Goal: Task Accomplishment & Management: Use online tool/utility

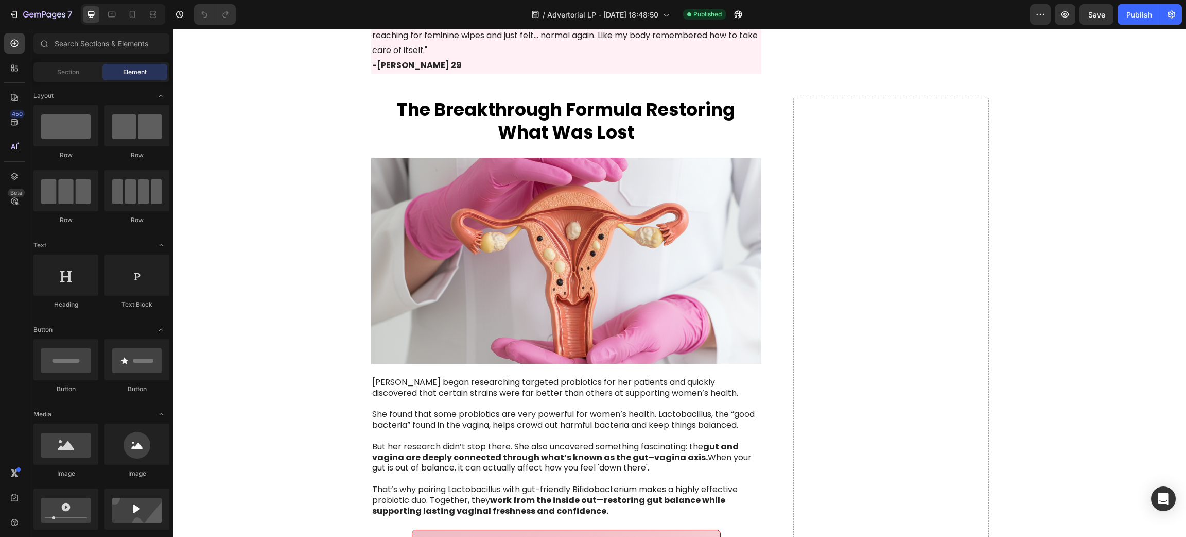
scroll to position [2163, 0]
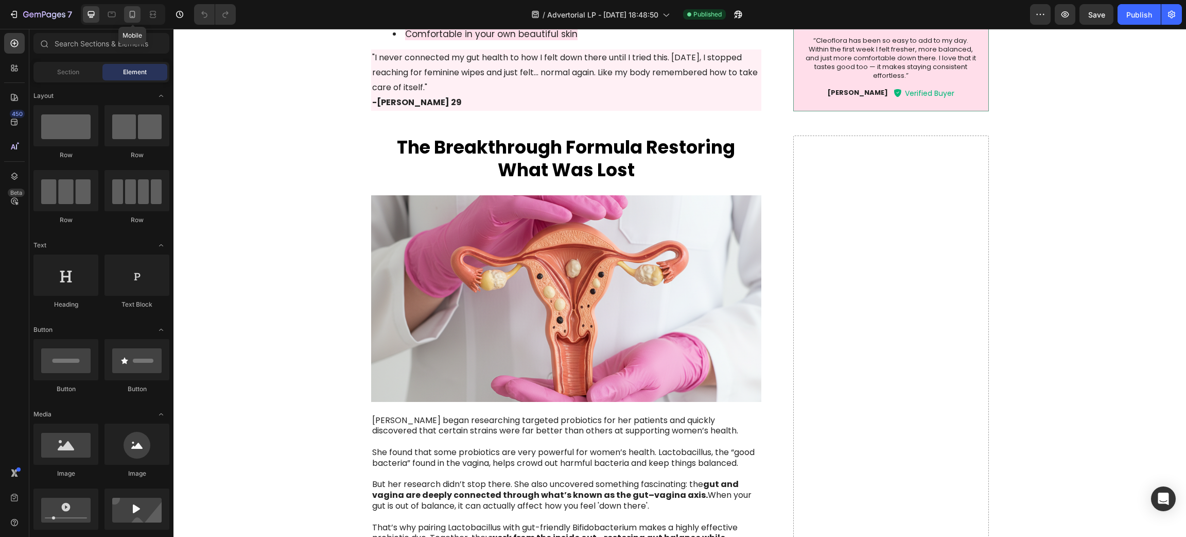
click at [127, 10] on icon at bounding box center [132, 14] width 10 height 10
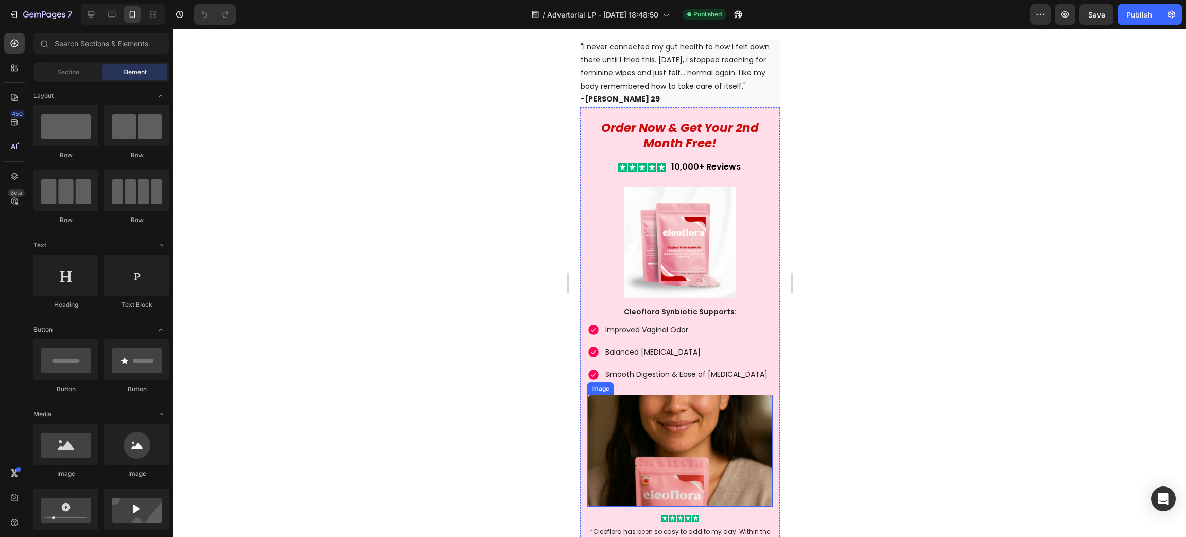
scroll to position [2106, 0]
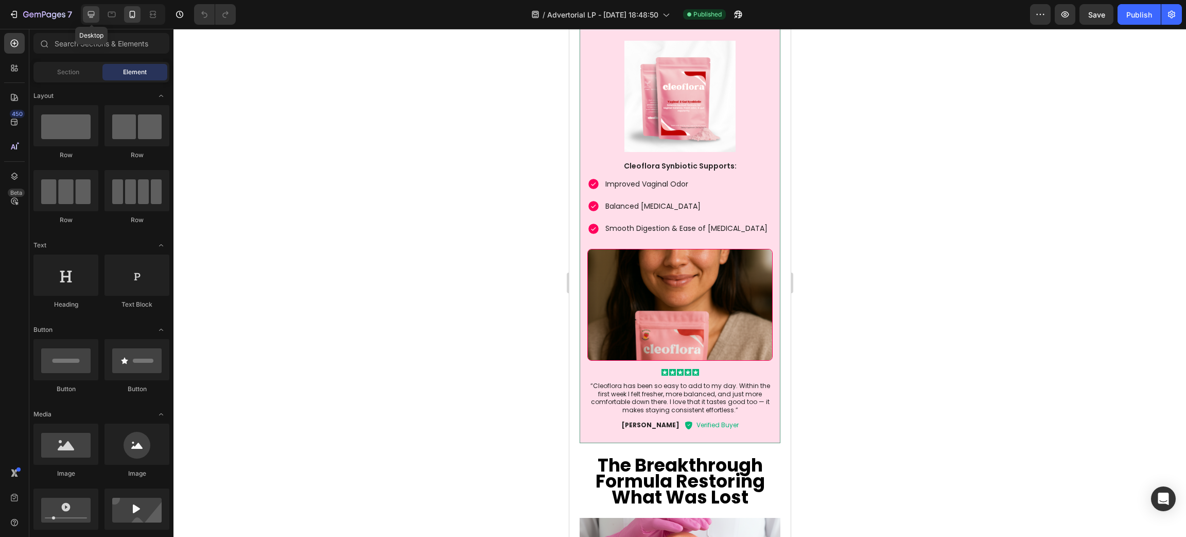
click at [92, 11] on icon at bounding box center [91, 14] width 7 height 7
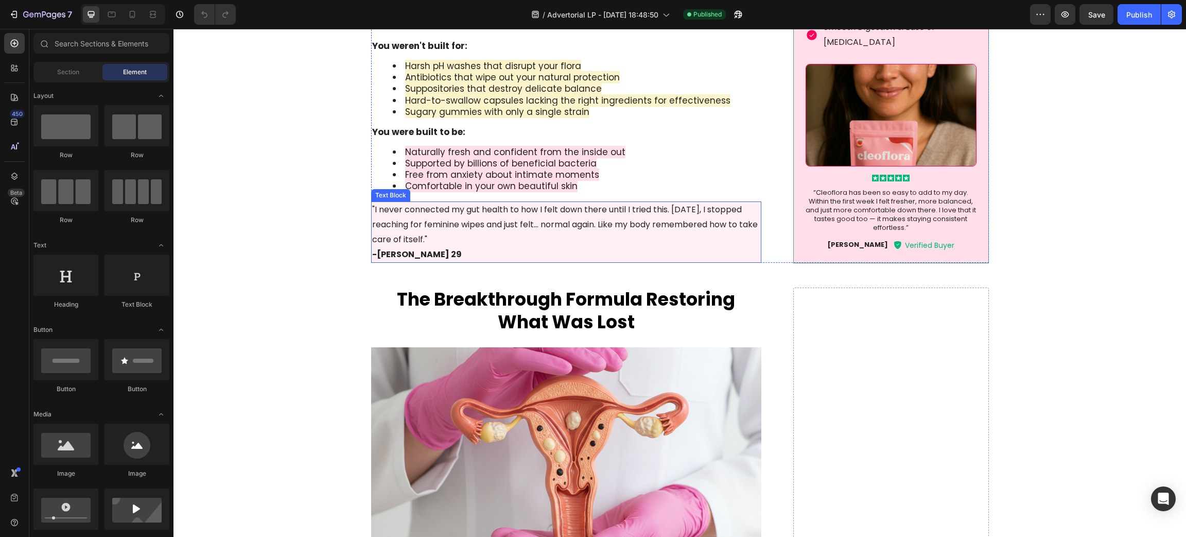
scroll to position [1868, 0]
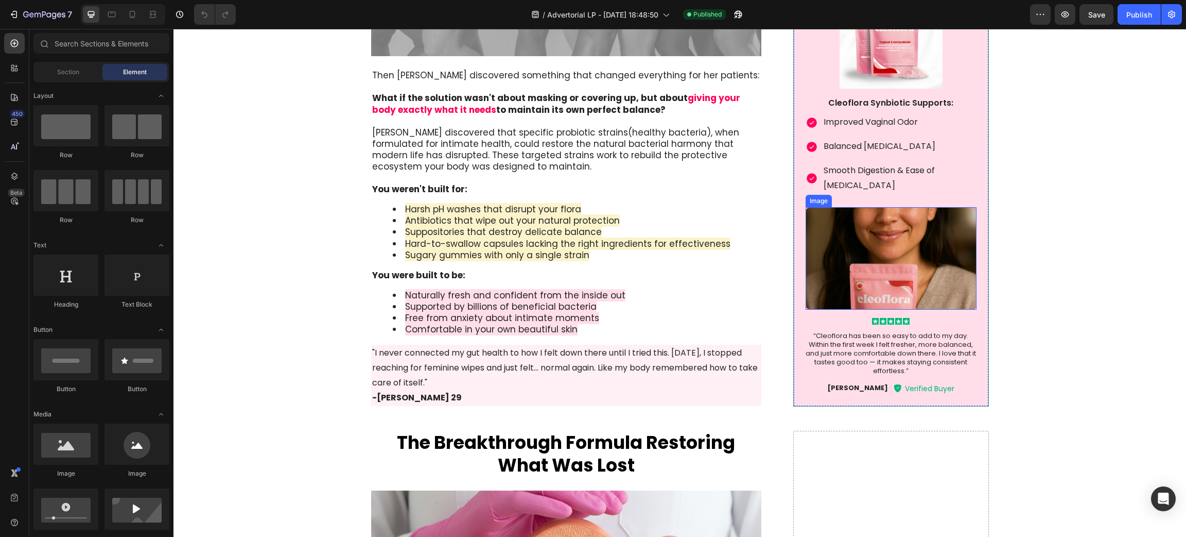
click at [883, 267] on img at bounding box center [891, 257] width 170 height 103
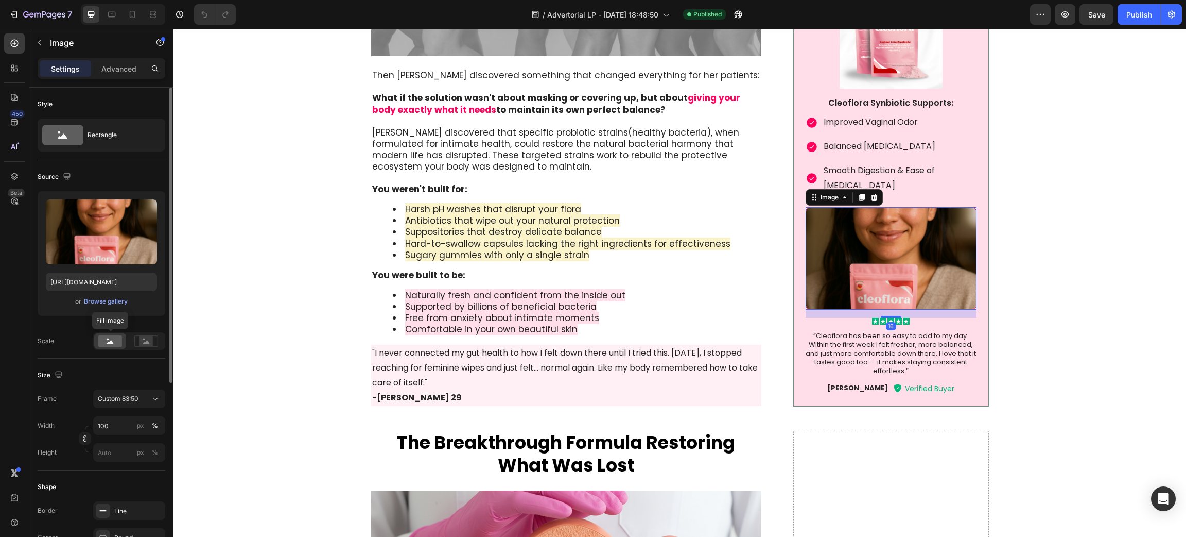
scroll to position [77, 0]
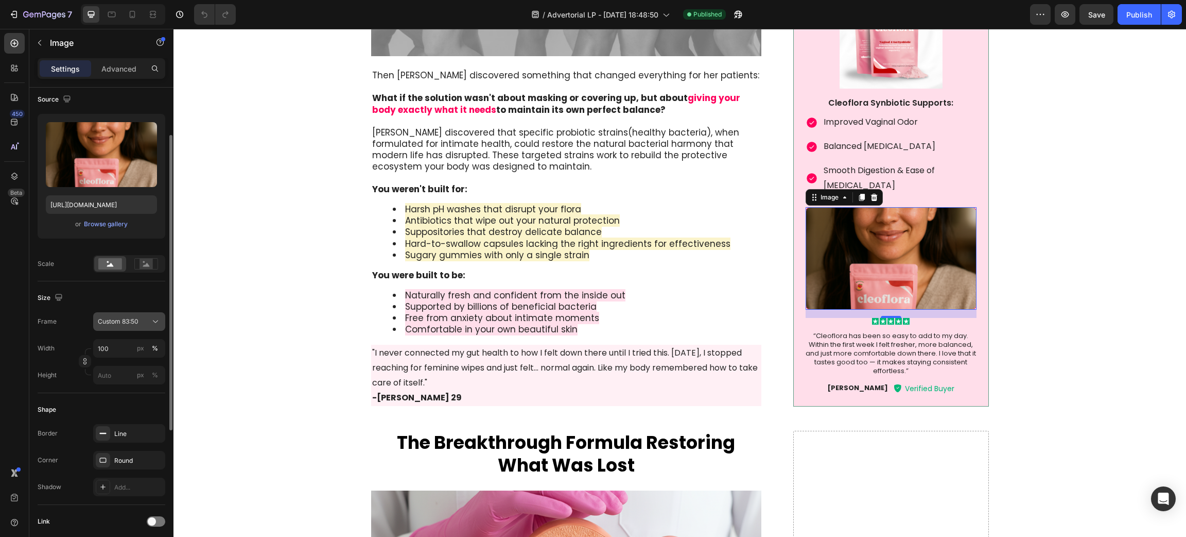
click at [143, 322] on div "Custom 83:50" at bounding box center [123, 321] width 50 height 9
click at [128, 349] on div "Square" at bounding box center [127, 346] width 60 height 10
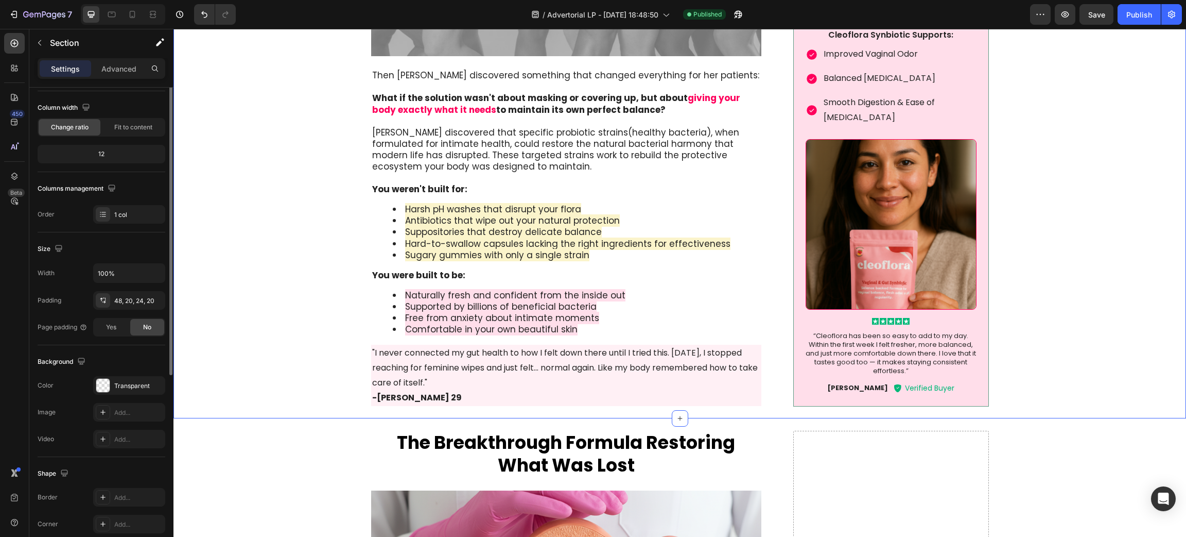
scroll to position [0, 0]
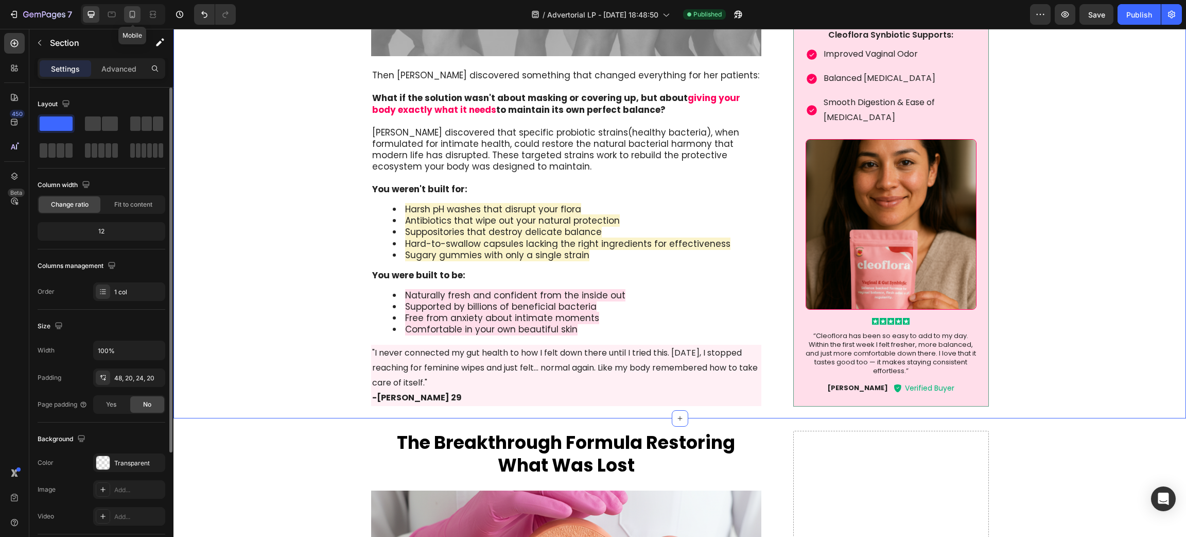
click at [131, 18] on icon at bounding box center [132, 14] width 10 height 10
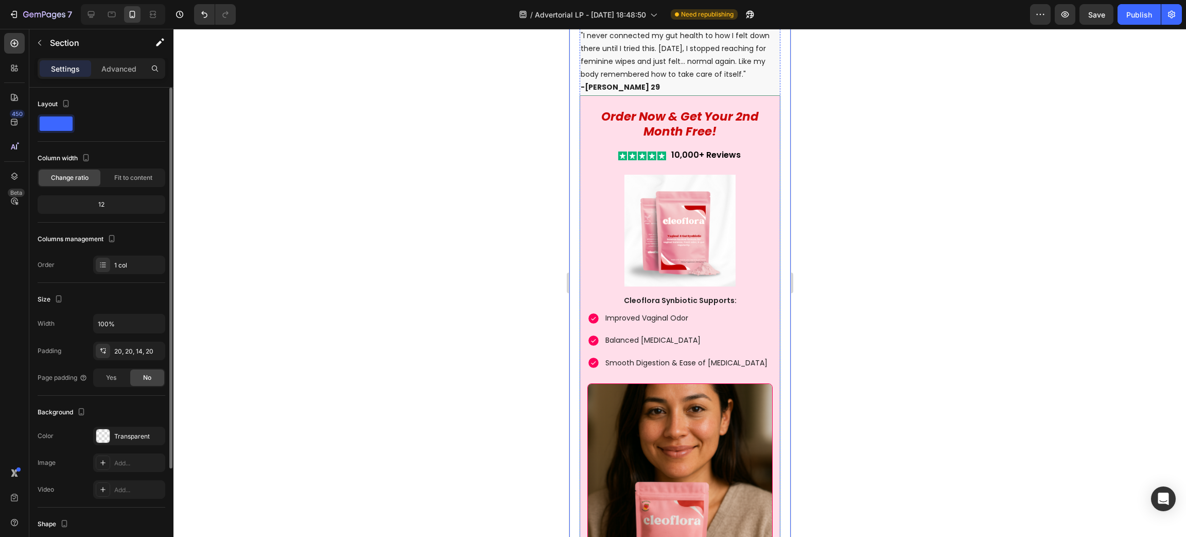
scroll to position [2085, 0]
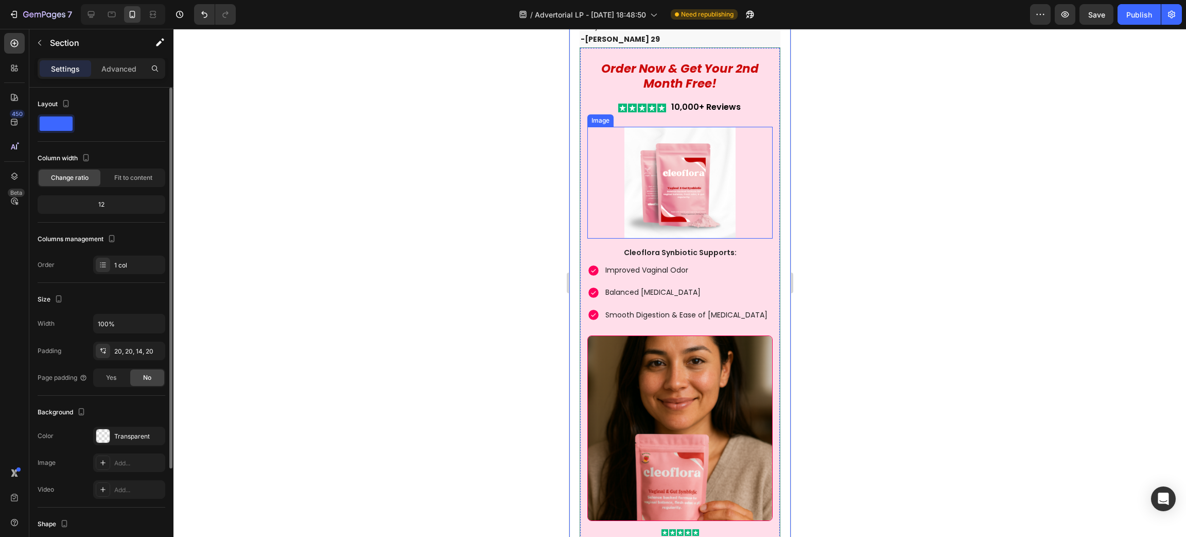
click at [588, 207] on img at bounding box center [679, 183] width 185 height 112
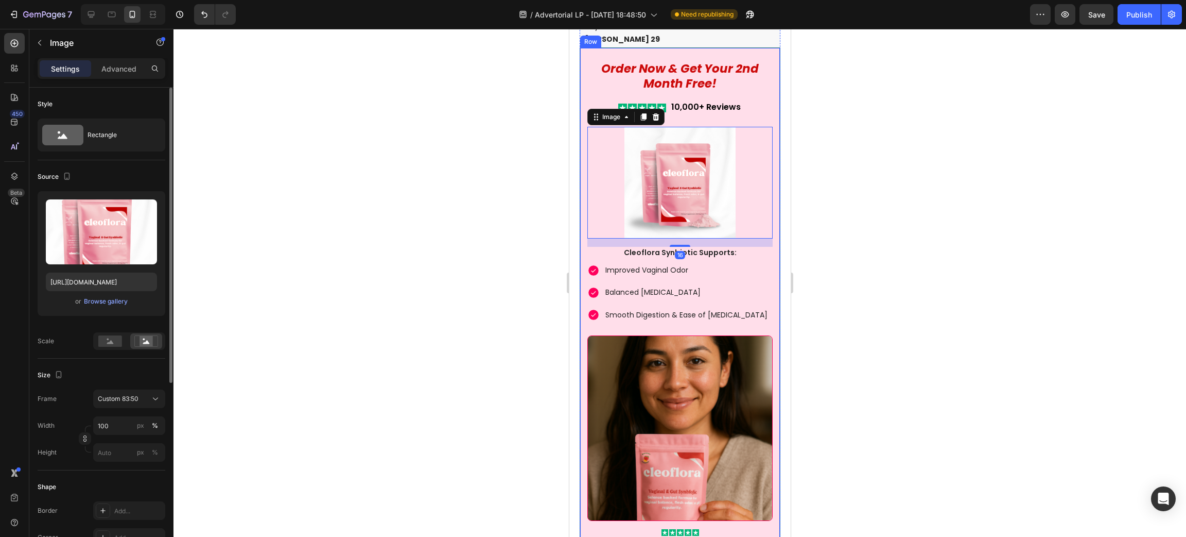
click at [580, 255] on div "order now & get your 2nd month free! Text Block Icon Icon Icon Icon Icon Icon L…" at bounding box center [679, 325] width 201 height 556
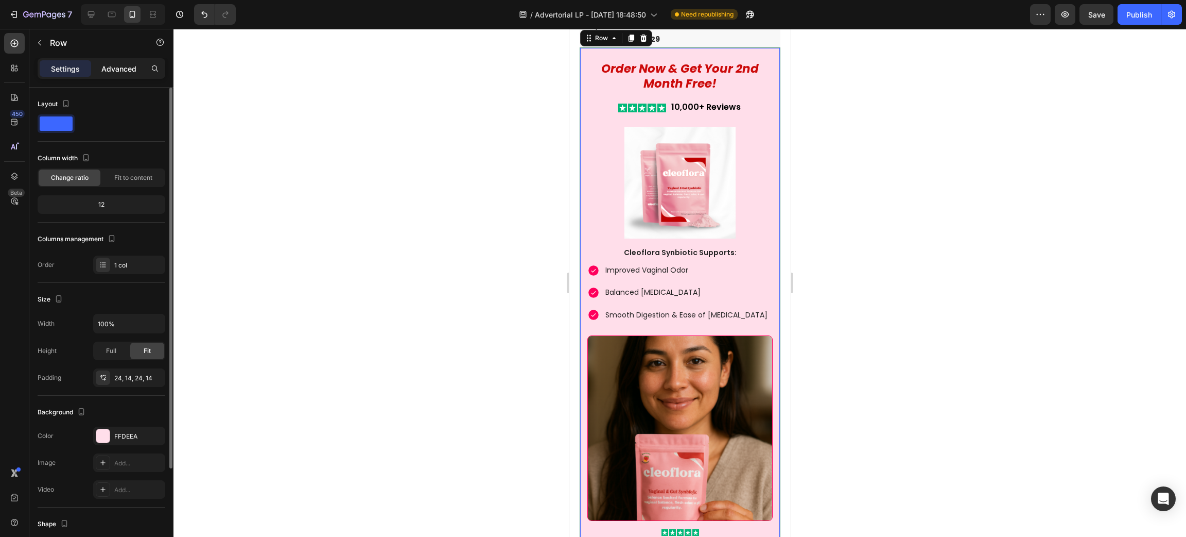
click at [118, 64] on p "Advanced" at bounding box center [118, 68] width 35 height 11
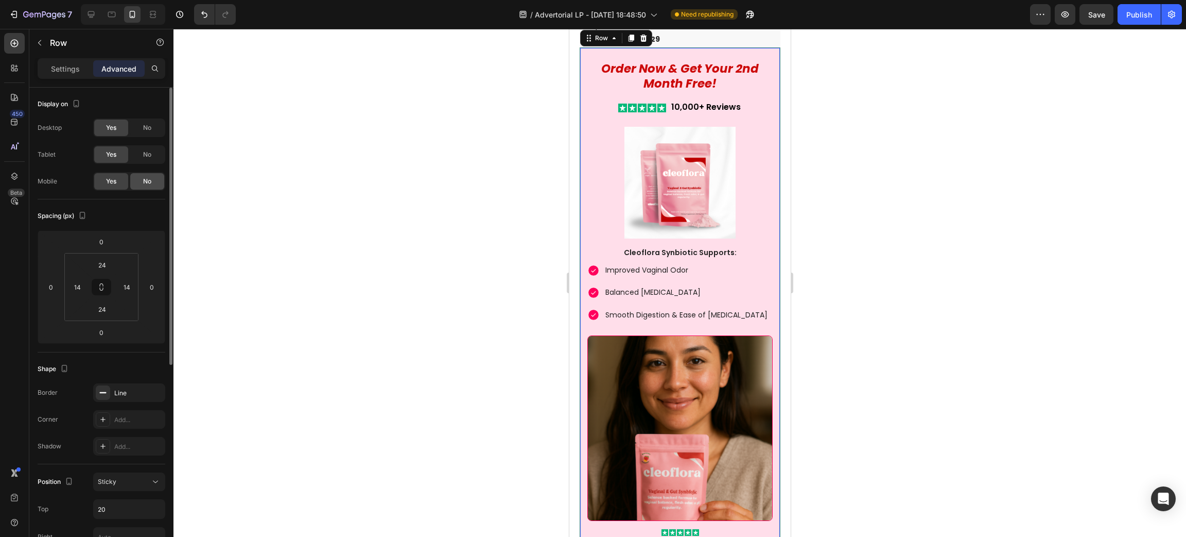
click at [153, 181] on div "No" at bounding box center [147, 181] width 34 height 16
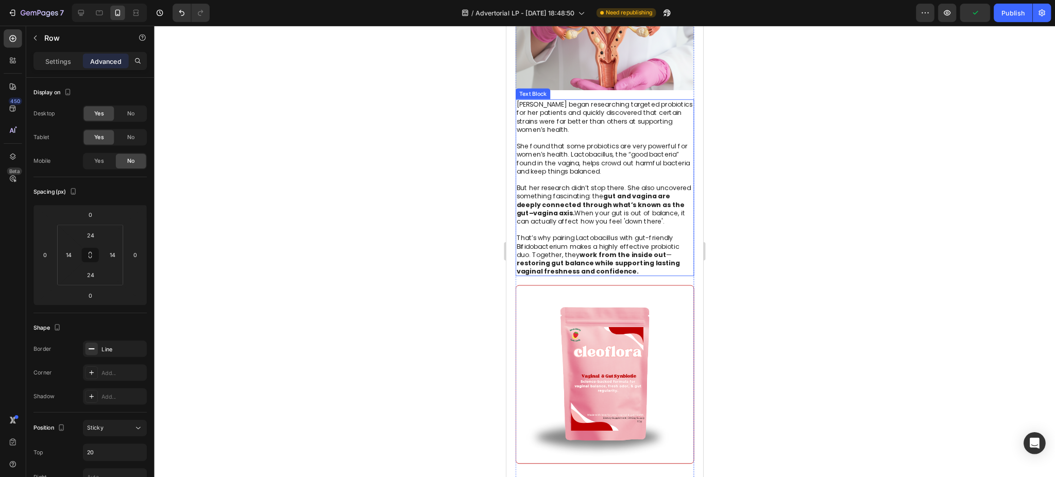
scroll to position [2317, 0]
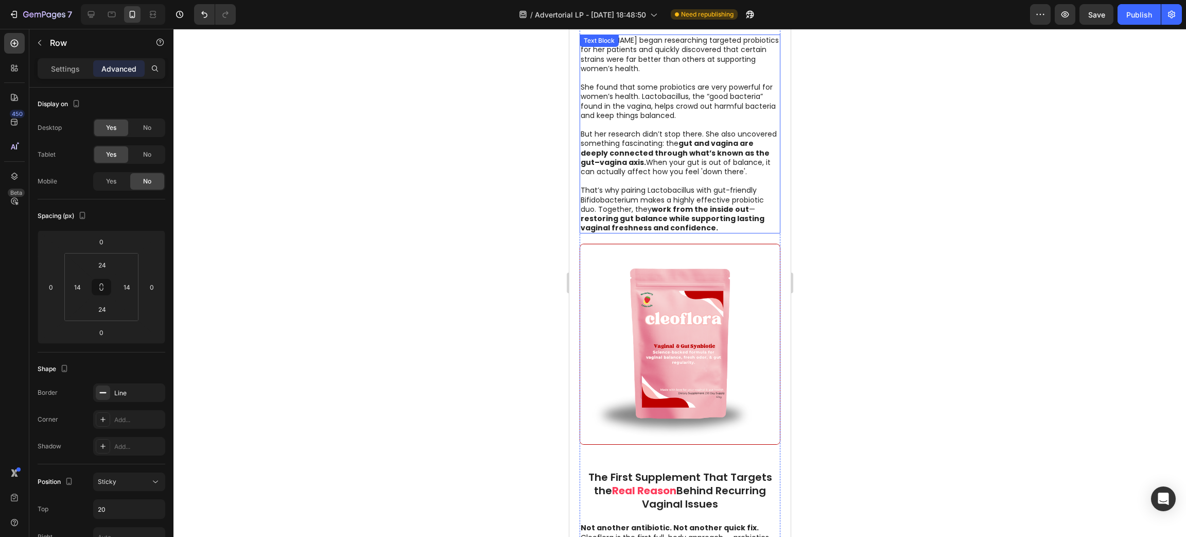
click at [607, 193] on p "That’s why pairing Lactobacillus with gut-friendly Bifidobacterium makes a high…" at bounding box center [679, 208] width 199 height 47
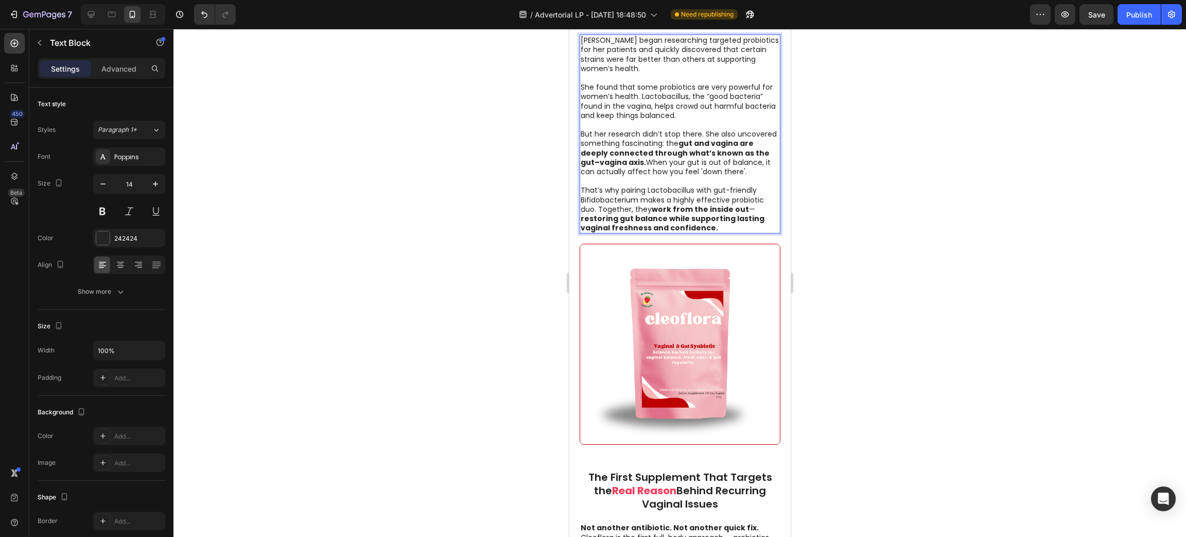
click at [602, 191] on p "That’s why pairing Lactobacillus with gut-friendly Bifidobacterium makes a high…" at bounding box center [679, 208] width 199 height 47
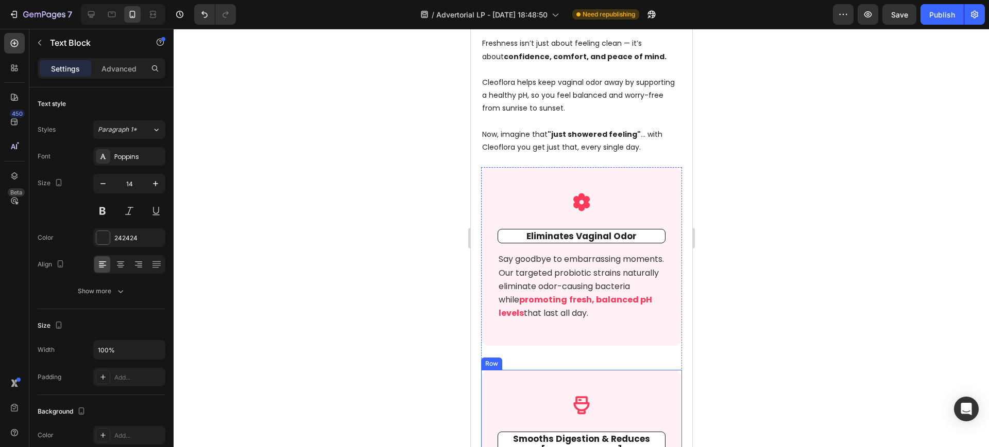
scroll to position [3926, 0]
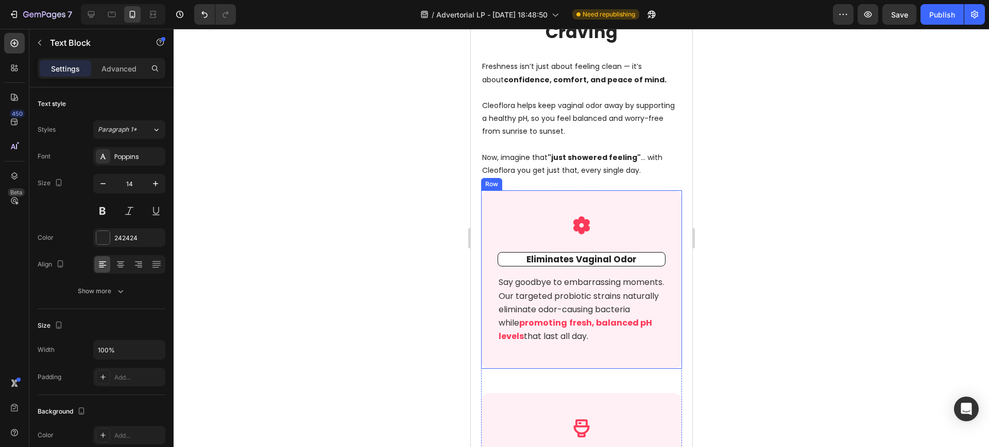
click at [499, 207] on div "Icon Eliminates Vaginal Odor Text block Say goodbye to embarrassing moments. Ou…" at bounding box center [580, 280] width 201 height 179
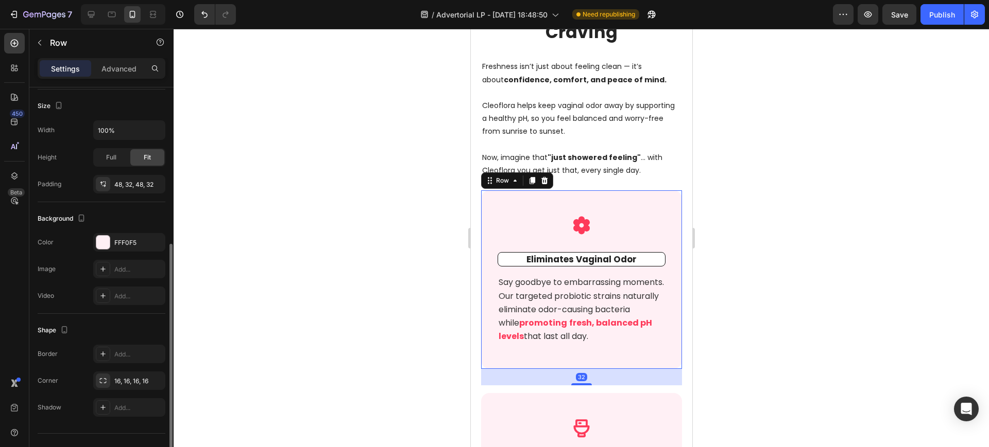
scroll to position [212, 0]
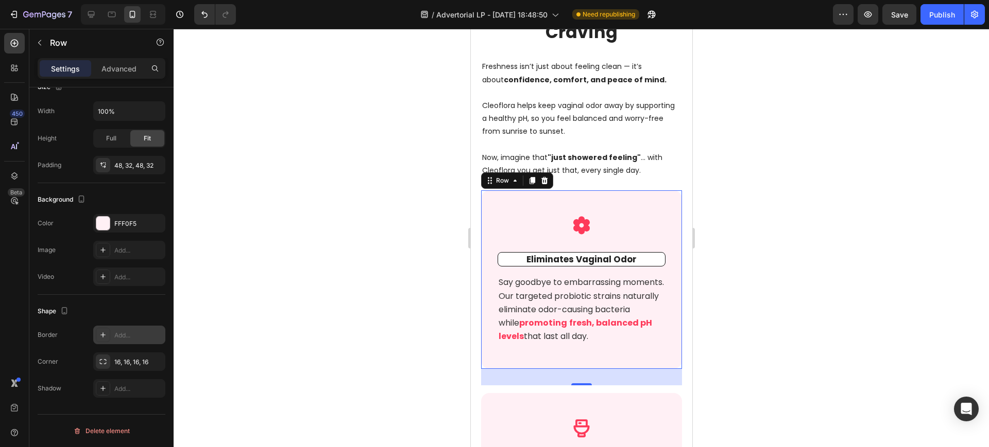
click at [123, 333] on div "Add..." at bounding box center [138, 335] width 48 height 9
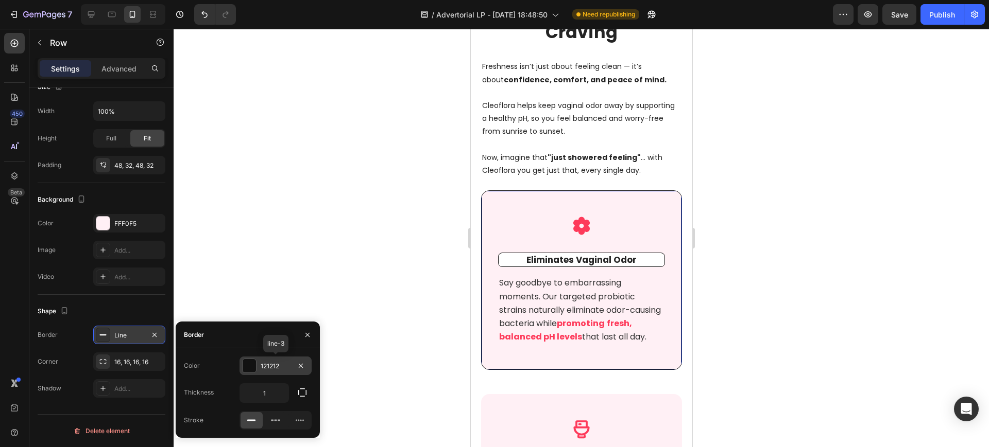
click at [275, 371] on div "121212" at bounding box center [275, 366] width 72 height 19
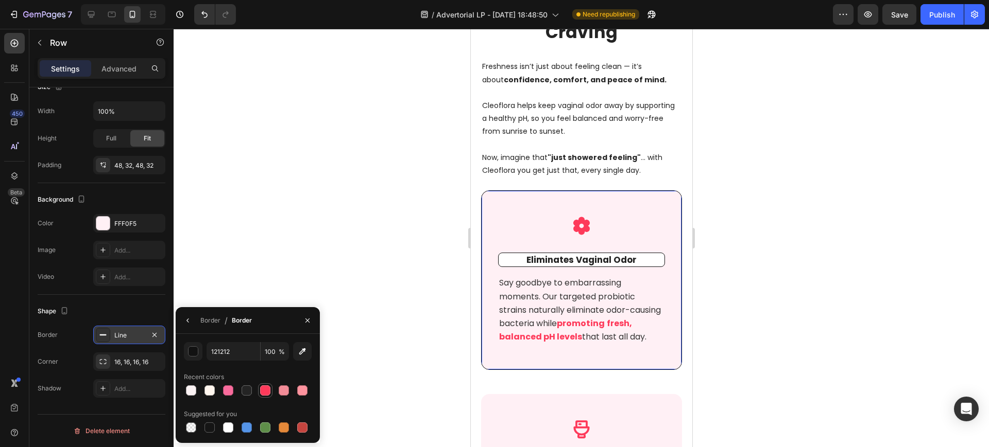
click at [269, 391] on div at bounding box center [265, 391] width 10 height 10
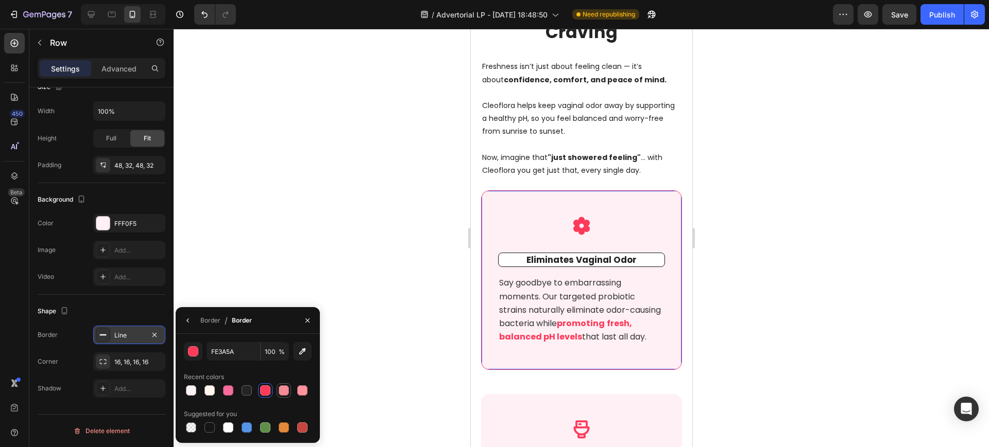
click at [287, 389] on div at bounding box center [284, 391] width 10 height 10
type input "F28C97"
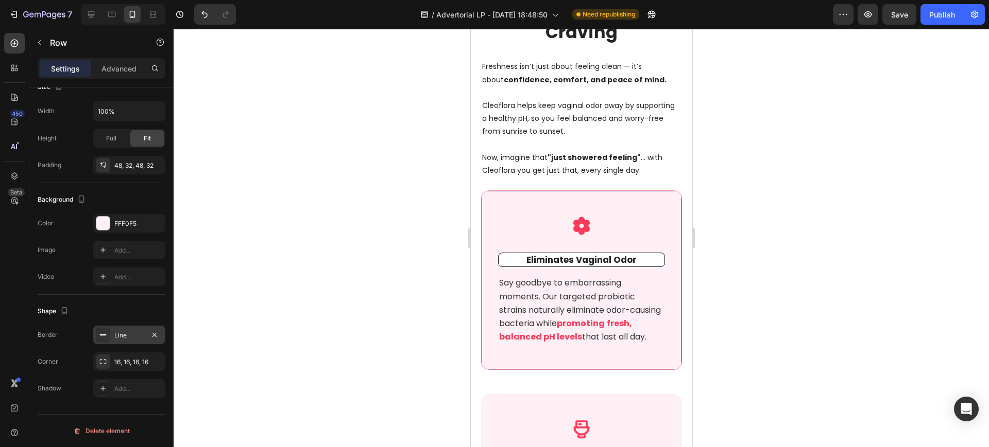
click at [324, 204] on div at bounding box center [581, 238] width 815 height 419
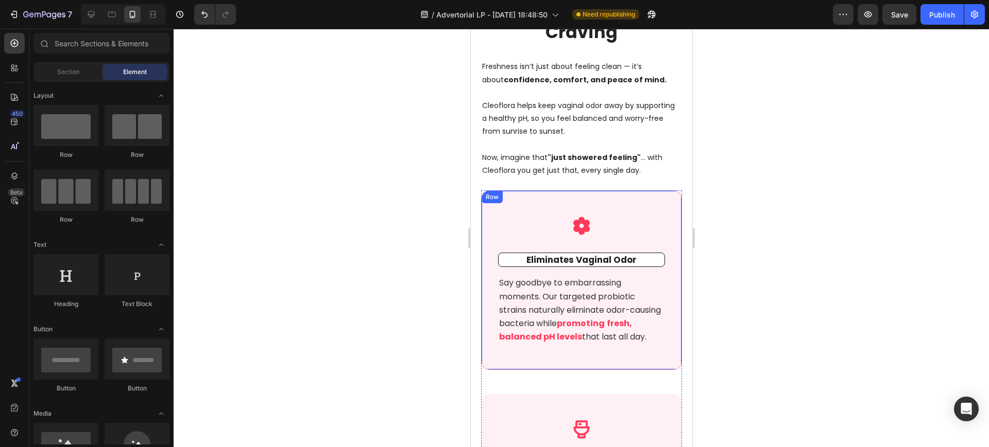
click at [492, 211] on div "Icon Eliminates Vaginal Odor Text block Say goodbye to embarrassing moments. Ou…" at bounding box center [580, 281] width 201 height 180
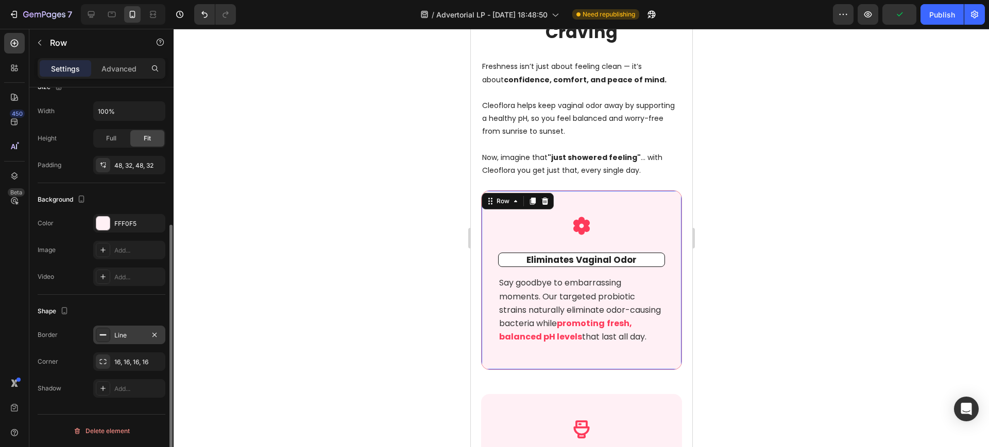
click at [127, 341] on div "Line" at bounding box center [129, 335] width 72 height 19
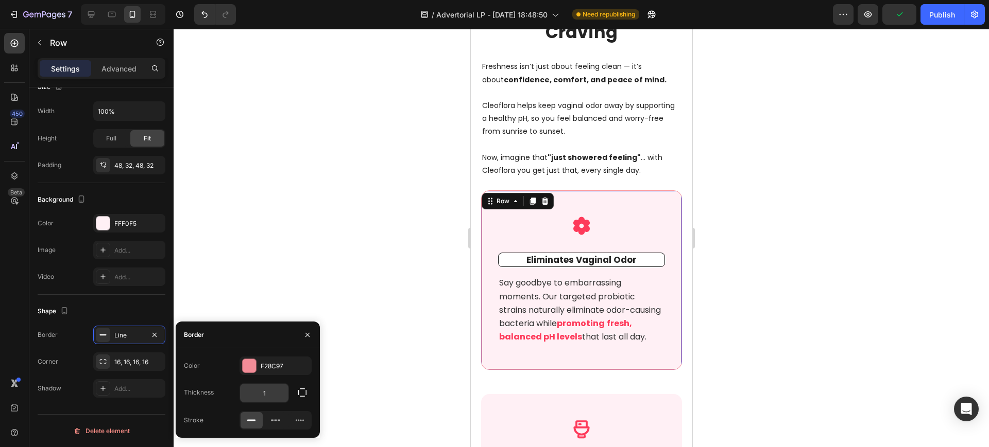
click at [273, 389] on input "1" at bounding box center [264, 393] width 48 height 19
type input "2"
click at [304, 181] on div at bounding box center [581, 238] width 815 height 419
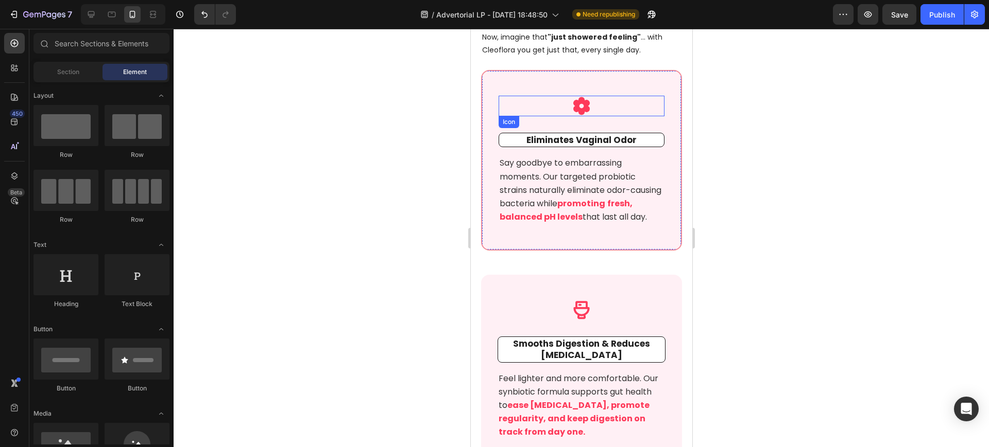
scroll to position [4055, 0]
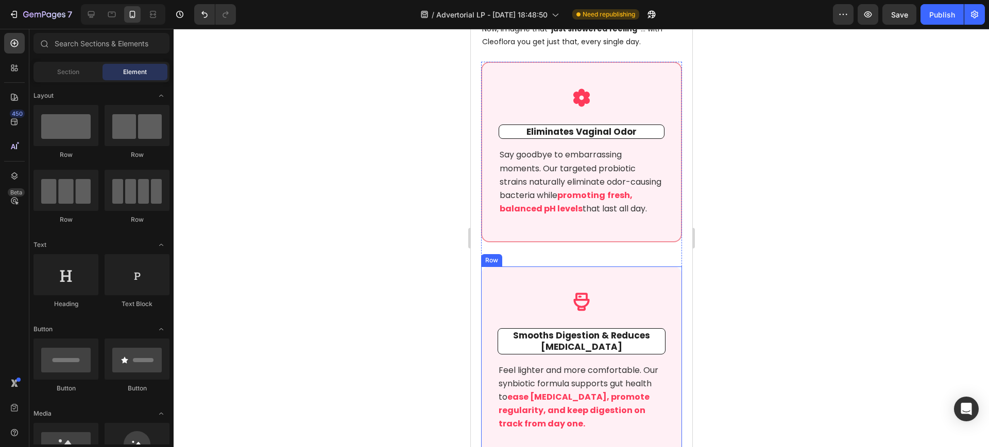
click at [485, 292] on div "Icon Smooths Digestion & Reduces Bloating Text block Feel lighter and more comf…" at bounding box center [580, 362] width 201 height 190
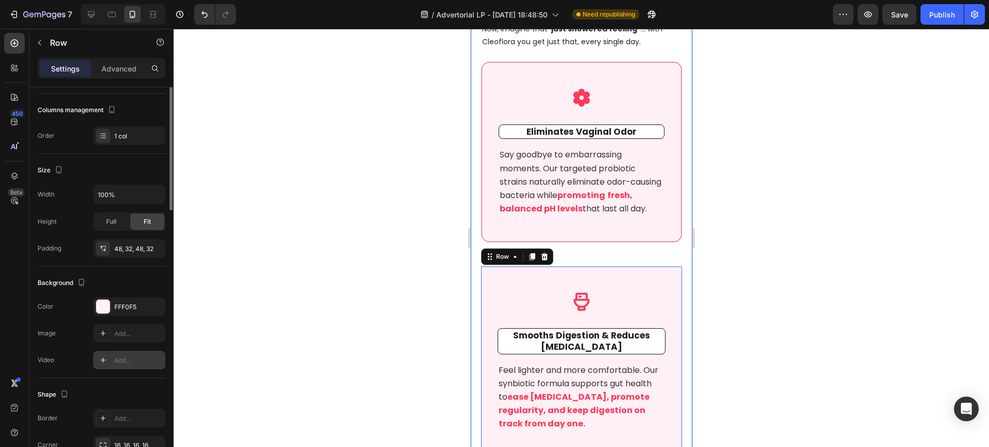
scroll to position [193, 0]
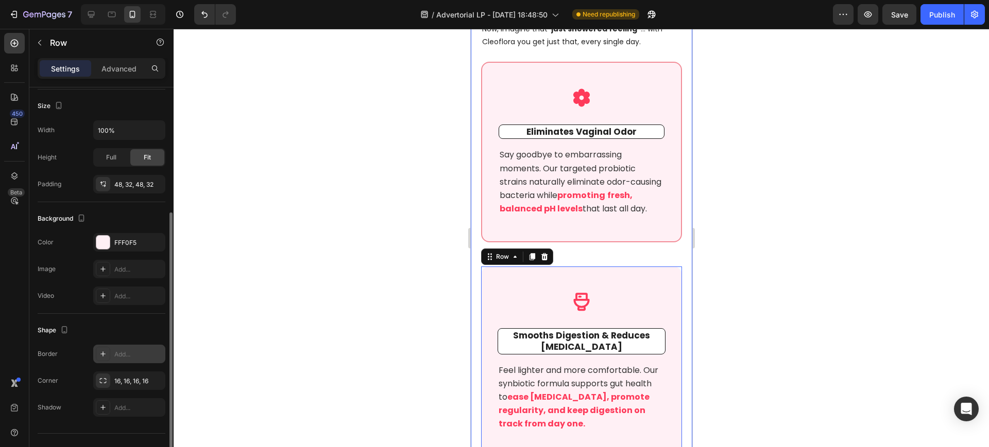
click at [124, 350] on div "Add..." at bounding box center [138, 354] width 48 height 9
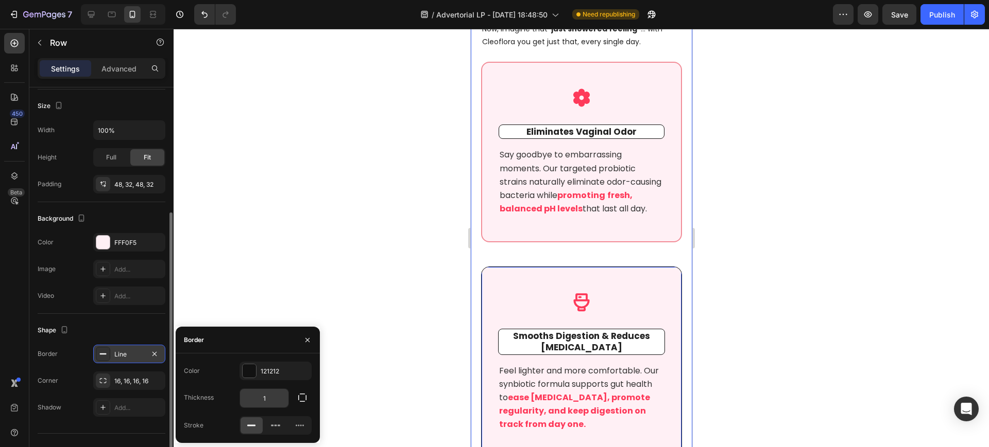
click at [264, 390] on input "1" at bounding box center [264, 398] width 48 height 19
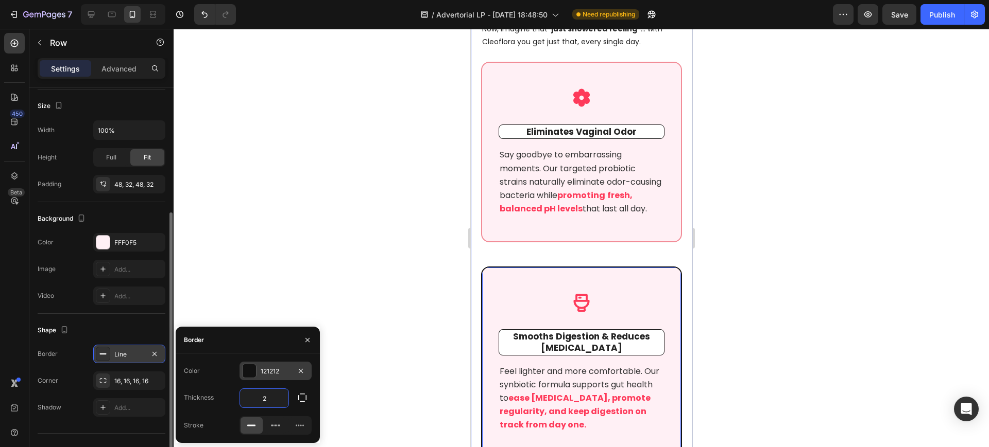
type input "2"
click at [271, 374] on div "121212" at bounding box center [276, 371] width 30 height 9
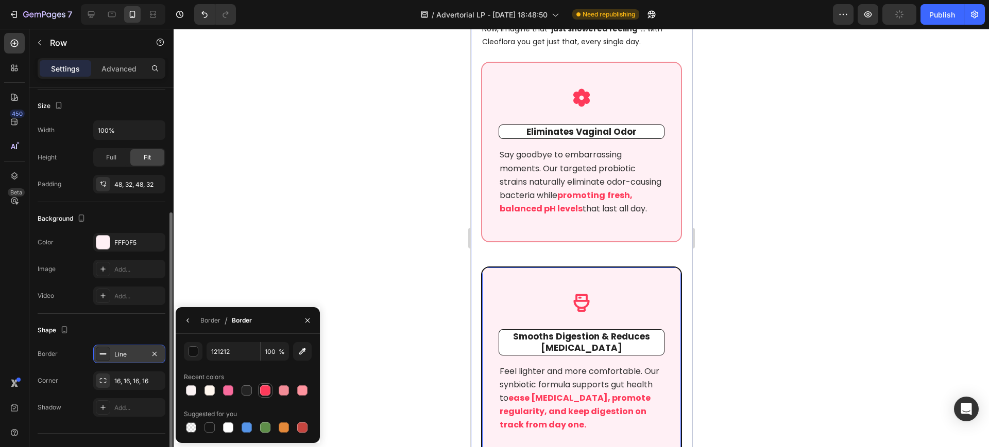
click at [271, 390] on div at bounding box center [265, 391] width 14 height 14
type input "FE3A5A"
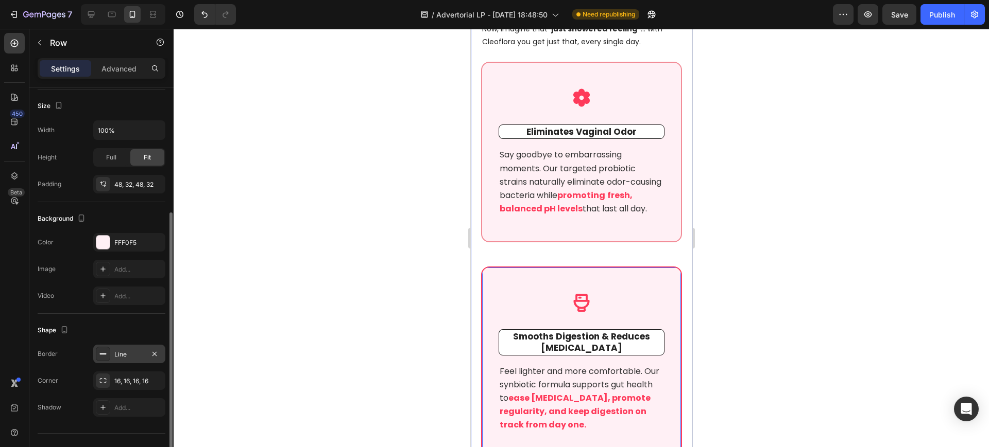
click at [326, 216] on div at bounding box center [581, 238] width 815 height 419
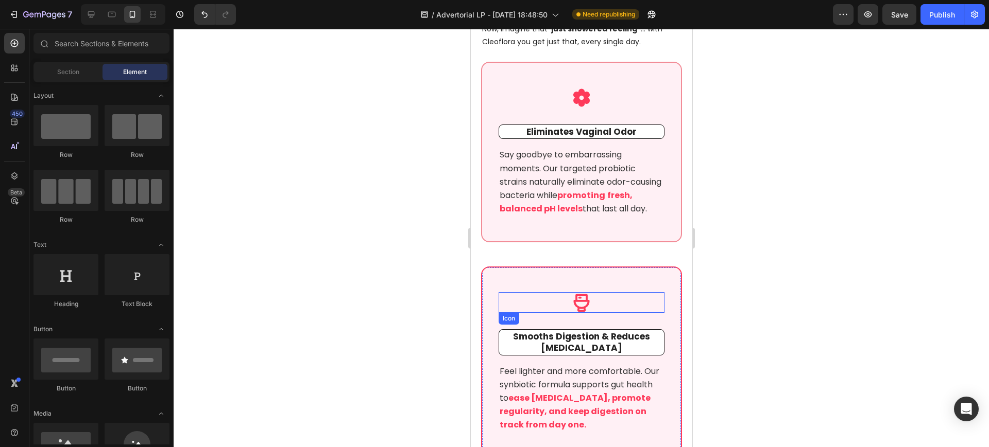
click at [495, 305] on div "Icon Smooths Digestion & Reduces Bloating Text block Feel lighter and more comf…" at bounding box center [580, 363] width 201 height 192
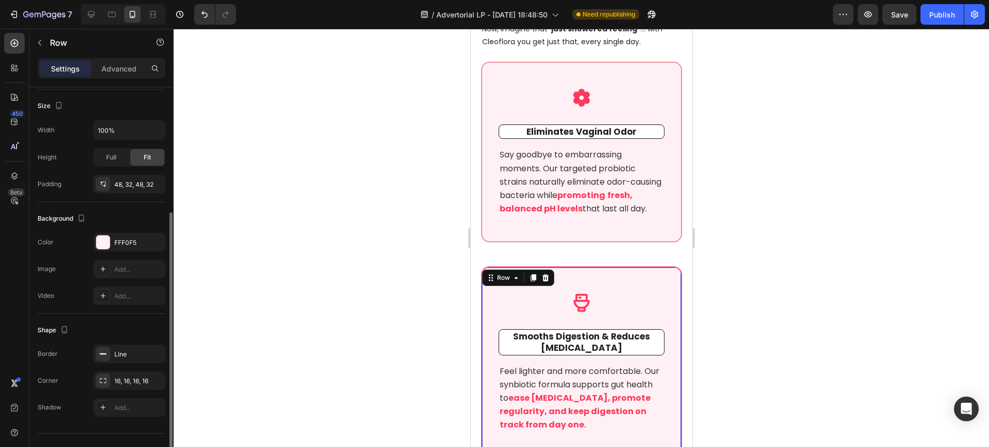
scroll to position [212, 0]
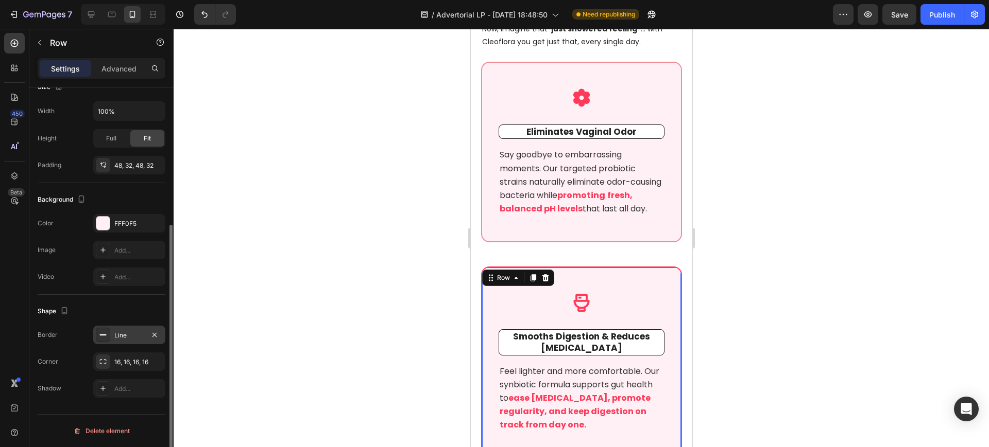
click at [130, 339] on div "Line" at bounding box center [129, 335] width 30 height 9
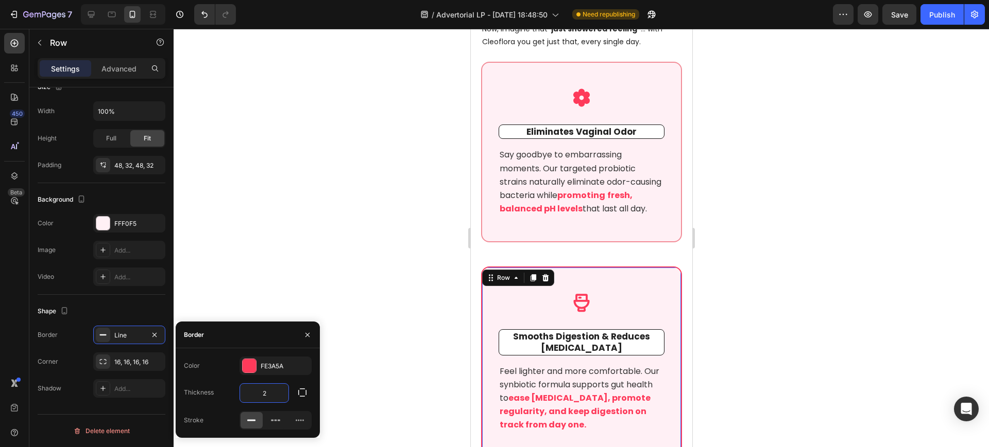
click at [267, 389] on input "2" at bounding box center [264, 393] width 48 height 19
click at [266, 360] on div "FE3A5A" at bounding box center [275, 366] width 72 height 19
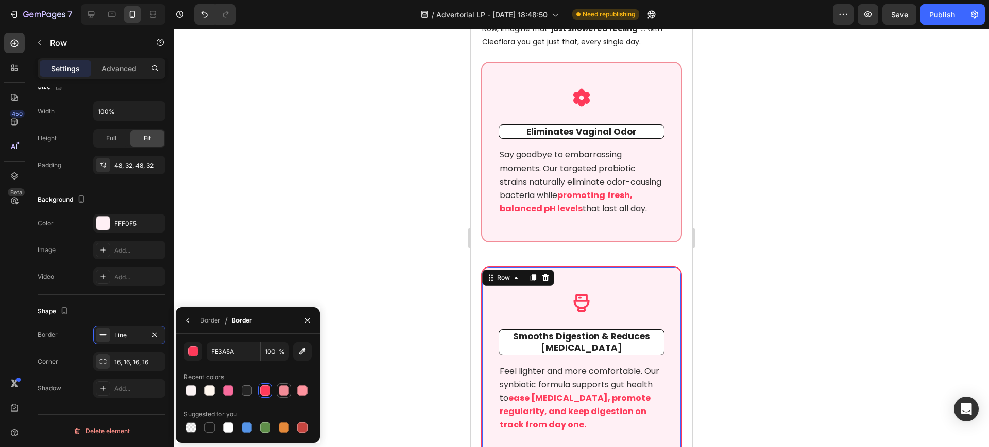
click at [283, 385] on div at bounding box center [284, 391] width 12 height 12
click at [228, 389] on div at bounding box center [228, 391] width 10 height 10
type input "F86B9C"
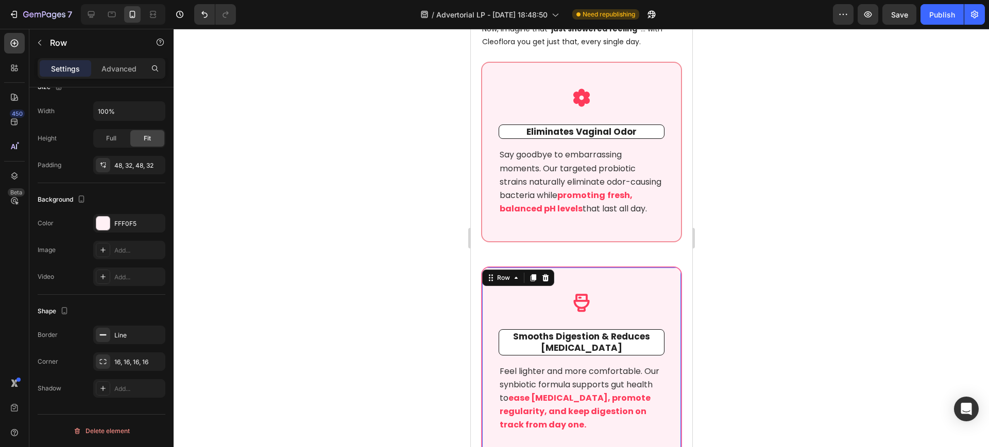
click at [295, 170] on div at bounding box center [581, 238] width 815 height 419
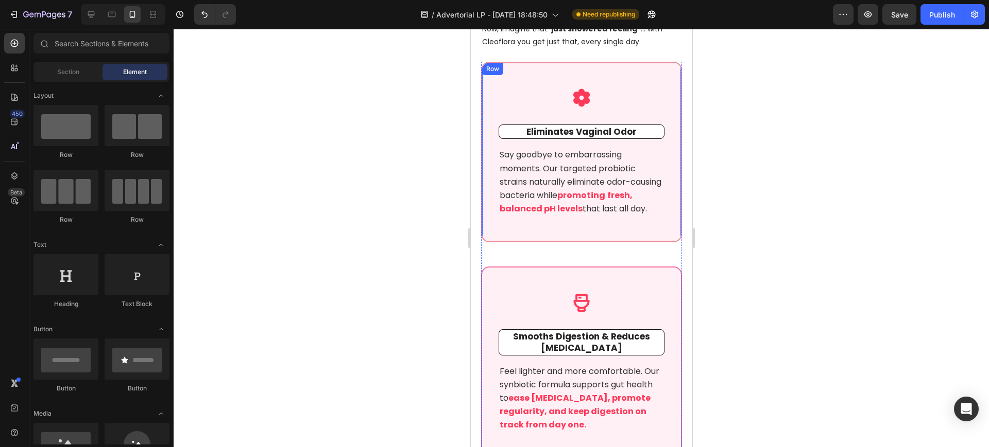
click at [543, 243] on div "Icon Eliminates Vaginal Odor Text block Say goodbye to embarrassing moments. Ou…" at bounding box center [580, 152] width 201 height 181
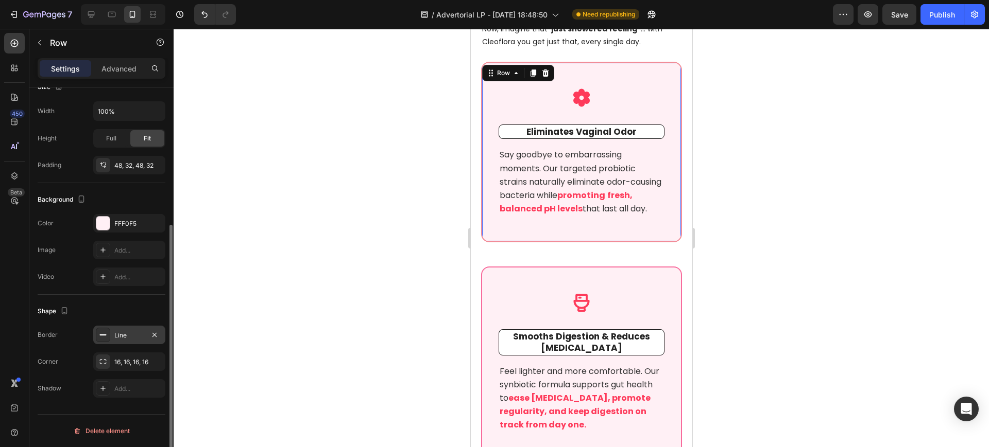
click at [124, 341] on div "Line" at bounding box center [129, 335] width 72 height 19
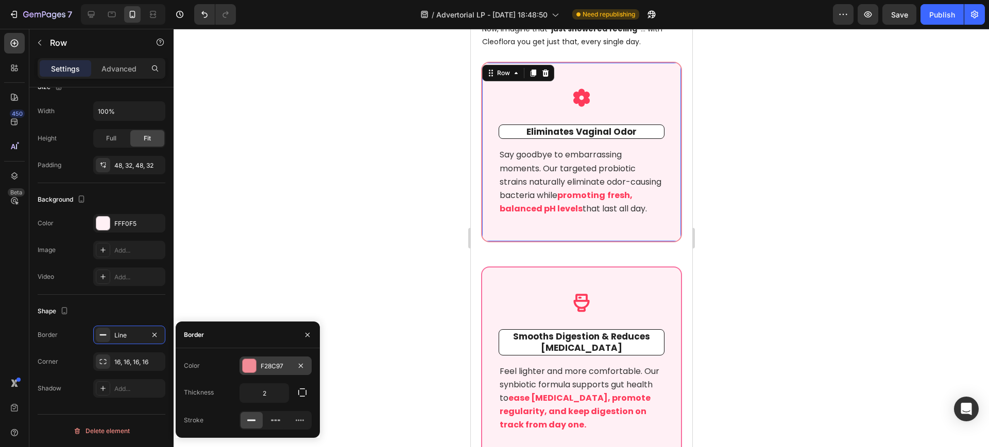
click at [270, 364] on div "F28C97" at bounding box center [276, 366] width 30 height 9
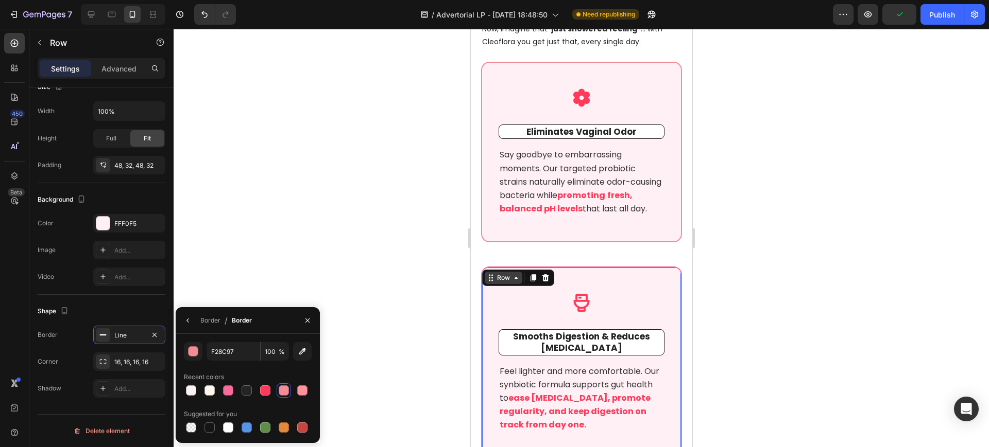
click at [497, 283] on div "Row" at bounding box center [502, 277] width 17 height 9
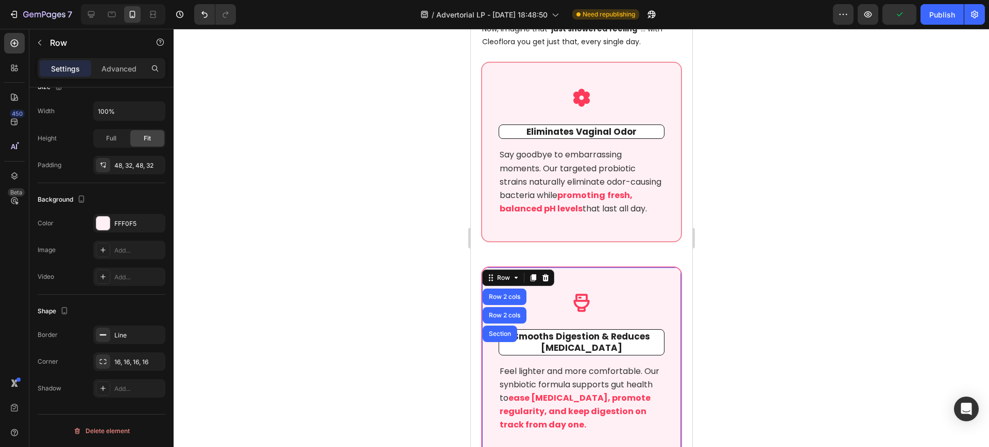
click at [560, 295] on div "Icon Smooths Digestion & Reduces Bloating Text block Feel lighter and more comf…" at bounding box center [580, 363] width 201 height 192
click at [570, 286] on div "Icon Smooths Digestion & Reduces Bloating Text block Feel lighter and more comf…" at bounding box center [580, 363] width 201 height 192
click at [923, 306] on div at bounding box center [581, 238] width 815 height 419
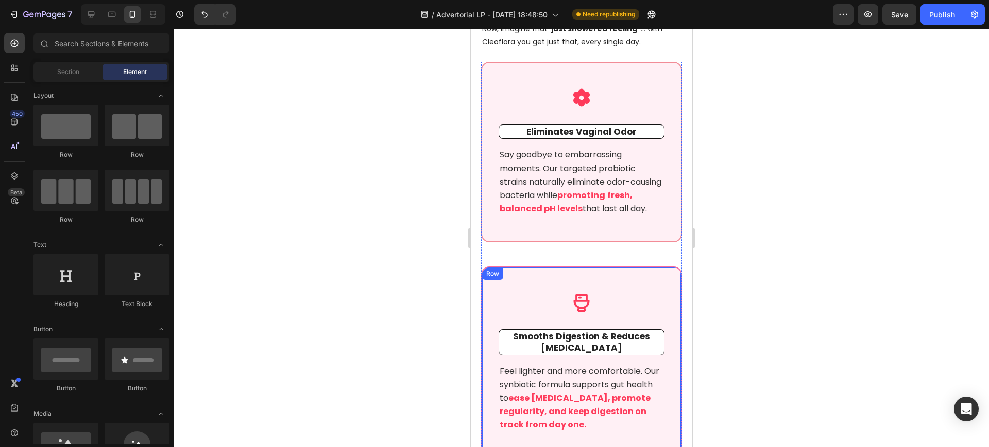
click at [619, 288] on div "Icon Smooths Digestion & Reduces Bloating Text block Feel lighter and more comf…" at bounding box center [580, 363] width 201 height 192
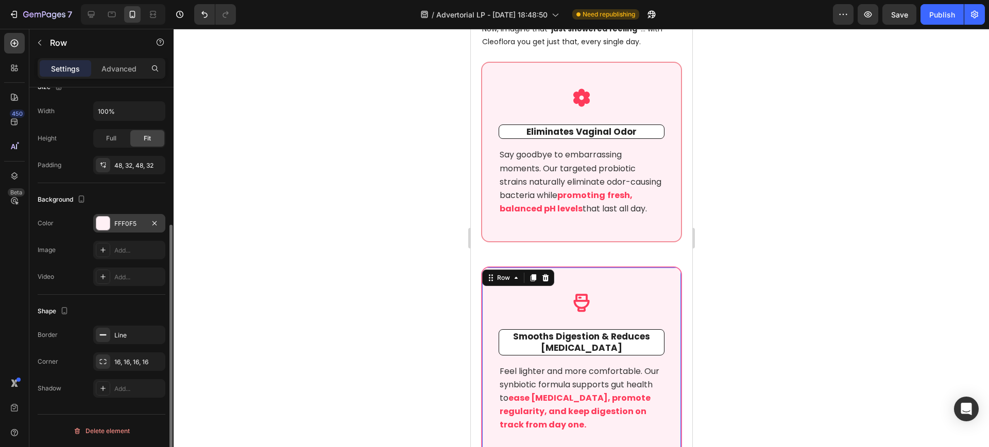
click at [124, 231] on div "FFF0F5" at bounding box center [129, 223] width 72 height 19
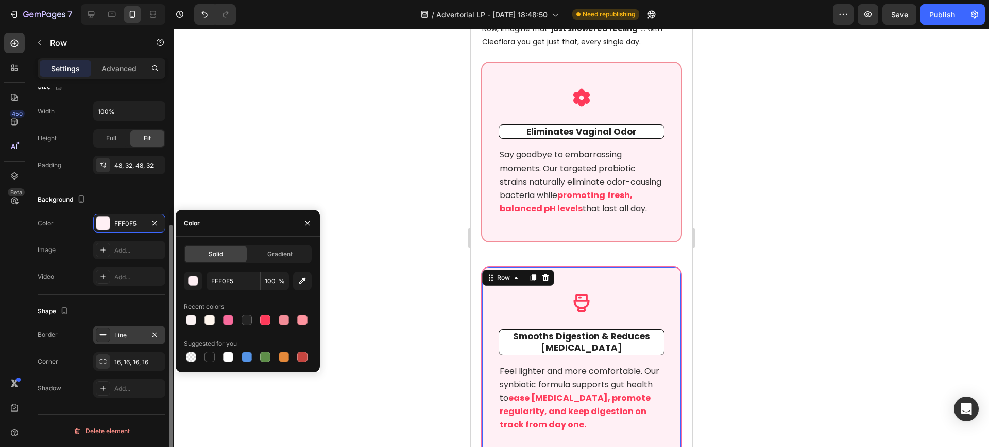
click at [139, 333] on div "Line" at bounding box center [129, 335] width 30 height 9
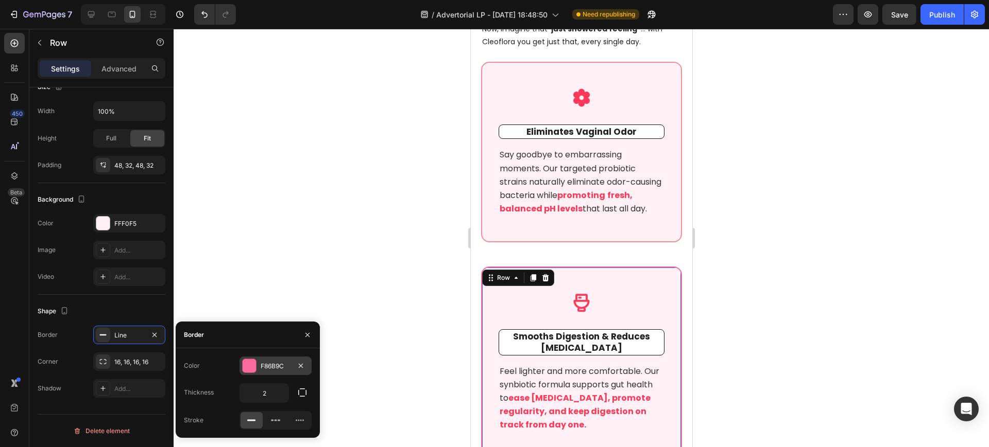
click at [279, 374] on div "F86B9C" at bounding box center [275, 366] width 72 height 19
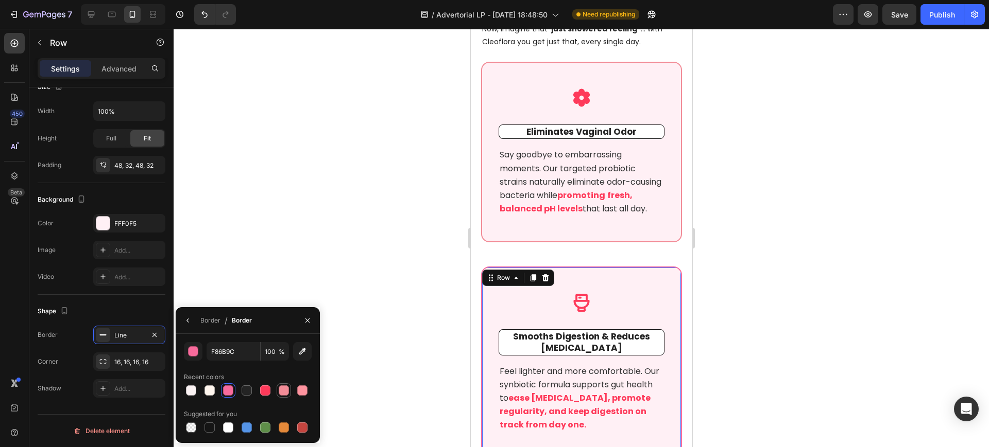
click at [286, 391] on div at bounding box center [284, 391] width 10 height 10
type input "F28C97"
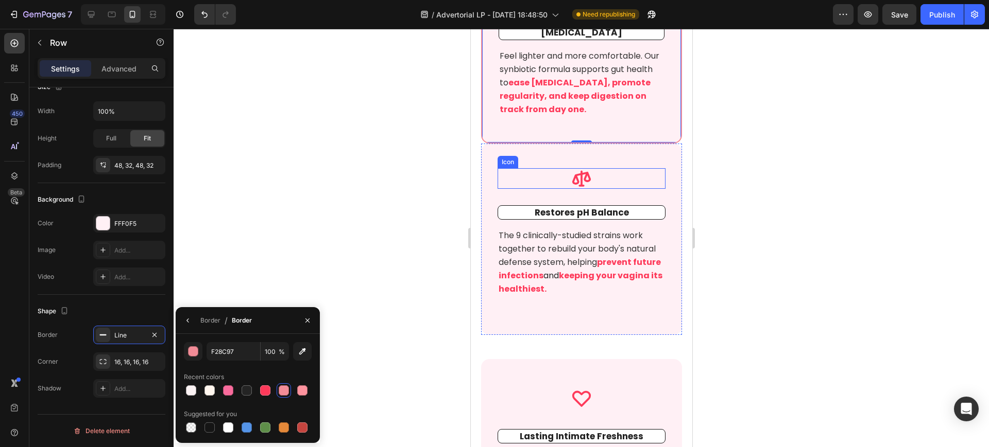
scroll to position [4377, 0]
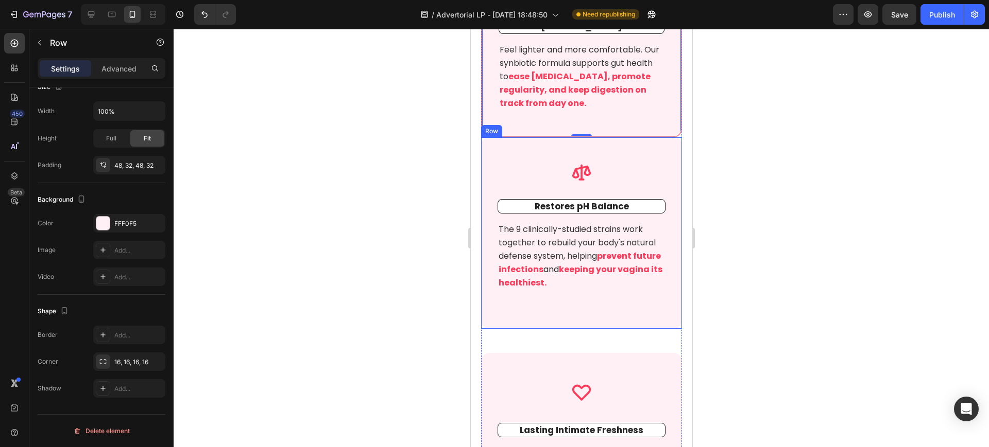
click at [495, 166] on div "Icon Restores pH Balance Text block The 9 clinically-studied strains work toget…" at bounding box center [580, 233] width 201 height 192
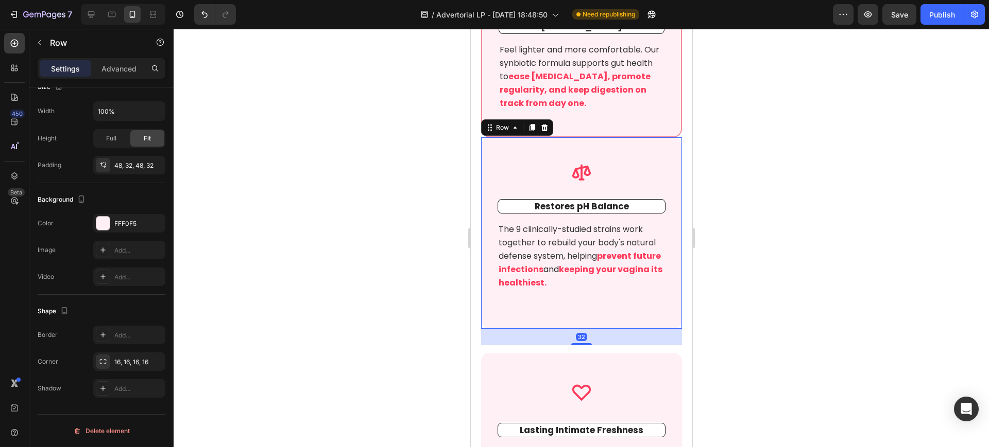
click at [126, 77] on div "Settings Advanced" at bounding box center [102, 68] width 128 height 21
click at [124, 71] on p "Advanced" at bounding box center [118, 68] width 35 height 11
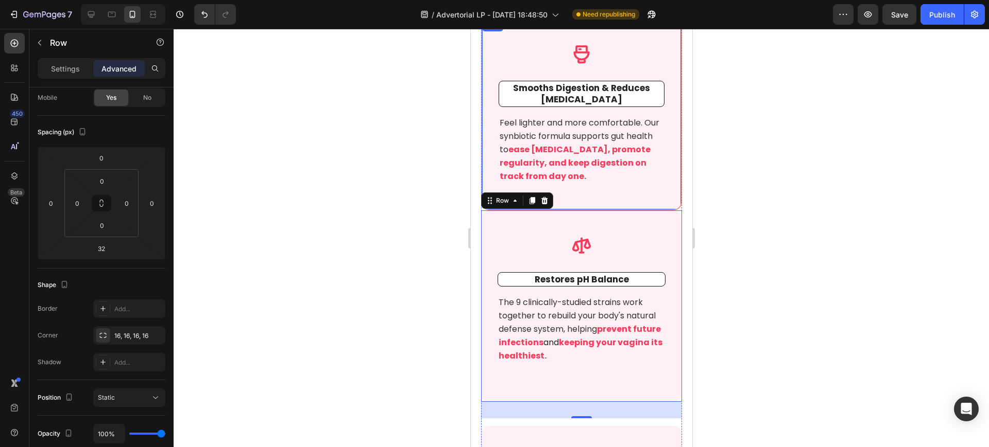
scroll to position [4248, 0]
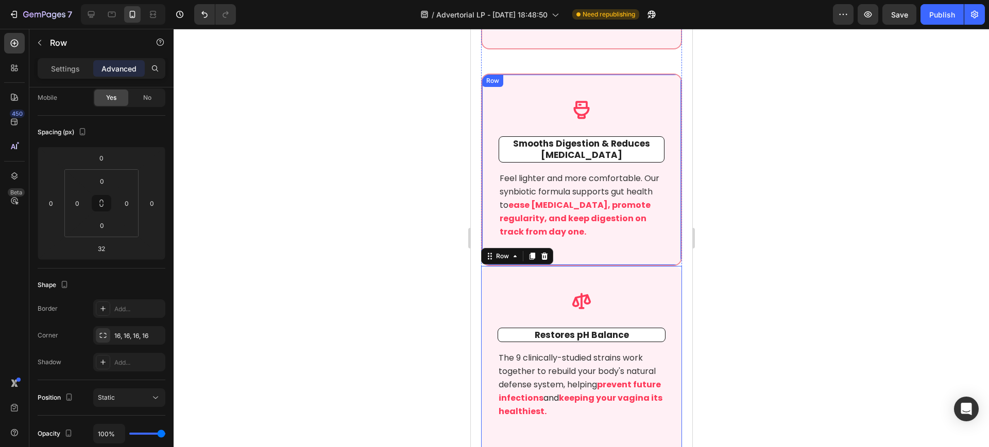
click at [535, 98] on div "Icon Smooths Digestion & Reduces Bloating Text block Feel lighter and more comf…" at bounding box center [580, 170] width 201 height 192
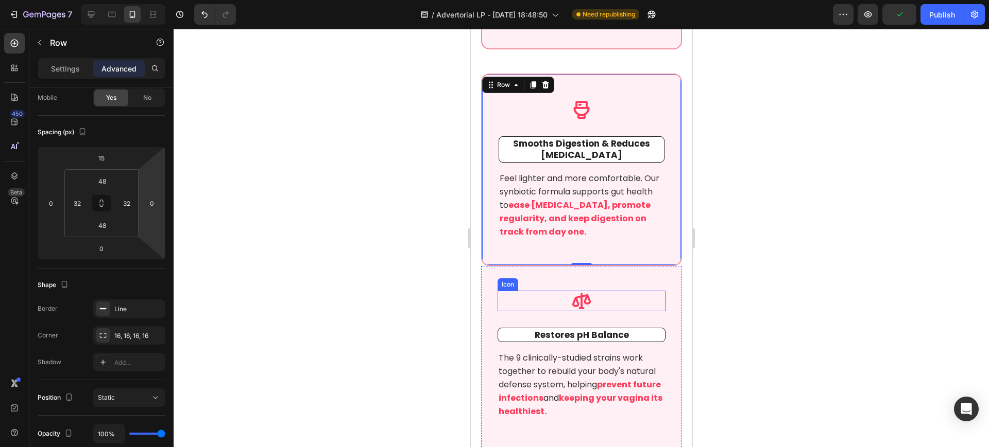
click at [519, 307] on div "Icon" at bounding box center [581, 301] width 168 height 21
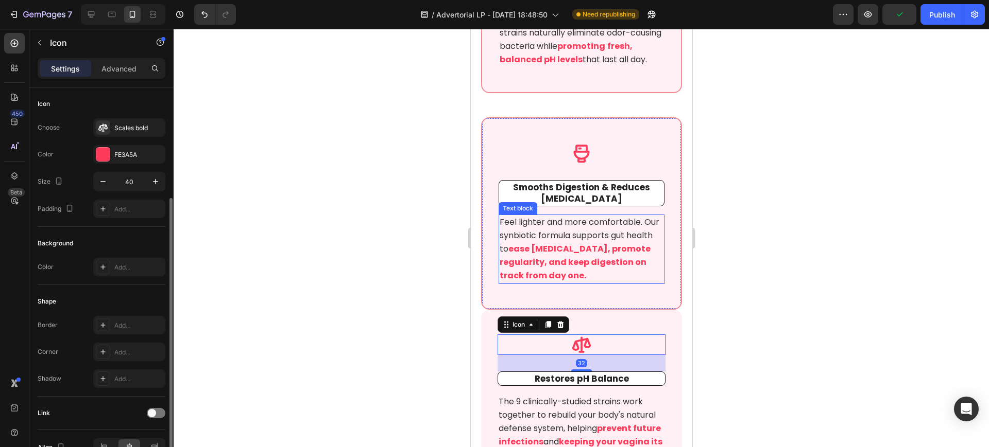
scroll to position [4184, 0]
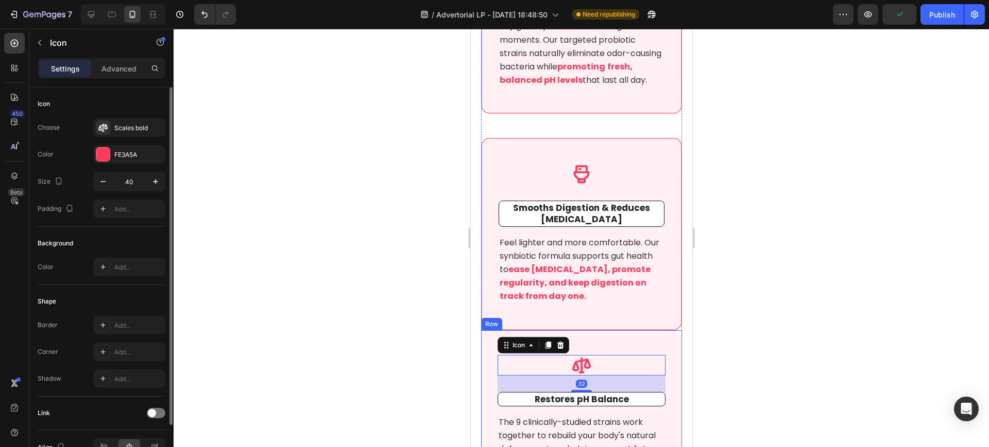
click at [491, 354] on div "Icon 32 Restores pH Balance Text block The 9 clinically-studied strains work to…" at bounding box center [580, 427] width 201 height 192
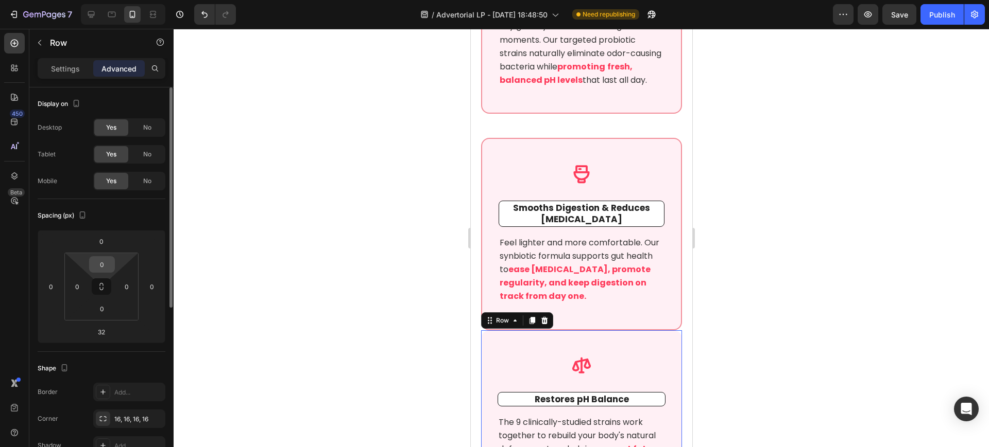
click at [100, 258] on input "0" at bounding box center [102, 264] width 21 height 15
type input "48"
click at [317, 278] on div at bounding box center [581, 238] width 815 height 419
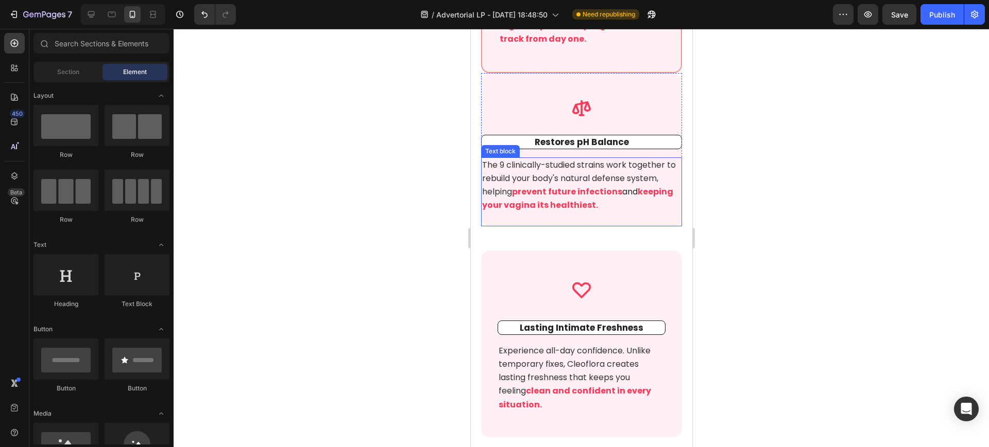
scroll to position [4377, 0]
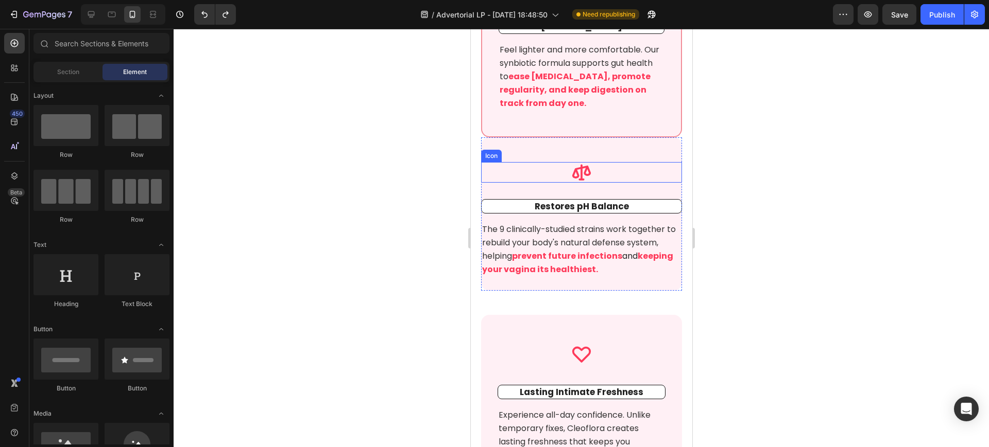
click at [519, 183] on div "Icon" at bounding box center [580, 172] width 201 height 21
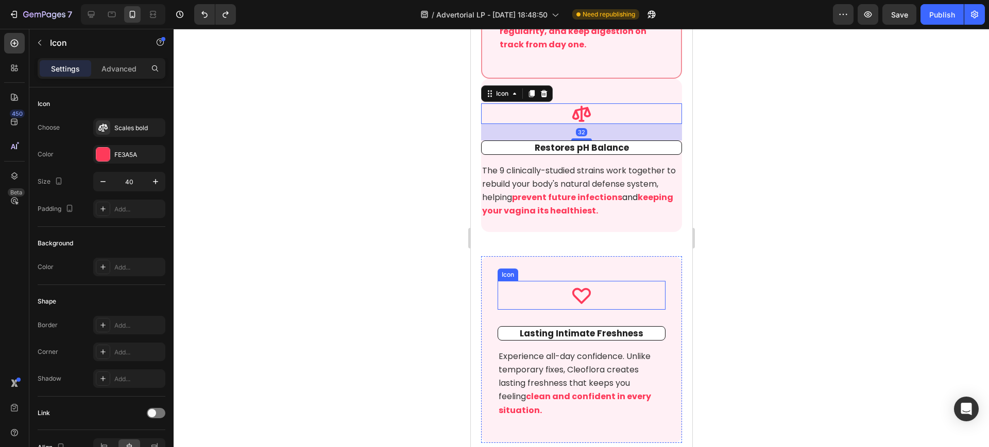
scroll to position [4506, 0]
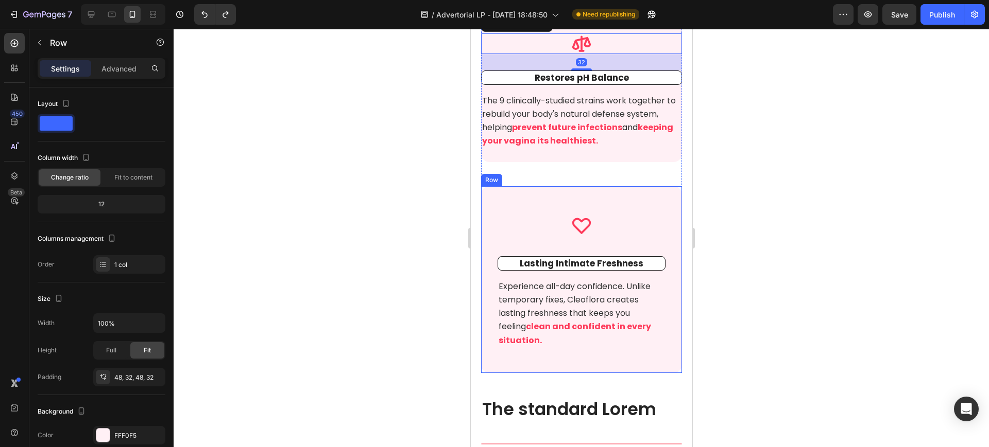
click at [493, 227] on div "Icon Lasting Intimate Freshness Text block Experience all-day confidence. Unlik…" at bounding box center [580, 279] width 201 height 187
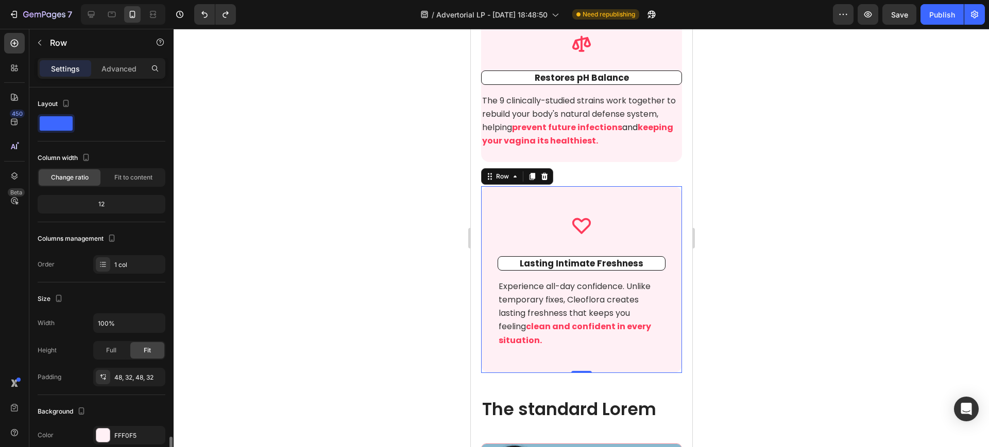
scroll to position [212, 0]
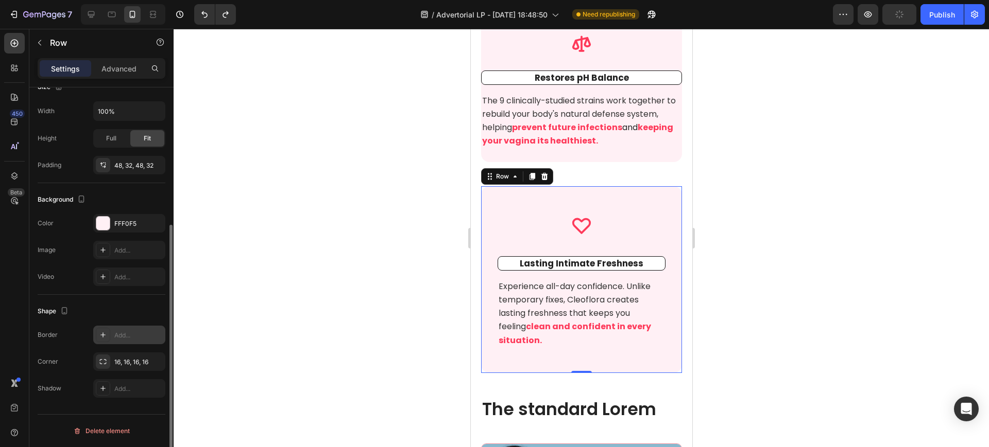
click at [124, 336] on div "Add..." at bounding box center [138, 335] width 48 height 9
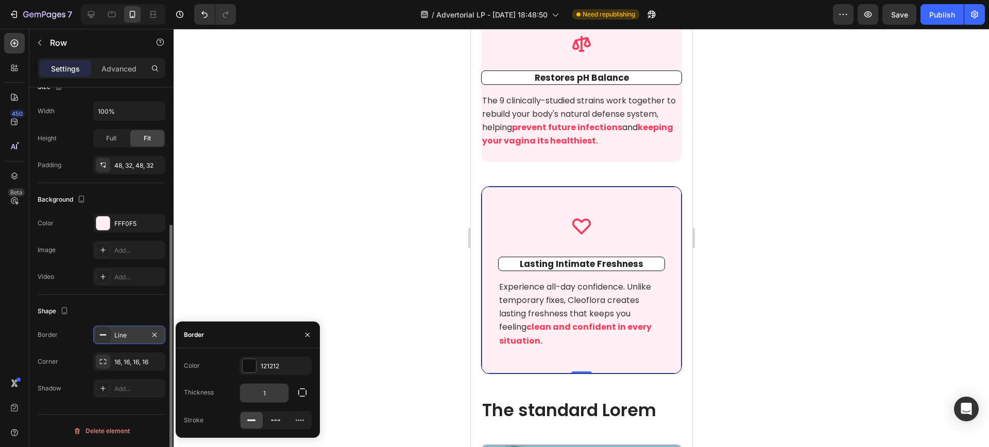
click at [266, 394] on input "1" at bounding box center [264, 393] width 48 height 19
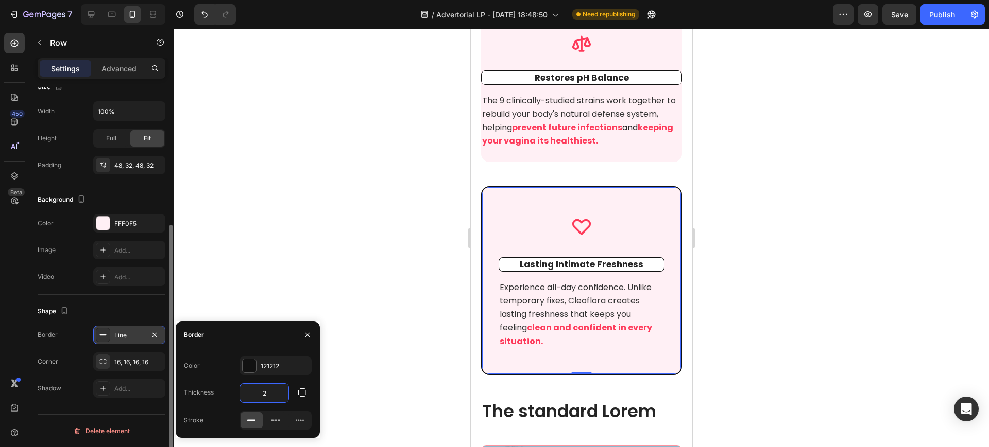
type input "2"
click at [254, 361] on div at bounding box center [249, 365] width 13 height 13
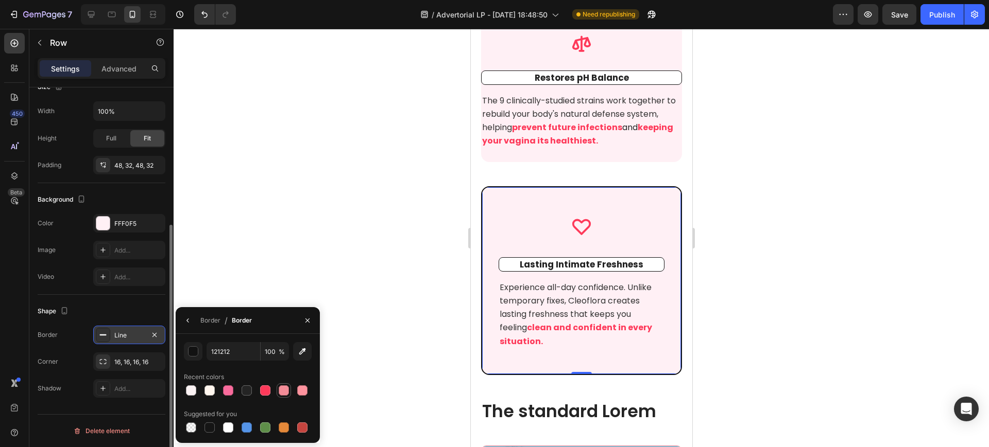
click at [285, 387] on div at bounding box center [284, 391] width 10 height 10
type input "F28C97"
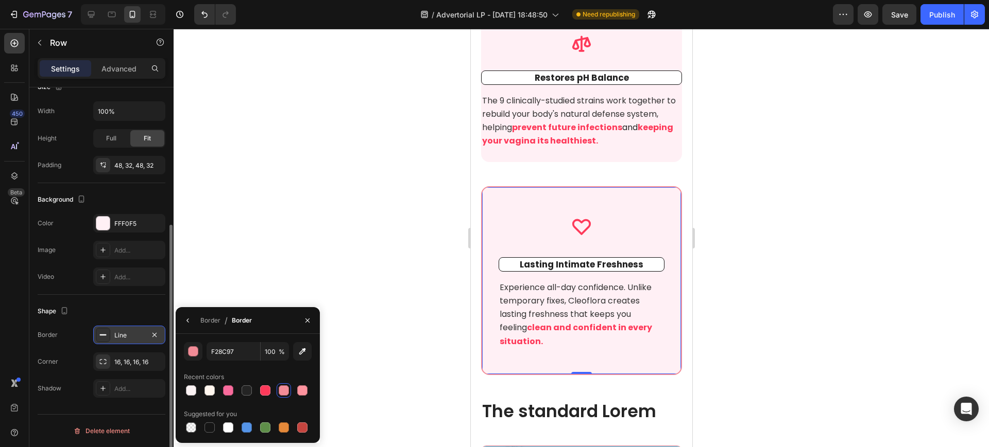
click at [377, 203] on div at bounding box center [581, 238] width 815 height 419
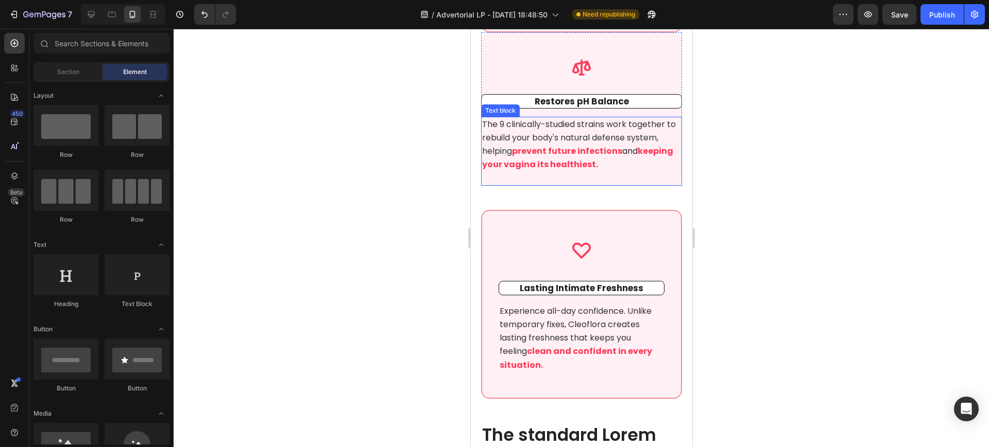
scroll to position [4506, 0]
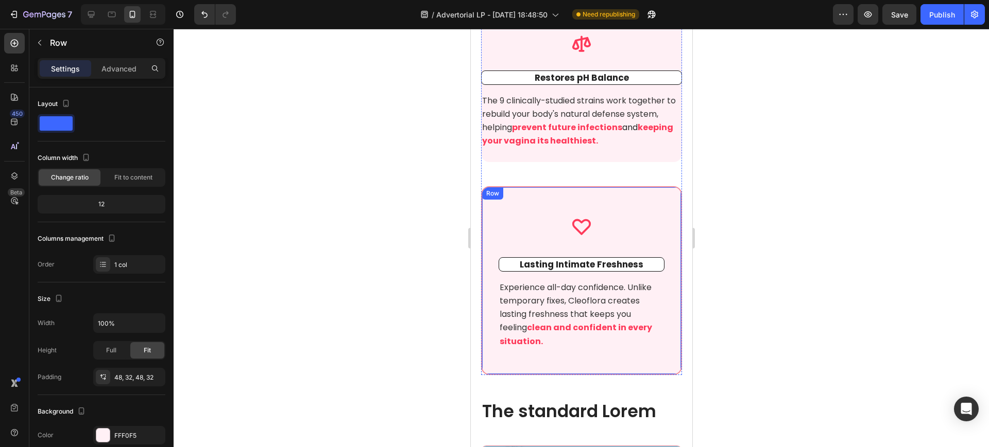
click at [505, 220] on div "Icon Lasting Intimate Freshness Text block Experience all-day confidence. Unlik…" at bounding box center [580, 280] width 201 height 189
click at [533, 201] on icon at bounding box center [533, 197] width 6 height 7
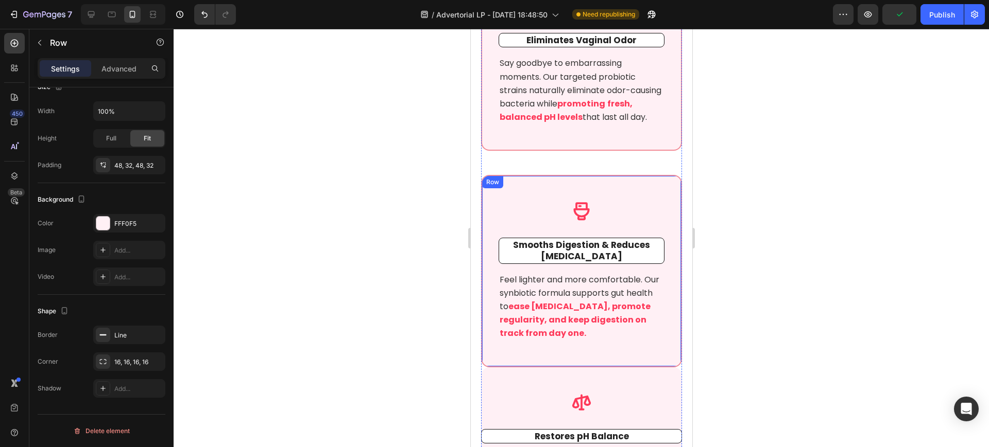
scroll to position [4131, 0]
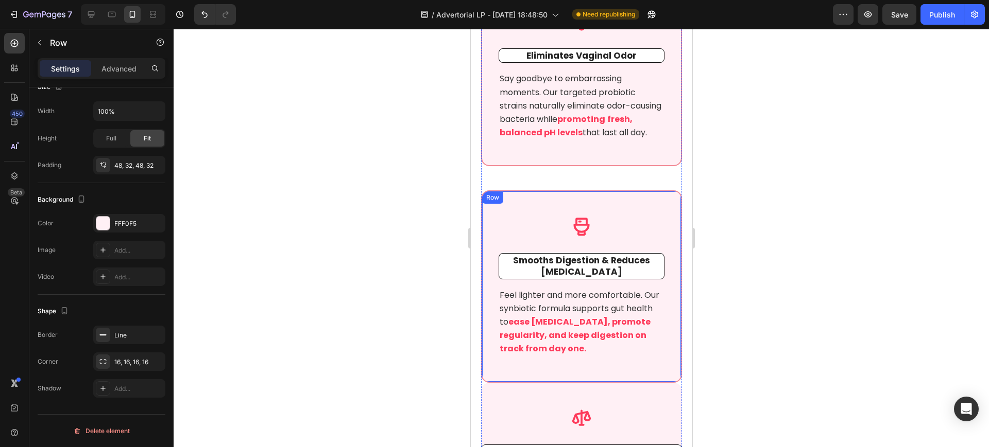
click at [544, 218] on div "Icon Smooths Digestion & Reduces Bloating Text block Feel lighter and more comf…" at bounding box center [580, 287] width 201 height 192
click at [124, 67] on p "Advanced" at bounding box center [118, 68] width 35 height 11
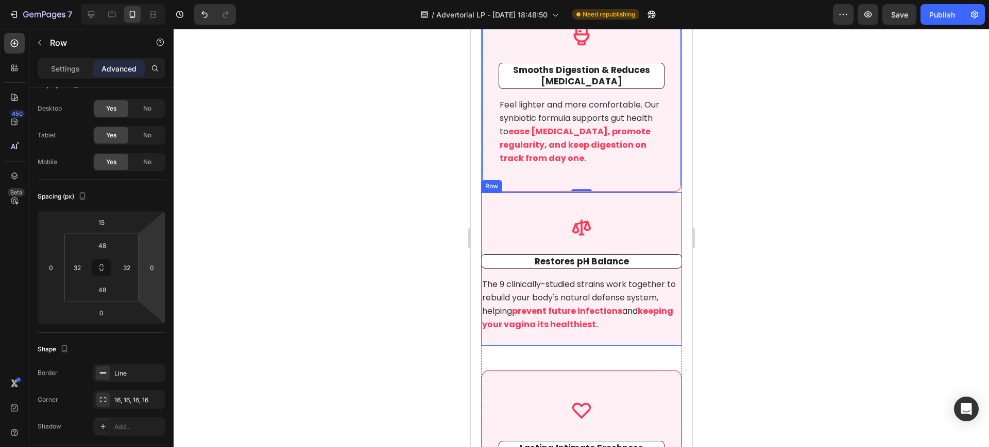
scroll to position [4324, 0]
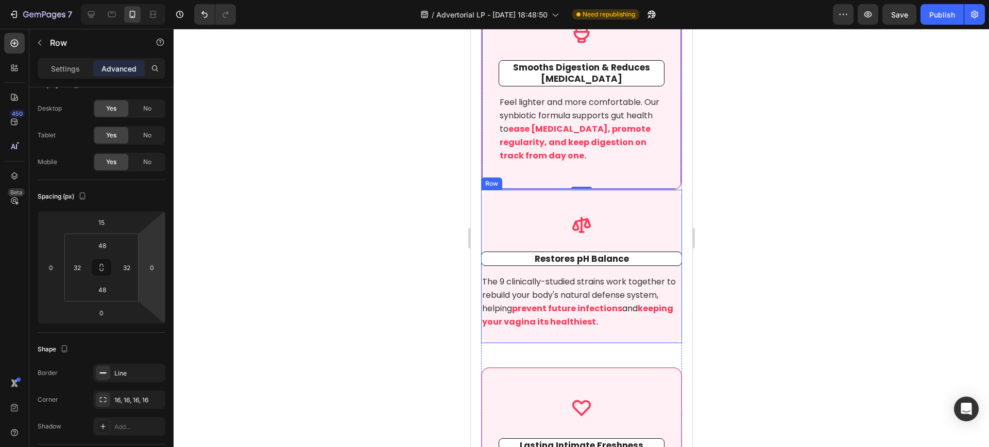
click at [496, 214] on div "Icon Restores pH Balance Text block The 9 clinically-studied strains work toget…" at bounding box center [580, 266] width 201 height 153
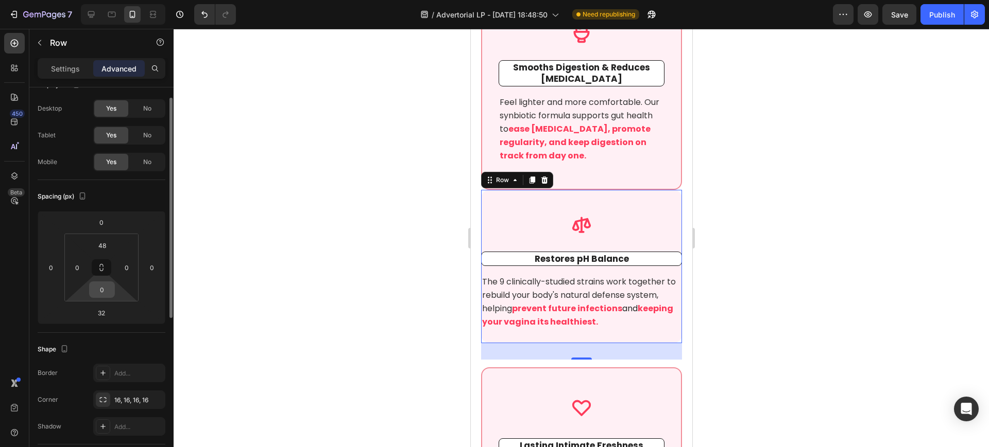
click at [108, 293] on input "0" at bounding box center [102, 289] width 21 height 15
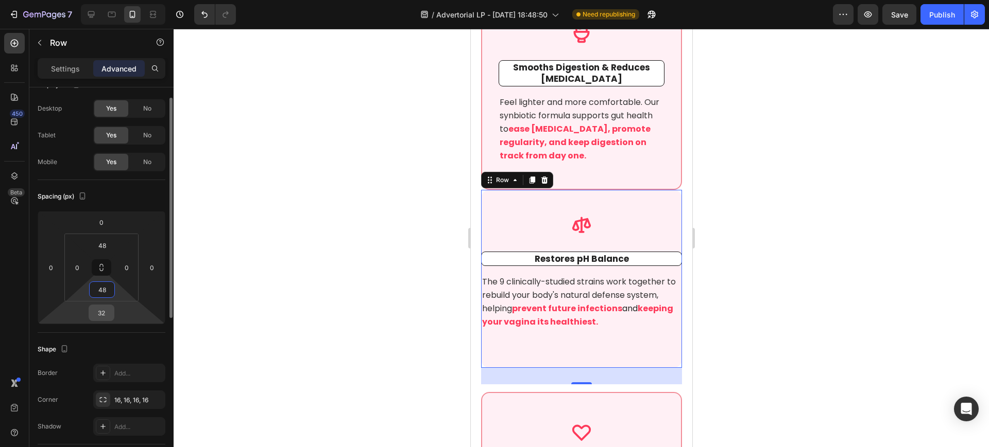
type input "48"
click at [102, 318] on input "32" at bounding box center [101, 312] width 21 height 15
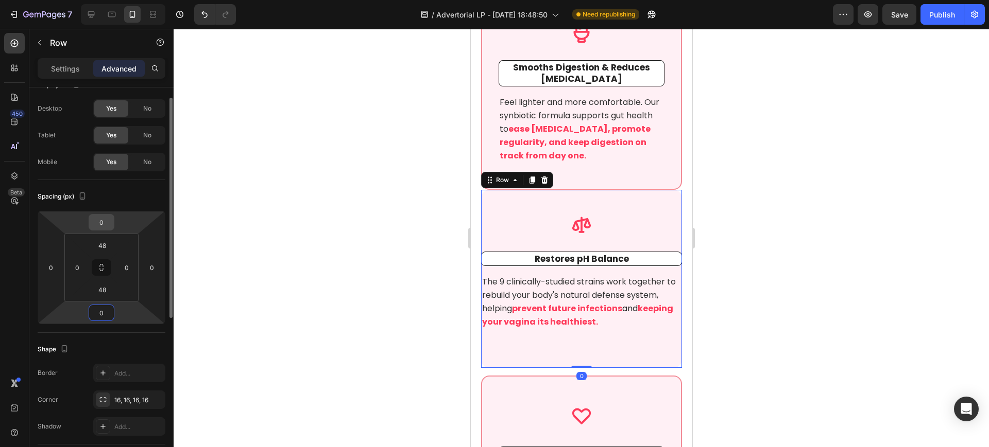
type input "0"
click at [108, 220] on input "0" at bounding box center [101, 222] width 21 height 15
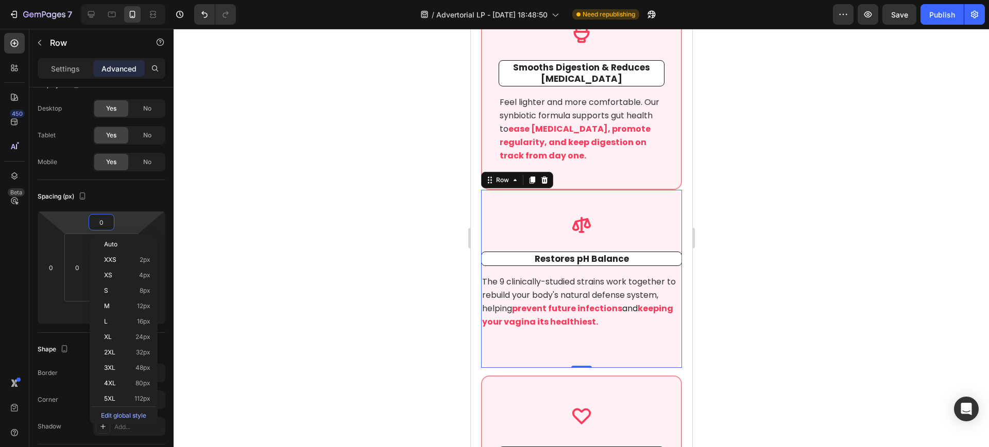
click at [300, 204] on div at bounding box center [581, 238] width 815 height 419
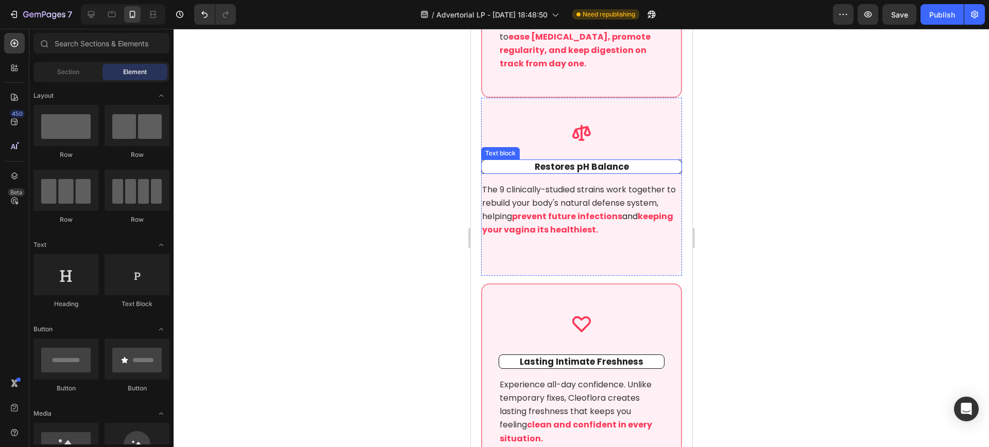
scroll to position [4518, 0]
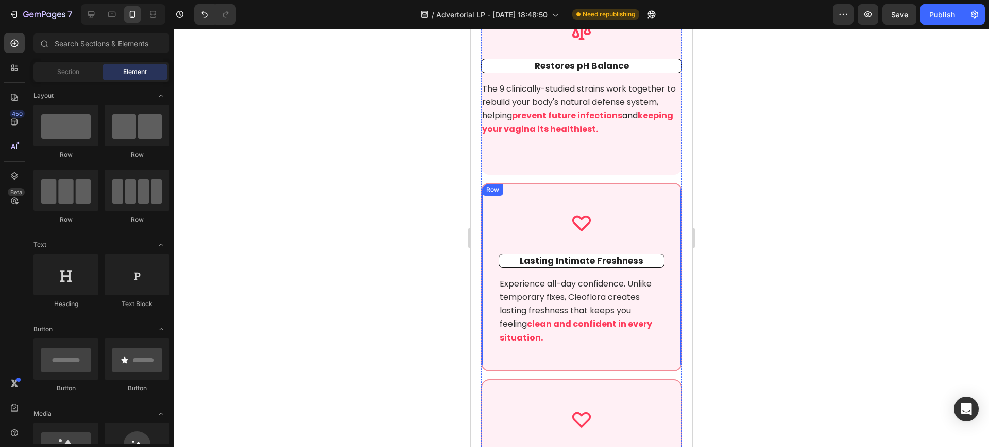
click at [492, 213] on div "Icon Lasting Intimate Freshness Text block Experience all-day confidence. Unlik…" at bounding box center [580, 277] width 201 height 189
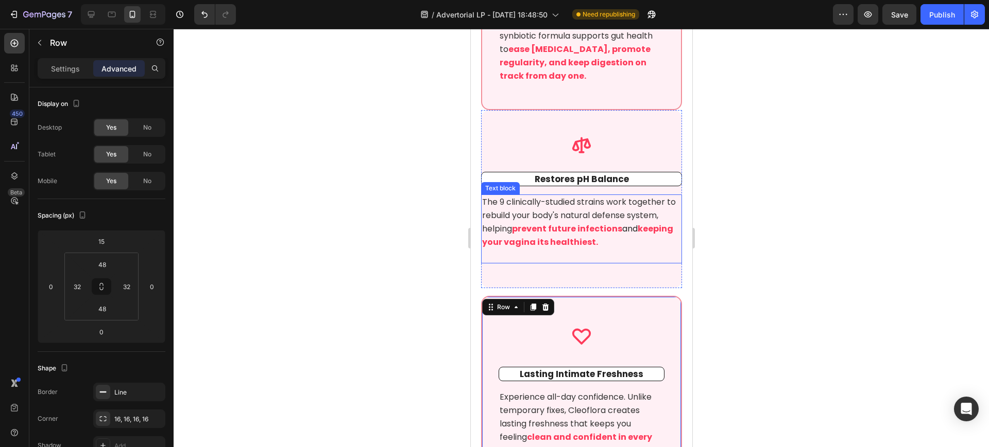
scroll to position [4324, 0]
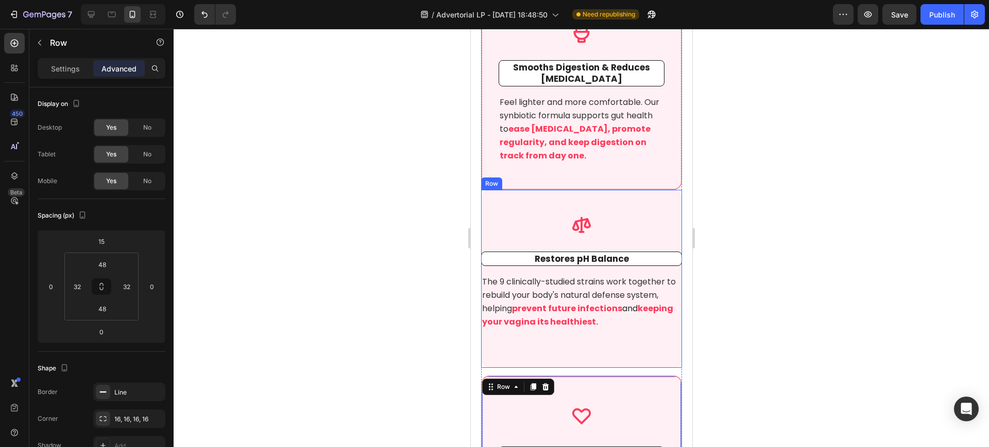
click at [498, 215] on div "Icon Restores pH Balance Text block The 9 clinically-studied strains work toget…" at bounding box center [580, 279] width 201 height 178
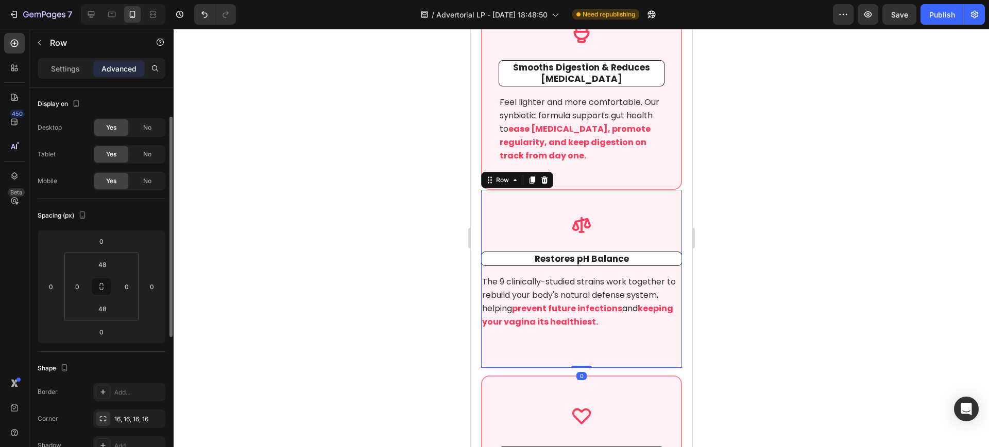
scroll to position [19, 0]
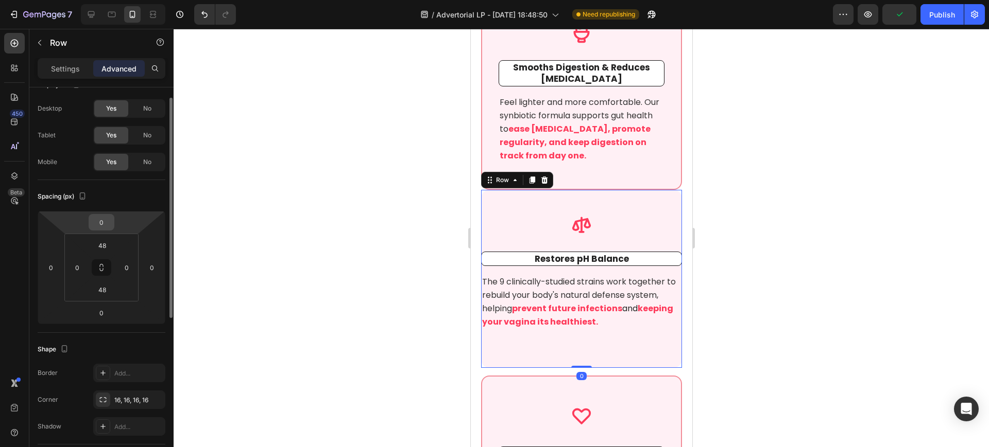
click at [105, 217] on input "0" at bounding box center [101, 222] width 21 height 15
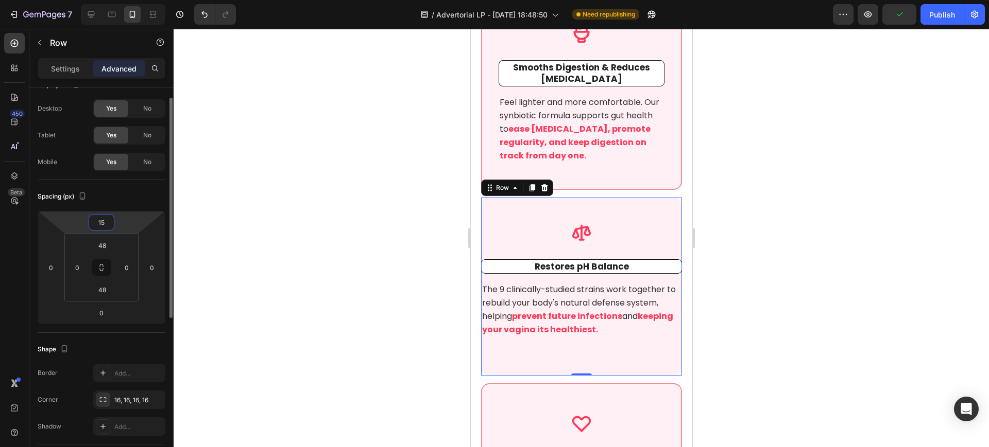
type input "15"
click at [788, 211] on div at bounding box center [581, 238] width 815 height 419
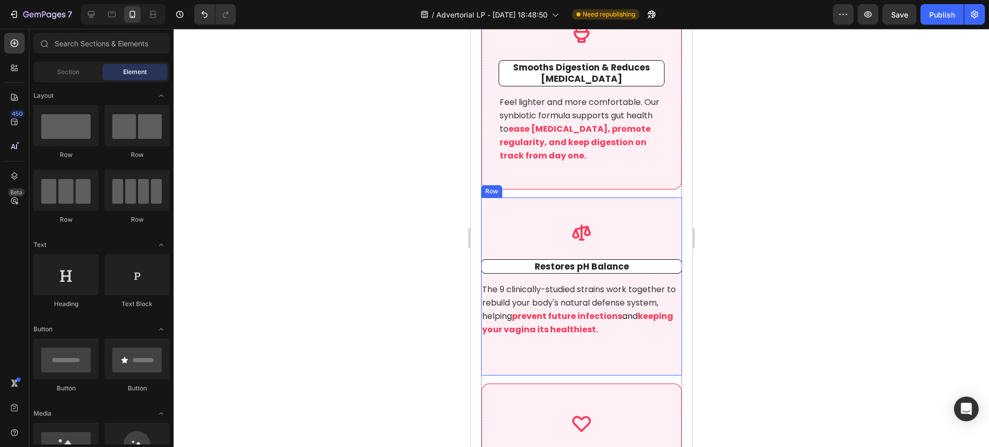
click at [491, 222] on div "Icon Restores pH Balance Text block The 9 clinically-studied strains work toget…" at bounding box center [580, 287] width 201 height 178
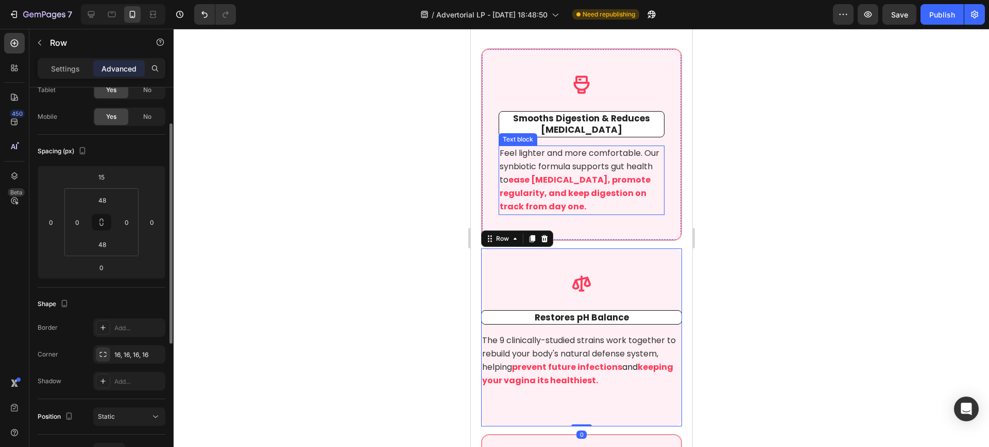
scroll to position [4260, 0]
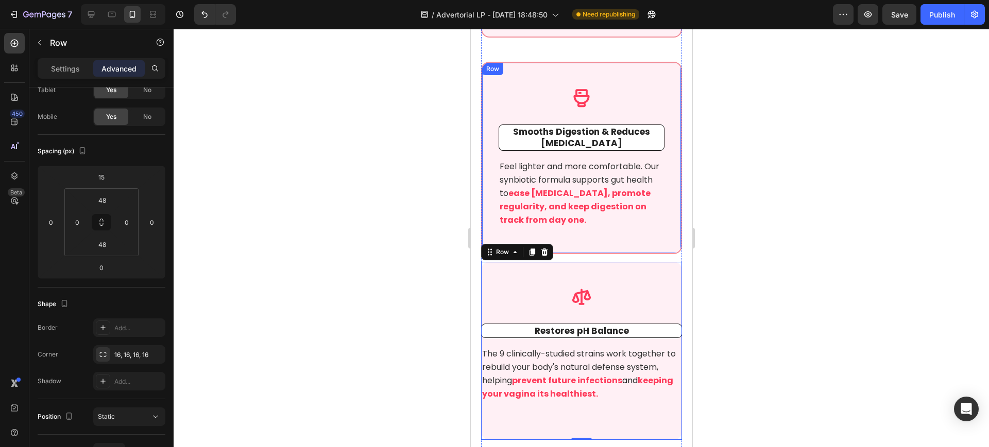
click at [487, 110] on div "Icon Smooths Digestion & Reduces Bloating Text block Feel lighter and more comf…" at bounding box center [580, 158] width 201 height 192
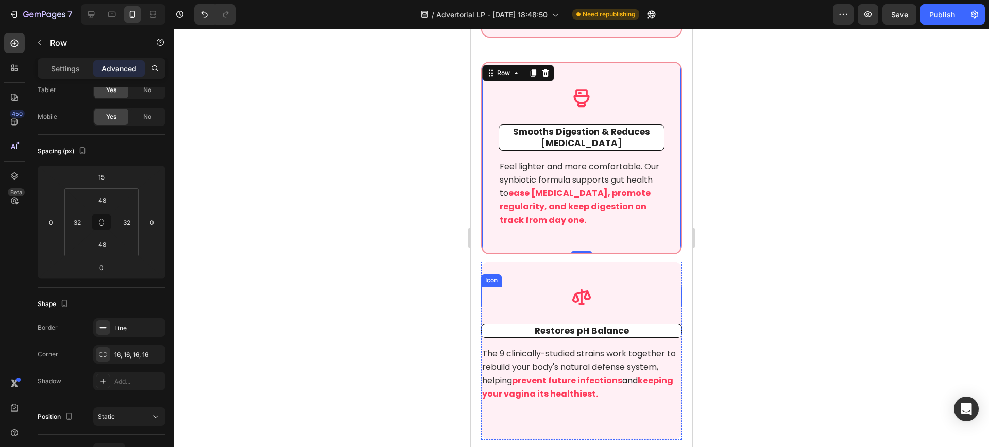
click at [493, 287] on div "Icon" at bounding box center [490, 280] width 21 height 12
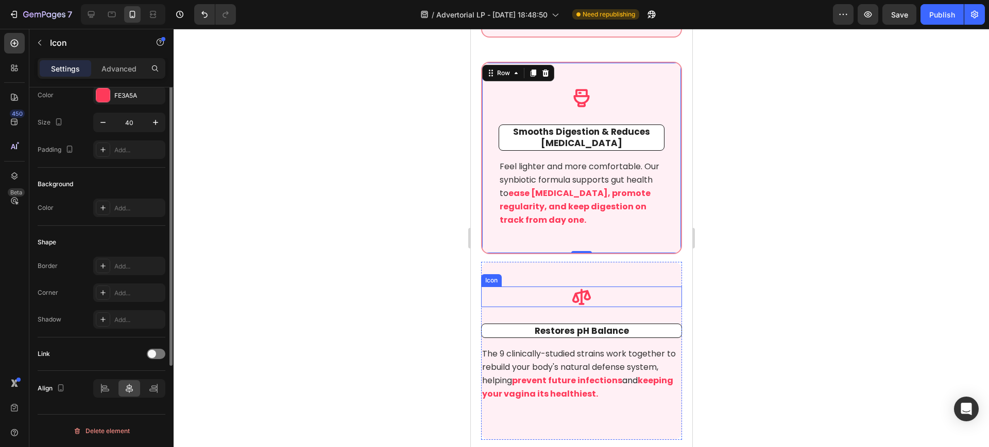
scroll to position [0, 0]
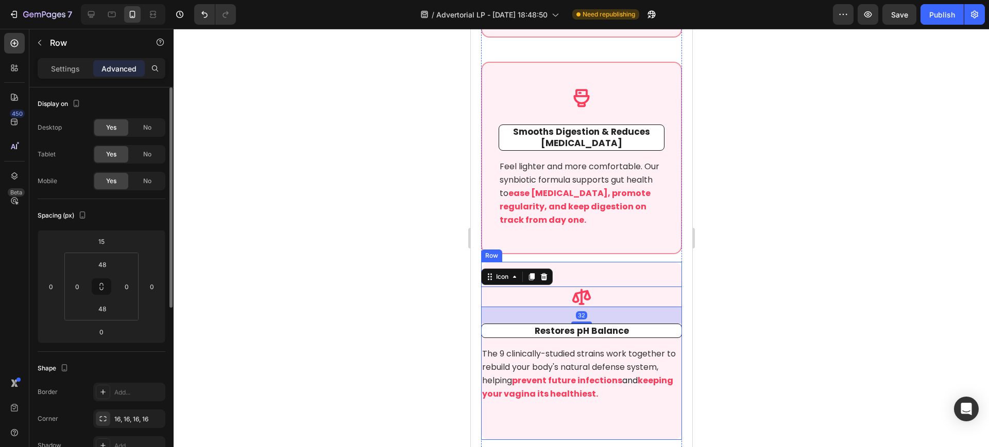
click at [576, 287] on div "Icon 32 Restores pH Balance Text block The 9 clinically-studied strains work to…" at bounding box center [580, 351] width 201 height 178
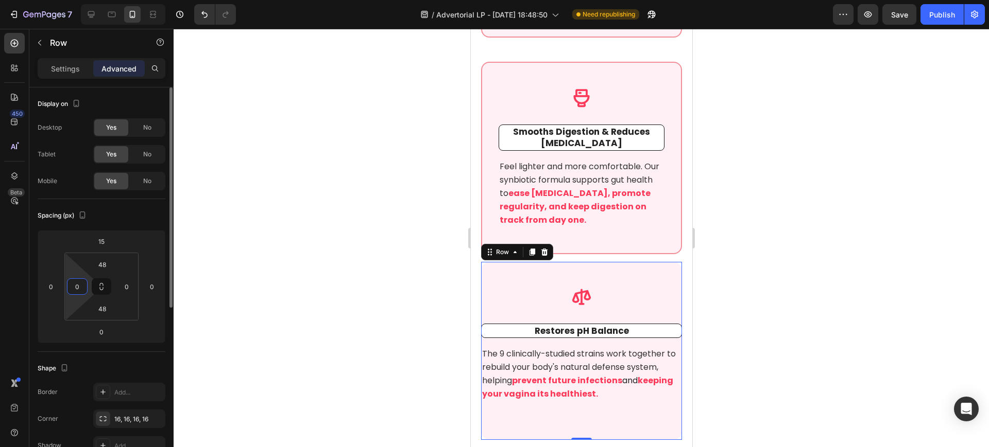
click at [78, 281] on input "0" at bounding box center [77, 286] width 15 height 15
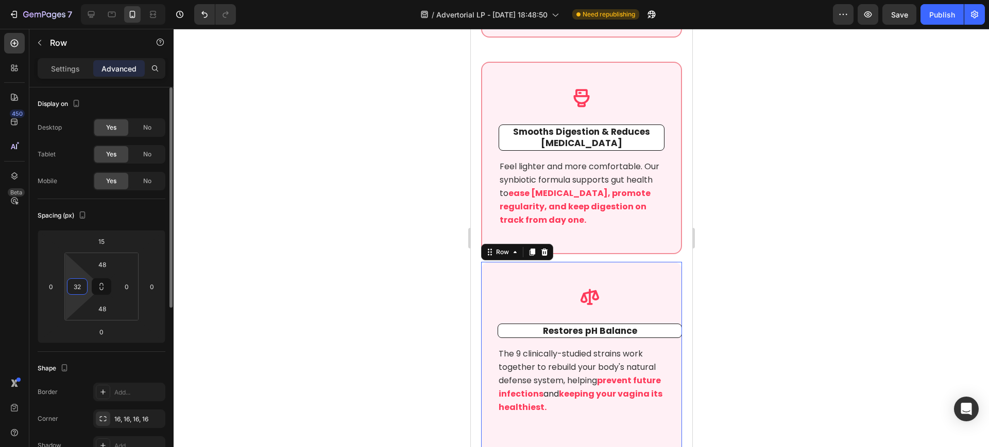
type input "32"
click at [138, 282] on div "48 32 48 0" at bounding box center [101, 287] width 74 height 68
click at [127, 284] on input "0" at bounding box center [126, 286] width 15 height 15
type input "32"
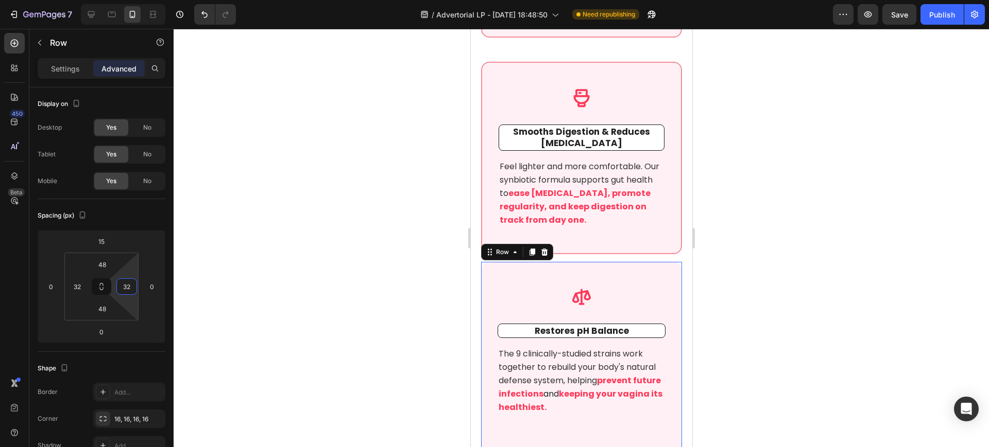
click at [359, 275] on div at bounding box center [581, 238] width 815 height 419
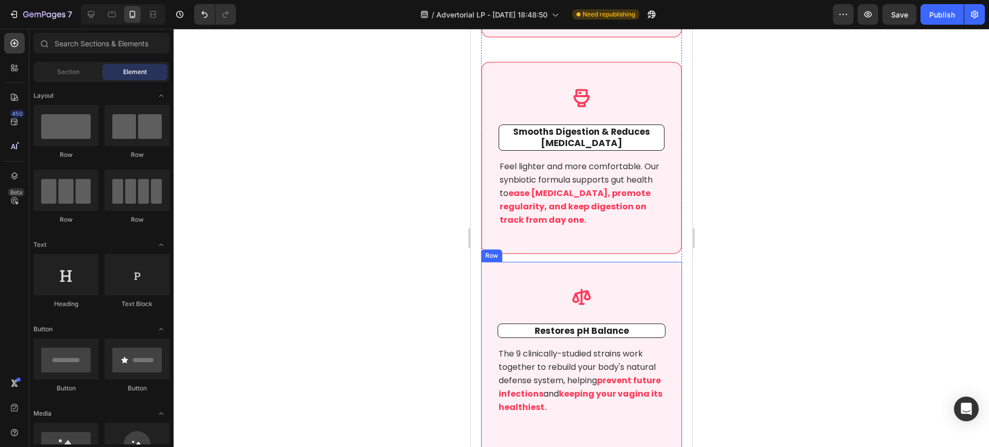
click at [600, 292] on div "Icon Restores pH Balance Text block The 9 clinically-studied strains work toget…" at bounding box center [580, 358] width 201 height 192
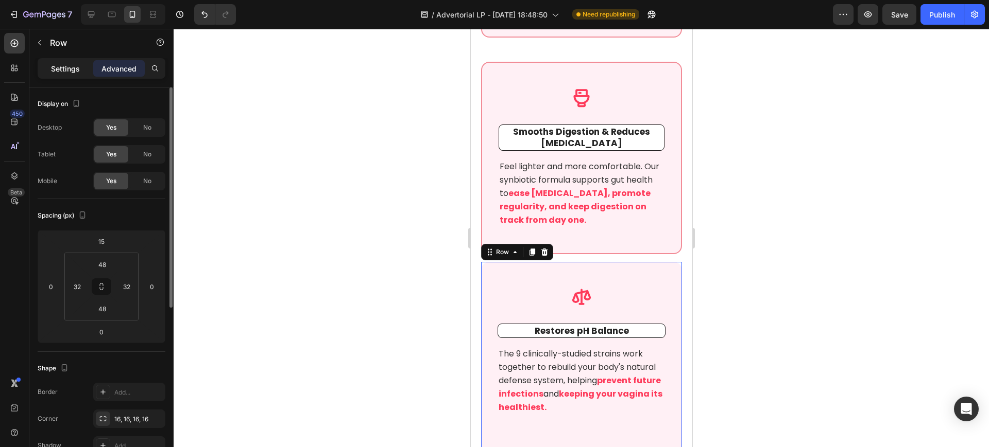
click at [70, 70] on p "Settings" at bounding box center [65, 68] width 29 height 11
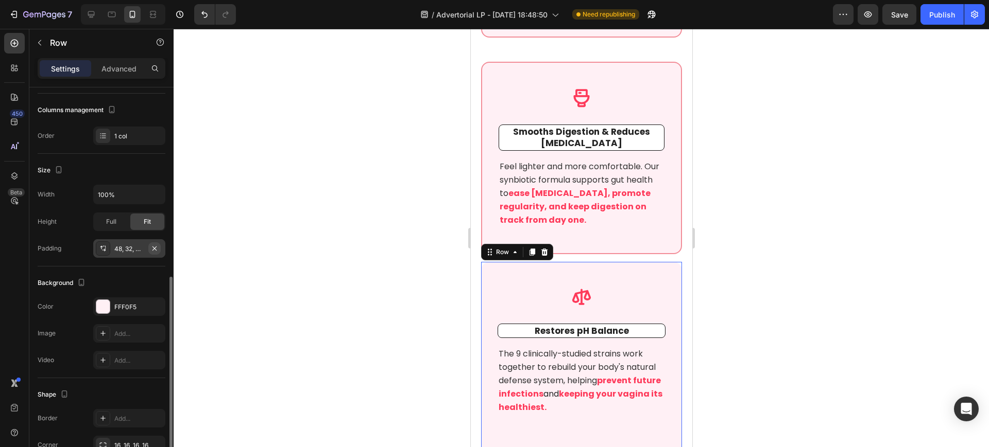
scroll to position [193, 0]
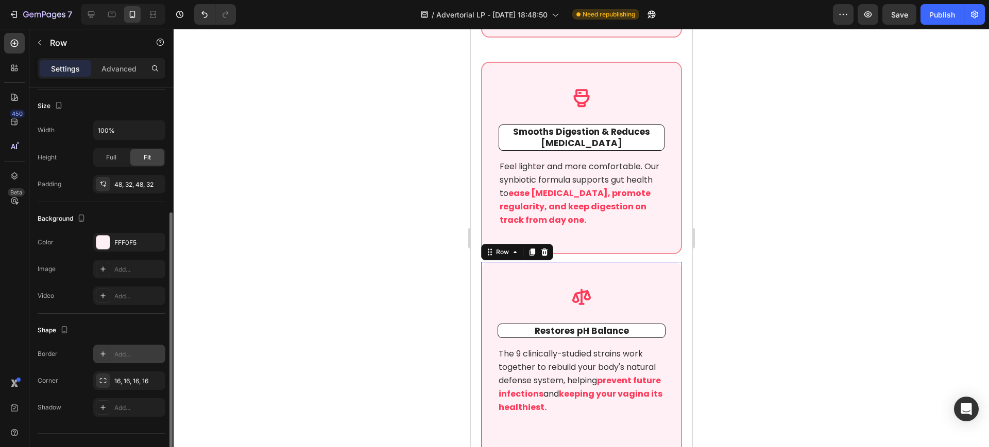
click at [129, 353] on div "Add..." at bounding box center [138, 354] width 48 height 9
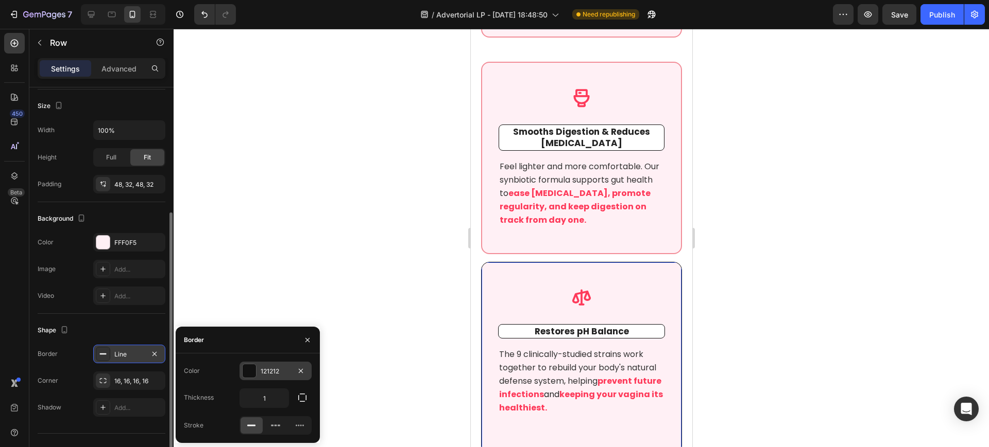
click at [274, 371] on div "121212" at bounding box center [276, 371] width 30 height 9
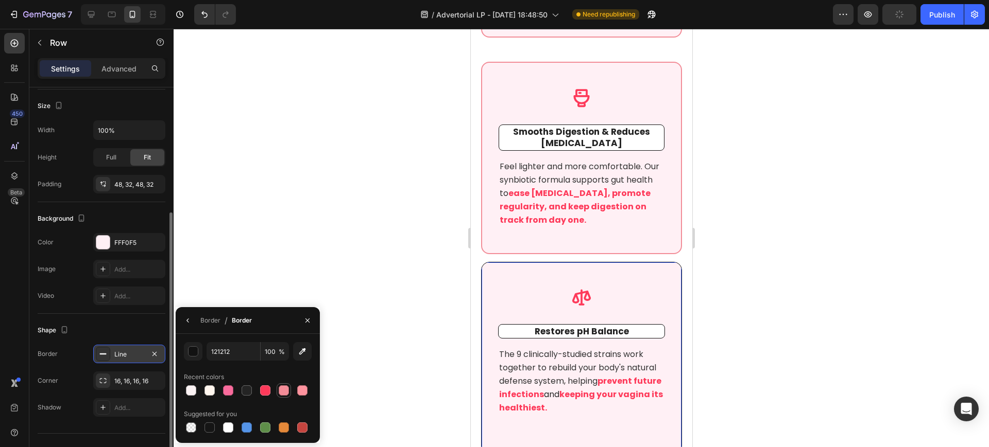
click at [281, 393] on div at bounding box center [284, 391] width 10 height 10
type input "F28C97"
click at [142, 324] on div "Shape" at bounding box center [102, 330] width 128 height 16
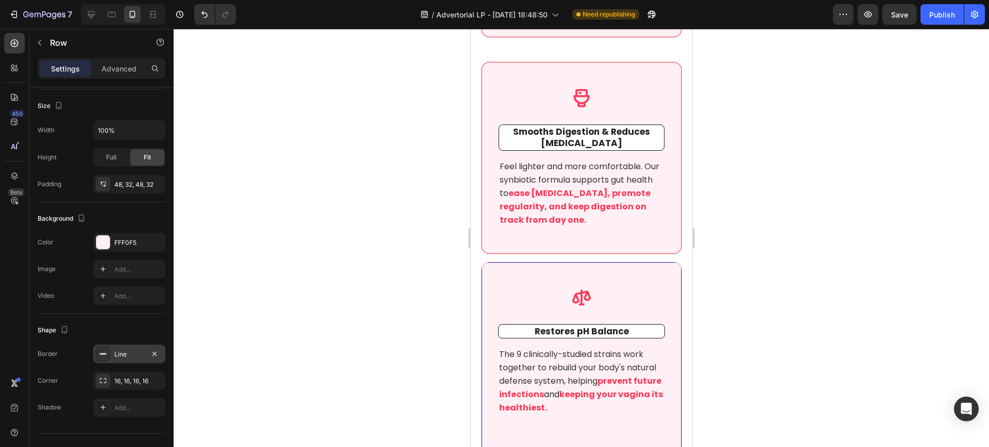
click at [763, 294] on div at bounding box center [581, 238] width 815 height 419
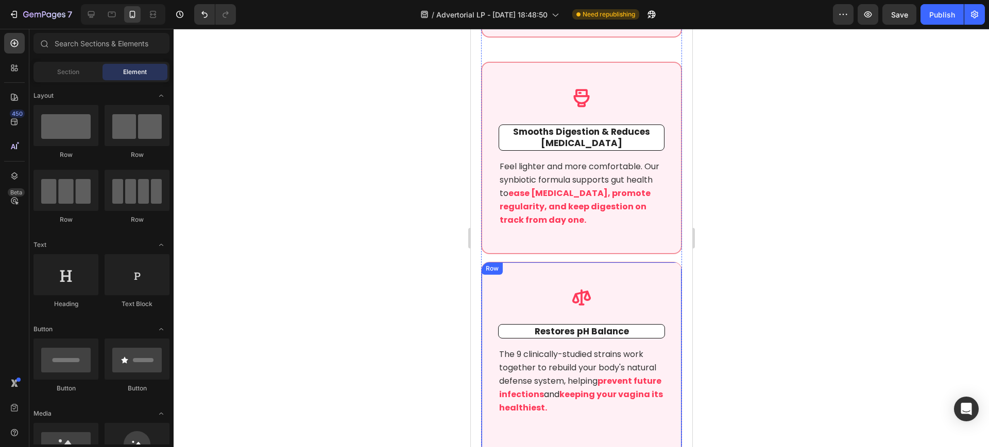
click at [625, 296] on div "Icon Restores pH Balance Text block The 9 clinically-studied strains work toget…" at bounding box center [580, 358] width 201 height 193
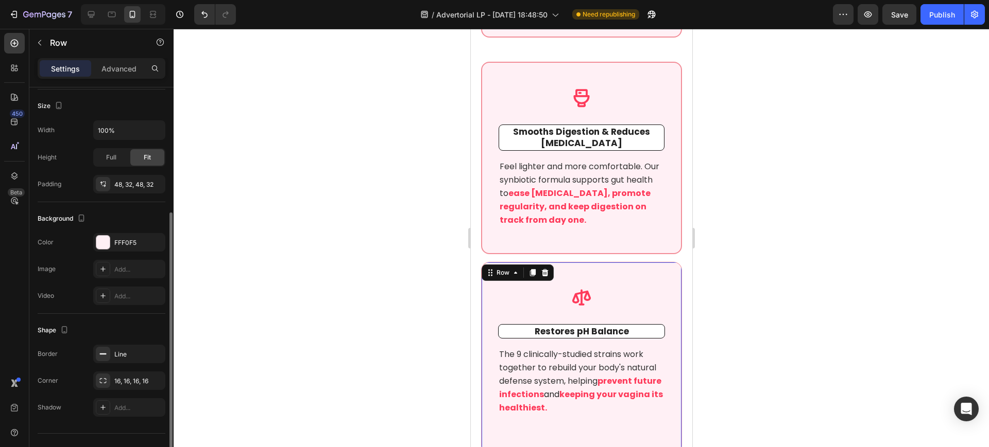
scroll to position [212, 0]
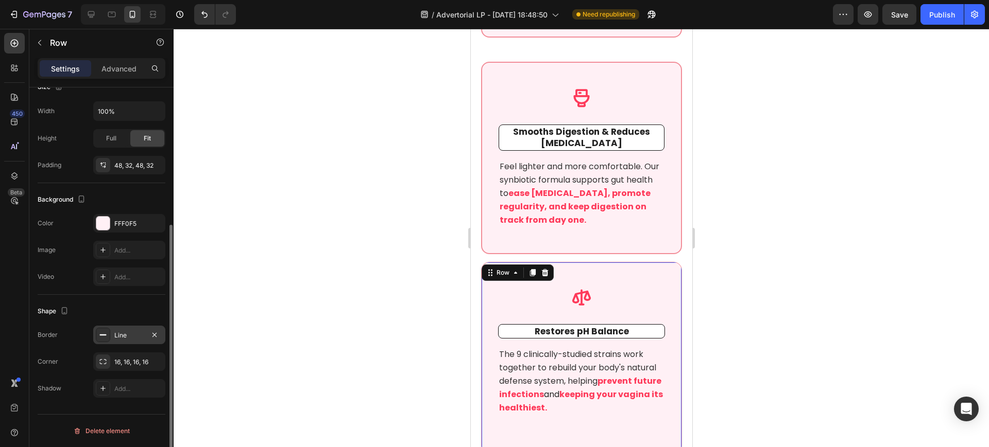
click at [126, 329] on div "Line" at bounding box center [129, 335] width 72 height 19
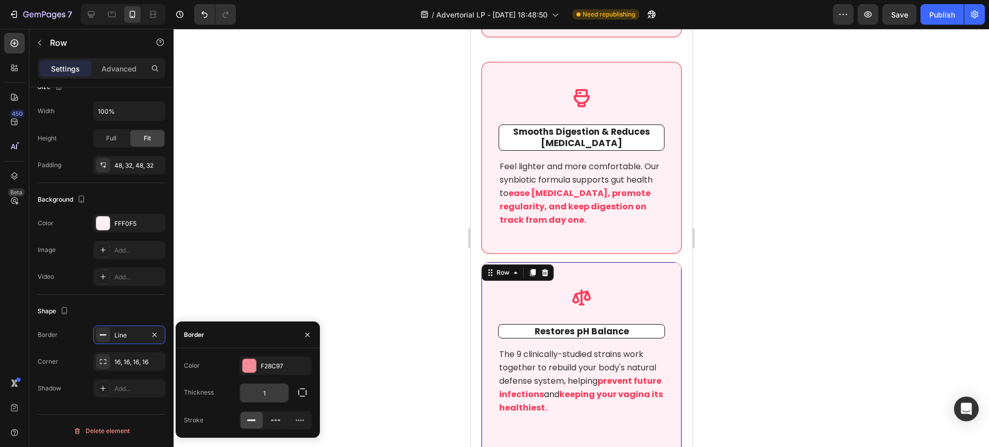
click at [270, 387] on input "1" at bounding box center [264, 393] width 48 height 19
type input "2"
click at [408, 203] on div at bounding box center [581, 238] width 815 height 419
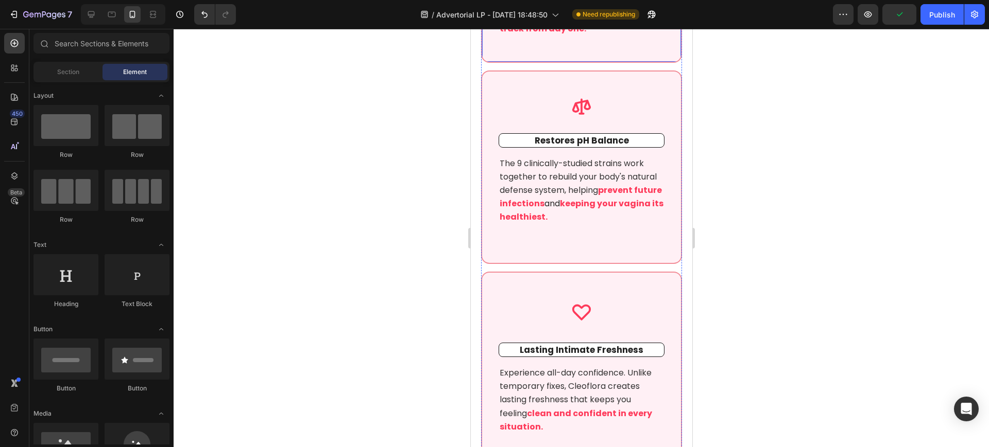
scroll to position [4453, 0]
click at [536, 306] on div "Icon Lasting Intimate Freshness Text block Experience all-day confidence. Unlik…" at bounding box center [580, 364] width 201 height 189
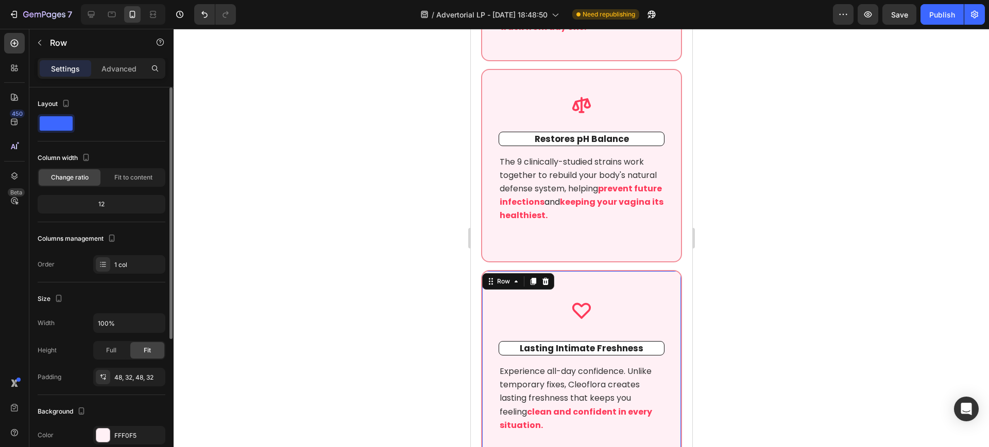
scroll to position [212, 0]
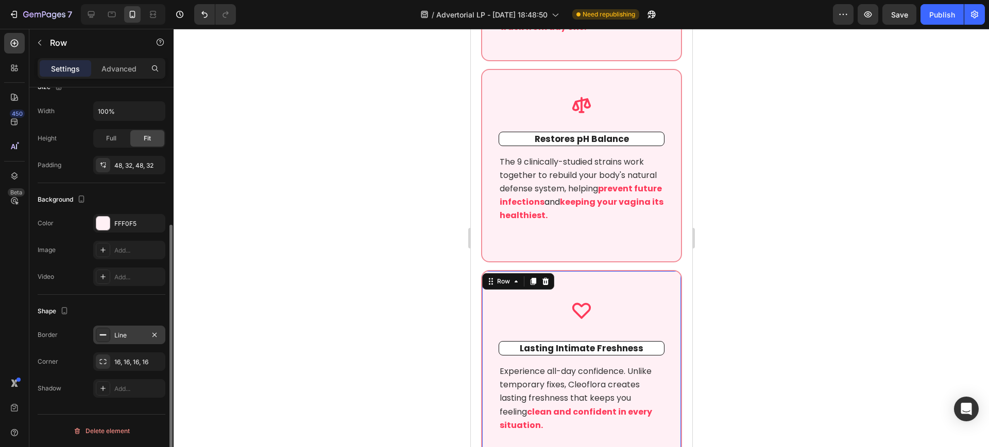
click at [129, 338] on div "Line" at bounding box center [129, 335] width 30 height 9
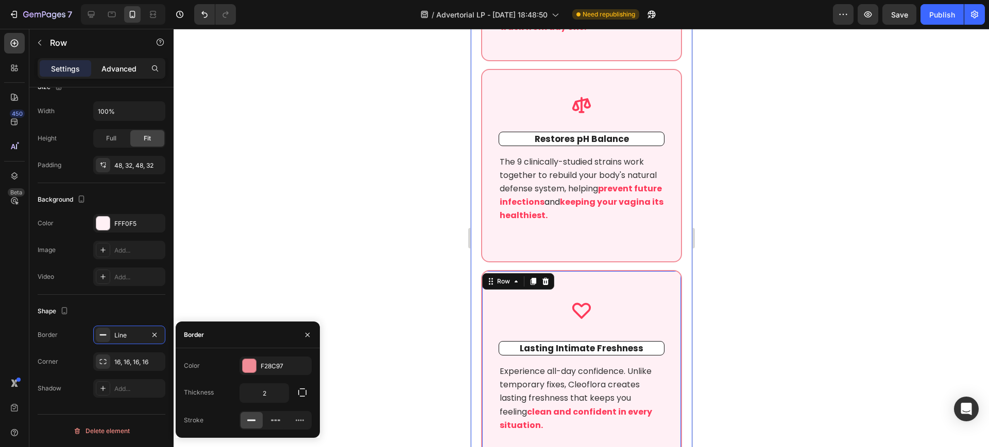
click at [127, 71] on p "Advanced" at bounding box center [118, 68] width 35 height 11
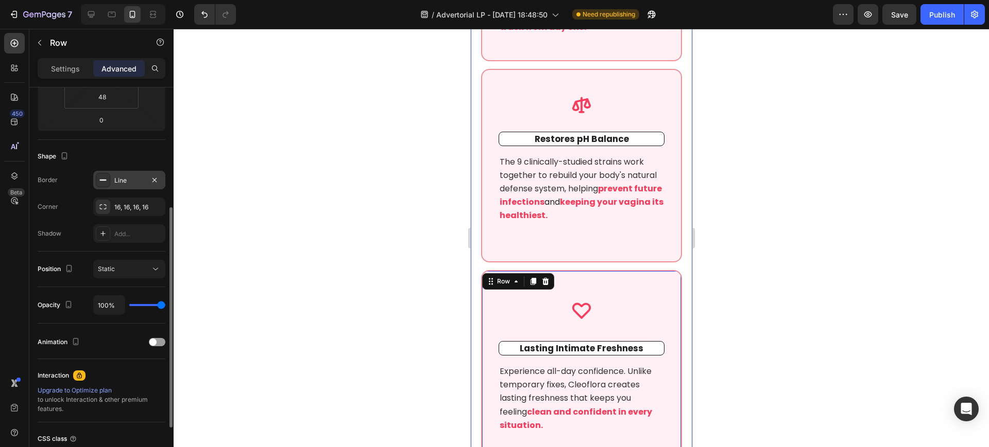
scroll to position [0, 0]
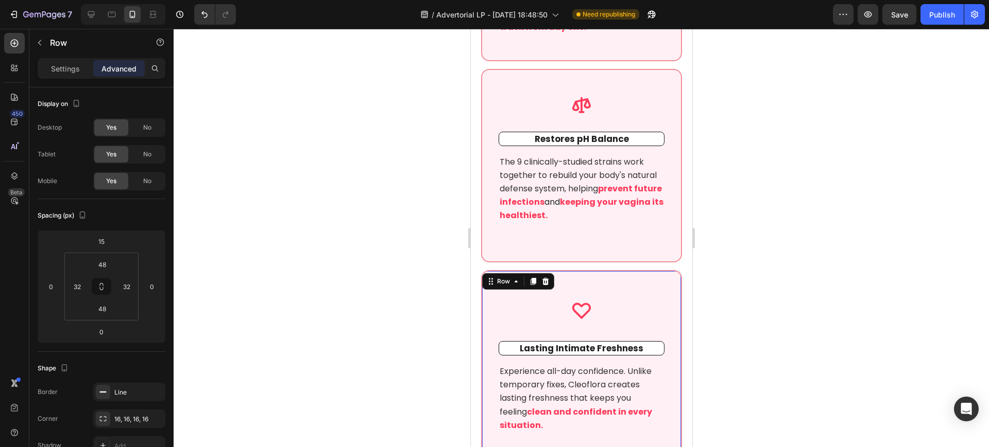
click at [817, 265] on div at bounding box center [581, 238] width 815 height 419
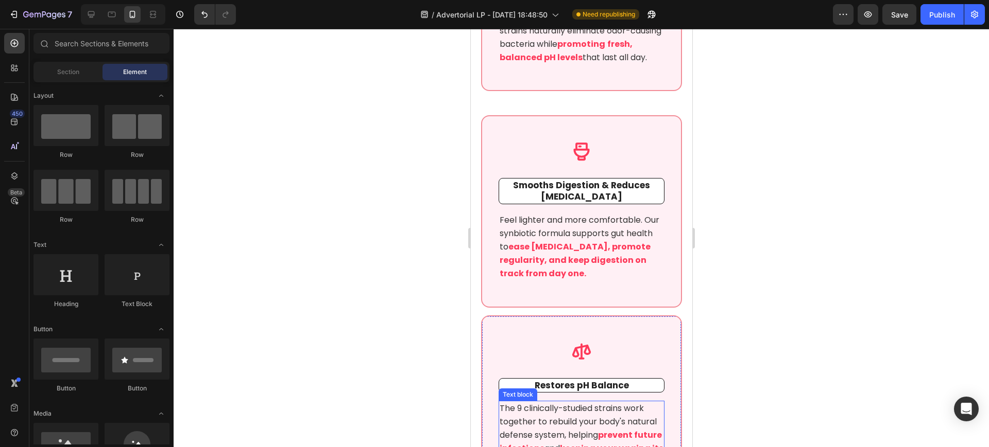
scroll to position [4131, 0]
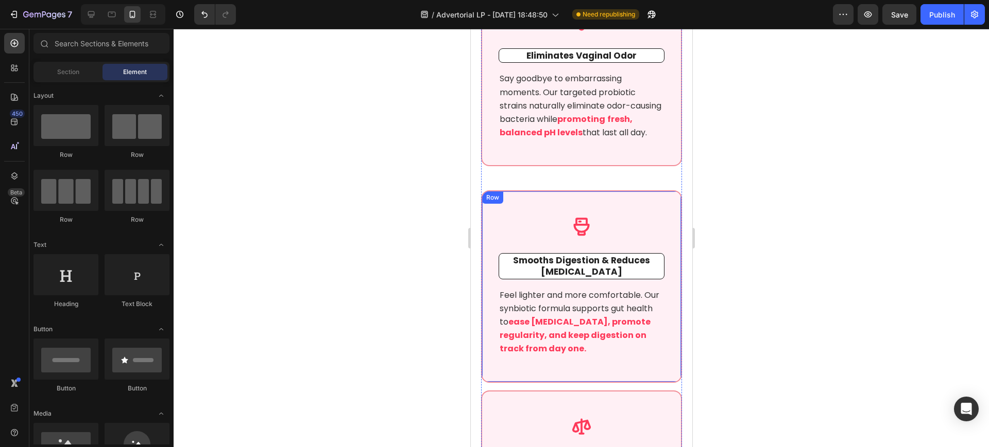
click at [486, 227] on div "Icon Smooths Digestion & Reduces Bloating Text block Feel lighter and more comf…" at bounding box center [580, 287] width 201 height 192
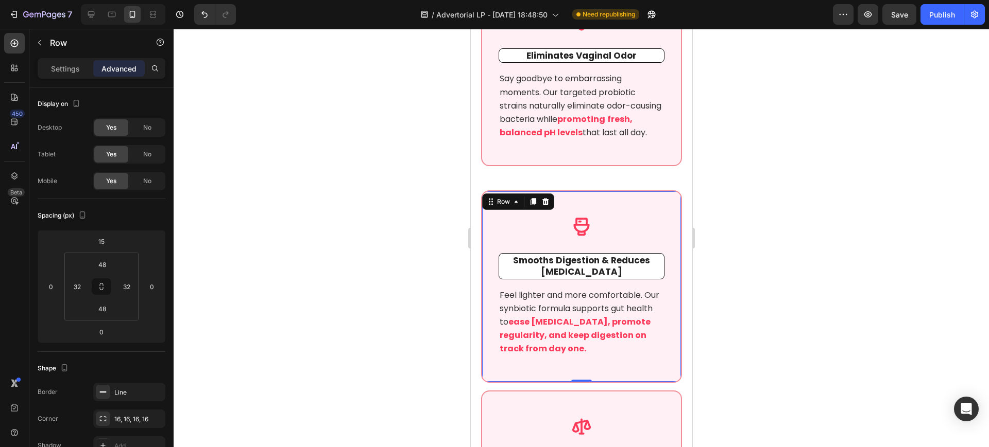
click at [584, 218] on div "Icon Smooths Digestion & Reduces Bloating Text block Feel lighter and more comf…" at bounding box center [580, 287] width 201 height 192
click at [111, 249] on div "15" at bounding box center [102, 241] width 26 height 16
click at [109, 246] on input "15" at bounding box center [101, 241] width 21 height 15
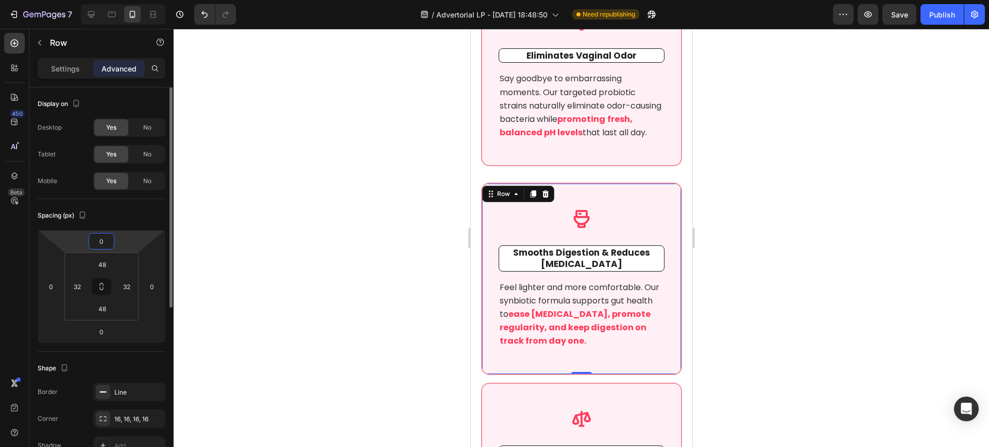
type input "0"
click at [347, 244] on div at bounding box center [581, 238] width 815 height 419
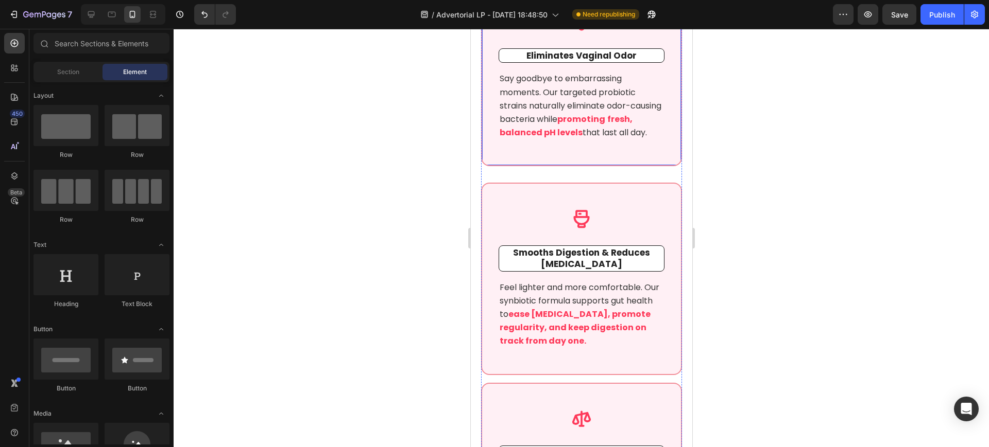
click at [556, 166] on div "Icon Eliminates Vaginal Odor Text block Say goodbye to embarrassing moments. Ou…" at bounding box center [580, 76] width 201 height 181
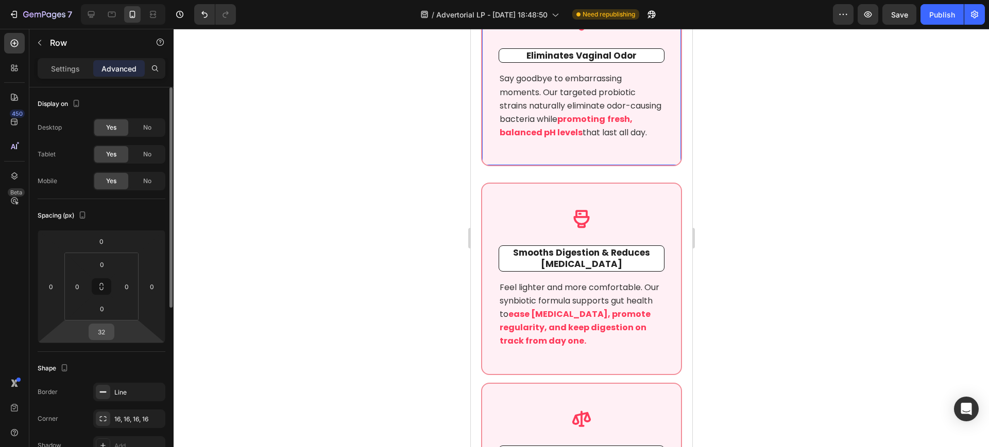
click at [95, 335] on input "32" at bounding box center [101, 331] width 21 height 15
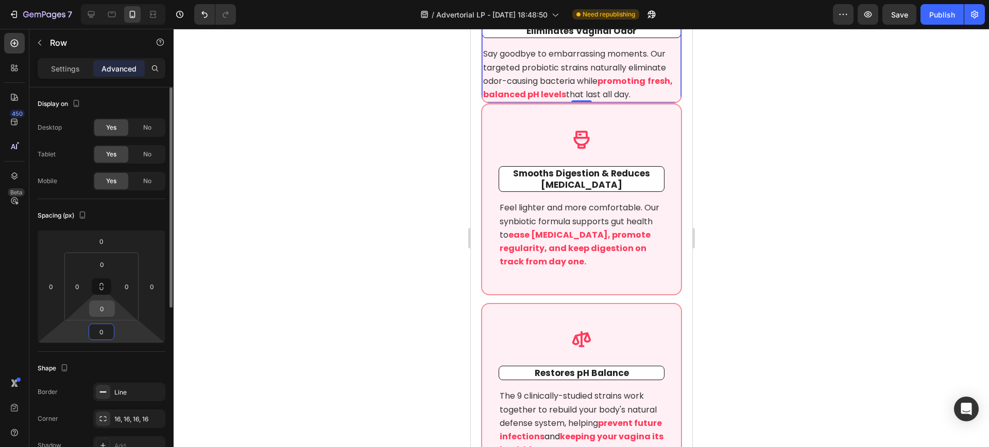
type input "0"
click at [101, 305] on input "0" at bounding box center [102, 308] width 21 height 15
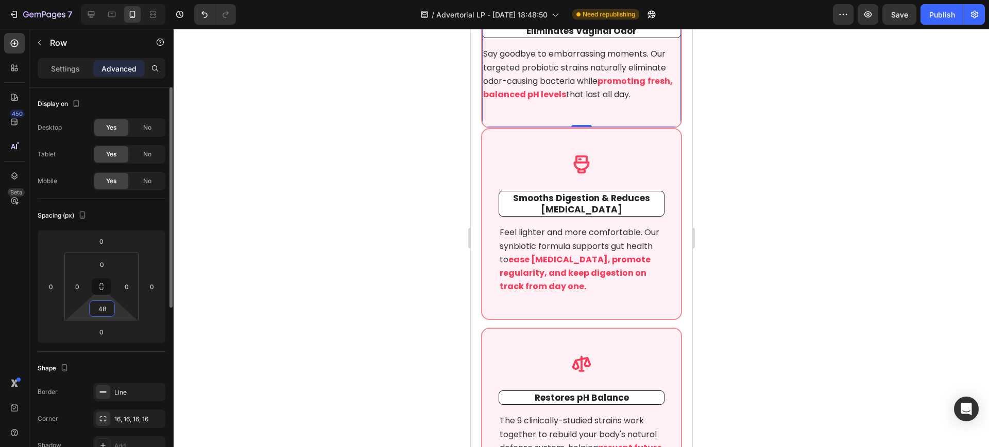
type input "48"
click at [107, 271] on input "0" at bounding box center [102, 264] width 21 height 15
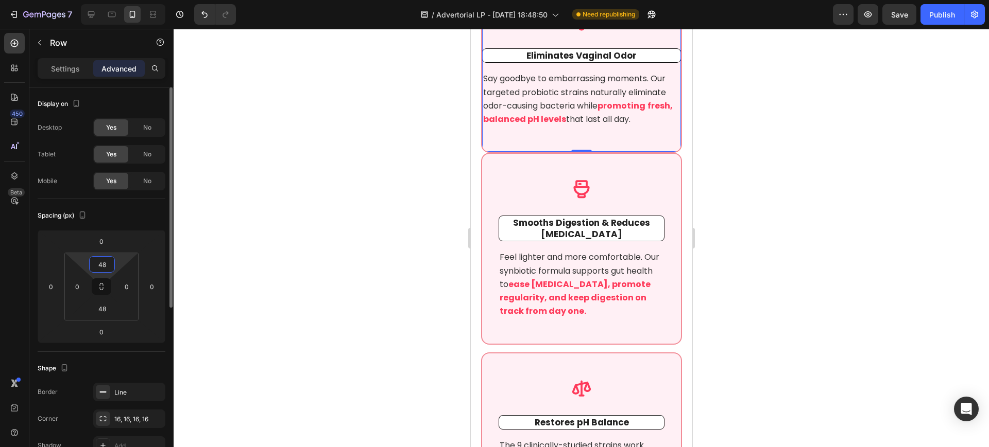
type input "48"
click at [109, 333] on input "0" at bounding box center [101, 331] width 21 height 15
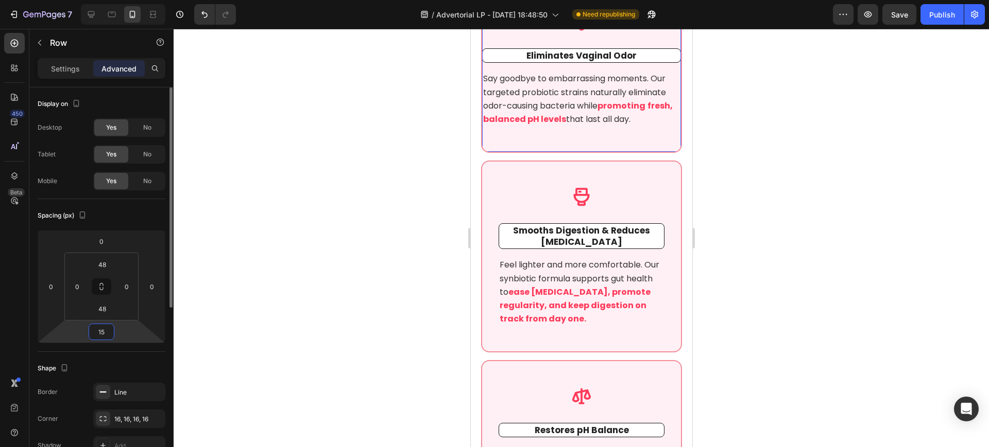
type input "15"
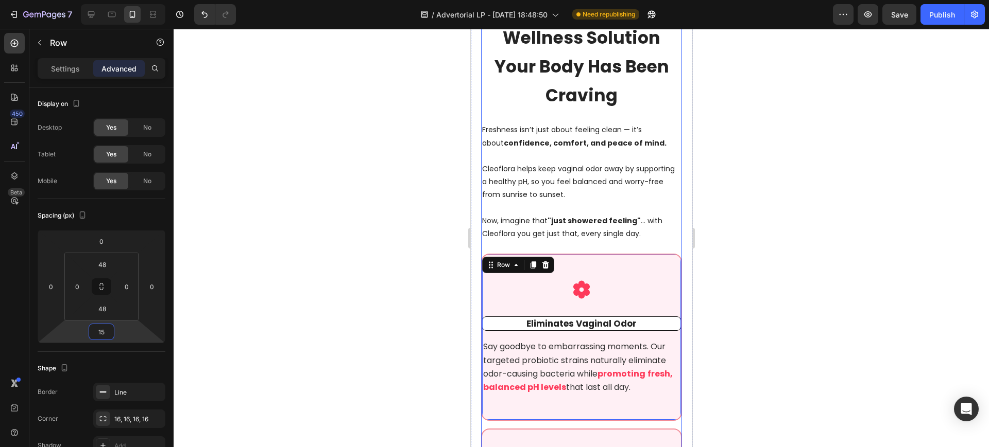
scroll to position [3938, 0]
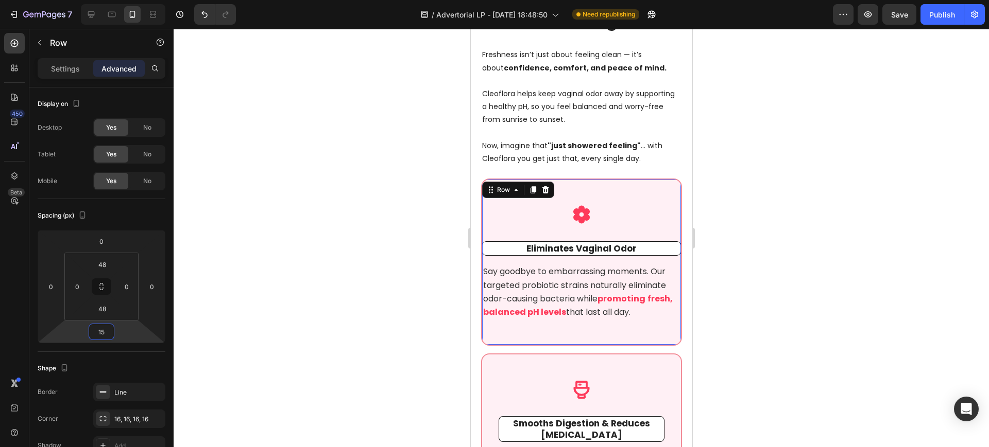
click at [801, 223] on div at bounding box center [581, 238] width 815 height 419
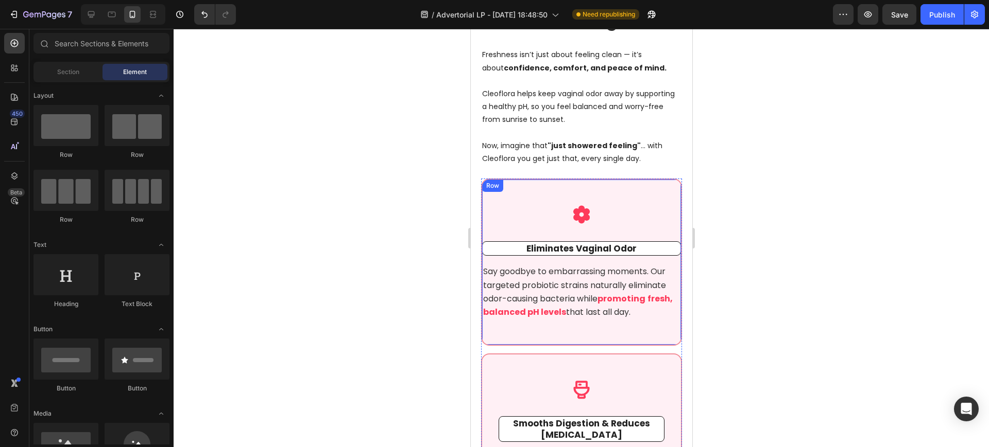
click at [510, 197] on div "Icon Eliminates Vaginal Odor Text block Say goodbye to embarrassing moments. Ou…" at bounding box center [580, 262] width 201 height 167
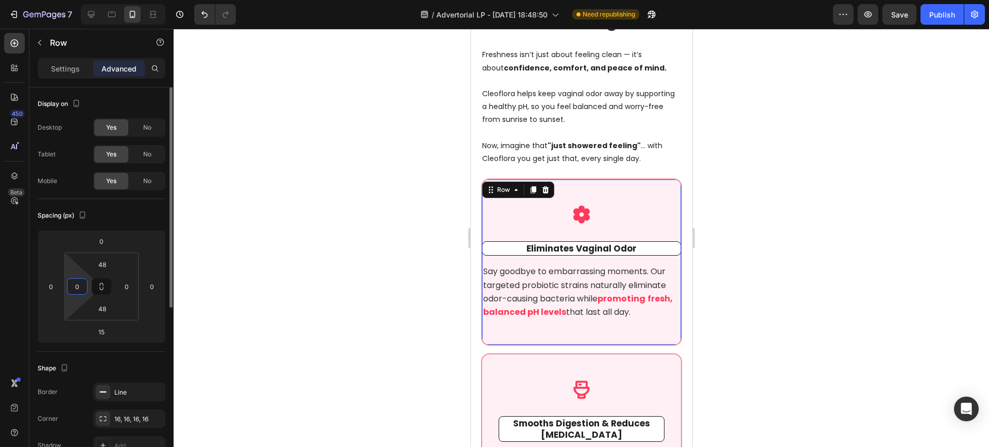
click at [75, 286] on input "0" at bounding box center [77, 286] width 15 height 15
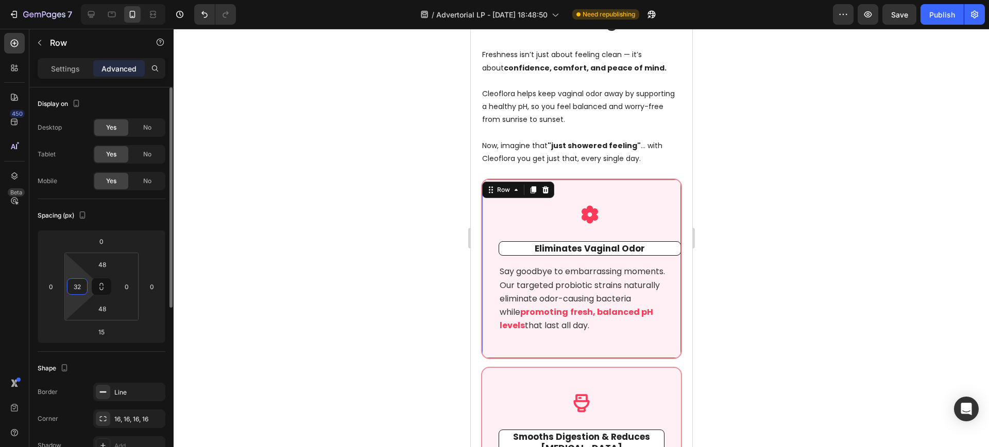
type input "32"
click at [121, 286] on input "0" at bounding box center [126, 286] width 15 height 15
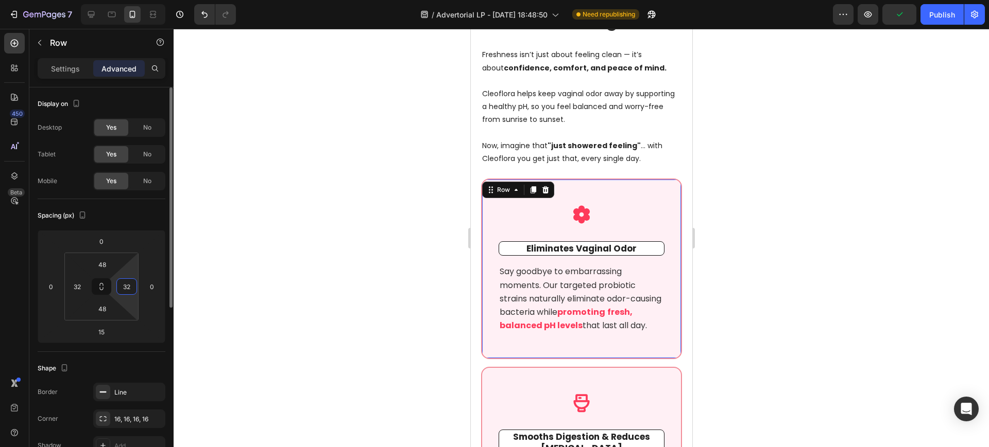
type input "32"
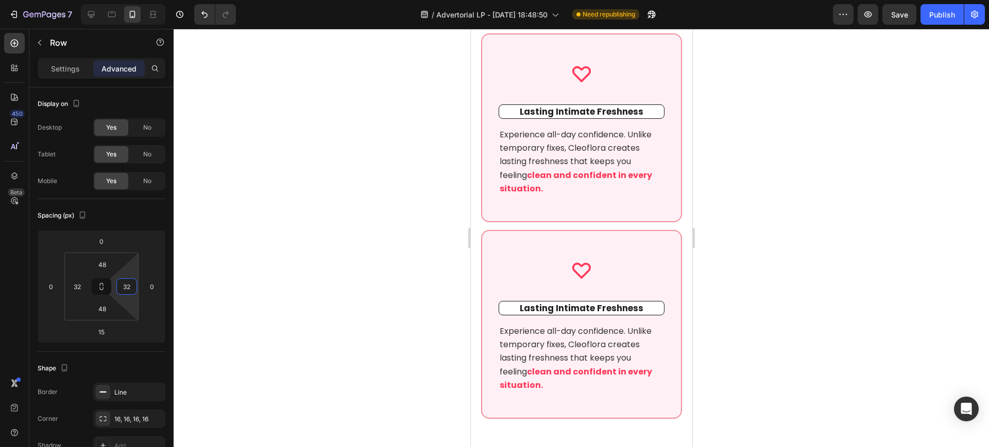
scroll to position [4775, 0]
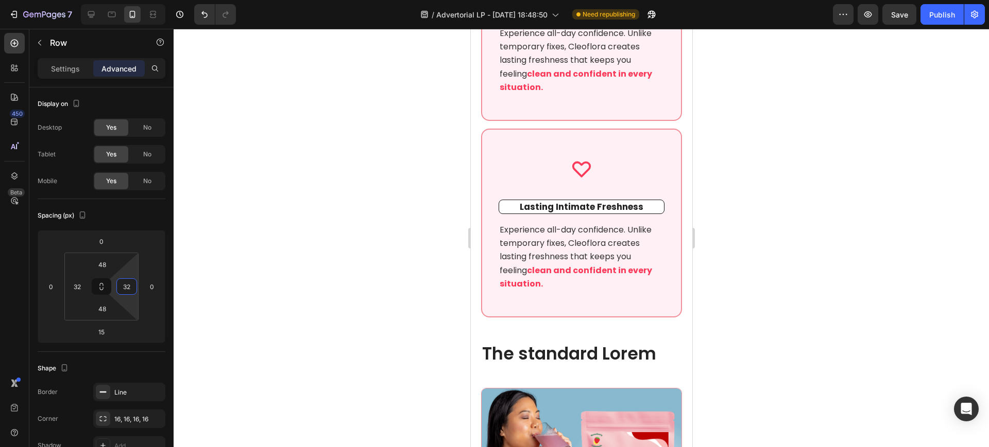
click at [821, 238] on div at bounding box center [581, 238] width 815 height 419
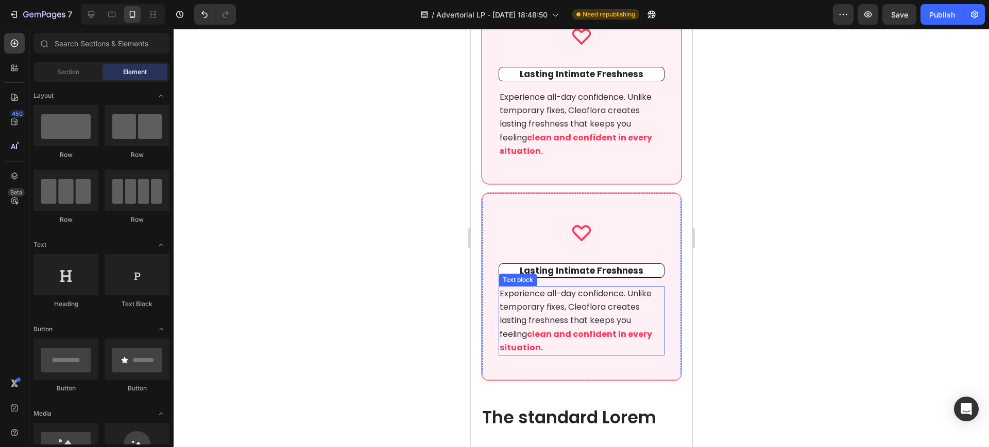
scroll to position [4711, 0]
click at [505, 277] on p "Lasting Intimate Freshness" at bounding box center [580, 271] width 163 height 11
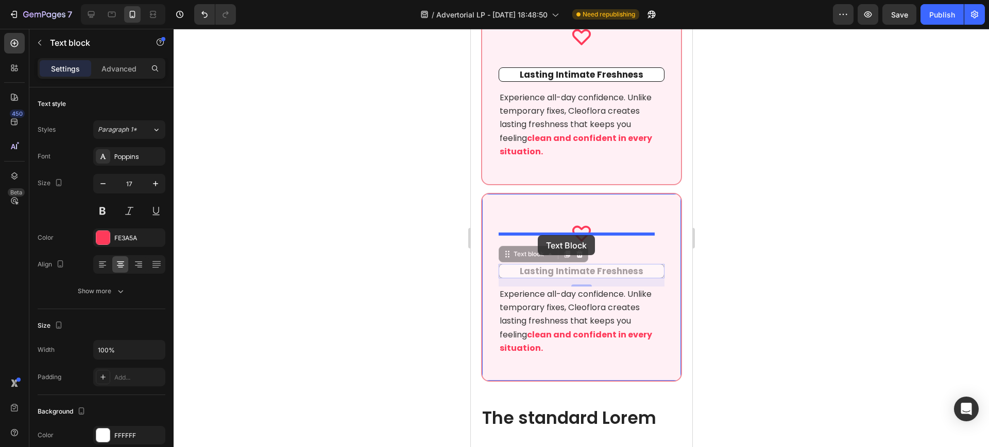
drag, startPoint x: 503, startPoint y: 273, endPoint x: 537, endPoint y: 235, distance: 51.4
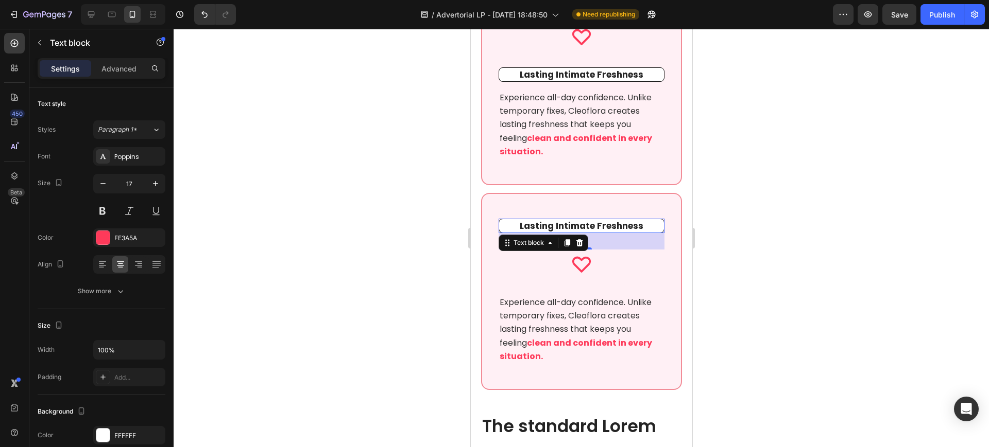
click at [849, 248] on div at bounding box center [581, 238] width 815 height 419
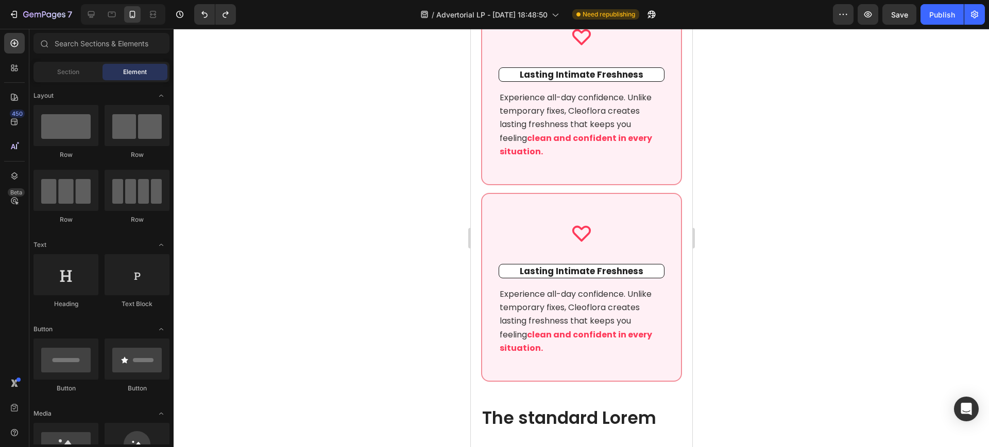
click at [840, 248] on div at bounding box center [581, 238] width 815 height 419
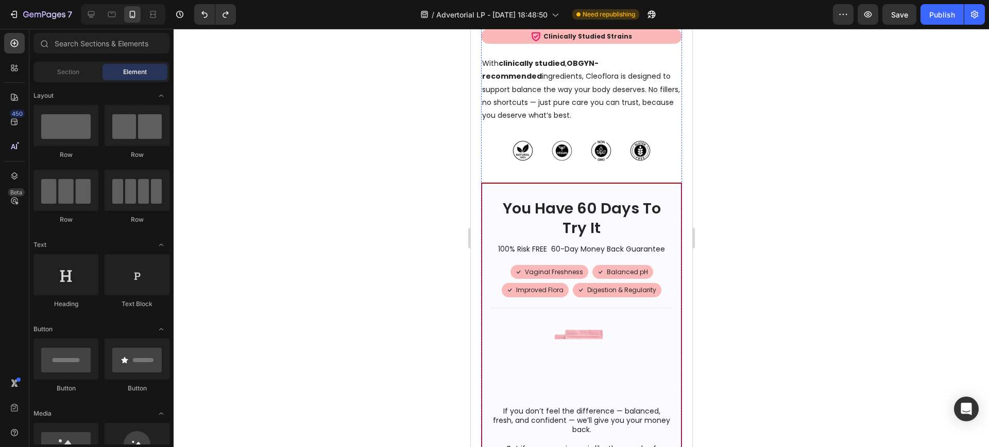
scroll to position [6062, 0]
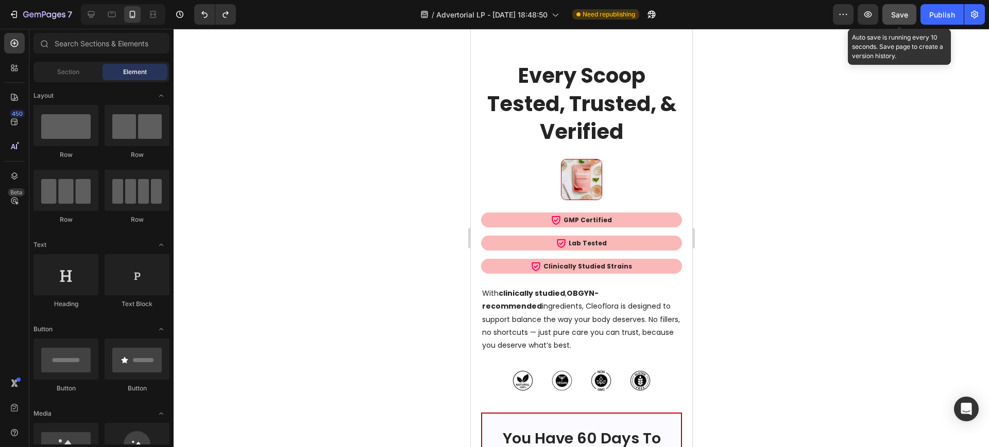
click at [887, 9] on button "Save" at bounding box center [899, 14] width 34 height 21
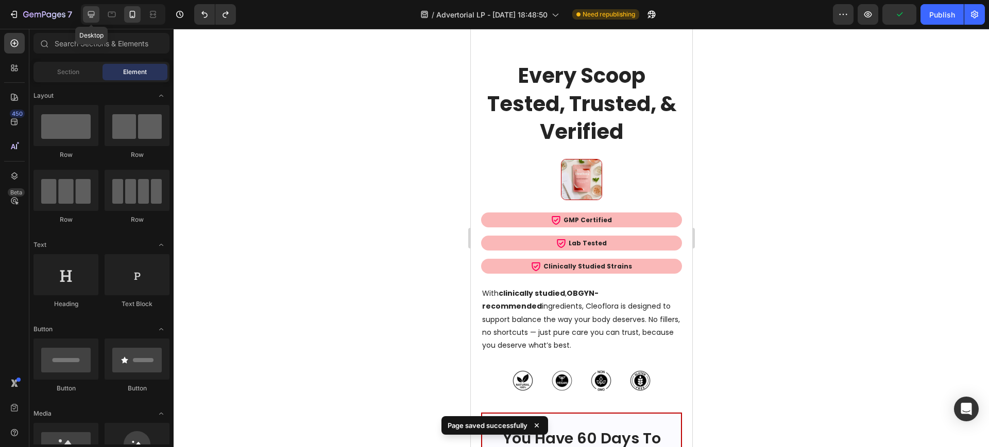
click at [95, 16] on icon at bounding box center [91, 14] width 10 height 10
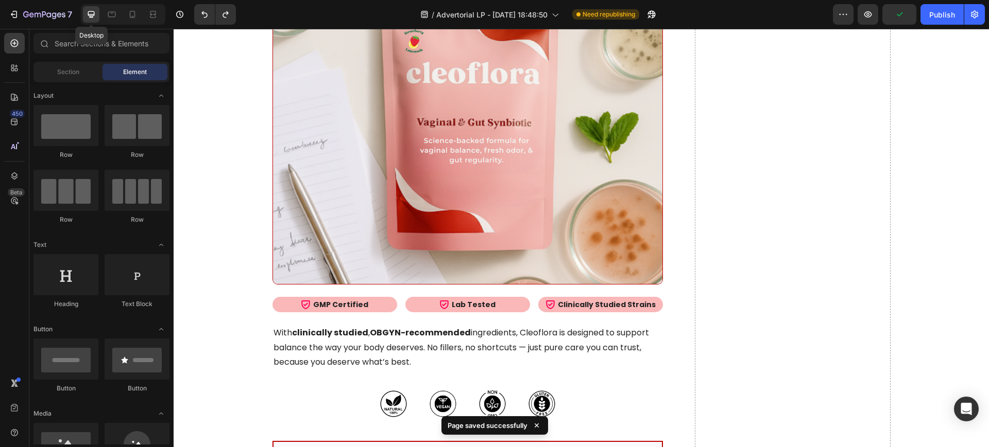
scroll to position [5760, 0]
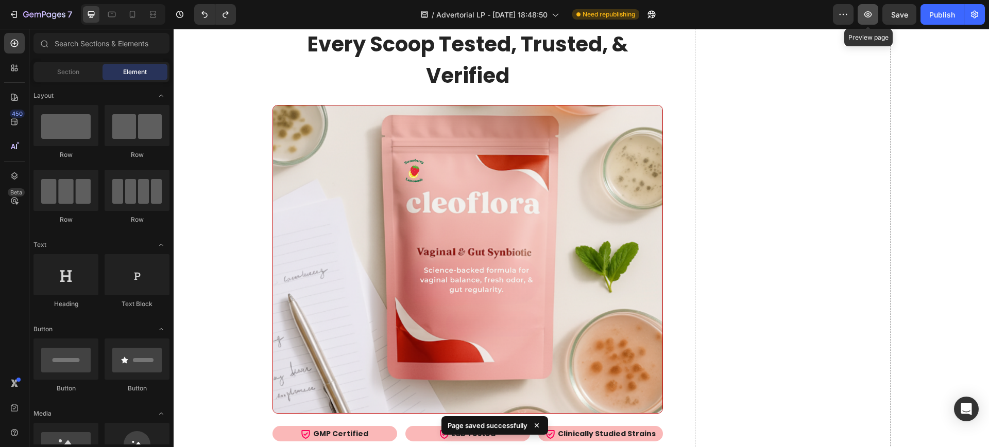
click at [870, 14] on icon "button" at bounding box center [868, 14] width 10 height 10
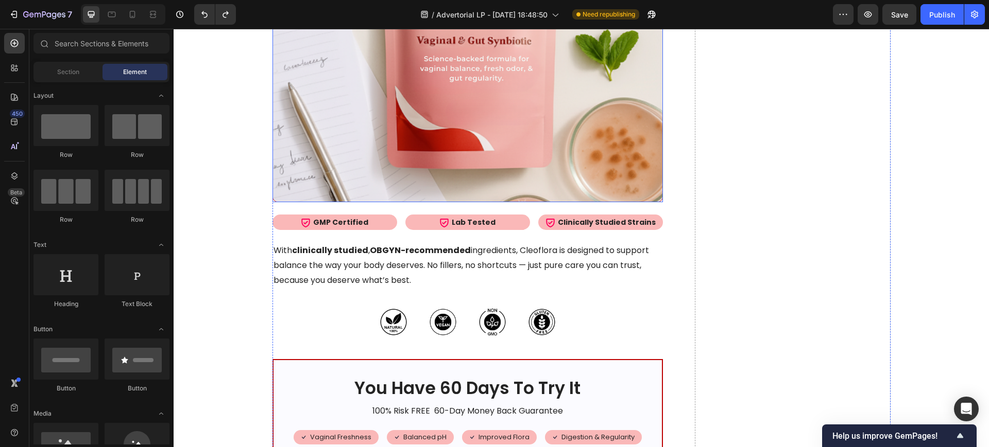
scroll to position [6017, 0]
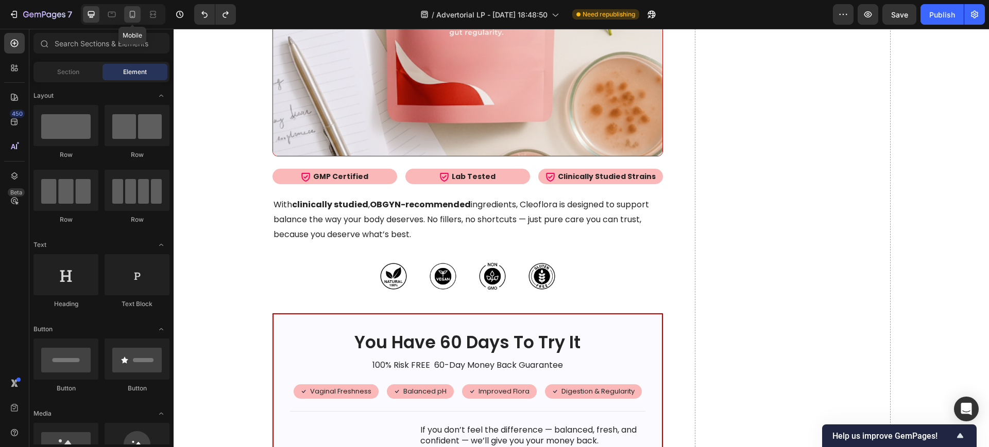
click at [134, 13] on icon at bounding box center [132, 14] width 10 height 10
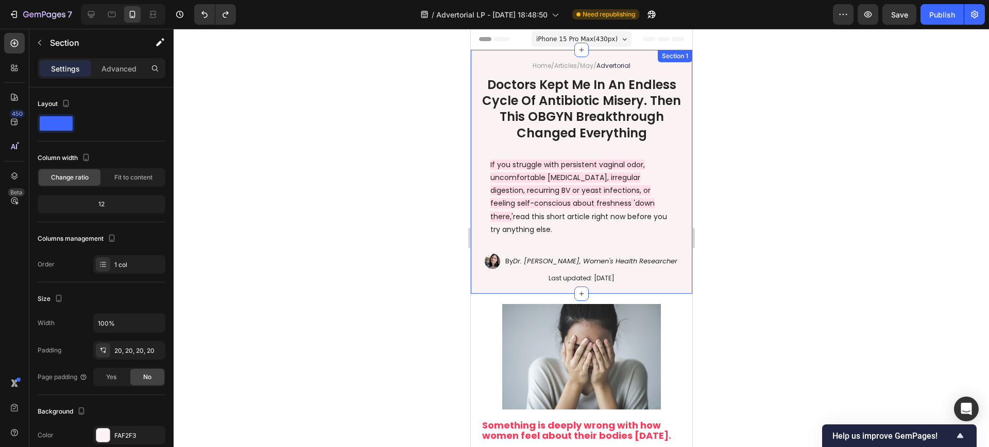
click at [475, 131] on div "Home / Articles / May / Advertorial Text Block Doctors Kept Me In An Endless Cy…" at bounding box center [580, 172] width 221 height 244
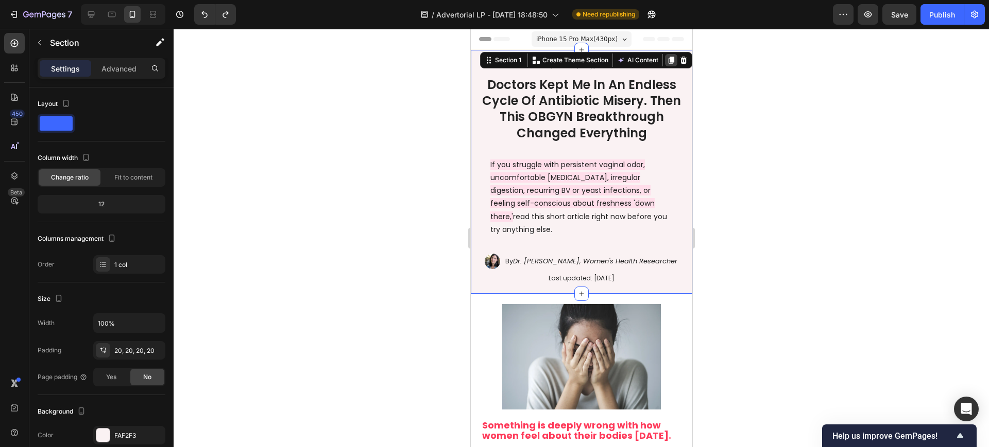
click at [668, 62] on icon at bounding box center [671, 60] width 6 height 7
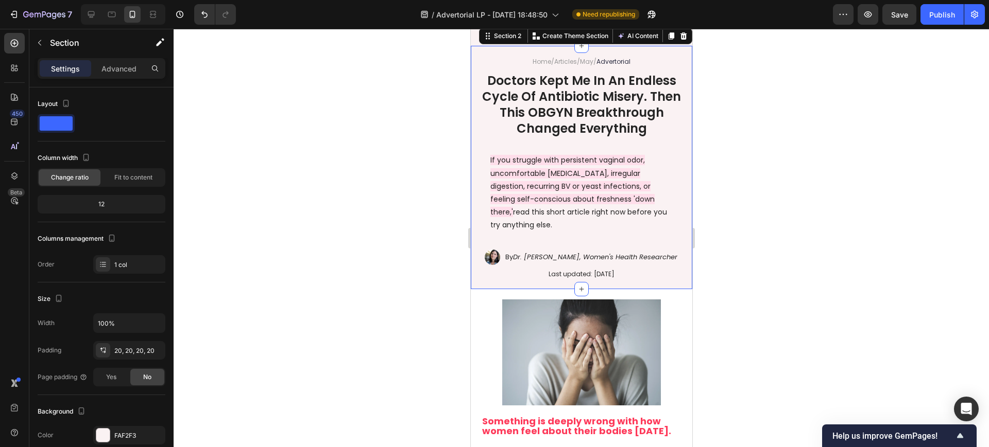
scroll to position [251, 0]
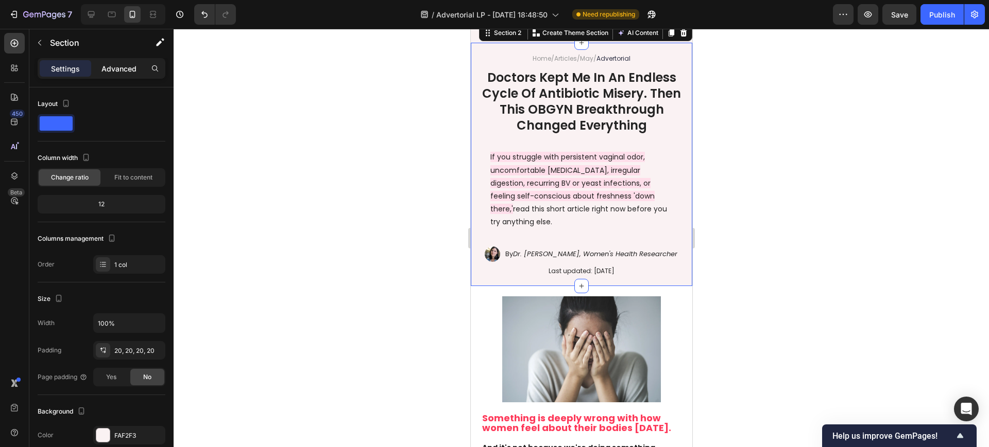
click at [123, 66] on p "Advanced" at bounding box center [118, 68] width 35 height 11
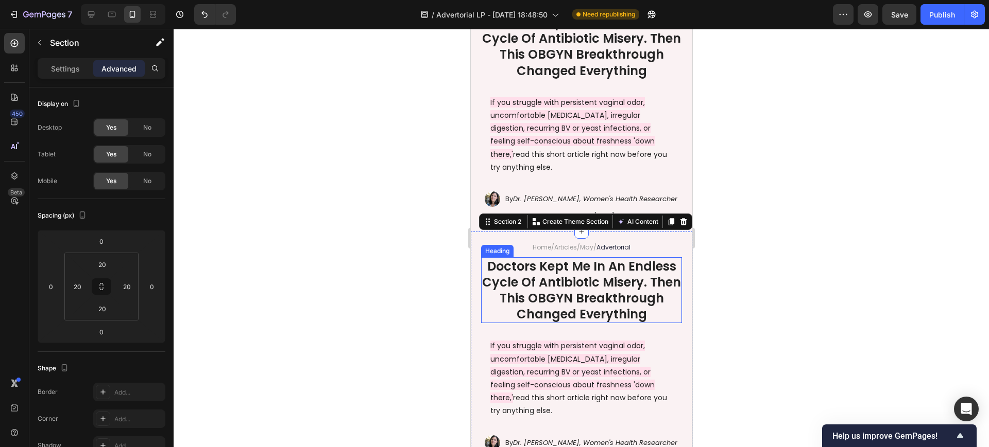
scroll to position [0, 0]
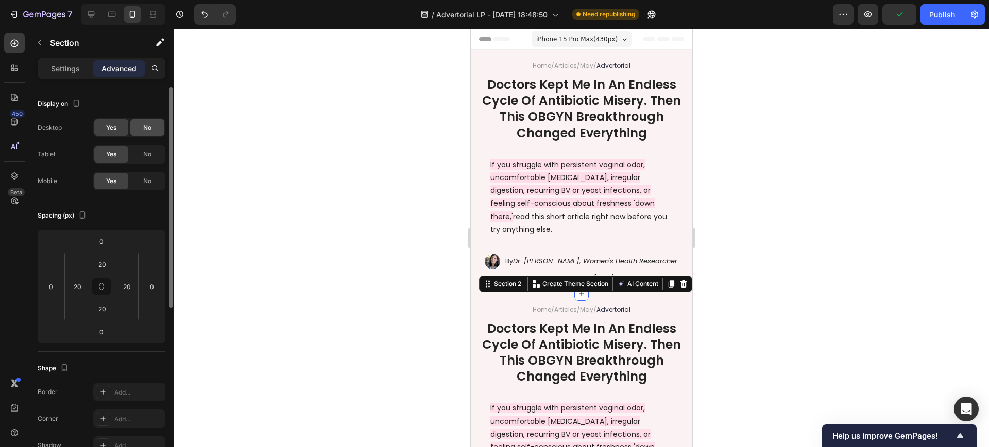
click at [144, 125] on span "No" at bounding box center [147, 127] width 8 height 9
click at [153, 157] on div "No" at bounding box center [147, 154] width 34 height 16
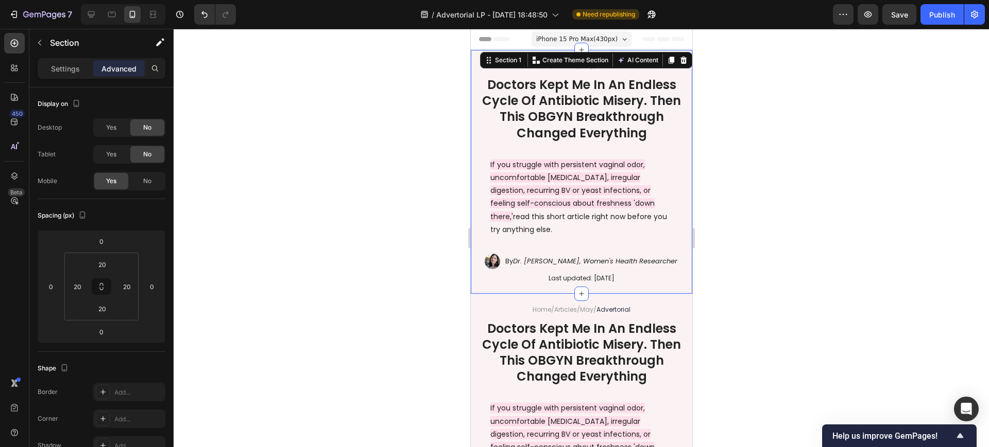
click at [476, 58] on div "Home / Articles / May / Advertorial Text Block Doctors Kept Me In An Endless Cy…" at bounding box center [580, 172] width 221 height 244
click at [151, 177] on span "No" at bounding box center [147, 181] width 8 height 9
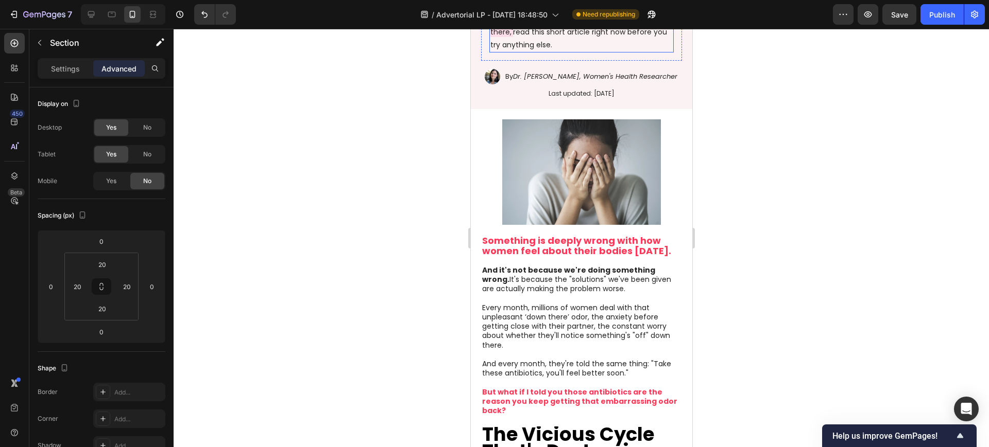
scroll to position [193, 0]
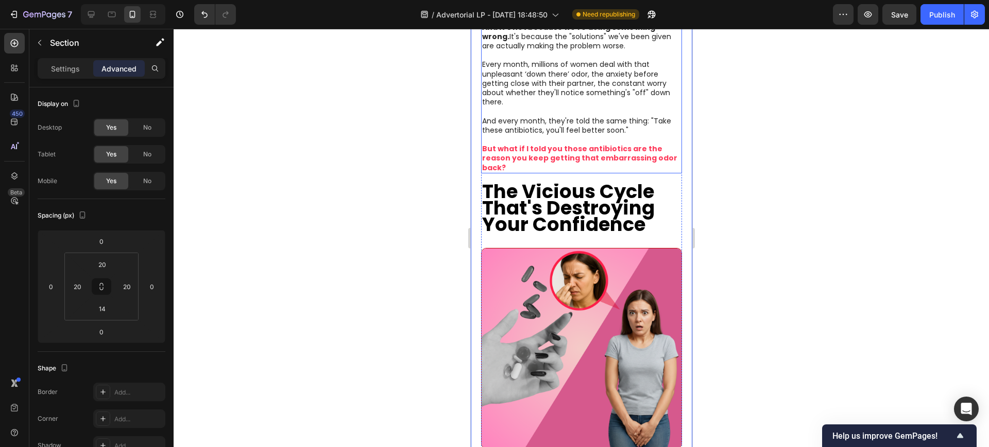
scroll to position [322, 0]
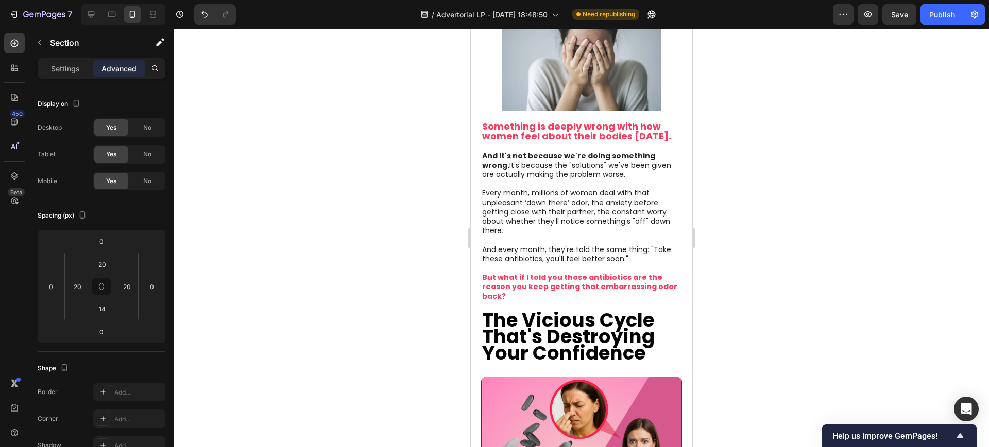
click at [406, 160] on div at bounding box center [581, 238] width 815 height 419
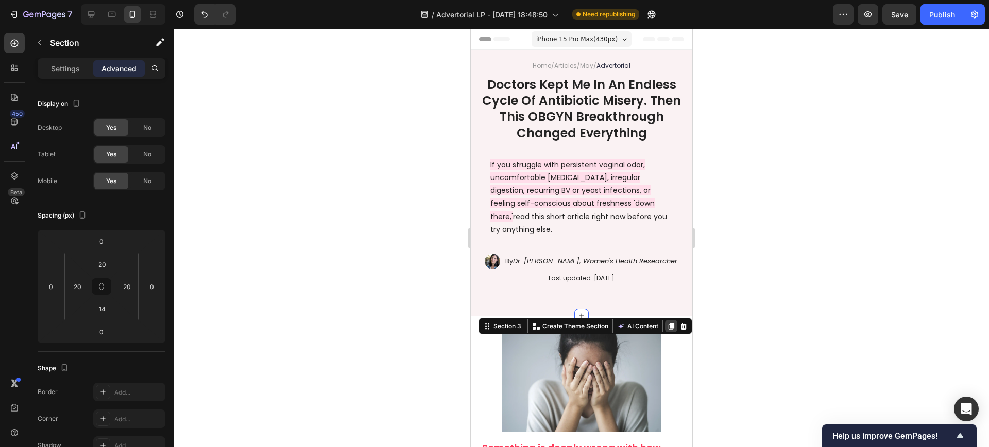
click at [664, 320] on div at bounding box center [670, 326] width 12 height 12
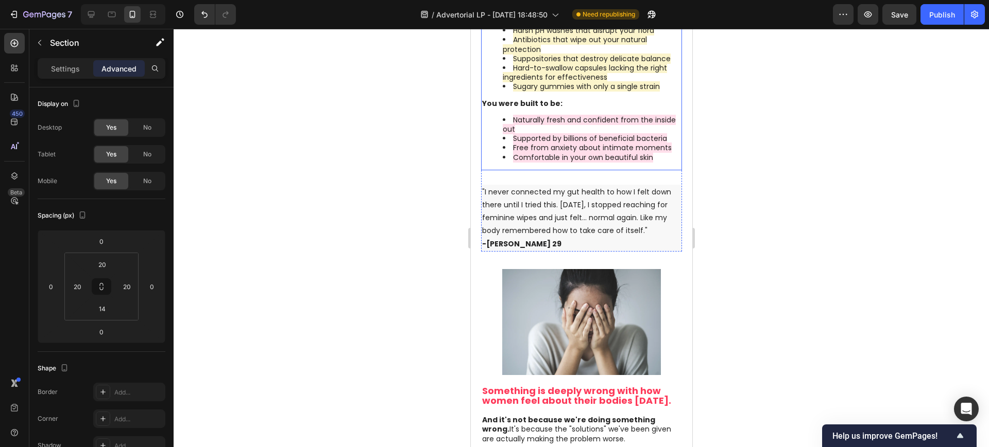
scroll to position [1968, 0]
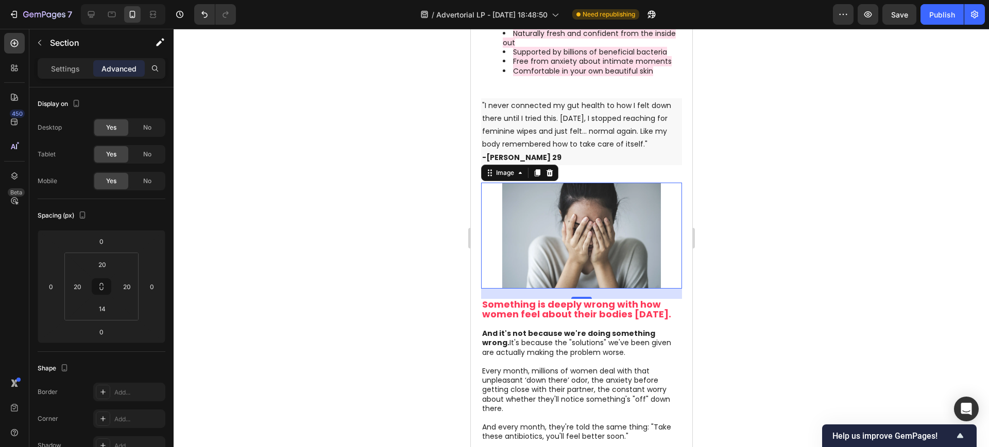
click at [483, 250] on img at bounding box center [580, 236] width 201 height 106
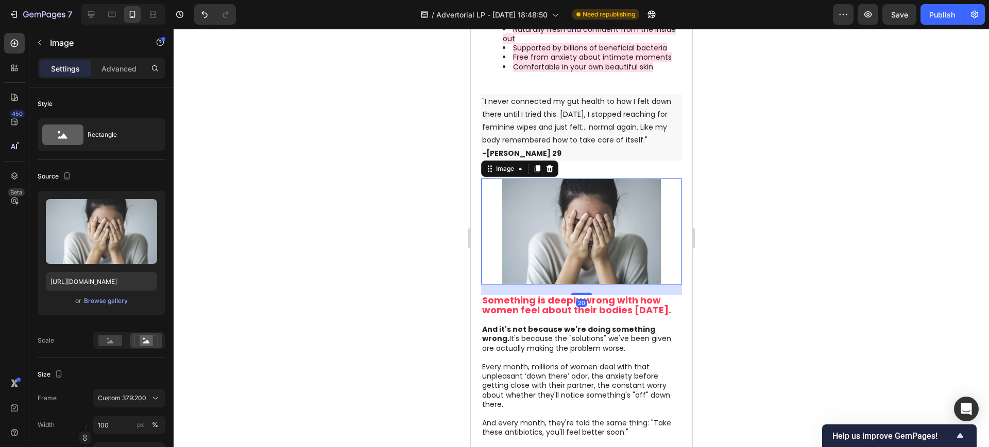
scroll to position [2032, 0]
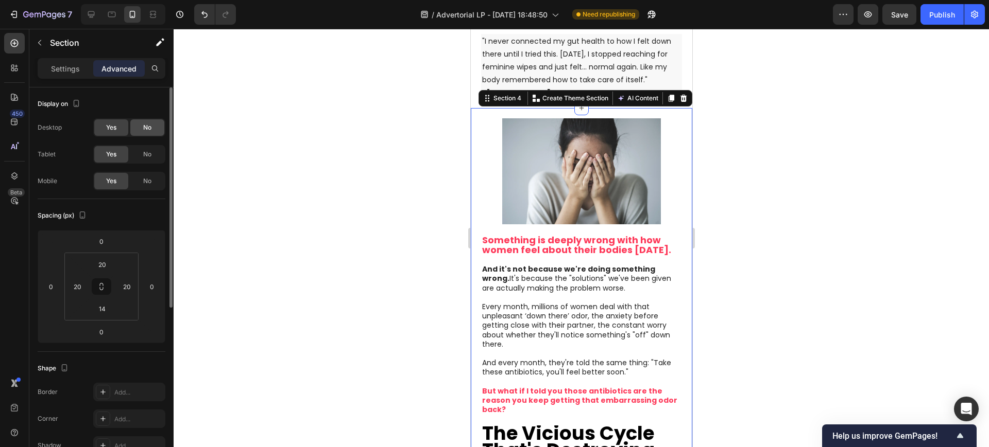
click at [163, 130] on div "No" at bounding box center [147, 127] width 34 height 16
click at [152, 153] on div "No" at bounding box center [147, 154] width 34 height 16
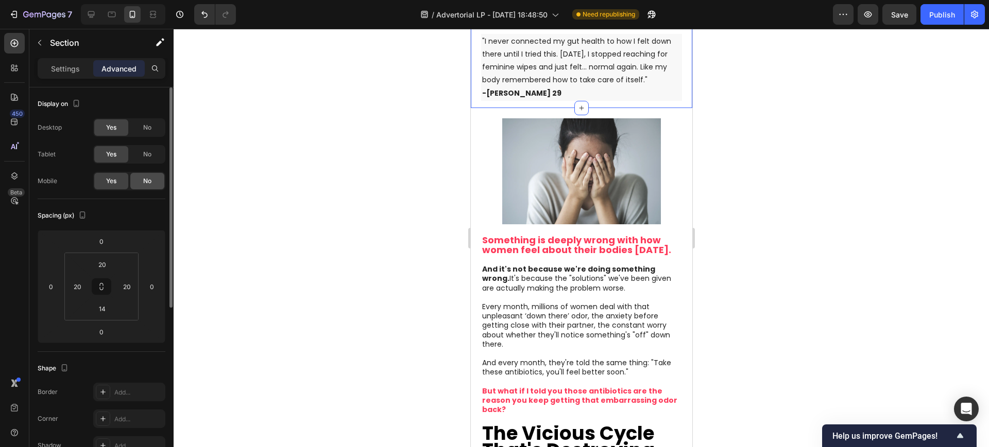
click at [148, 179] on span "No" at bounding box center [147, 181] width 8 height 9
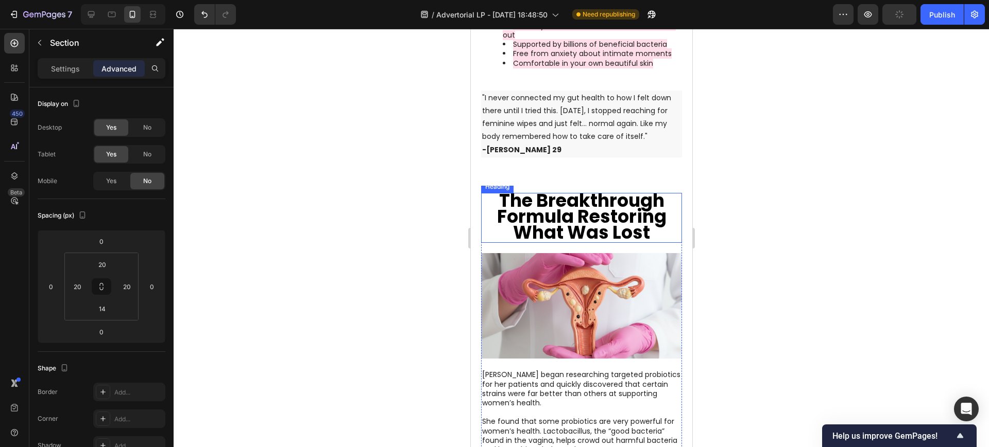
scroll to position [1968, 0]
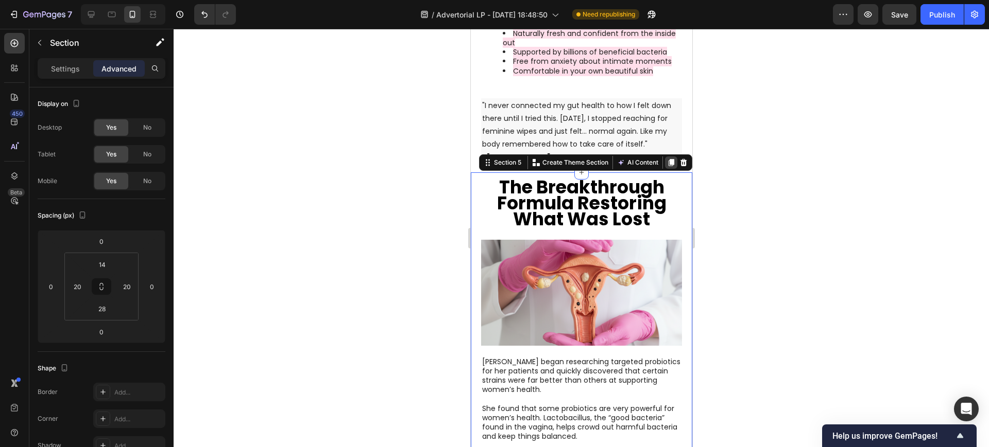
click at [666, 167] on icon at bounding box center [670, 163] width 8 height 8
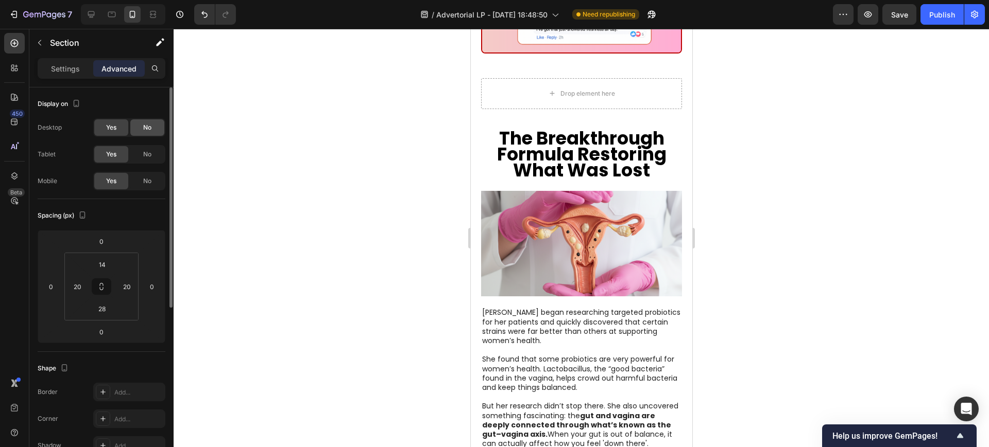
scroll to position [7283, 0]
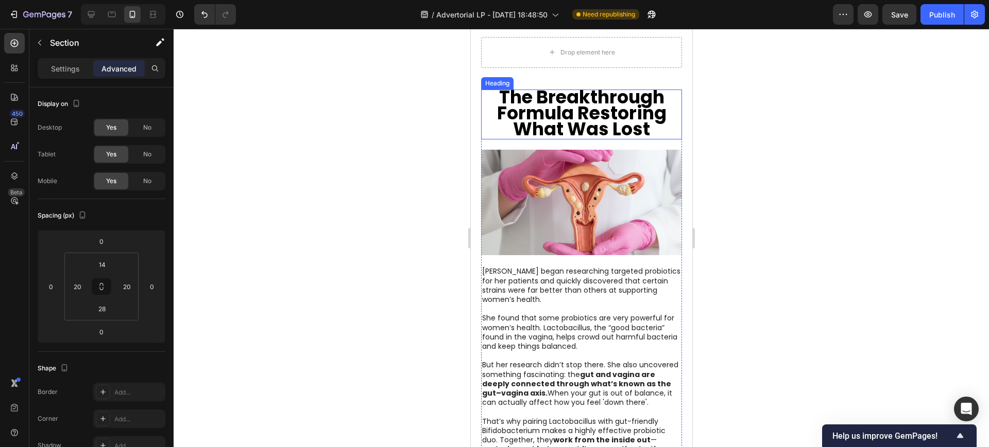
click at [484, 97] on h2 "The Breakthrough Formula Restoring What Was Lost" at bounding box center [580, 115] width 201 height 50
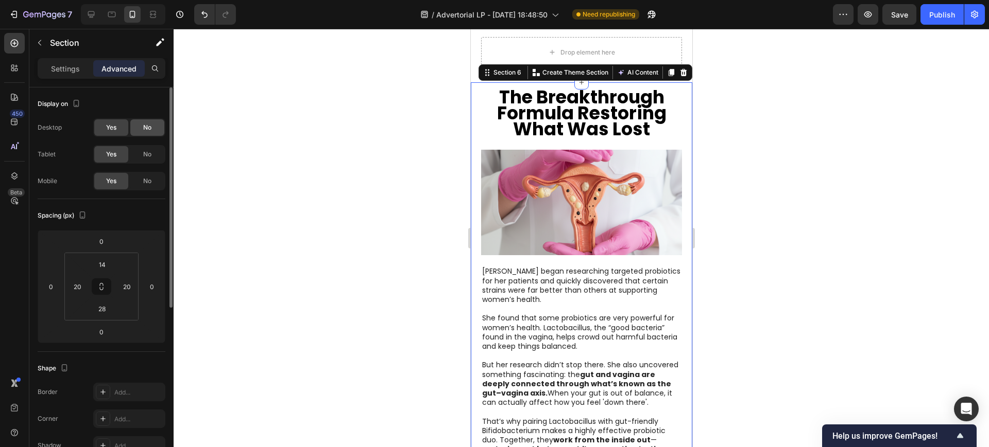
click at [151, 129] on span "No" at bounding box center [147, 127] width 8 height 9
click at [151, 162] on div "No" at bounding box center [147, 154] width 34 height 16
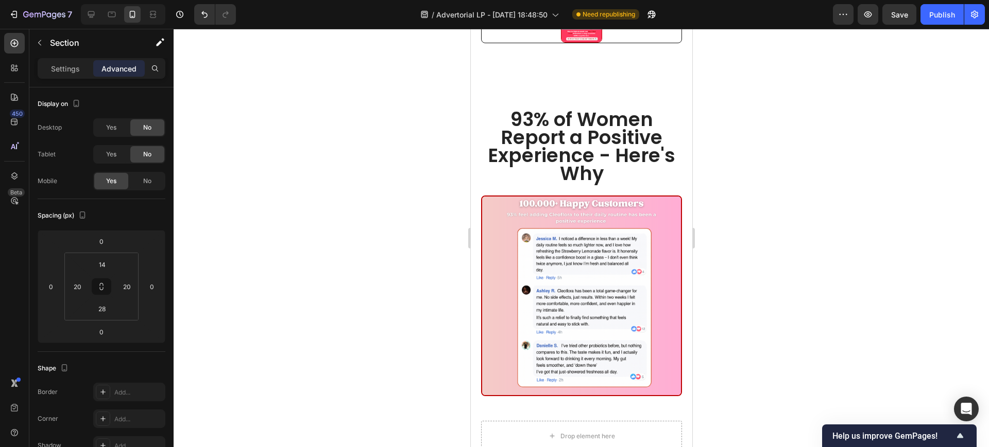
scroll to position [6896, 0]
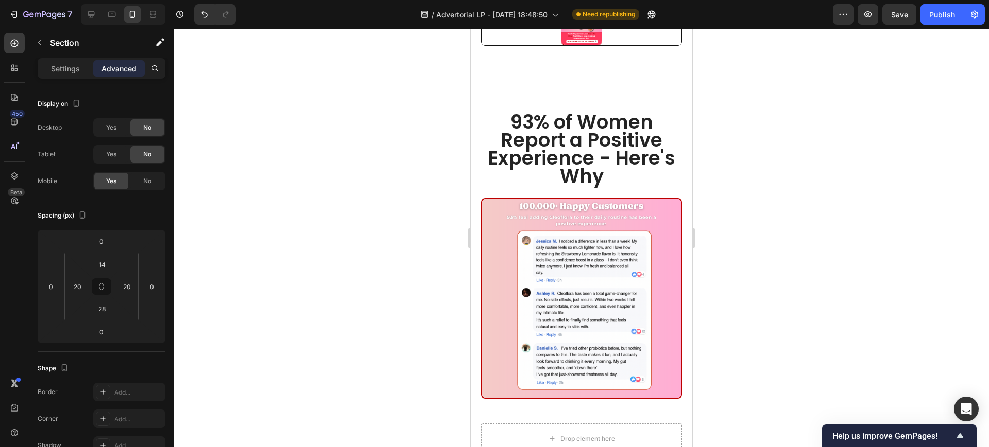
click at [157, 175] on div "No" at bounding box center [147, 181] width 34 height 16
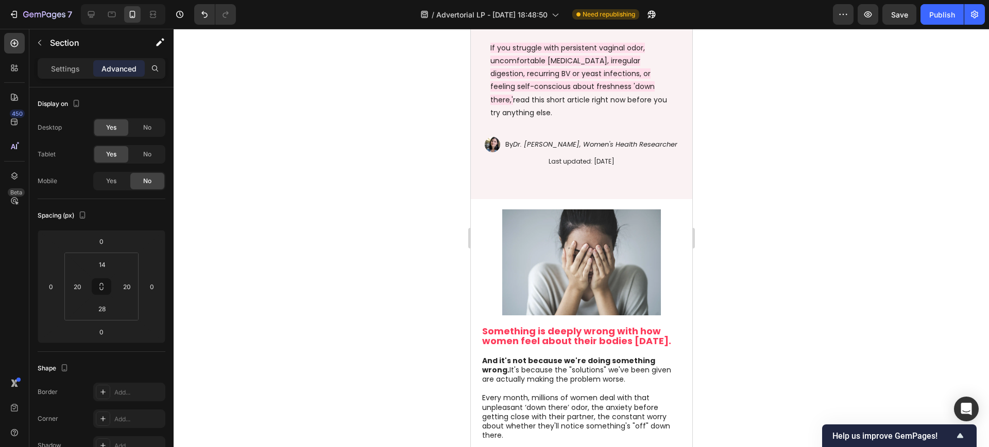
scroll to position [0, 0]
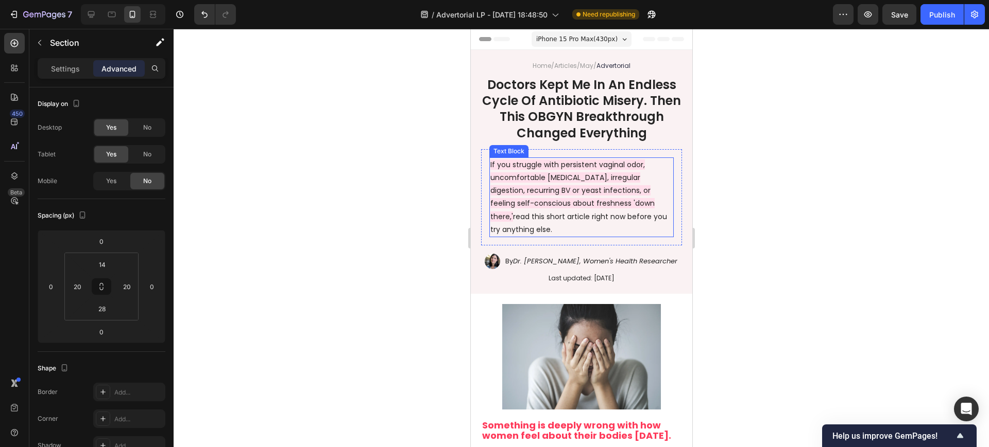
click at [521, 209] on span "If you struggle with persistent vaginal odor, uncomfortable [MEDICAL_DATA], irr…" at bounding box center [572, 191] width 164 height 62
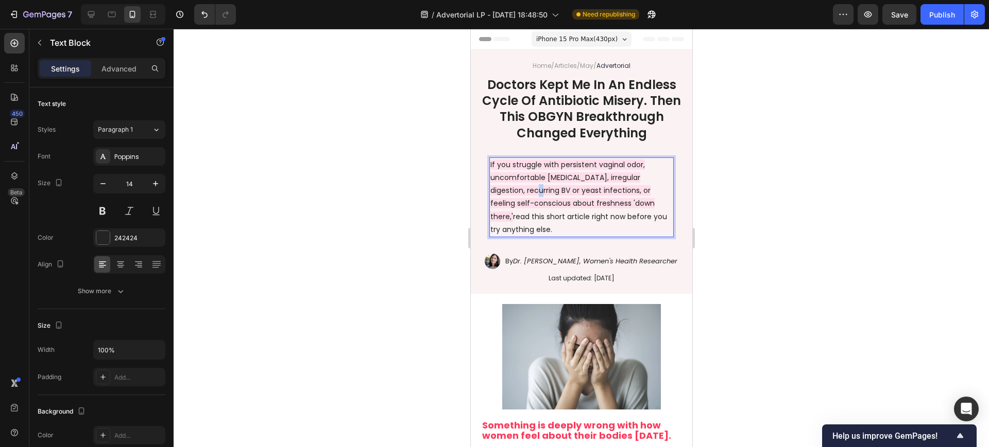
click at [521, 209] on span "If you struggle with persistent vaginal odor, uncomfortable bloating, irregular…" at bounding box center [572, 191] width 164 height 62
click at [521, 209] on span "If you struggle with persistent vaginal odor, uncomfortable [MEDICAL_DATA], irr…" at bounding box center [572, 191] width 164 height 62
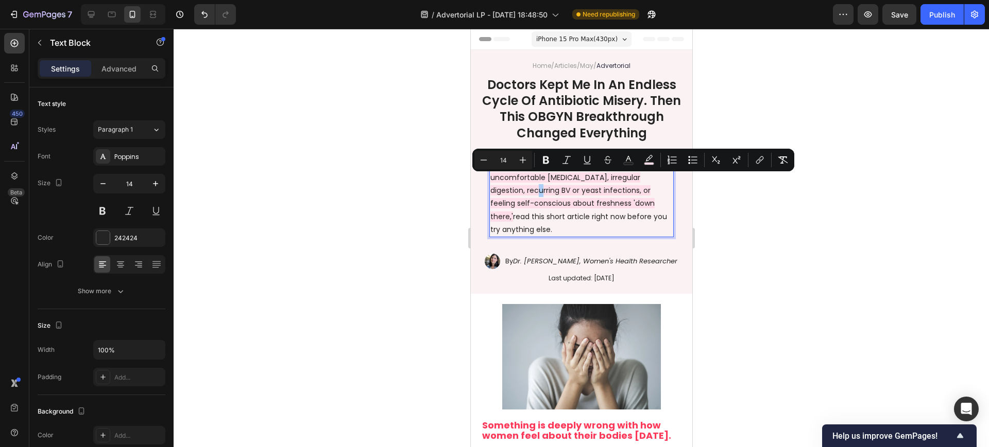
click at [812, 193] on div at bounding box center [581, 238] width 815 height 419
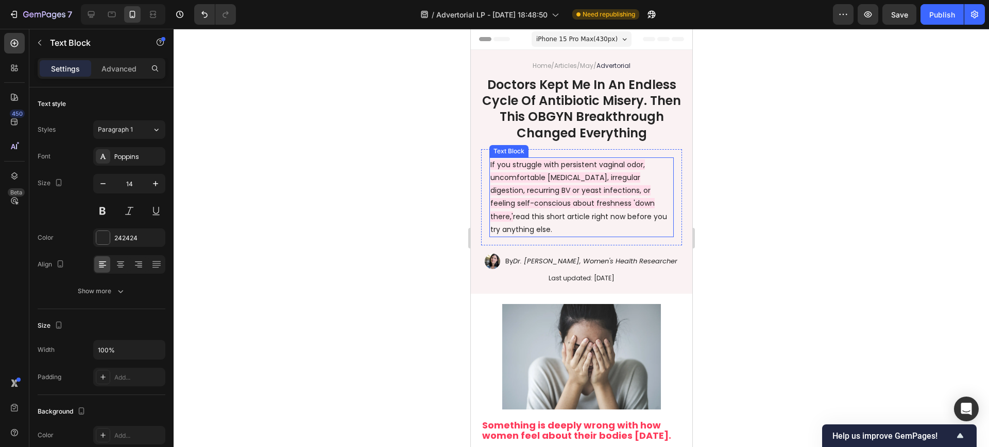
click at [569, 197] on span "If you struggle with persistent vaginal odor, uncomfortable [MEDICAL_DATA], irr…" at bounding box center [572, 191] width 164 height 62
click at [532, 202] on span "If you struggle with persistent vaginal odor, uncomfortable [MEDICAL_DATA], irr…" at bounding box center [572, 191] width 164 height 62
click at [531, 202] on span "If you struggle with persistent vaginal odor, uncomfortable [MEDICAL_DATA], irr…" at bounding box center [572, 191] width 164 height 62
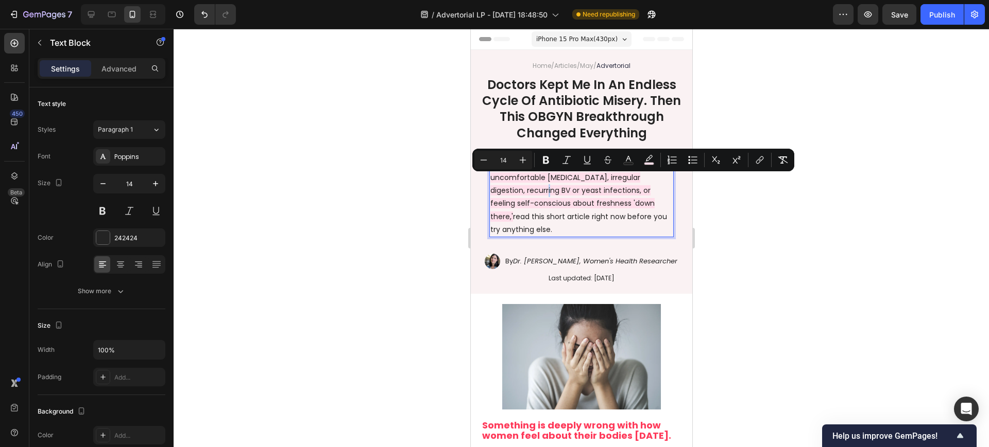
copy p "If you struggle with persistent vaginal odor, uncomfortable bloating, irregular…"
click at [555, 197] on span "If you struggle with persistent vaginal odor, uncomfortable [MEDICAL_DATA], irr…" at bounding box center [572, 191] width 164 height 62
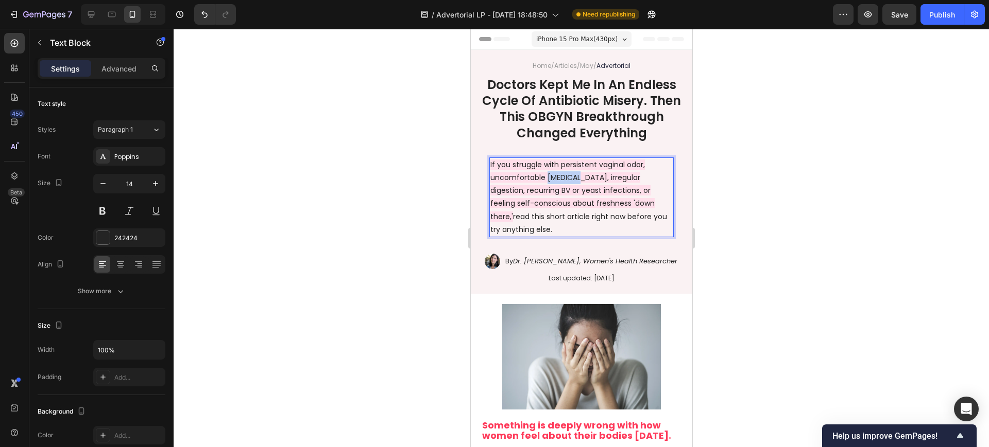
click at [555, 197] on span "If you struggle with persistent vaginal odor, uncomfortable [MEDICAL_DATA], irr…" at bounding box center [572, 191] width 164 height 62
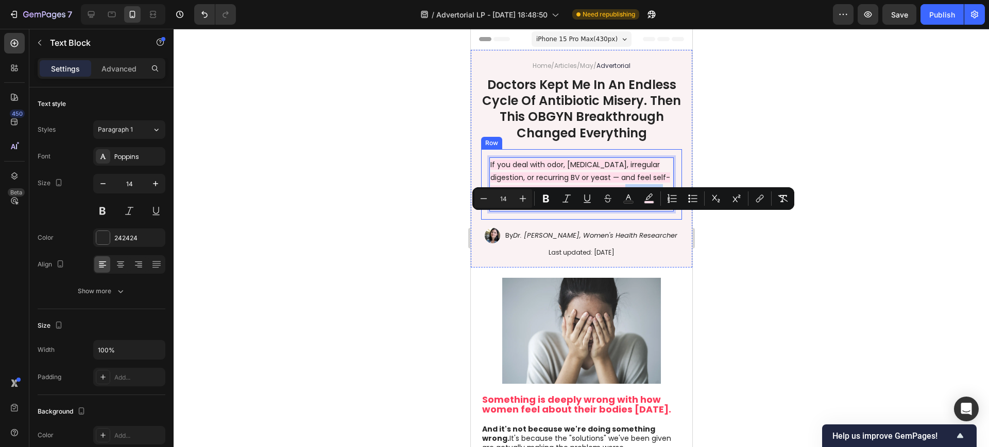
drag, startPoint x: 518, startPoint y: 233, endPoint x: 985, endPoint y: 233, distance: 467.6
click at [487, 219] on div "If you deal with odor, bloating, irregular digestion, or recurring BV or yeast …" at bounding box center [580, 184] width 201 height 71
click at [647, 197] on icon "Editor contextual toolbar" at bounding box center [648, 197] width 7 height 6
type input "FFDEEA"
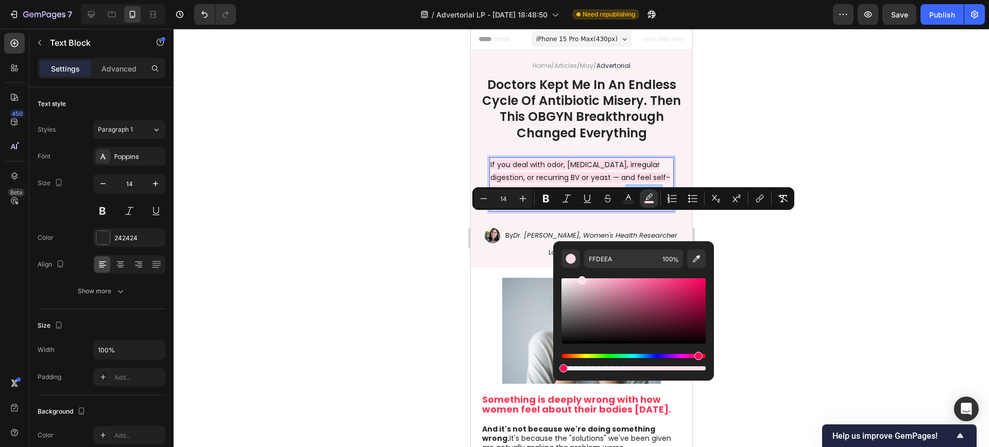
drag, startPoint x: 705, startPoint y: 366, endPoint x: 554, endPoint y: 364, distance: 150.9
click at [554, 364] on div "FFDEEA 100 %" at bounding box center [633, 307] width 161 height 131
type input "0"
click at [375, 260] on div at bounding box center [581, 238] width 815 height 419
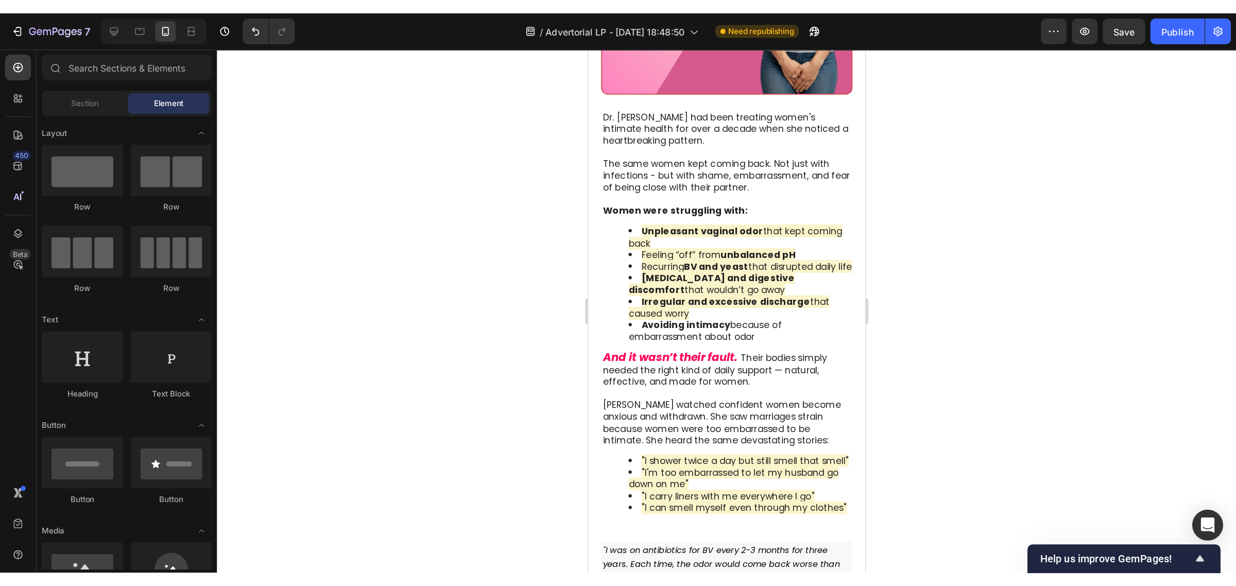
scroll to position [837, 0]
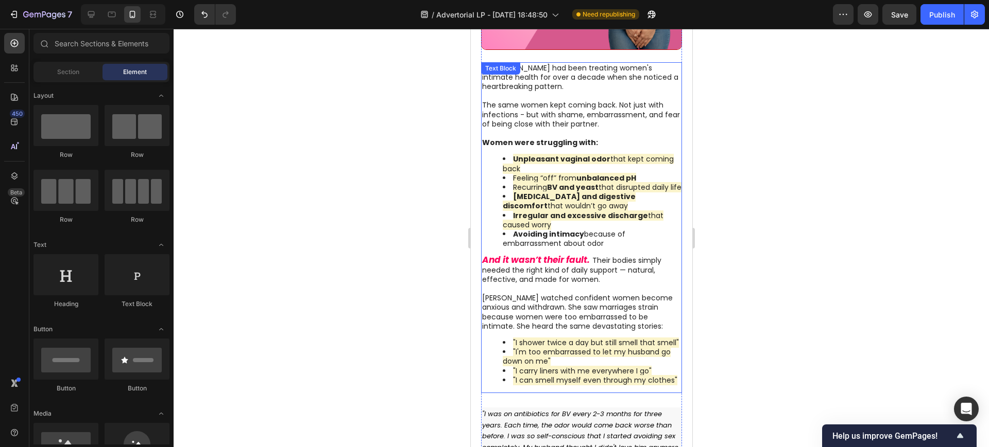
click at [523, 154] on strong "Unpleasant vaginal odor" at bounding box center [560, 159] width 97 height 10
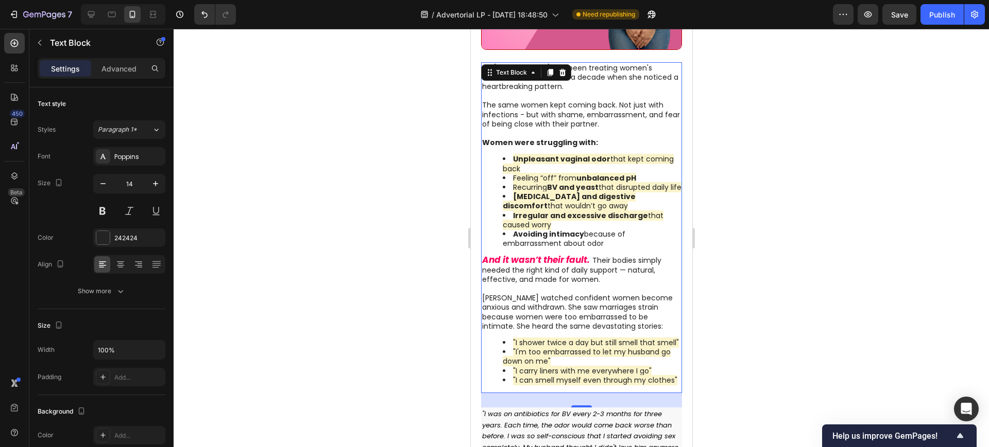
click at [565, 182] on strong "BV and yeast" at bounding box center [571, 187] width 51 height 10
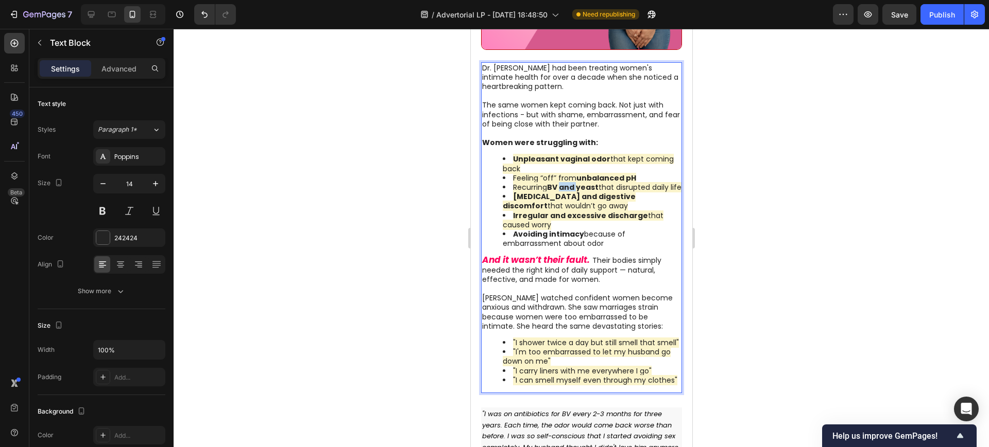
click at [565, 182] on strong "BV and yeast" at bounding box center [571, 187] width 51 height 10
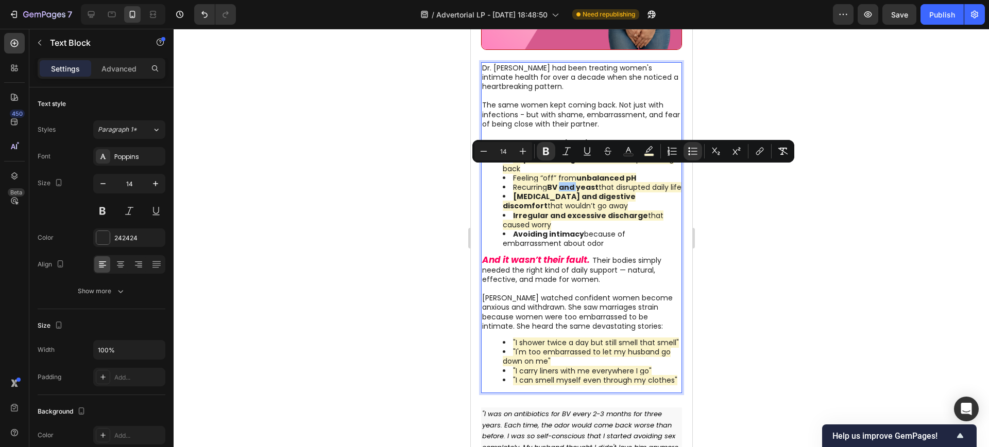
click at [456, 191] on div at bounding box center [581, 238] width 815 height 419
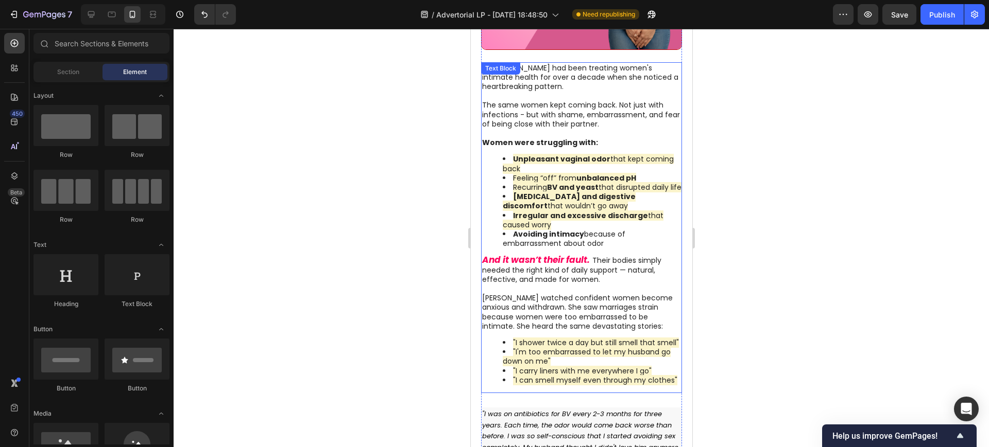
click at [549, 197] on span "Bloating and digestive discomfort that wouldn’t go away" at bounding box center [568, 202] width 133 height 20
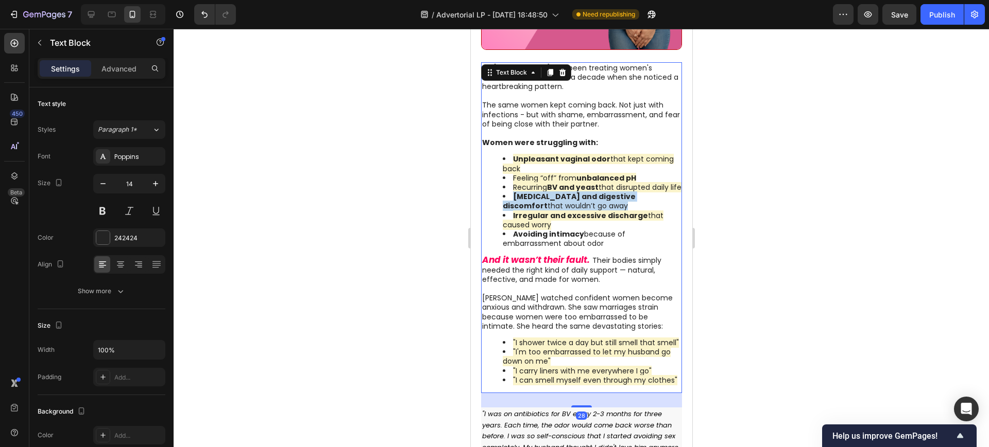
click at [549, 197] on span "Bloating and digestive discomfort that wouldn’t go away" at bounding box center [568, 202] width 133 height 20
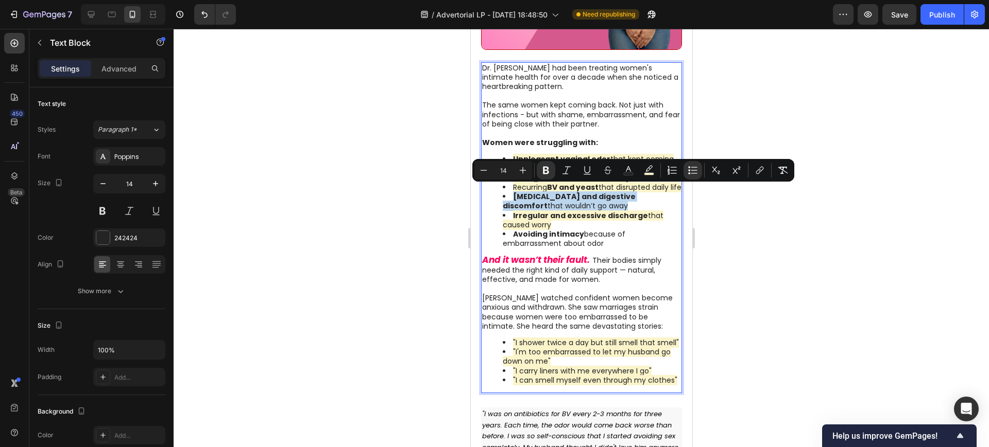
click at [532, 199] on span "Bloating and digestive discomfort that wouldn’t go away" at bounding box center [568, 202] width 133 height 20
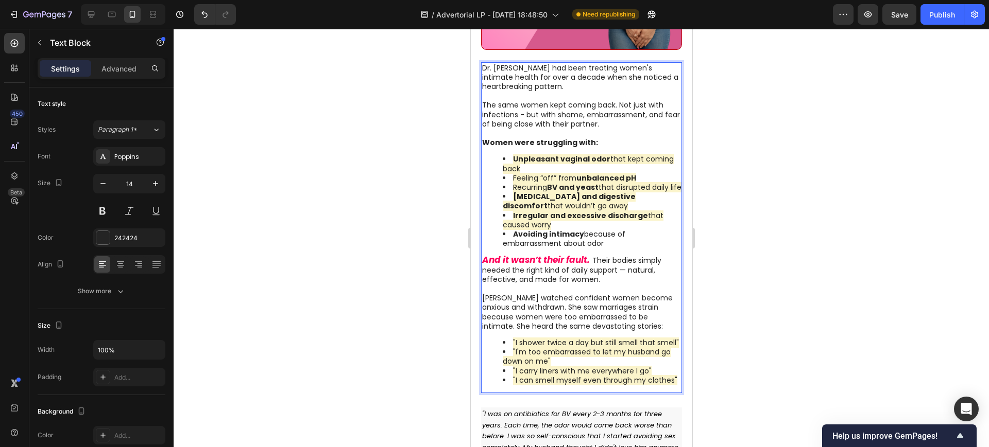
drag, startPoint x: 604, startPoint y: 237, endPoint x: 514, endPoint y: 145, distance: 128.5
click at [514, 154] on ul "Unpleasant vaginal odor that kept coming back Feeling “off” from unbalanced pH …" at bounding box center [581, 201] width 200 height 94
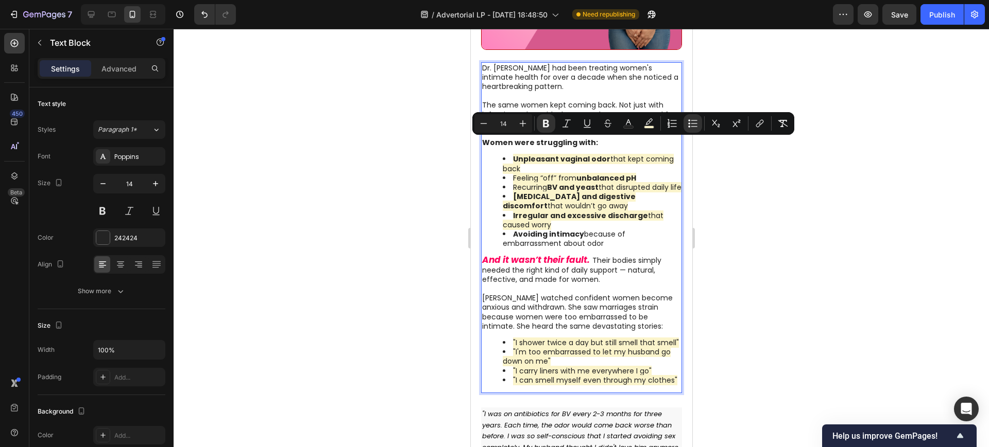
click at [415, 194] on div at bounding box center [581, 238] width 815 height 419
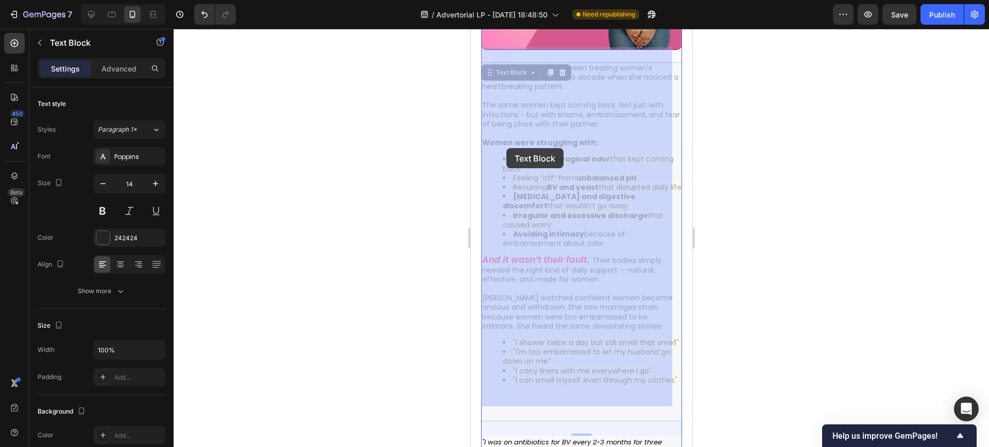
drag, startPoint x: 611, startPoint y: 238, endPoint x: 528, endPoint y: 175, distance: 104.0
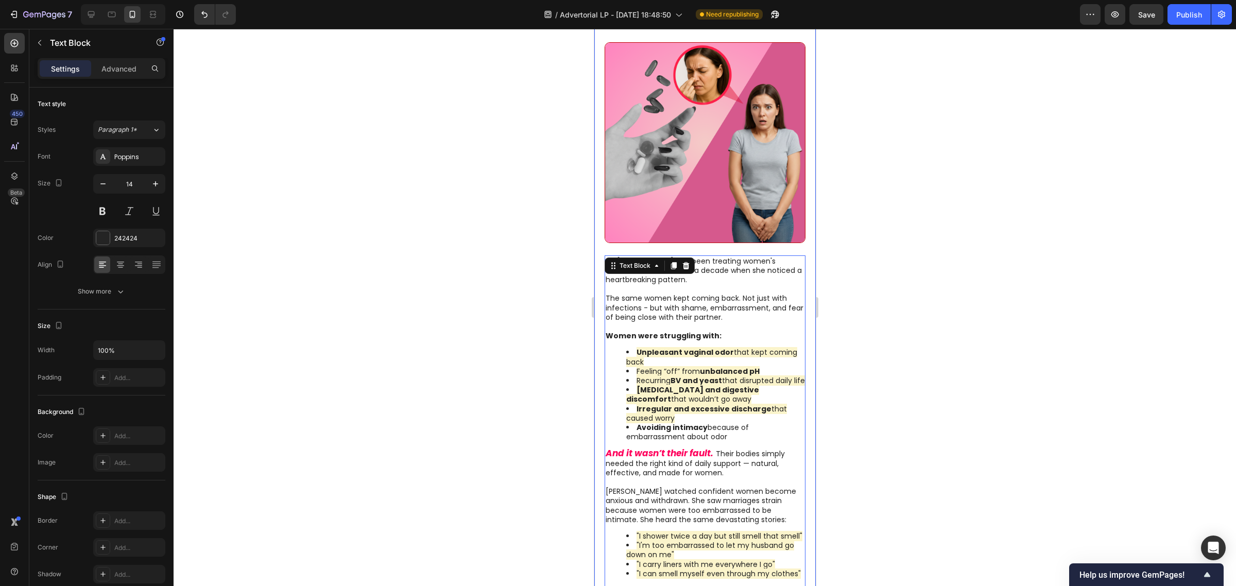
drag, startPoint x: 1019, startPoint y: 333, endPoint x: 898, endPoint y: 346, distance: 121.6
click at [1016, 333] on div at bounding box center [705, 307] width 1062 height 557
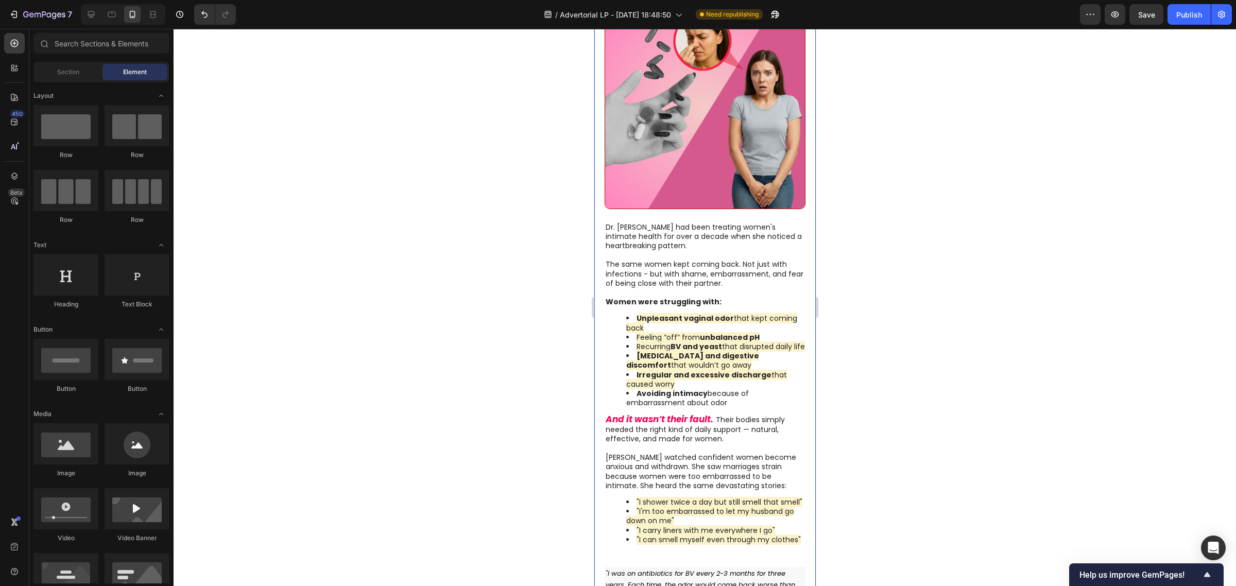
scroll to position [708, 0]
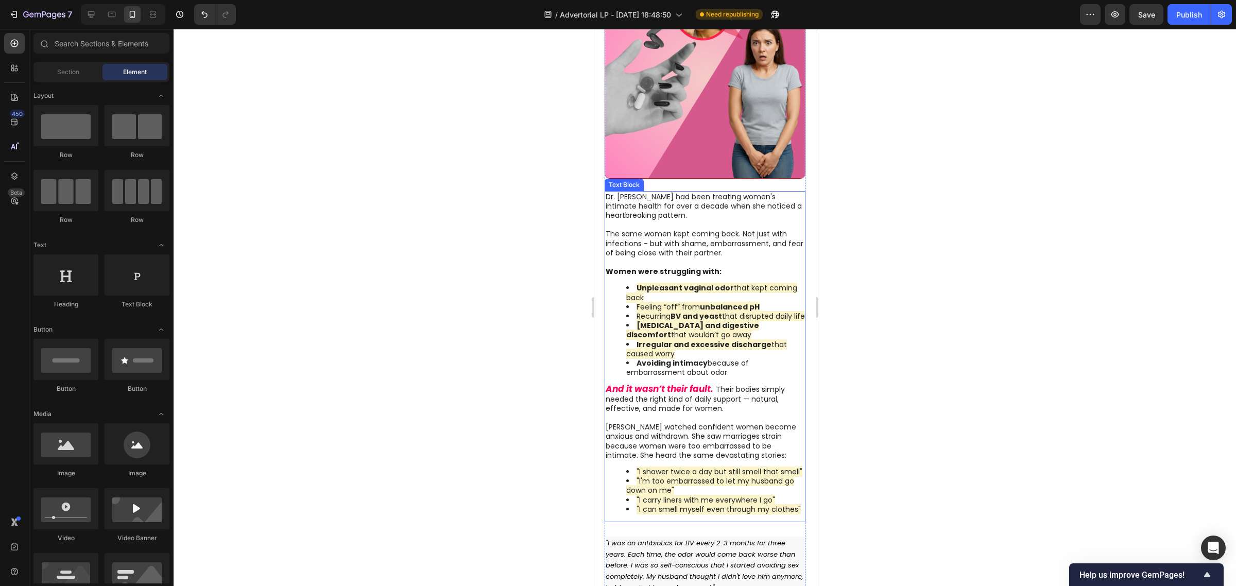
click at [715, 367] on li "Avoiding intimacy because of embarrassment about odor" at bounding box center [715, 367] width 179 height 19
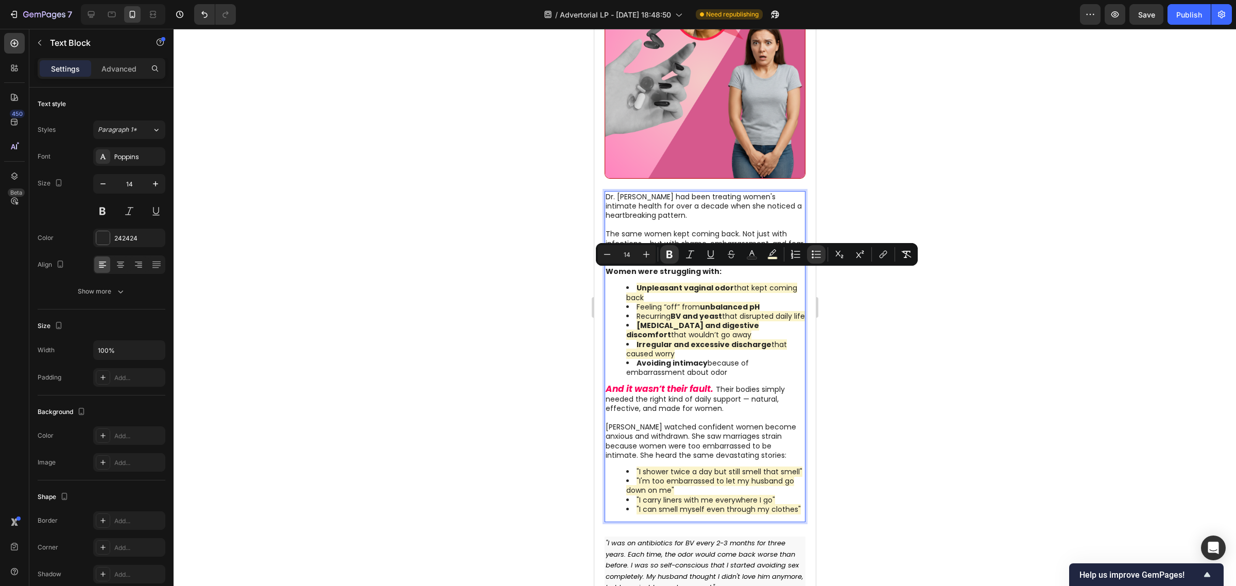
drag, startPoint x: 733, startPoint y: 372, endPoint x: 1247, endPoint y: 293, distance: 519.4
click at [776, 258] on rect "Editor contextual toolbar" at bounding box center [773, 258] width 10 height 3
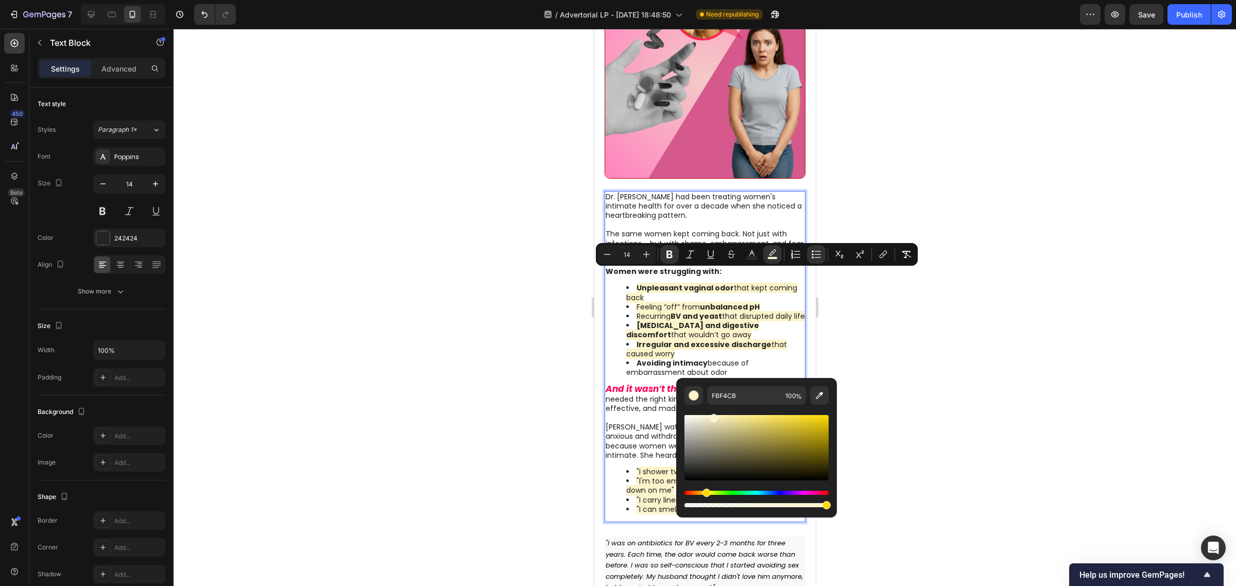
click at [929, 341] on div at bounding box center [705, 307] width 1062 height 557
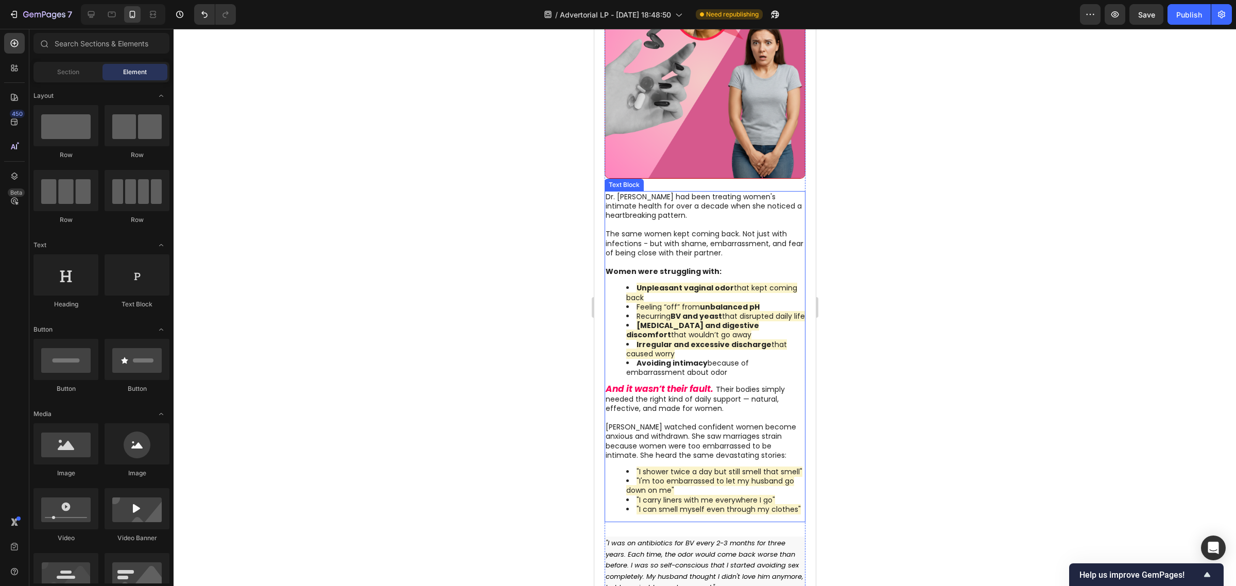
click at [731, 369] on li "Avoiding intimacy because of embarrassment about odor" at bounding box center [715, 367] width 179 height 19
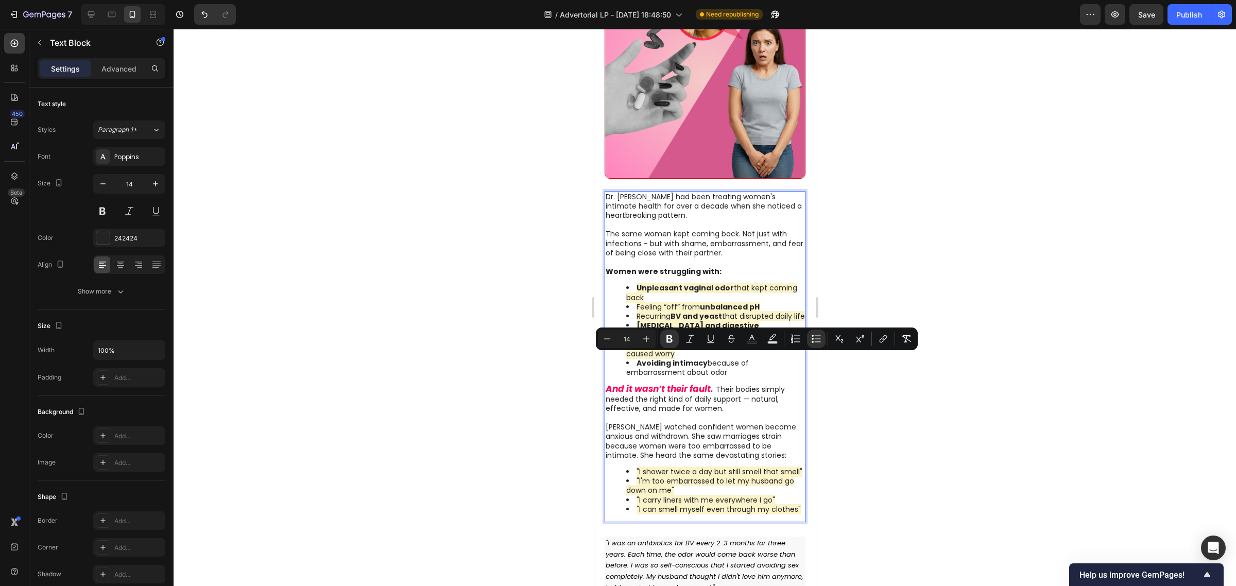
drag, startPoint x: 731, startPoint y: 371, endPoint x: 633, endPoint y: 358, distance: 98.2
click at [633, 358] on li "Avoiding intimacy because of embarrassment about odor" at bounding box center [715, 367] width 179 height 19
click at [767, 341] on icon "Editor contextual toolbar" at bounding box center [772, 339] width 10 height 10
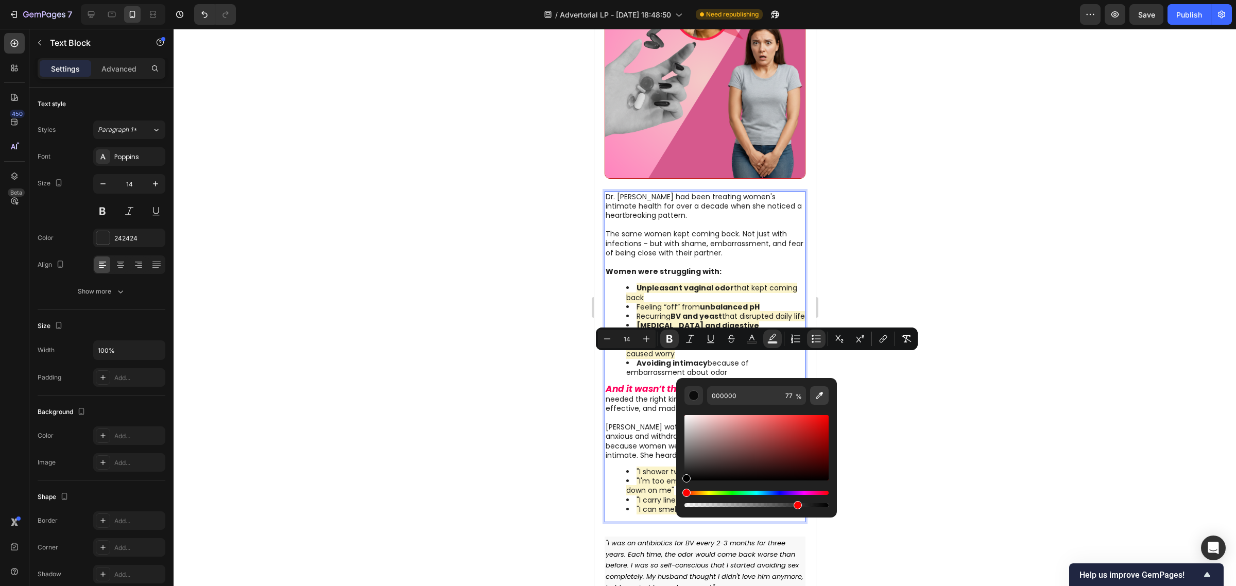
click at [819, 397] on icon "Editor contextual toolbar" at bounding box center [819, 395] width 7 height 7
type input "FBF4CB"
type input "100"
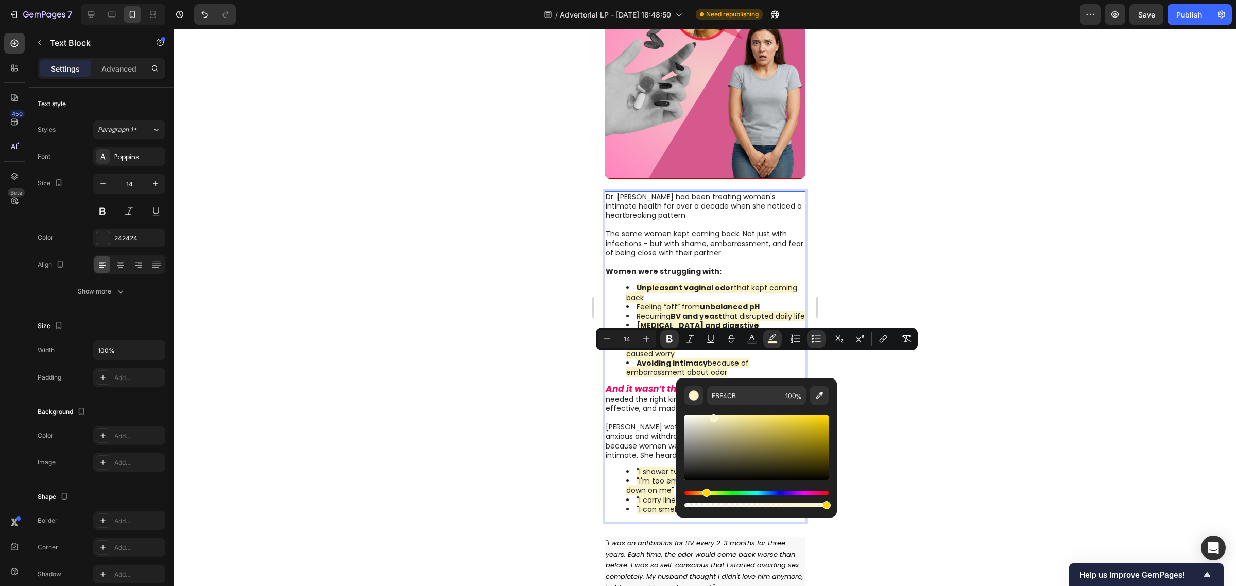
click at [464, 346] on div at bounding box center [705, 307] width 1062 height 557
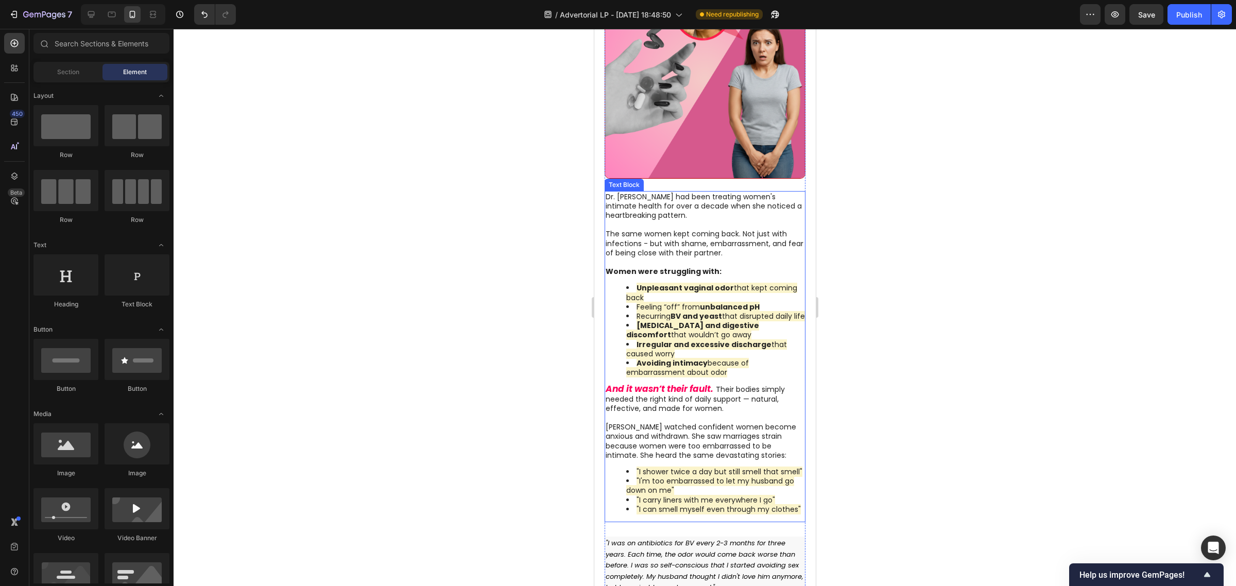
click at [788, 349] on li "Irregular and excessive discharge that caused worry" at bounding box center [715, 349] width 179 height 19
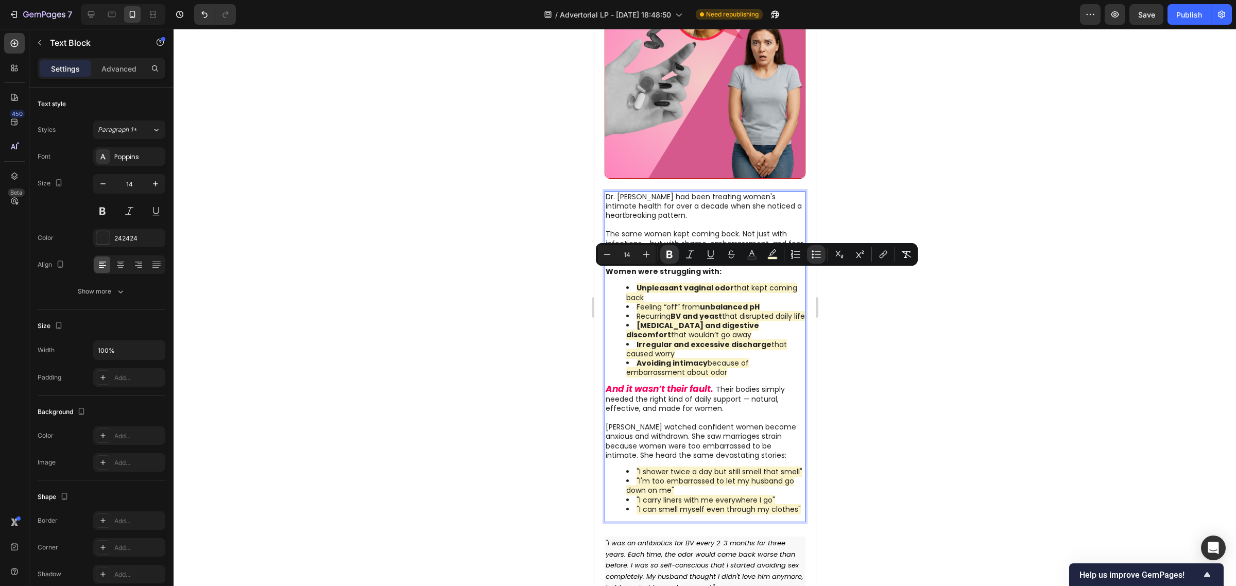
drag, startPoint x: 730, startPoint y: 369, endPoint x: 635, endPoint y: 271, distance: 136.2
click at [635, 283] on ul "Unpleasant vaginal odor that kept coming back Feeling “off” from unbalanced pH …" at bounding box center [705, 330] width 200 height 94
click at [814, 256] on icon "Editor contextual toolbar" at bounding box center [816, 254] width 10 height 10
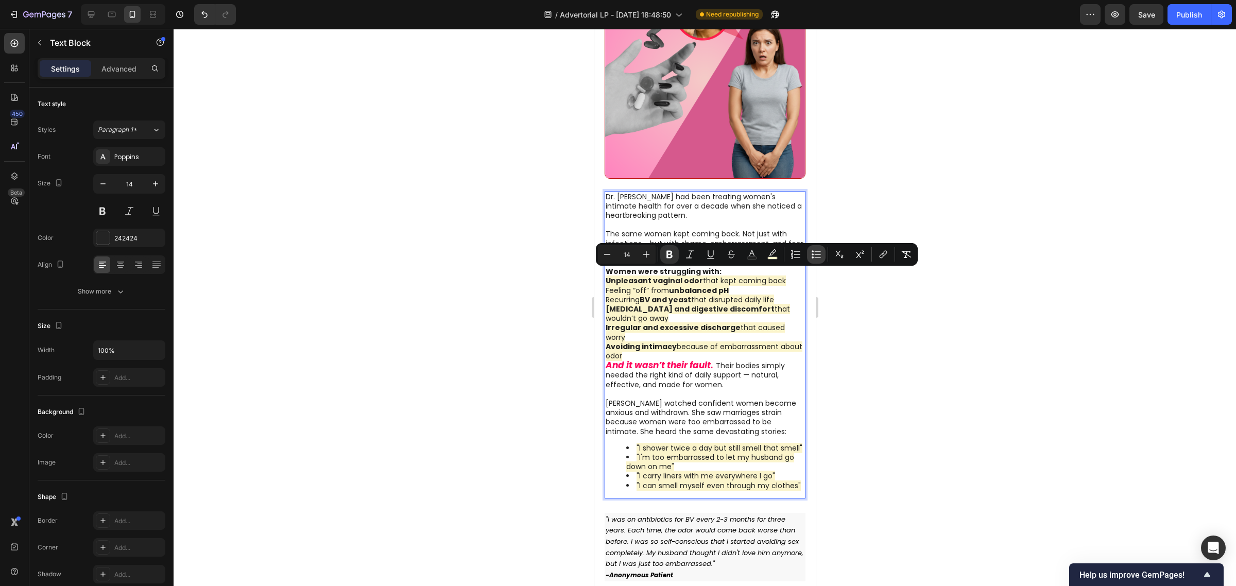
click at [814, 256] on icon "Editor contextual toolbar" at bounding box center [816, 254] width 10 height 10
type input "14"
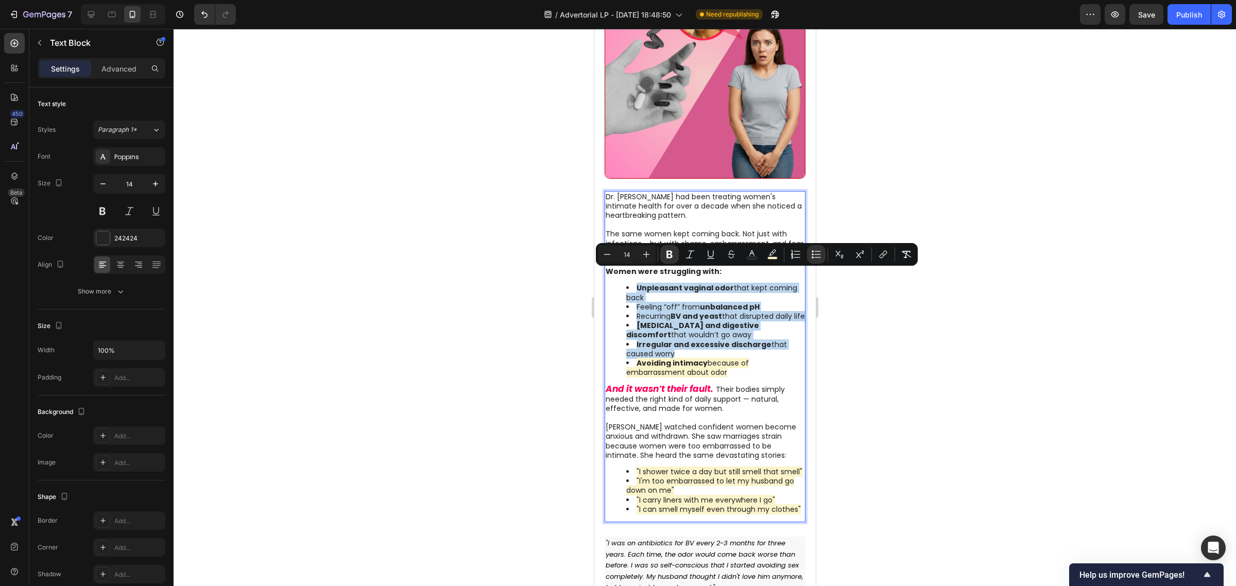
click at [657, 320] on strong "[MEDICAL_DATA] and digestive discomfort" at bounding box center [692, 330] width 133 height 20
drag, startPoint x: 623, startPoint y: 273, endPoint x: 733, endPoint y: 366, distance: 144.3
click at [733, 366] on ul "Unpleasant vaginal odor that kept coming back Feeling “off” from unbalanced pH …" at bounding box center [705, 330] width 200 height 94
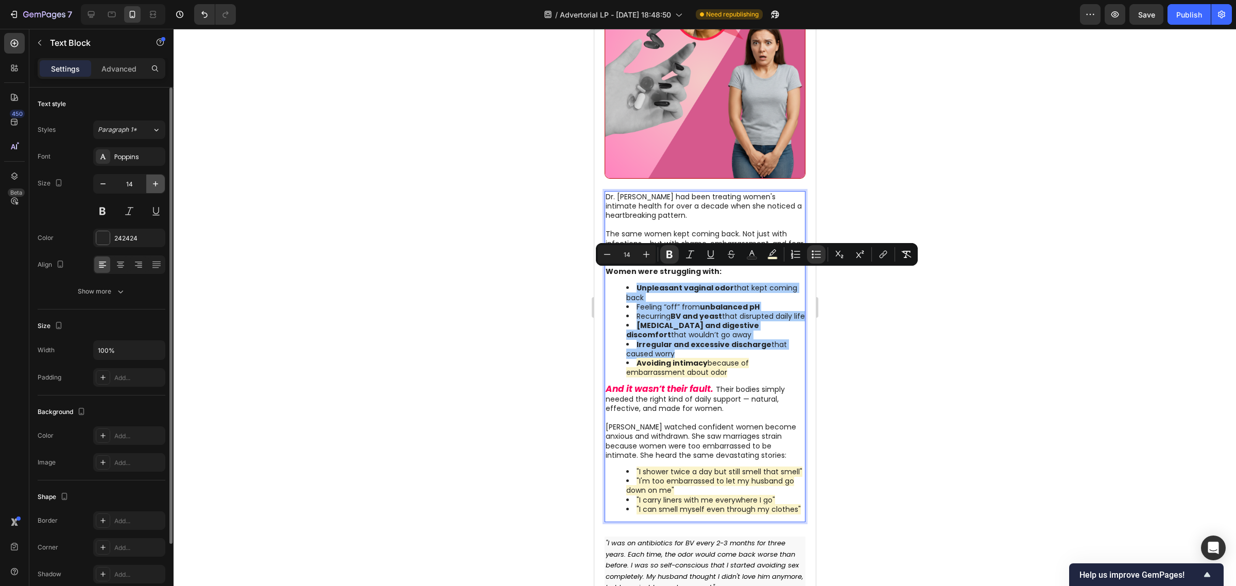
click at [153, 185] on icon "button" at bounding box center [155, 184] width 10 height 10
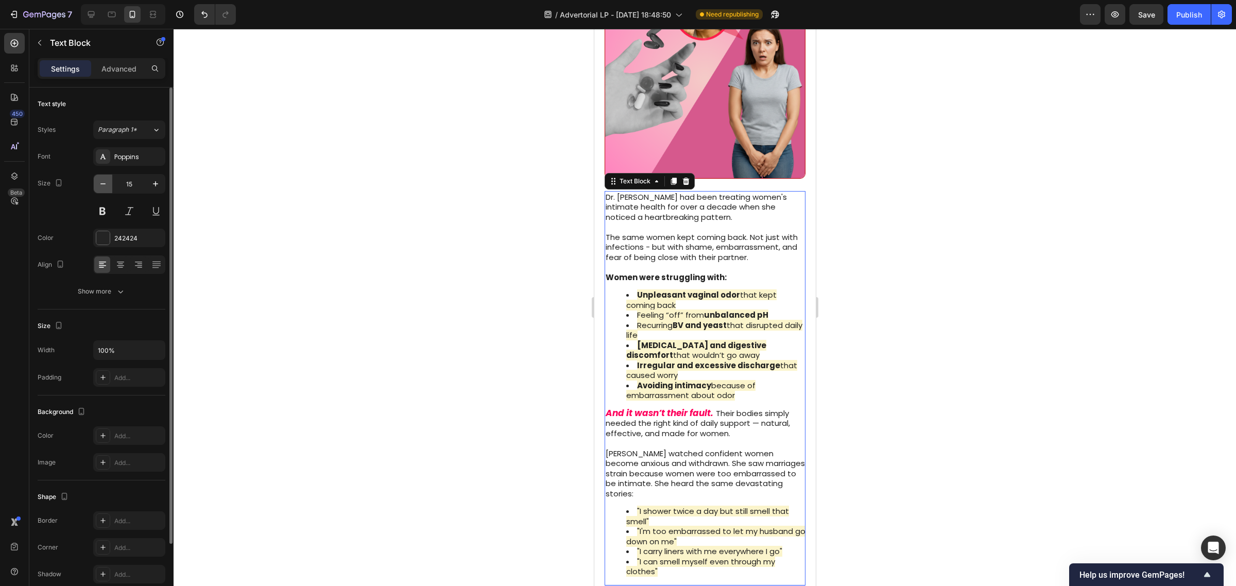
click at [104, 188] on icon "button" at bounding box center [103, 184] width 10 height 10
type input "14"
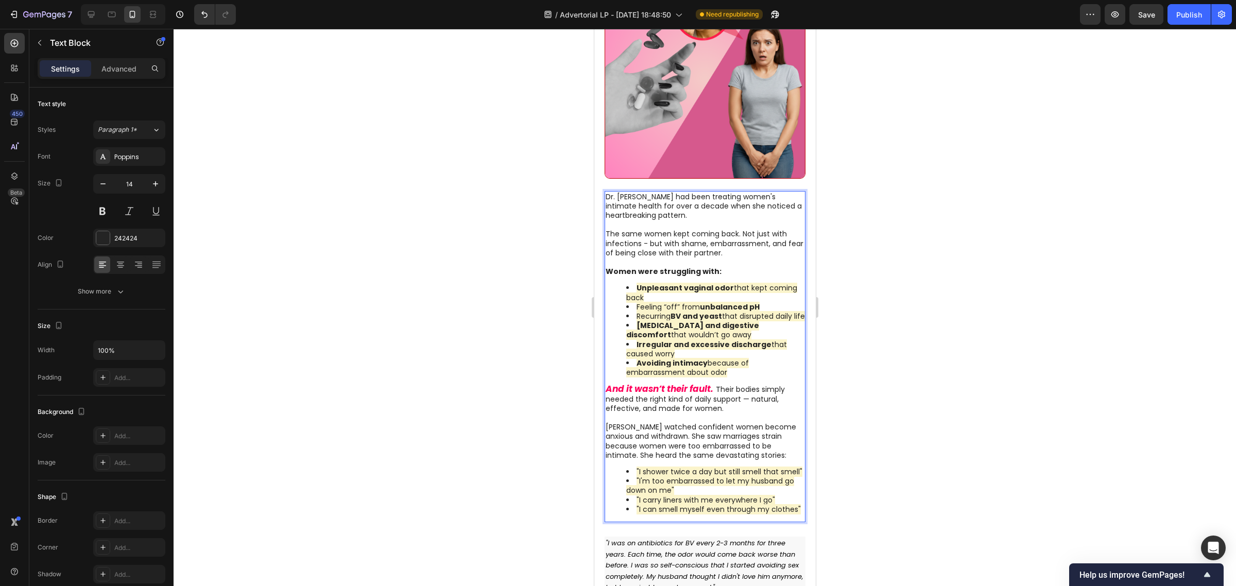
click at [716, 339] on strong "Irregular and excessive discharge" at bounding box center [703, 344] width 135 height 10
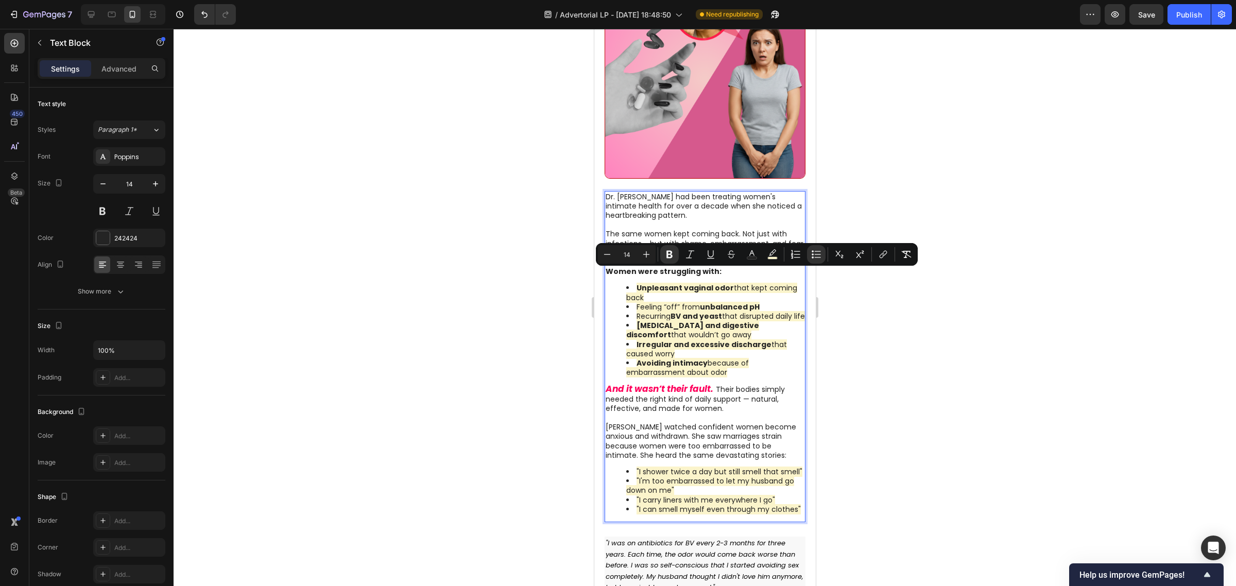
drag, startPoint x: 731, startPoint y: 371, endPoint x: 632, endPoint y: 277, distance: 136.2
click at [632, 283] on ul "Unpleasant vaginal odor that kept coming back Feeling “off” from unbalanced pH …" at bounding box center [705, 330] width 200 height 94
click at [667, 256] on icon "Editor contextual toolbar" at bounding box center [669, 255] width 6 height 8
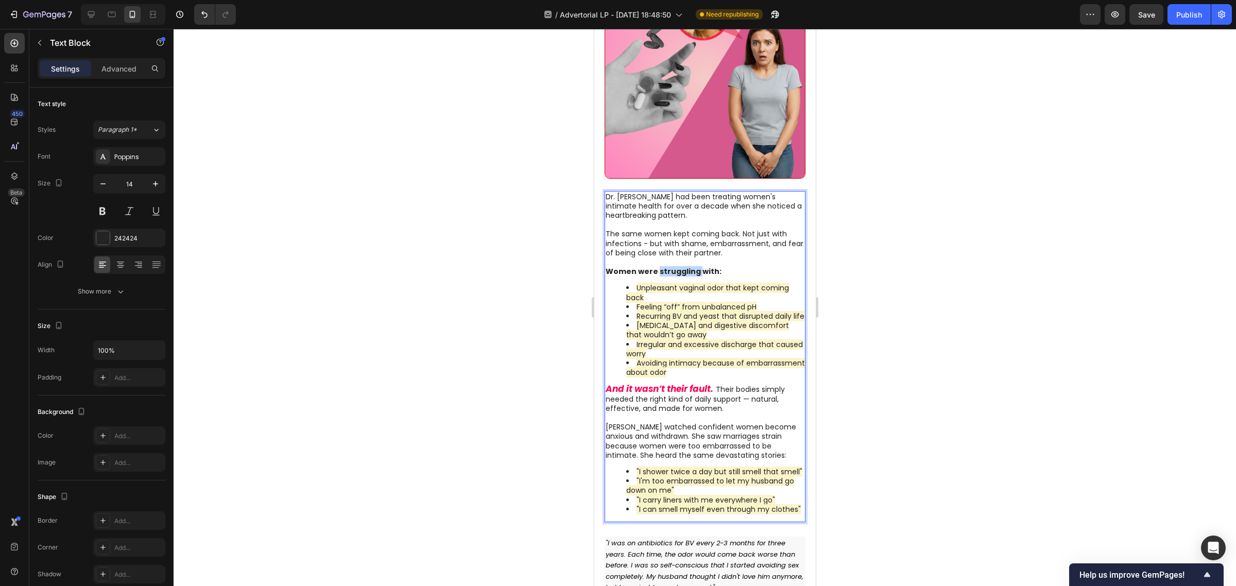
click at [667, 266] on strong "Women were struggling with:" at bounding box center [663, 271] width 116 height 10
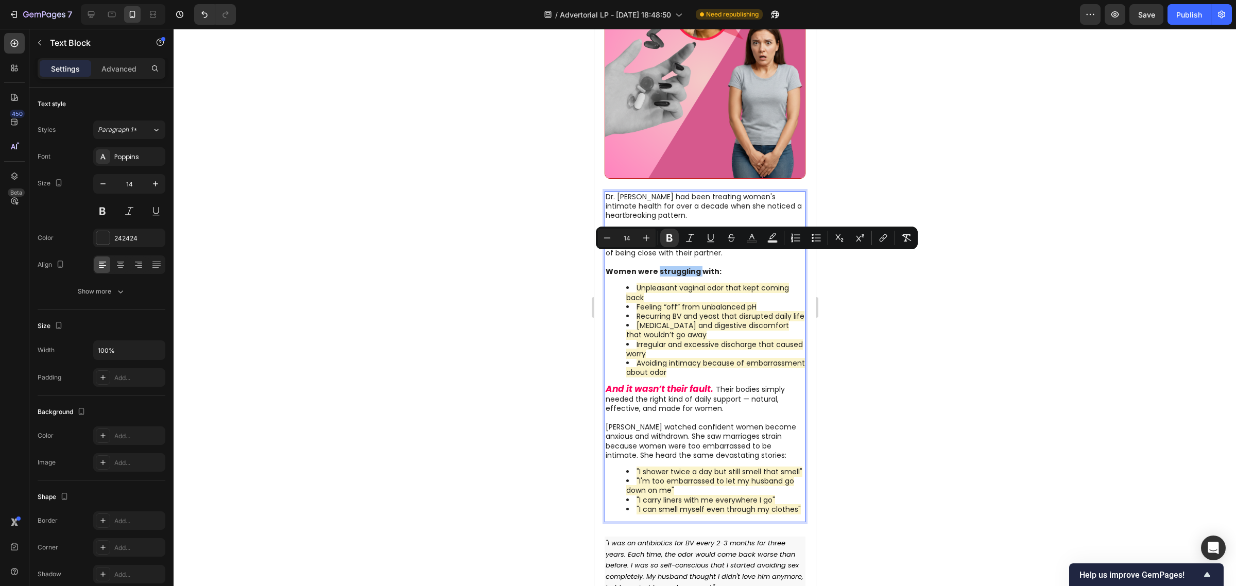
click at [497, 348] on div at bounding box center [705, 307] width 1062 height 557
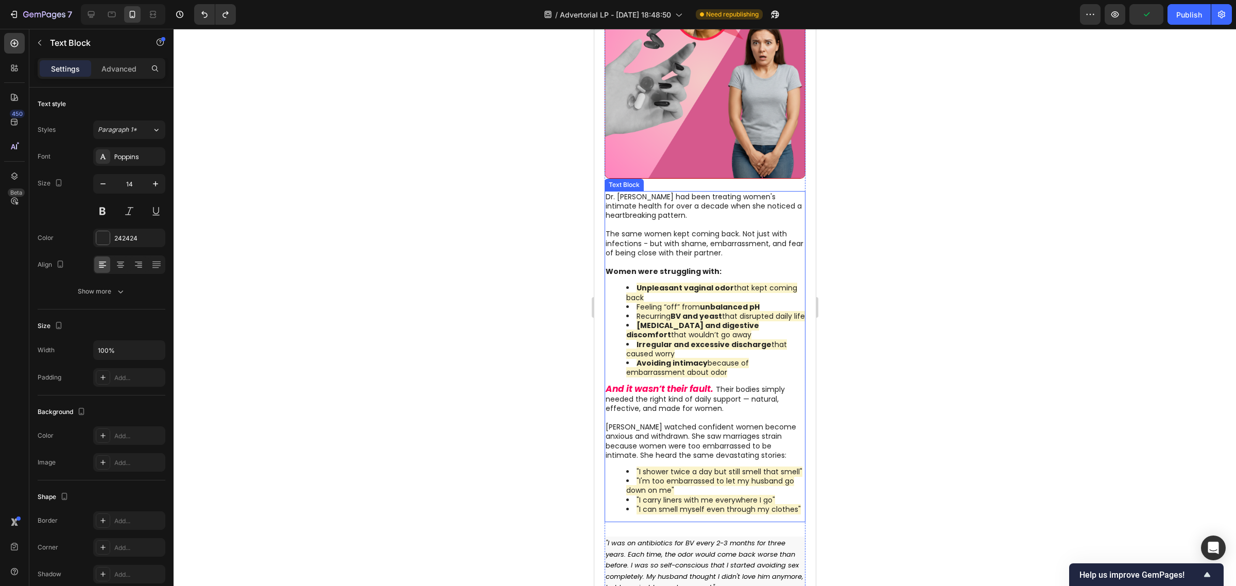
click at [717, 313] on li "Recurring BV and yeast that disrupted daily life" at bounding box center [715, 316] width 179 height 9
click at [696, 364] on span "Avoiding intimacy because of embarrassment about odor" at bounding box center [687, 368] width 123 height 20
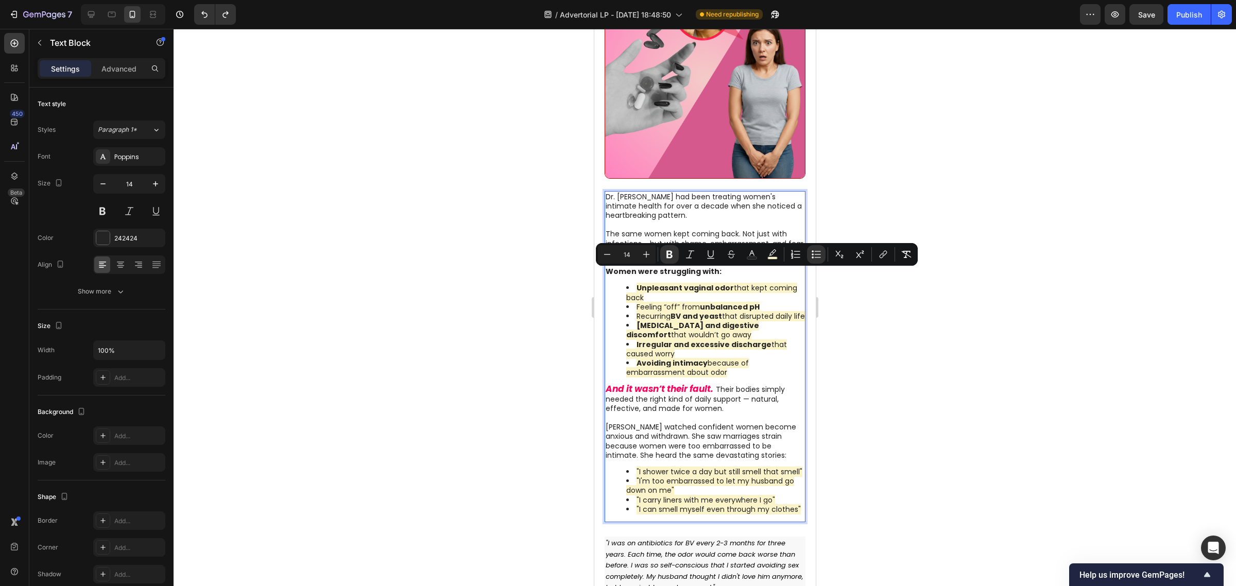
drag, startPoint x: 730, startPoint y: 371, endPoint x: 617, endPoint y: 271, distance: 151.4
click at [617, 283] on ul "Unpleasant vaginal odor that kept coming back Feeling “off” from unbalanced pH …" at bounding box center [705, 330] width 200 height 94
click at [114, 434] on div "Add..." at bounding box center [138, 436] width 48 height 9
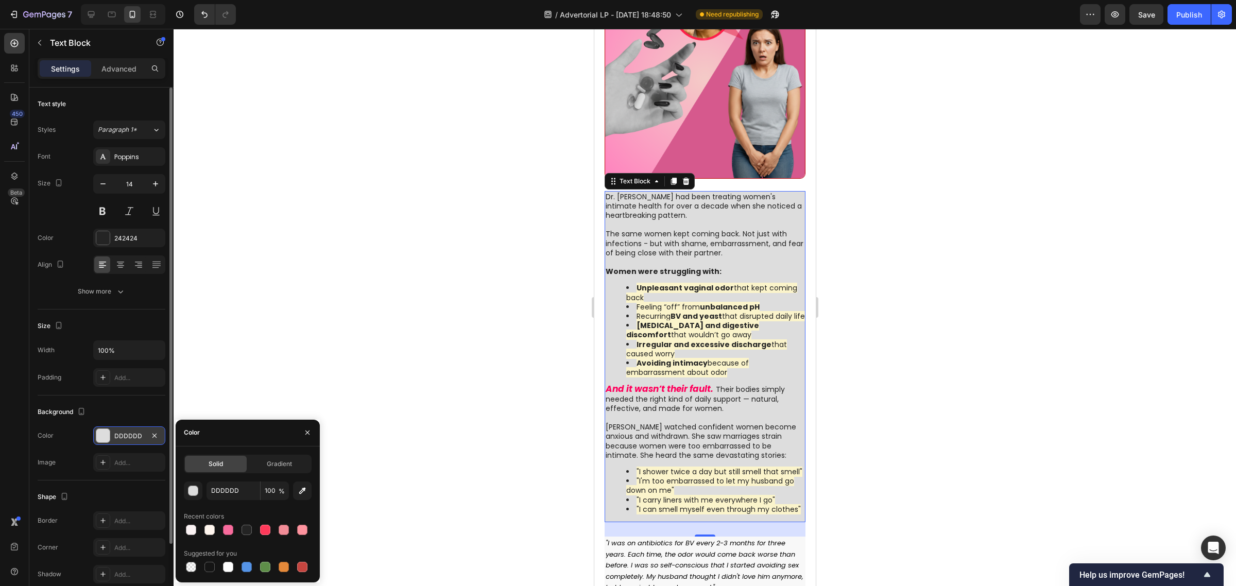
click at [327, 346] on div at bounding box center [705, 307] width 1062 height 557
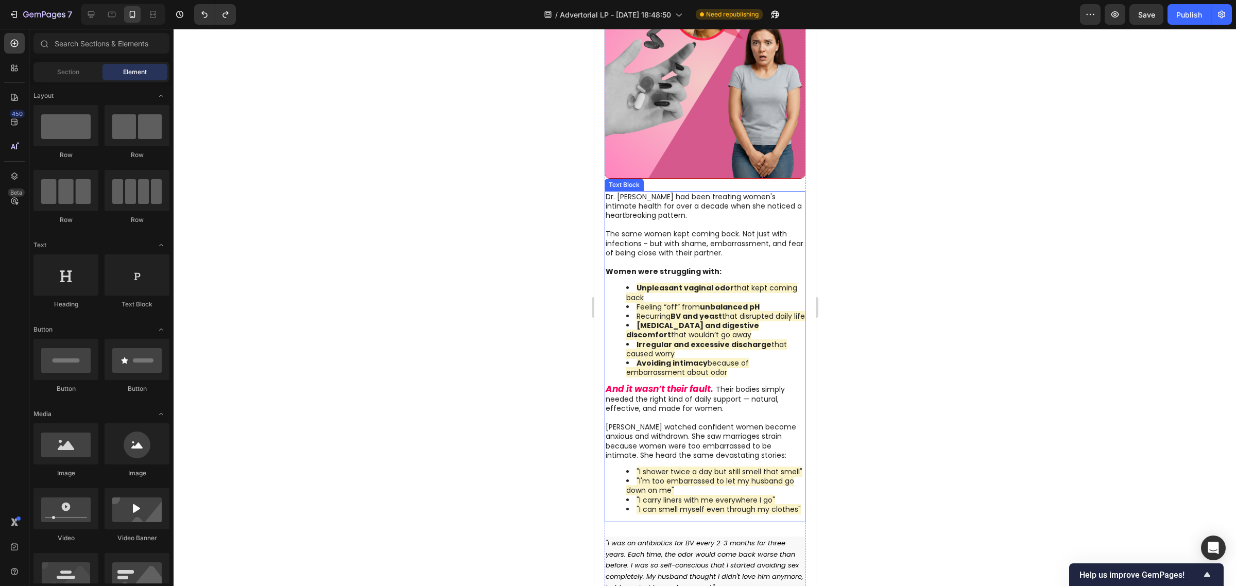
click at [679, 343] on strong "Irregular and excessive discharge" at bounding box center [703, 344] width 135 height 10
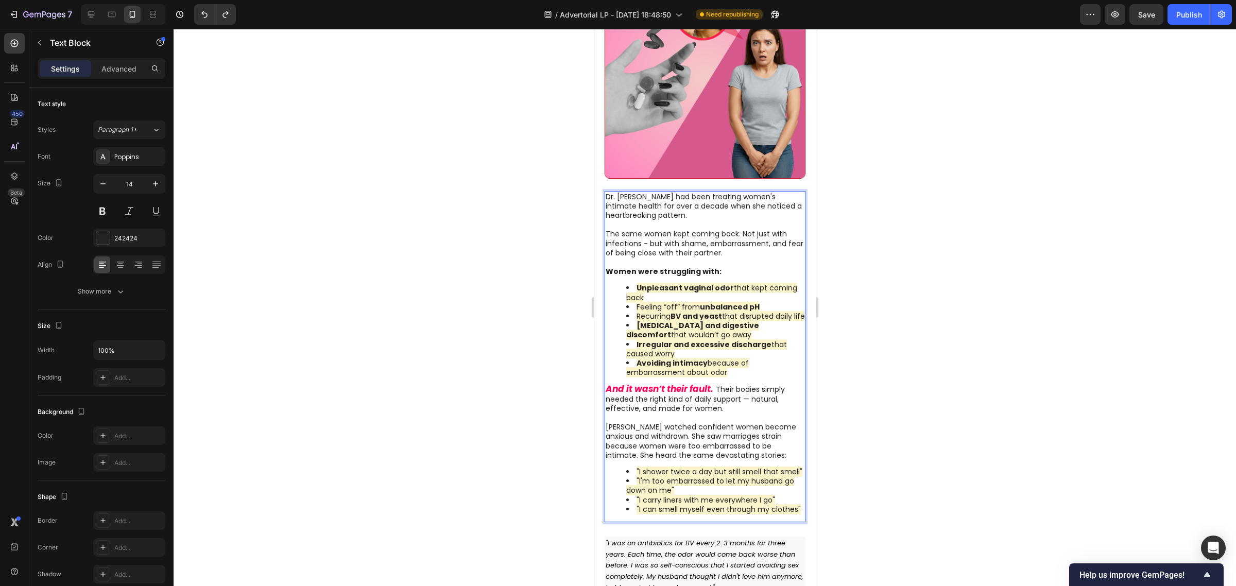
click at [635, 283] on li "Unpleasant vaginal odor that kept coming back" at bounding box center [715, 292] width 179 height 19
click at [42, 42] on icon "button" at bounding box center [40, 43] width 8 height 8
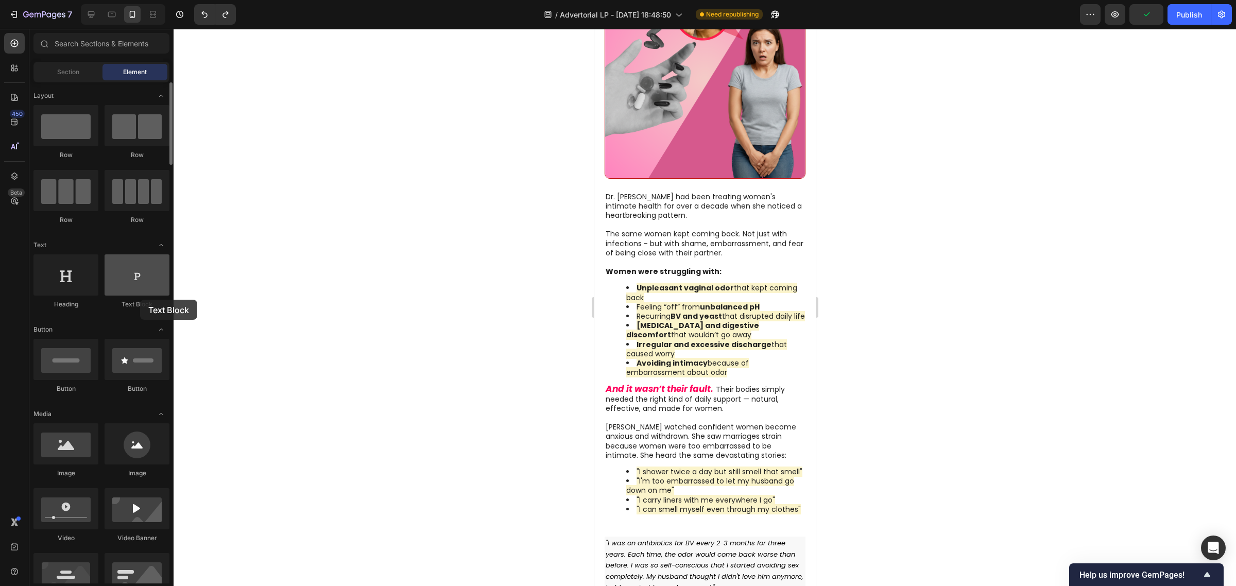
drag, startPoint x: 134, startPoint y: 300, endPoint x: 120, endPoint y: 271, distance: 31.6
click at [140, 300] on div "Text Block" at bounding box center [137, 304] width 65 height 9
drag, startPoint x: 119, startPoint y: 269, endPoint x: 132, endPoint y: 237, distance: 34.4
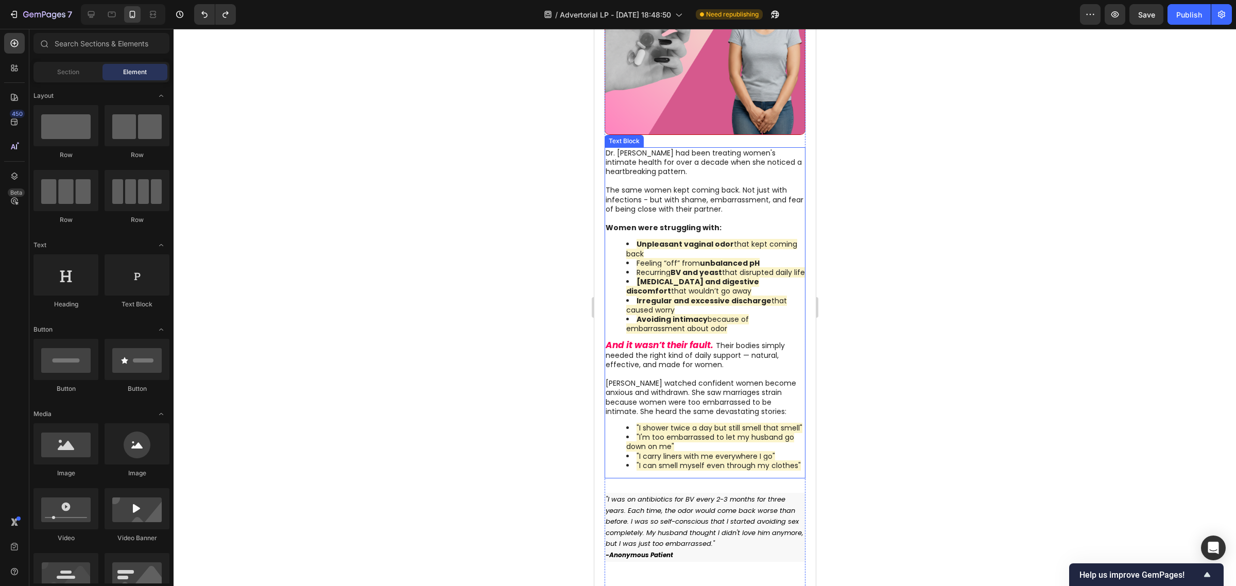
scroll to position [837, 0]
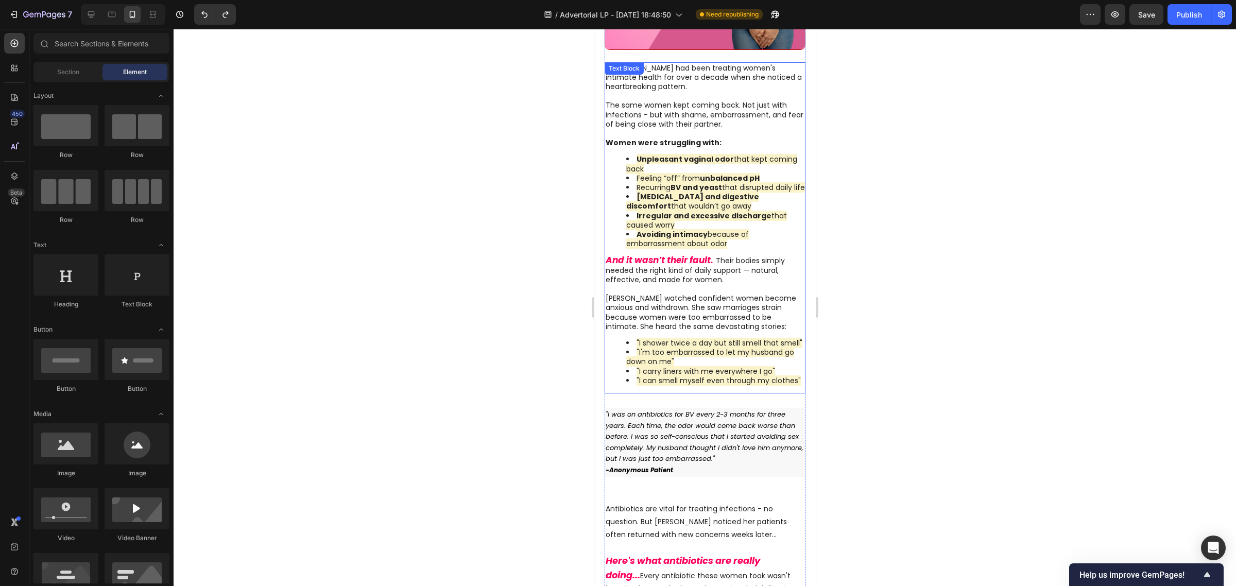
click at [894, 292] on div at bounding box center [705, 307] width 1062 height 557
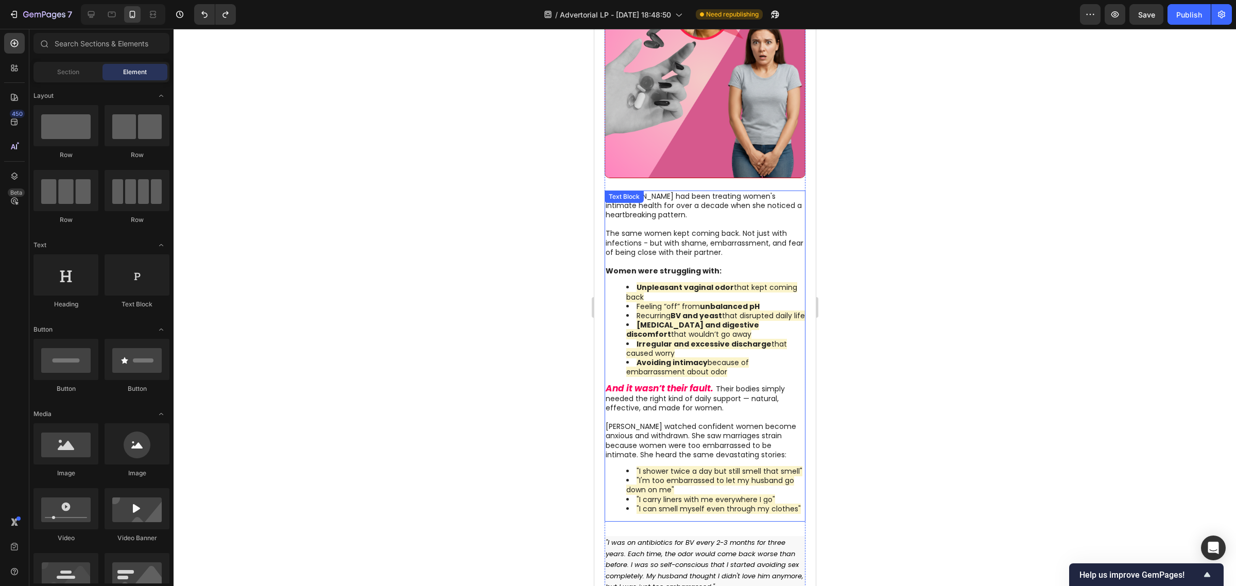
scroll to position [708, 0]
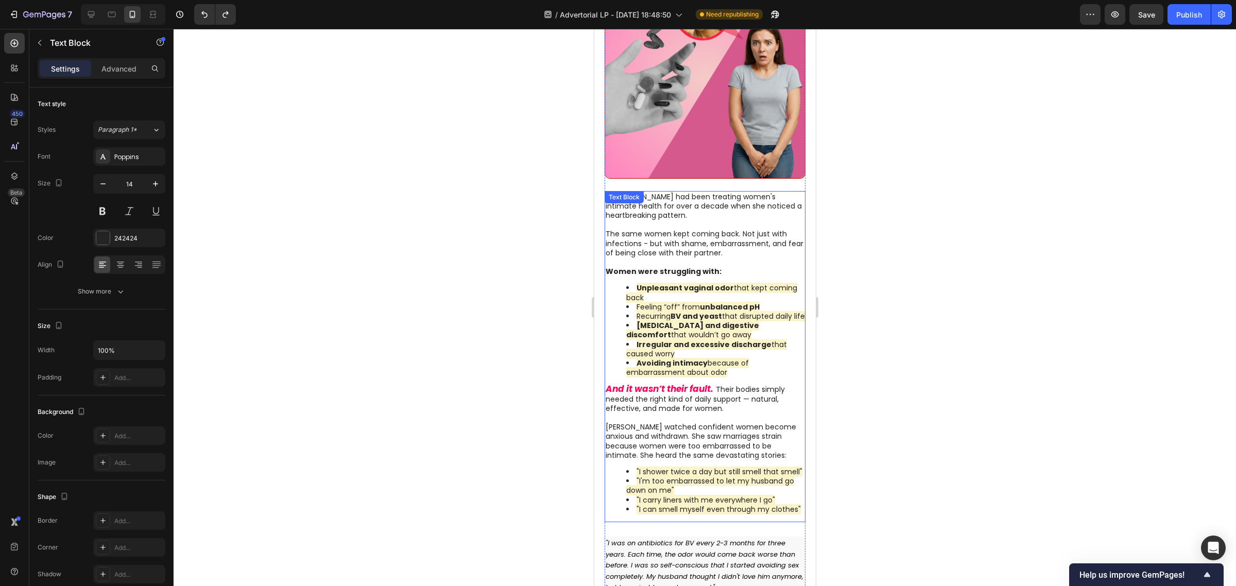
click at [682, 283] on strong "Unpleasant vaginal odor" at bounding box center [684, 288] width 97 height 10
click at [671, 302] on span "Feeling “off” from unbalanced pH" at bounding box center [697, 307] width 123 height 10
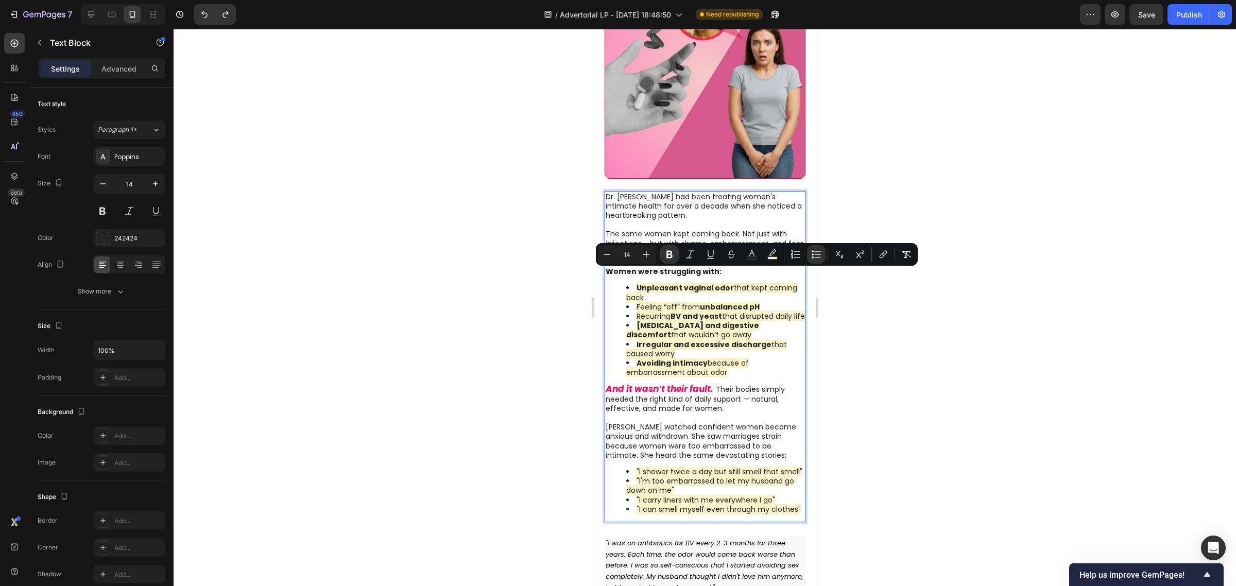
drag, startPoint x: 728, startPoint y: 368, endPoint x: 633, endPoint y: 274, distance: 133.6
click at [633, 283] on ul "Unpleasant vaginal odor that kept coming back Feeling “off” from unbalanced pH …" at bounding box center [705, 330] width 200 height 94
click at [642, 254] on icon "Editor contextual toolbar" at bounding box center [646, 254] width 10 height 10
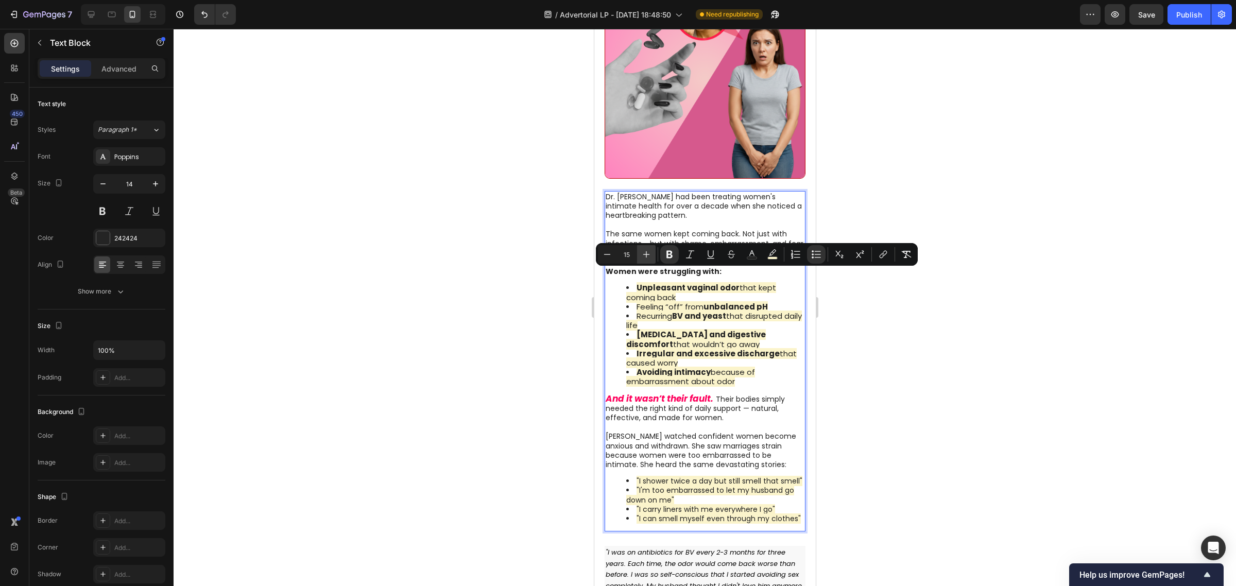
click at [642, 254] on icon "Editor contextual toolbar" at bounding box center [646, 254] width 10 height 10
type input "16"
click at [524, 302] on div at bounding box center [705, 307] width 1062 height 557
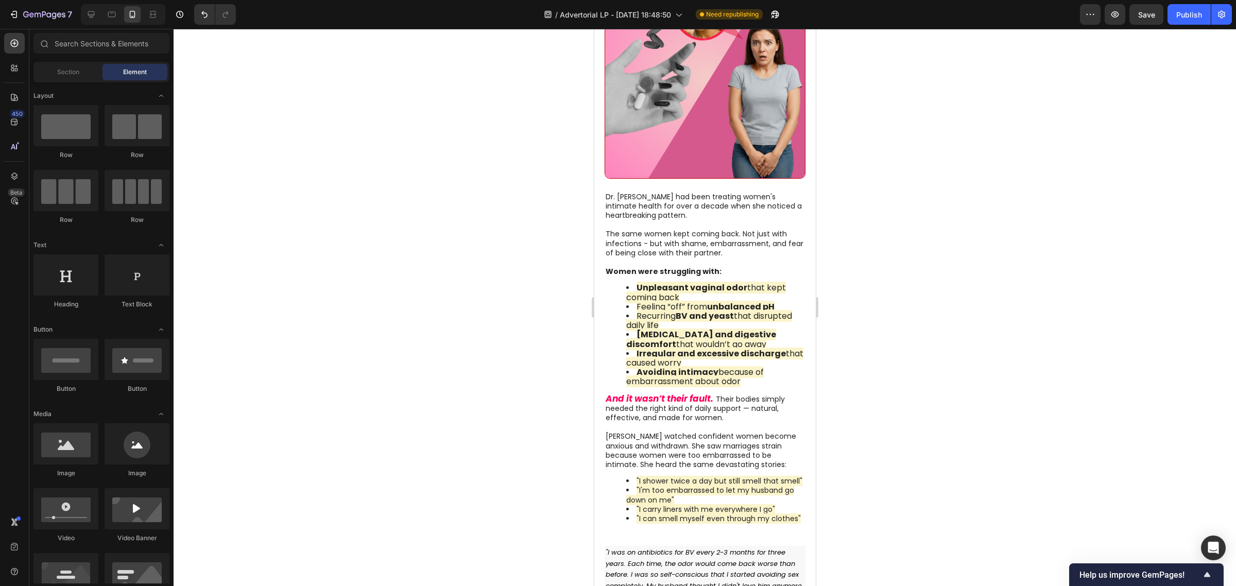
click at [733, 368] on span "Avoiding intimacy because of embarrassment about odor" at bounding box center [694, 376] width 137 height 21
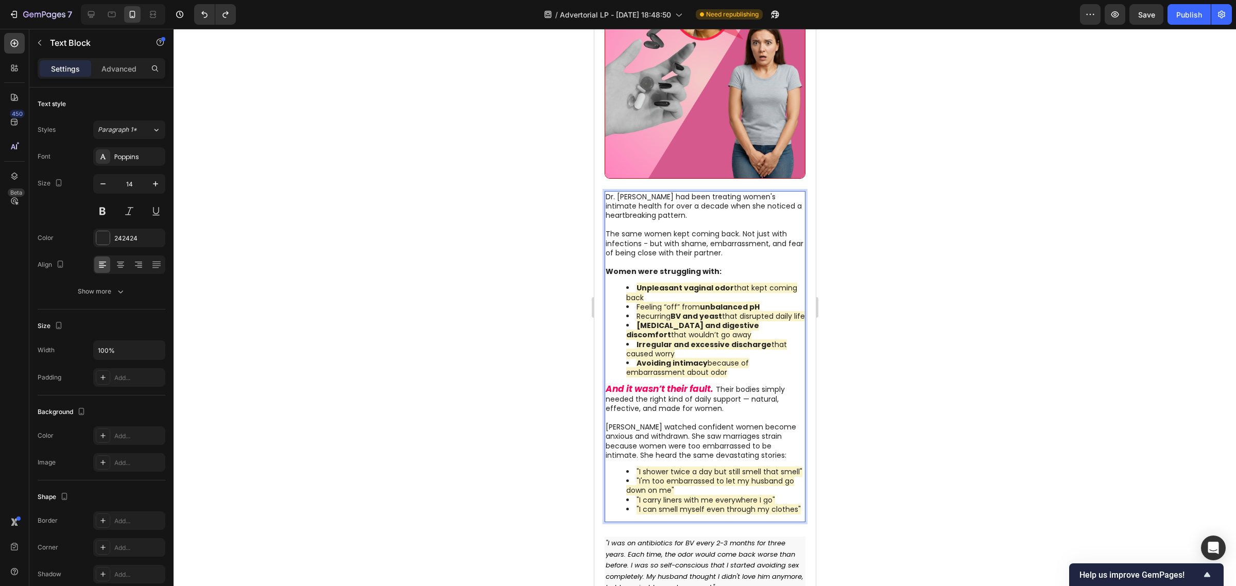
click at [713, 366] on span "Avoiding intimacy because of embarrassment about odor" at bounding box center [687, 368] width 123 height 20
click at [656, 313] on li "Recurring BV and yeast that disrupted daily life" at bounding box center [715, 316] width 179 height 9
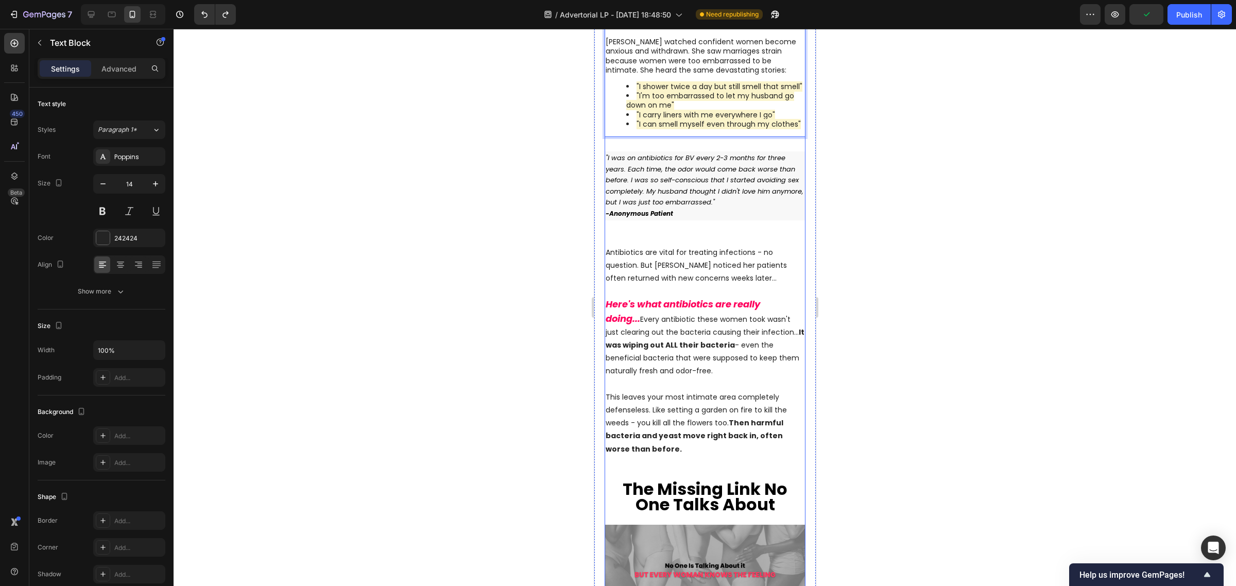
scroll to position [1094, 0]
click at [1110, 16] on icon "button" at bounding box center [1115, 14] width 10 height 10
click at [682, 218] on p "-Anonymous Patient" at bounding box center [704, 212] width 199 height 11
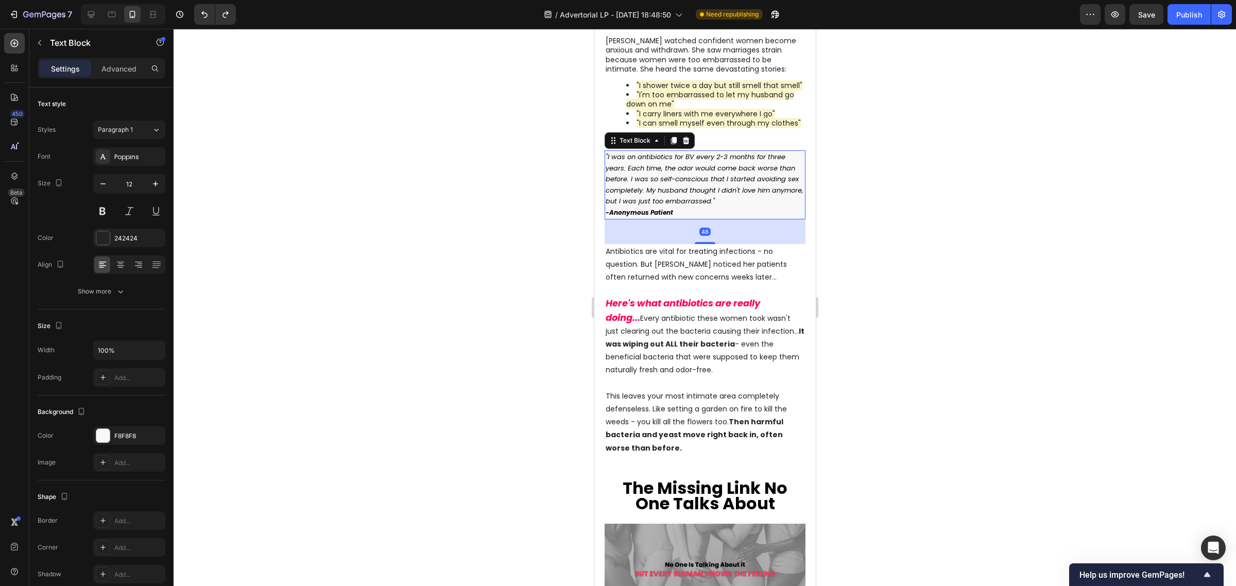
click at [708, 218] on p "-Anonymous Patient" at bounding box center [704, 212] width 199 height 11
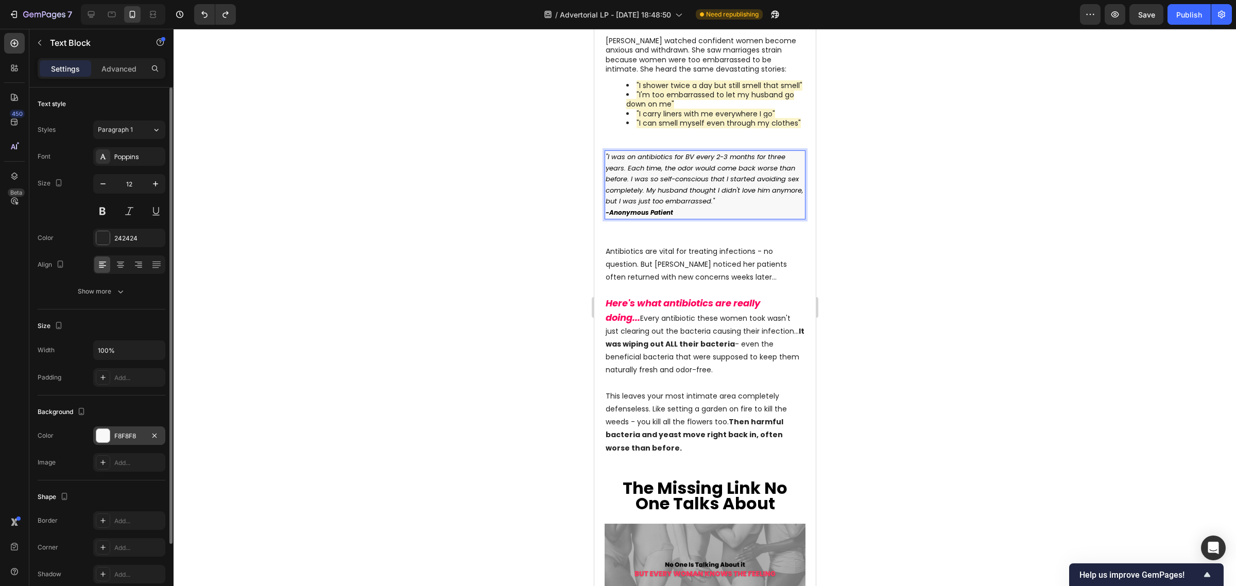
click at [129, 437] on div "F8F8F8" at bounding box center [129, 436] width 30 height 9
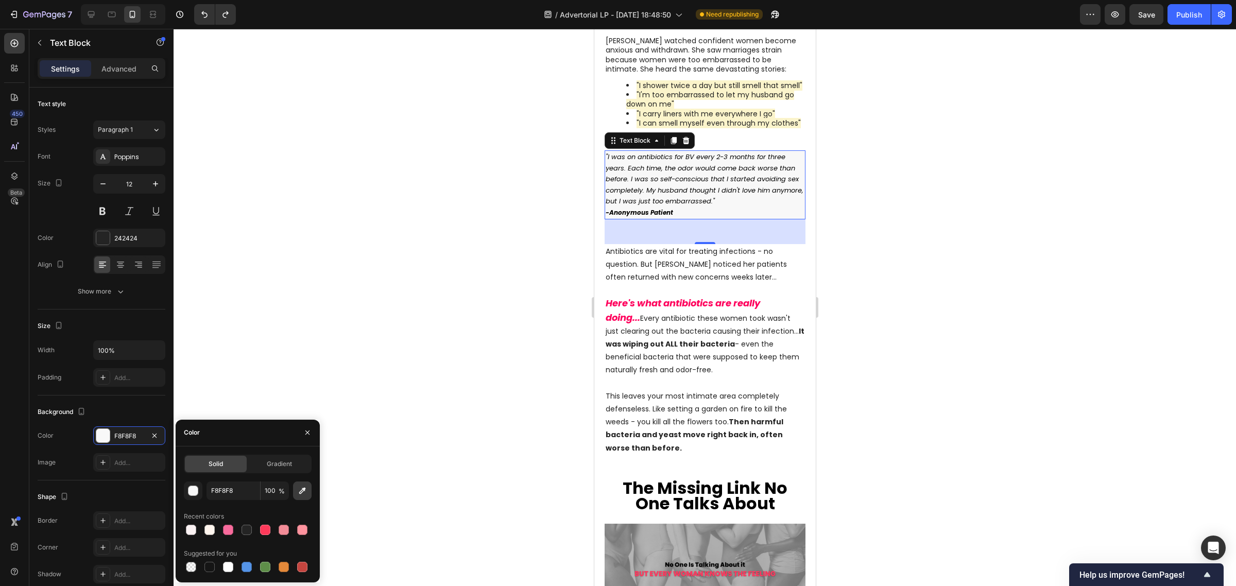
click at [295, 490] on button "button" at bounding box center [302, 490] width 19 height 19
type input "FFE0EB"
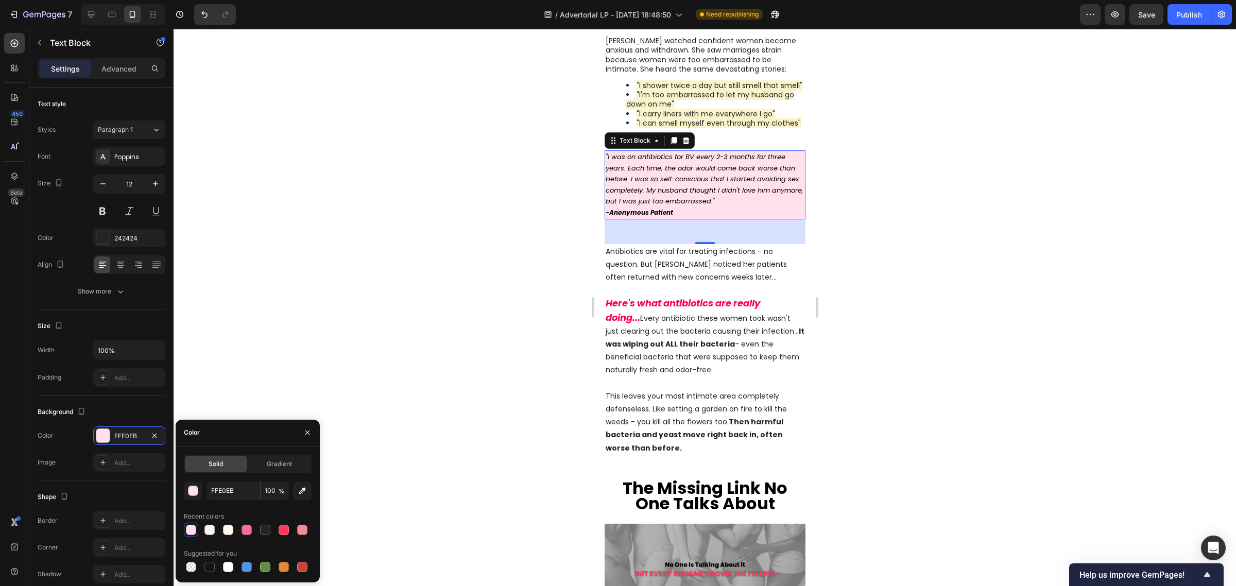
click at [498, 189] on div at bounding box center [705, 307] width 1062 height 557
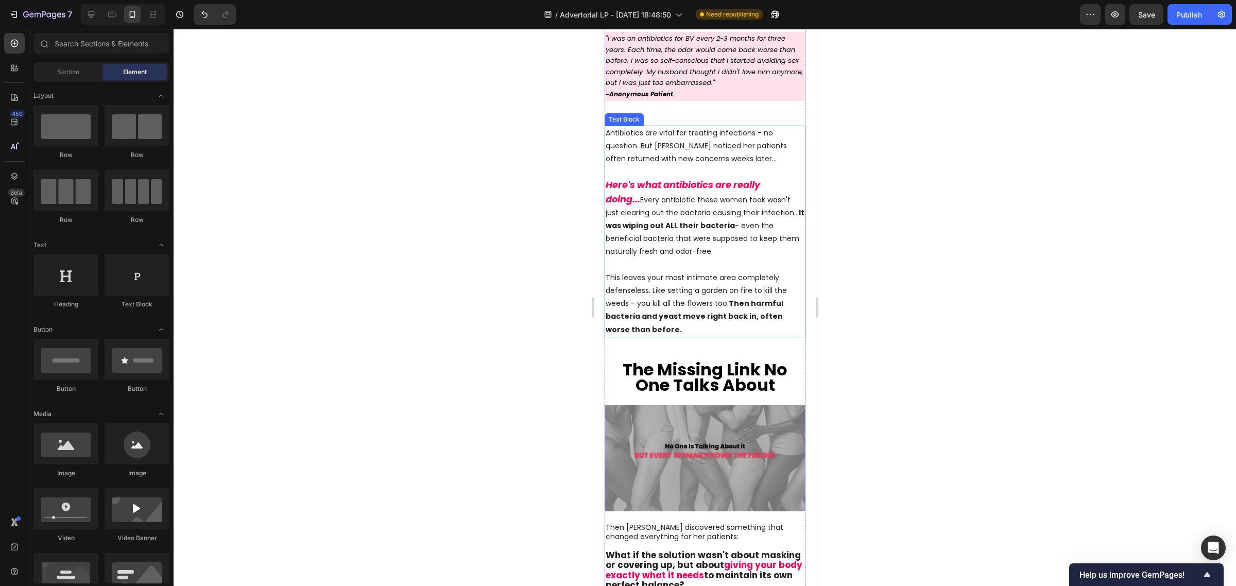
scroll to position [1223, 0]
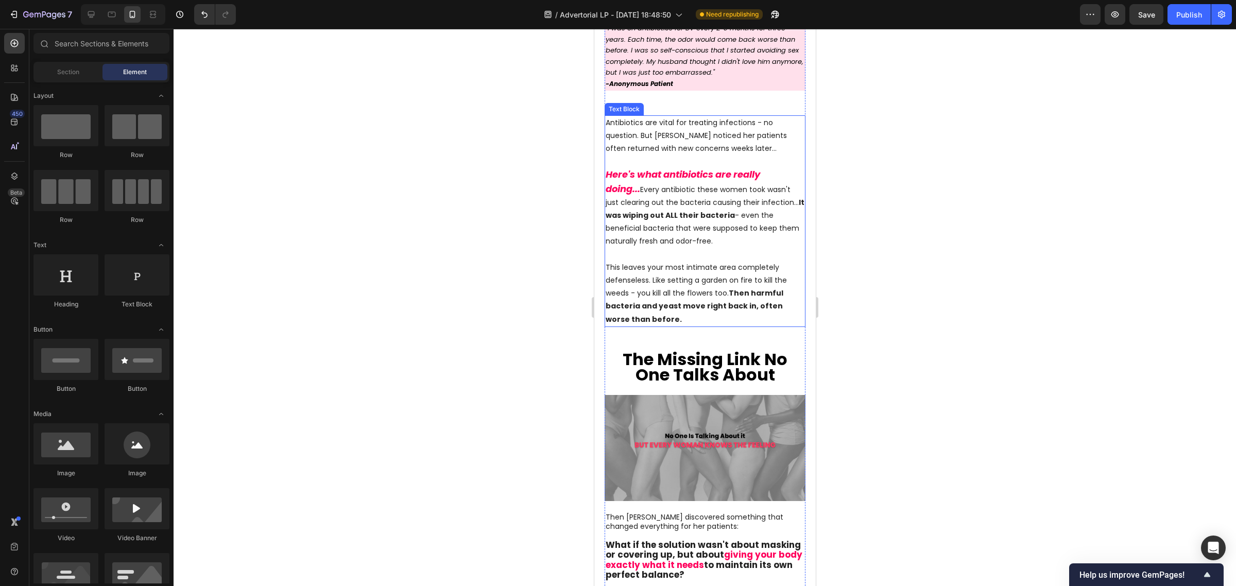
click at [658, 152] on p "Antibiotics are vital for treating infections - no question. But [PERSON_NAME] …" at bounding box center [704, 135] width 199 height 39
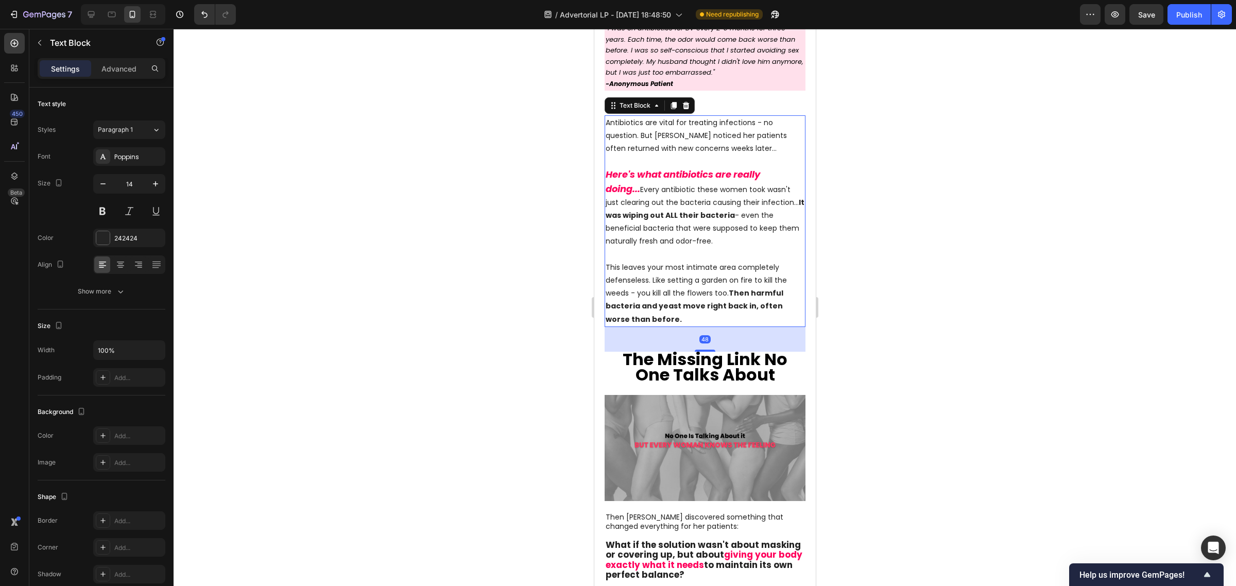
click at [894, 173] on div at bounding box center [705, 307] width 1062 height 557
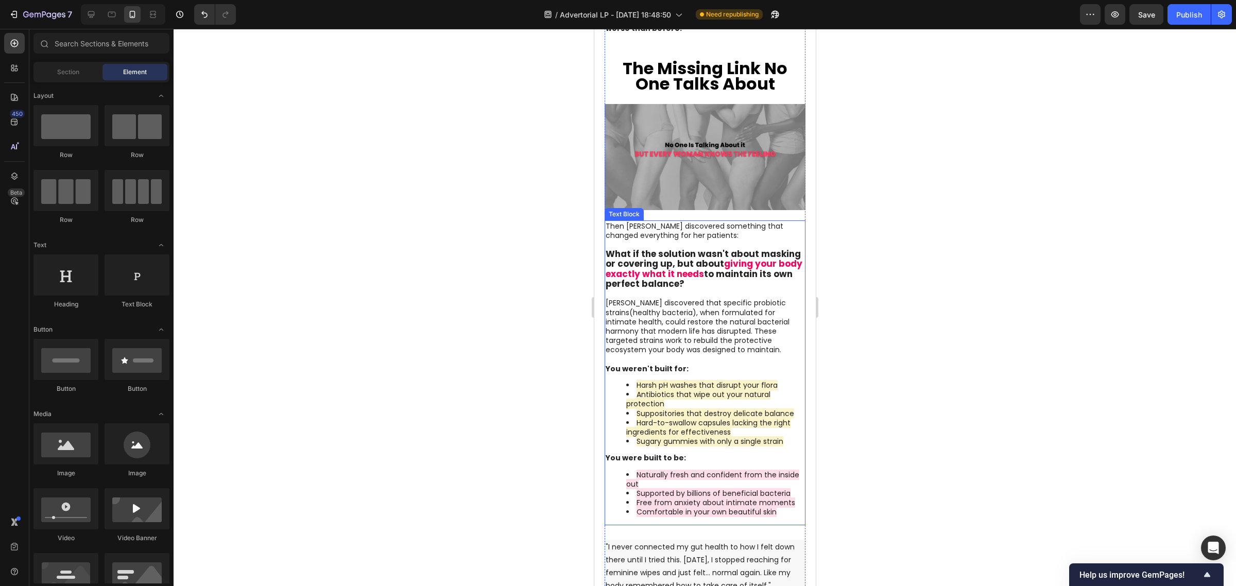
scroll to position [1609, 0]
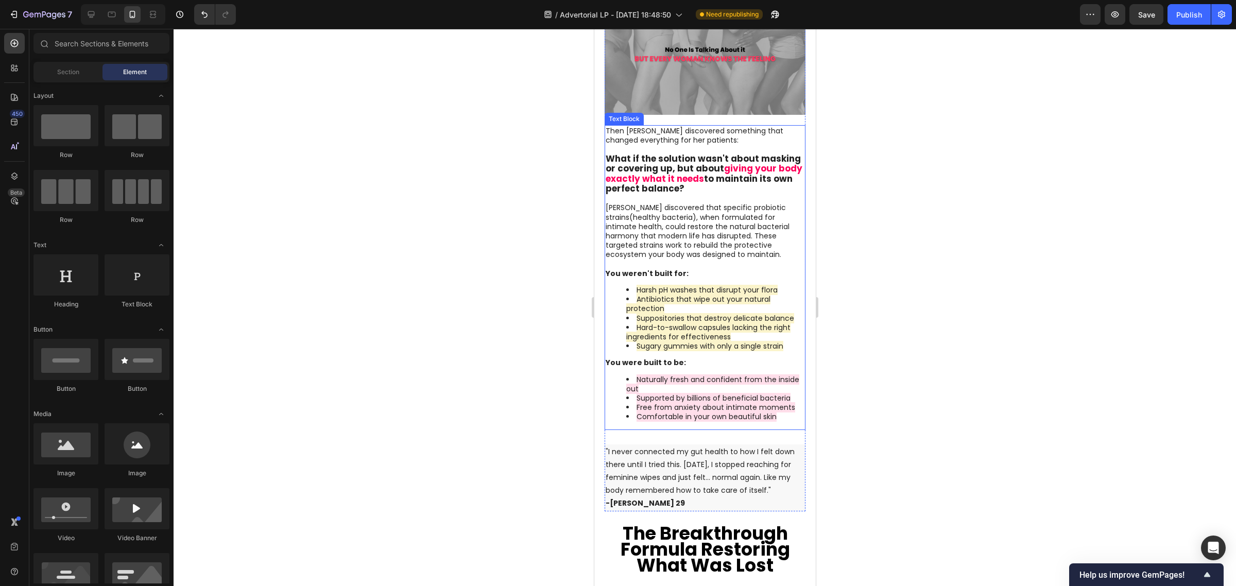
click at [715, 339] on span "Hard-to-swallow capsules lacking the right ingredients for effectiveness" at bounding box center [708, 332] width 164 height 20
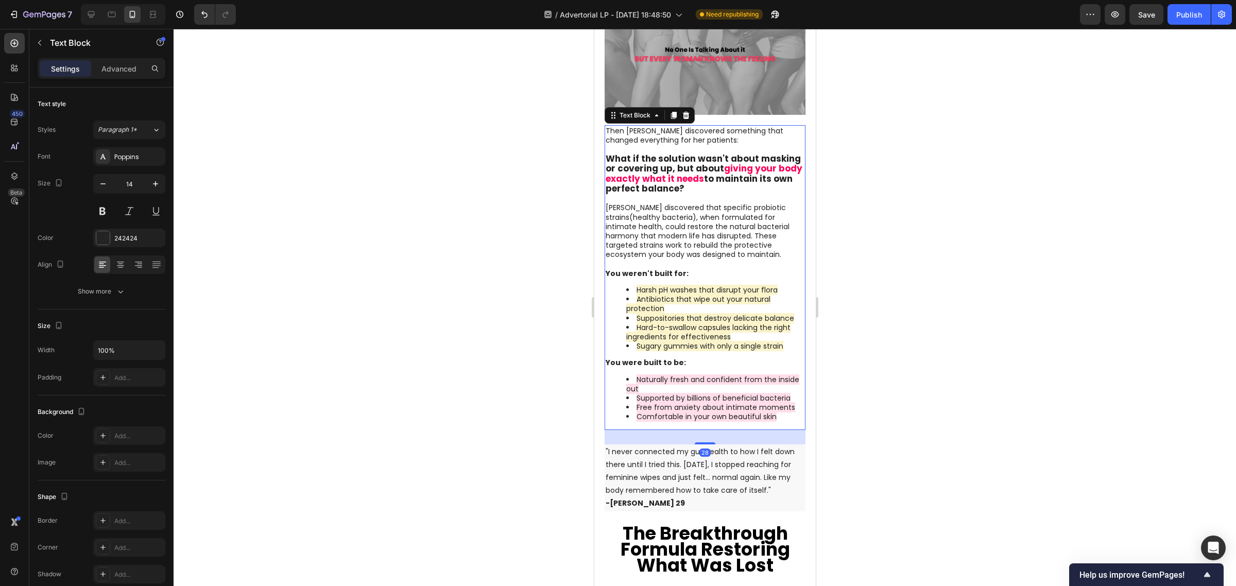
click at [715, 339] on span "Hard-to-swallow capsules lacking the right ingredients for effectiveness" at bounding box center [708, 332] width 164 height 20
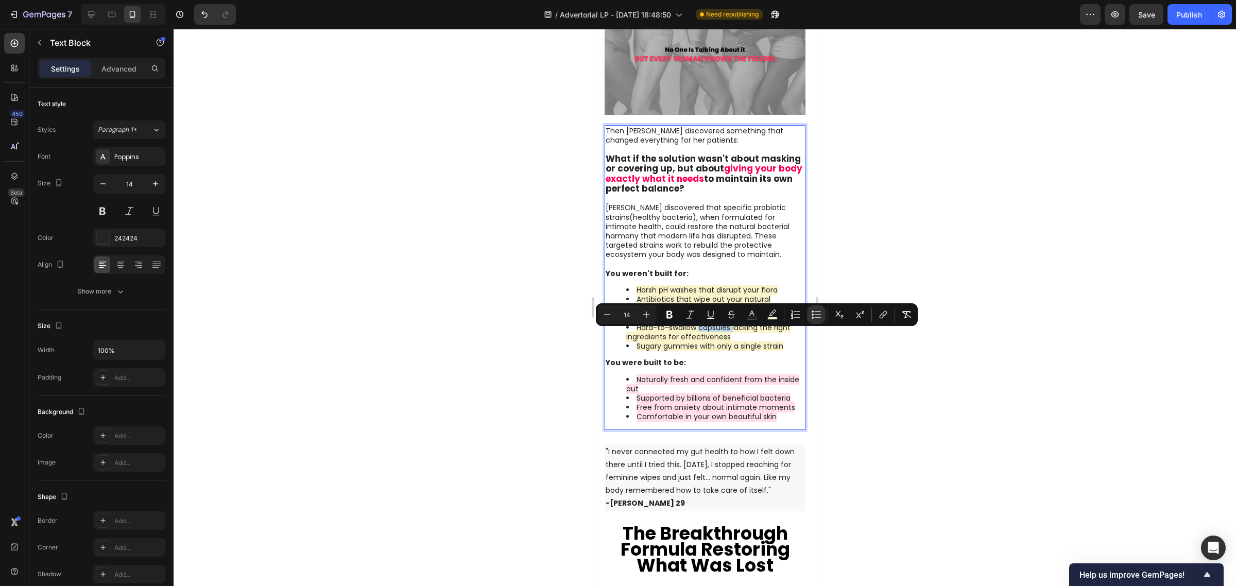
click at [722, 338] on span "Hard-to-swallow capsules lacking the right ingredients for effectiveness" at bounding box center [708, 332] width 164 height 20
drag, startPoint x: 734, startPoint y: 337, endPoint x: 728, endPoint y: 348, distance: 12.2
click at [728, 342] on span "Hard-to-swallow capsules lacking the right ingredients for effectiveness" at bounding box center [708, 332] width 164 height 20
click at [518, 348] on div at bounding box center [705, 307] width 1062 height 557
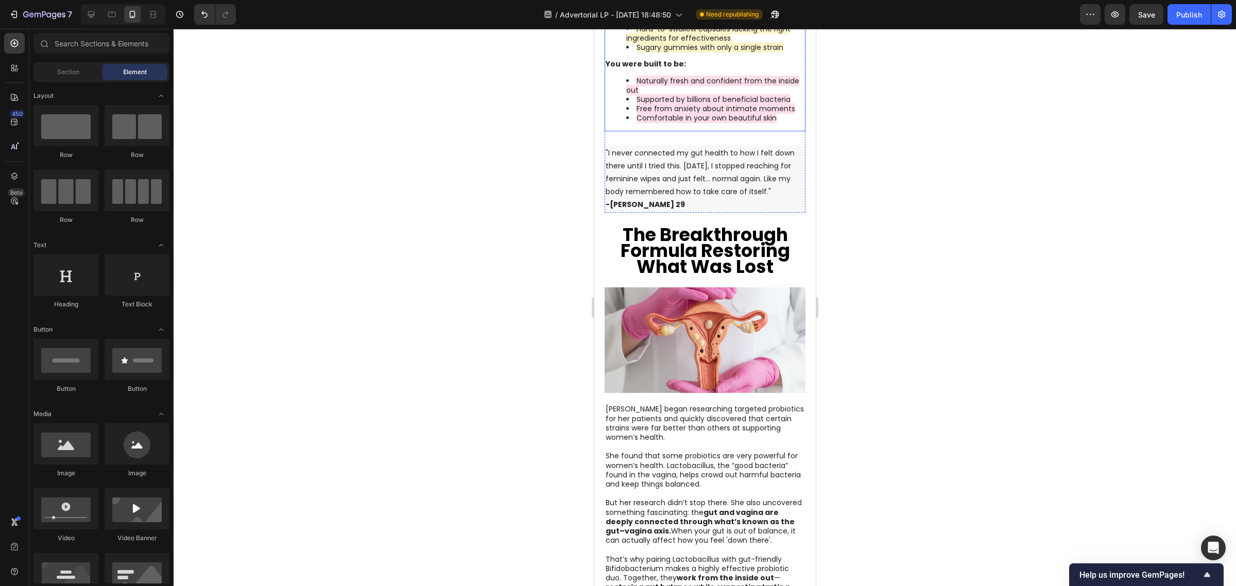
scroll to position [1931, 0]
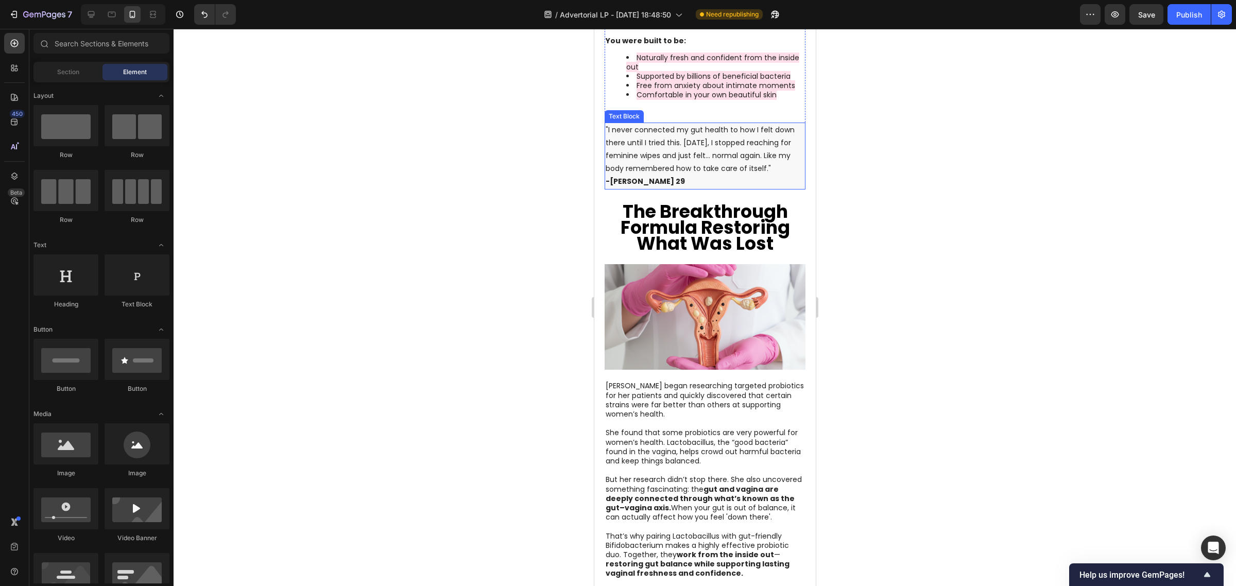
click at [669, 188] on p "-[PERSON_NAME] 29" at bounding box center [704, 181] width 199 height 13
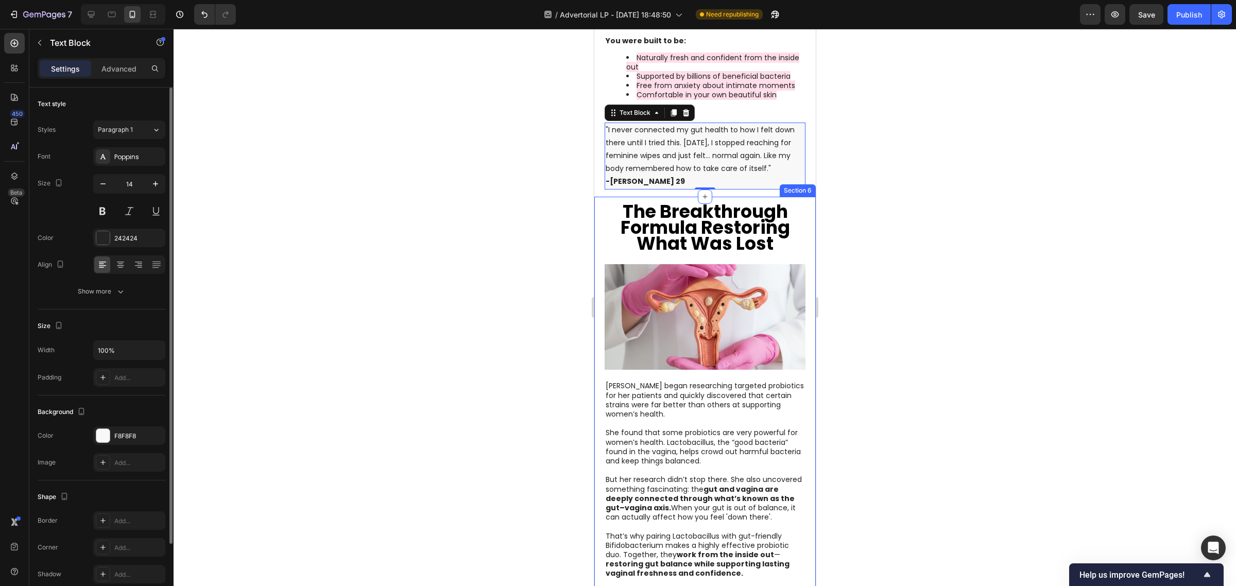
scroll to position [64, 0]
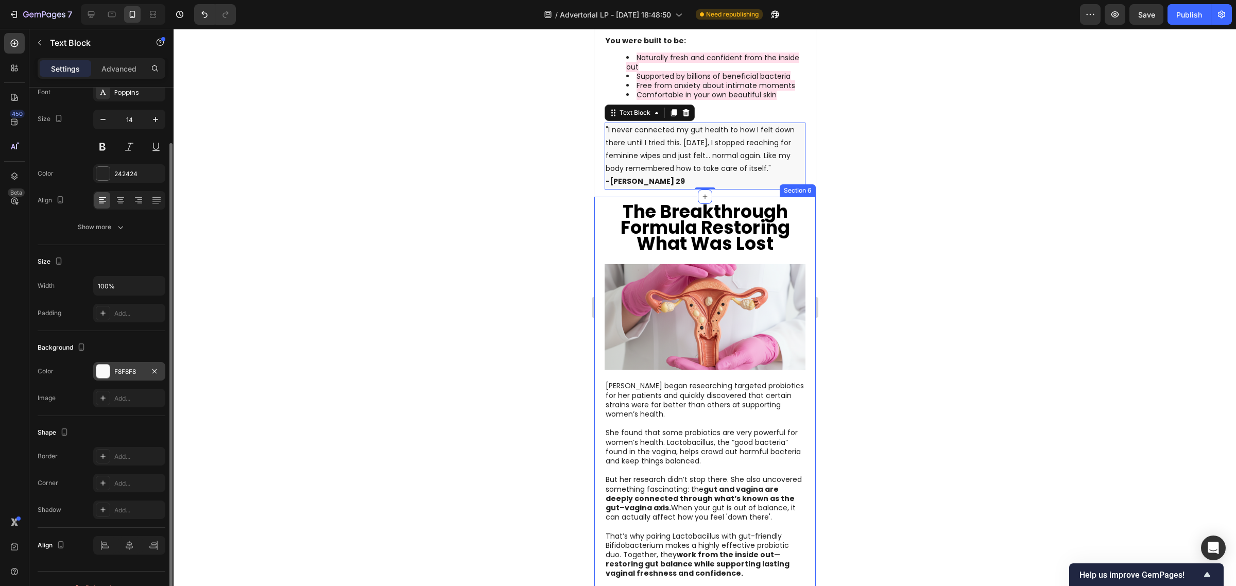
click at [126, 378] on div "F8F8F8" at bounding box center [129, 371] width 72 height 19
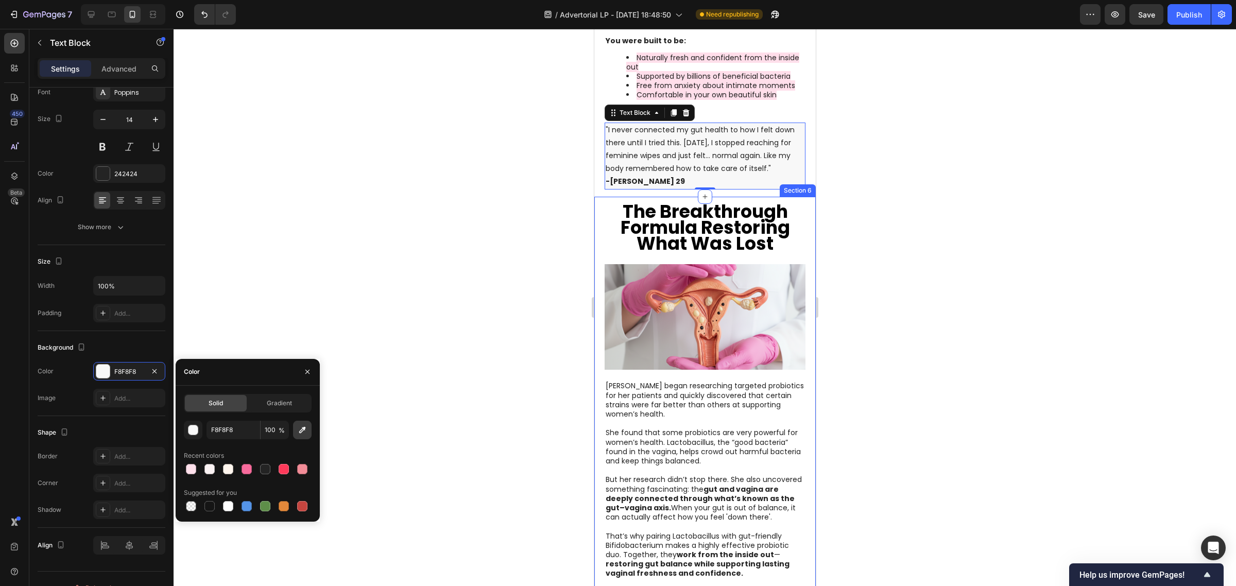
click at [299, 430] on icon "button" at bounding box center [302, 430] width 10 height 10
type input "FFE0EB"
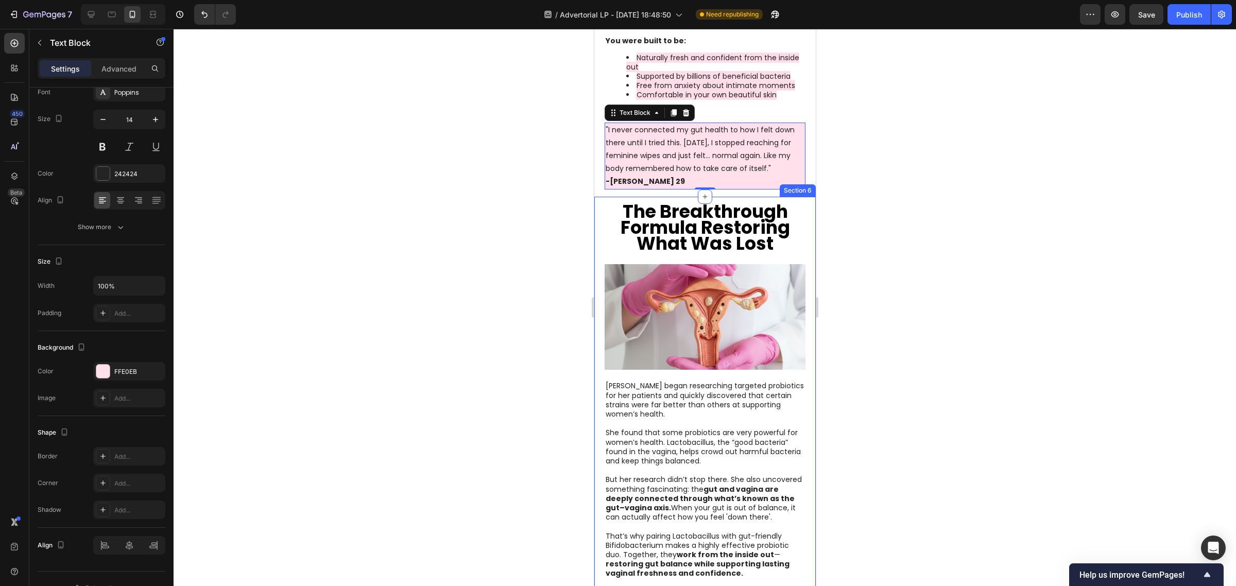
click at [472, 130] on div at bounding box center [705, 307] width 1062 height 557
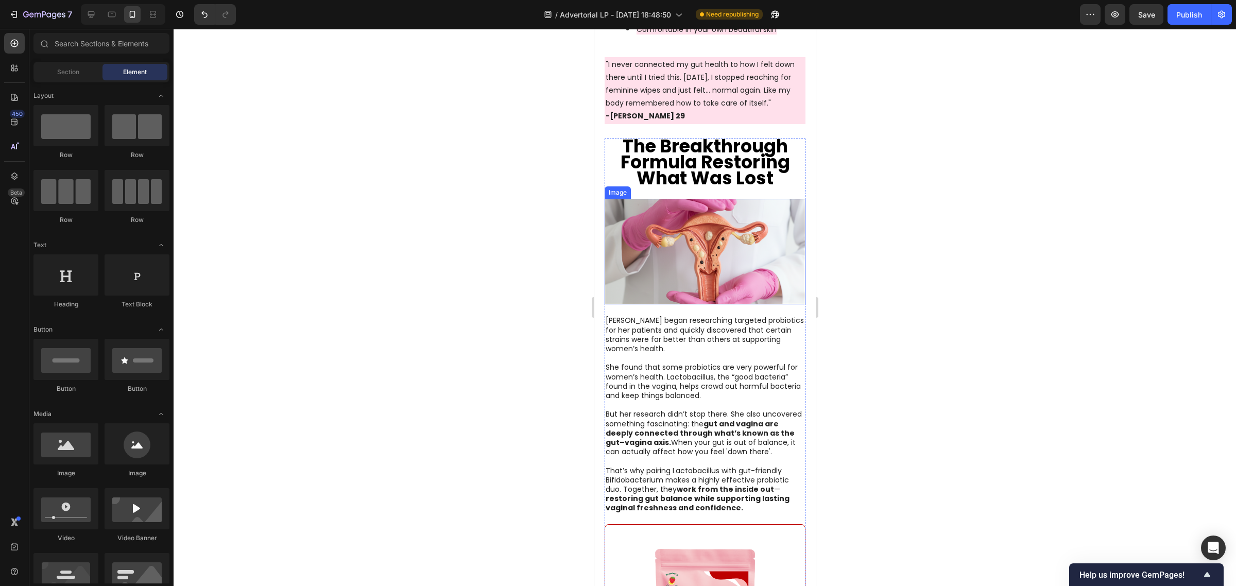
scroll to position [2060, 0]
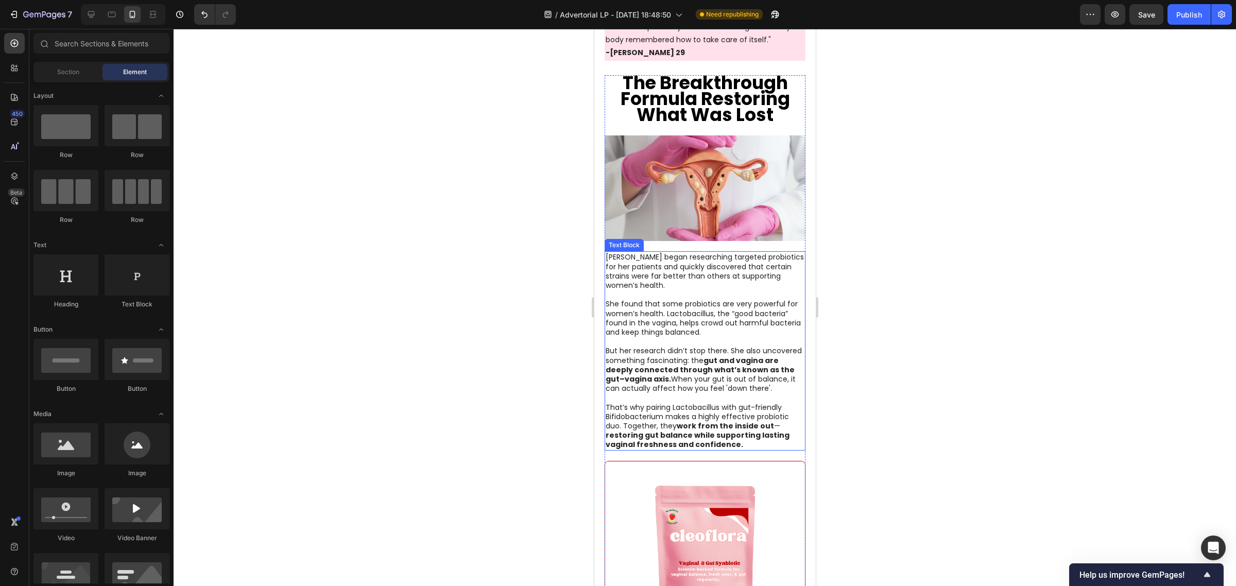
click at [690, 287] on p "[PERSON_NAME] began researching targeted probiotics for her patients and quickl…" at bounding box center [704, 271] width 199 height 38
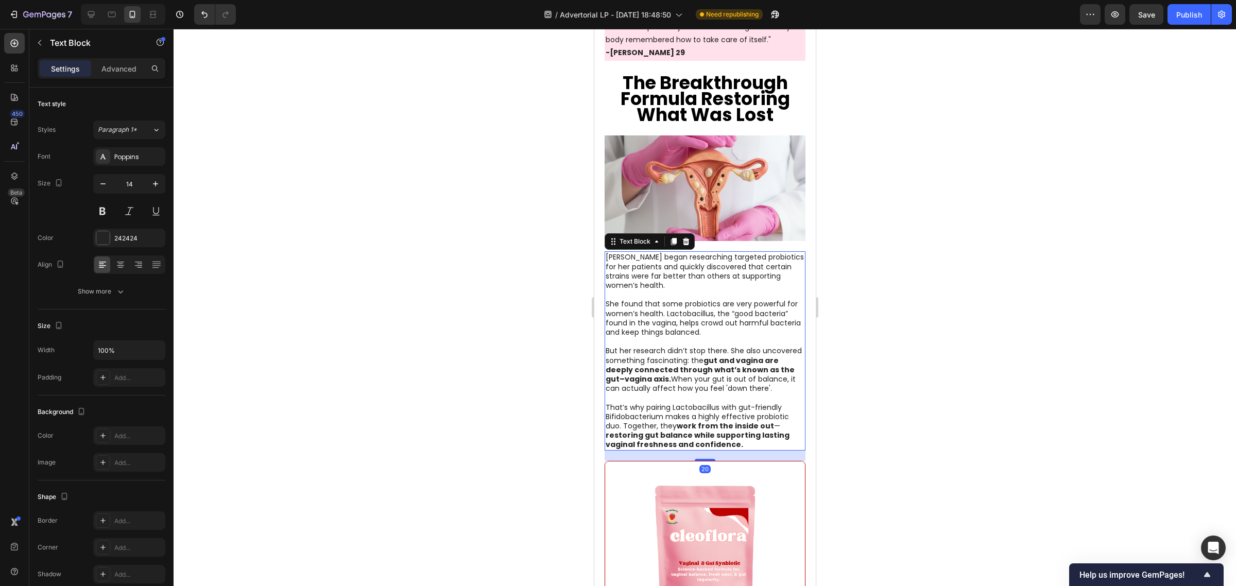
click at [684, 325] on p "She found that some probiotics are very powerful for women’s health. Lactobacil…" at bounding box center [704, 318] width 199 height 38
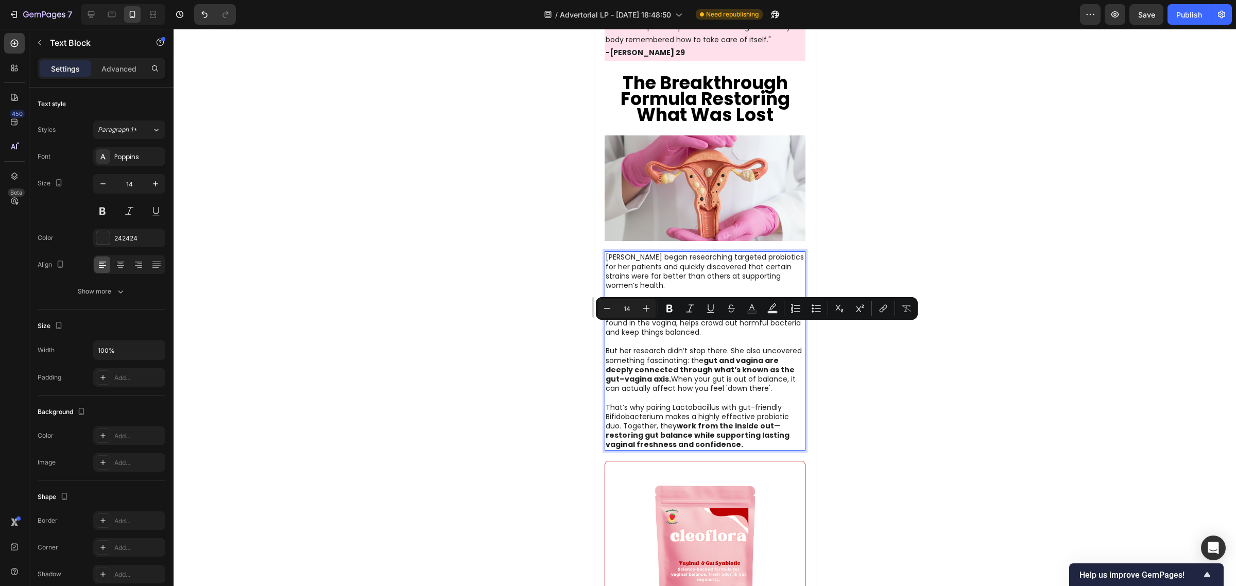
click at [688, 337] on p "She found that some probiotics are very powerful for women’s health. Lactobacil…" at bounding box center [704, 318] width 199 height 38
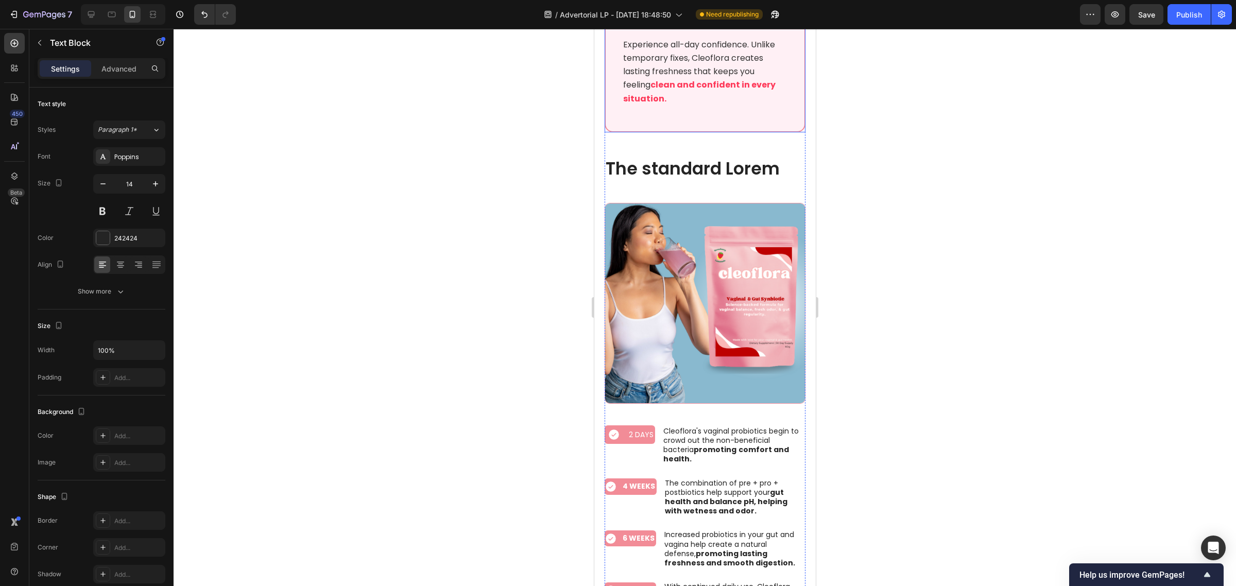
scroll to position [4956, 0]
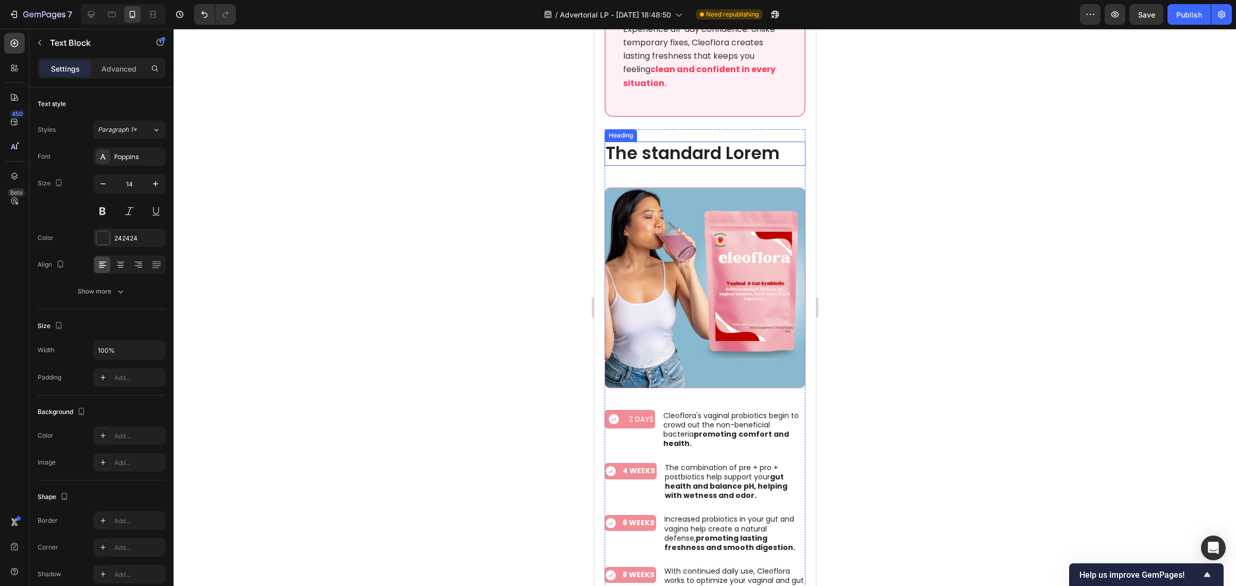
click at [651, 143] on h2 "The standard Lorem" at bounding box center [704, 154] width 201 height 24
click at [651, 143] on p "The standard Lorem" at bounding box center [704, 154] width 199 height 22
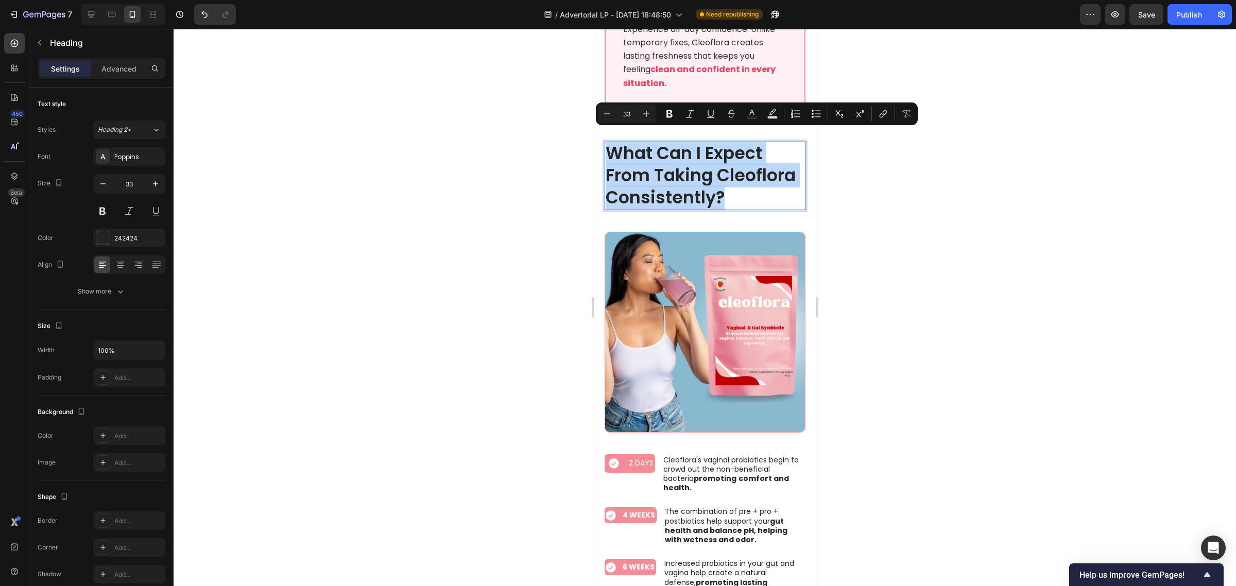
drag, startPoint x: 734, startPoint y: 210, endPoint x: 601, endPoint y: 137, distance: 151.4
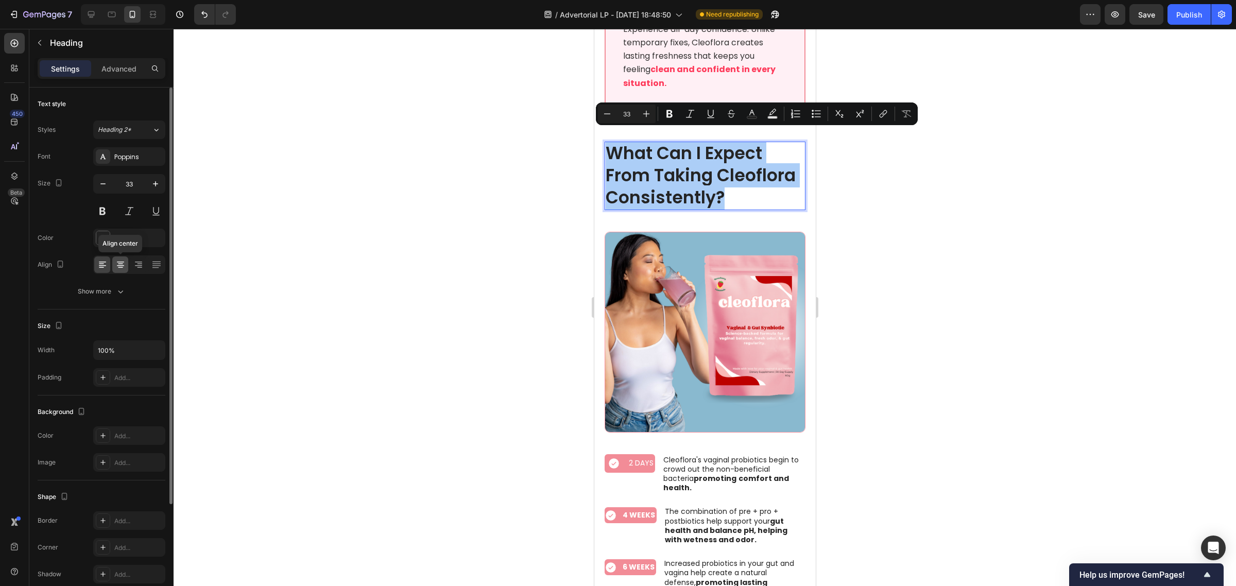
click at [120, 263] on icon at bounding box center [120, 265] width 10 height 10
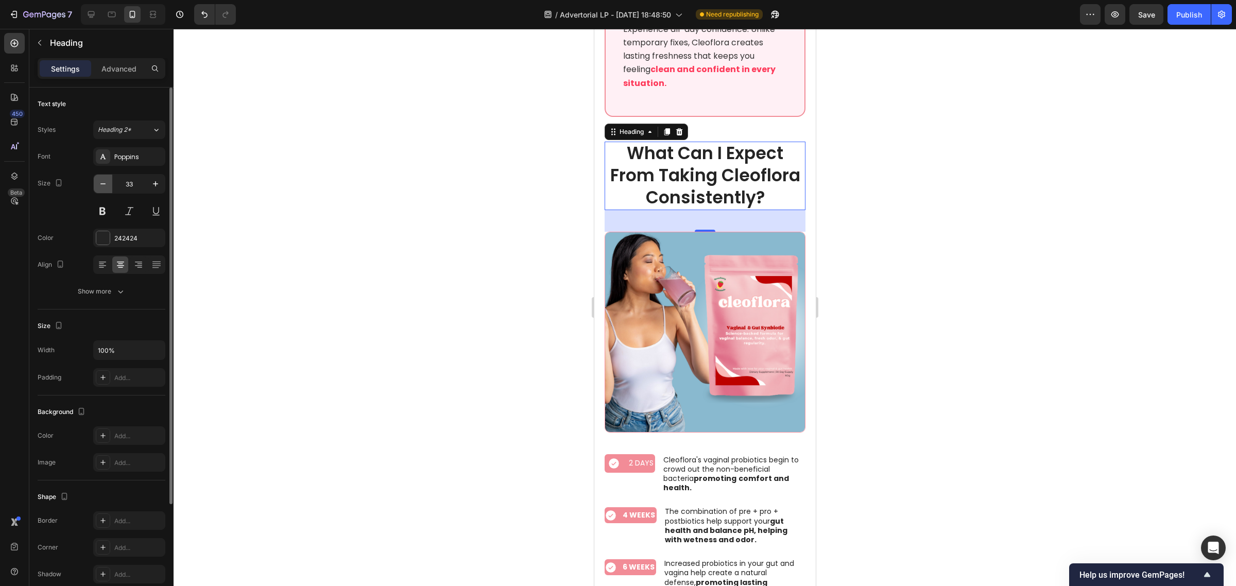
click at [96, 186] on button "button" at bounding box center [103, 184] width 19 height 19
type input "32"
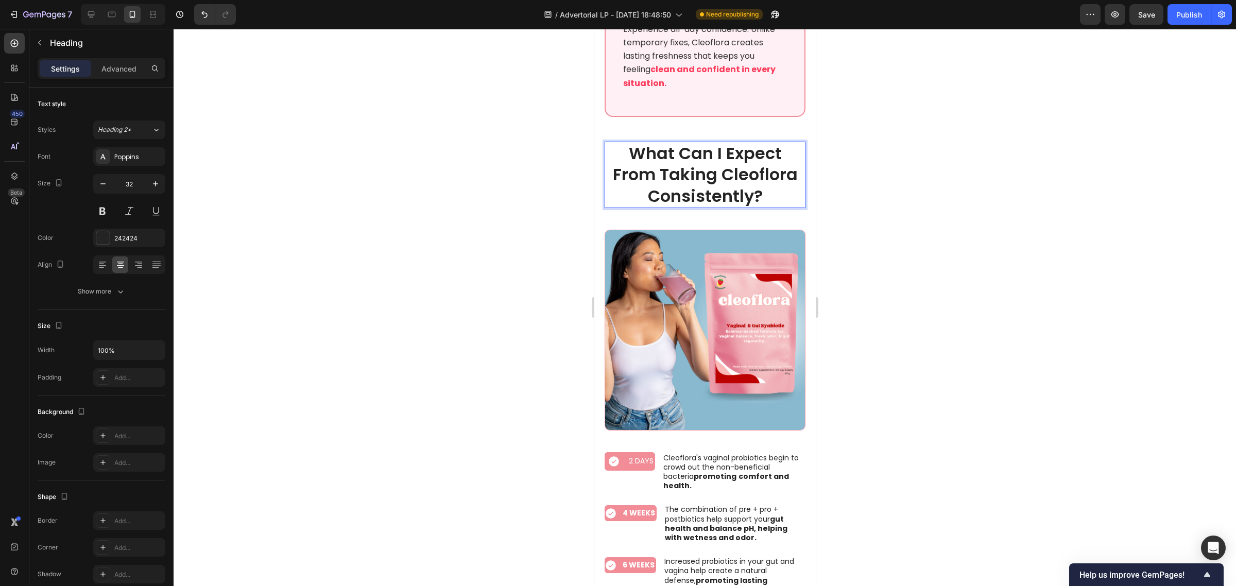
click at [709, 153] on p "What Can I Expect From Taking Cleoflora Consistently?" at bounding box center [704, 175] width 199 height 64
click at [907, 188] on div at bounding box center [705, 307] width 1062 height 557
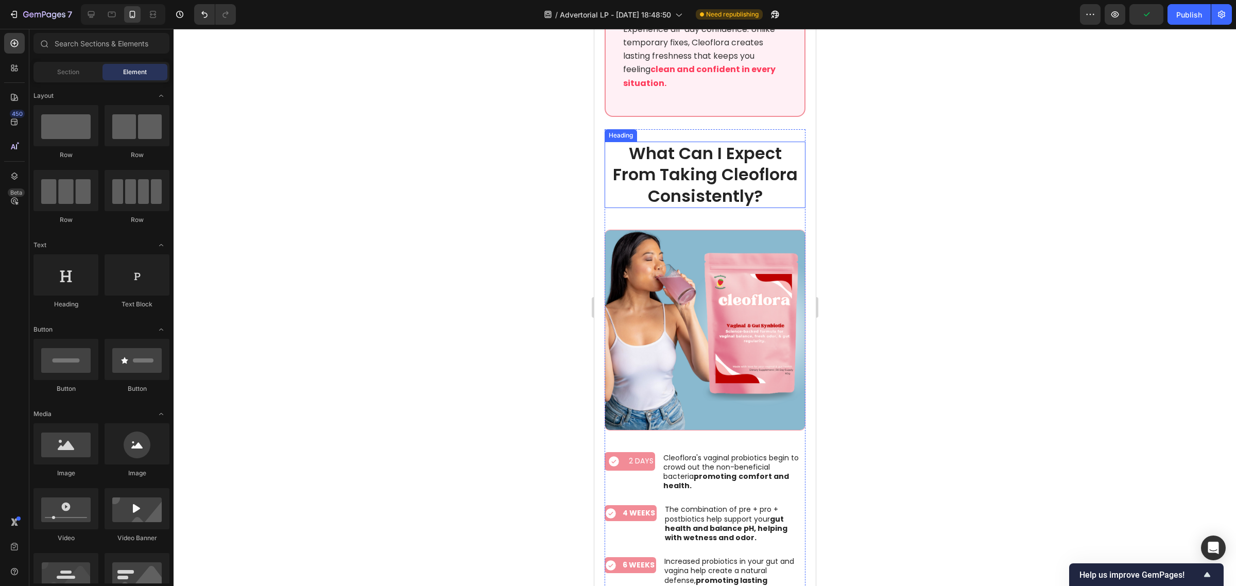
click at [691, 188] on p "What Can I Expect From Taking Cleoflora Consistently?" at bounding box center [704, 175] width 199 height 64
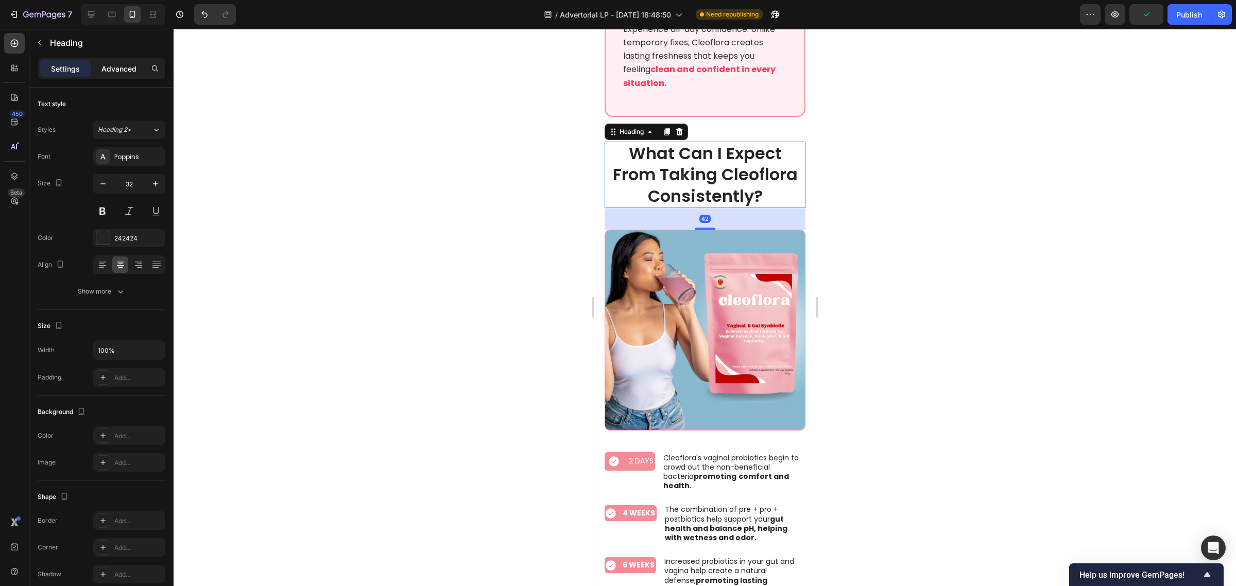
click at [124, 73] on p "Advanced" at bounding box center [118, 68] width 35 height 11
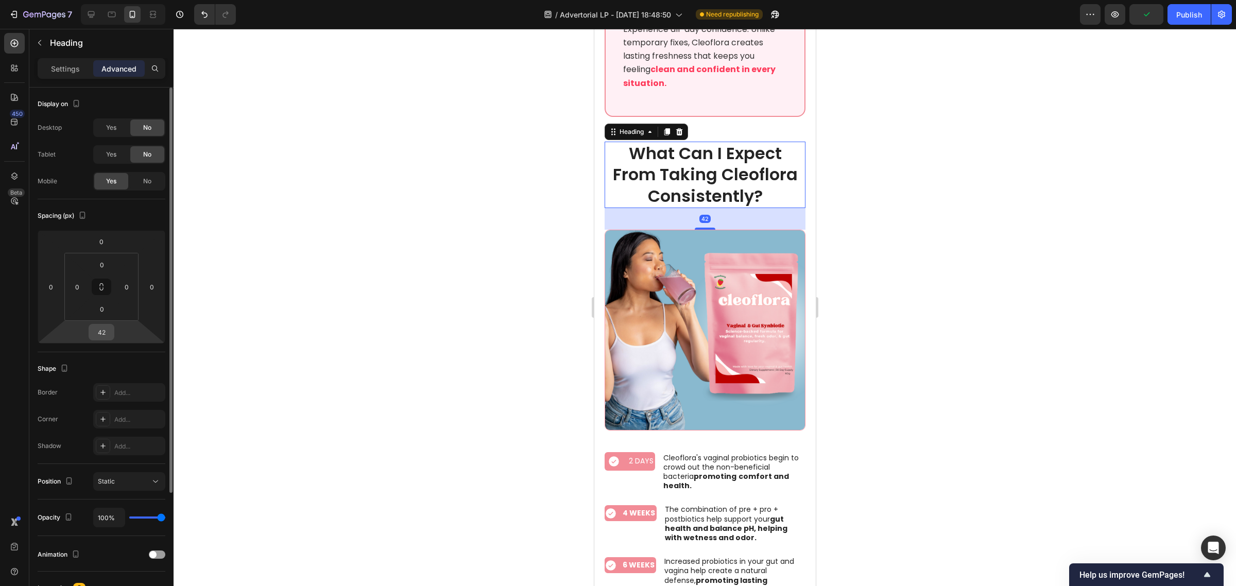
click at [110, 331] on input "42" at bounding box center [101, 331] width 21 height 15
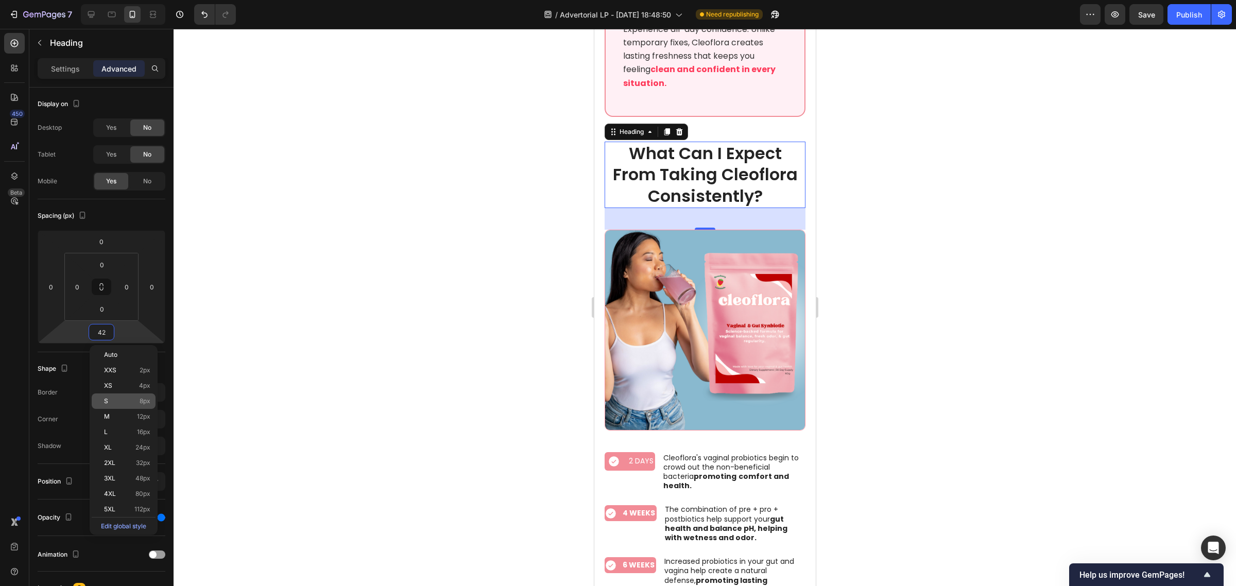
click at [140, 405] on div "S 8px" at bounding box center [124, 400] width 64 height 15
type input "8"
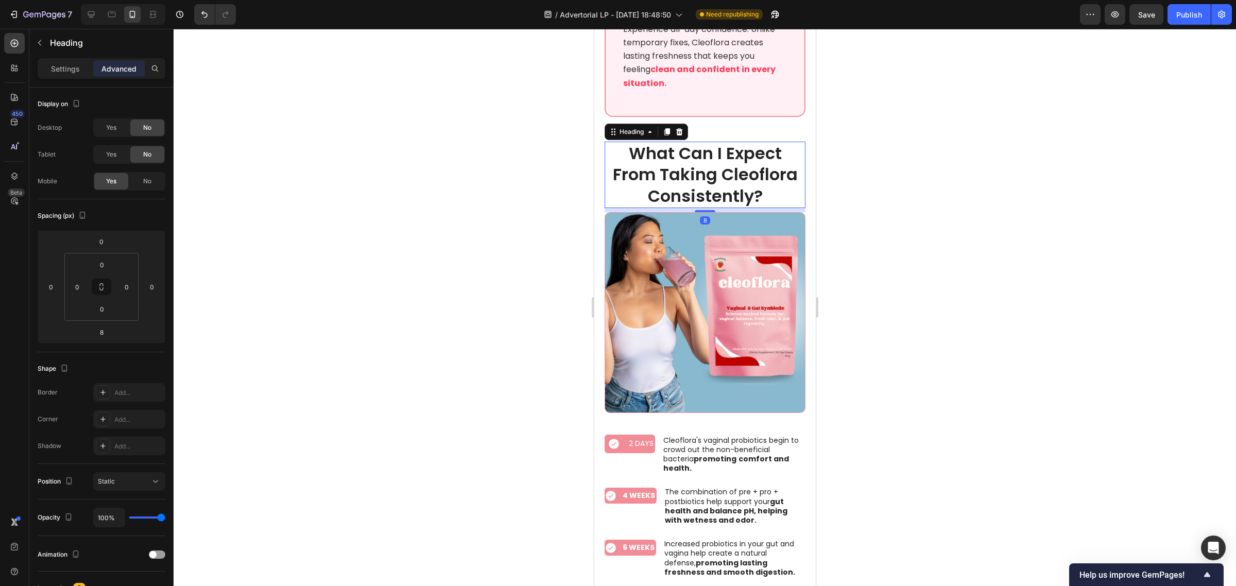
click at [459, 231] on div at bounding box center [705, 307] width 1062 height 557
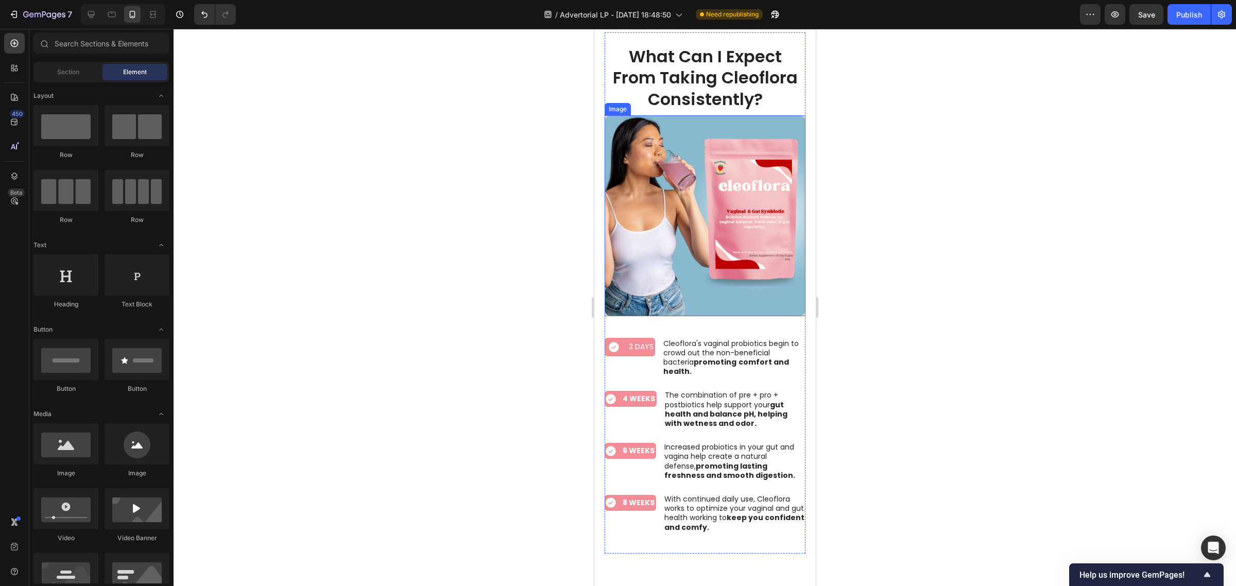
scroll to position [5149, 0]
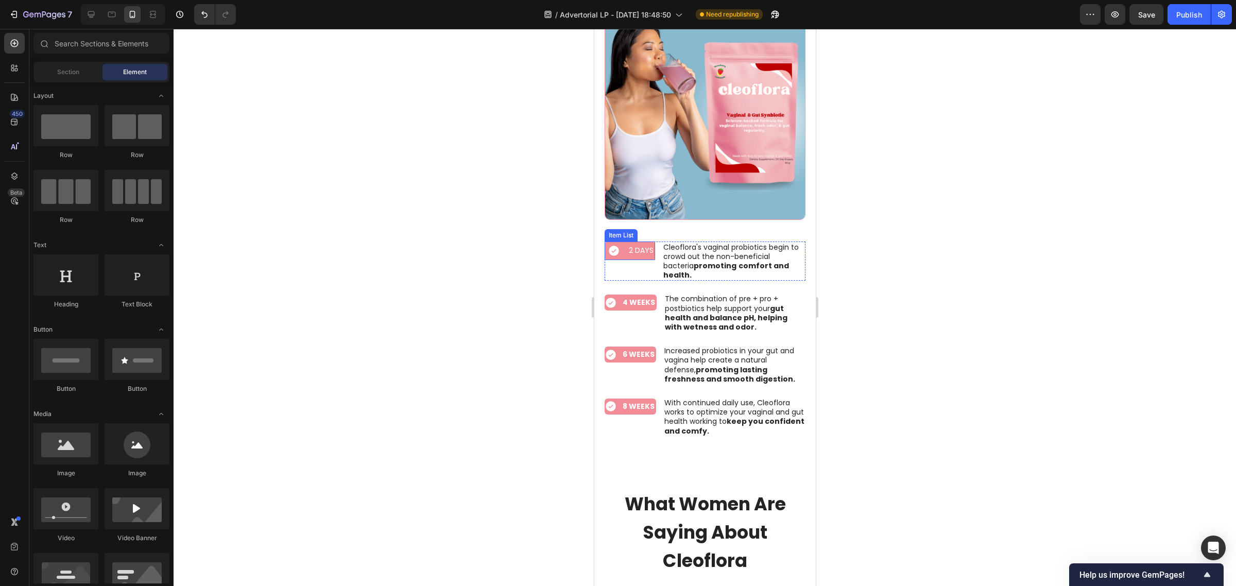
click at [635, 244] on p "2 DAYS" at bounding box center [640, 250] width 25 height 13
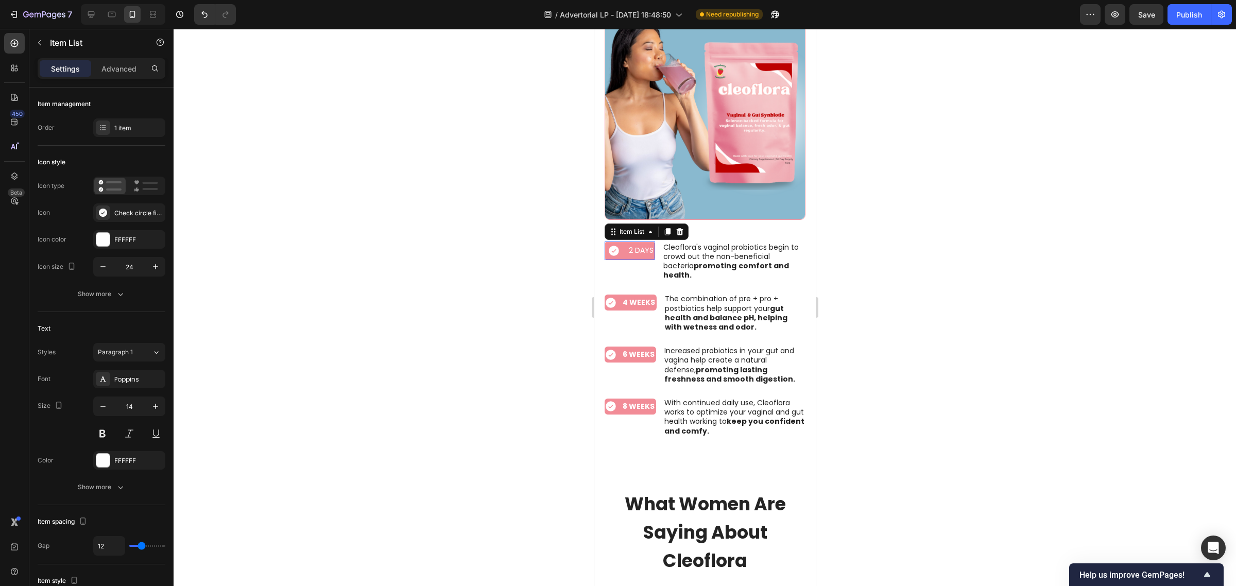
click at [635, 244] on p "2 DAYS" at bounding box center [640, 250] width 25 height 13
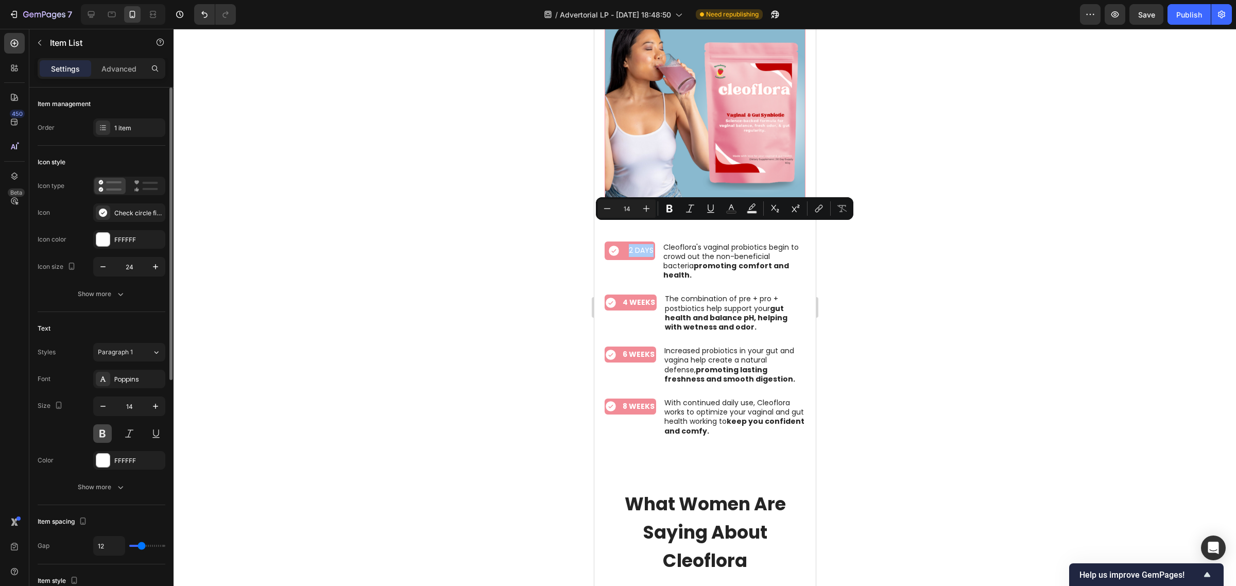
click at [106, 428] on button at bounding box center [102, 433] width 19 height 19
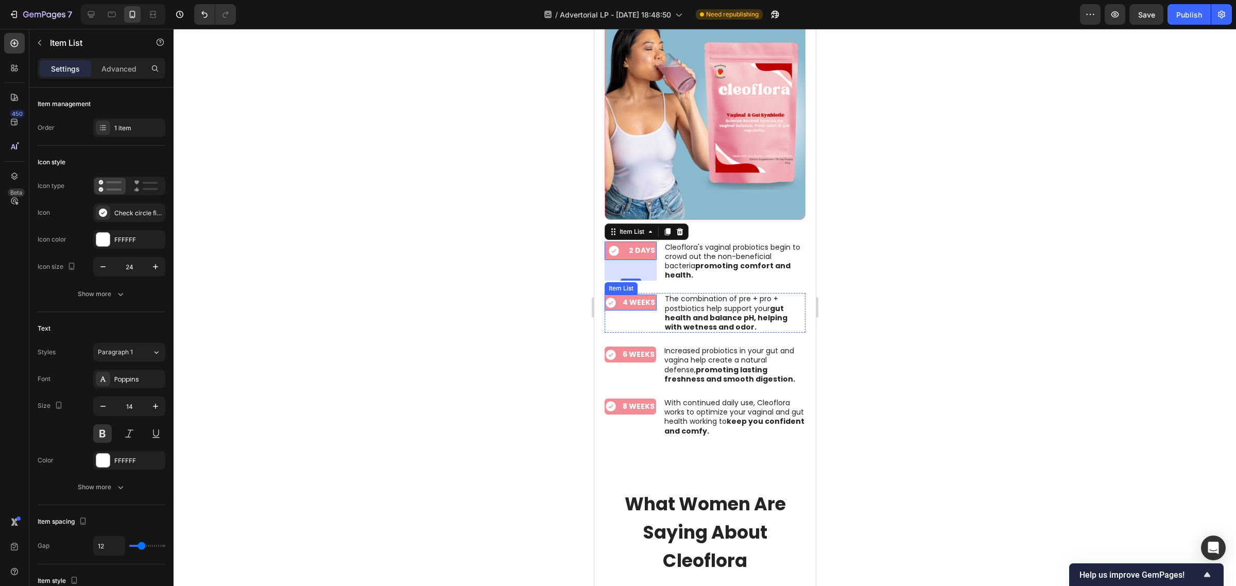
click at [635, 297] on strong "4 WEEKS" at bounding box center [638, 302] width 32 height 10
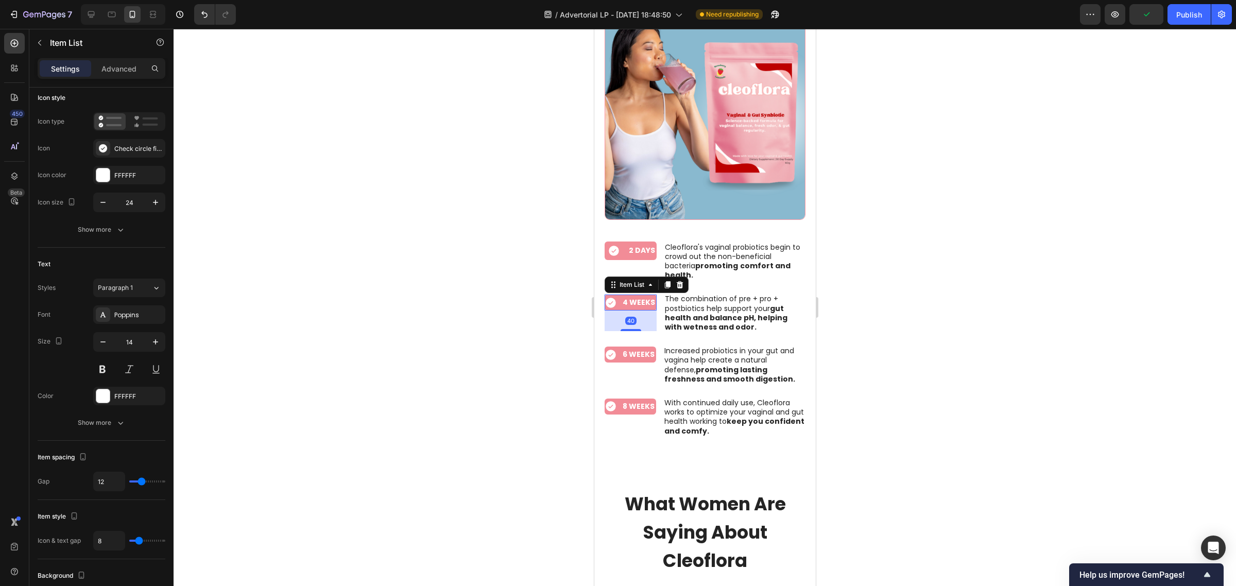
click at [482, 268] on div at bounding box center [705, 307] width 1062 height 557
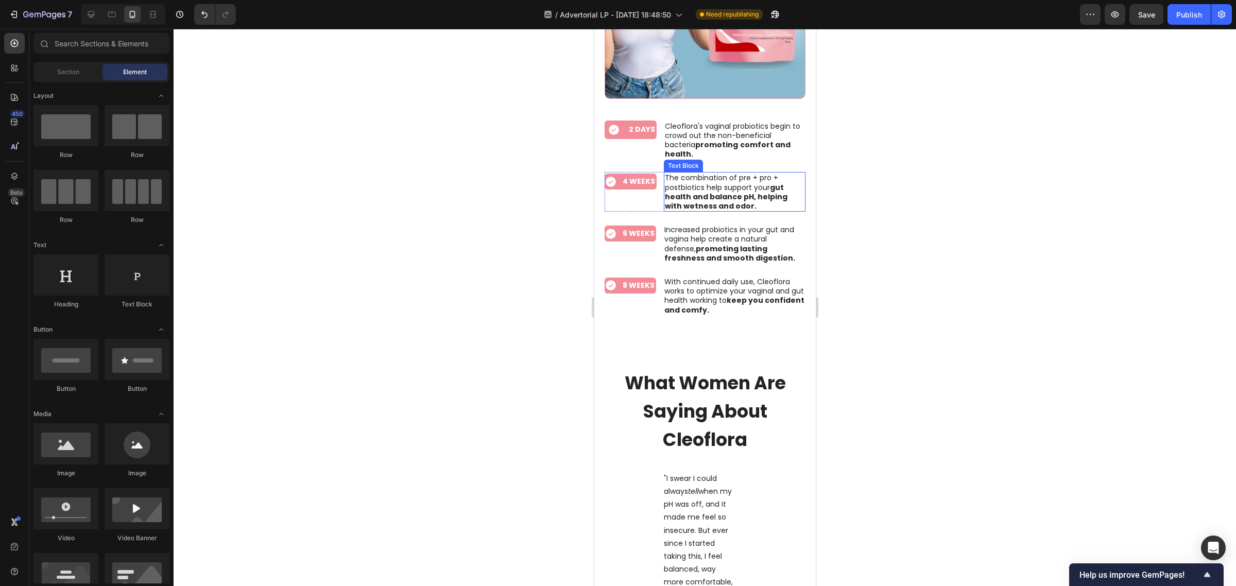
scroll to position [5407, 0]
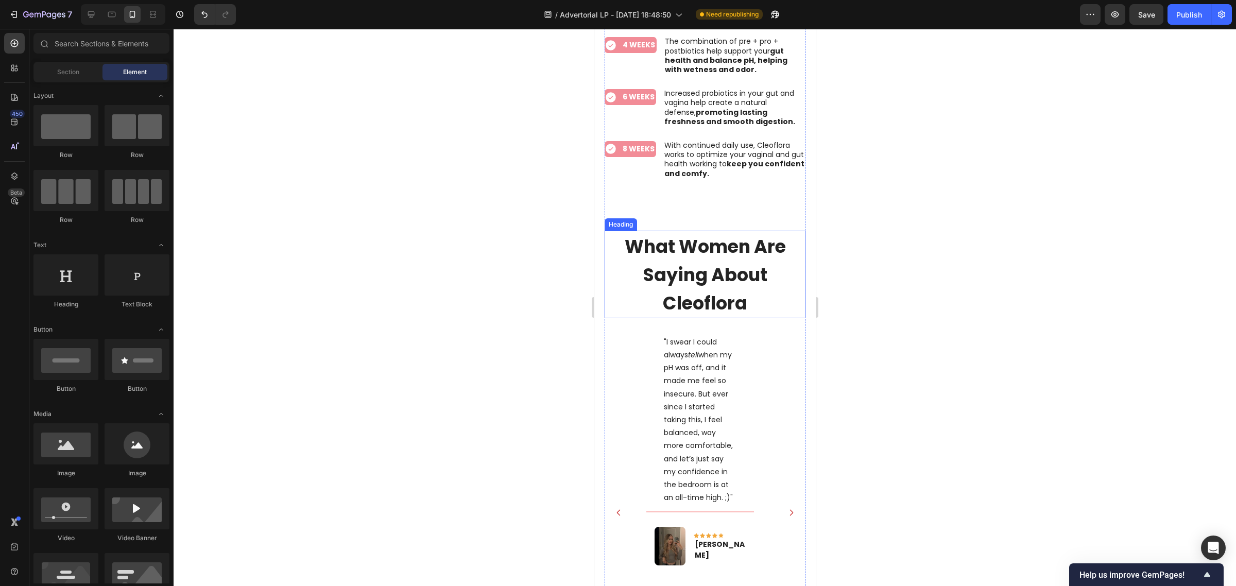
click at [679, 255] on span "What Women Are Saying About Cleoflora" at bounding box center [704, 275] width 161 height 82
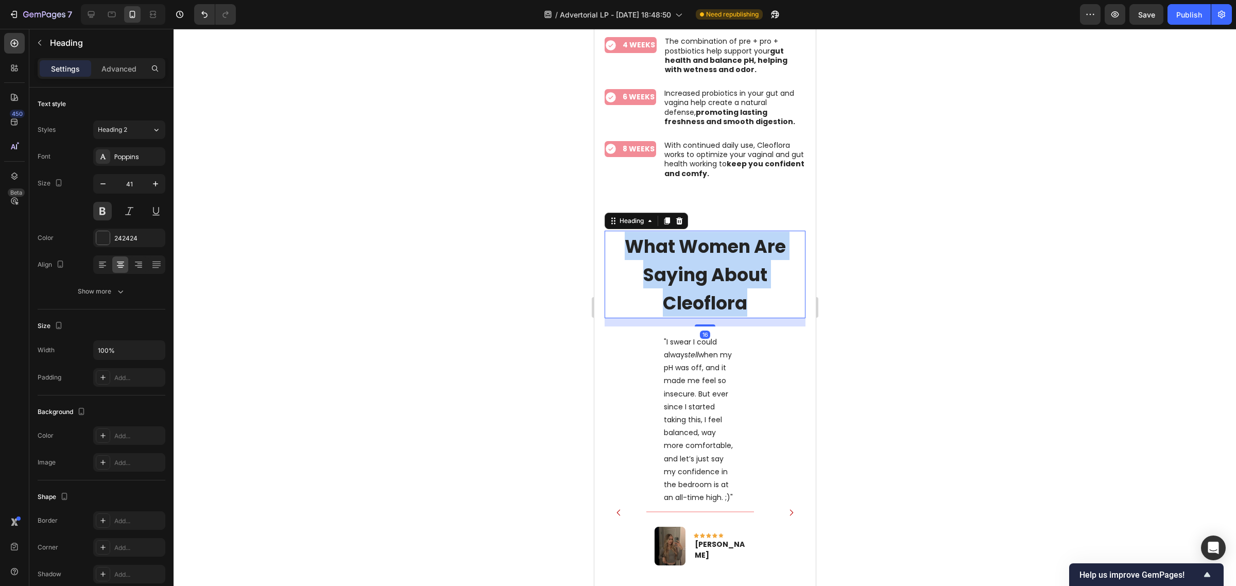
click at [679, 255] on span "What Women Are Saying About Cleoflora" at bounding box center [704, 275] width 161 height 82
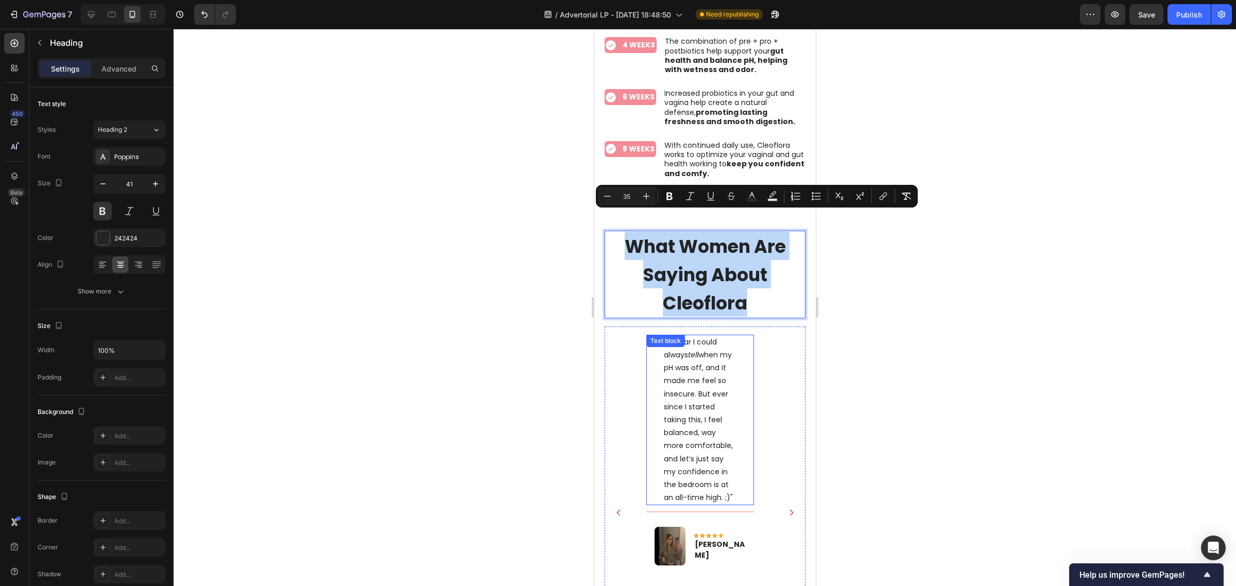
click at [717, 436] on p ""I swear I could always tell when my pH was off, and it made me feel so insecur…" at bounding box center [699, 420] width 73 height 169
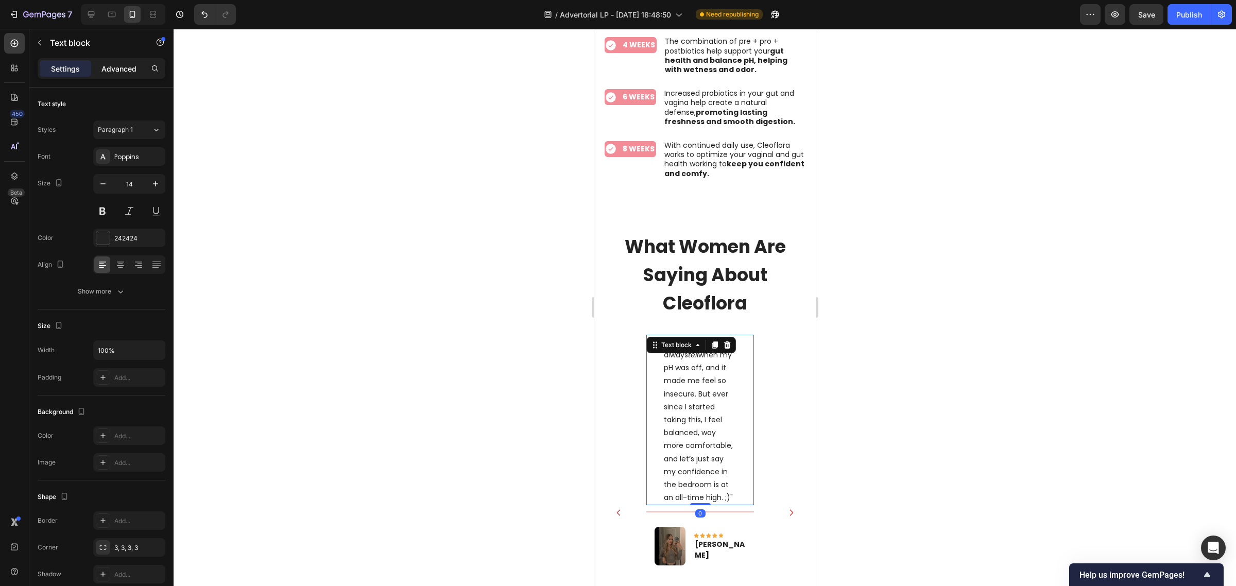
click at [112, 67] on p "Advanced" at bounding box center [118, 68] width 35 height 11
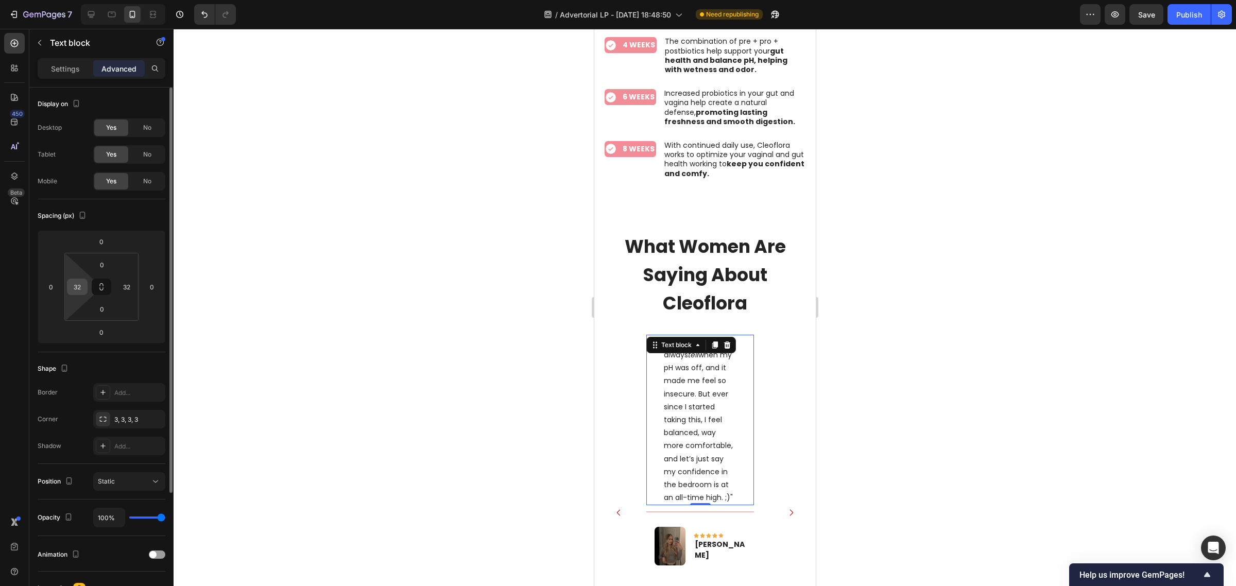
click at [76, 286] on input "32" at bounding box center [77, 286] width 15 height 15
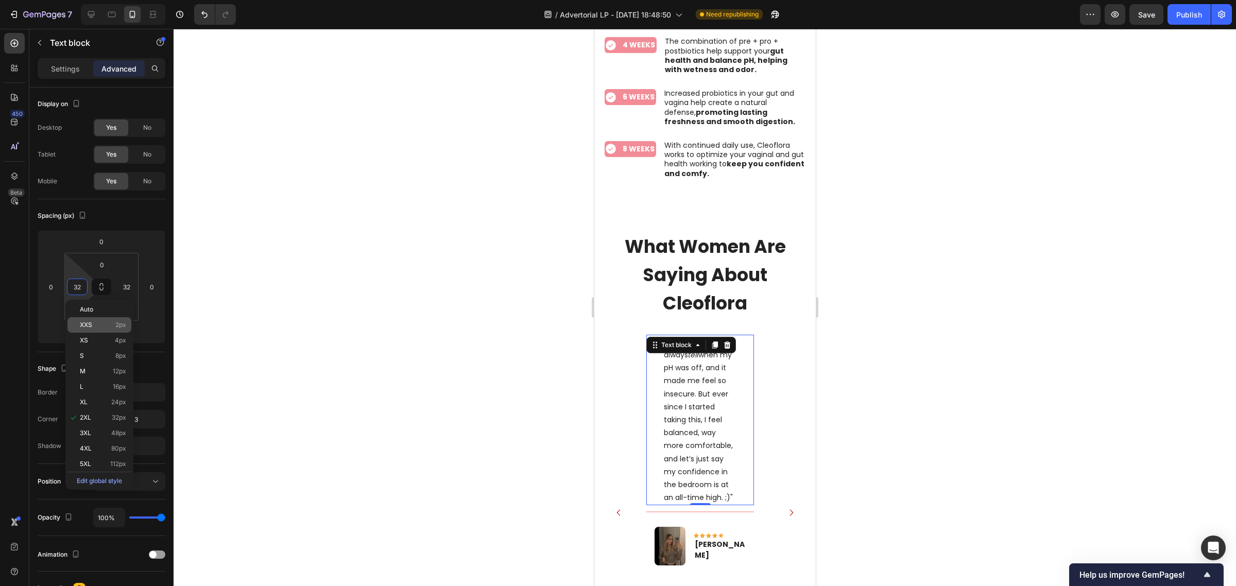
click at [103, 321] on p "XXS 2px" at bounding box center [103, 324] width 46 height 7
type input "2"
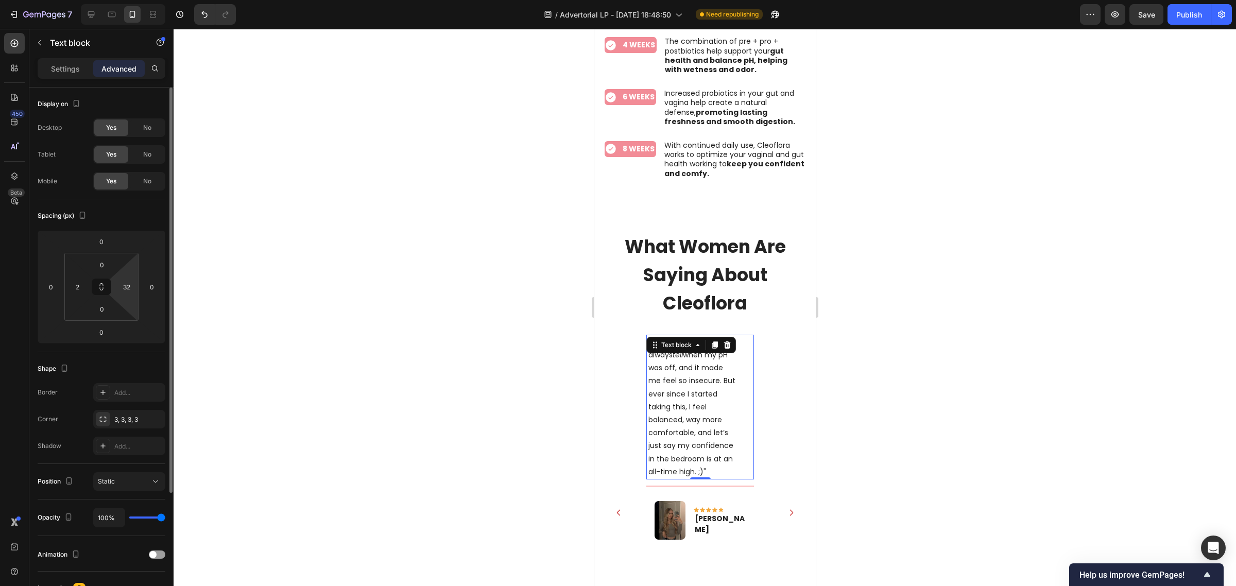
click at [131, 0] on html "7 Version history / Advertorial LP - Sep 6, 18:48:50 Need republishing Preview …" at bounding box center [618, 0] width 1236 height 0
type input "2"
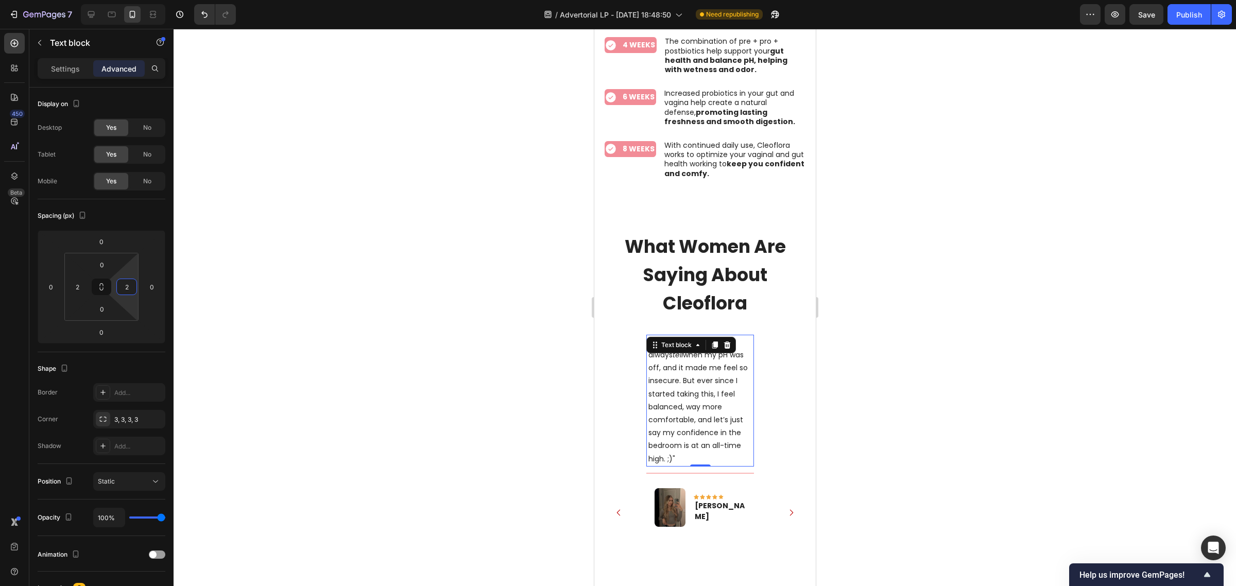
click at [989, 356] on div at bounding box center [705, 307] width 1062 height 557
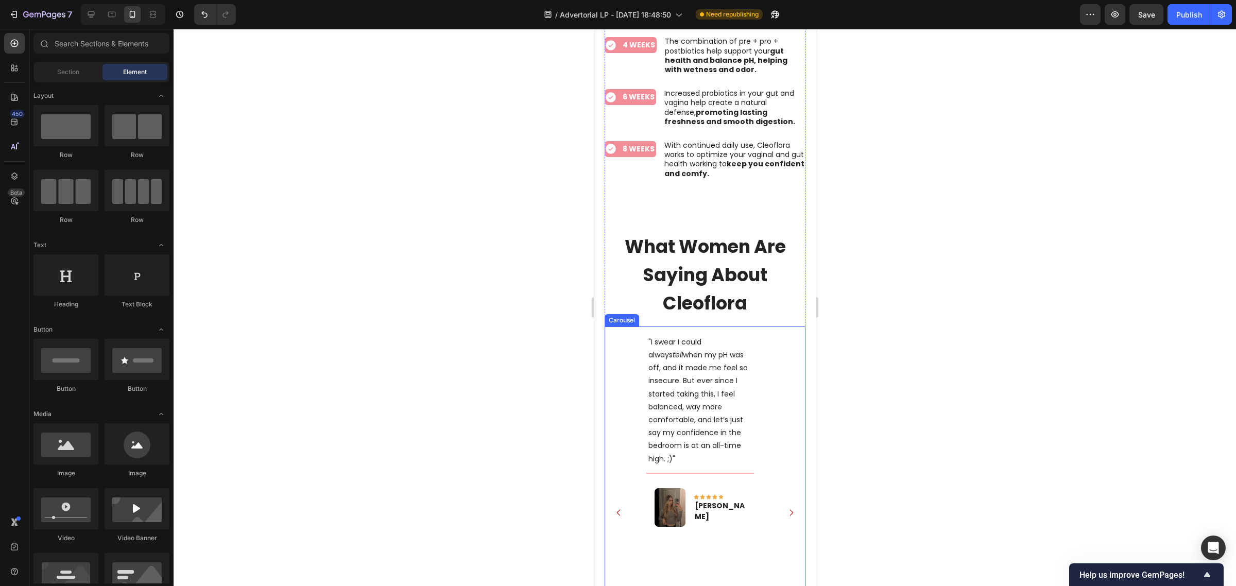
click at [786, 508] on icon "Carousel Next Arrow" at bounding box center [790, 512] width 9 height 9
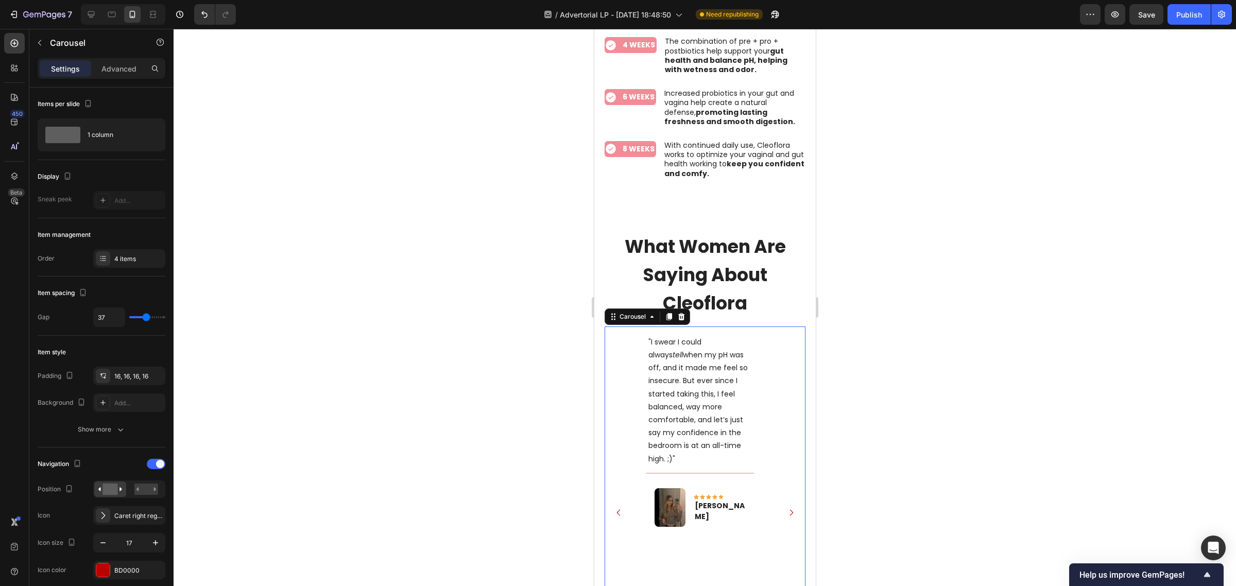
click at [780, 500] on button "Carousel Next Arrow" at bounding box center [790, 512] width 25 height 25
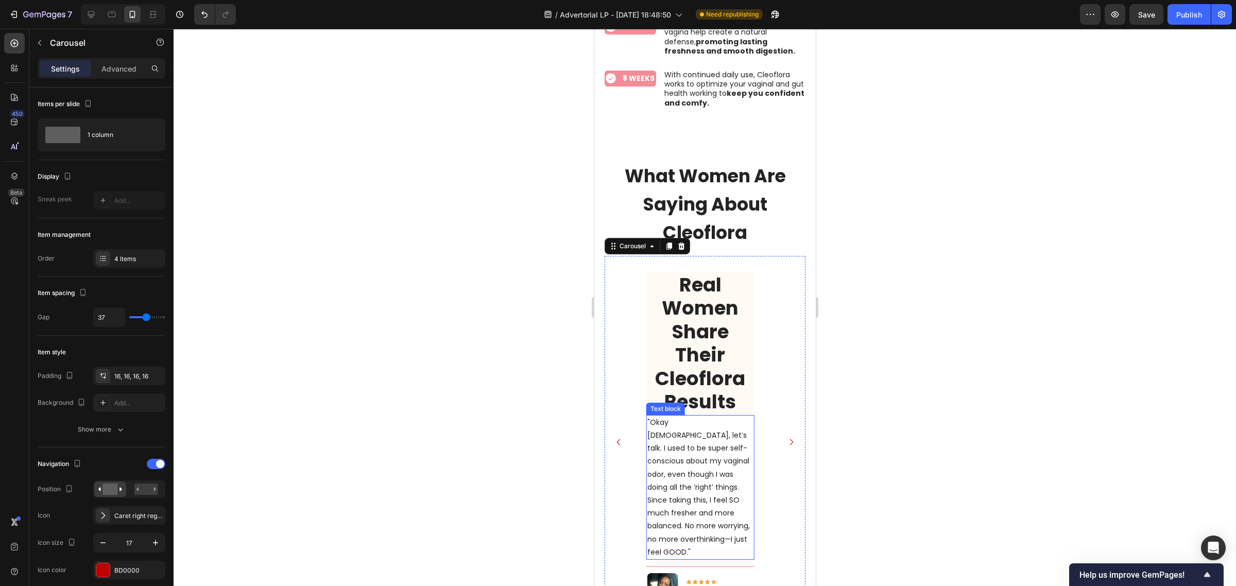
scroll to position [5600, 0]
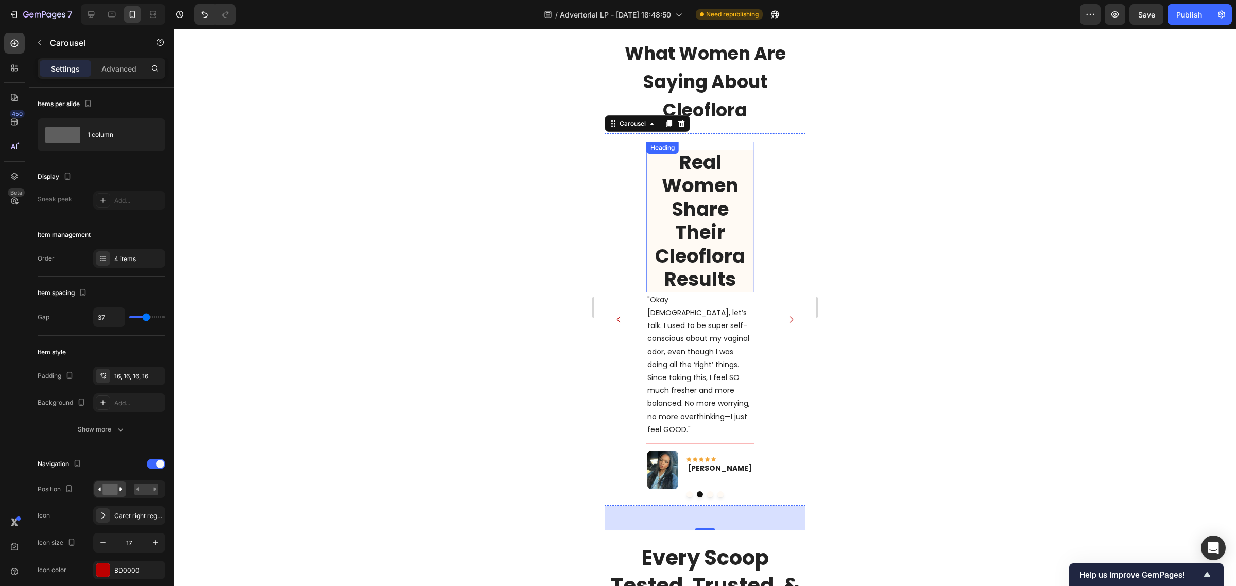
click at [714, 209] on span "Real Women Share Their Cleoflora Results" at bounding box center [699, 221] width 90 height 144
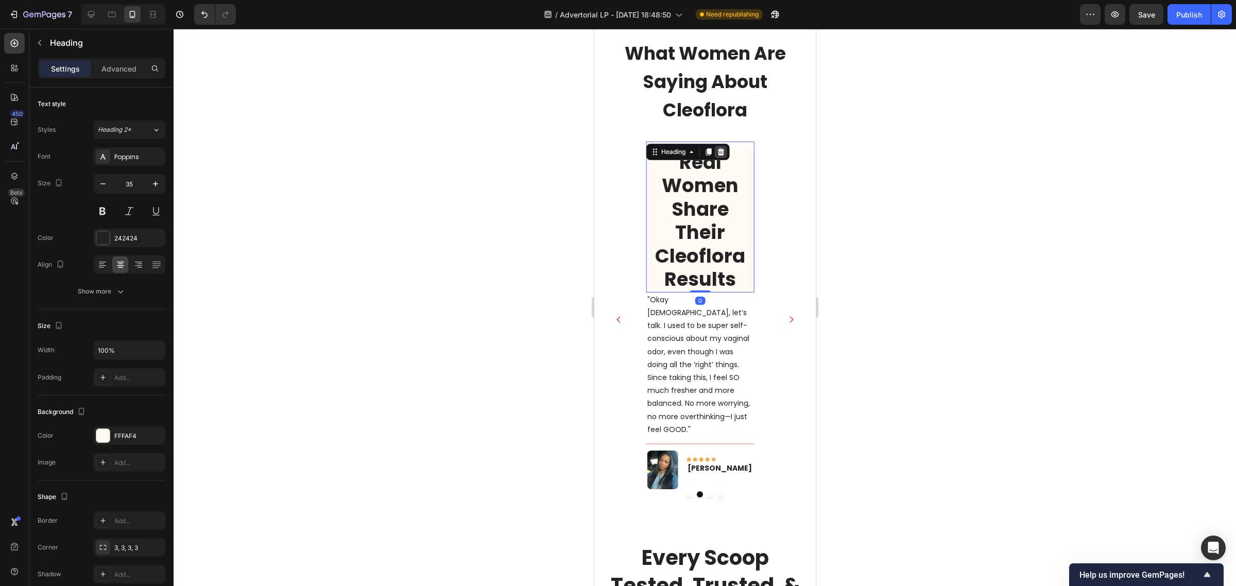
click at [722, 148] on icon at bounding box center [720, 151] width 7 height 7
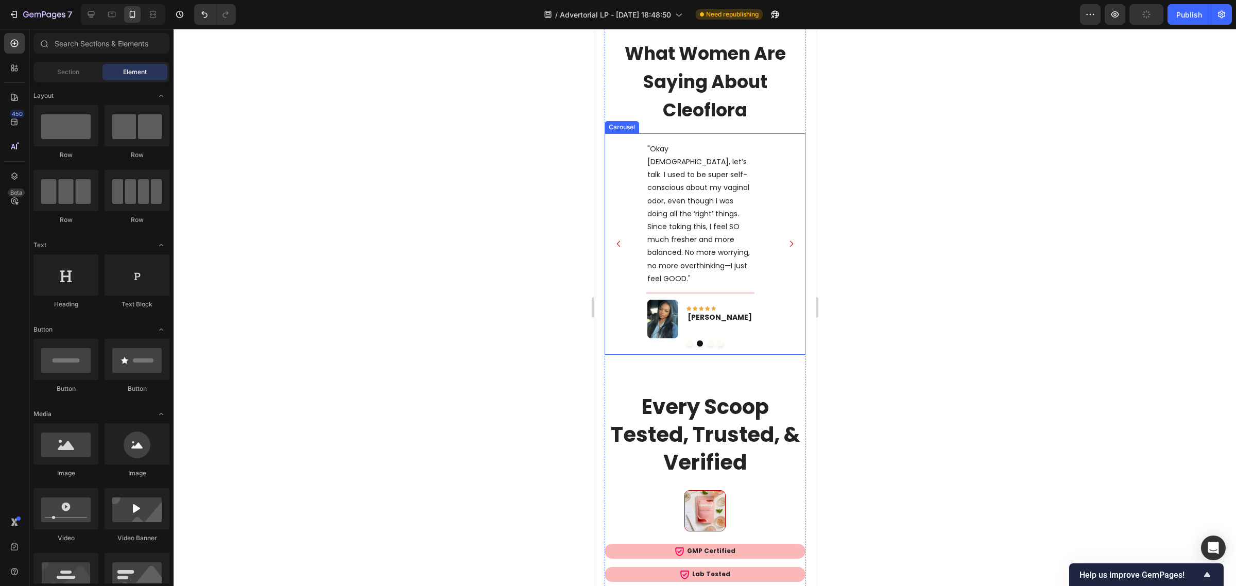
click at [786, 239] on icon "Carousel Next Arrow" at bounding box center [790, 243] width 9 height 9
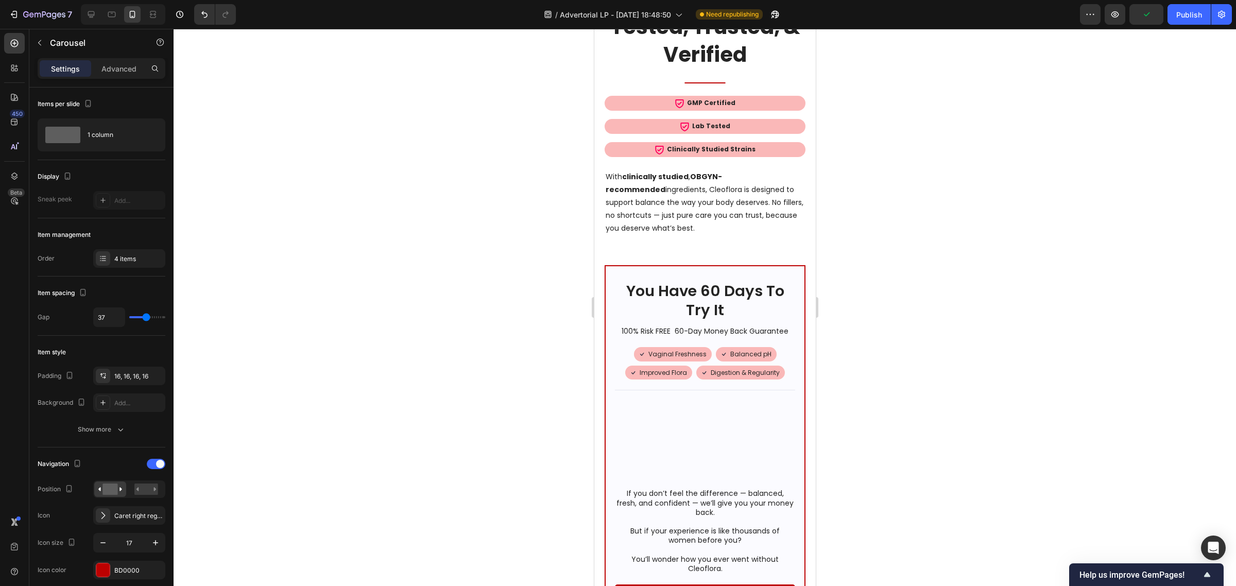
scroll to position [5600, 0]
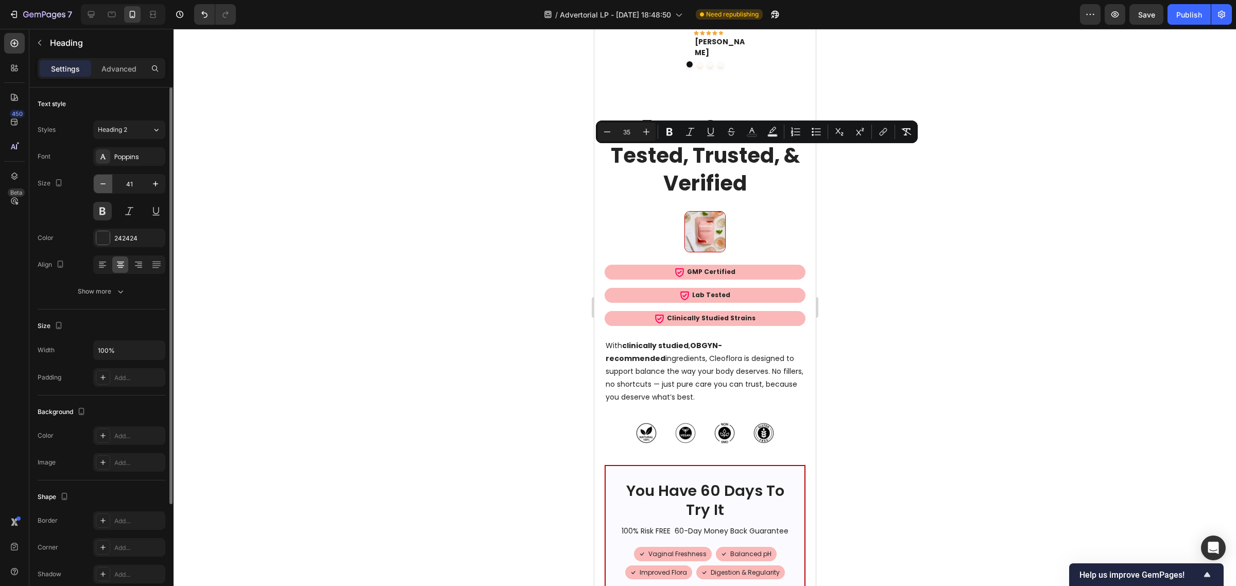
click at [101, 186] on icon "button" at bounding box center [103, 184] width 10 height 10
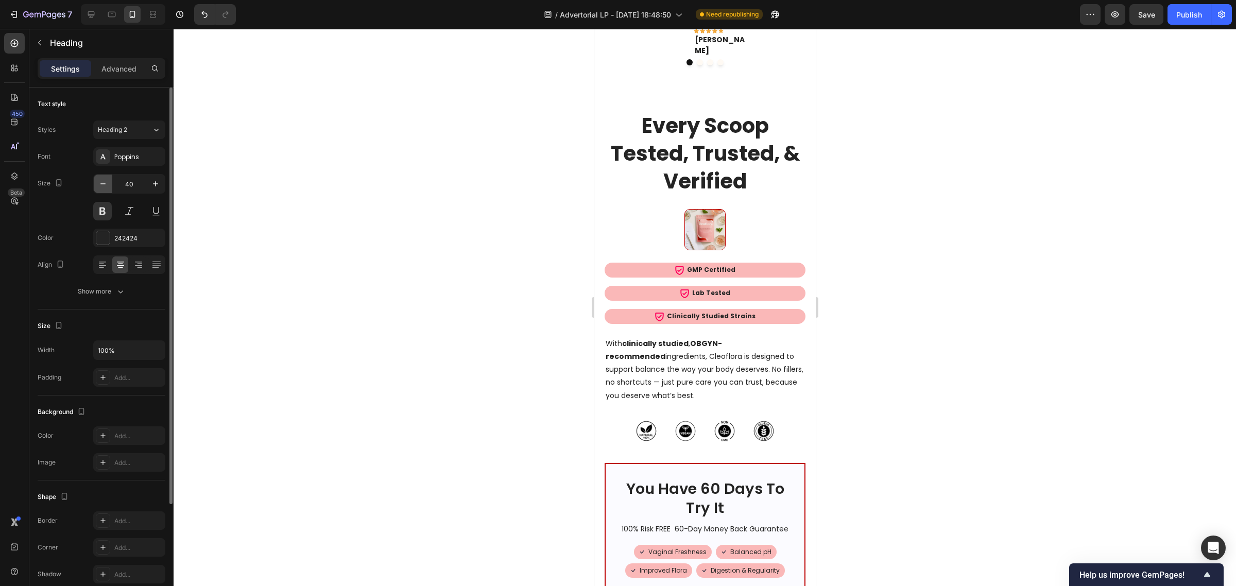
click at [101, 186] on icon "button" at bounding box center [103, 184] width 10 height 10
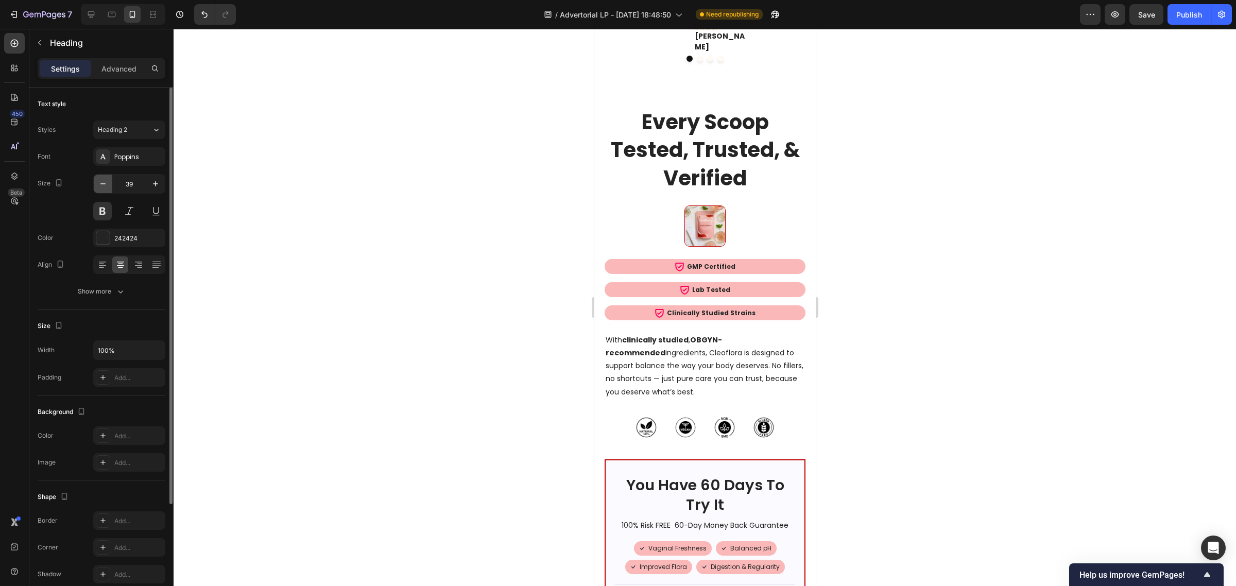
click at [101, 186] on icon "button" at bounding box center [103, 184] width 10 height 10
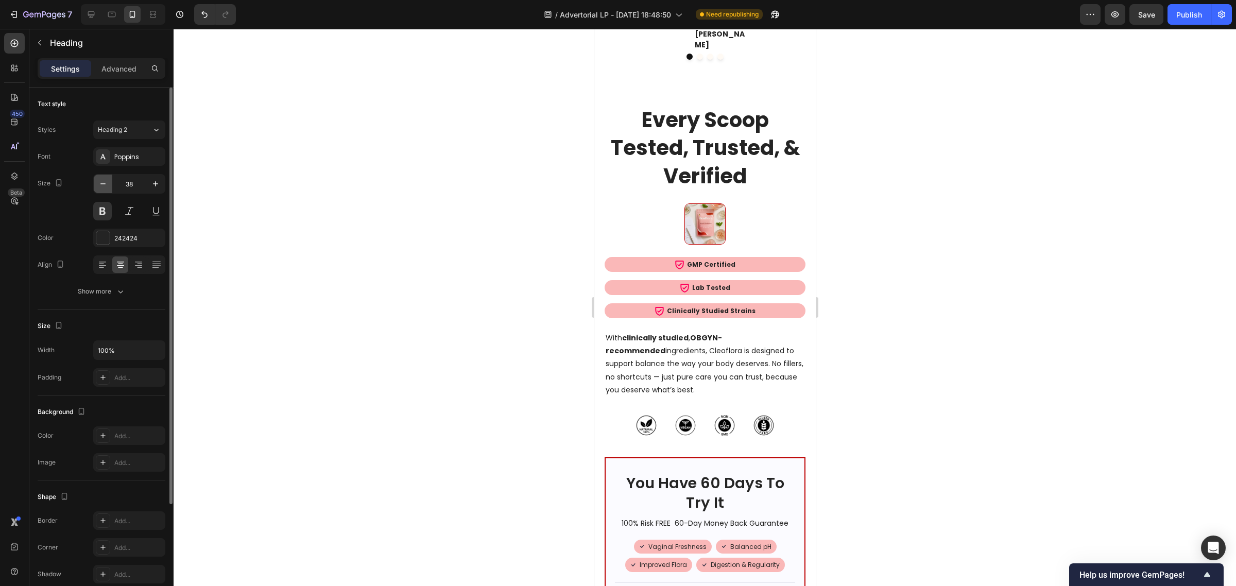
click at [101, 186] on icon "button" at bounding box center [103, 184] width 10 height 10
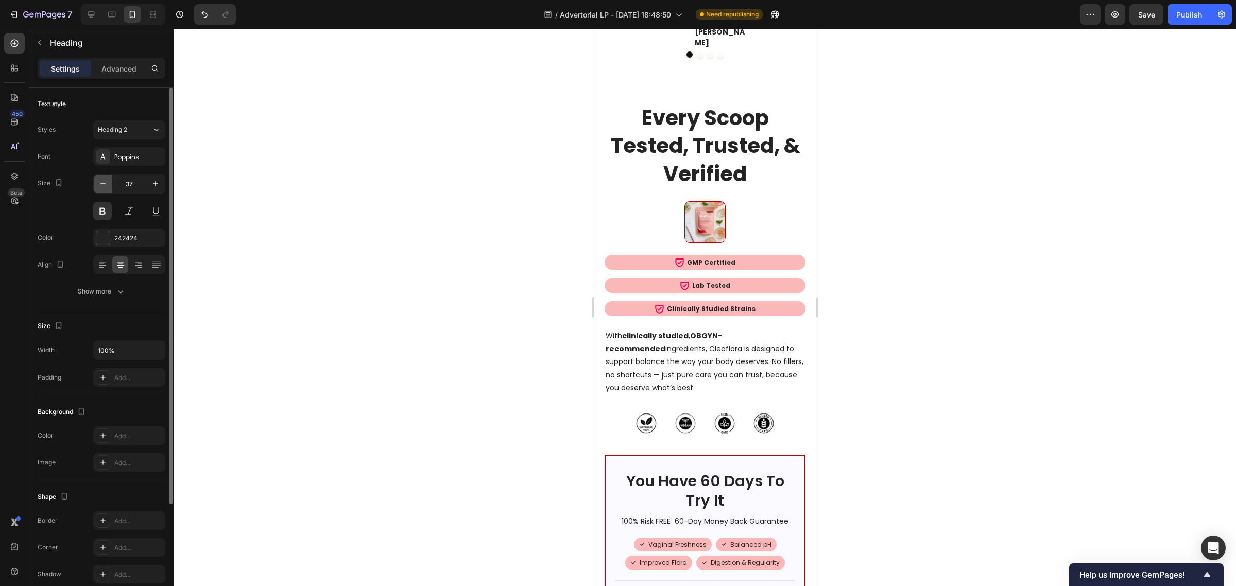
click at [101, 186] on icon "button" at bounding box center [103, 184] width 10 height 10
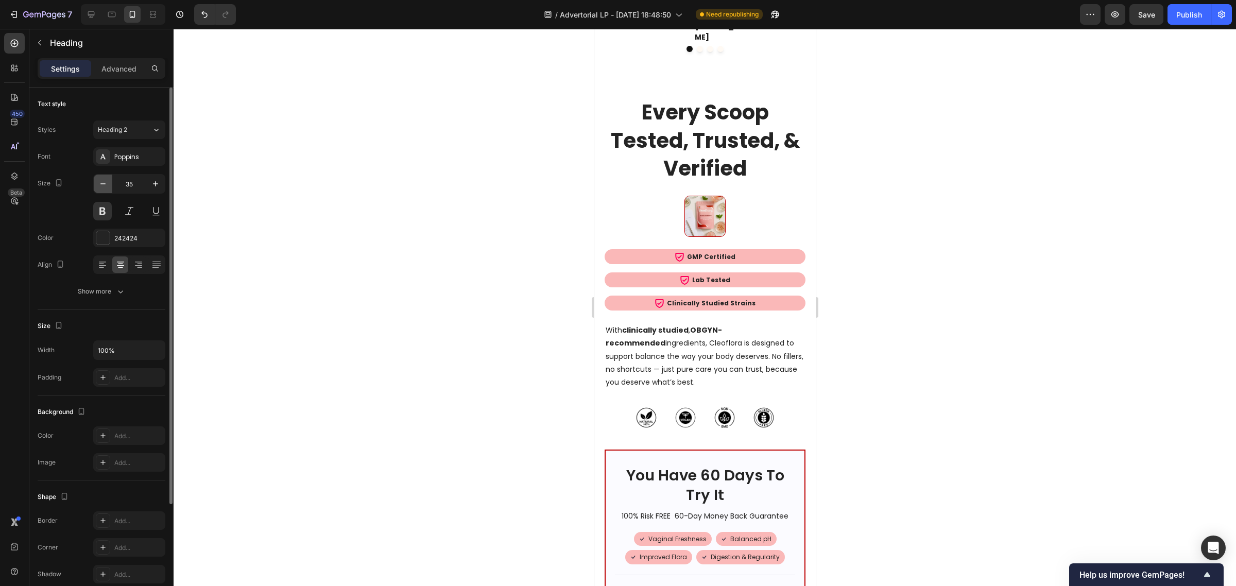
click at [100, 186] on icon "button" at bounding box center [103, 184] width 10 height 10
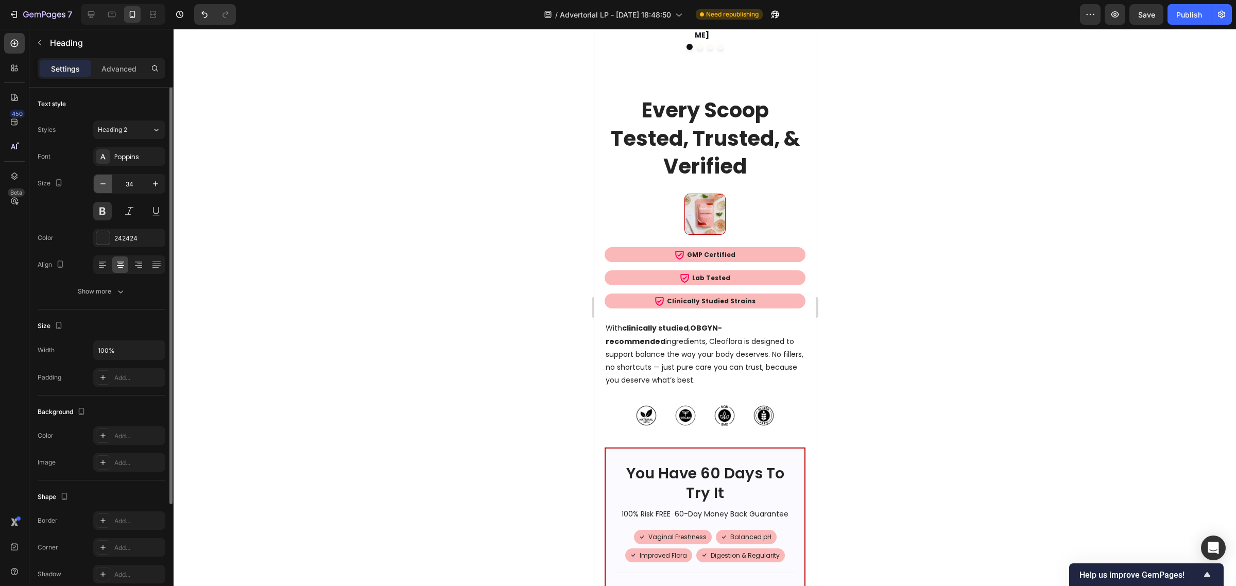
click at [100, 186] on icon "button" at bounding box center [103, 184] width 10 height 10
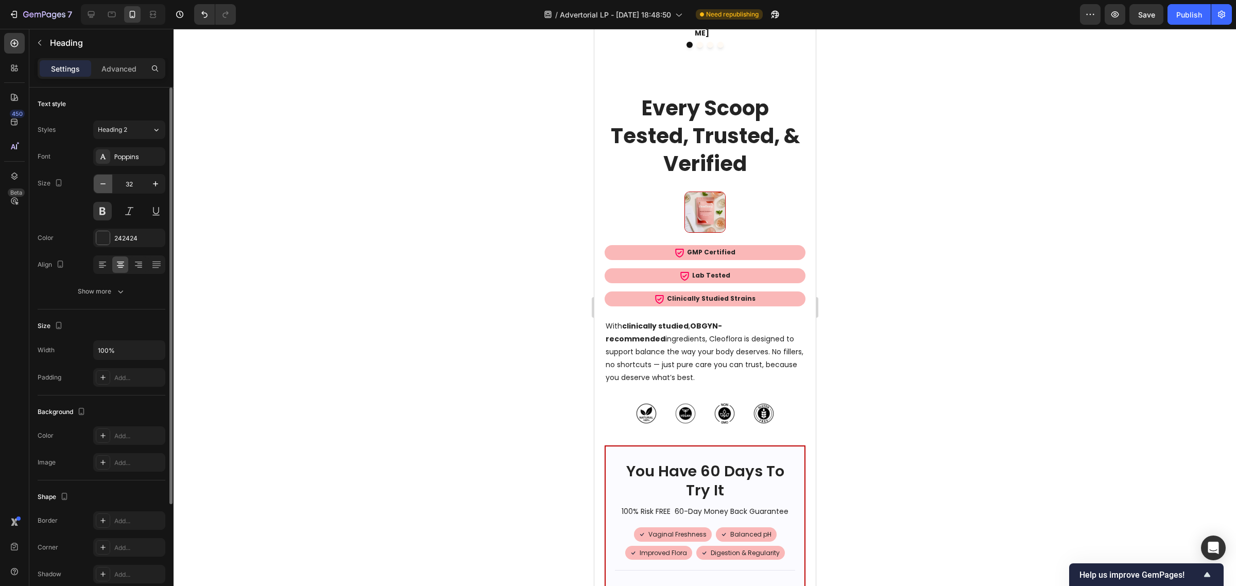
click at [100, 186] on icon "button" at bounding box center [103, 184] width 10 height 10
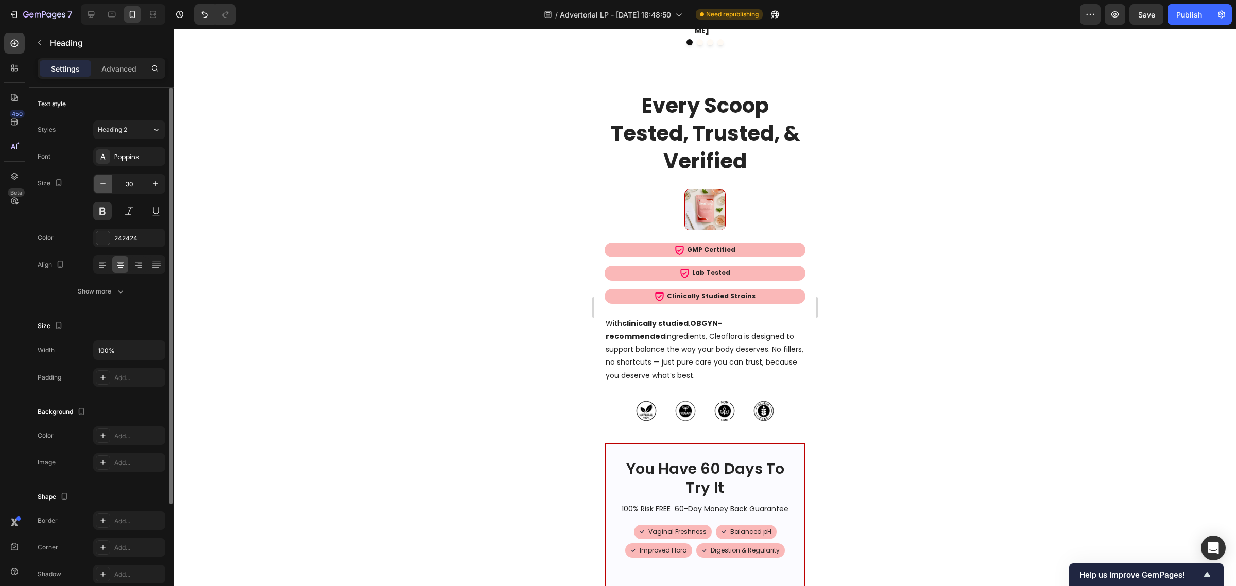
click at [100, 186] on icon "button" at bounding box center [103, 184] width 10 height 10
type input "29"
click at [1013, 217] on div at bounding box center [705, 307] width 1062 height 557
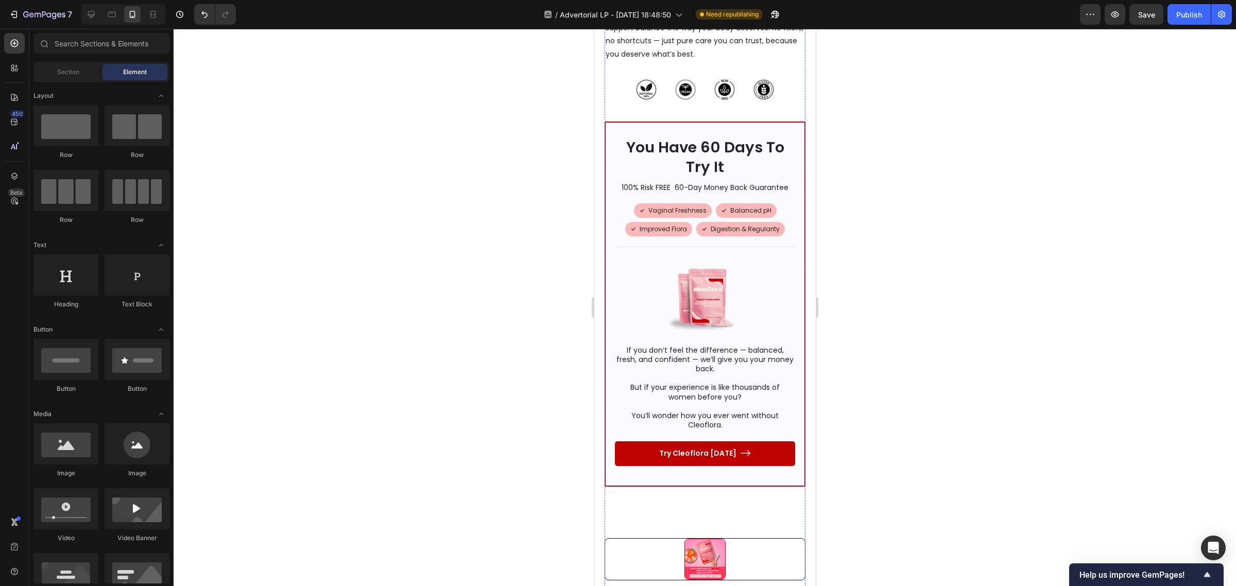
scroll to position [5793, 0]
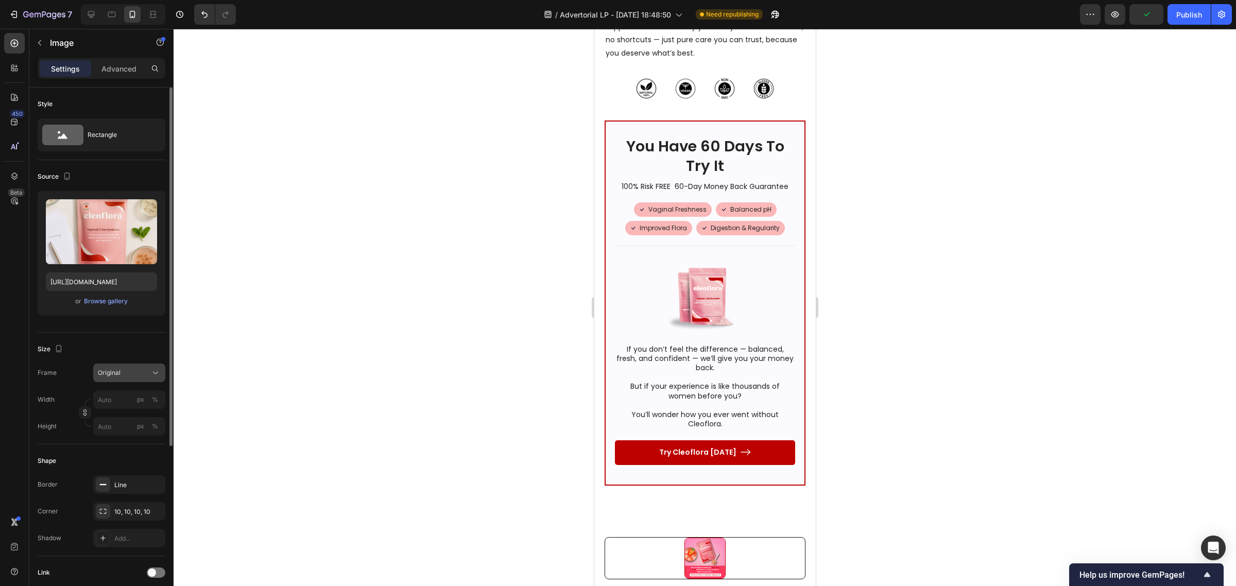
click at [136, 369] on div "Original" at bounding box center [123, 372] width 50 height 9
click at [124, 402] on div "Square" at bounding box center [127, 398] width 60 height 10
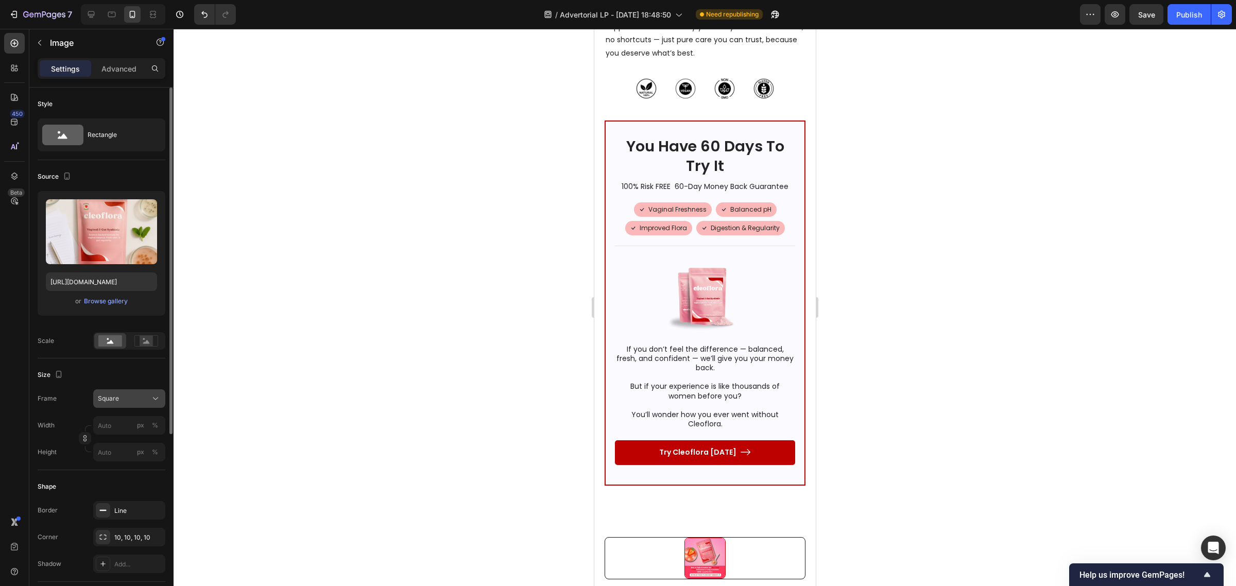
click at [128, 402] on div "Square" at bounding box center [123, 398] width 50 height 9
click at [124, 481] on div "Original" at bounding box center [127, 481] width 60 height 9
click at [126, 368] on div "Original" at bounding box center [129, 373] width 63 height 10
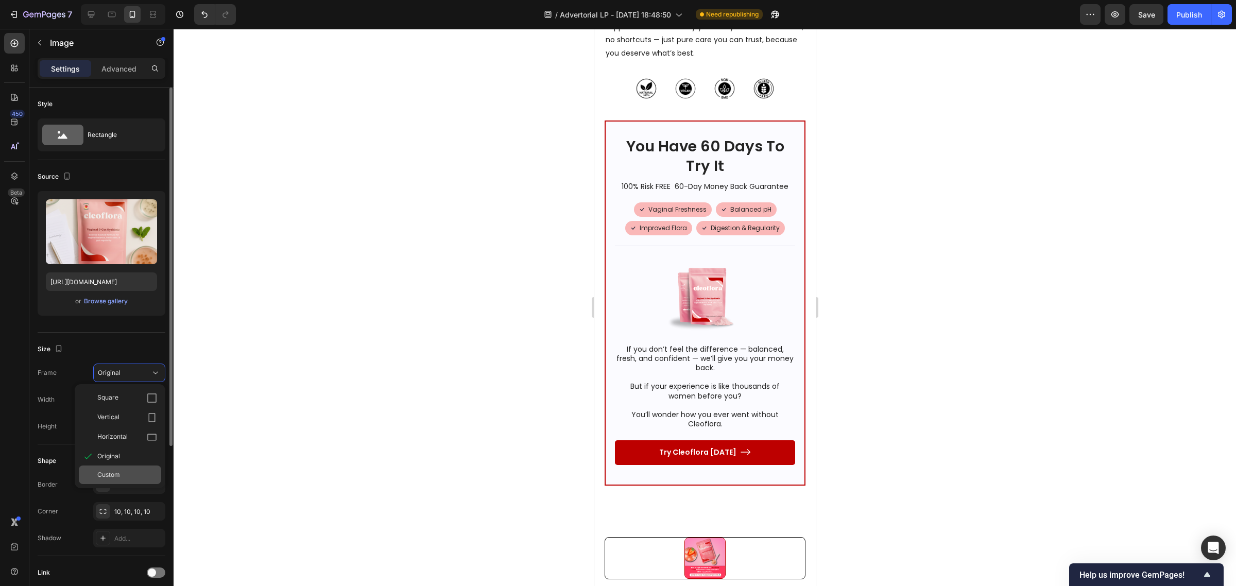
click at [127, 475] on div "Custom" at bounding box center [127, 474] width 60 height 9
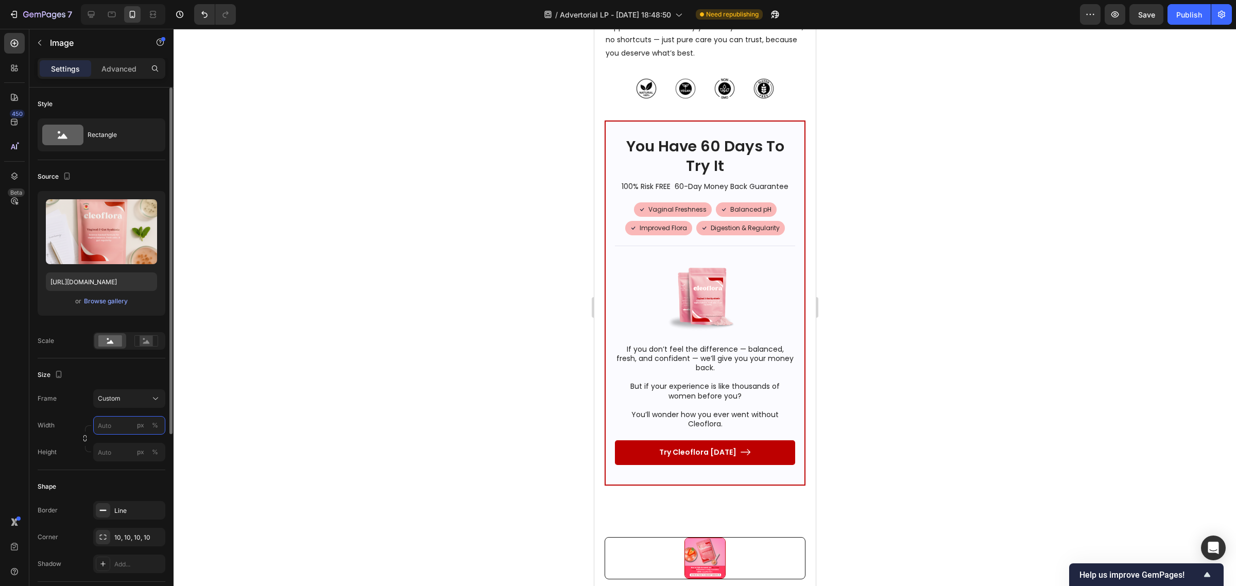
click at [127, 425] on input "px %" at bounding box center [129, 425] width 72 height 19
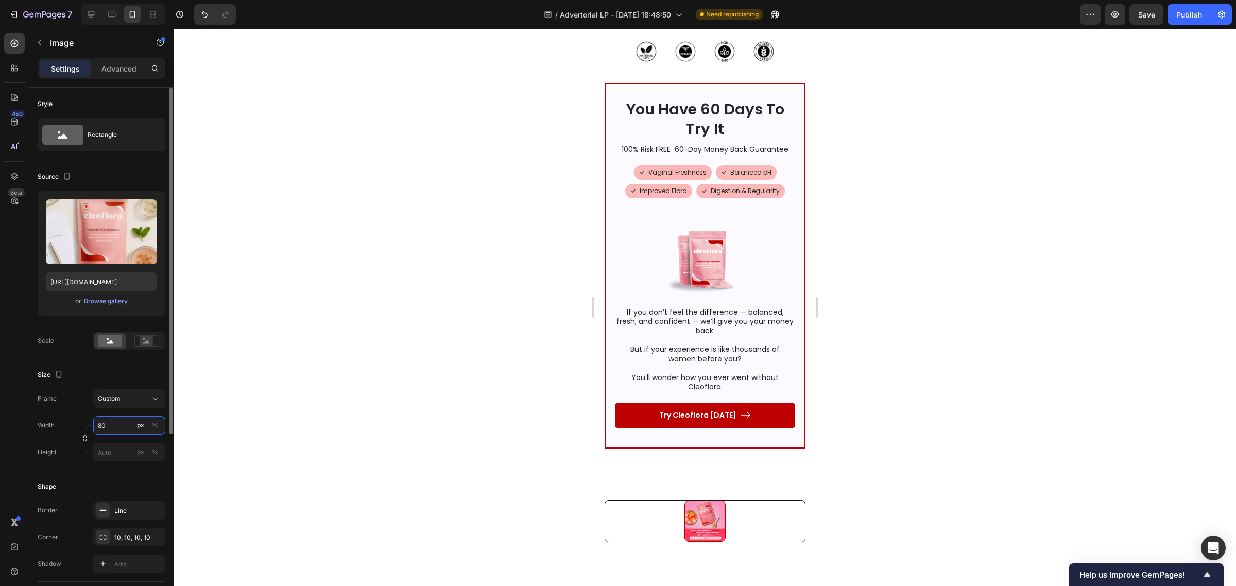
type input "800"
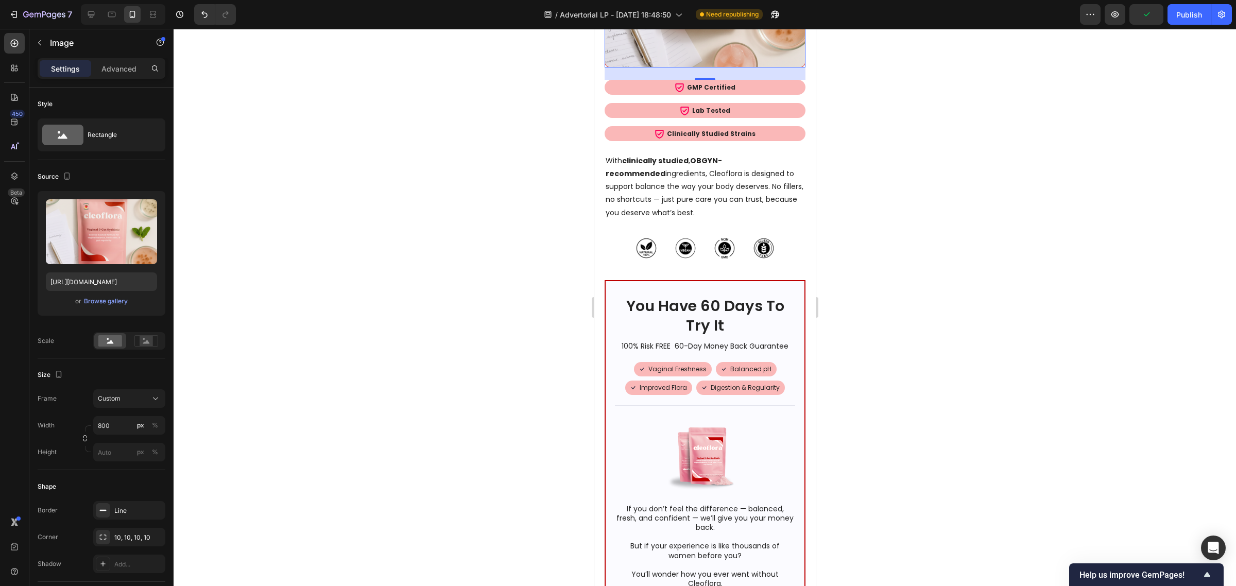
click at [455, 297] on div at bounding box center [705, 307] width 1062 height 557
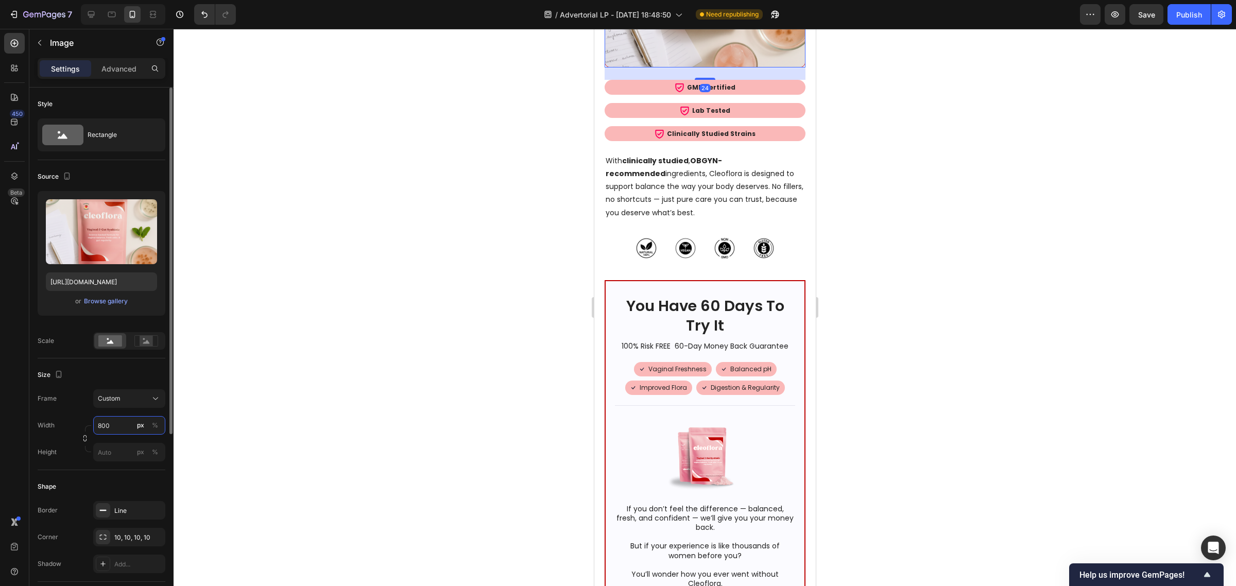
click at [117, 427] on input "800" at bounding box center [129, 425] width 72 height 19
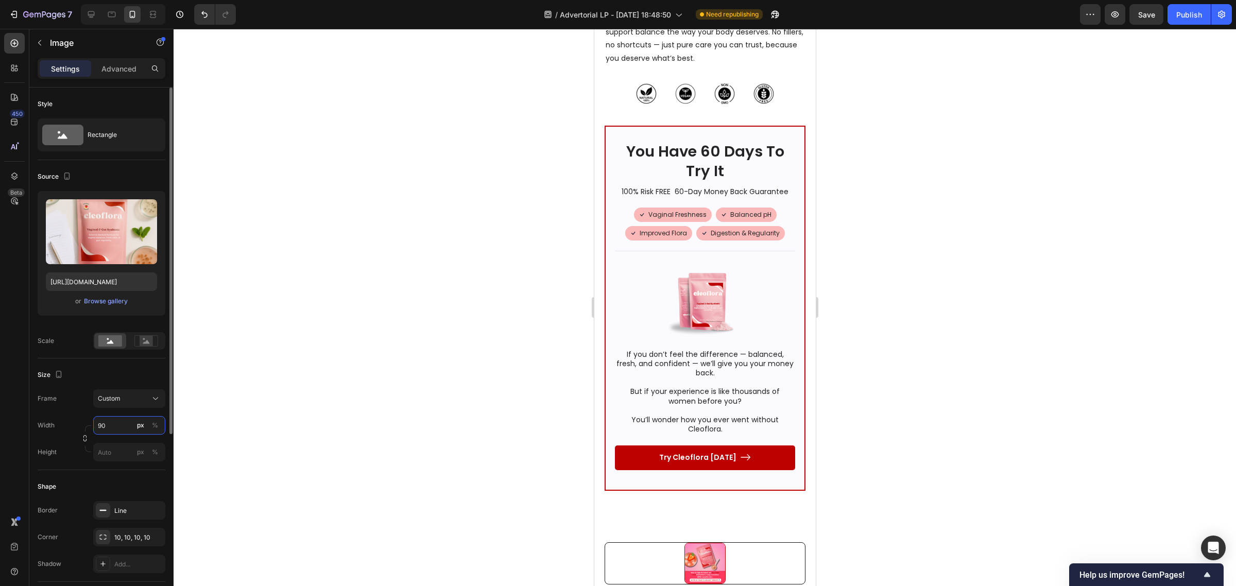
type input "900"
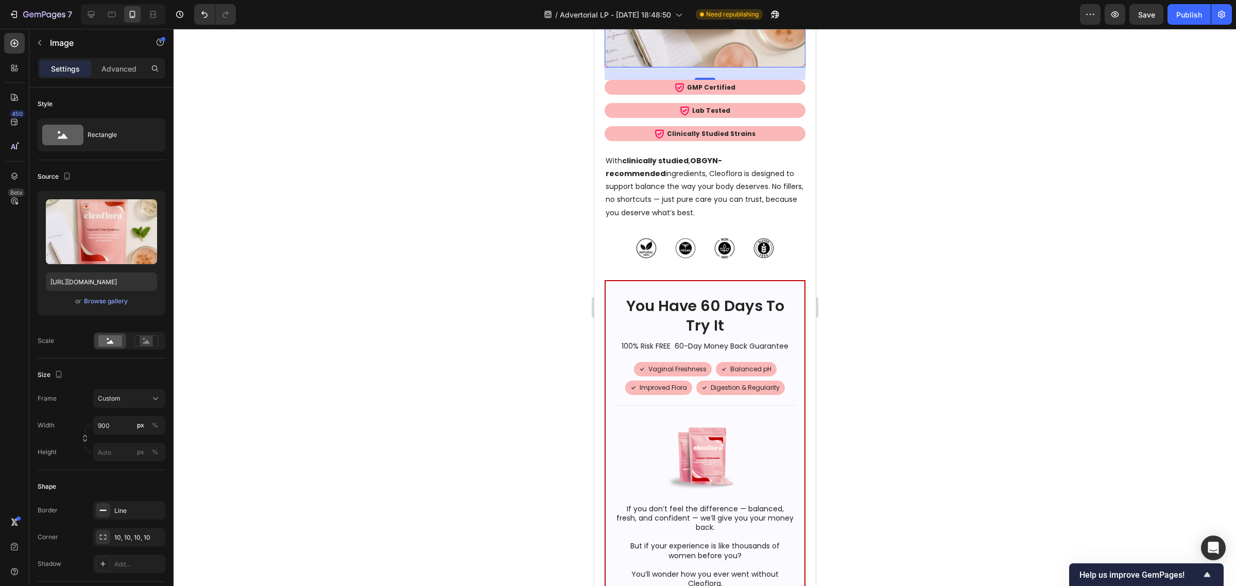
click at [492, 331] on div at bounding box center [705, 307] width 1062 height 557
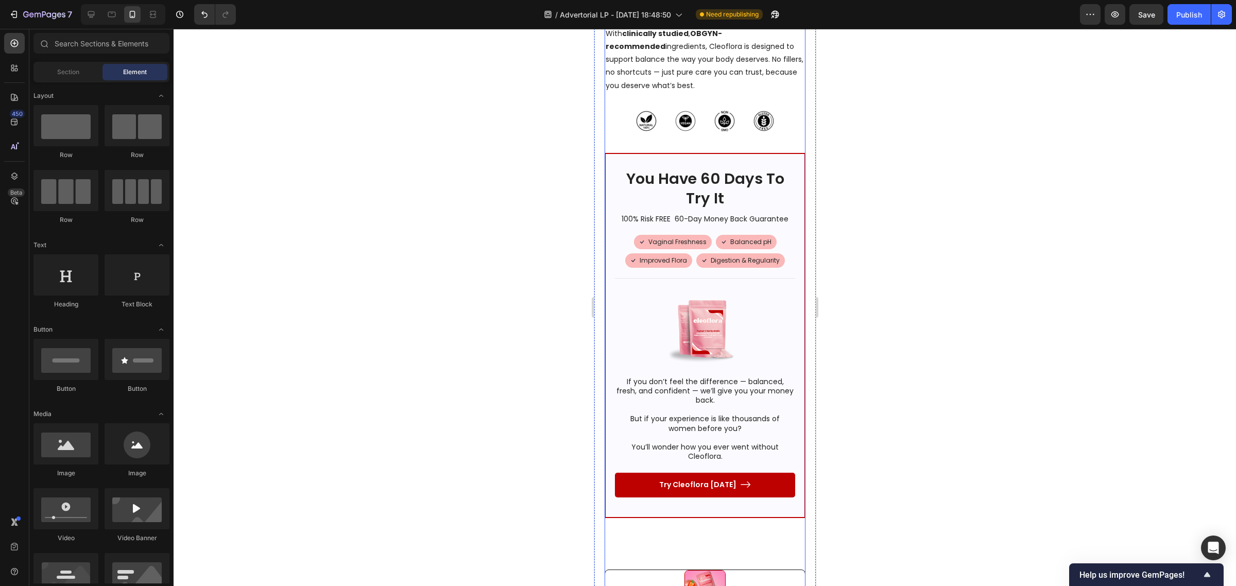
scroll to position [5922, 0]
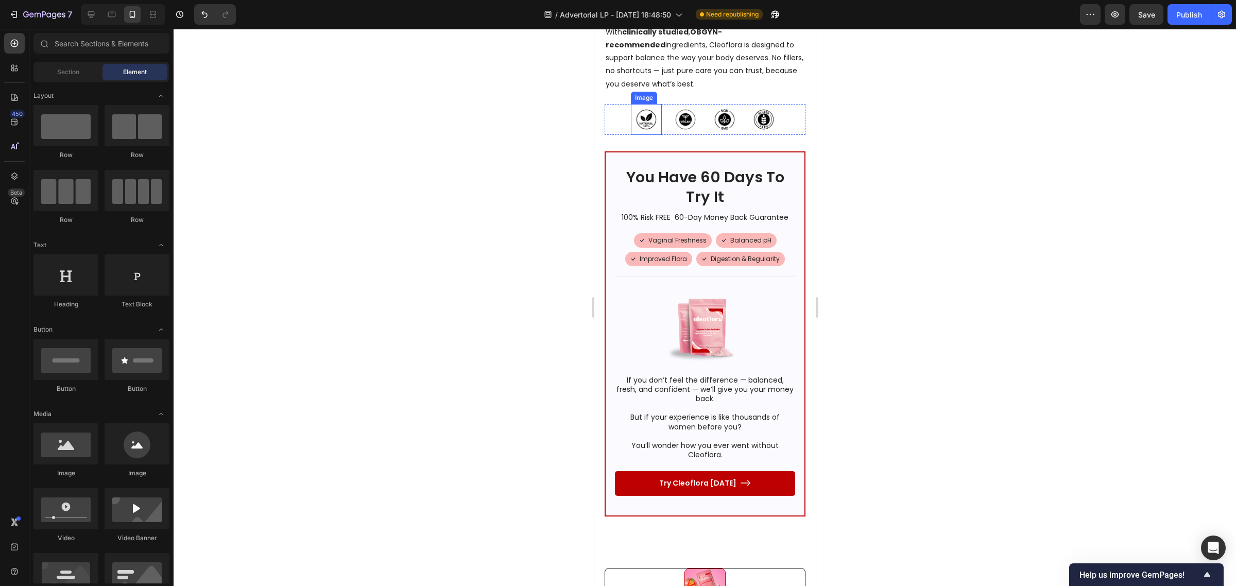
click at [634, 135] on img at bounding box center [645, 119] width 31 height 31
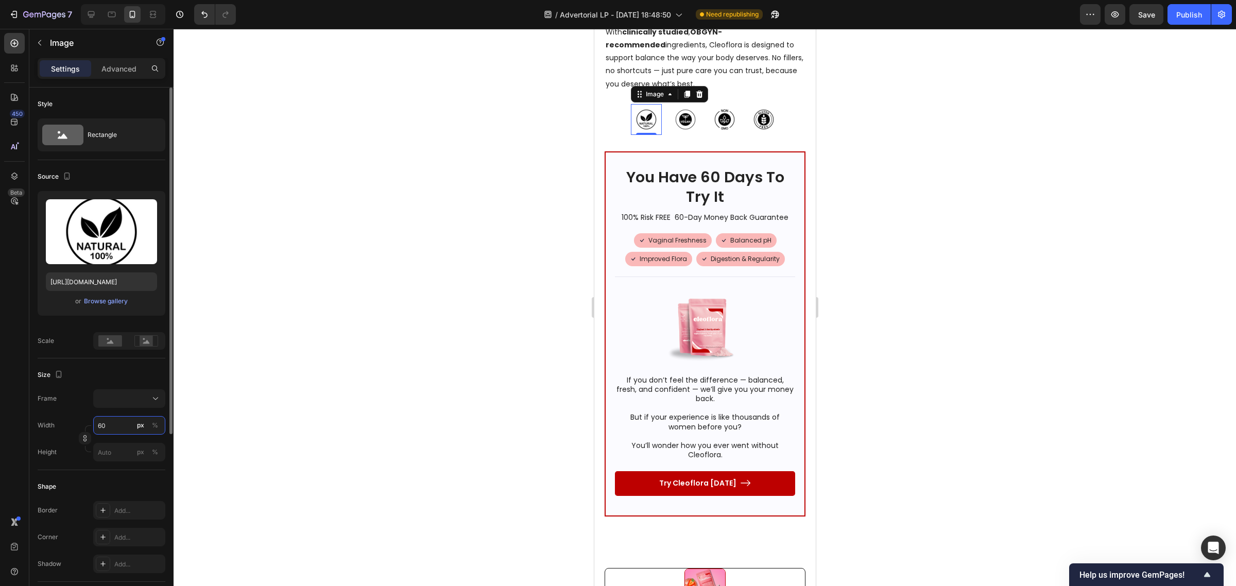
click at [111, 420] on input "60" at bounding box center [129, 425] width 72 height 19
type input "8"
type input "80"
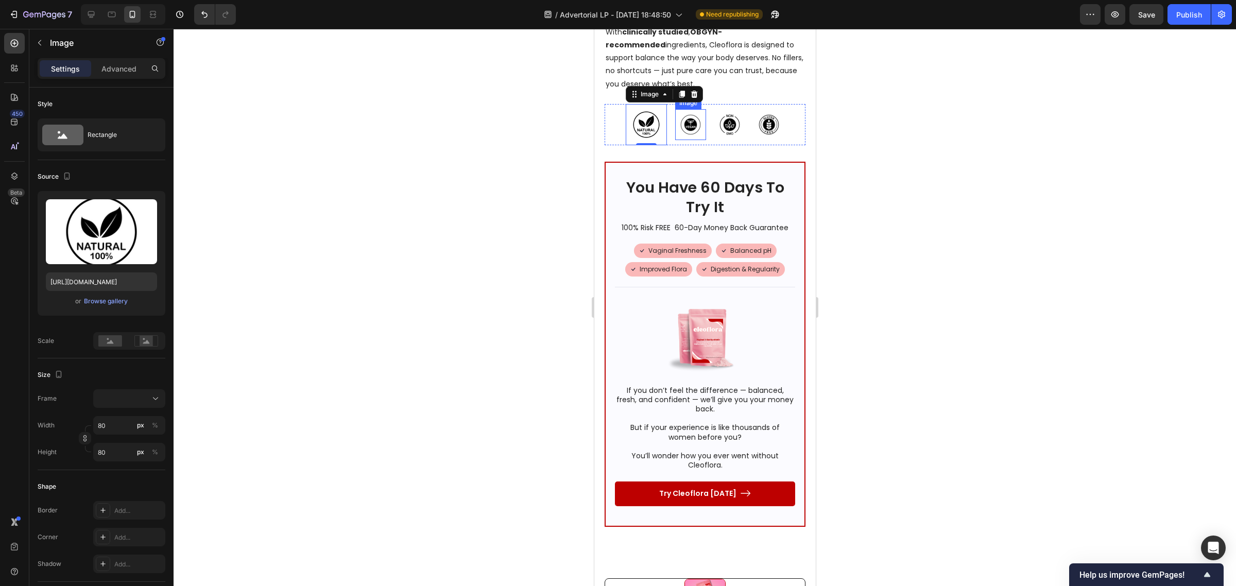
click at [682, 140] on img at bounding box center [690, 124] width 31 height 31
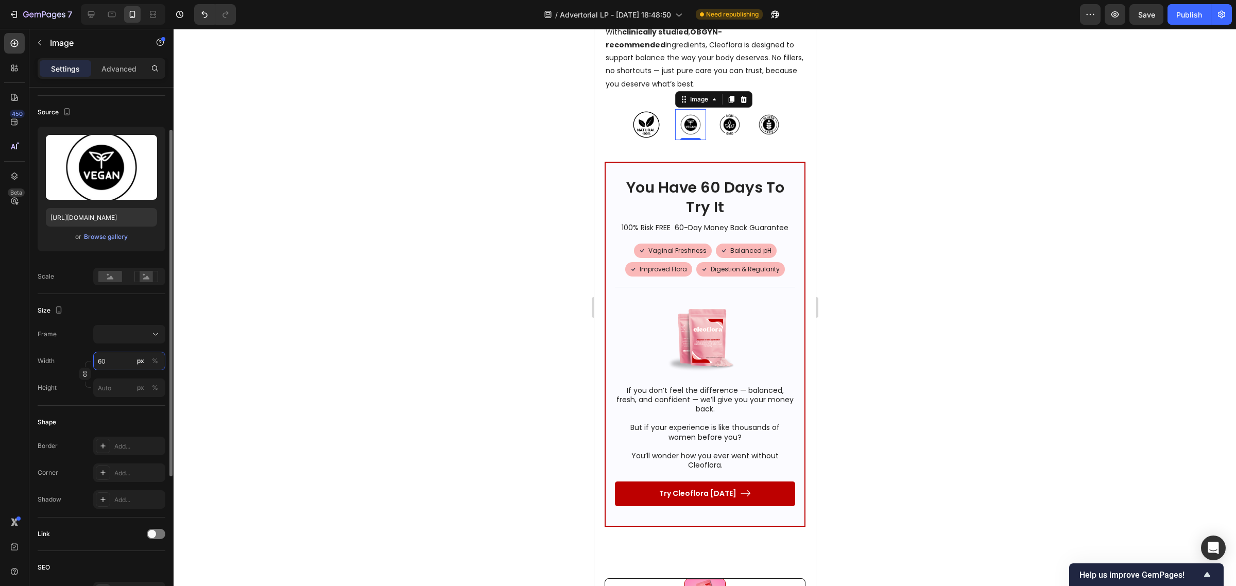
click at [115, 367] on input "60" at bounding box center [129, 361] width 72 height 19
type input "8"
type input "80"
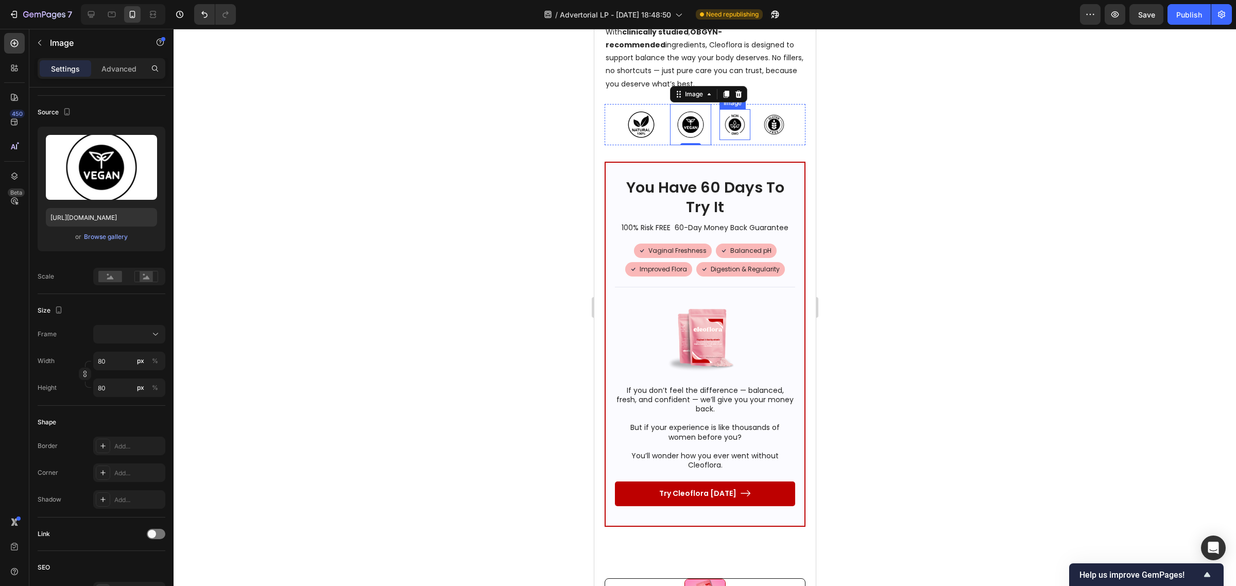
click at [722, 140] on img at bounding box center [734, 124] width 31 height 31
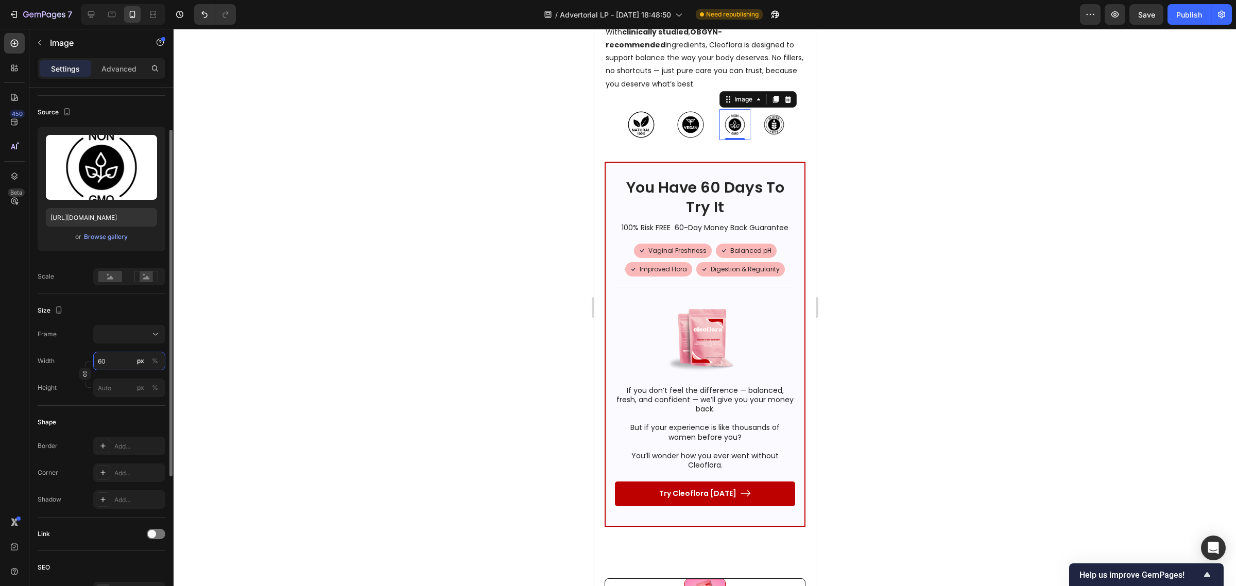
click at [117, 358] on input "60" at bounding box center [129, 361] width 72 height 19
type input "8"
type input "80"
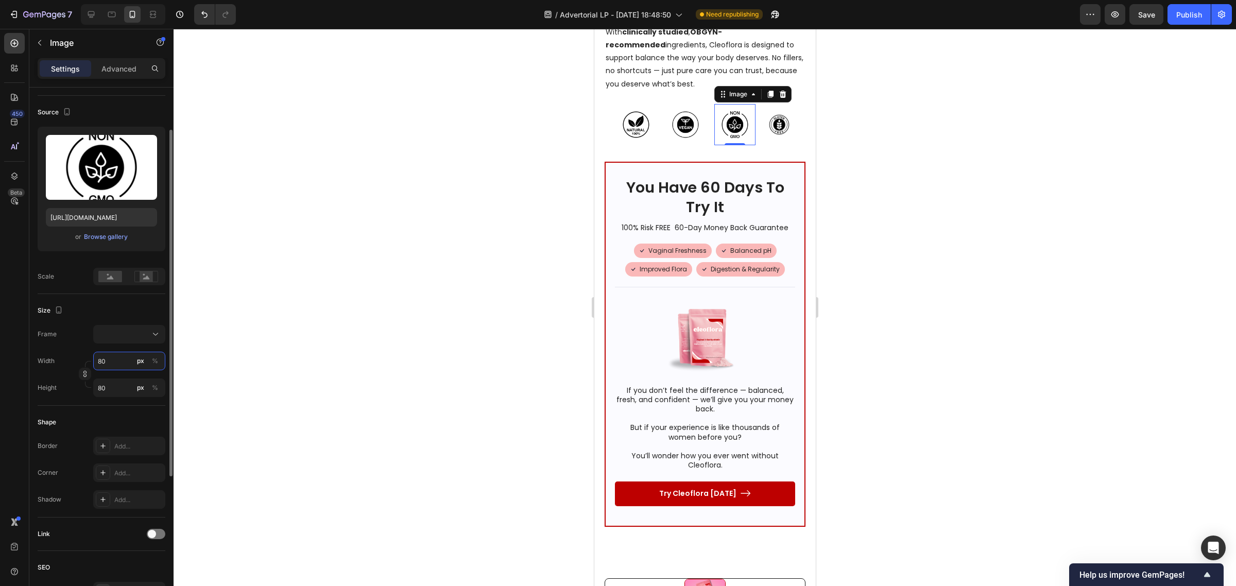
type input "80"
click at [776, 140] on img at bounding box center [778, 124] width 31 height 31
click at [107, 357] on input "60" at bounding box center [129, 361] width 72 height 19
type input "8"
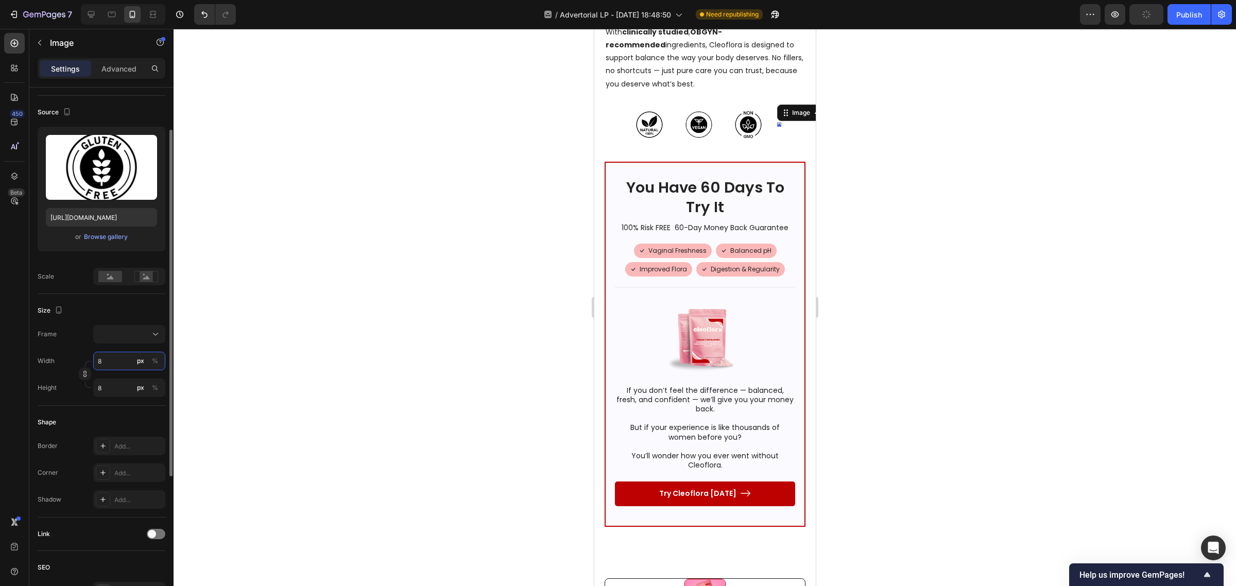
type input "80"
click at [107, 358] on input "80" at bounding box center [129, 361] width 72 height 19
type input "1"
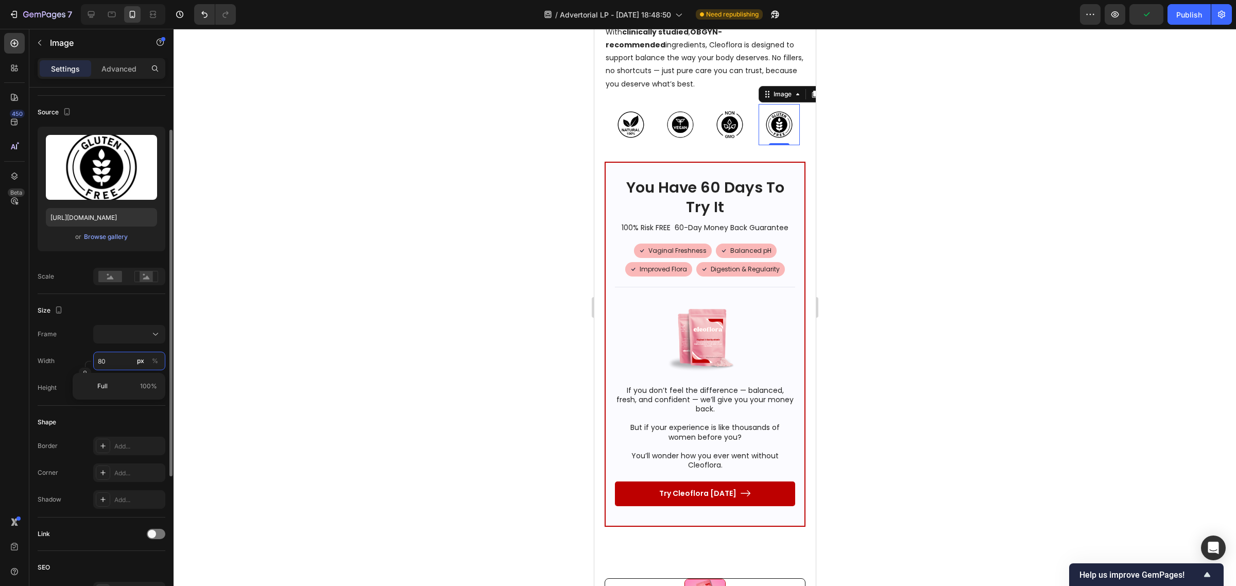
type input "1"
type input "10"
type input "100"
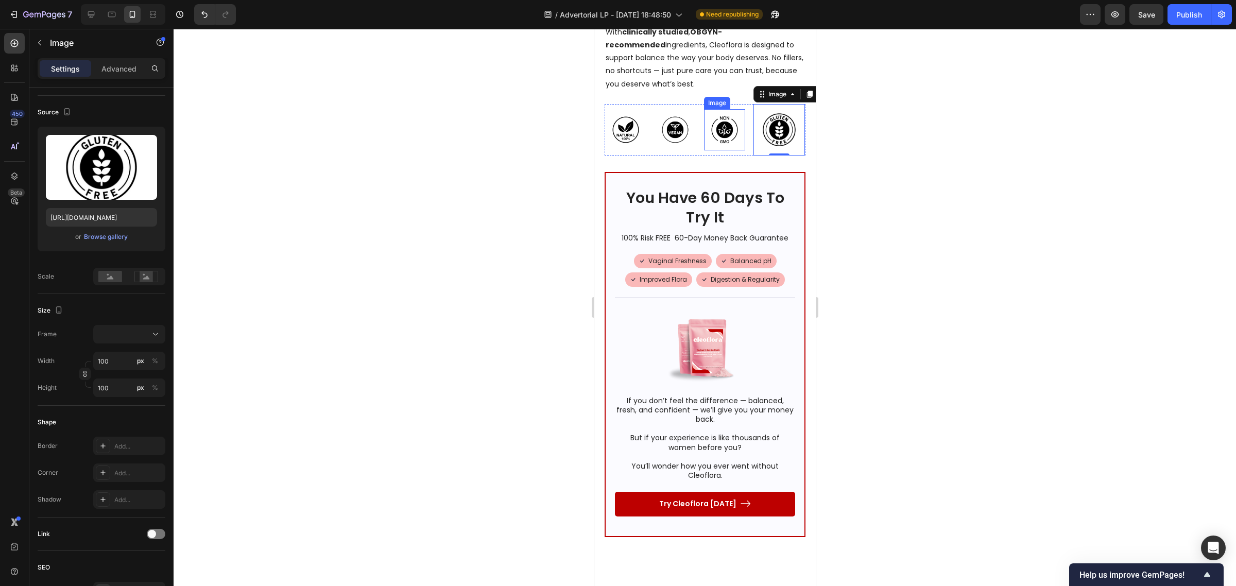
click at [722, 150] on img at bounding box center [723, 129] width 41 height 41
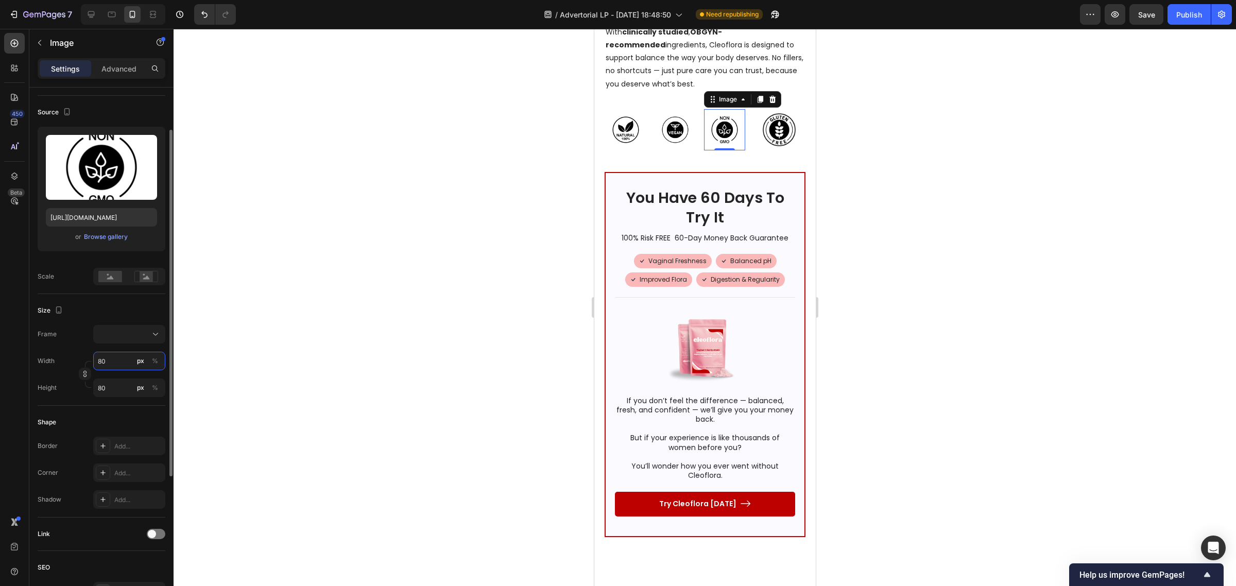
click at [120, 361] on input "80" at bounding box center [129, 361] width 72 height 19
type input "1"
type input "10"
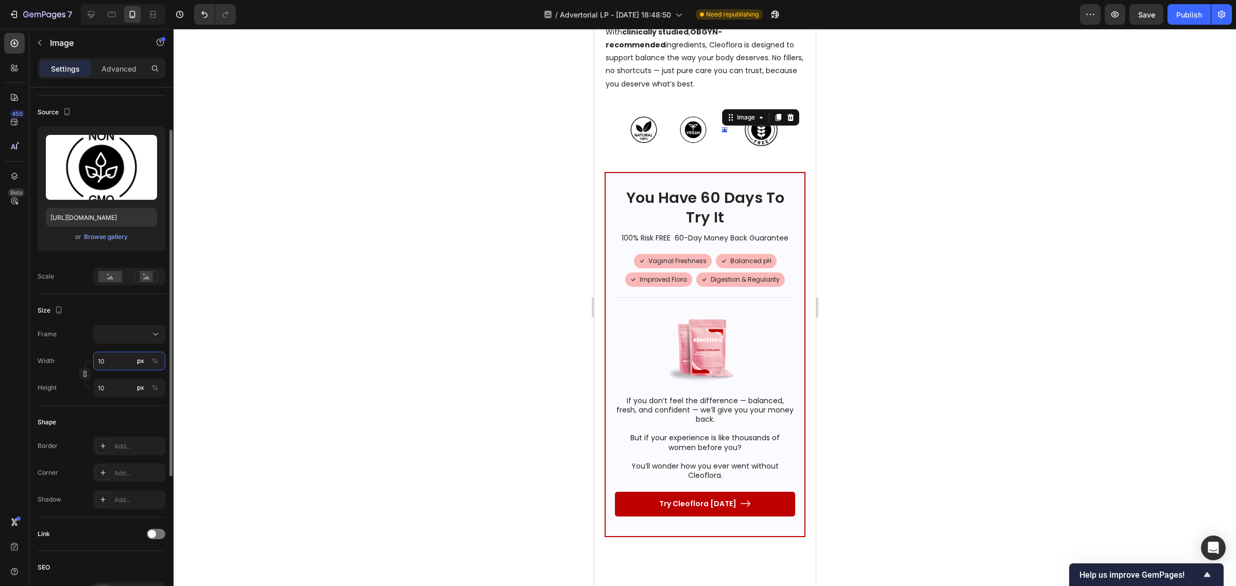
type input "100"
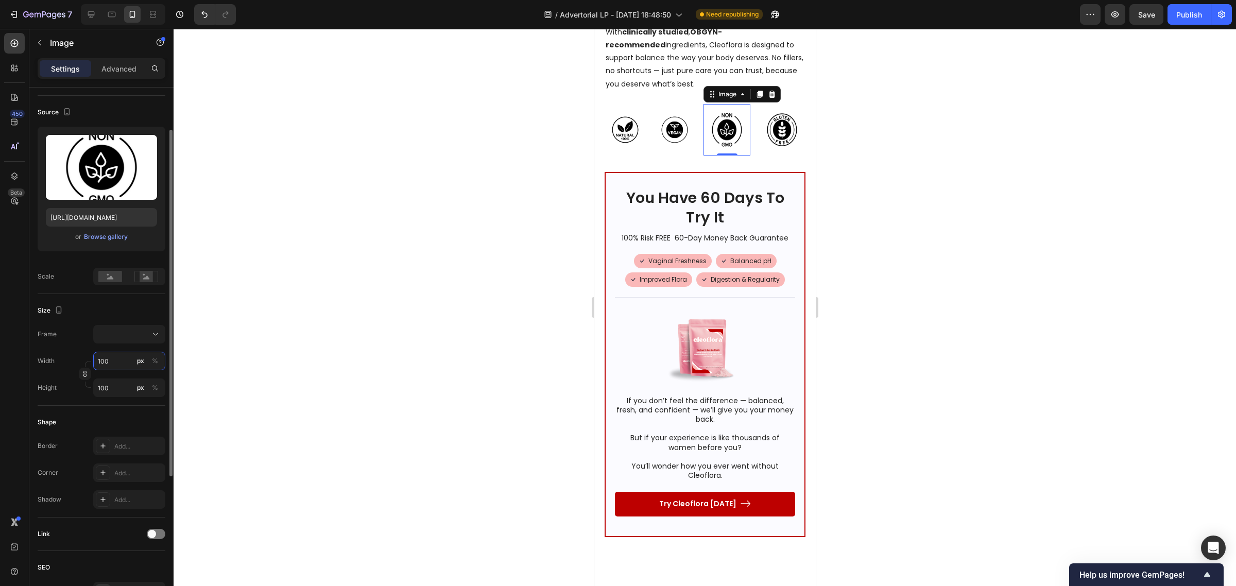
type input "80"
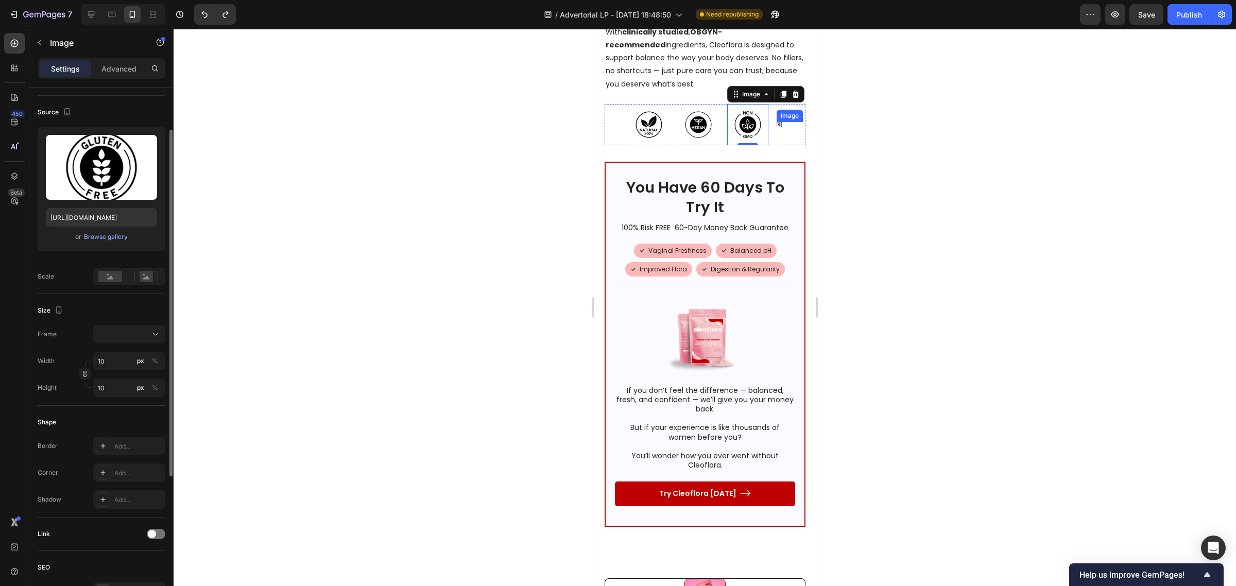
click at [776, 127] on div "Image" at bounding box center [778, 124] width 5 height 5
click at [97, 358] on input "10" at bounding box center [129, 361] width 72 height 19
type input "8"
type input "80"
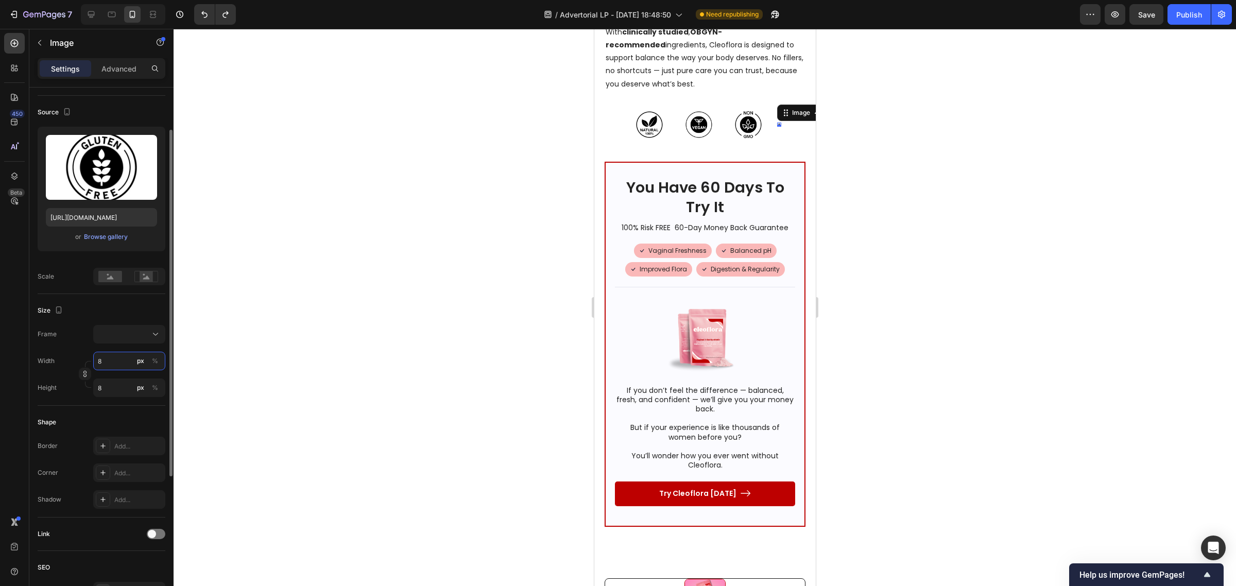
type input "80"
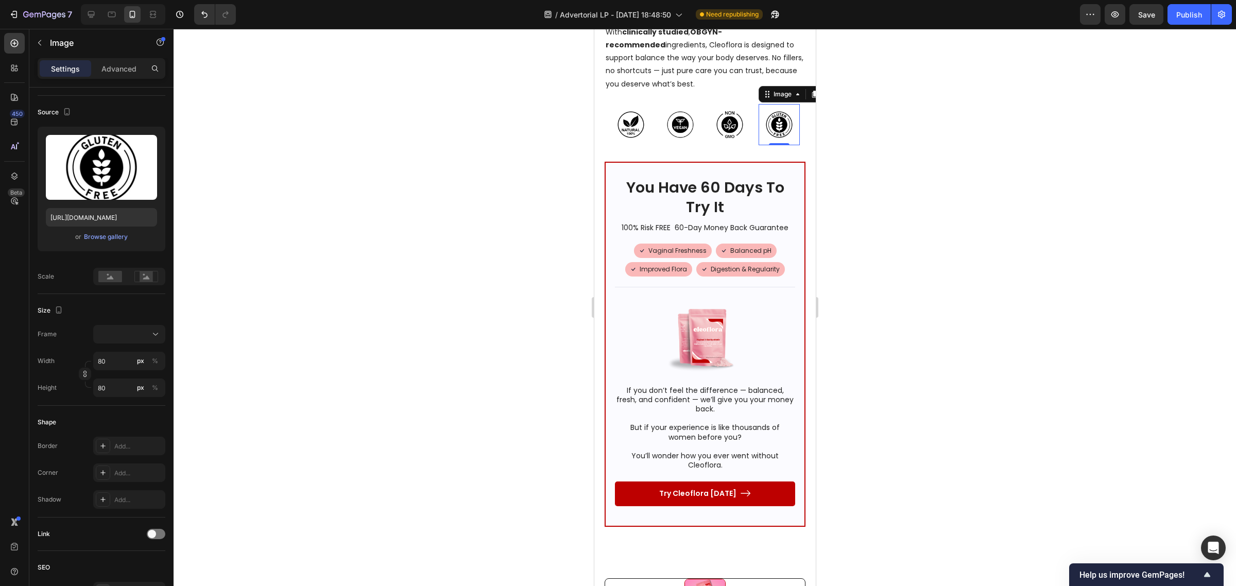
click at [953, 403] on div at bounding box center [705, 307] width 1062 height 557
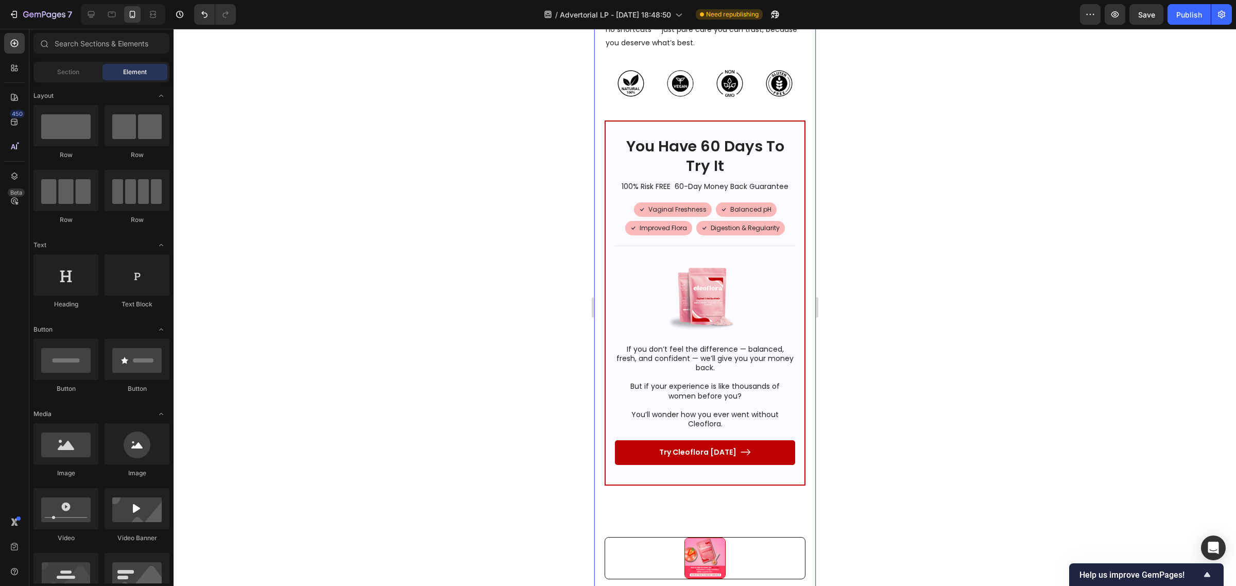
scroll to position [5986, 0]
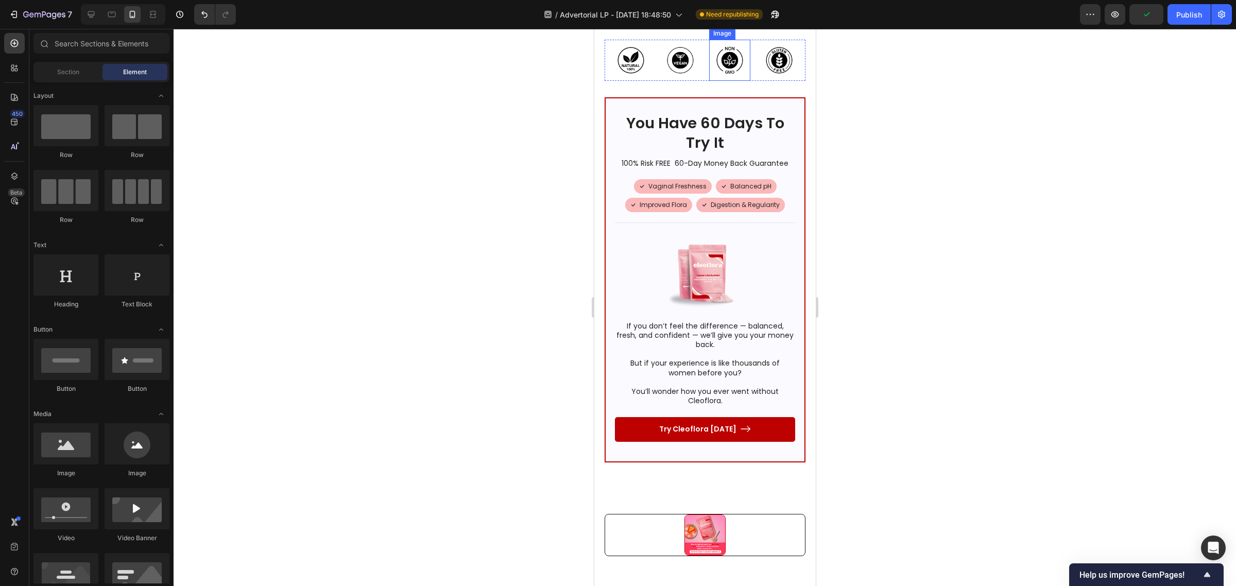
click at [726, 81] on img at bounding box center [729, 60] width 41 height 41
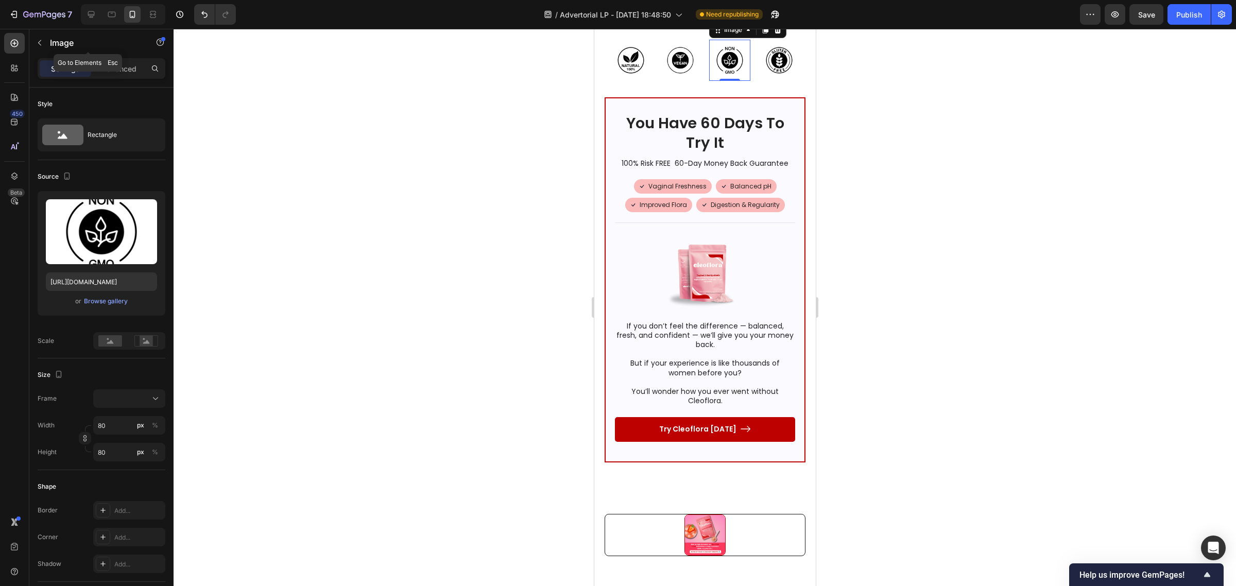
click at [44, 40] on button "button" at bounding box center [39, 43] width 16 height 16
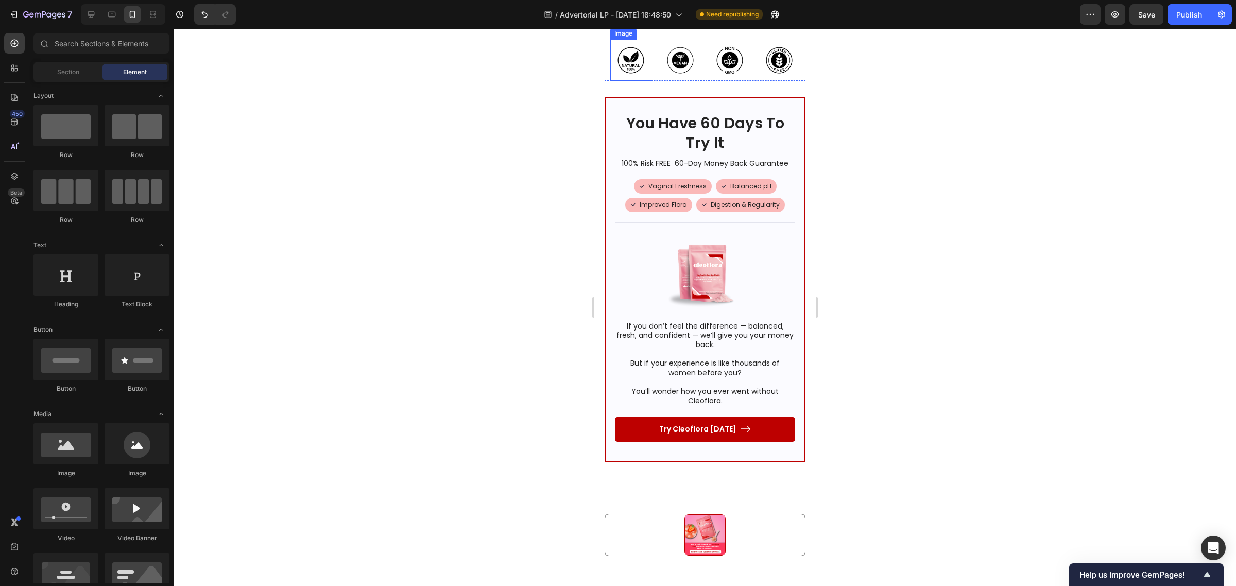
click at [610, 81] on img at bounding box center [630, 60] width 41 height 41
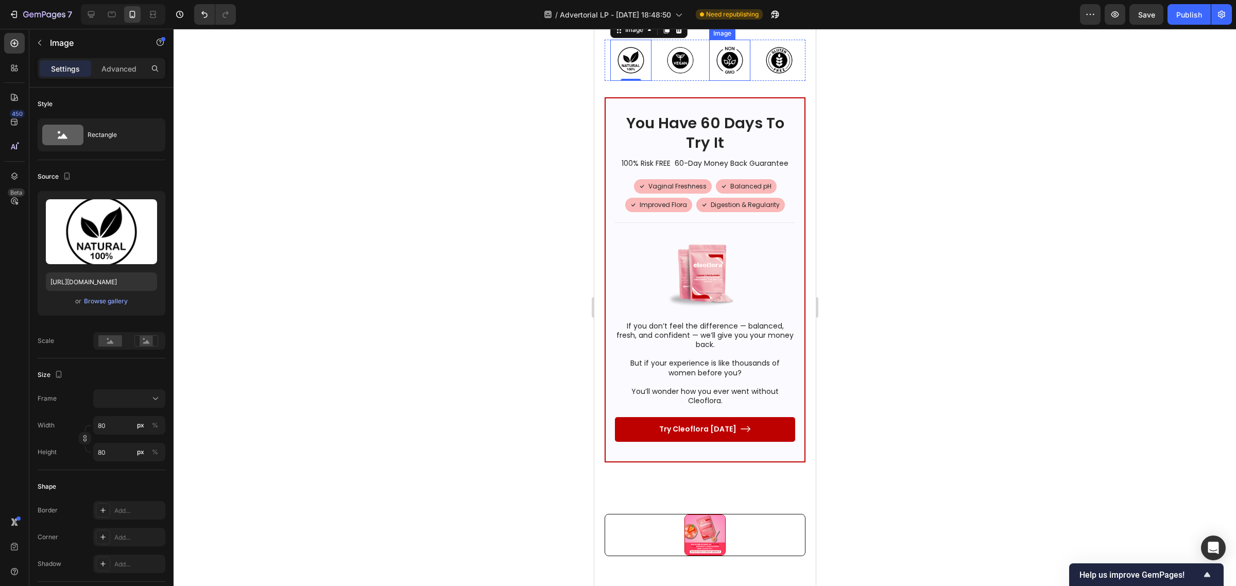
click at [714, 81] on img at bounding box center [729, 60] width 41 height 41
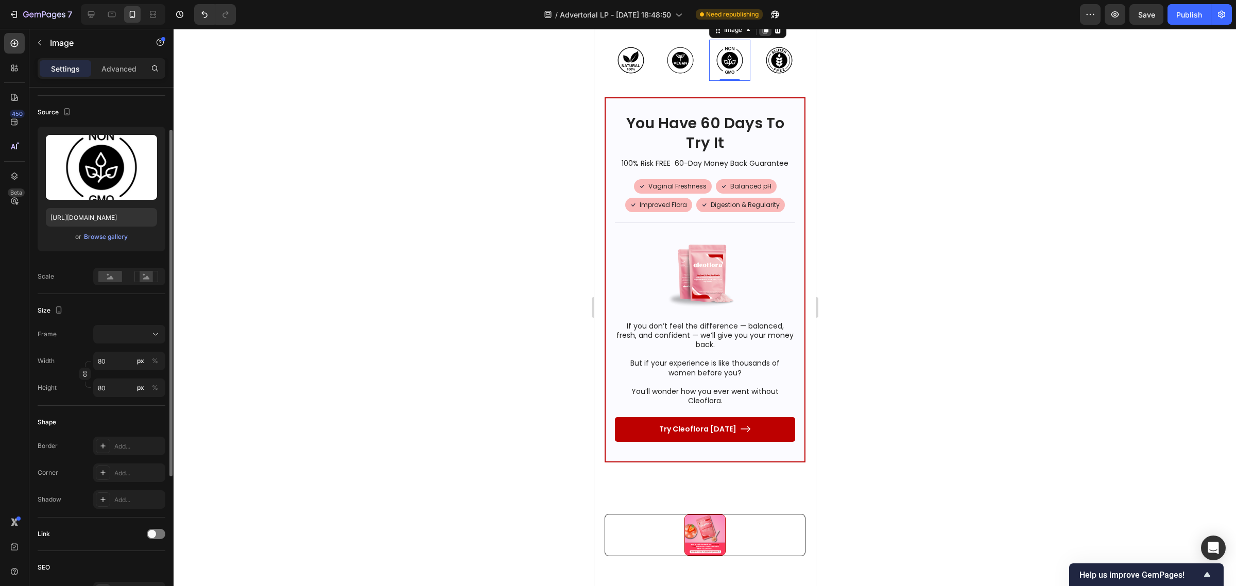
click at [762, 33] on icon at bounding box center [765, 29] width 6 height 7
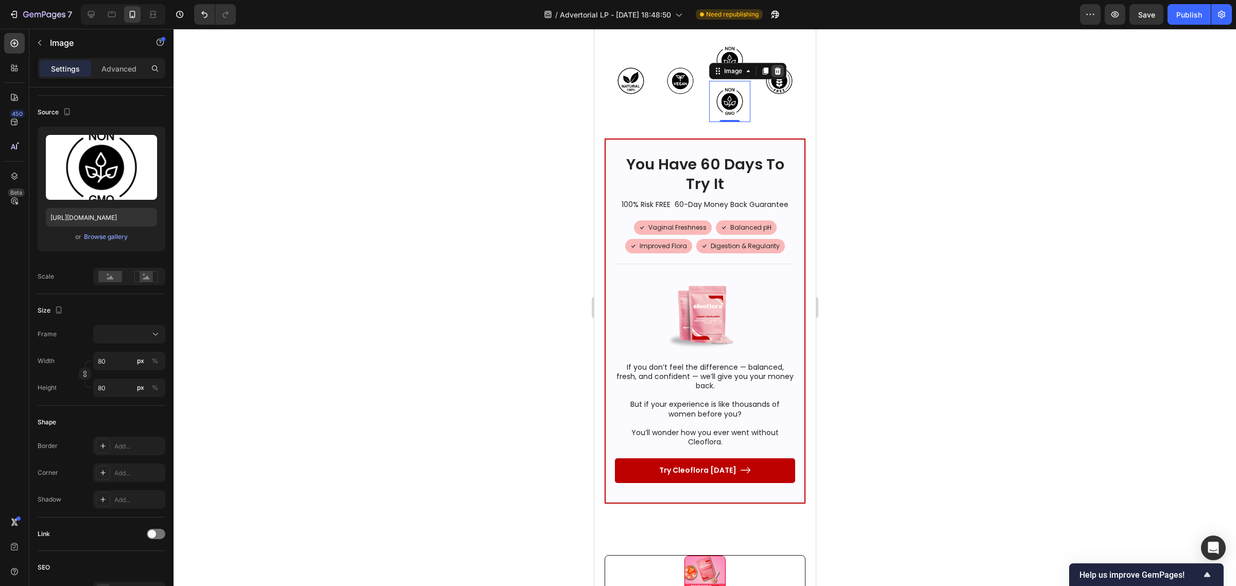
click at [774, 75] on icon at bounding box center [777, 70] width 7 height 7
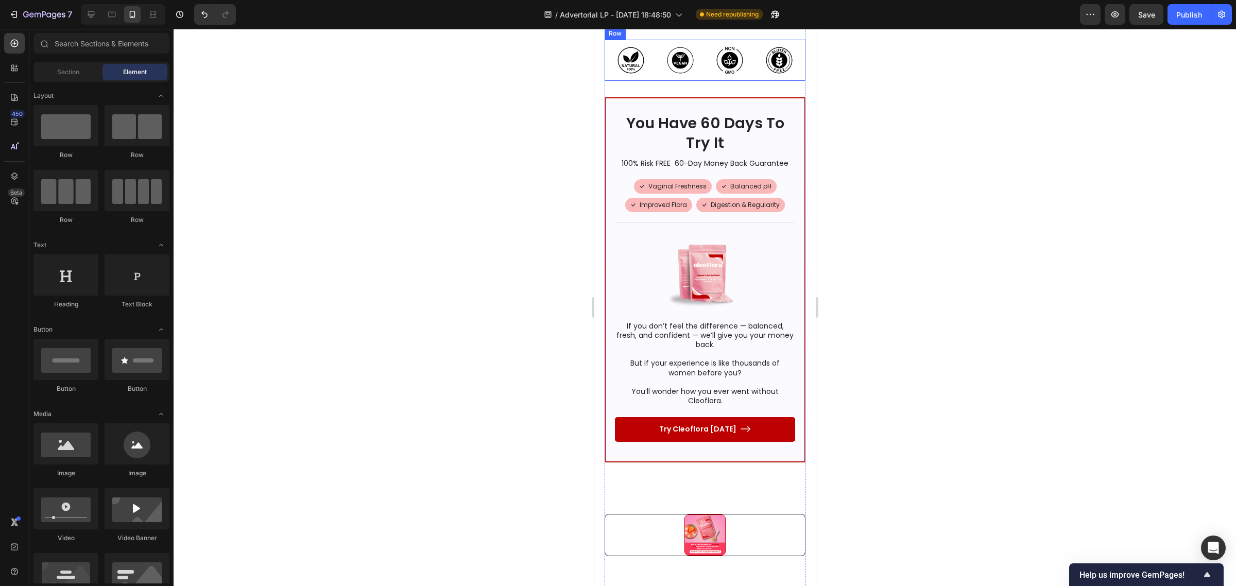
click at [648, 81] on div "Image Image Image Image Row" at bounding box center [704, 60] width 201 height 41
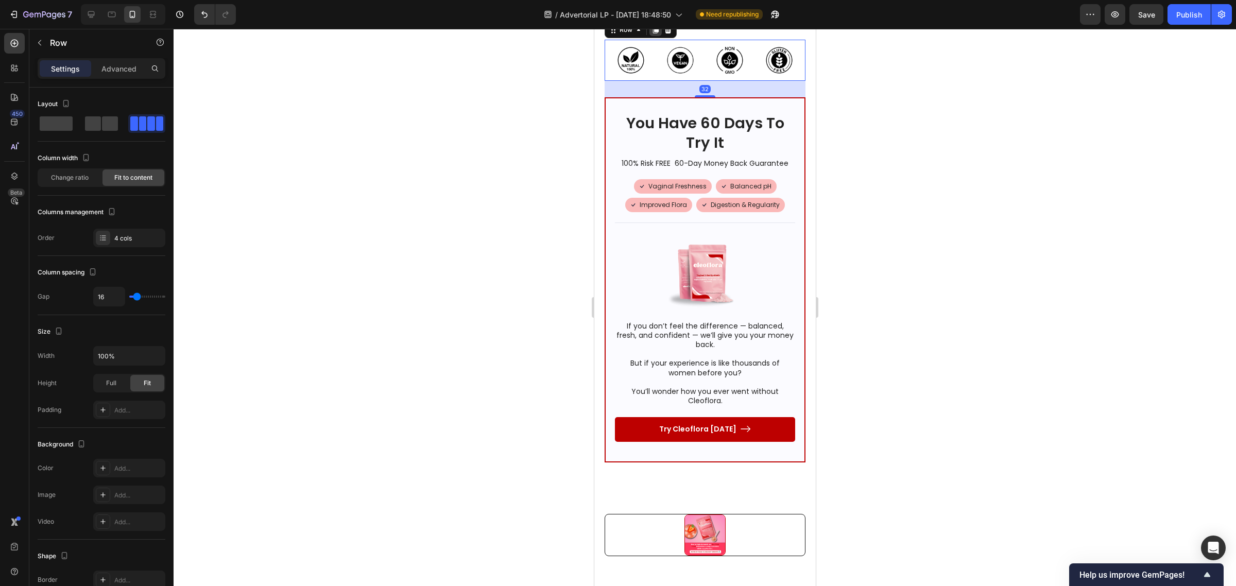
click at [653, 34] on icon at bounding box center [655, 30] width 8 height 8
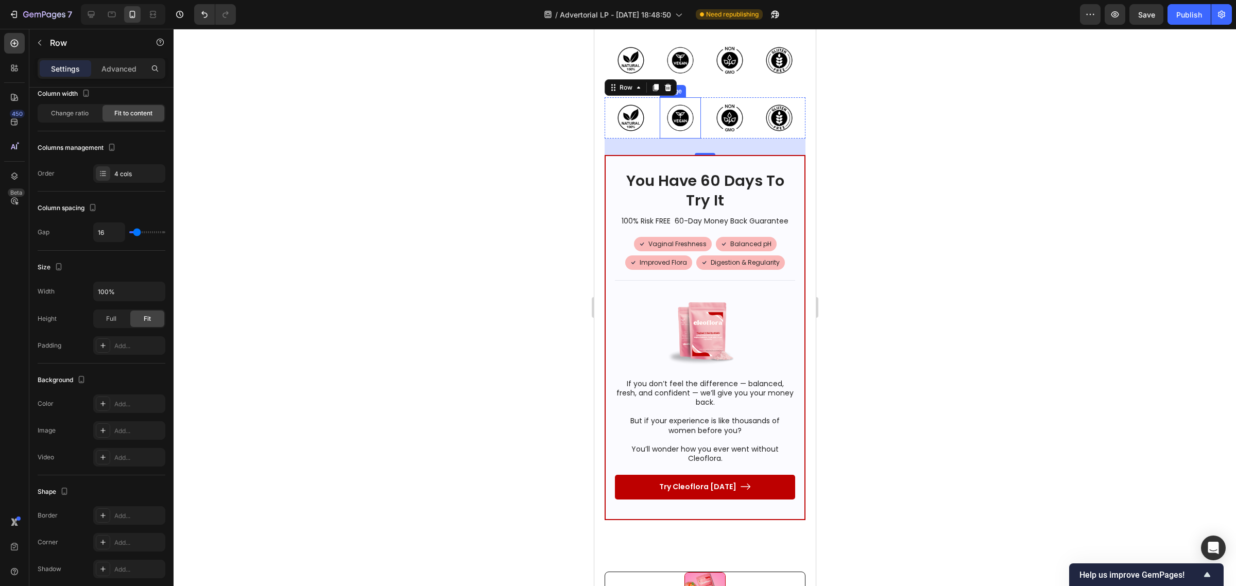
click at [669, 139] on img at bounding box center [679, 117] width 41 height 41
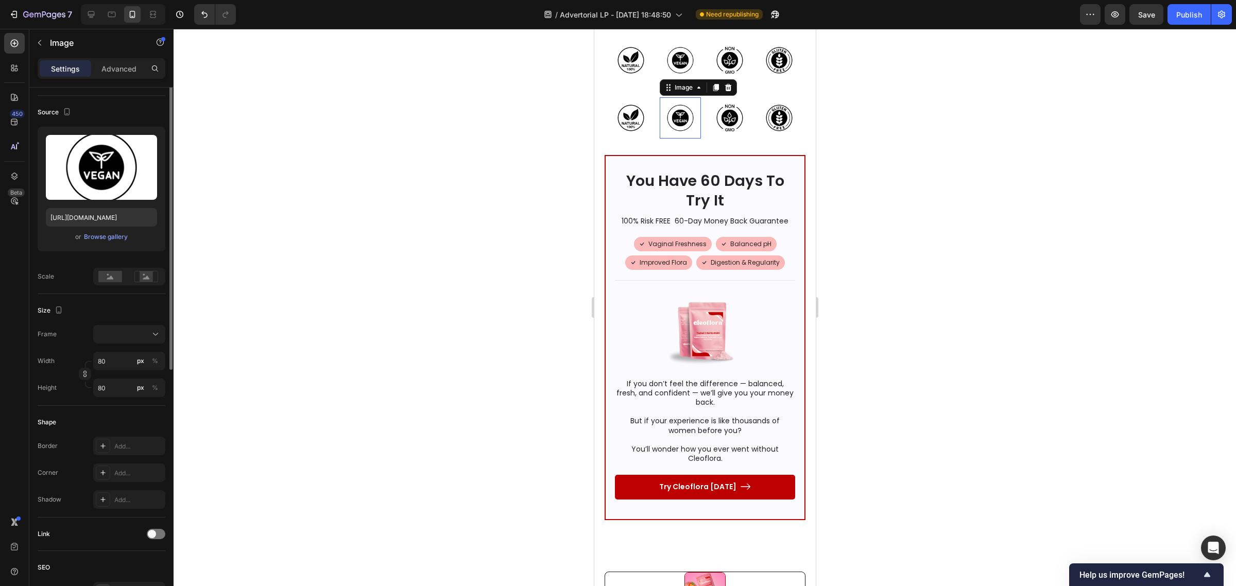
scroll to position [0, 0]
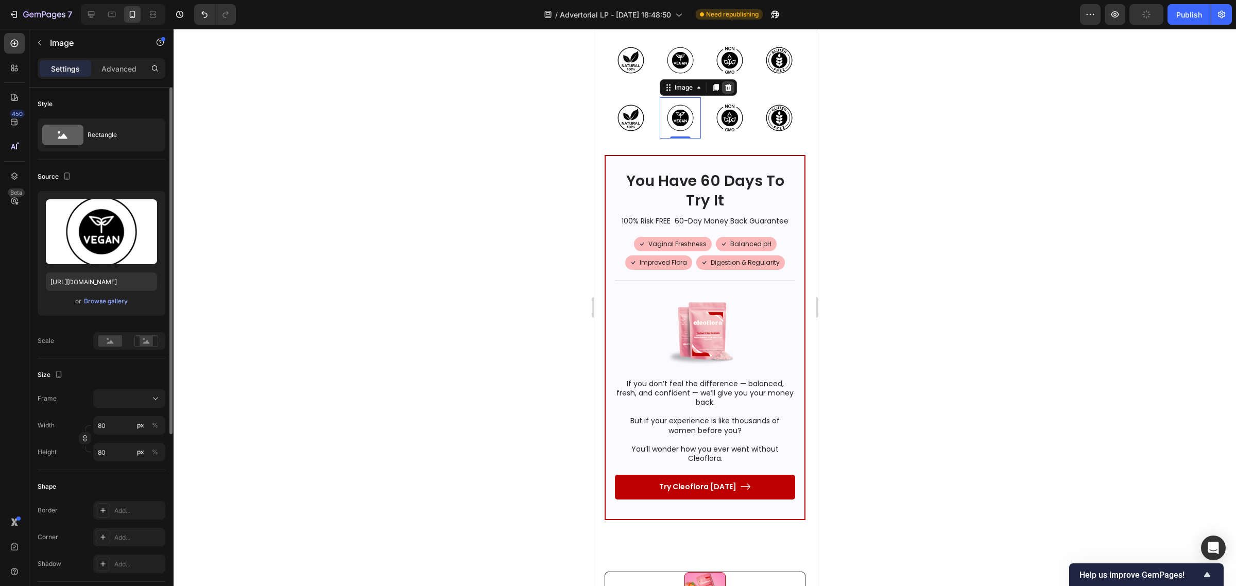
click at [727, 94] on div at bounding box center [727, 87] width 12 height 12
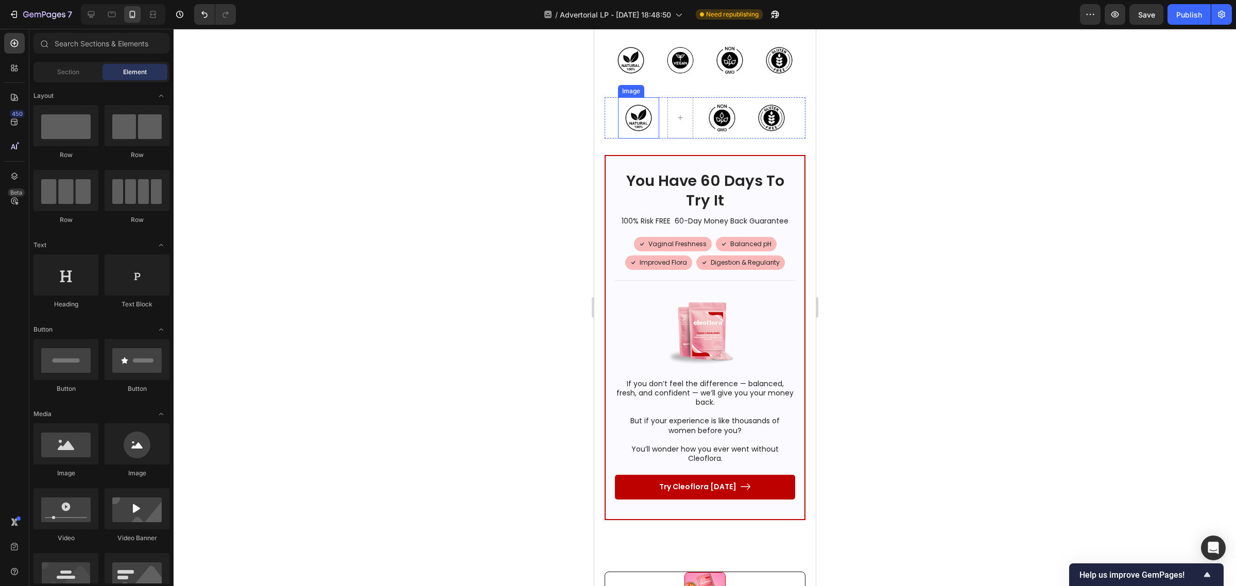
click at [643, 139] on img at bounding box center [637, 117] width 41 height 41
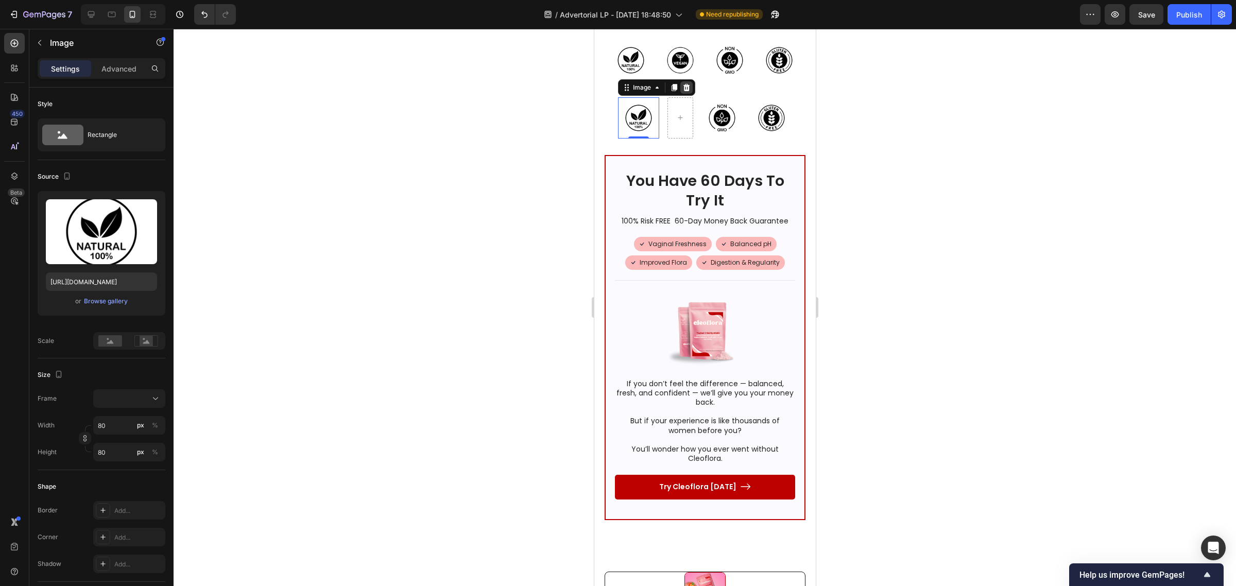
click at [683, 91] on icon at bounding box center [686, 87] width 7 height 7
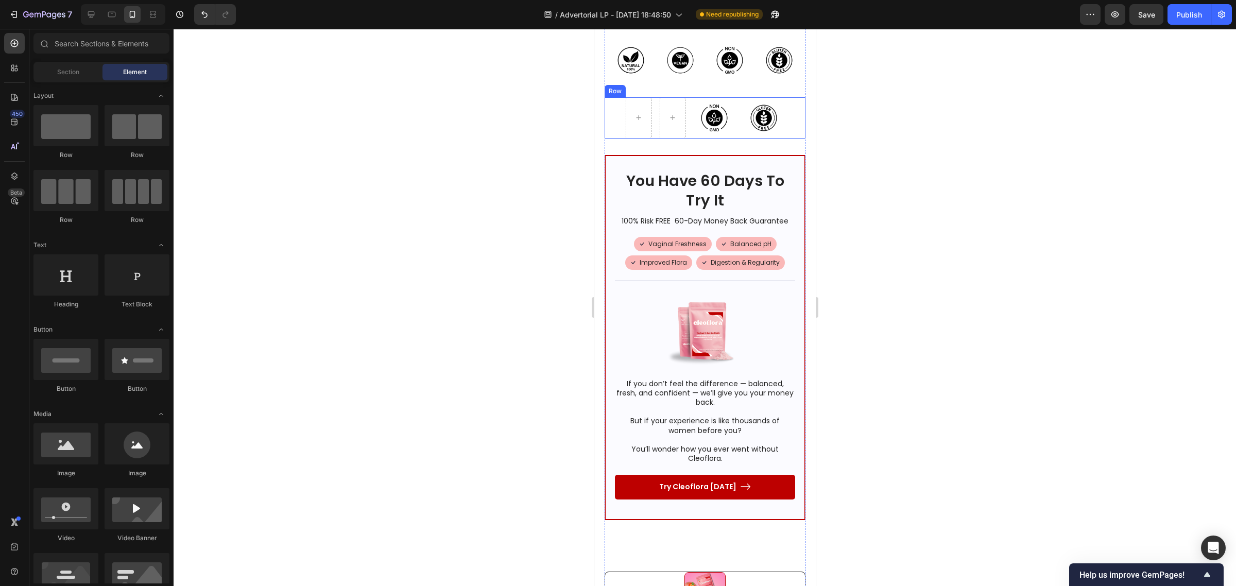
click at [684, 139] on div "Image Image Row" at bounding box center [704, 117] width 201 height 41
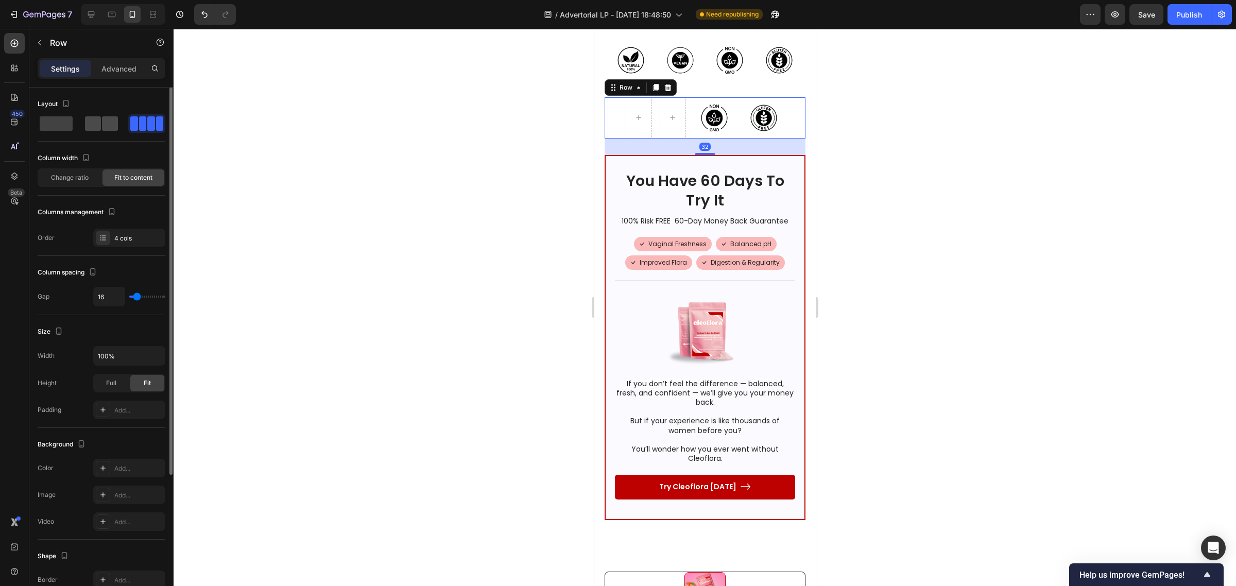
click at [108, 121] on span at bounding box center [110, 123] width 16 height 14
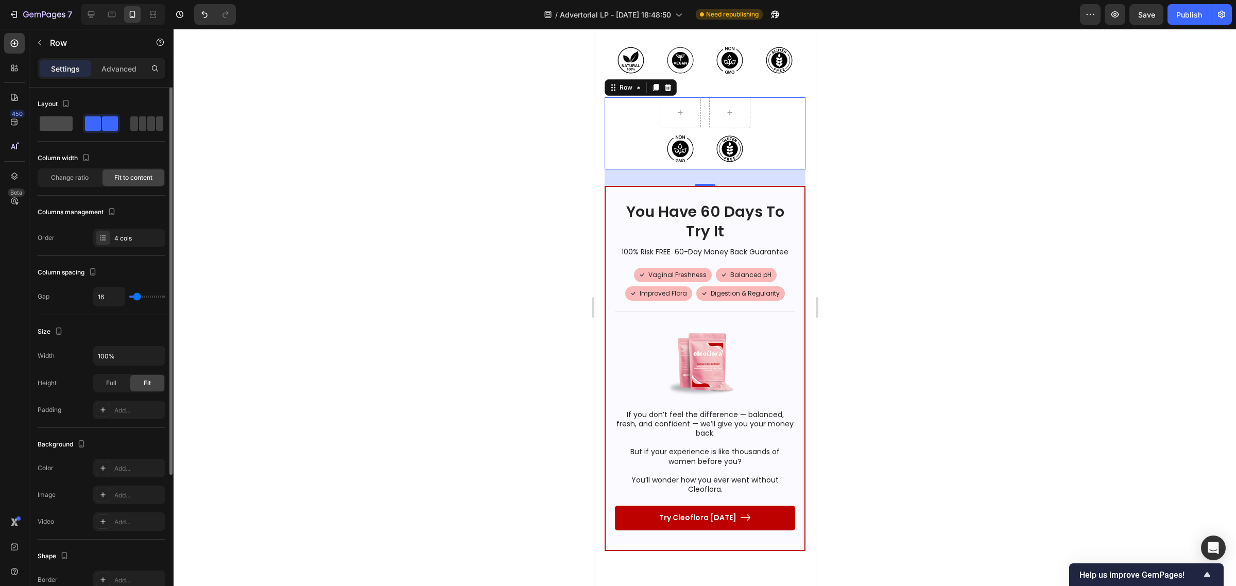
click at [68, 127] on span at bounding box center [56, 123] width 33 height 14
type input "0"
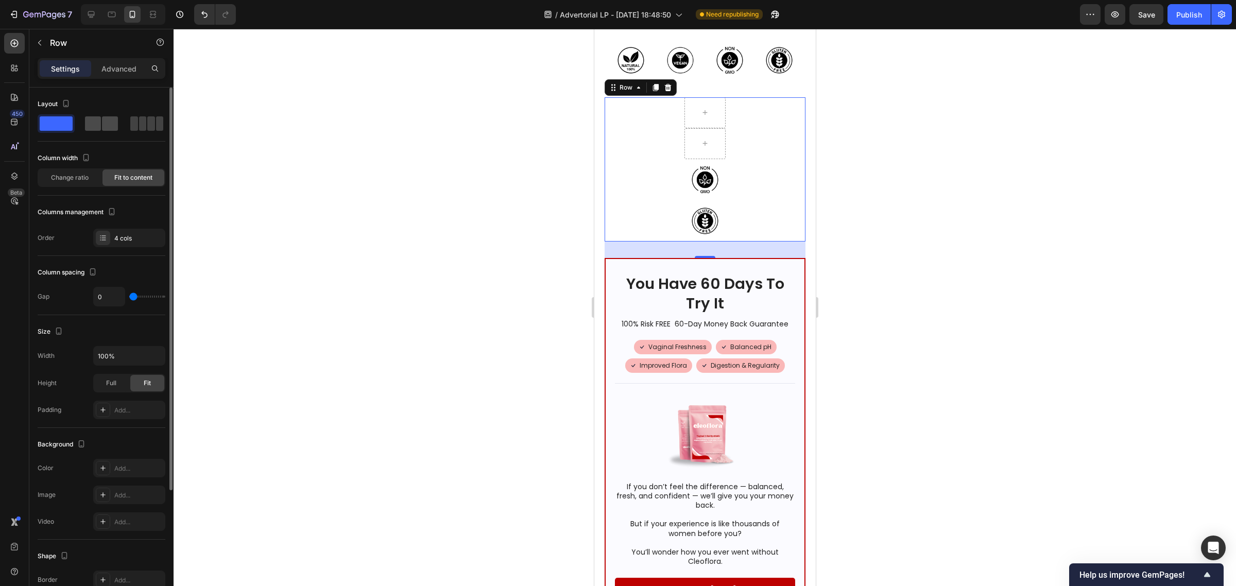
click at [109, 131] on div at bounding box center [101, 123] width 37 height 19
type input "16"
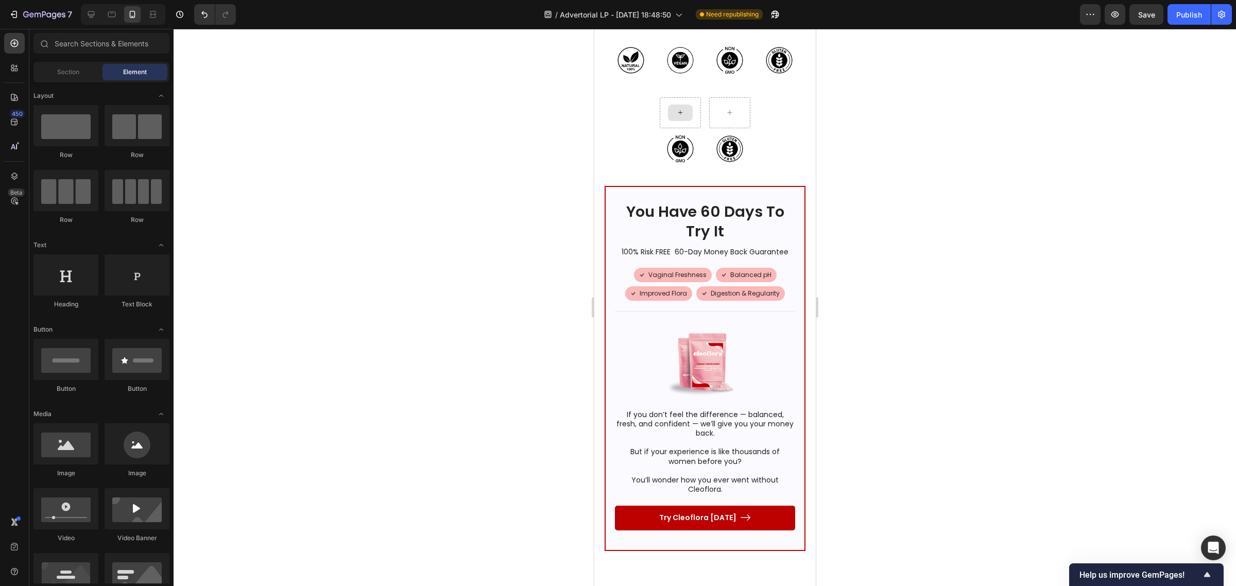
click at [686, 121] on div at bounding box center [679, 113] width 25 height 16
click at [479, 478] on div at bounding box center [705, 307] width 1062 height 557
drag, startPoint x: 735, startPoint y: 171, endPoint x: 694, endPoint y: 395, distance: 227.8
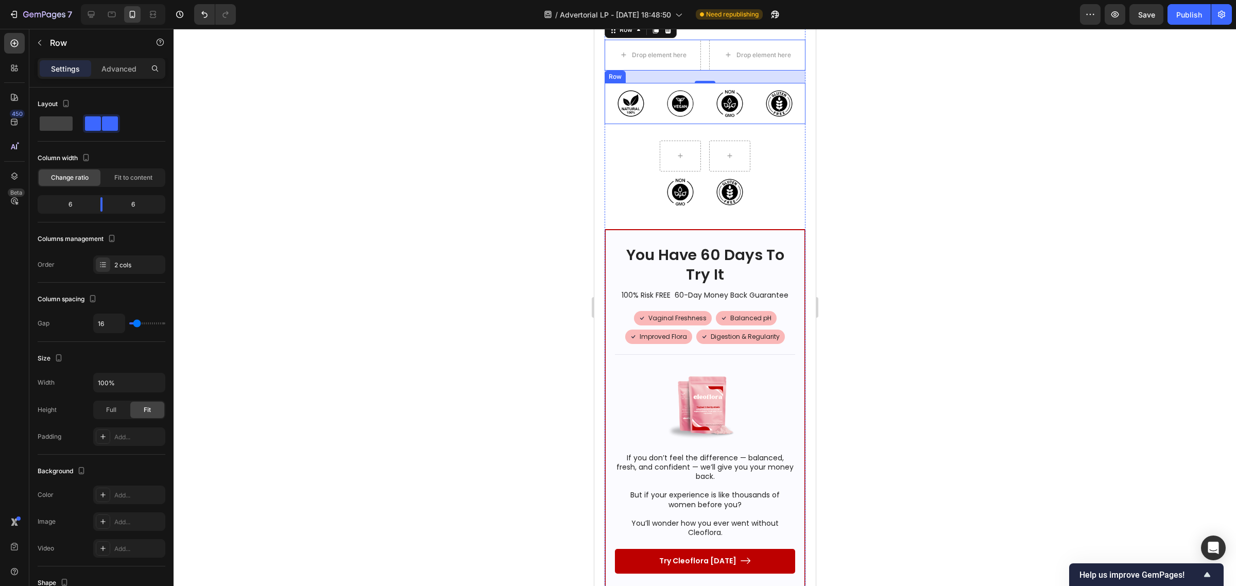
click at [619, 124] on img at bounding box center [630, 103] width 41 height 41
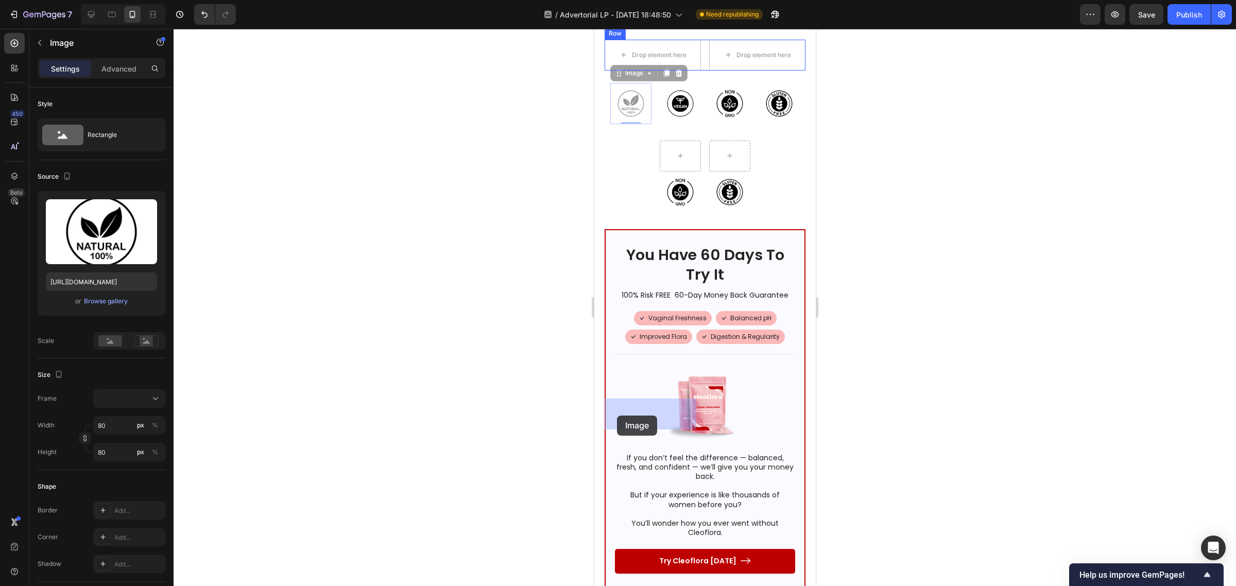
drag, startPoint x: 610, startPoint y: 438, endPoint x: 617, endPoint y: 416, distance: 23.6
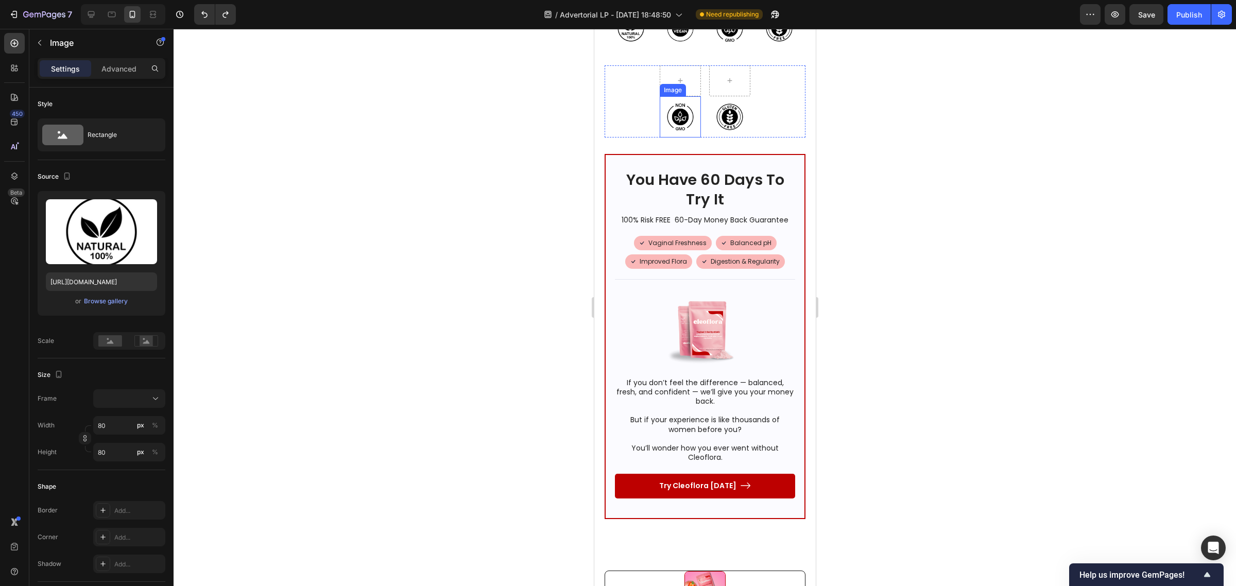
scroll to position [6115, 0]
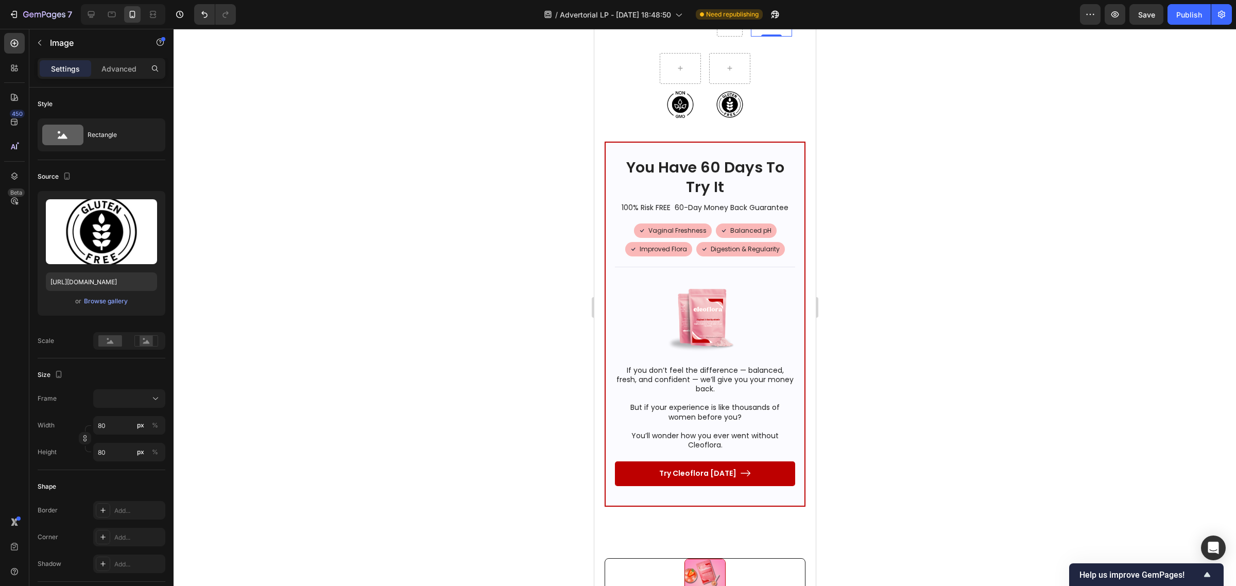
drag, startPoint x: 905, startPoint y: 367, endPoint x: 839, endPoint y: 367, distance: 65.9
click at [905, 367] on div at bounding box center [705, 307] width 1062 height 557
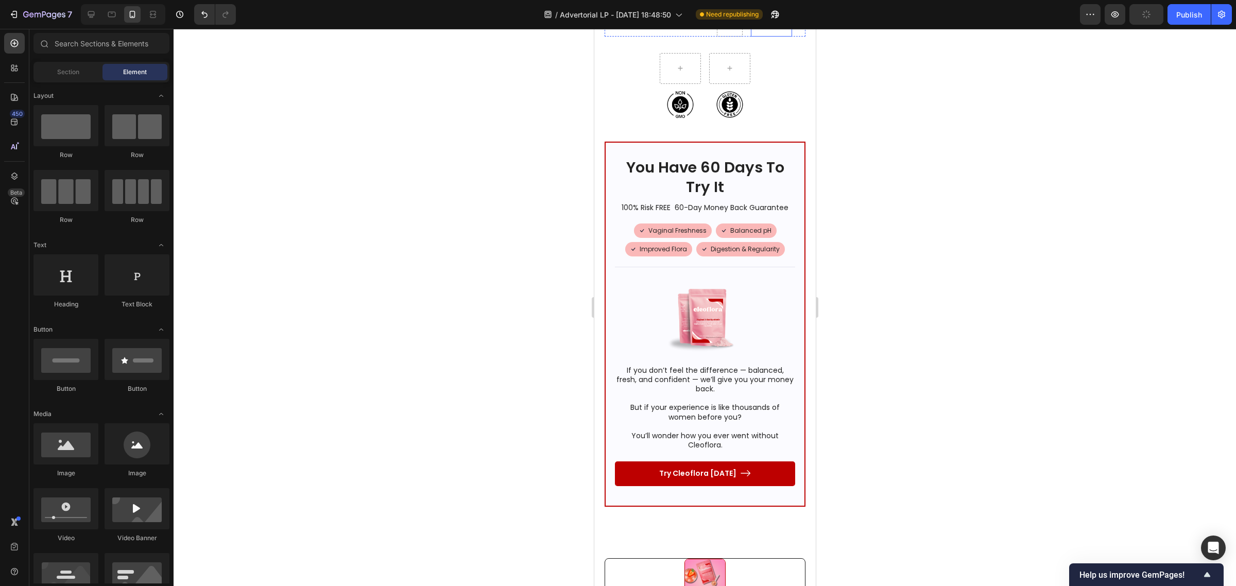
click at [771, 37] on img at bounding box center [770, 15] width 41 height 41
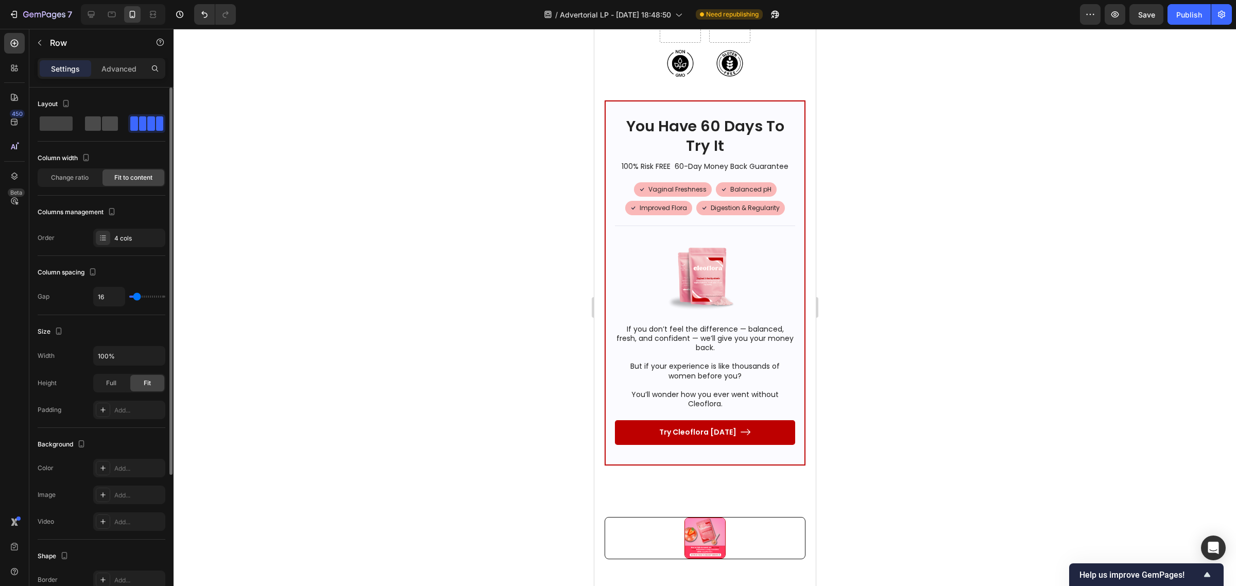
click at [98, 123] on span at bounding box center [93, 123] width 16 height 14
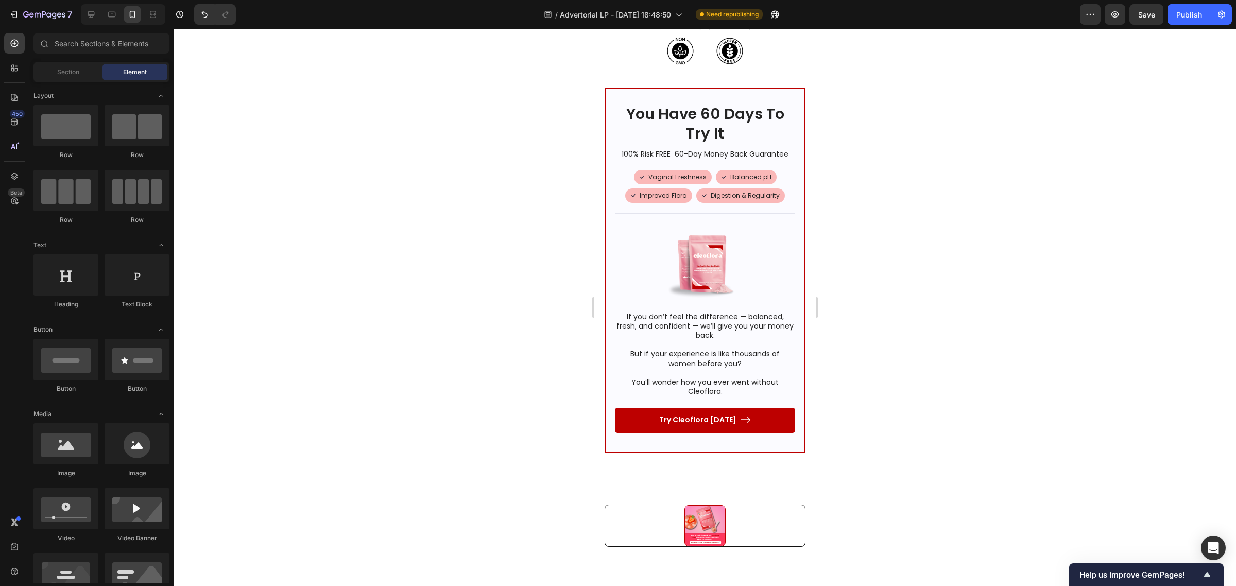
click at [672, 72] on img at bounding box center [679, 50] width 41 height 41
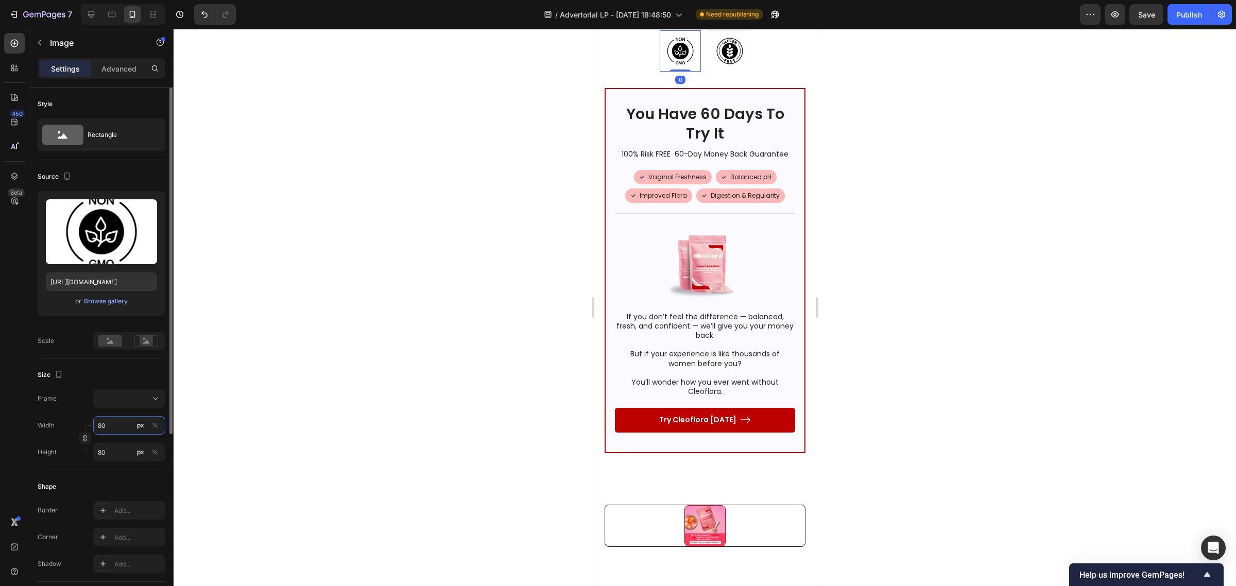
click at [125, 422] on input "80" at bounding box center [129, 425] width 72 height 19
type input "1"
type input "10"
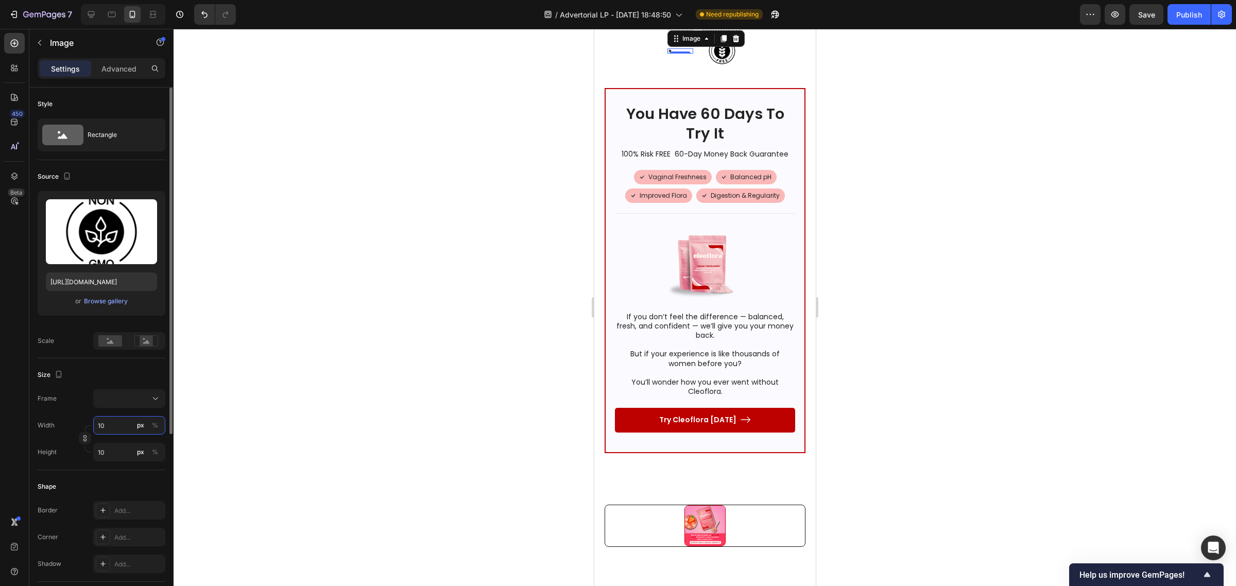
type input "100"
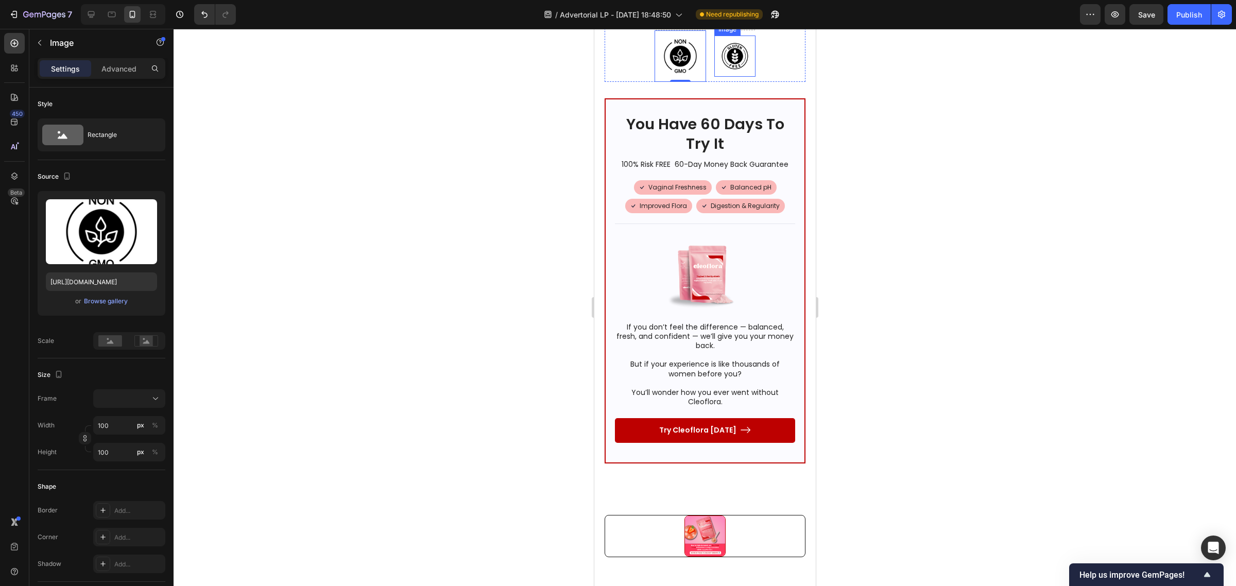
click at [731, 77] on img at bounding box center [734, 56] width 41 height 41
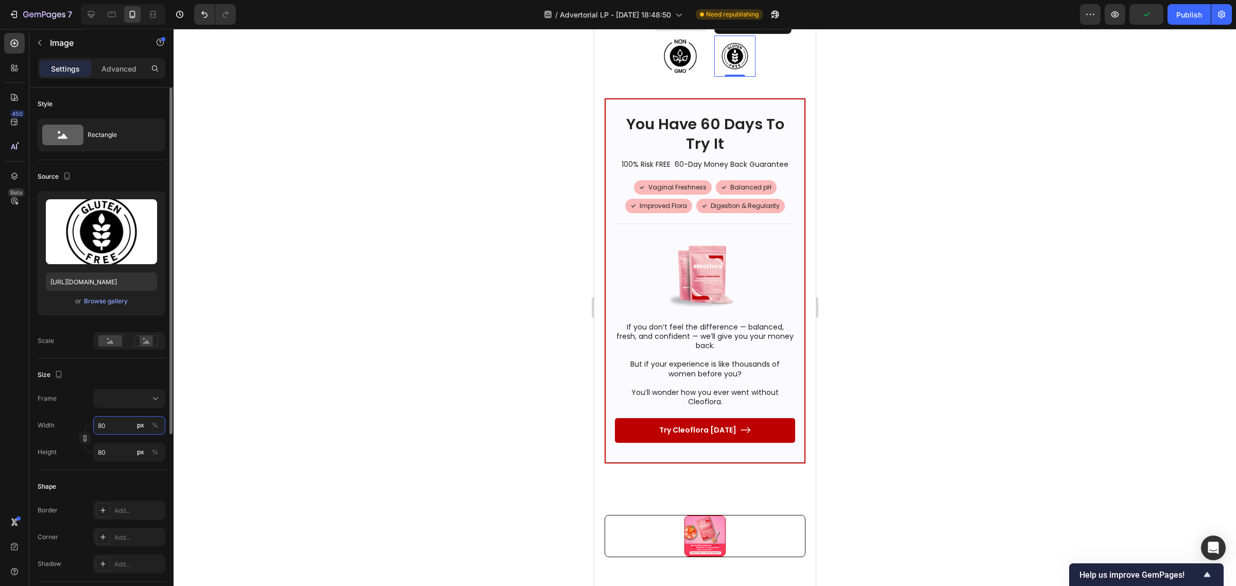
click at [124, 416] on input "80" at bounding box center [129, 425] width 72 height 19
type input "1"
type input "10"
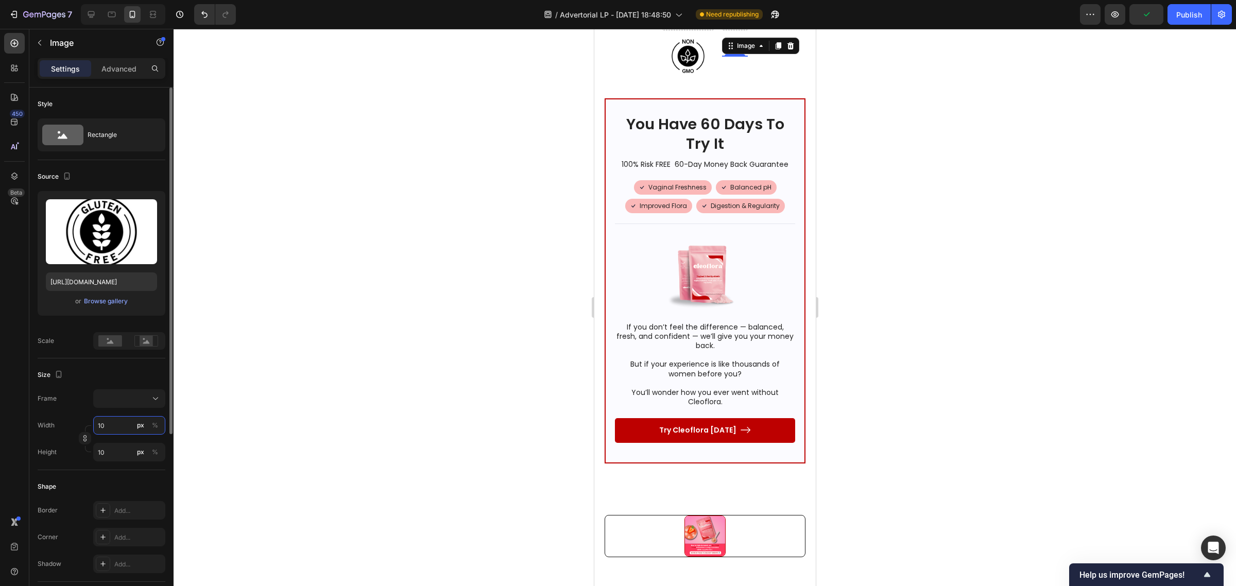
type input "100"
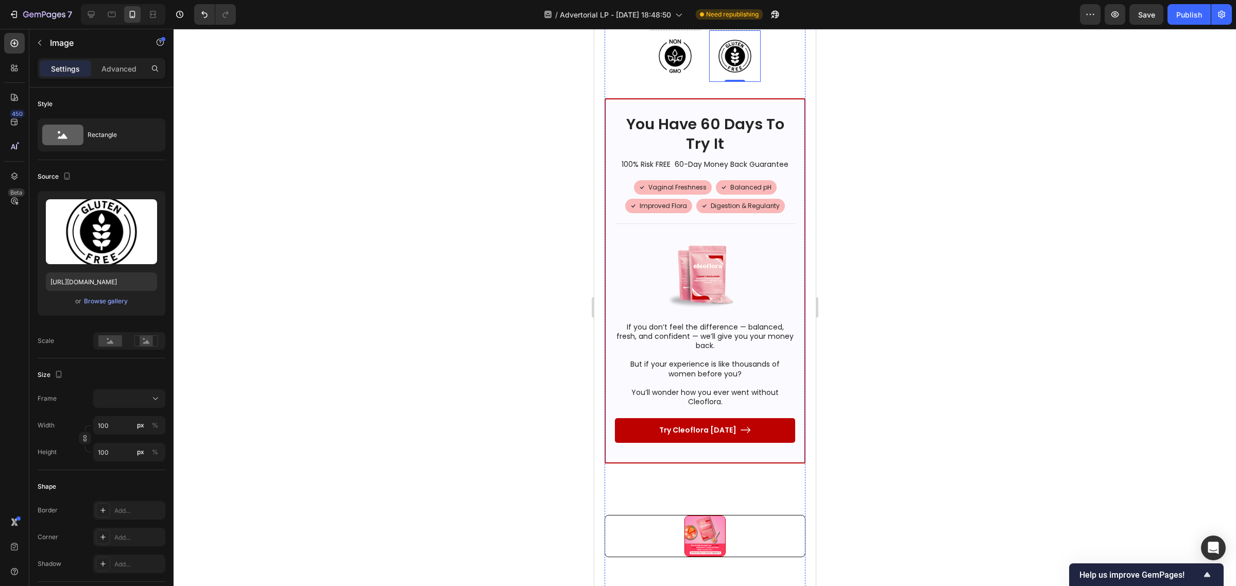
click at [135, 425] on button "px" at bounding box center [140, 425] width 12 height 12
type input "1"
type input "10"
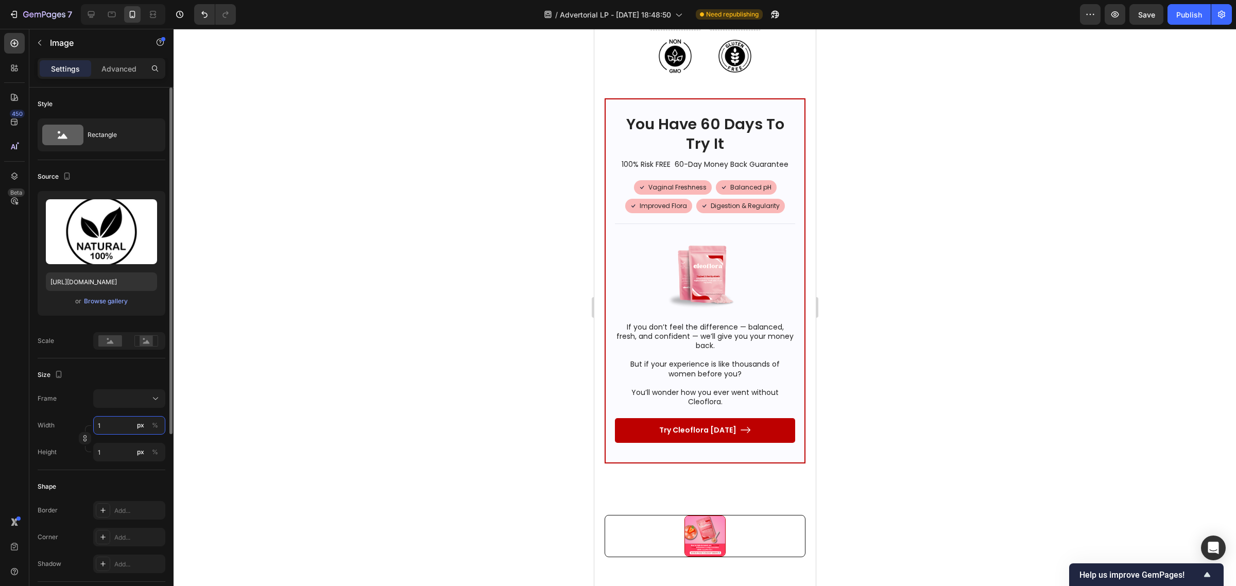
type input "10"
type input "100"
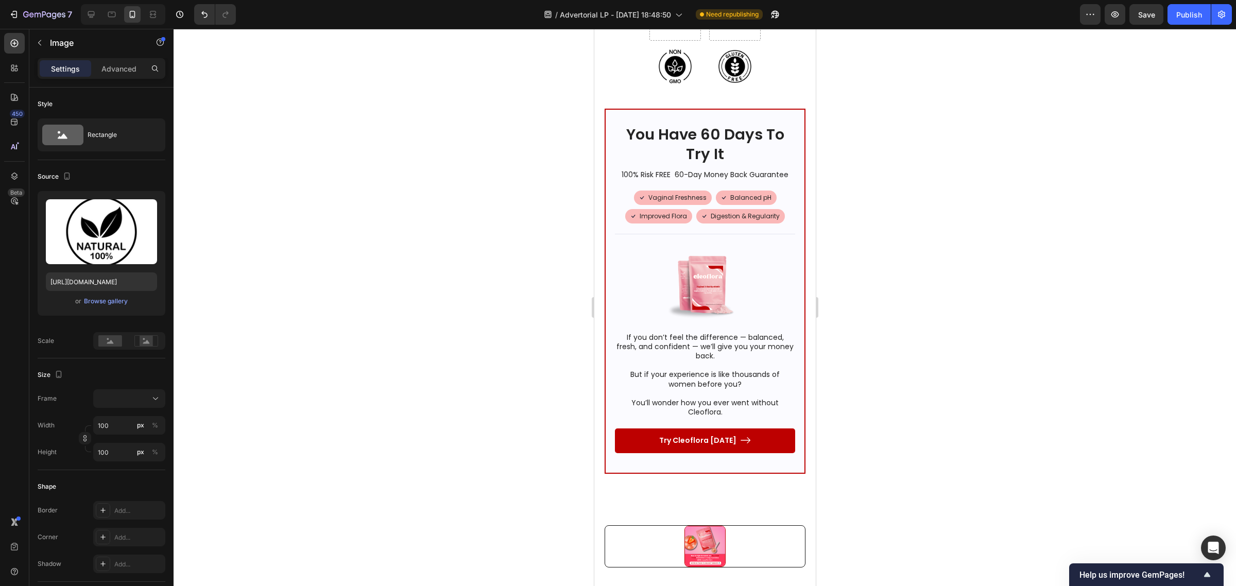
click at [110, 426] on input "80" at bounding box center [129, 425] width 72 height 19
type input "1"
type input "10"
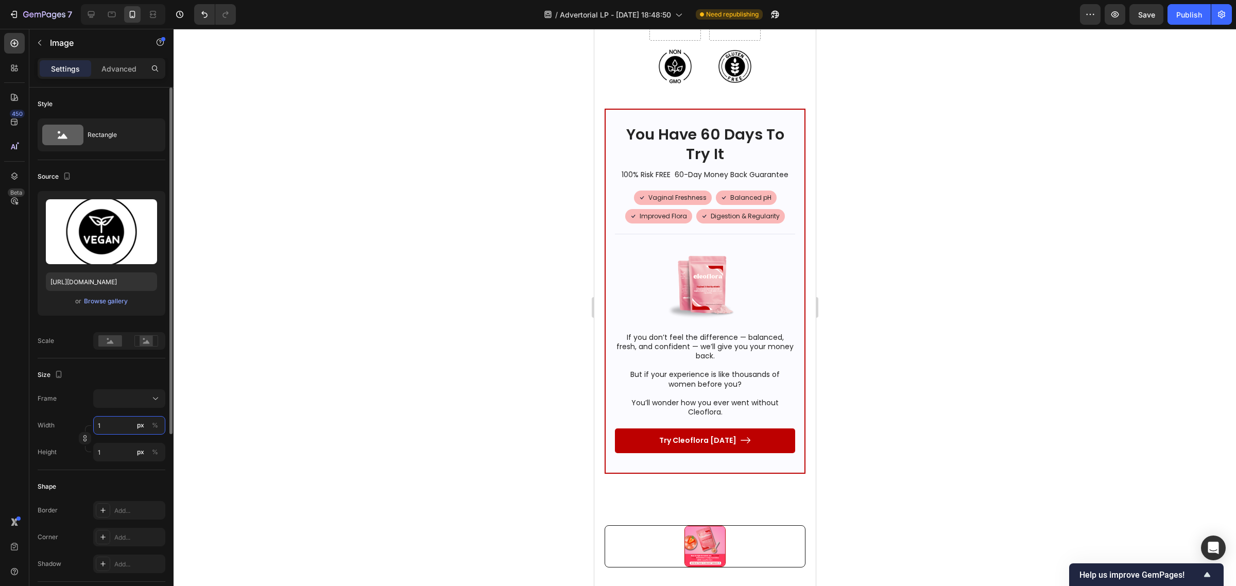
type input "10"
type input "100"
click at [439, 377] on div at bounding box center [705, 307] width 1062 height 557
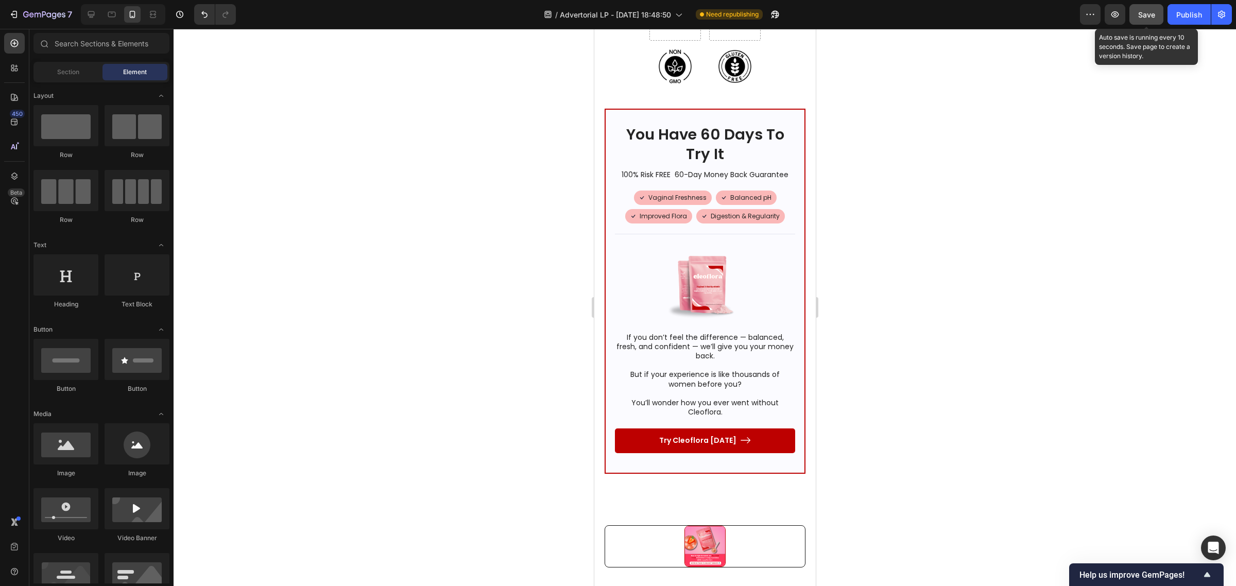
drag, startPoint x: 1152, startPoint y: 5, endPoint x: 1142, endPoint y: 6, distance: 9.8
click at [1153, 5] on button "Save" at bounding box center [1146, 14] width 34 height 21
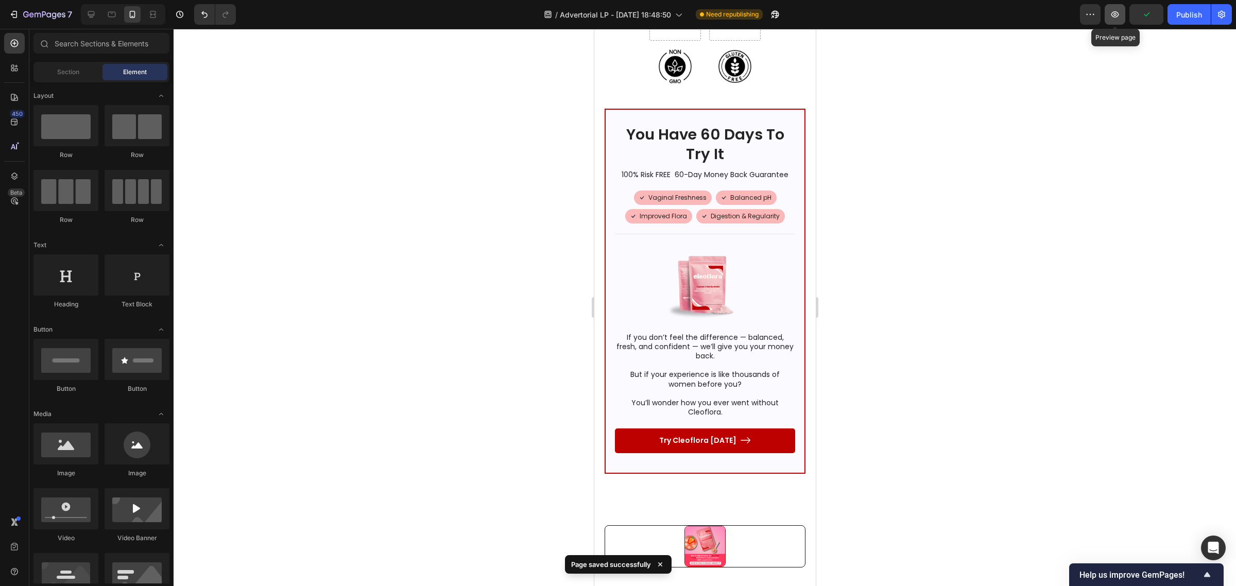
click at [1122, 7] on button "button" at bounding box center [1115, 14] width 21 height 21
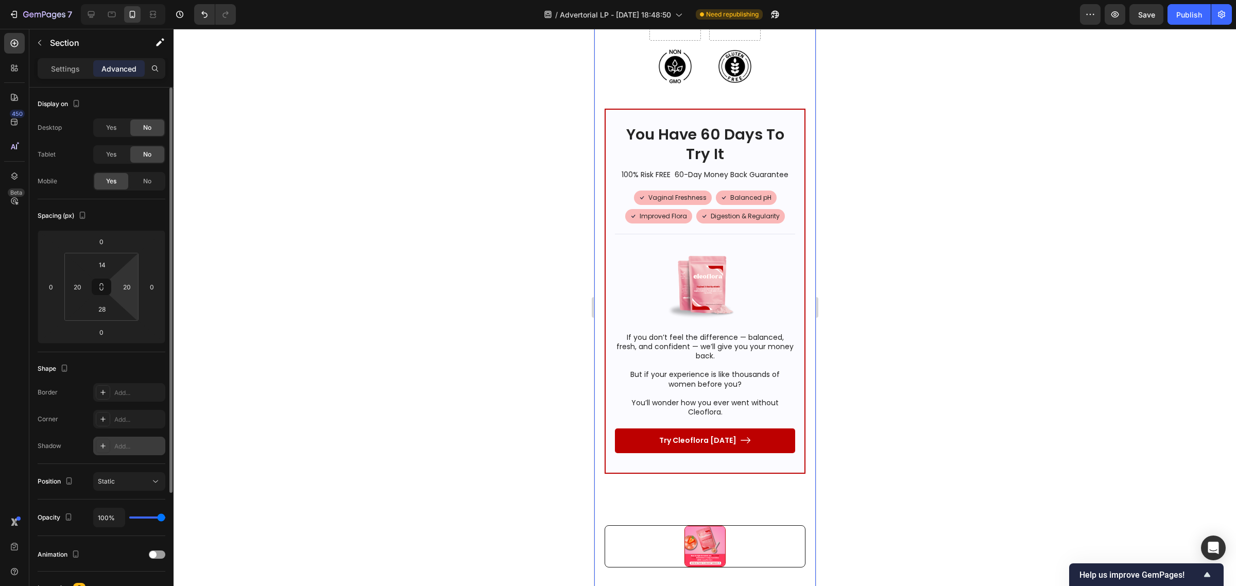
scroll to position [161, 0]
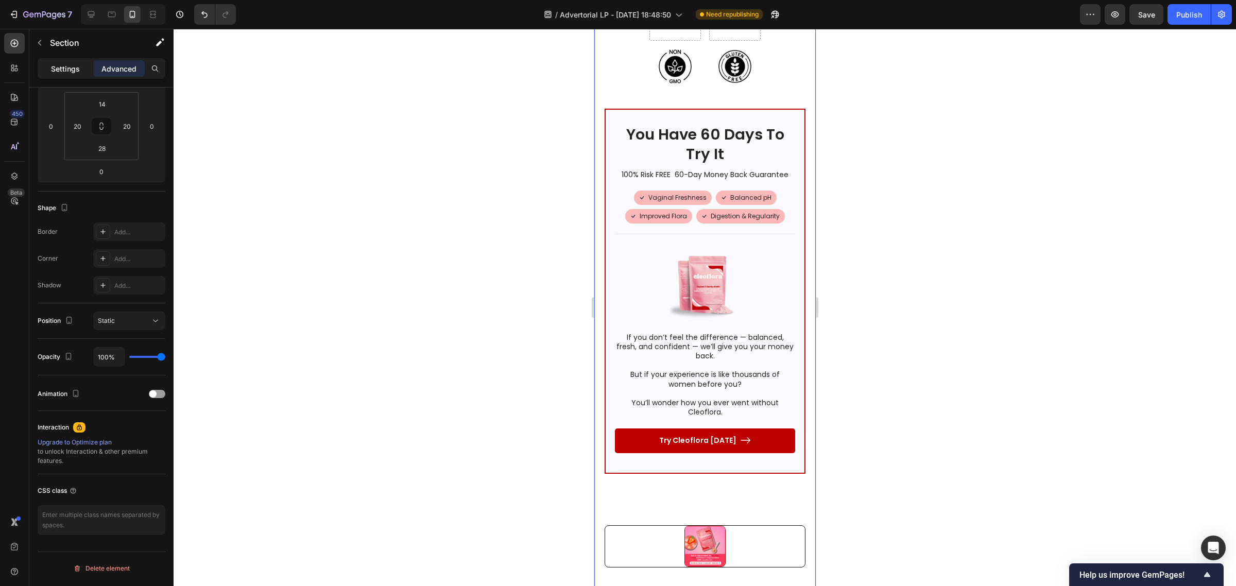
click at [50, 67] on div "Settings" at bounding box center [65, 68] width 51 height 16
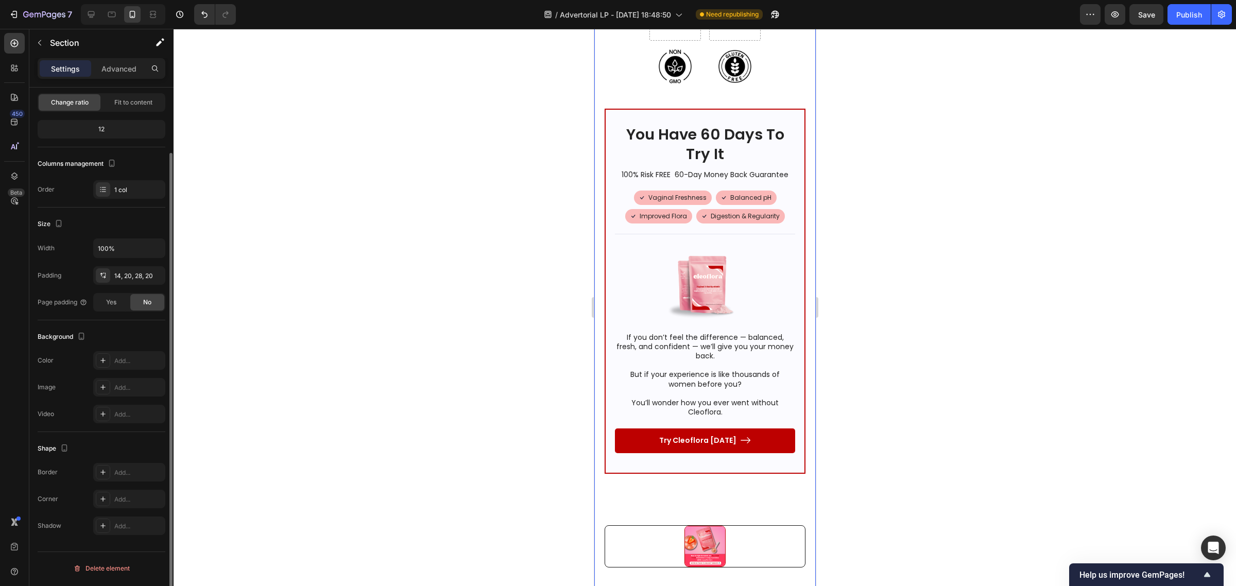
scroll to position [75, 0]
click at [125, 361] on div "Add..." at bounding box center [138, 361] width 48 height 9
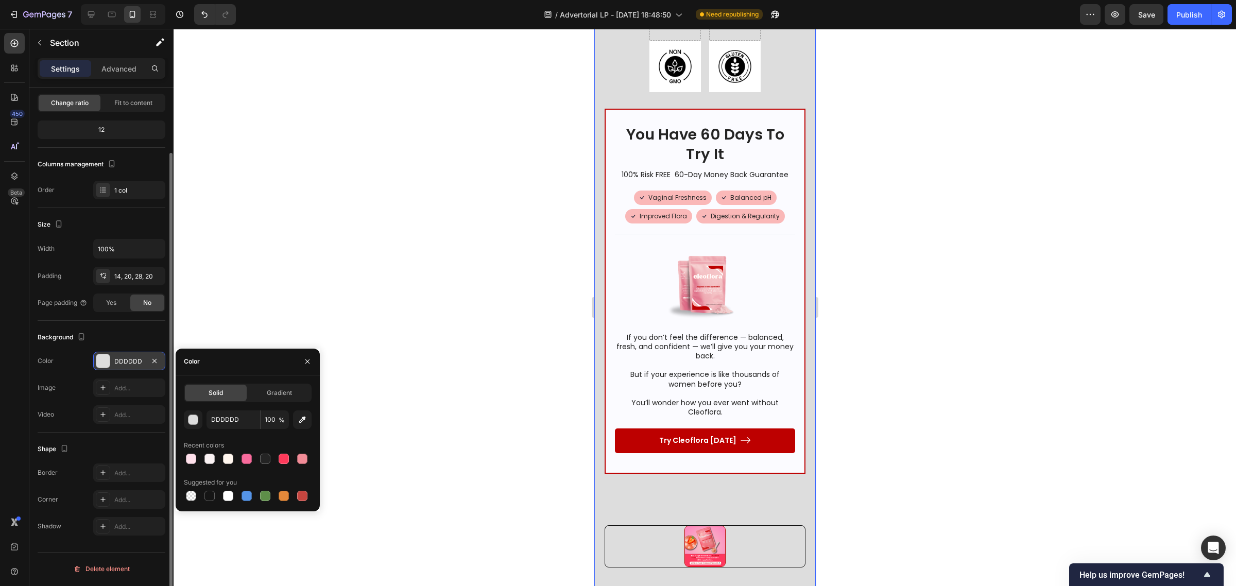
click at [446, 201] on div at bounding box center [705, 307] width 1062 height 557
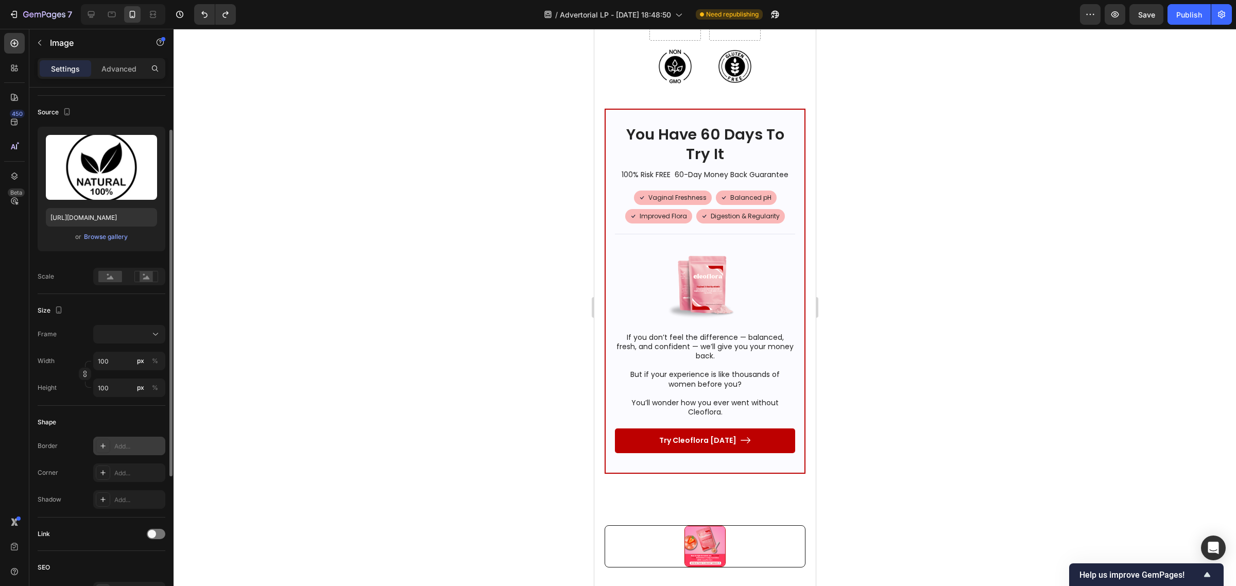
scroll to position [129, 0]
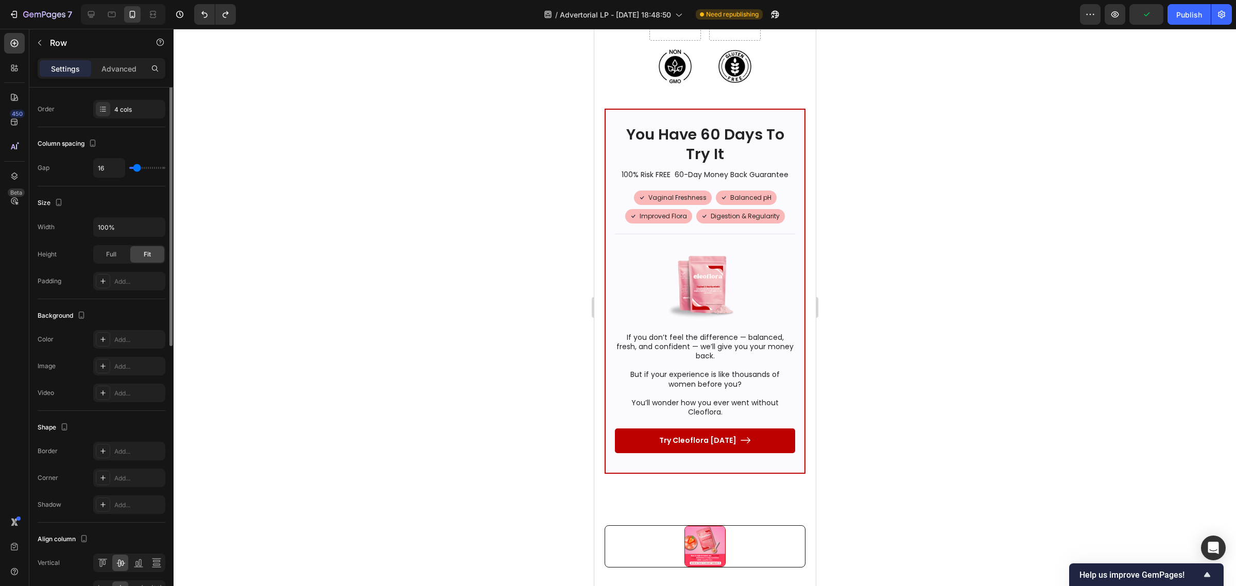
scroll to position [0, 0]
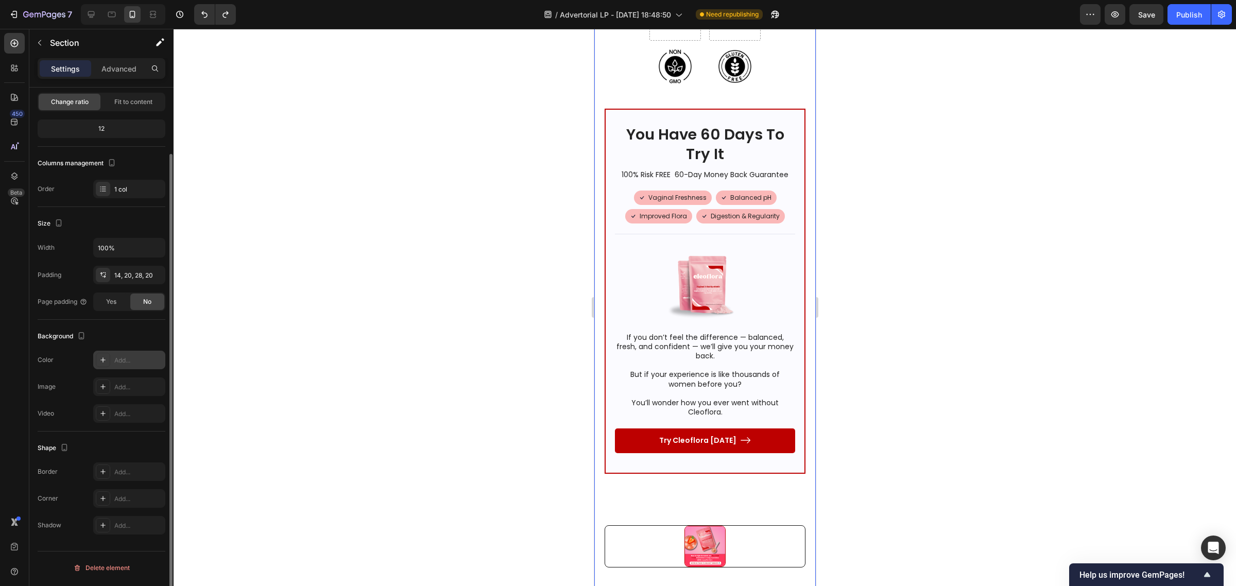
click at [120, 364] on div "Add..." at bounding box center [138, 360] width 48 height 9
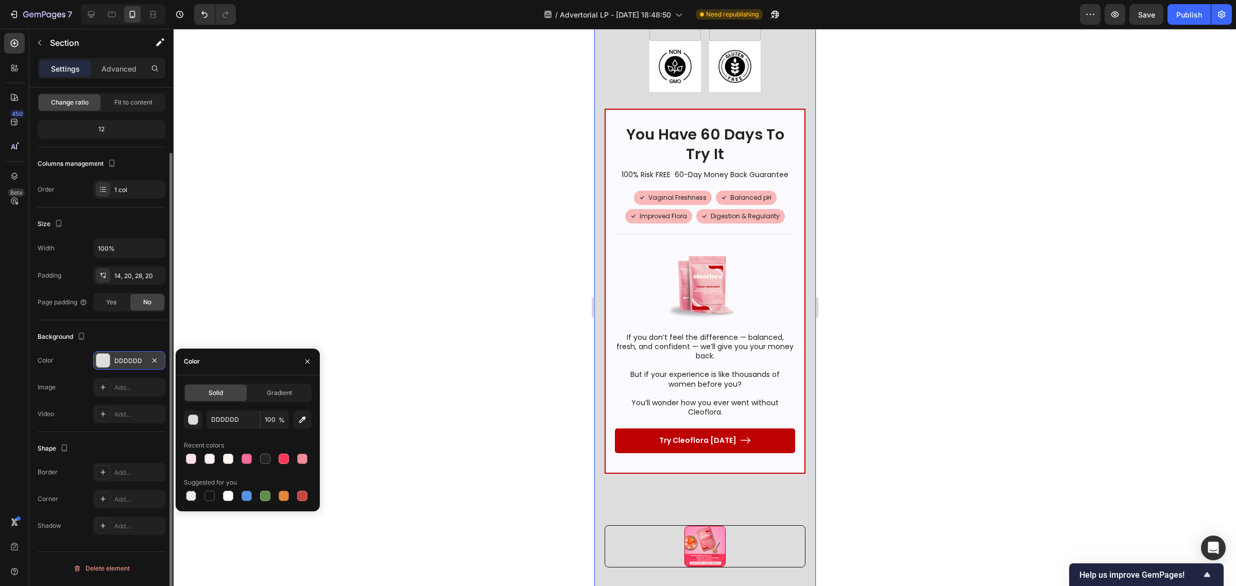
scroll to position [75, 0]
click at [300, 420] on icon "button" at bounding box center [302, 419] width 7 height 7
type input "FFFFFF"
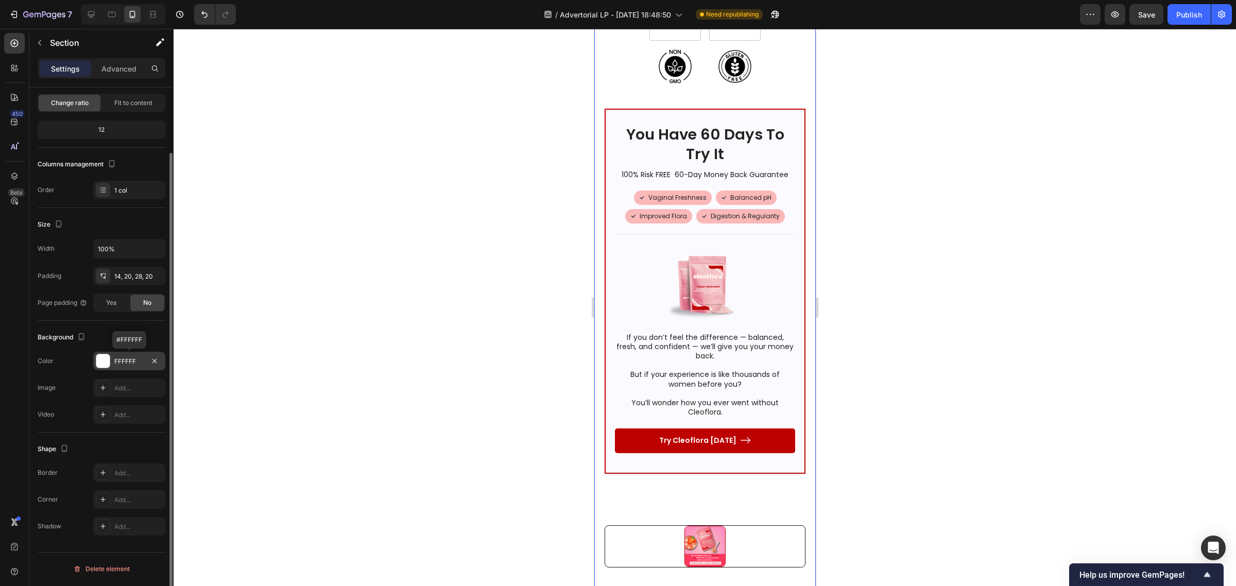
click at [954, 317] on div at bounding box center [705, 307] width 1062 height 557
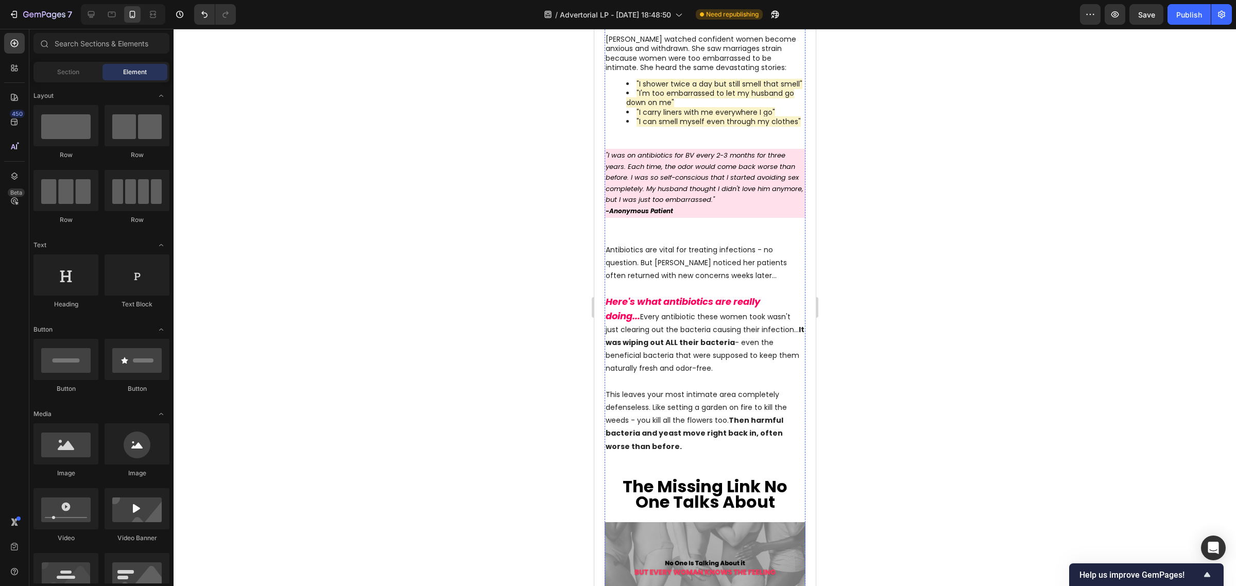
scroll to position [1094, 0]
click at [597, 261] on div "Image Something is deeply wrong with how women feel about their bodies today. A…" at bounding box center [704, 121] width 221 height 1824
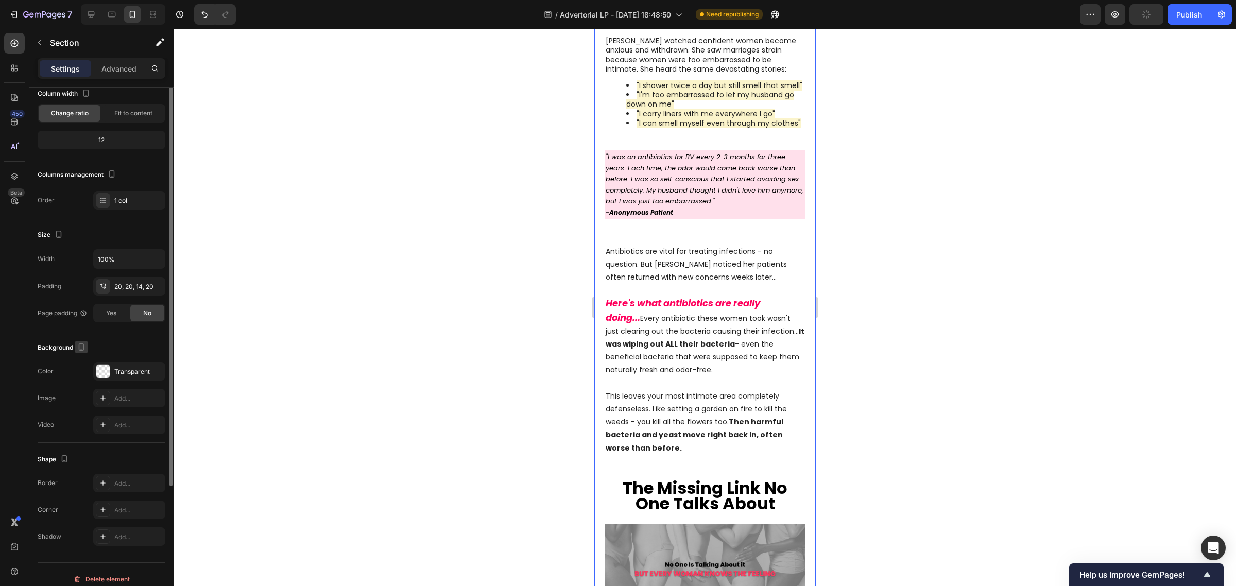
scroll to position [75, 0]
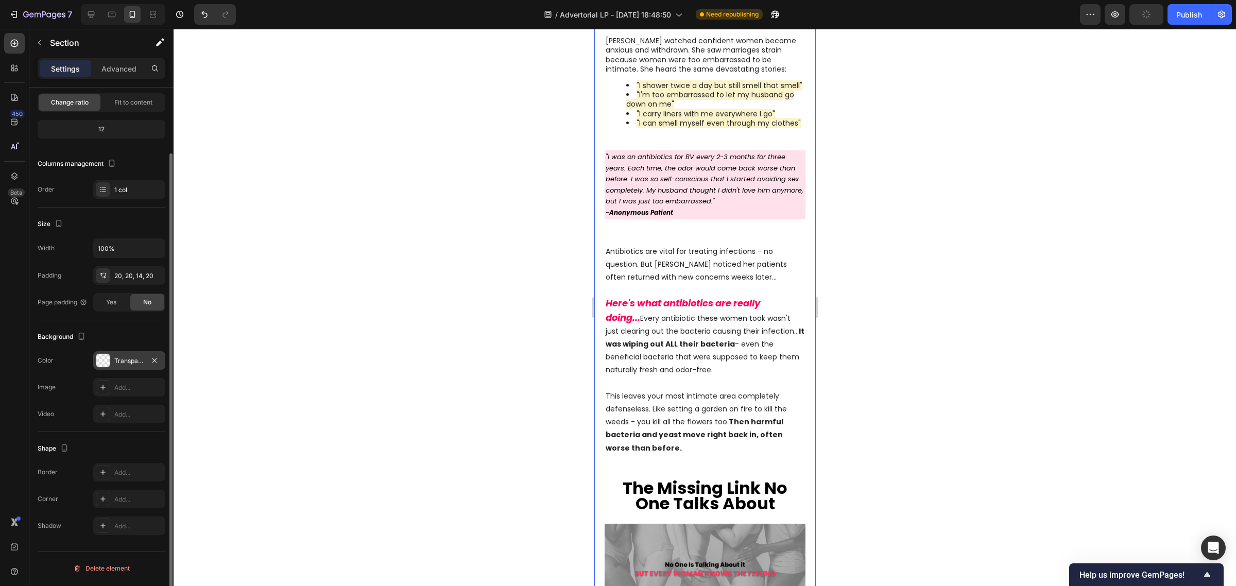
click at [127, 363] on div "Transparent" at bounding box center [129, 360] width 30 height 9
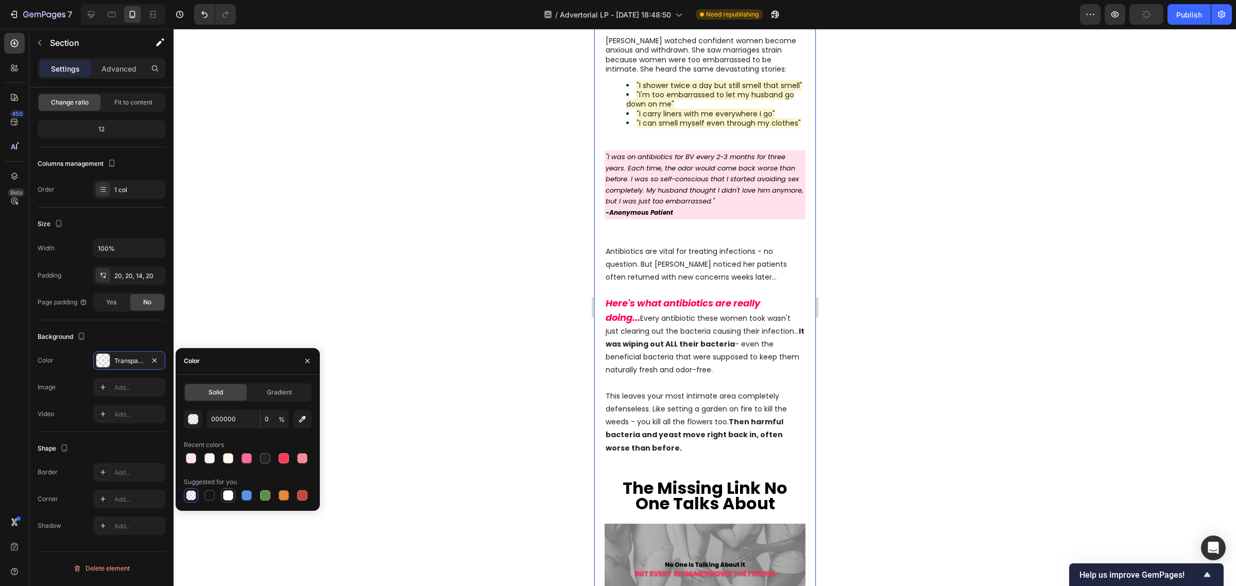
click at [227, 493] on div at bounding box center [228, 495] width 10 height 10
type input "FFFFFF"
type input "100"
click at [322, 214] on div at bounding box center [705, 307] width 1062 height 557
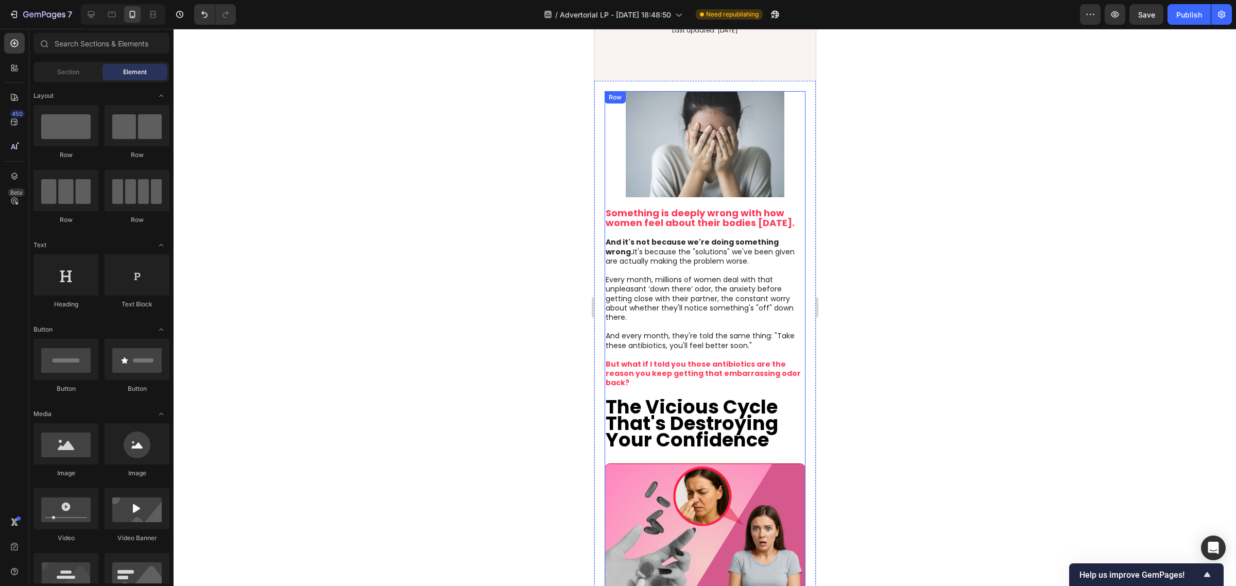
scroll to position [64, 0]
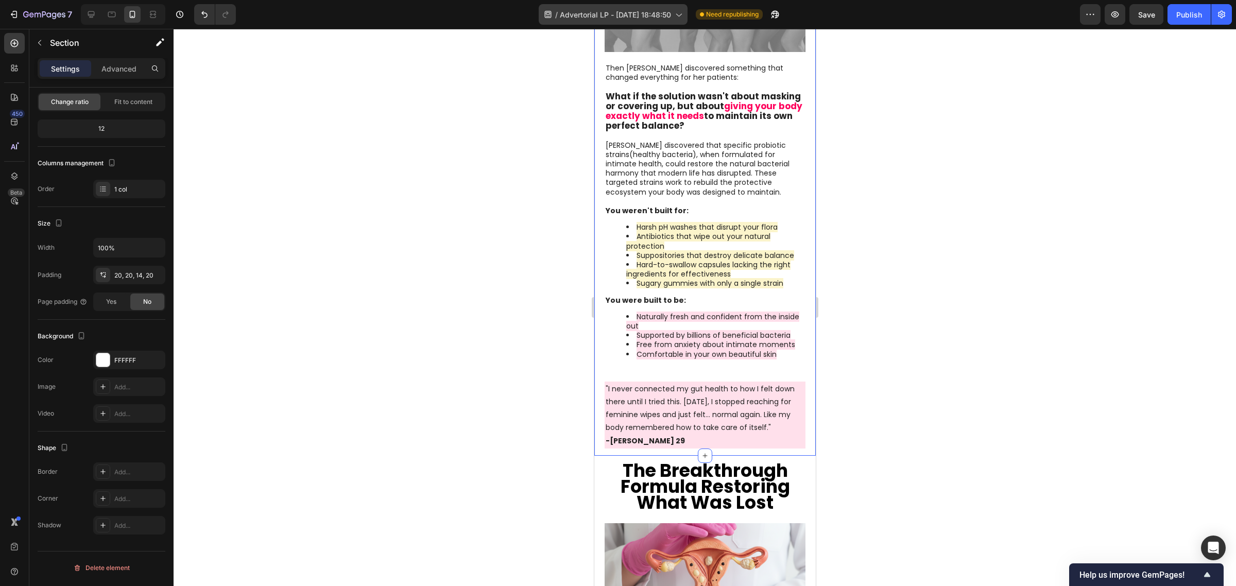
scroll to position [1995, 0]
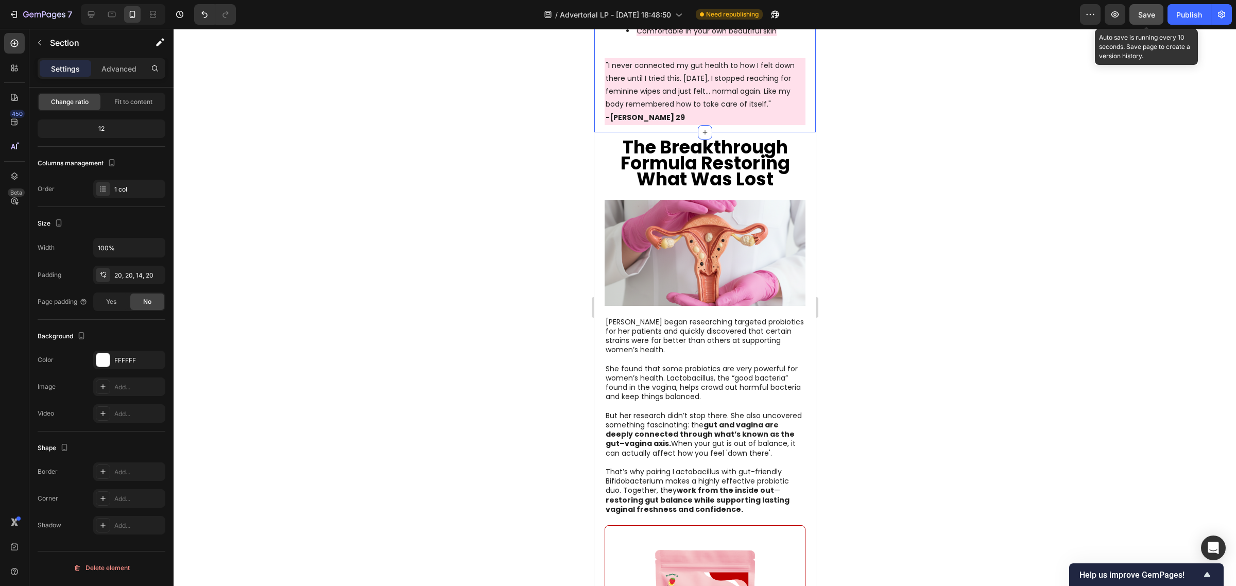
click at [1146, 17] on span "Save" at bounding box center [1146, 14] width 17 height 9
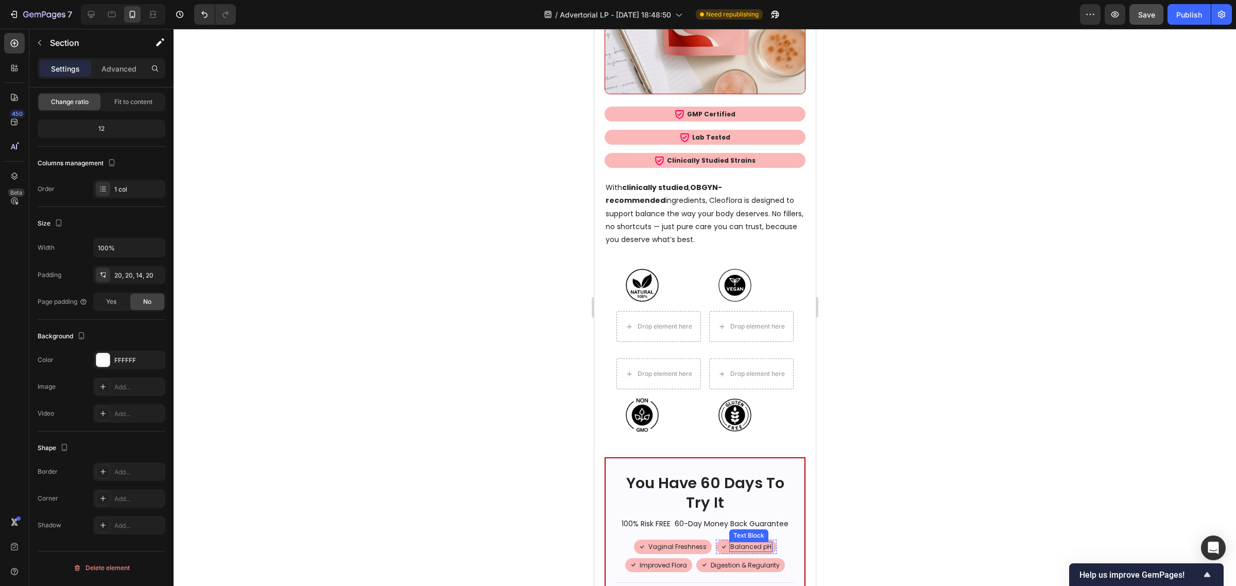
scroll to position [6179, 0]
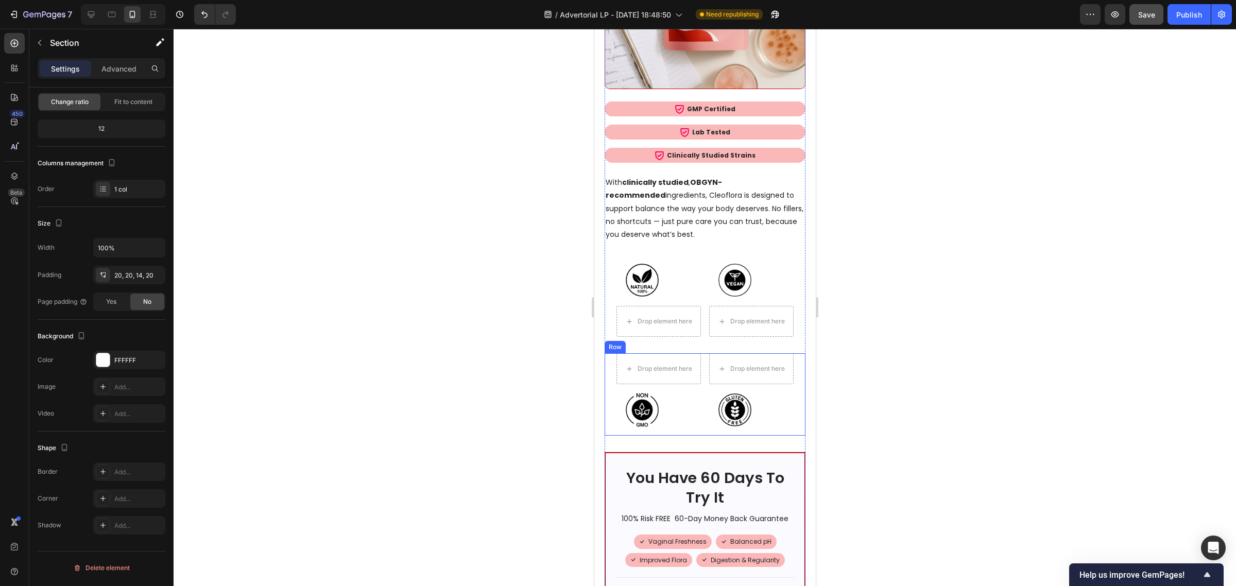
click at [610, 353] on div "Drop element here Drop element here Image Image Row" at bounding box center [704, 394] width 201 height 82
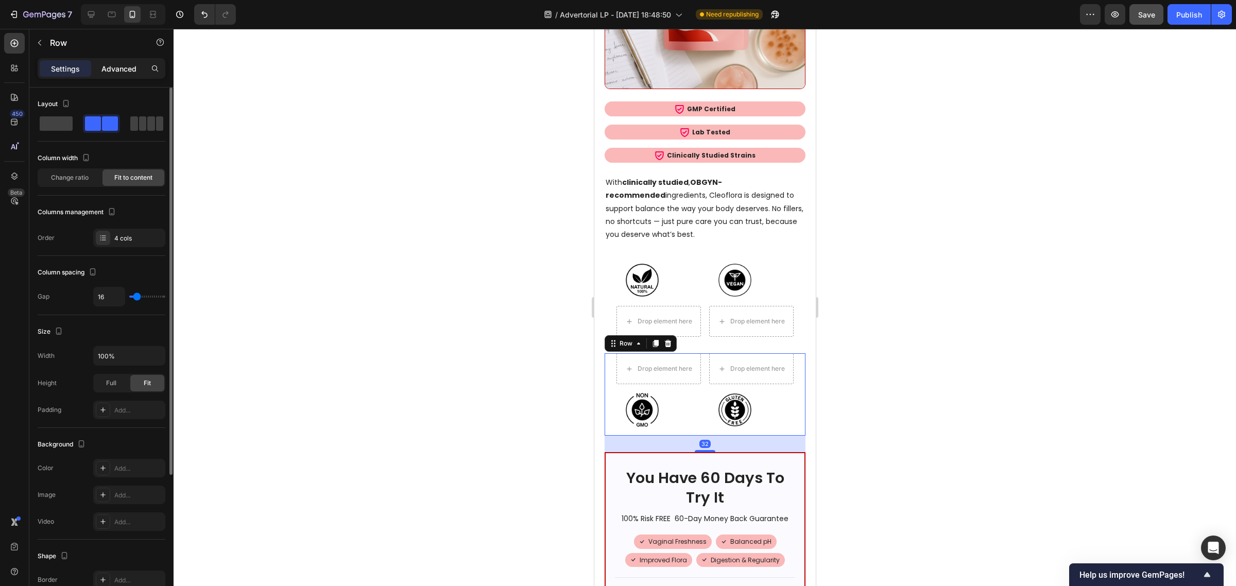
click at [116, 65] on p "Advanced" at bounding box center [118, 68] width 35 height 11
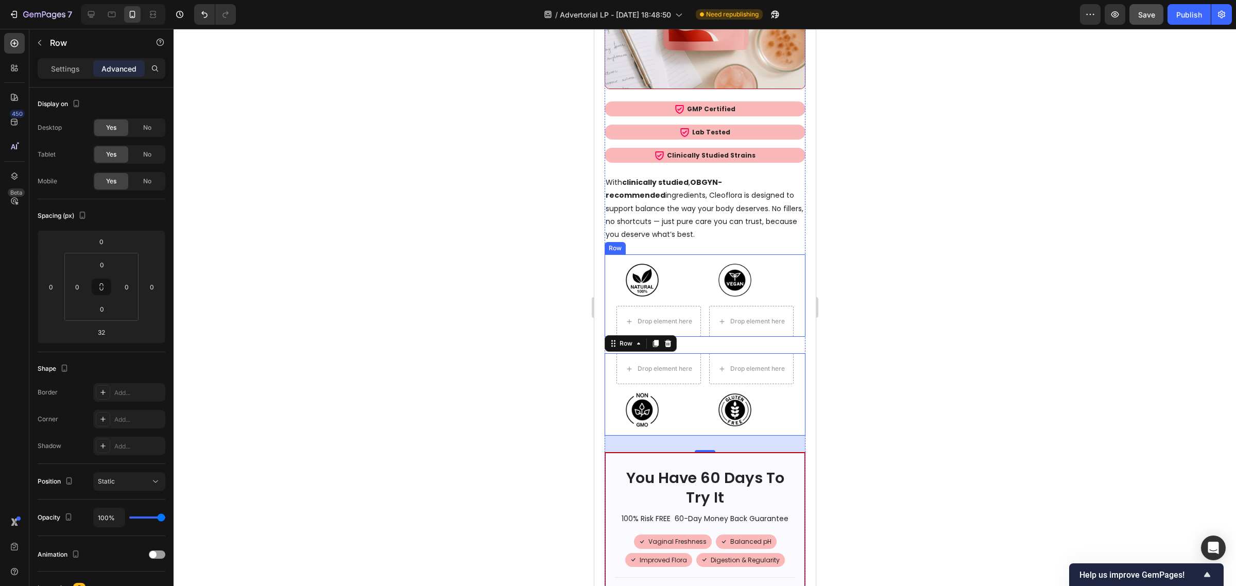
click at [701, 277] on div "Image Image Drop element here Drop element here Row" at bounding box center [704, 295] width 201 height 82
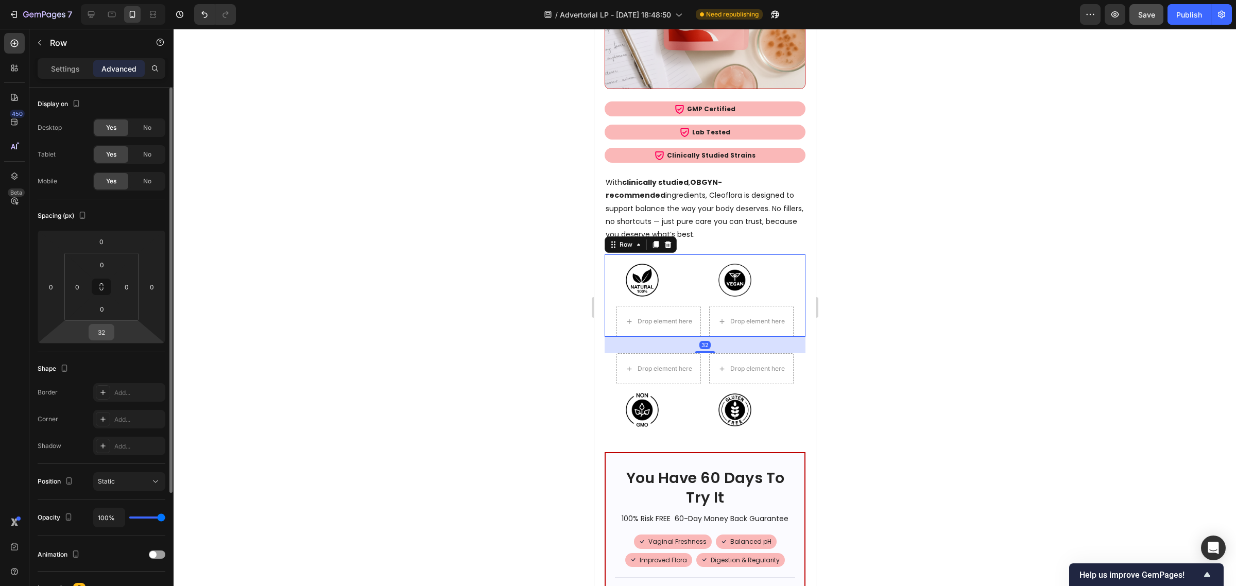
click at [103, 337] on input "32" at bounding box center [101, 331] width 21 height 15
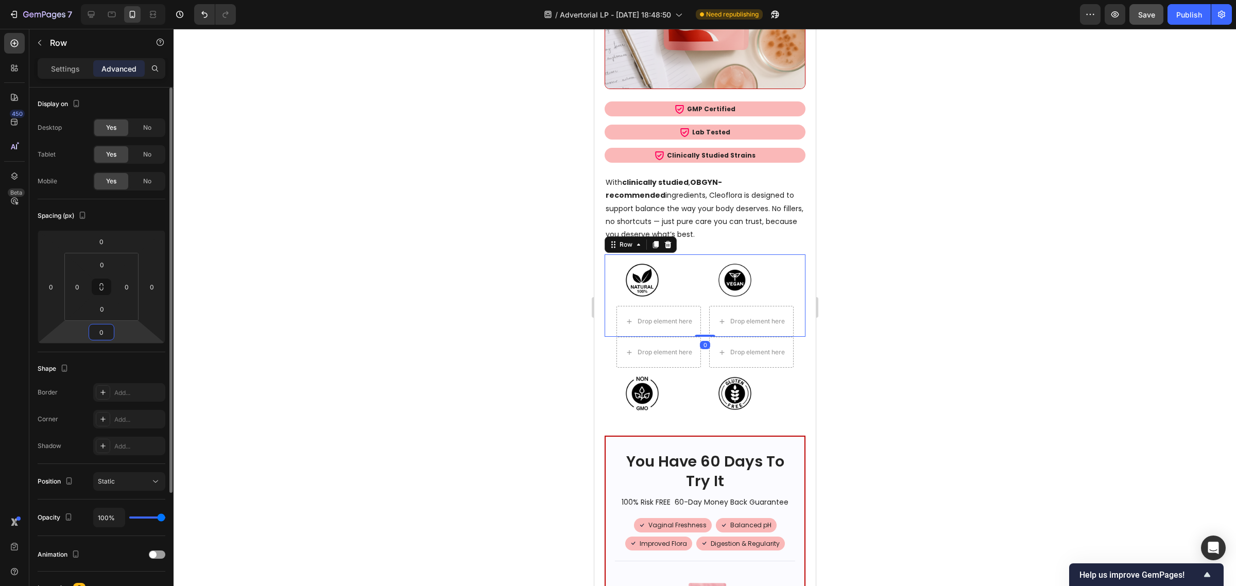
type input "0"
click at [307, 156] on div at bounding box center [705, 307] width 1062 height 557
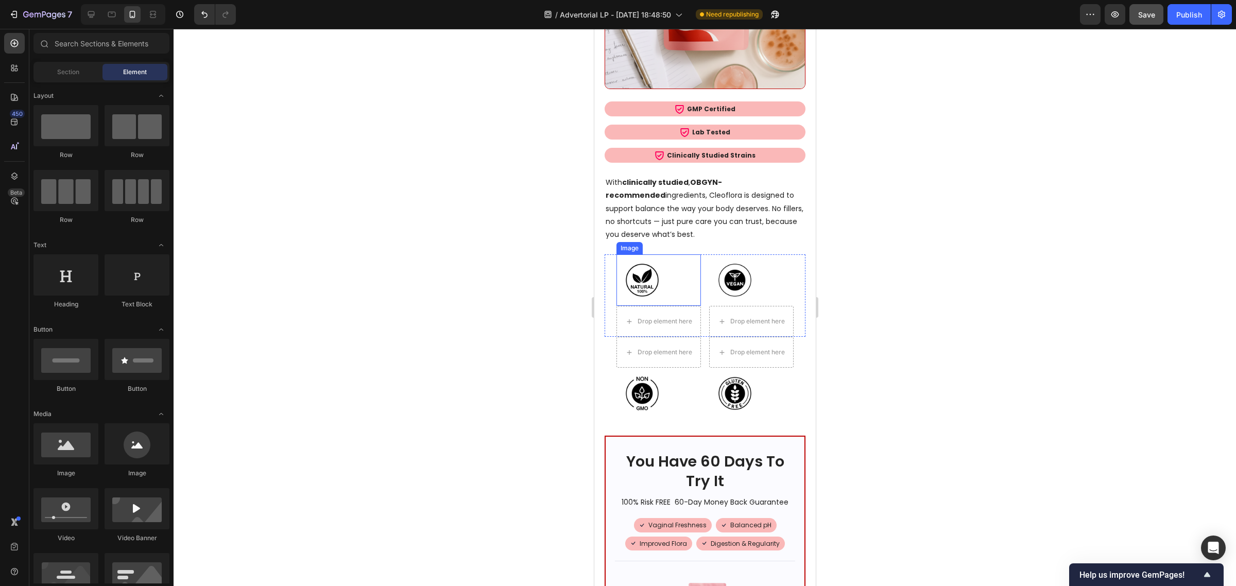
click at [626, 254] on img at bounding box center [641, 279] width 51 height 51
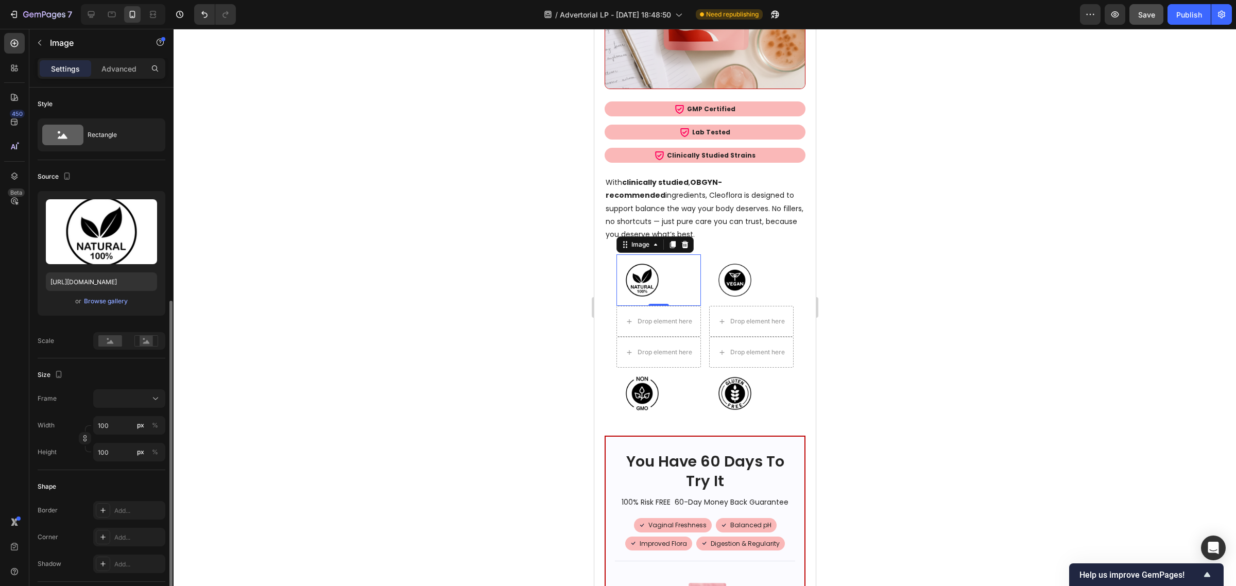
scroll to position [277, 0]
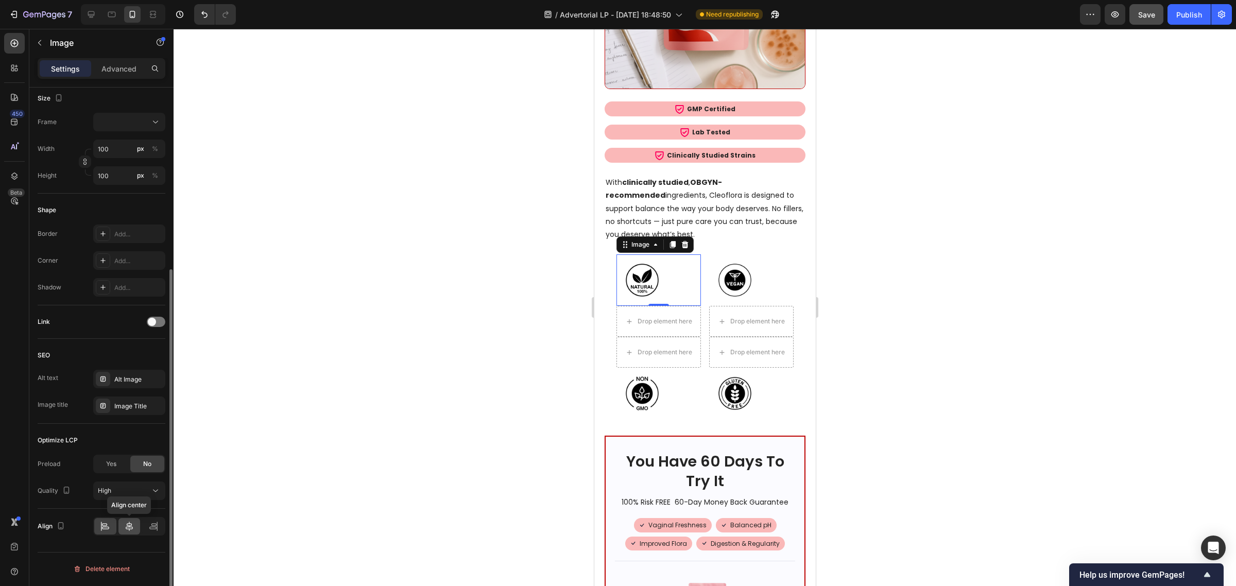
click at [127, 522] on icon at bounding box center [129, 526] width 10 height 10
click at [748, 254] on img at bounding box center [734, 279] width 51 height 51
click at [137, 526] on div at bounding box center [129, 527] width 22 height 16
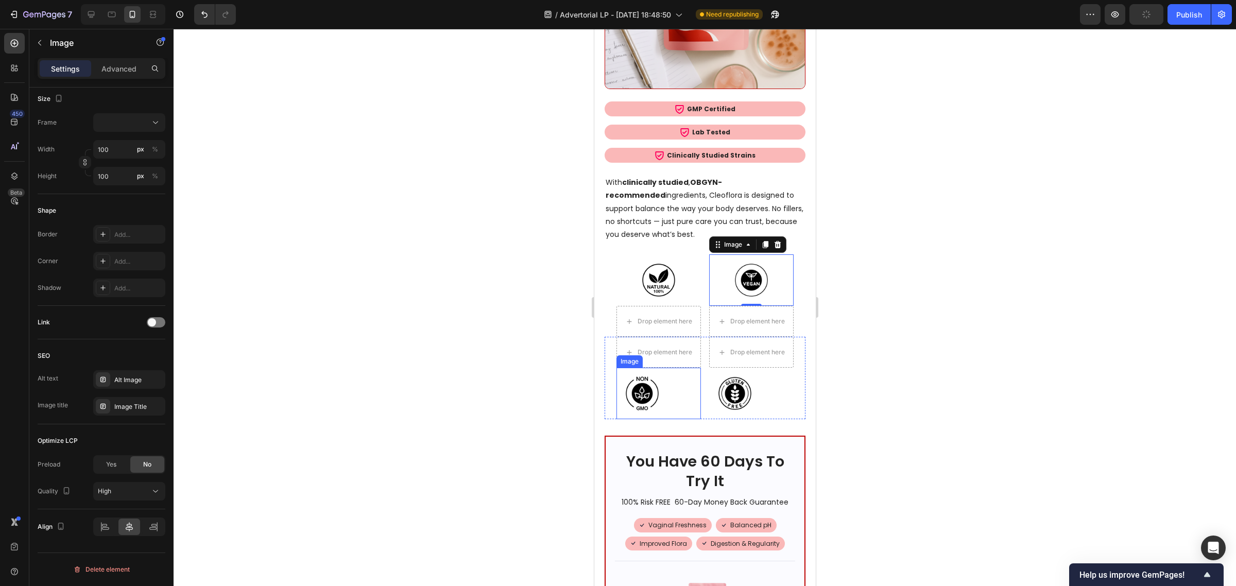
click at [649, 368] on img at bounding box center [641, 393] width 51 height 51
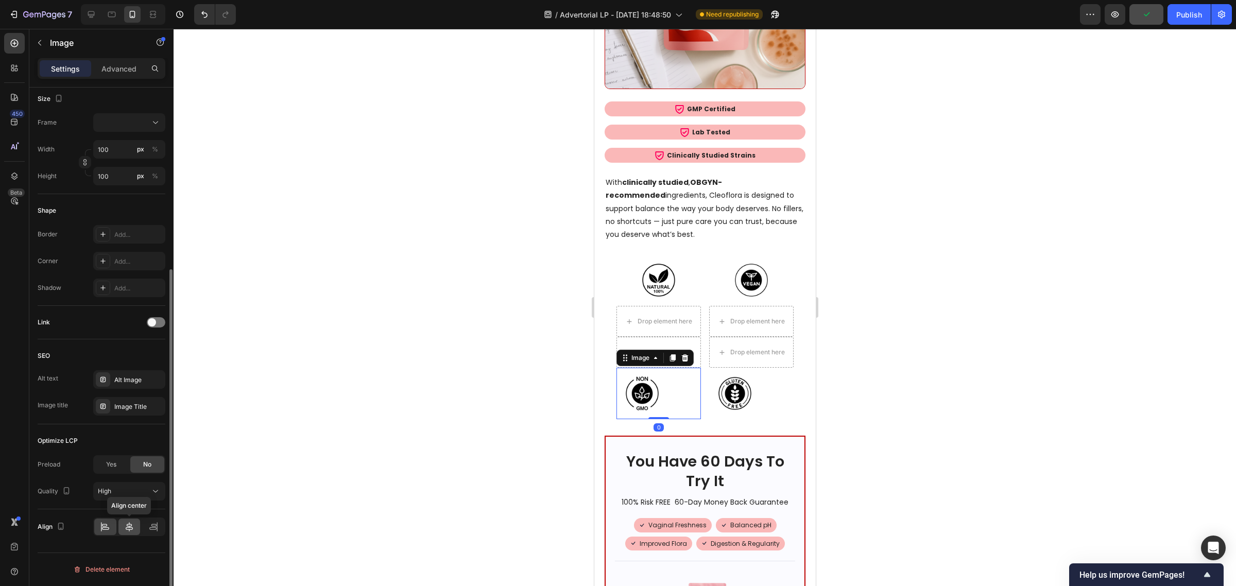
click at [127, 525] on icon at bounding box center [129, 526] width 7 height 9
click at [764, 368] on div at bounding box center [751, 393] width 84 height 51
click at [132, 529] on icon at bounding box center [129, 526] width 7 height 9
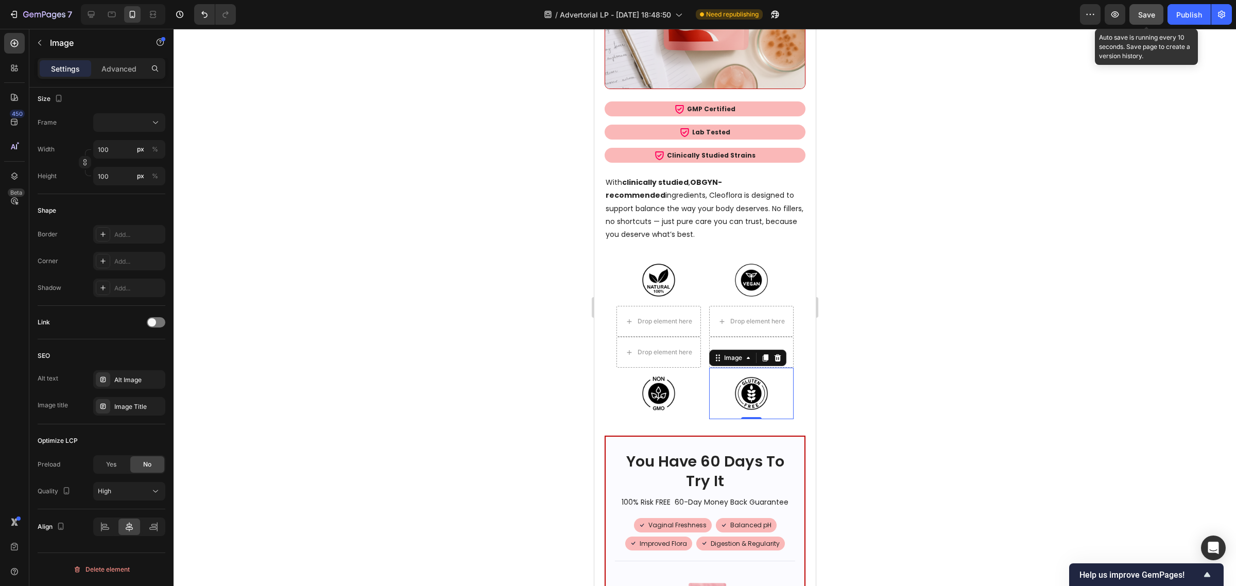
click at [1139, 19] on div "Save" at bounding box center [1146, 14] width 17 height 11
click at [653, 254] on img at bounding box center [657, 279] width 51 height 51
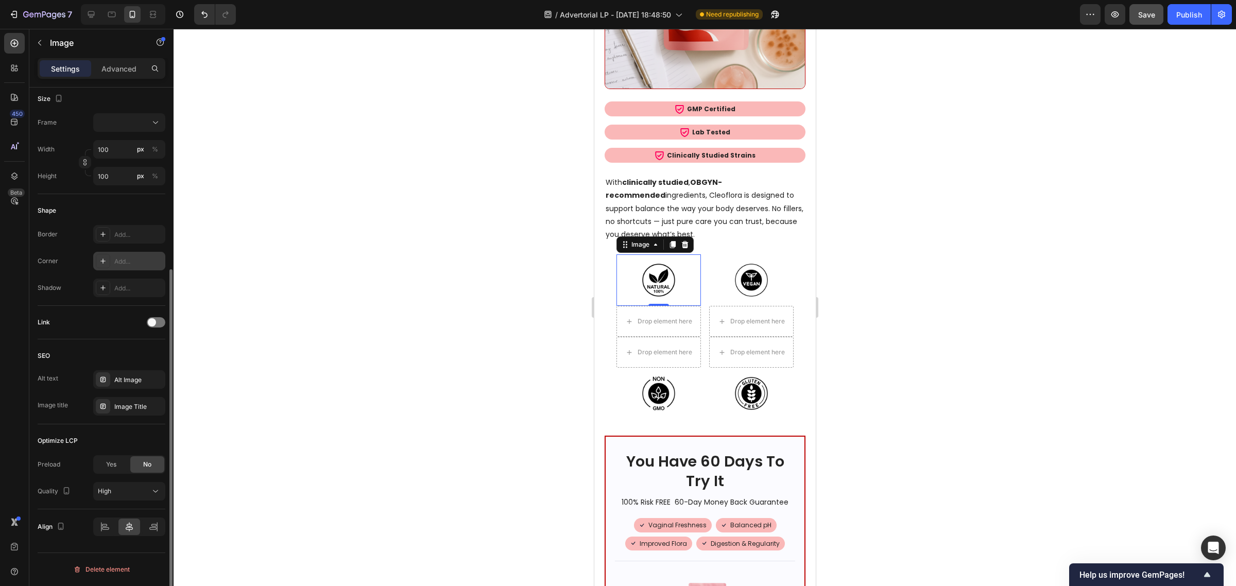
scroll to position [0, 0]
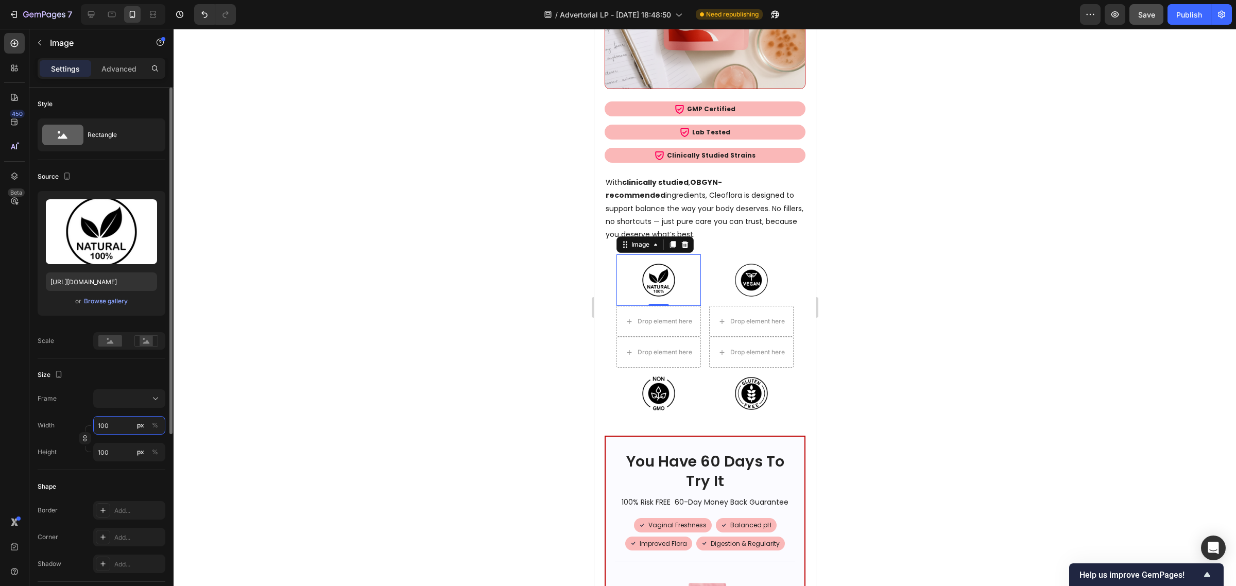
click at [121, 422] on input "100" at bounding box center [129, 425] width 72 height 19
type input "1"
type input "12"
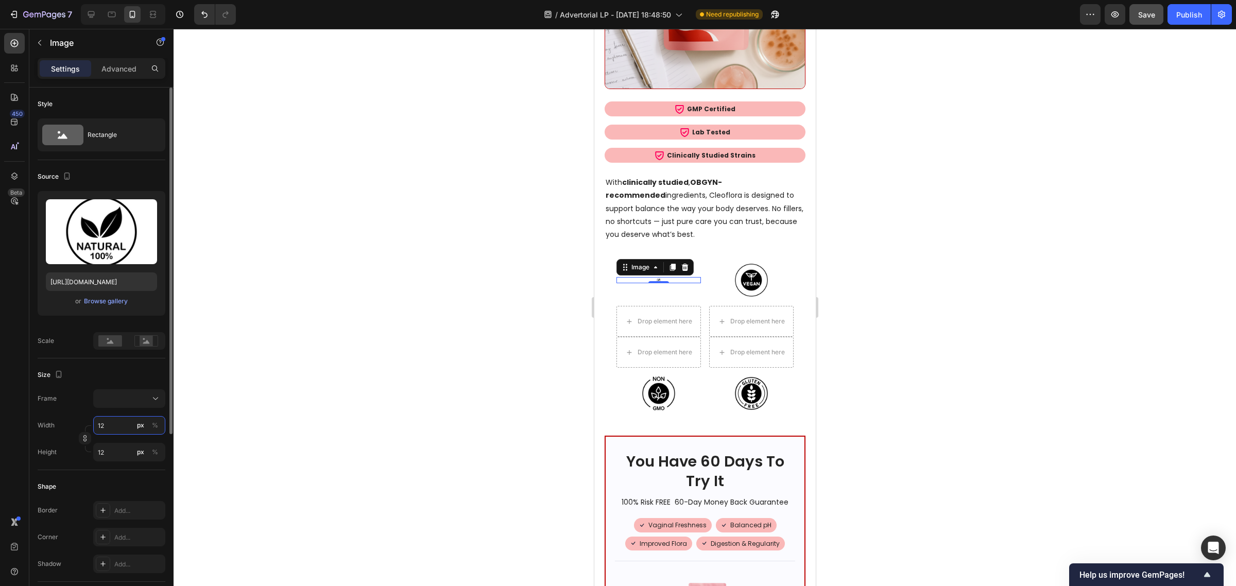
type input "120"
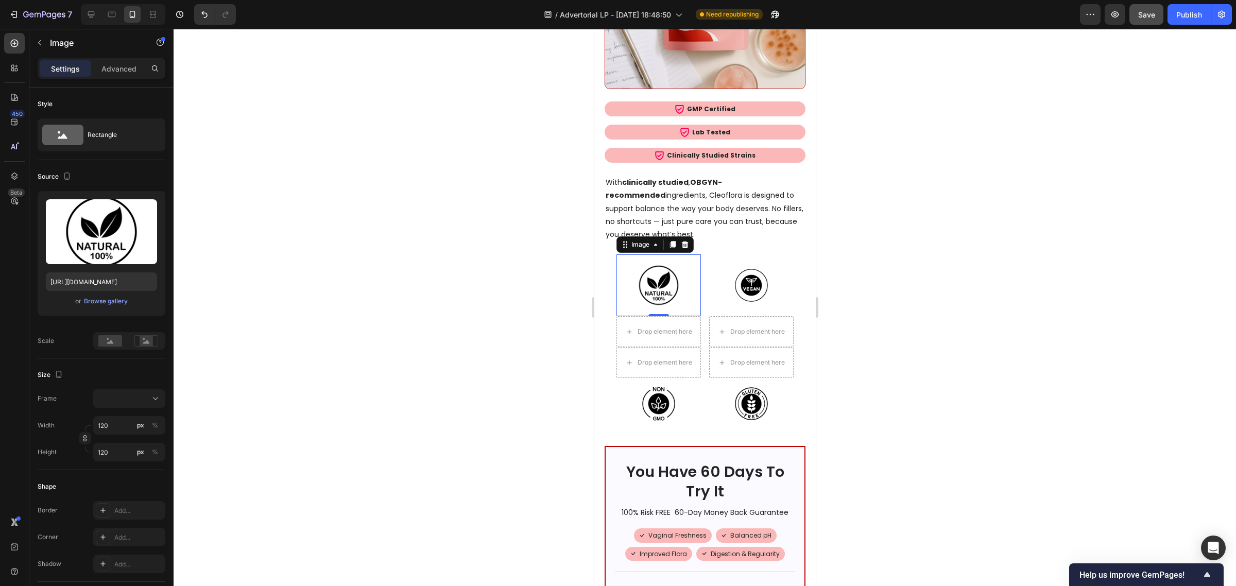
click at [677, 258] on img at bounding box center [658, 285] width 62 height 62
click at [97, 140] on div "Rectangle" at bounding box center [119, 135] width 63 height 24
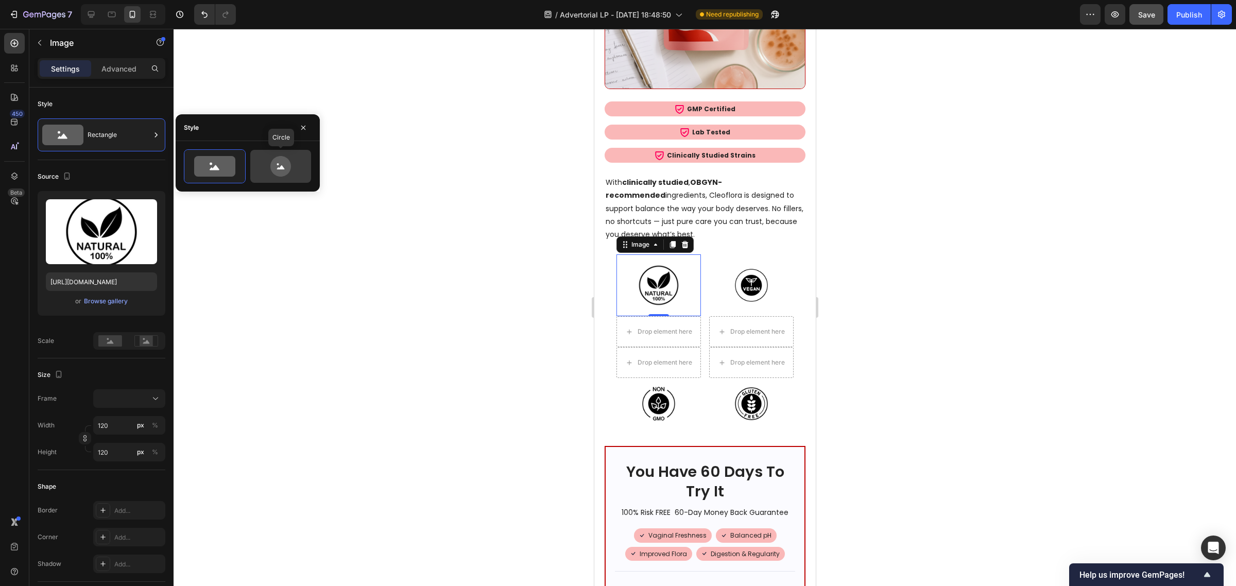
click at [291, 166] on icon at bounding box center [280, 166] width 48 height 21
type input "80"
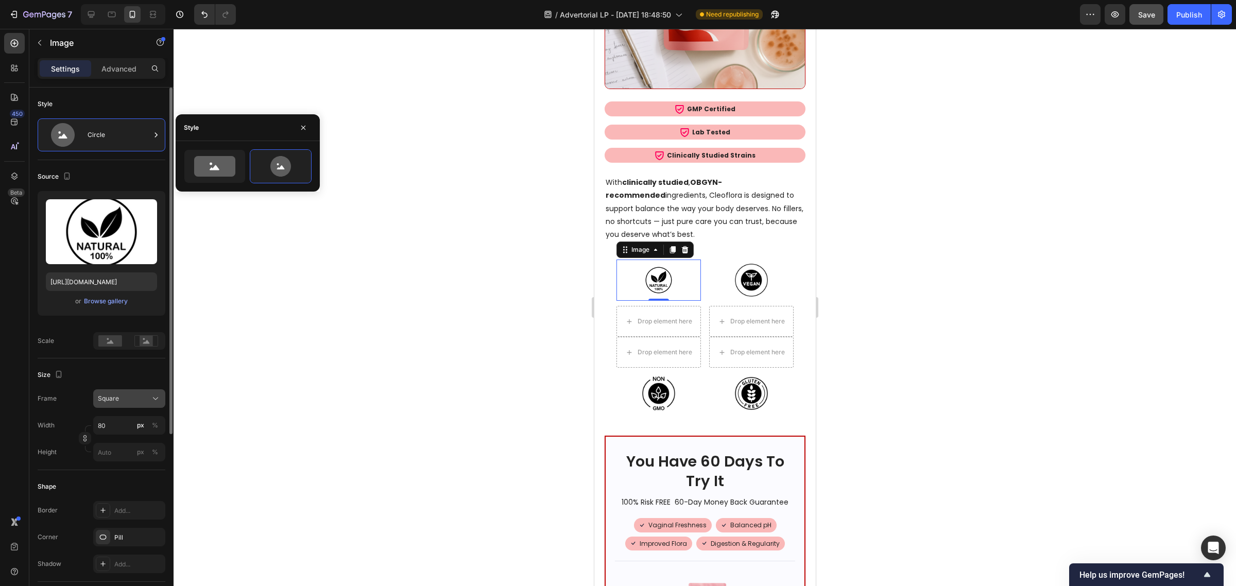
click at [116, 401] on span "Square" at bounding box center [108, 398] width 21 height 9
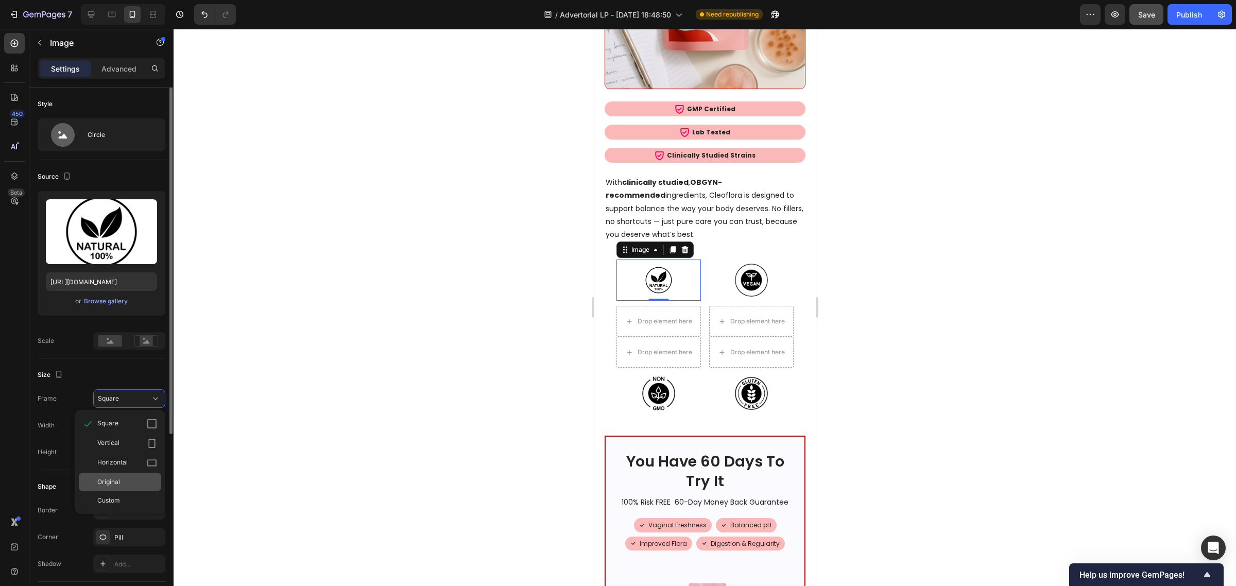
click at [123, 481] on div "Original" at bounding box center [127, 481] width 60 height 9
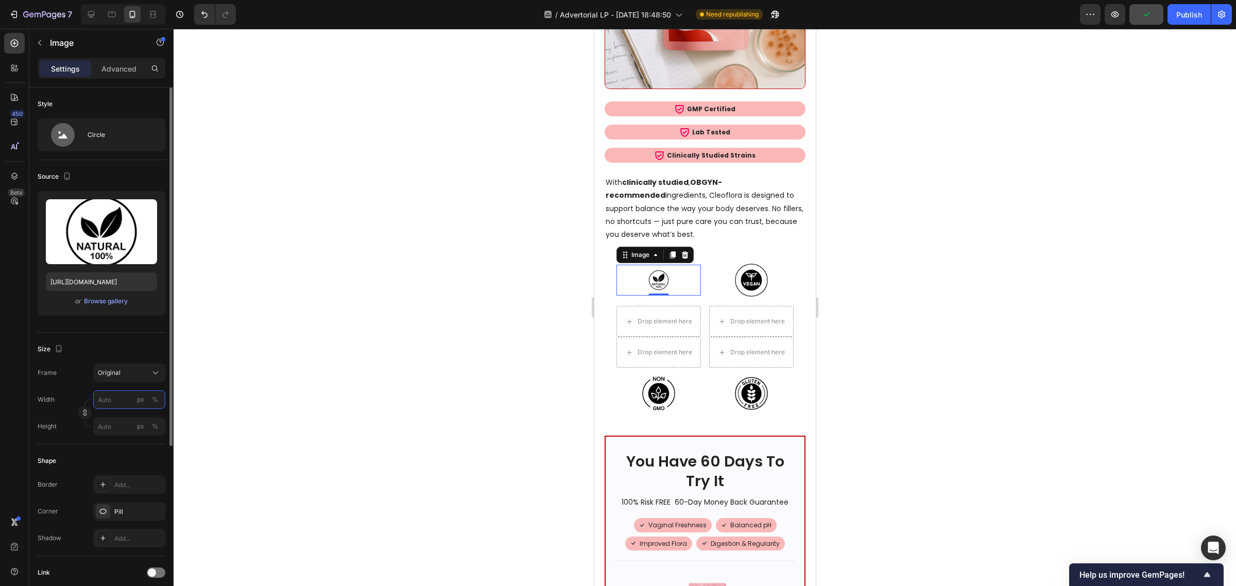
click at [112, 401] on input "px %" at bounding box center [129, 399] width 72 height 19
click at [112, 460] on div "Shape" at bounding box center [102, 461] width 128 height 16
click at [101, 139] on div "Circle" at bounding box center [119, 135] width 63 height 24
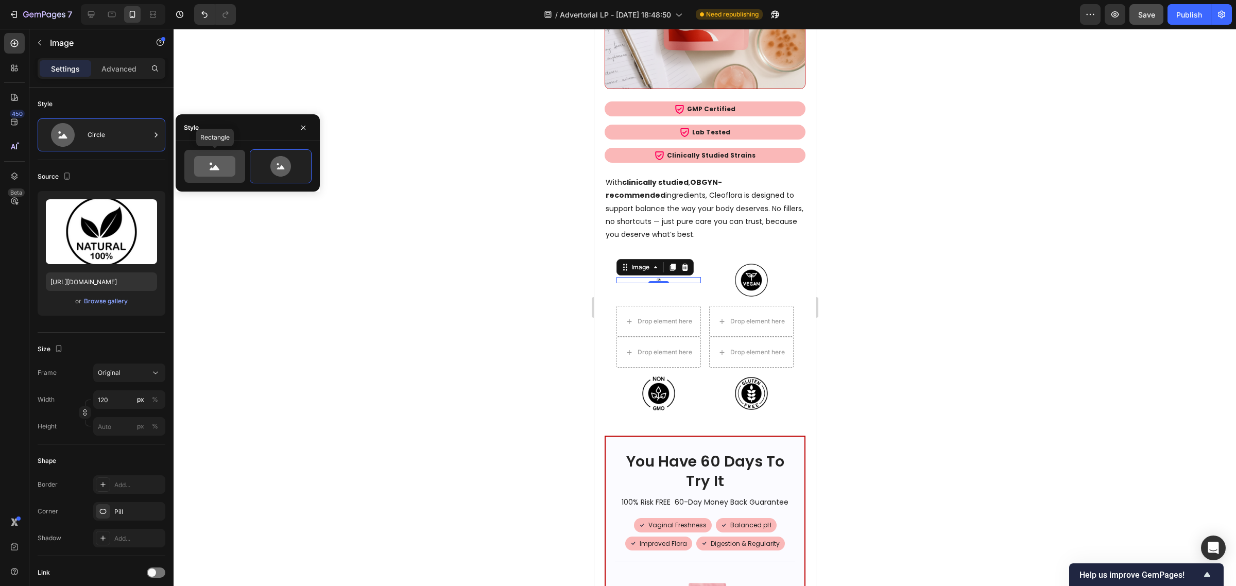
click at [211, 163] on circle at bounding box center [211, 164] width 3 height 3
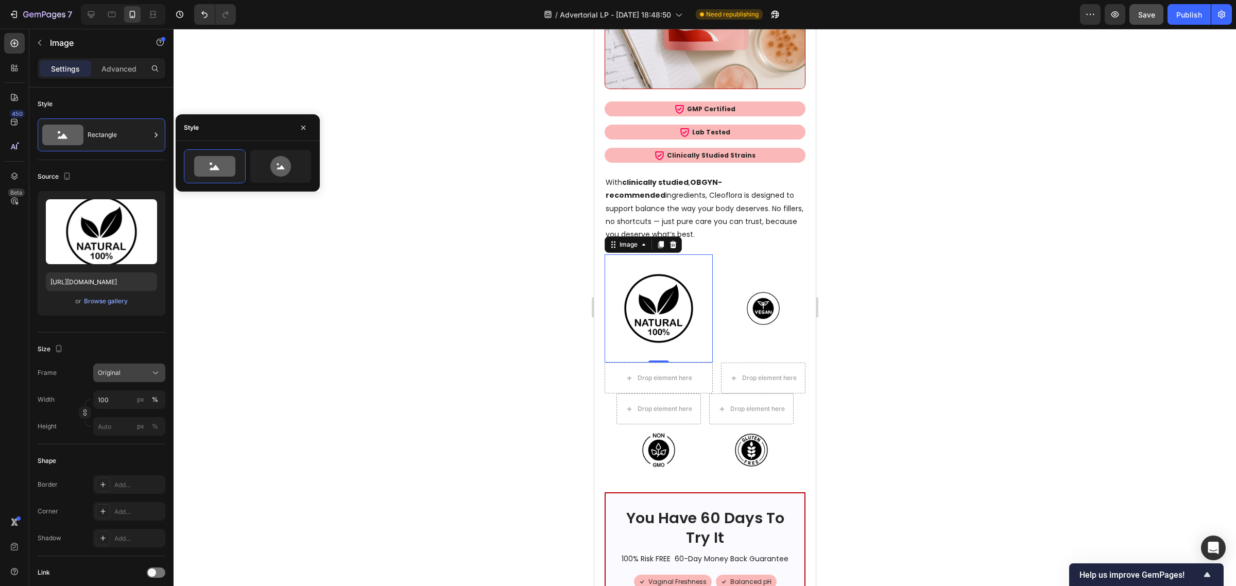
click at [121, 369] on div "Original" at bounding box center [123, 372] width 50 height 9
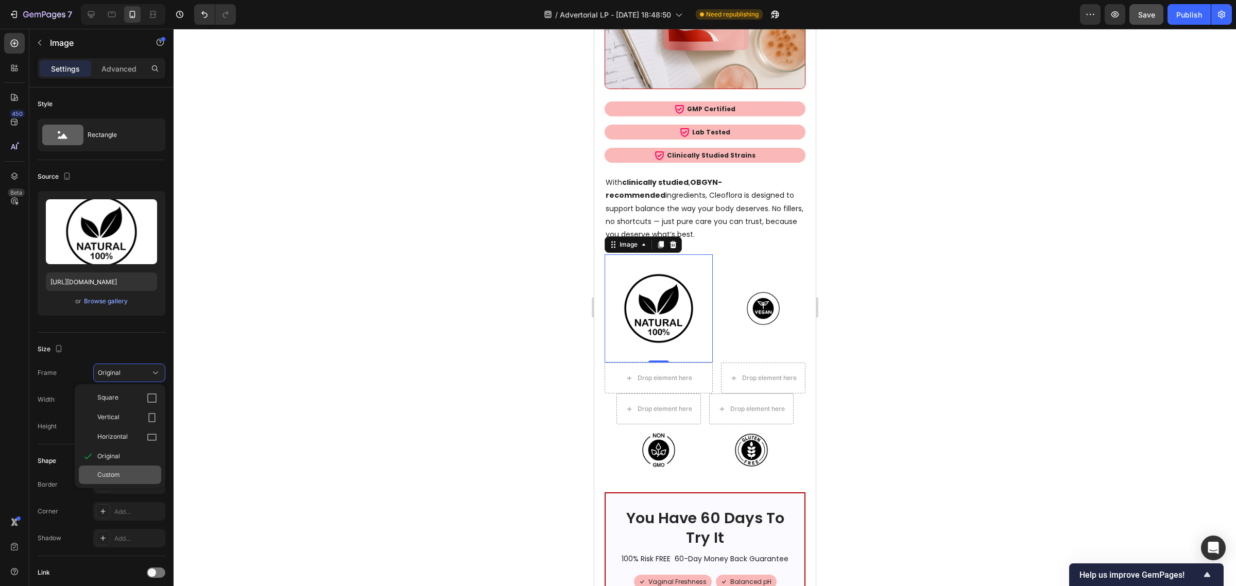
click at [120, 473] on div "Custom" at bounding box center [127, 474] width 60 height 9
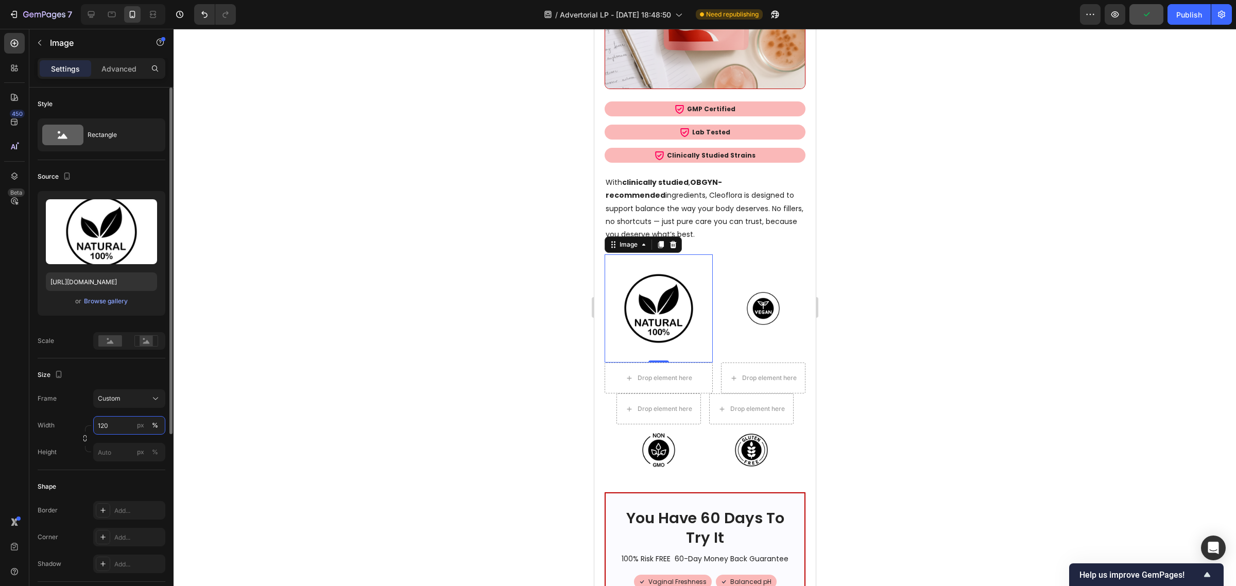
type input "120"
click at [768, 283] on img at bounding box center [762, 308] width 51 height 51
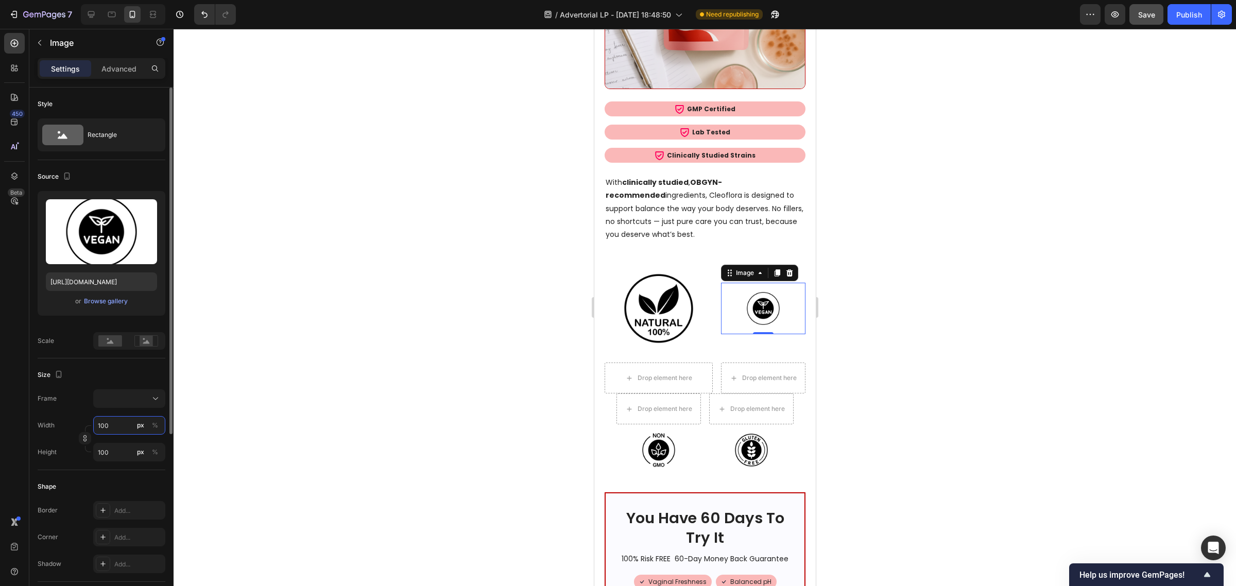
click at [120, 425] on input "100" at bounding box center [129, 425] width 72 height 19
type input "1"
type input "12"
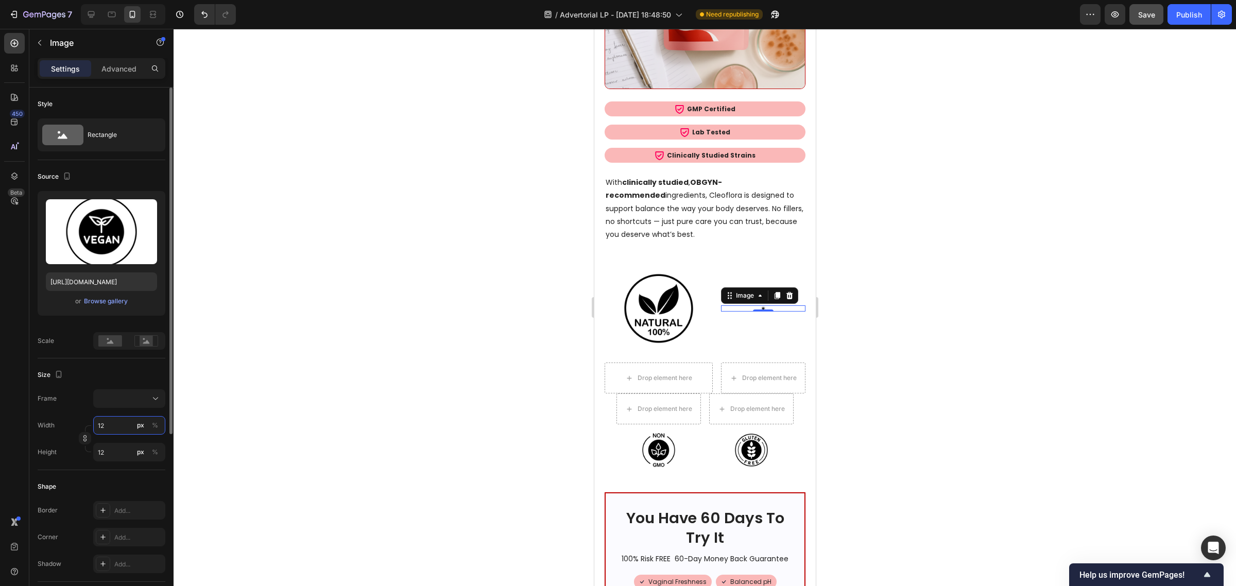
type input "120"
type input "1200"
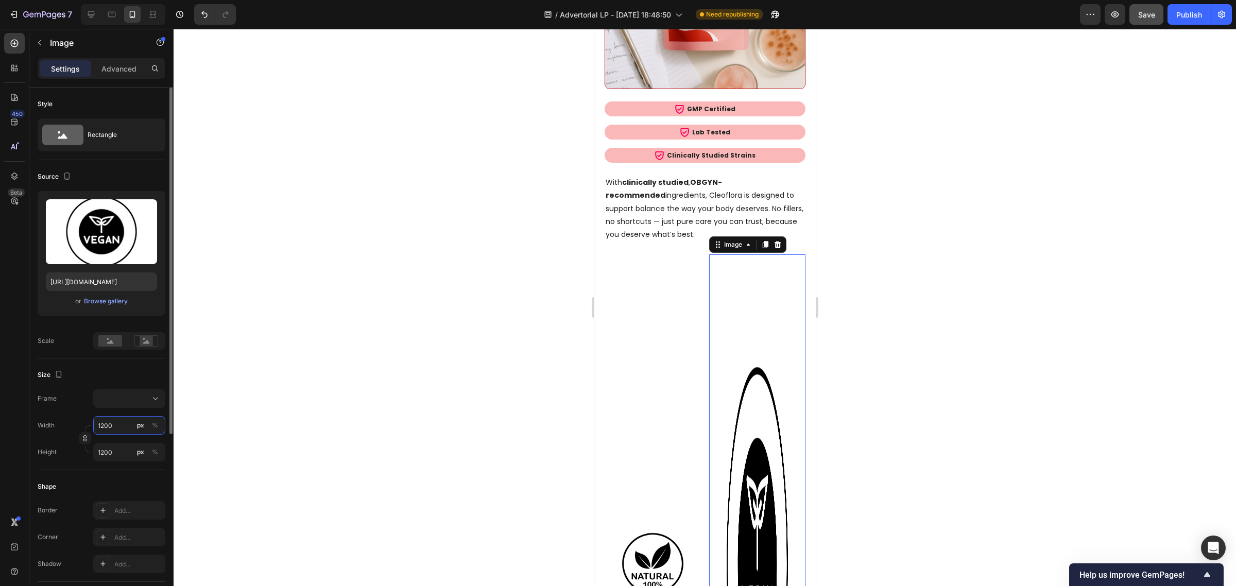
type input "120"
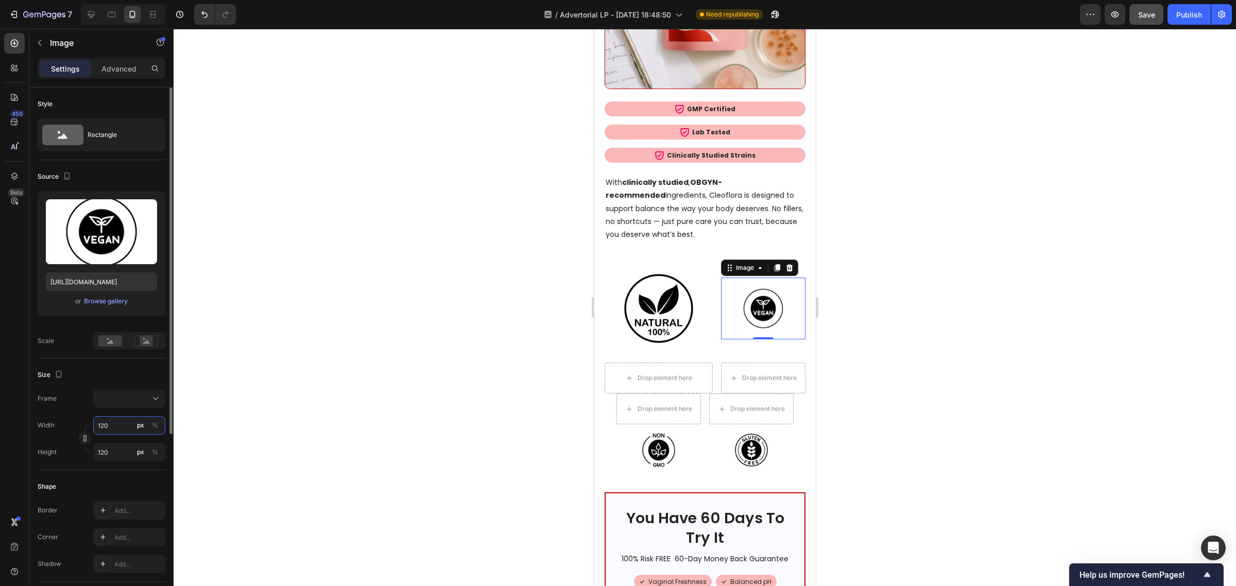
type input "120"
click at [322, 389] on div at bounding box center [705, 307] width 1062 height 557
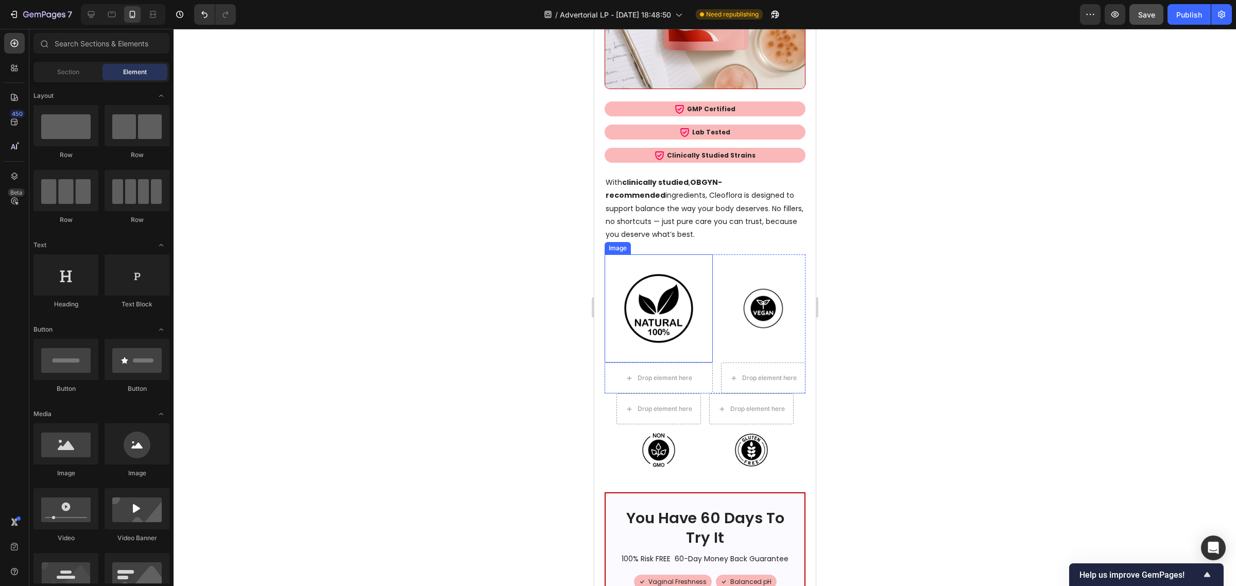
click at [635, 254] on img at bounding box center [658, 308] width 108 height 108
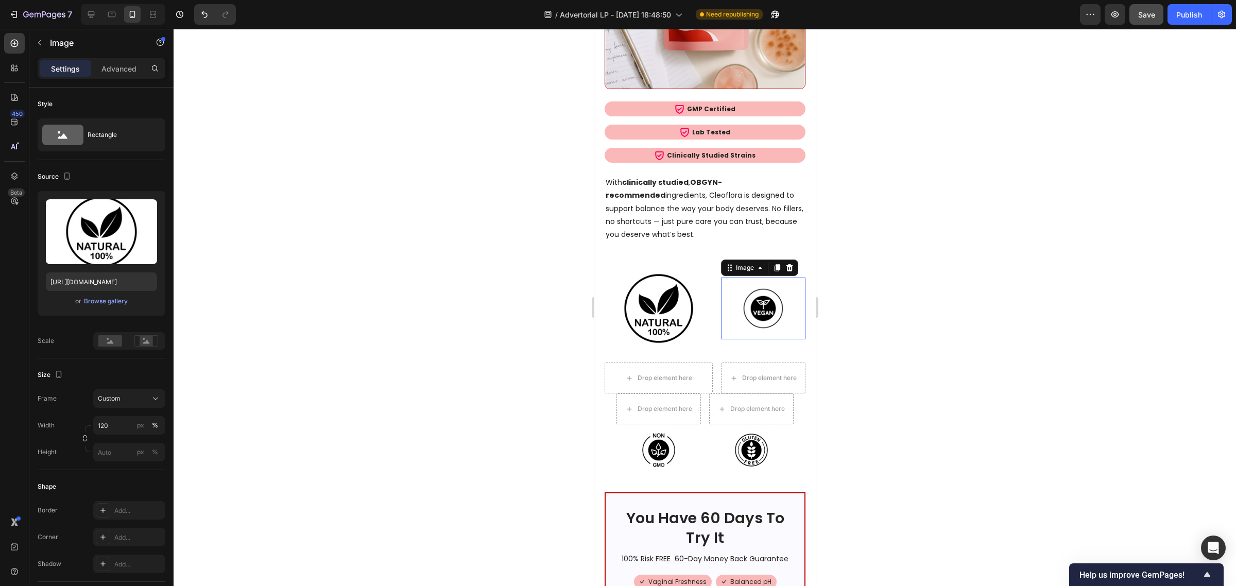
click at [752, 278] on img at bounding box center [763, 309] width 62 height 62
click at [664, 265] on img at bounding box center [658, 308] width 108 height 108
click at [769, 278] on img at bounding box center [763, 309] width 62 height 62
click at [128, 399] on div at bounding box center [129, 398] width 63 height 10
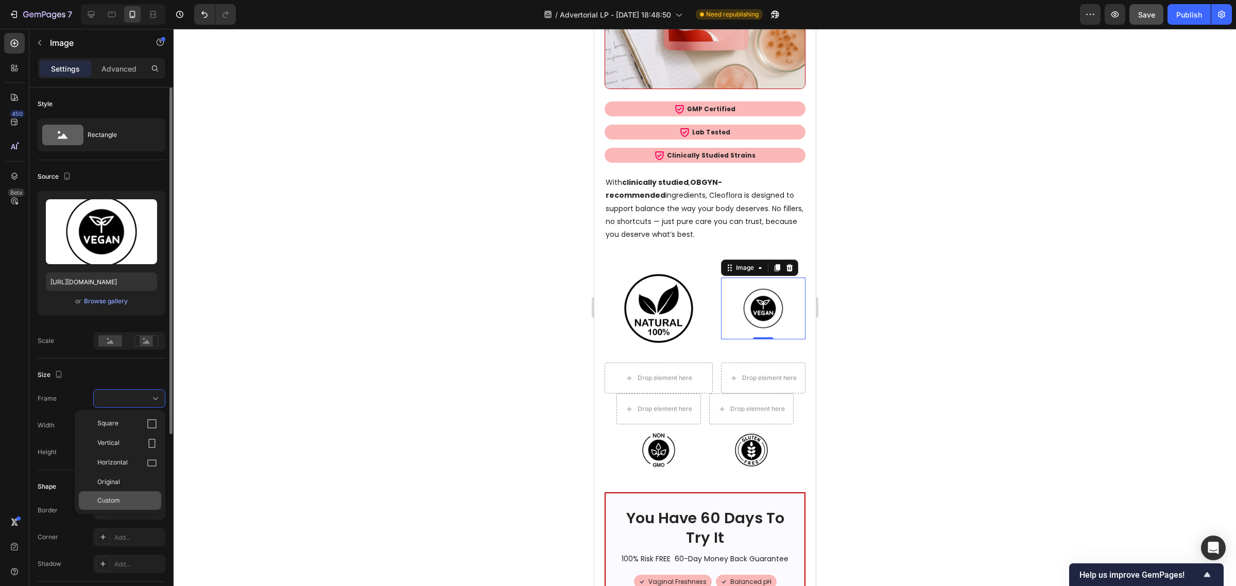
click at [127, 493] on div "Custom" at bounding box center [120, 500] width 82 height 19
click at [286, 343] on div at bounding box center [705, 307] width 1062 height 557
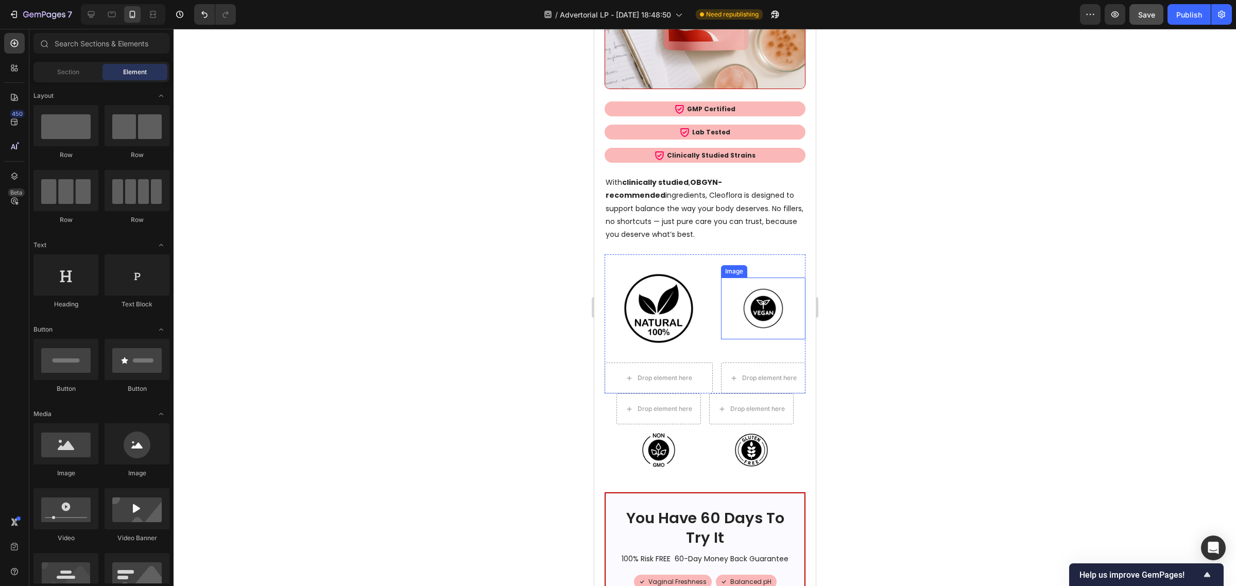
click at [760, 278] on img at bounding box center [763, 309] width 62 height 62
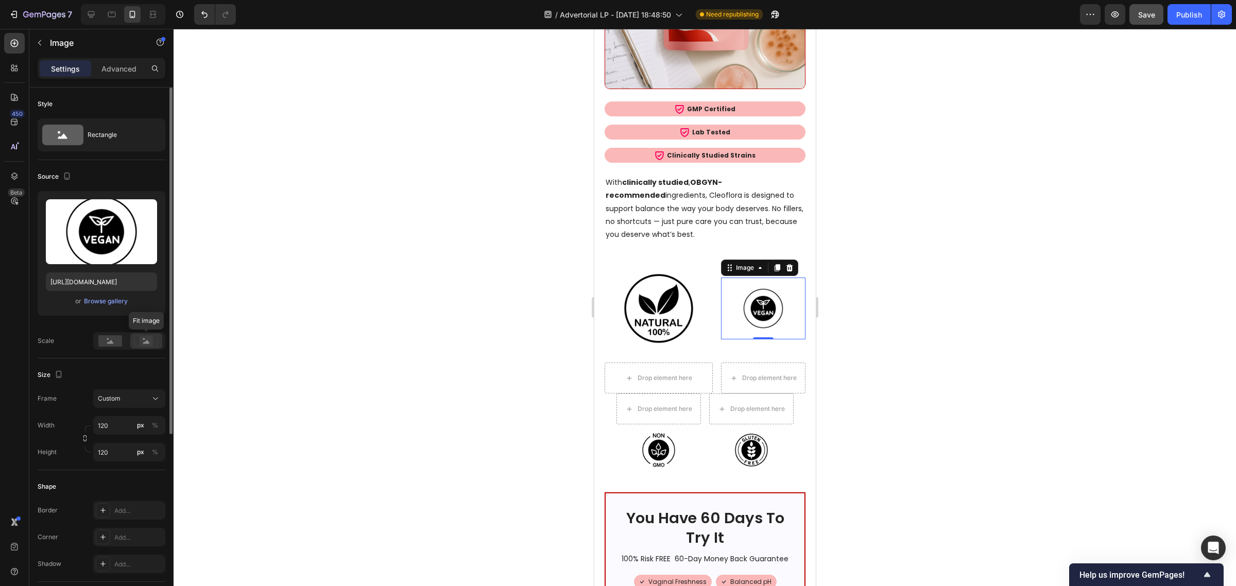
click at [146, 346] on rect at bounding box center [146, 341] width 13 height 10
click at [104, 338] on rect at bounding box center [110, 340] width 24 height 11
click at [643, 254] on img at bounding box center [658, 308] width 108 height 108
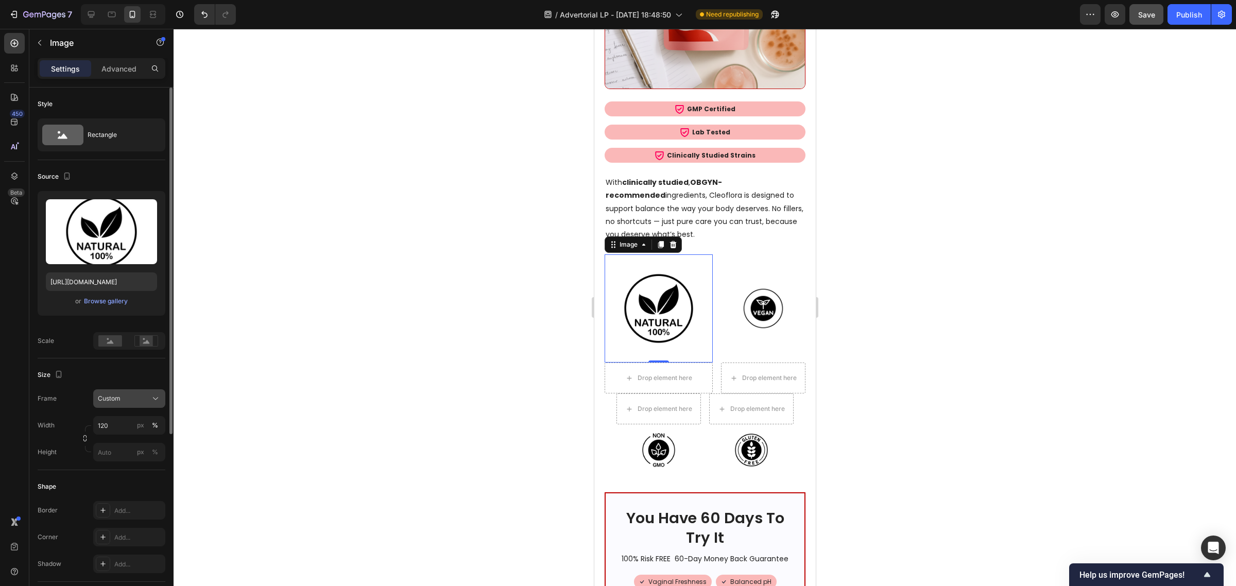
click at [142, 391] on button "Custom" at bounding box center [129, 398] width 72 height 19
click at [116, 485] on span "Original" at bounding box center [108, 481] width 23 height 9
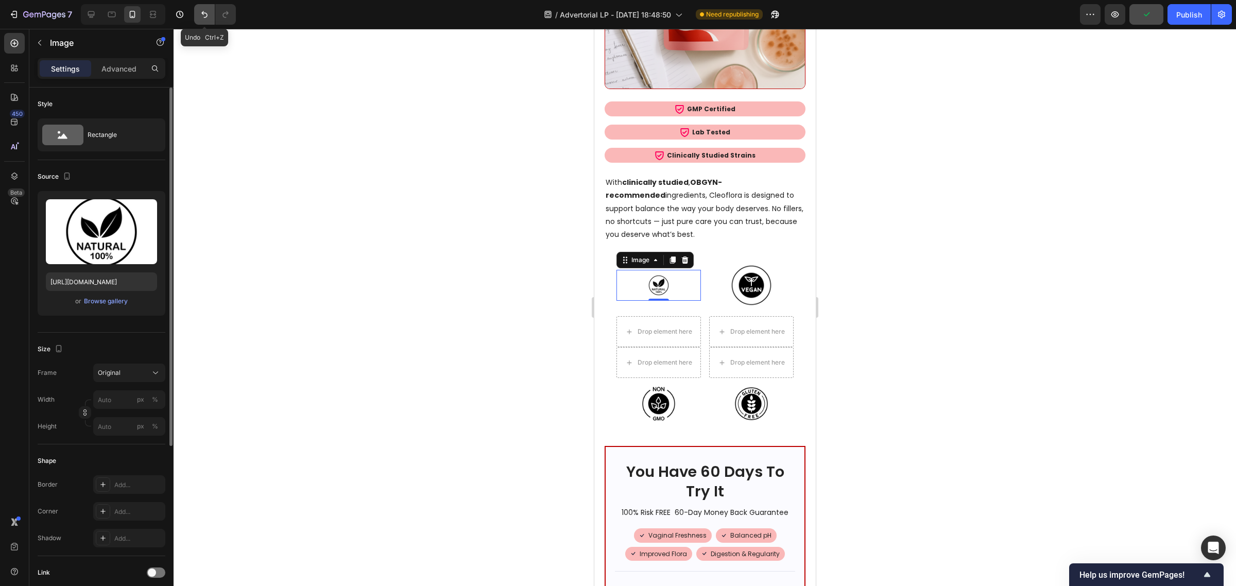
click at [203, 21] on button "Undo/Redo" at bounding box center [204, 14] width 21 height 21
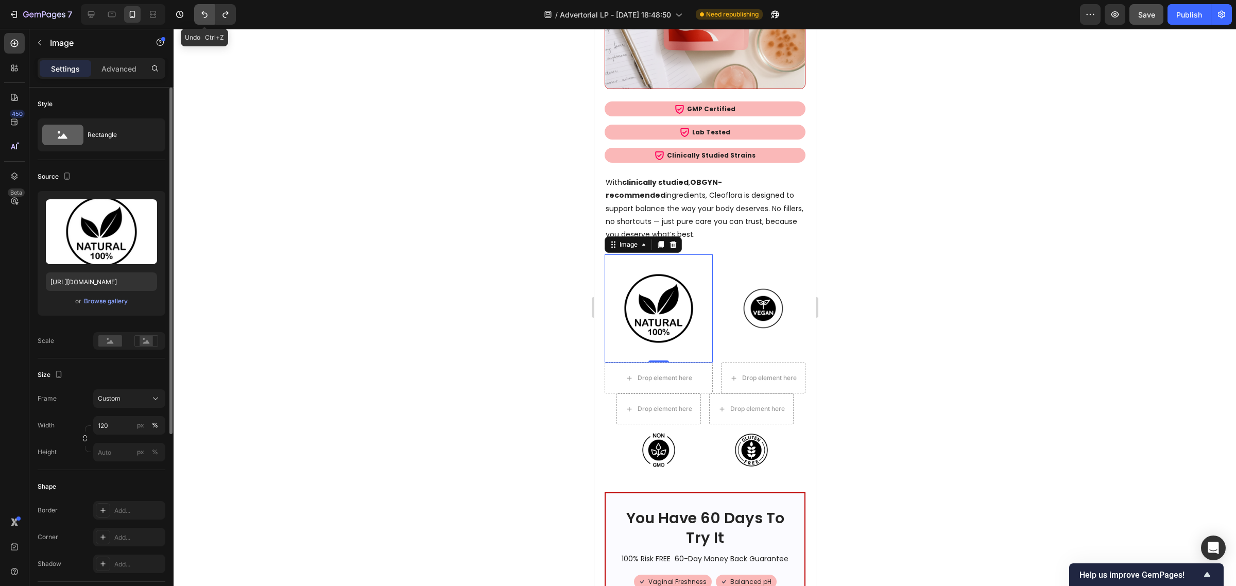
click at [203, 21] on button "Undo/Redo" at bounding box center [204, 14] width 21 height 21
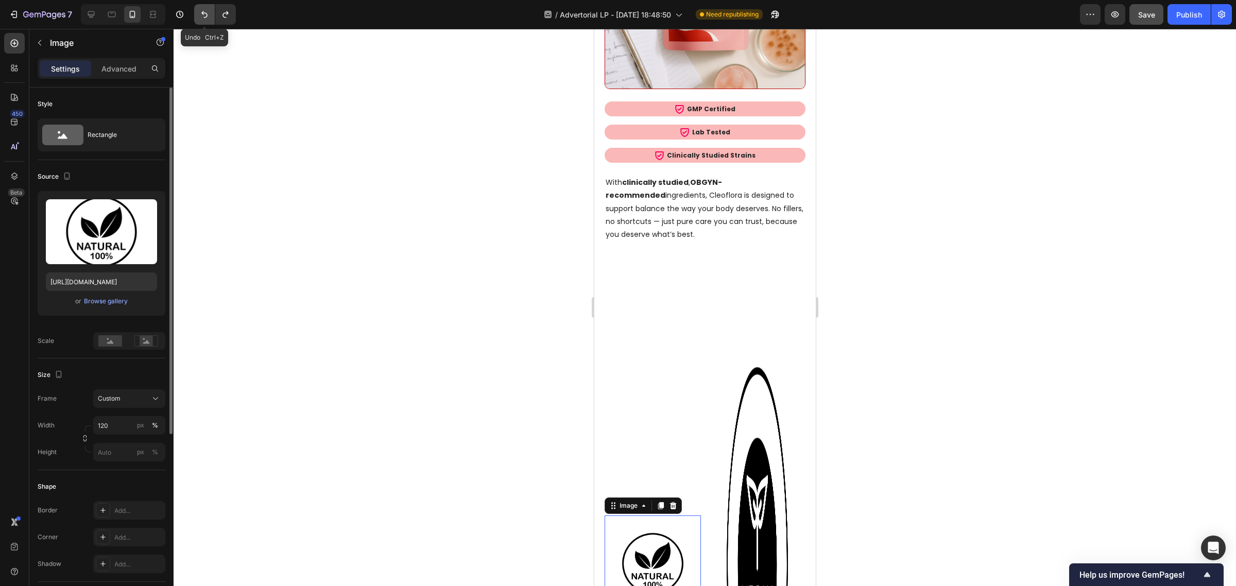
click at [203, 21] on button "Undo/Redo" at bounding box center [204, 14] width 21 height 21
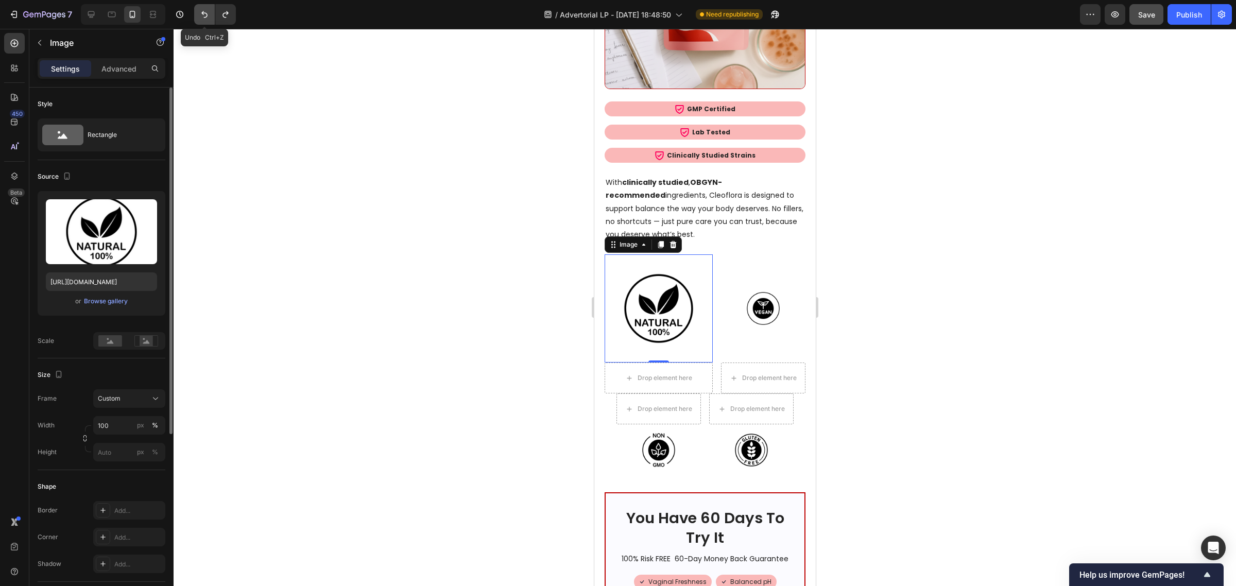
click at [203, 21] on button "Undo/Redo" at bounding box center [204, 14] width 21 height 21
type input "12"
click at [203, 21] on button "Undo/Redo" at bounding box center [204, 14] width 21 height 21
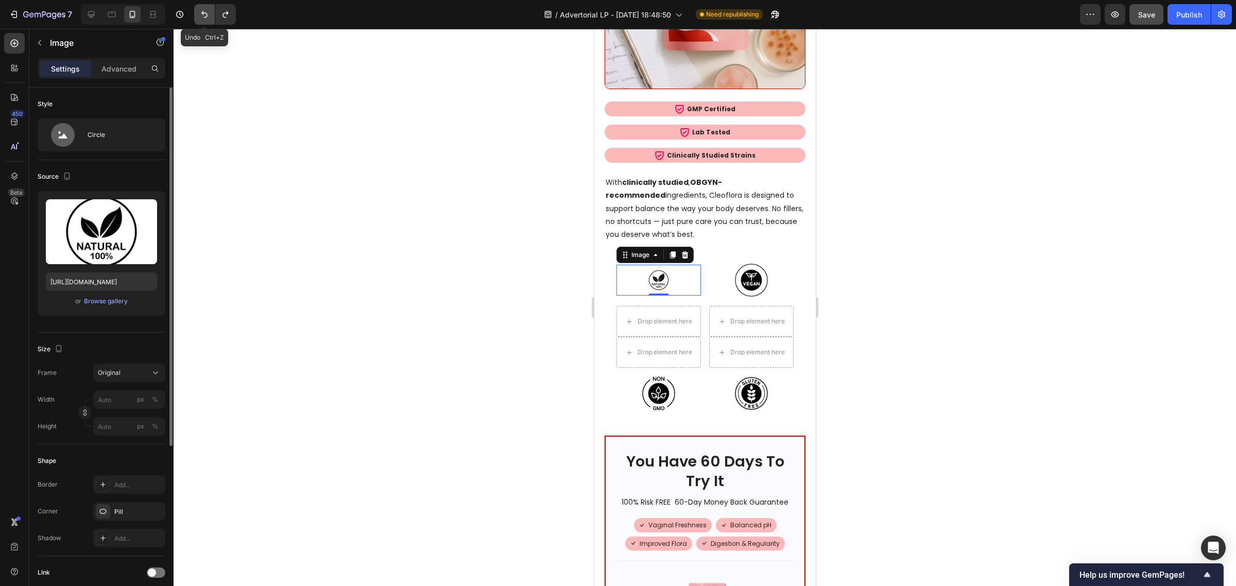
click at [203, 21] on button "Undo/Redo" at bounding box center [204, 14] width 21 height 21
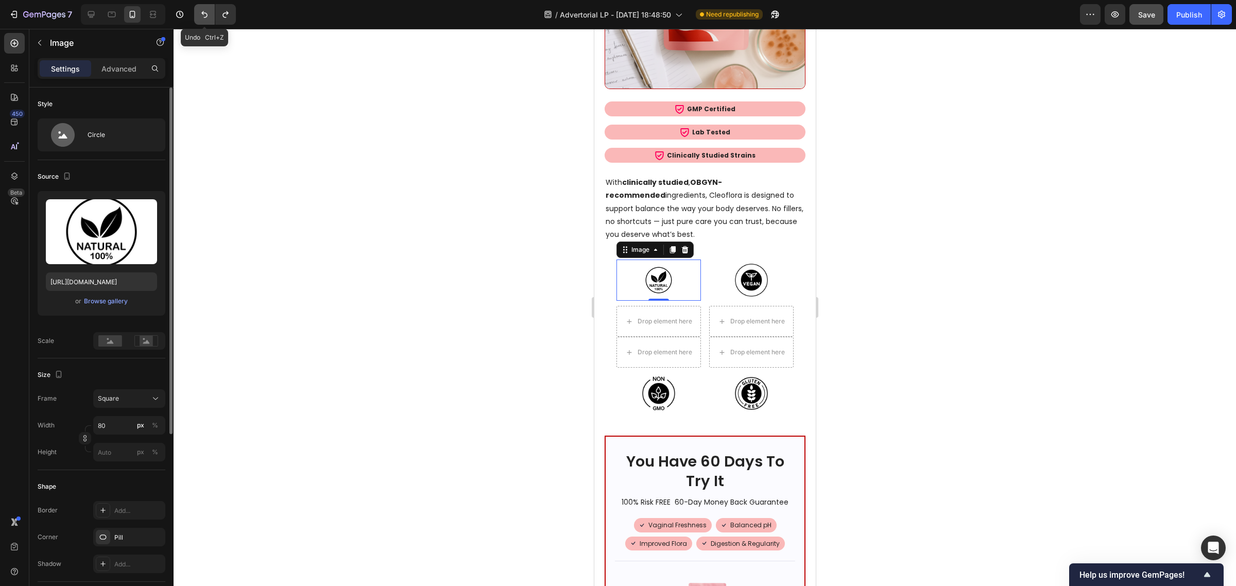
click at [203, 21] on button "Undo/Redo" at bounding box center [204, 14] width 21 height 21
type input "120"
click at [265, 302] on div at bounding box center [705, 307] width 1062 height 557
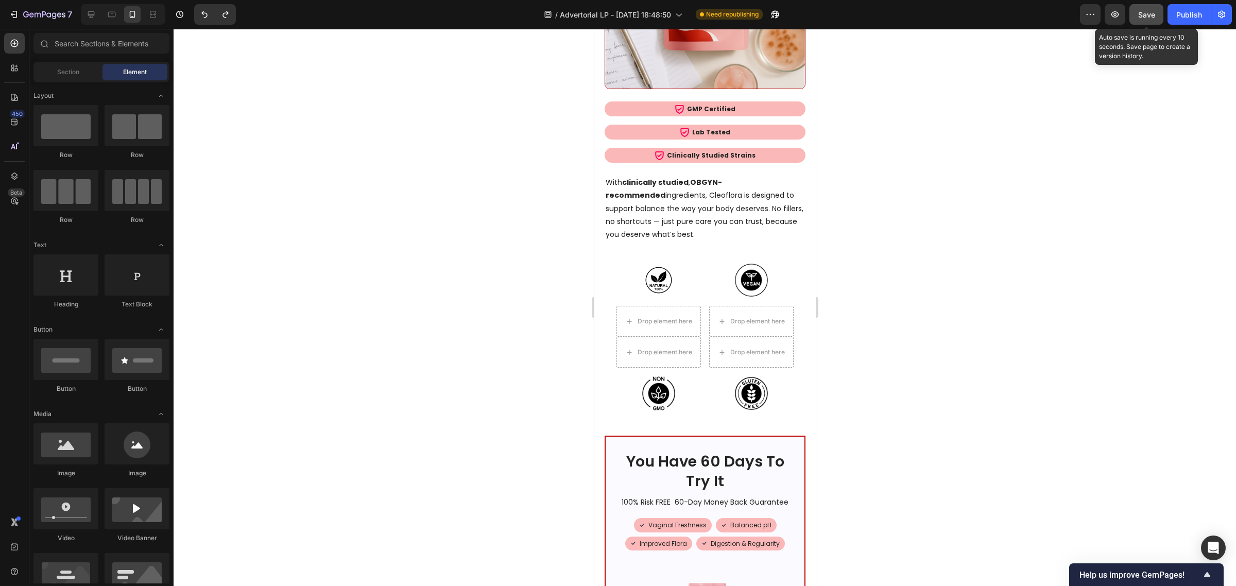
click at [1138, 18] on span "Save" at bounding box center [1146, 14] width 17 height 9
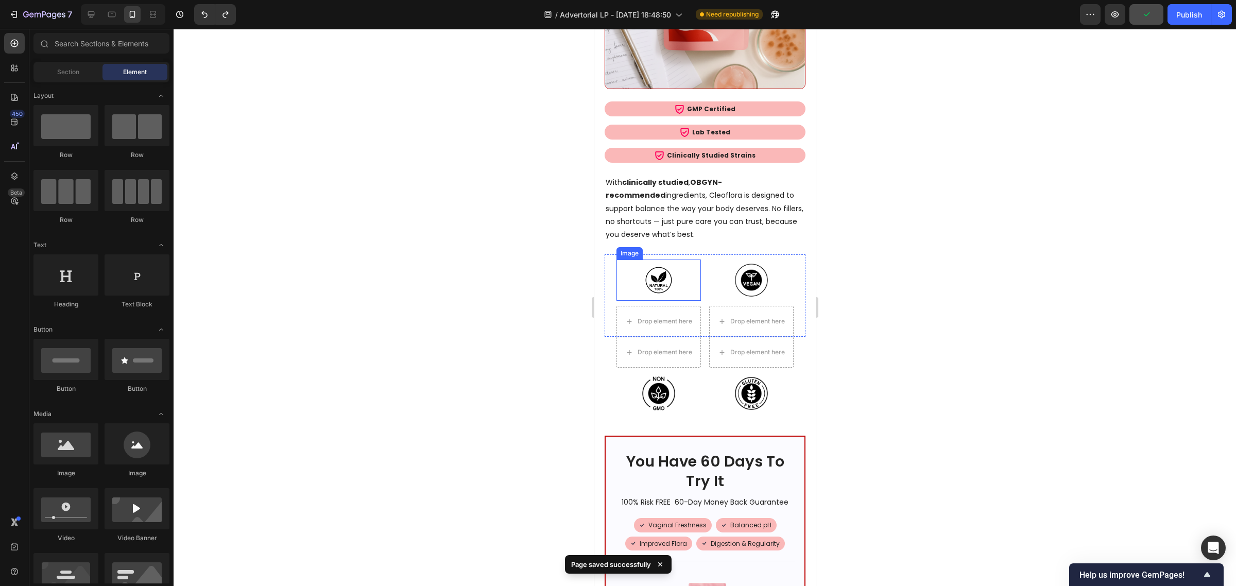
click at [663, 260] on img at bounding box center [657, 280] width 41 height 41
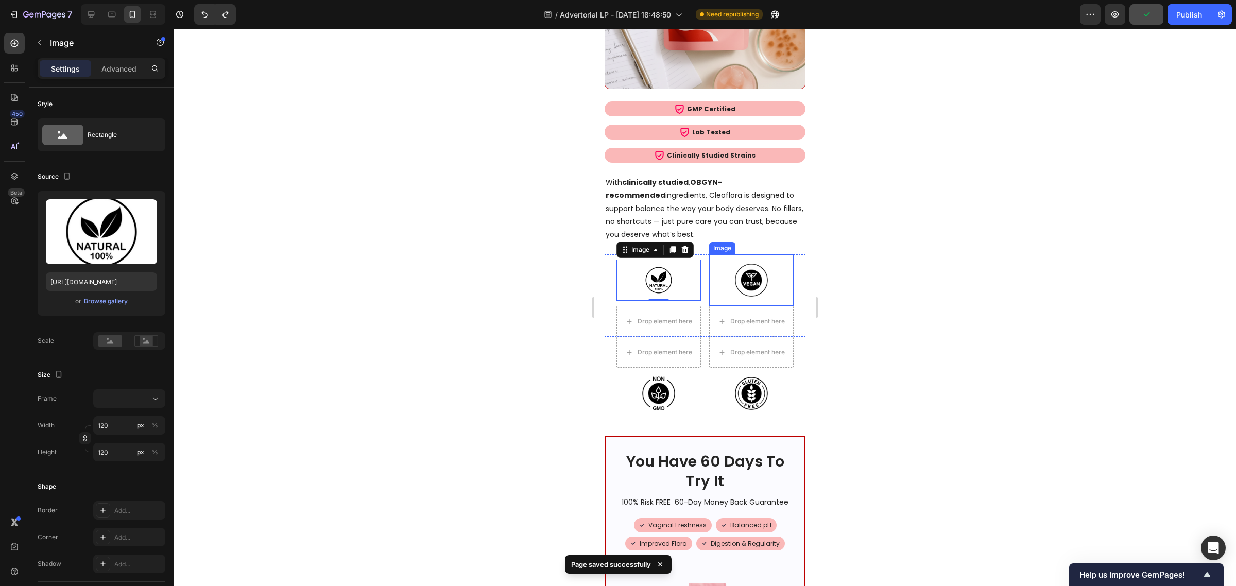
click at [762, 254] on img at bounding box center [750, 279] width 51 height 51
click at [663, 260] on img at bounding box center [657, 280] width 41 height 41
click at [124, 431] on input "120" at bounding box center [129, 425] width 72 height 19
click at [124, 446] on p "Full 100%" at bounding box center [127, 450] width 60 height 9
type input "100"
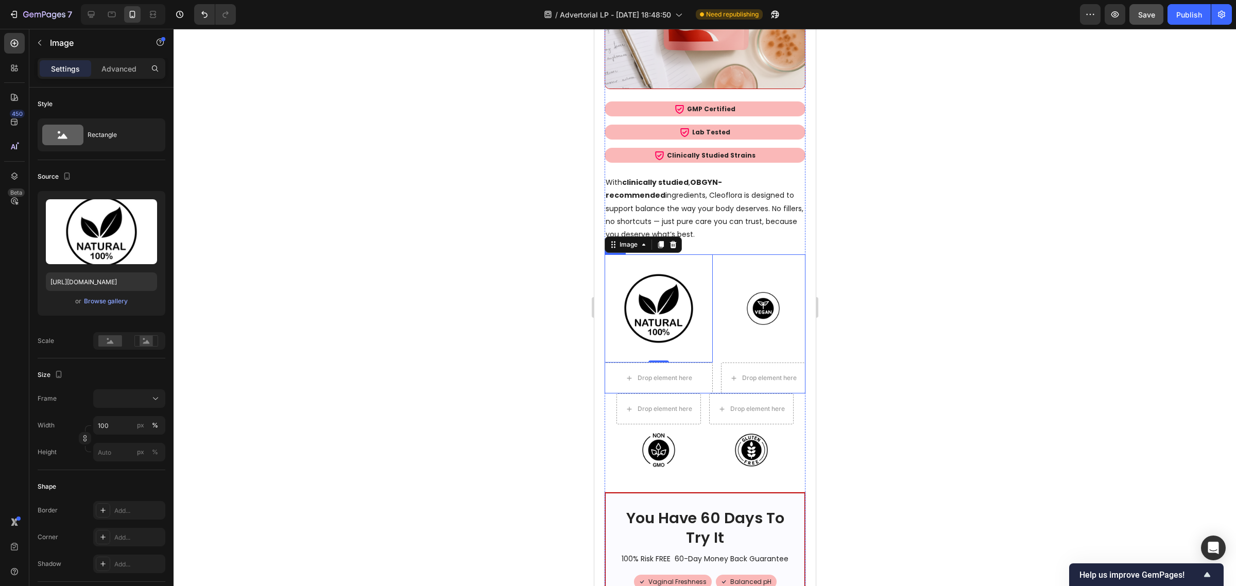
click at [769, 283] on img at bounding box center [762, 308] width 51 height 51
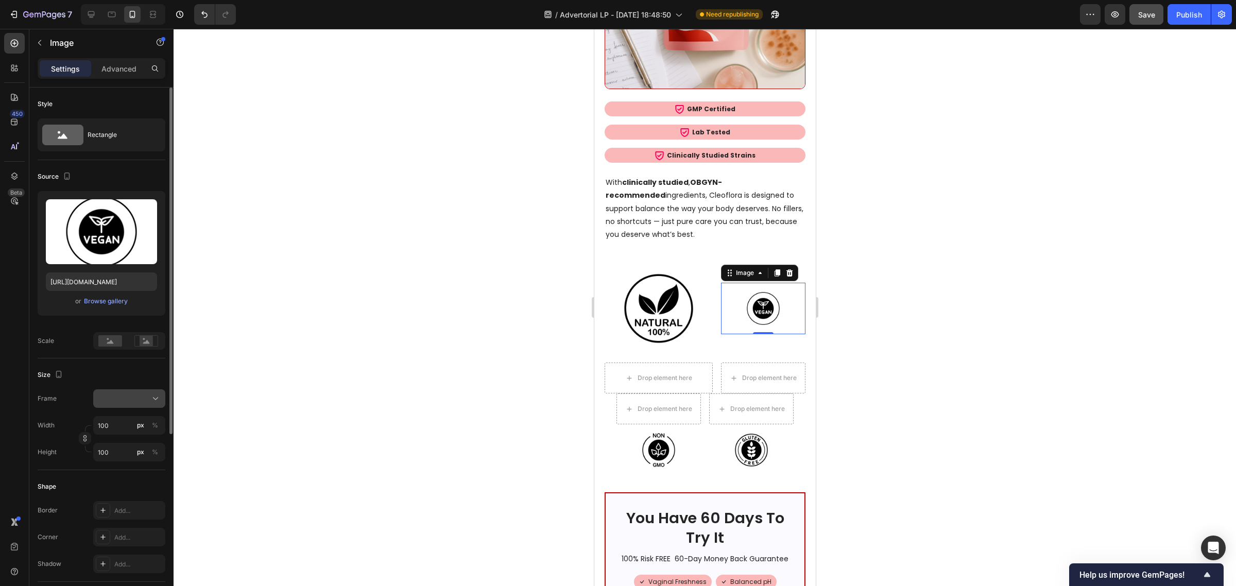
click at [134, 397] on div at bounding box center [129, 398] width 63 height 10
click at [115, 481] on span "Original" at bounding box center [108, 481] width 23 height 9
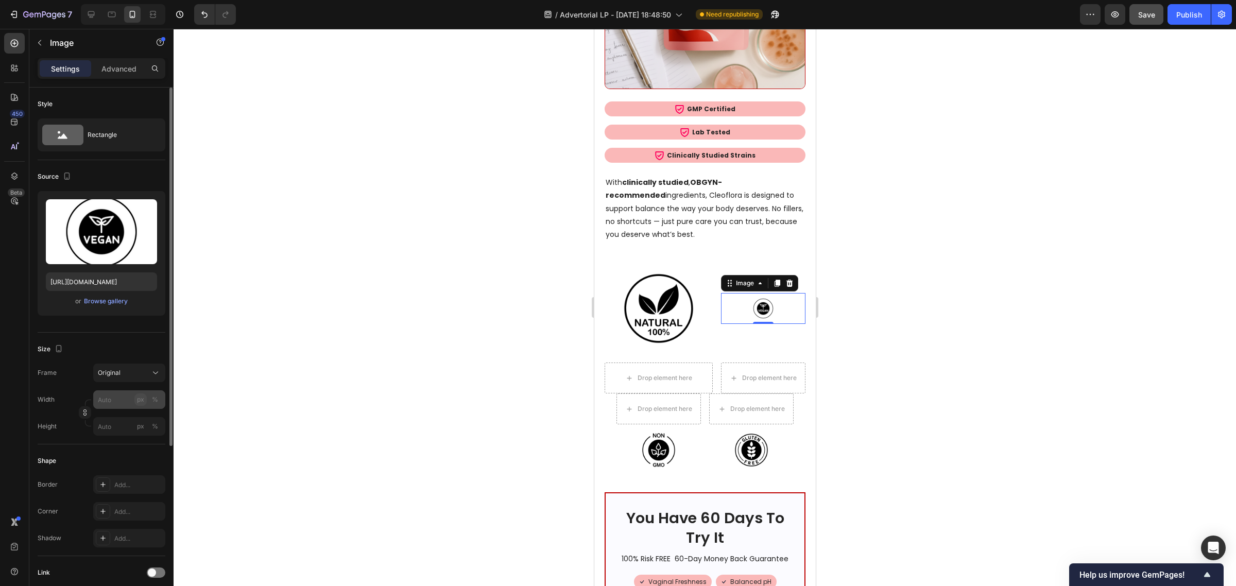
click at [135, 402] on button "px" at bounding box center [140, 399] width 12 height 12
click at [136, 374] on div "Original" at bounding box center [123, 372] width 50 height 9
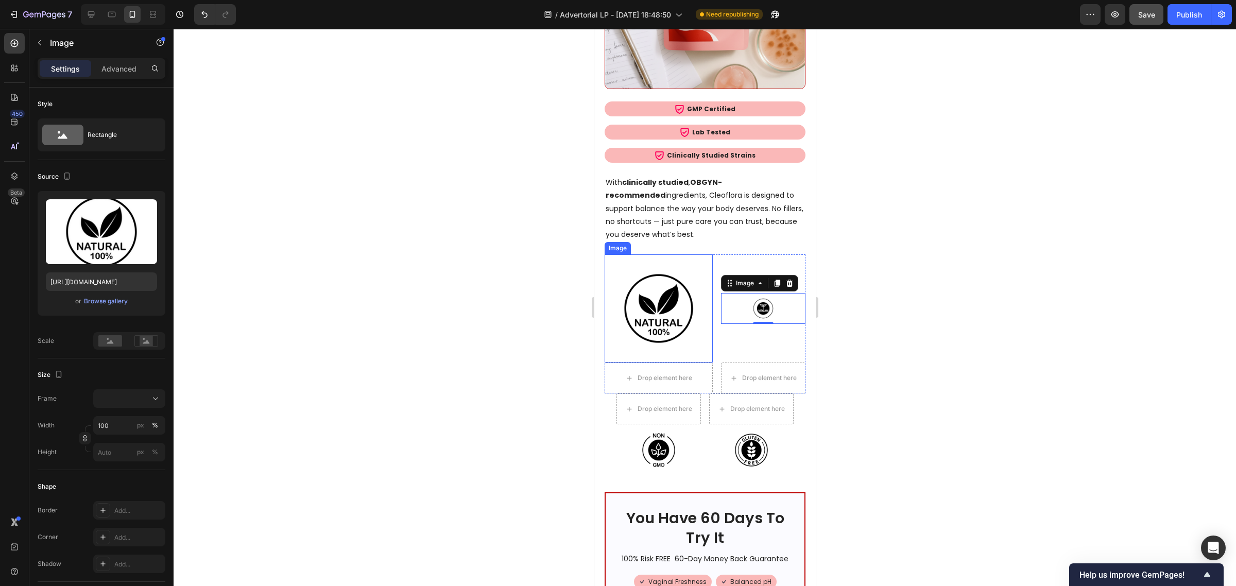
click at [661, 257] on img at bounding box center [658, 308] width 108 height 108
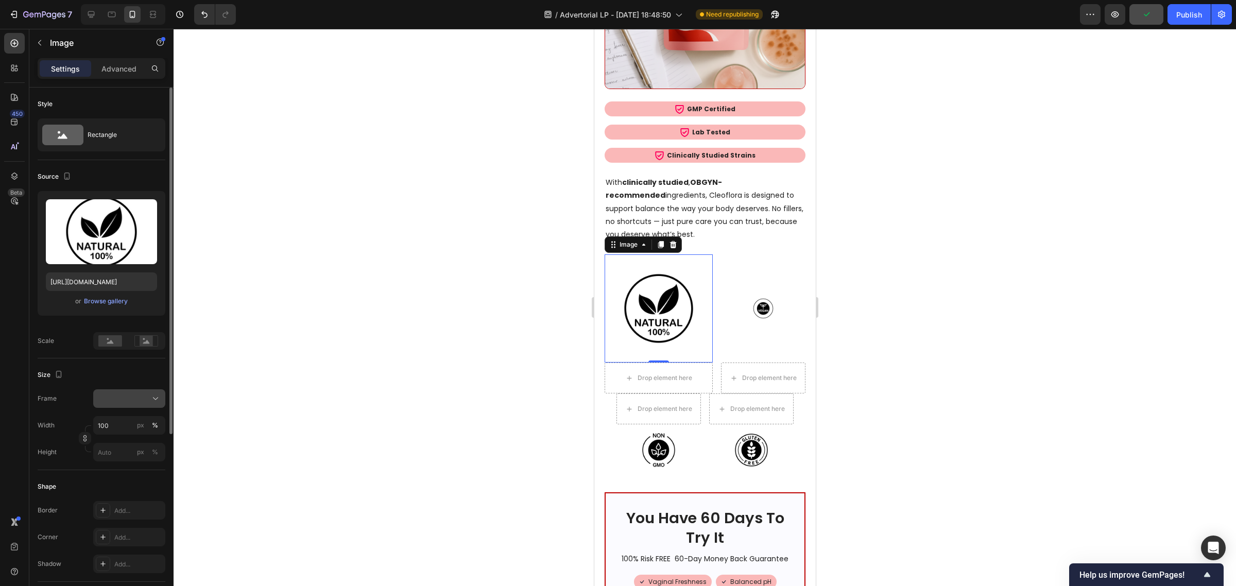
click at [147, 403] on div at bounding box center [129, 398] width 63 height 10
click at [132, 422] on div "Square" at bounding box center [127, 424] width 60 height 10
click at [754, 254] on div "Image" at bounding box center [762, 308] width 84 height 108
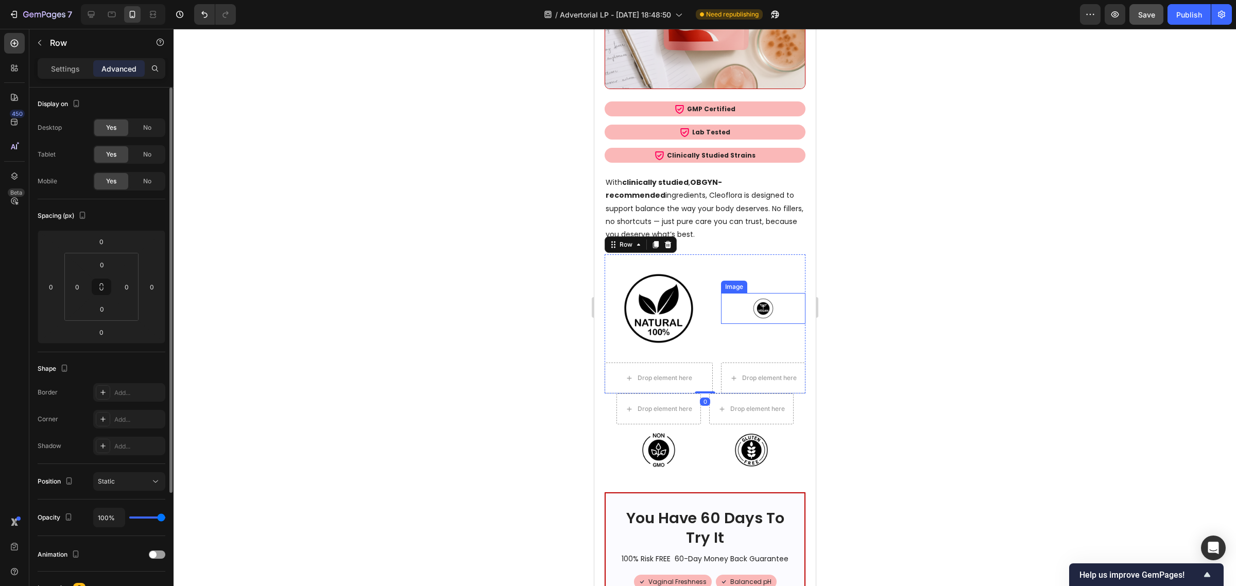
click at [754, 293] on img at bounding box center [762, 308] width 31 height 31
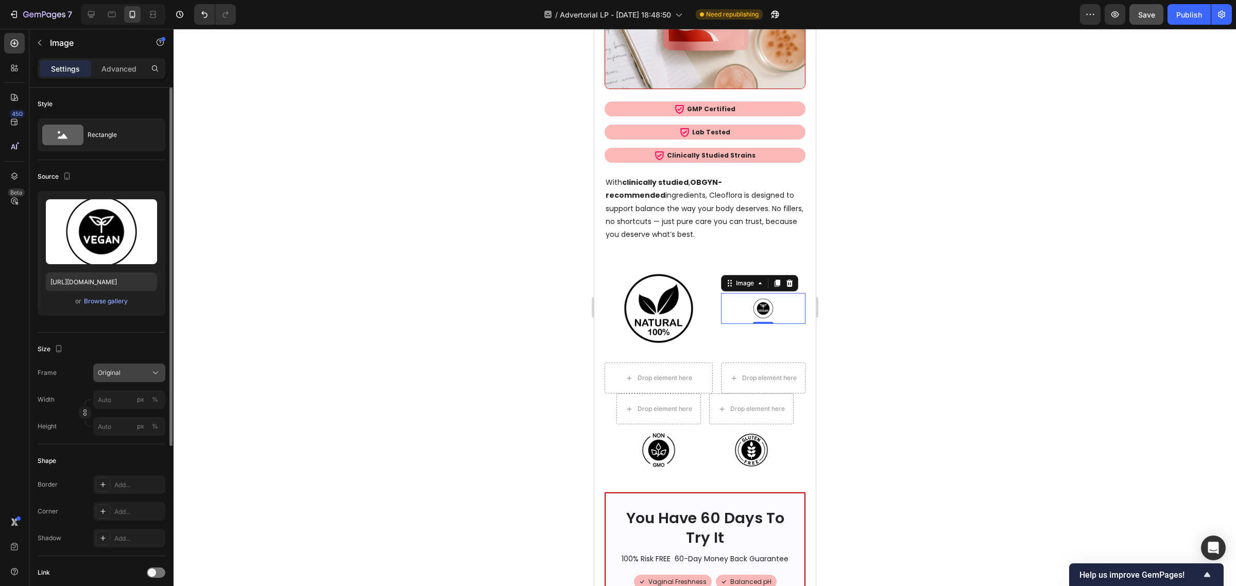
click at [143, 374] on div "Original" at bounding box center [123, 372] width 50 height 9
click at [138, 395] on div "Square" at bounding box center [127, 398] width 60 height 10
click at [122, 426] on input "px %" at bounding box center [129, 425] width 72 height 19
type input "1"
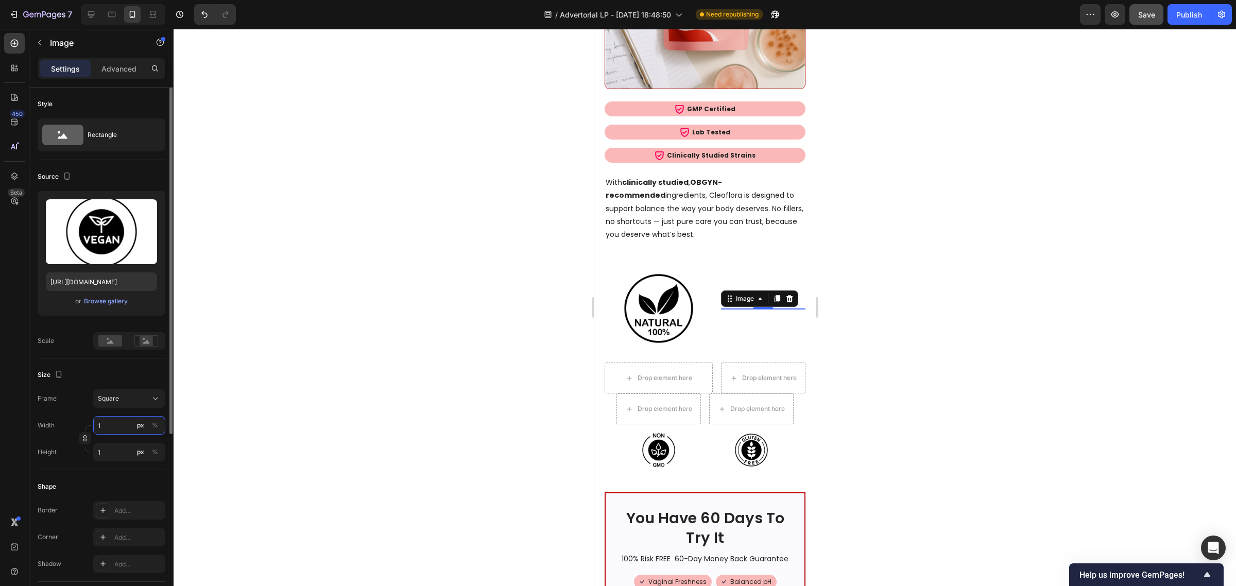
type input "10"
type input "100"
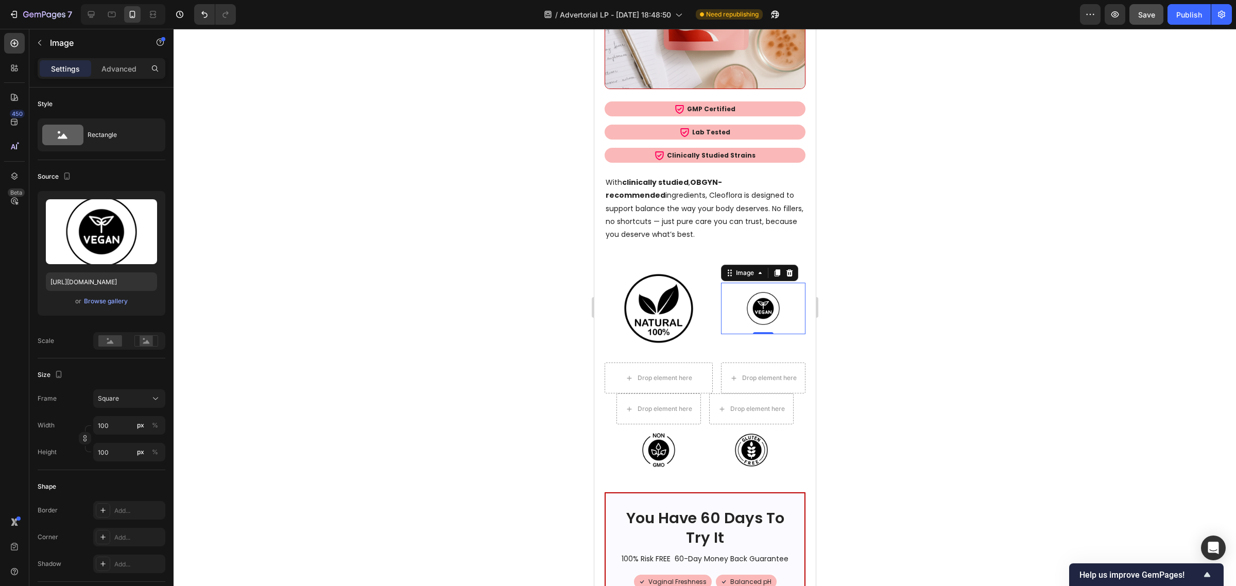
click at [475, 412] on div at bounding box center [705, 307] width 1062 height 557
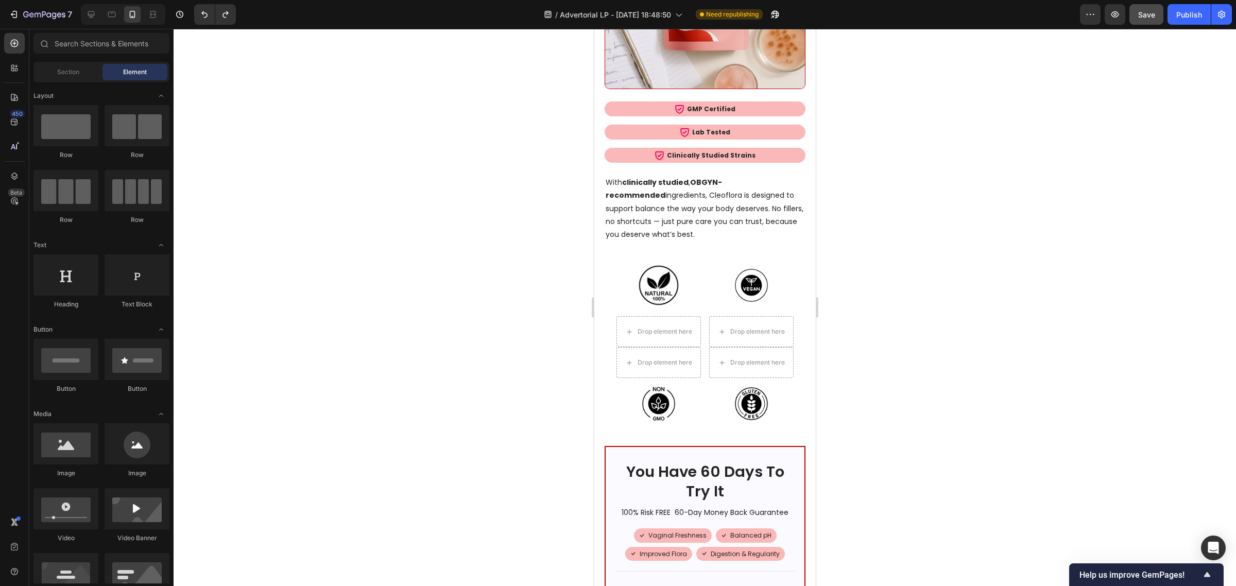
click at [1081, 302] on div at bounding box center [705, 307] width 1062 height 557
drag, startPoint x: 729, startPoint y: 155, endPoint x: 705, endPoint y: 196, distance: 46.8
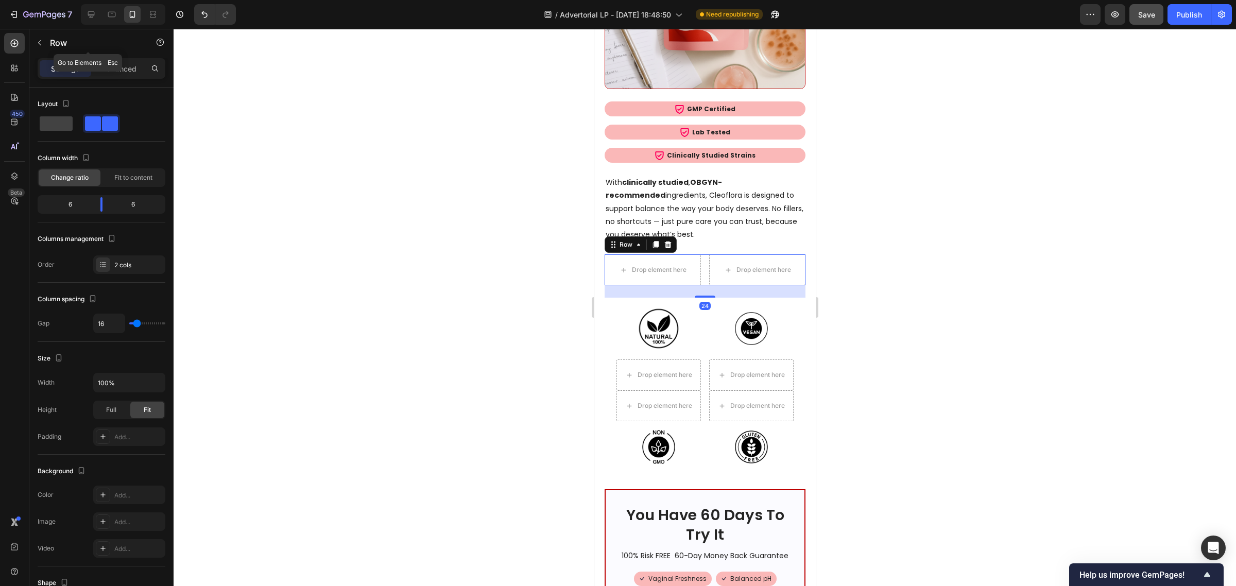
click at [42, 41] on button "button" at bounding box center [39, 43] width 16 height 16
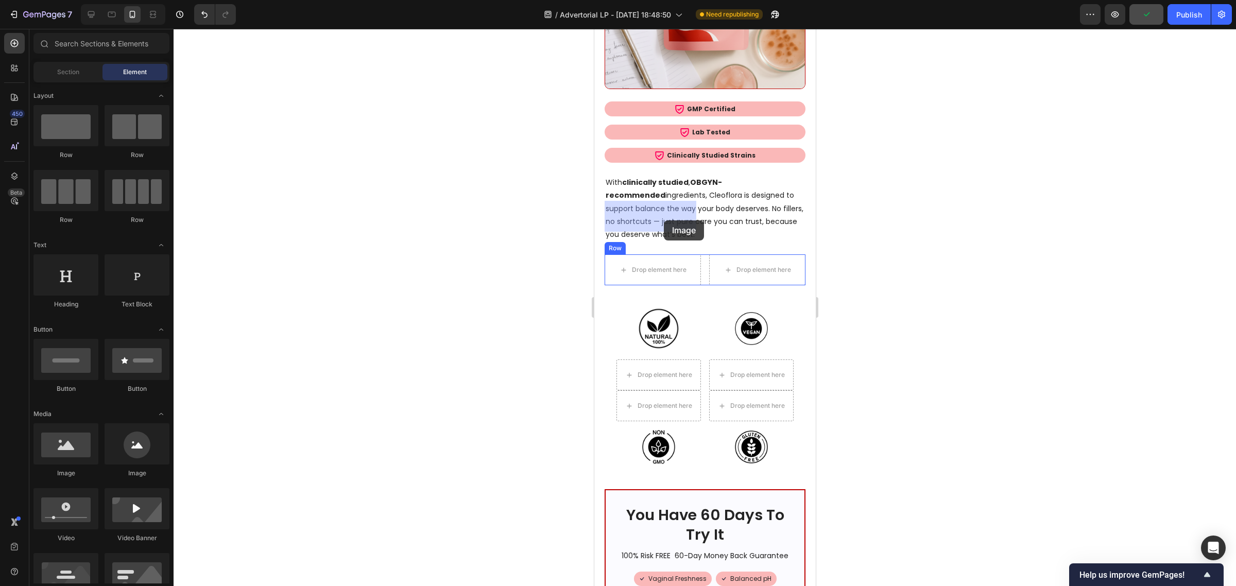
drag, startPoint x: 657, startPoint y: 487, endPoint x: 874, endPoint y: 401, distance: 234.2
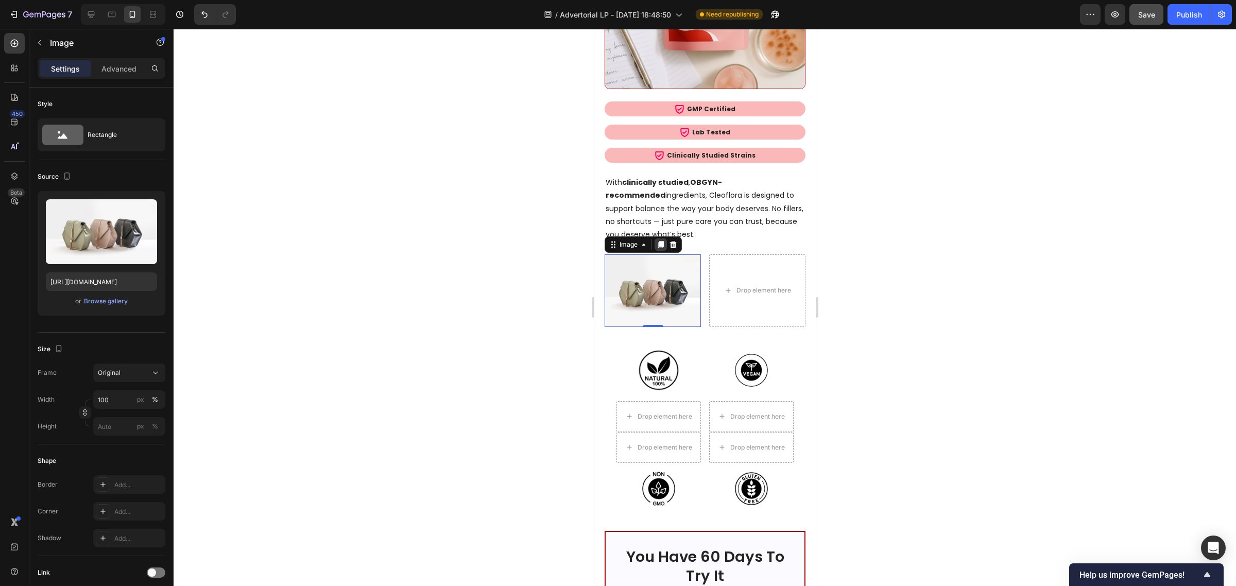
click at [663, 238] on div at bounding box center [660, 244] width 12 height 12
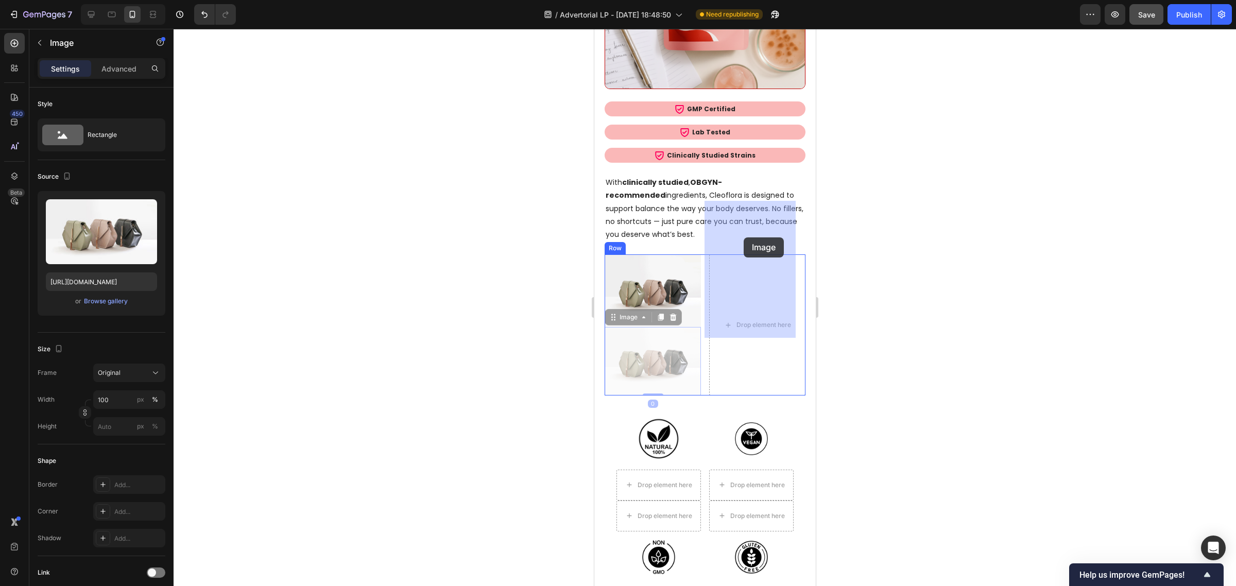
drag, startPoint x: 614, startPoint y: 262, endPoint x: 745, endPoint y: 237, distance: 133.5
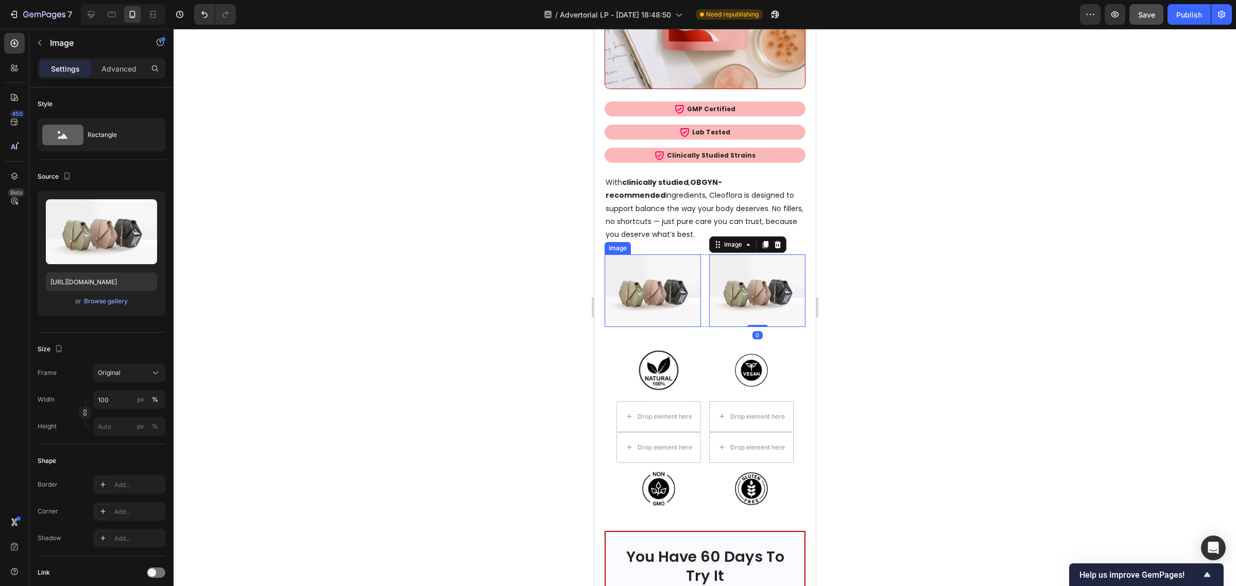
click at [681, 254] on img at bounding box center [652, 290] width 96 height 72
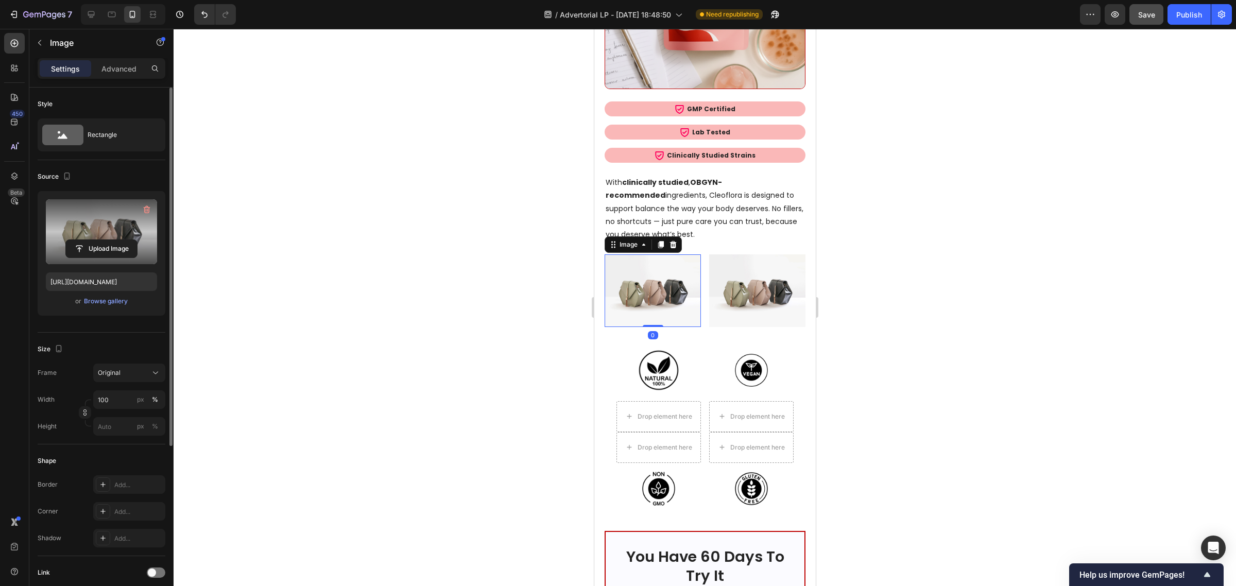
click at [125, 209] on label at bounding box center [101, 231] width 111 height 65
click at [125, 240] on input "file" at bounding box center [101, 249] width 71 height 18
click at [98, 302] on div "Browse gallery" at bounding box center [106, 301] width 44 height 9
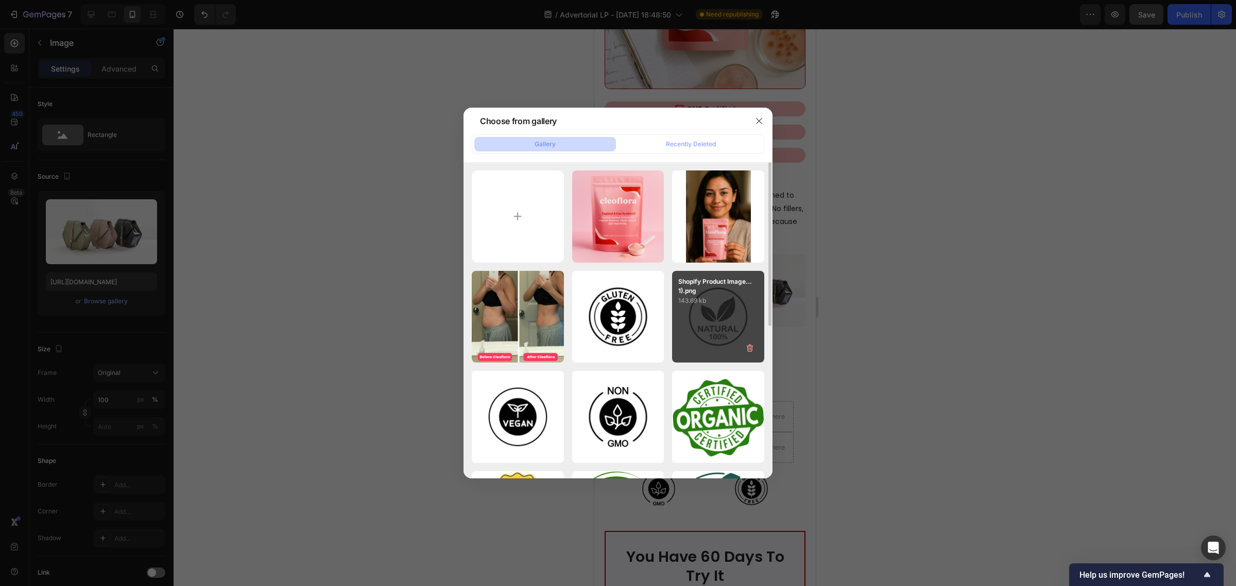
click at [694, 318] on div "Shopify Product Image...1).png 143.69 kb" at bounding box center [718, 317] width 92 height 92
type input "https://cdn.shopify.com/s/files/1/0619/4610/1869/files/gempages_557185986245690…"
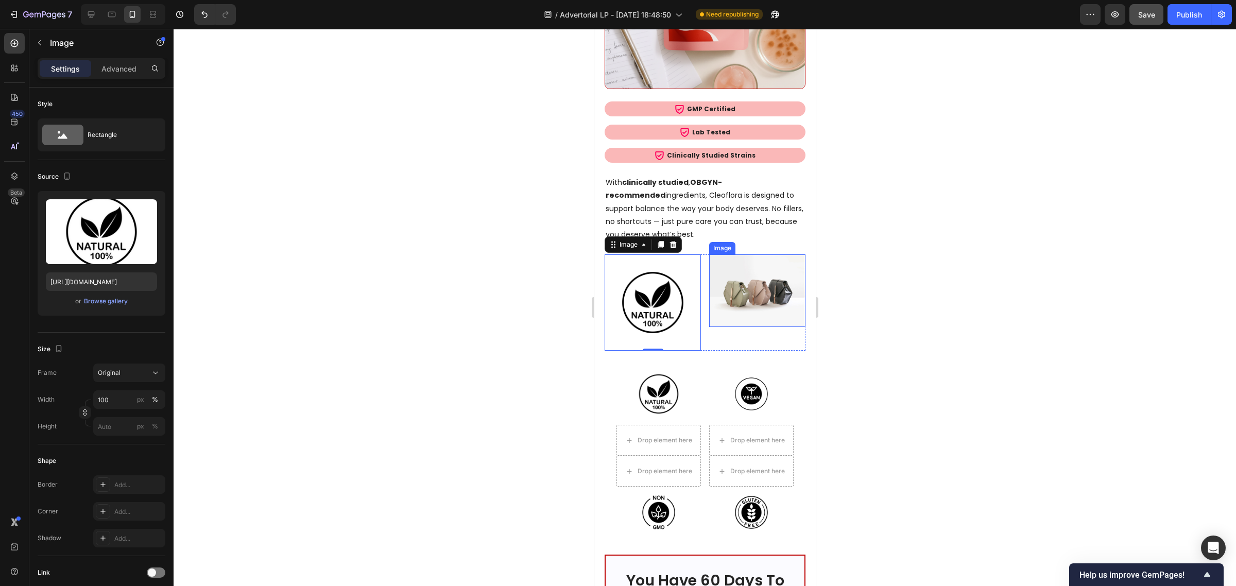
click at [743, 254] on img at bounding box center [757, 290] width 96 height 72
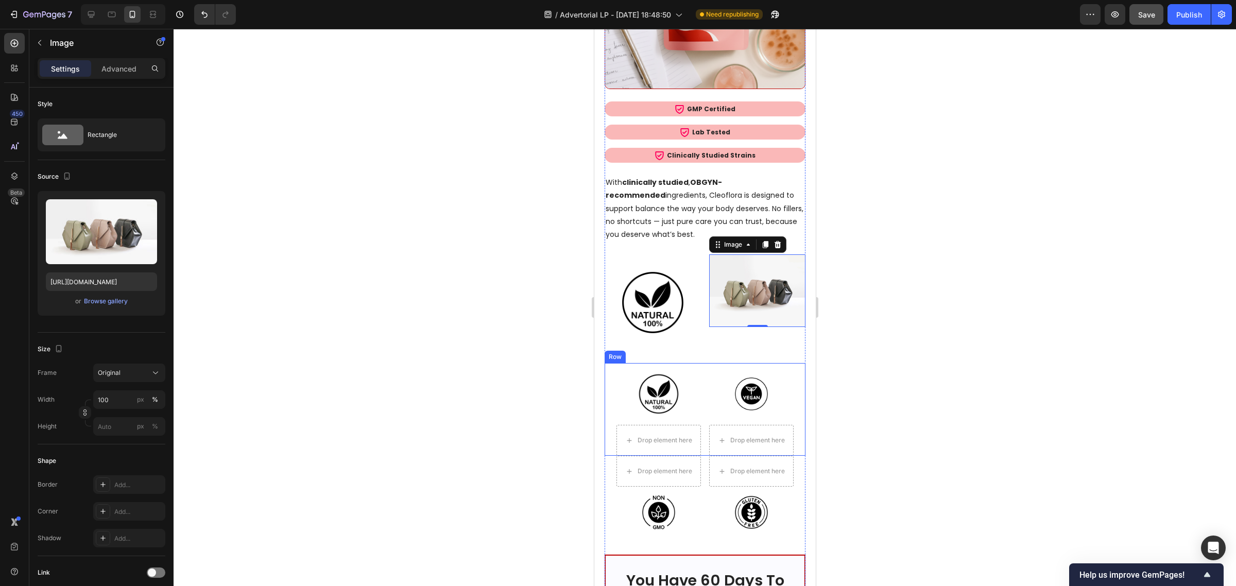
click at [695, 363] on div at bounding box center [658, 394] width 84 height 62
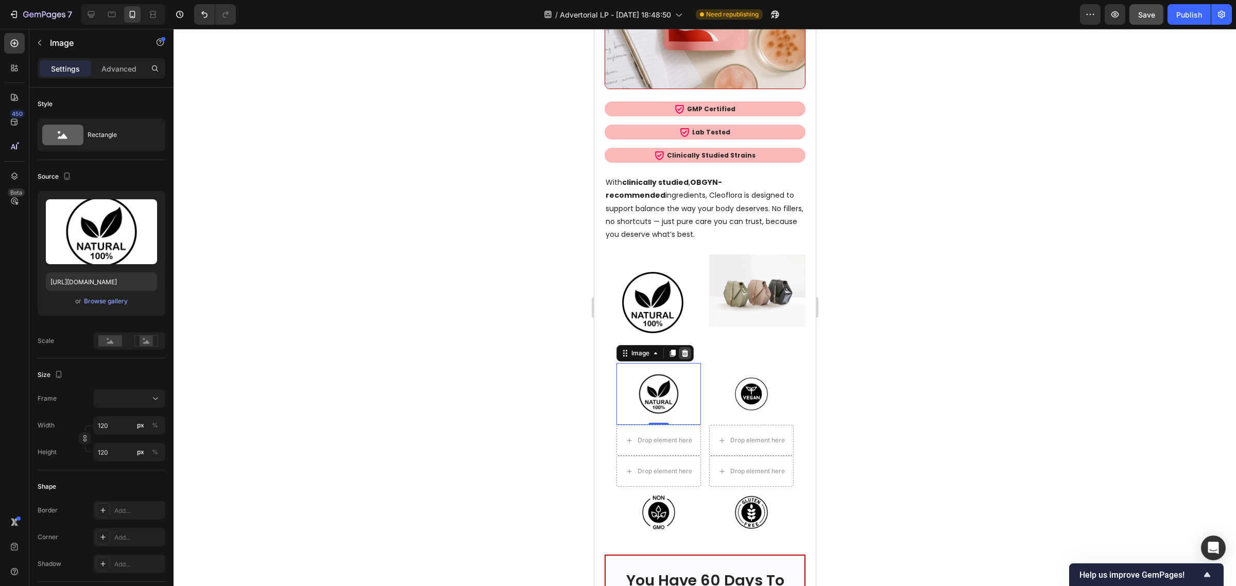
click at [681, 350] on icon at bounding box center [684, 353] width 7 height 7
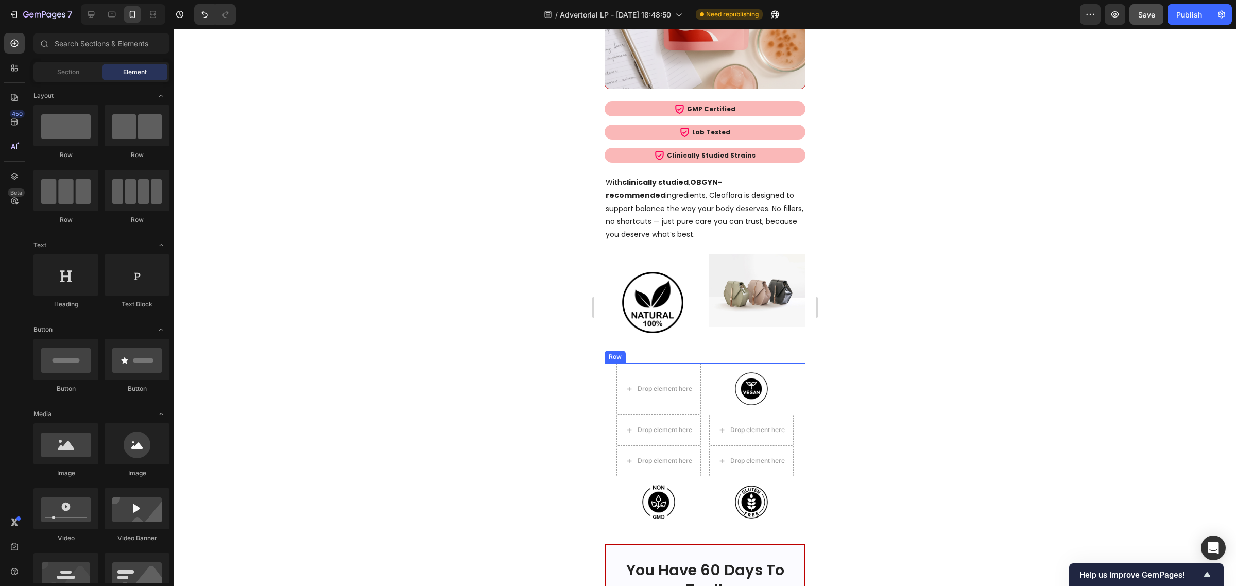
click at [700, 363] on div "Drop element here Image Drop element here Drop element here Row" at bounding box center [704, 404] width 201 height 82
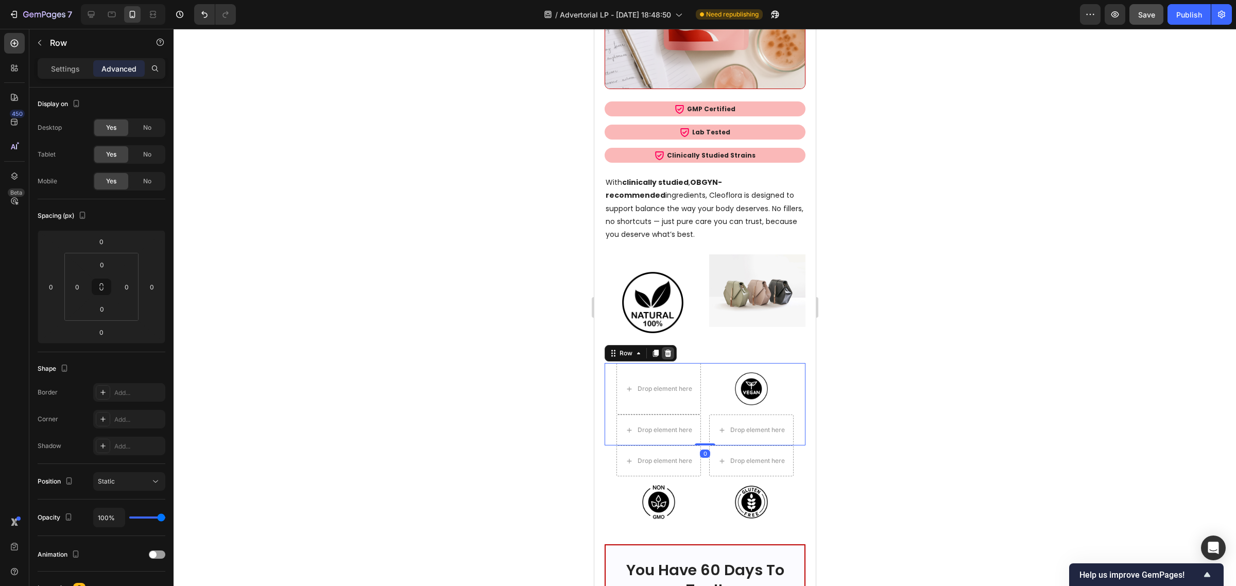
click at [668, 350] on icon at bounding box center [667, 353] width 7 height 7
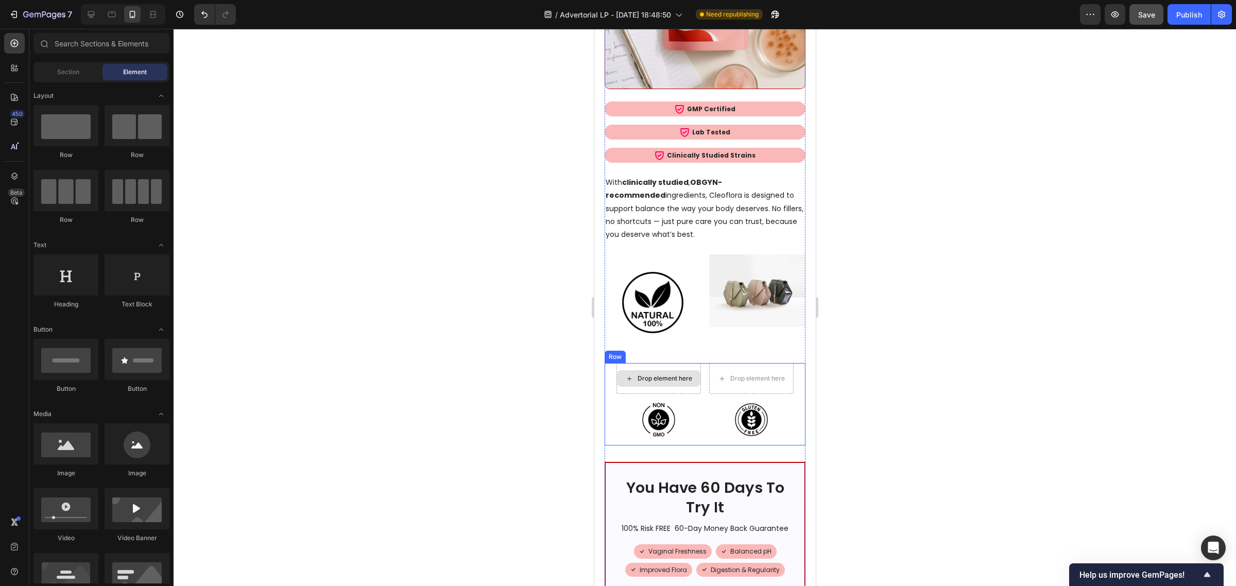
click at [691, 370] on div "Drop element here" at bounding box center [657, 378] width 83 height 16
click at [620, 394] on div at bounding box center [658, 419] width 84 height 51
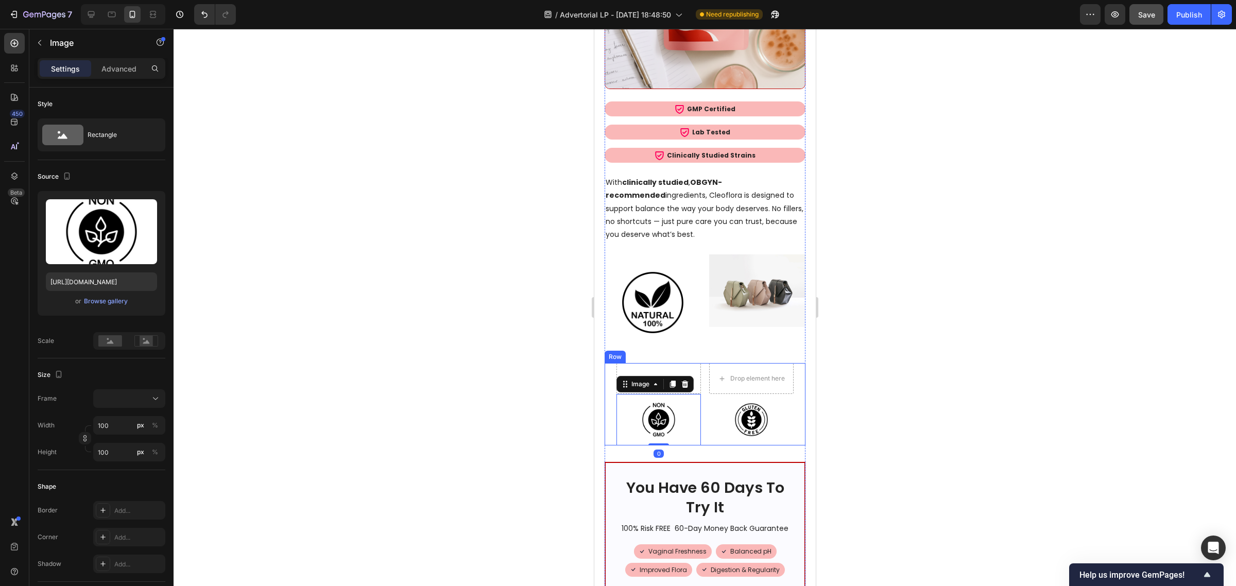
click at [607, 363] on div "Drop element here Drop element here Image 0 Image Row" at bounding box center [704, 404] width 201 height 82
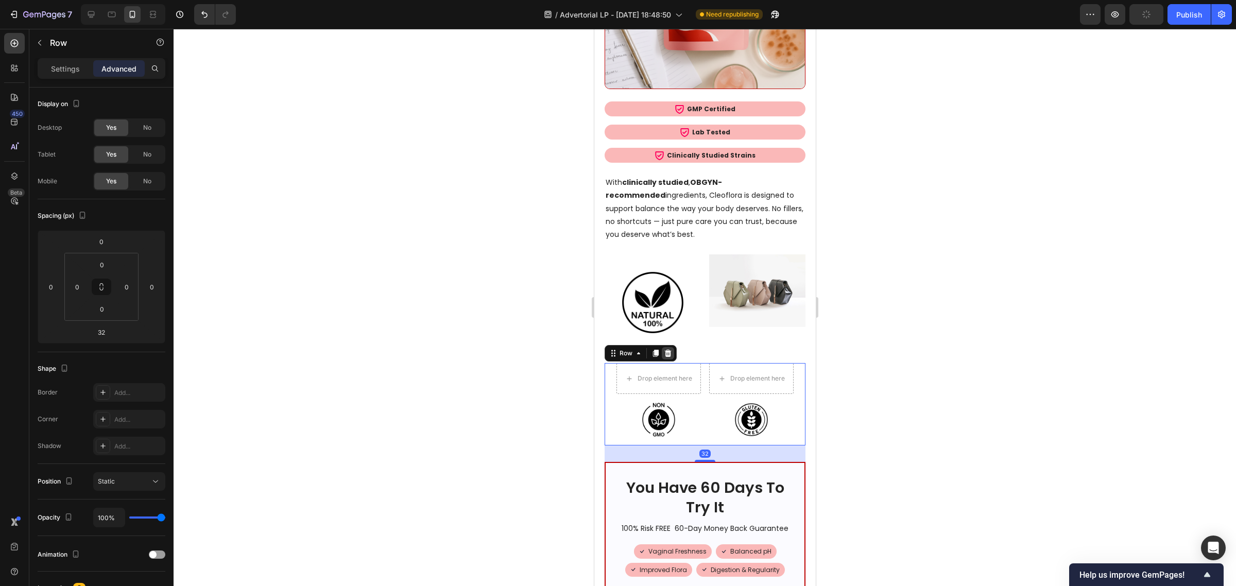
click at [669, 350] on icon at bounding box center [667, 353] width 7 height 7
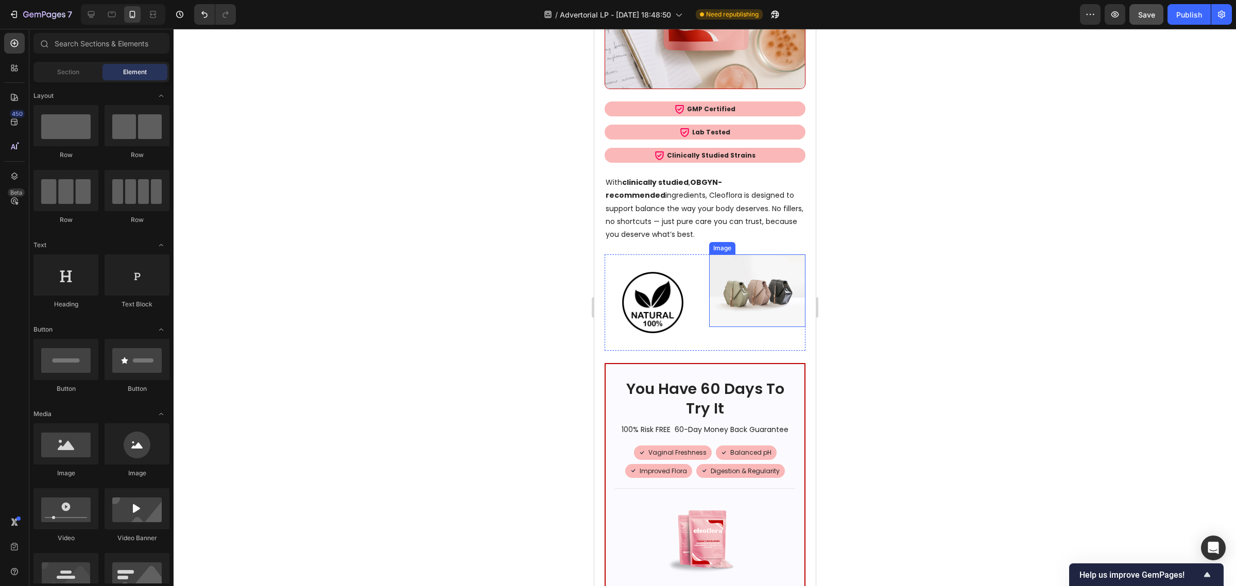
click at [782, 254] on img at bounding box center [757, 290] width 96 height 72
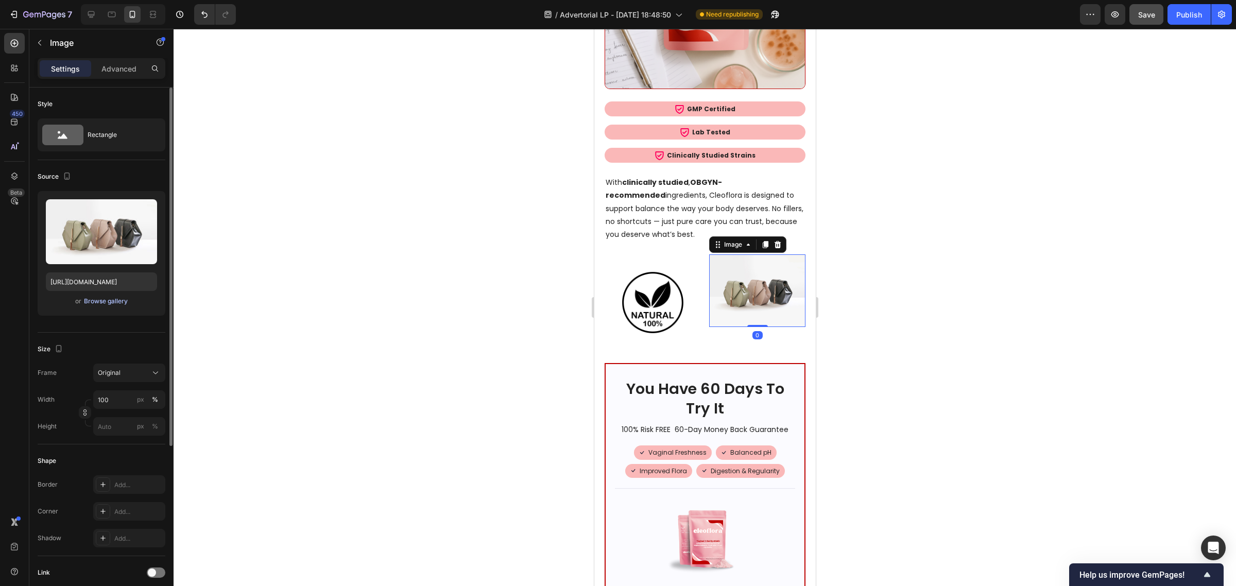
click at [106, 297] on div "Browse gallery" at bounding box center [106, 301] width 44 height 9
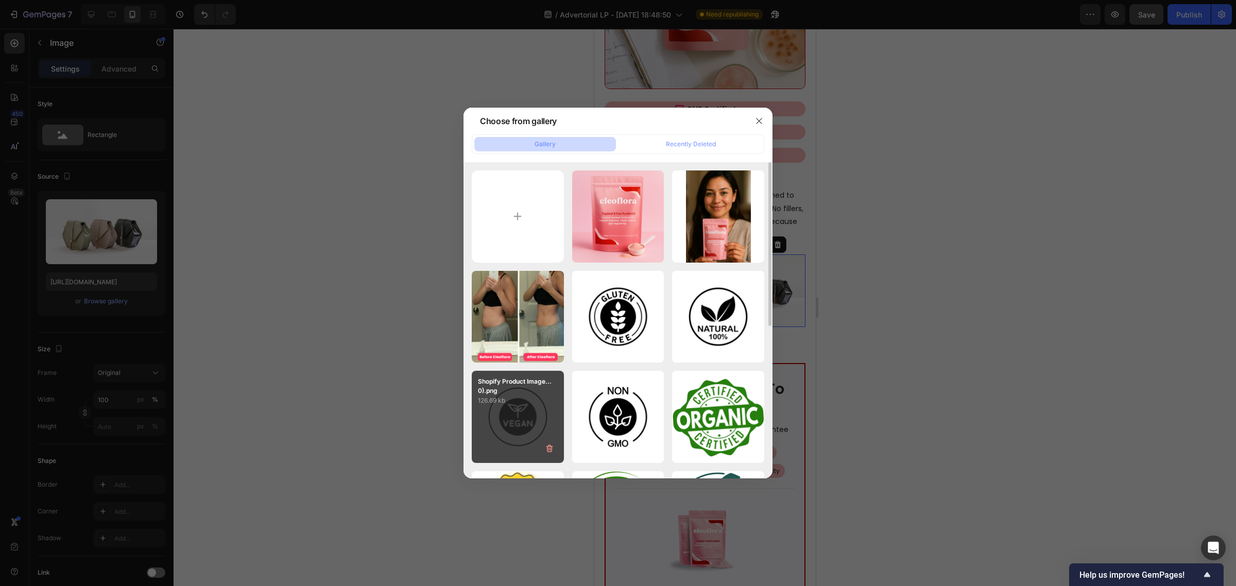
click at [531, 420] on div "Shopify Product Image...0).png 126.69 kb" at bounding box center [518, 417] width 92 height 92
type input "https://cdn.shopify.com/s/files/1/0619/4610/1869/files/gempages_557185986245690…"
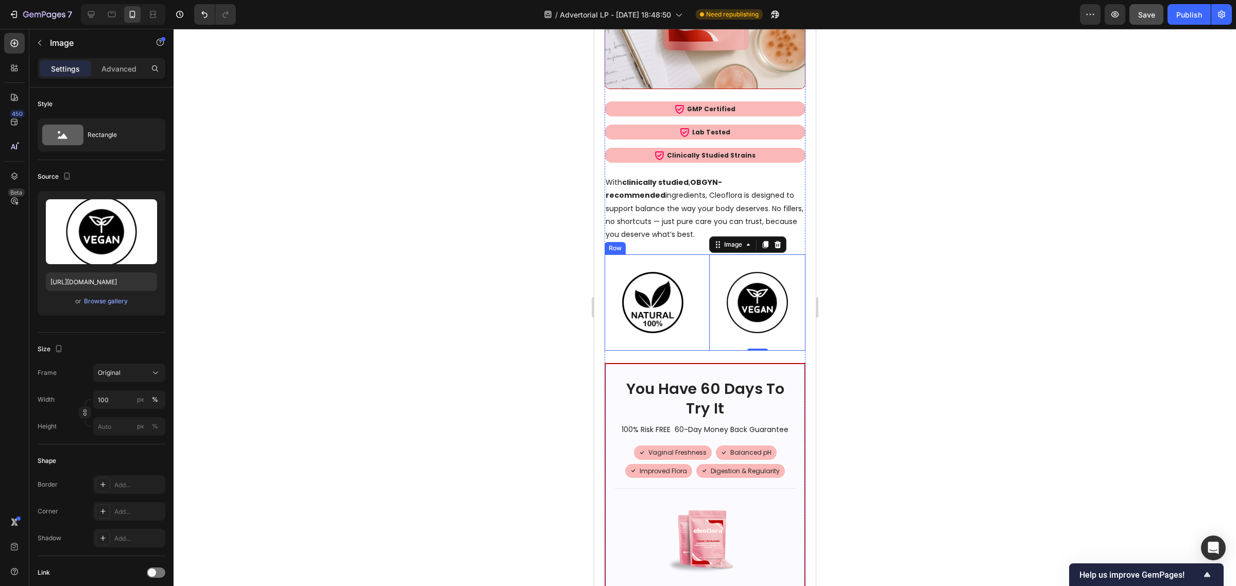
click at [700, 254] on div "Image Image 0 Row" at bounding box center [704, 302] width 201 height 96
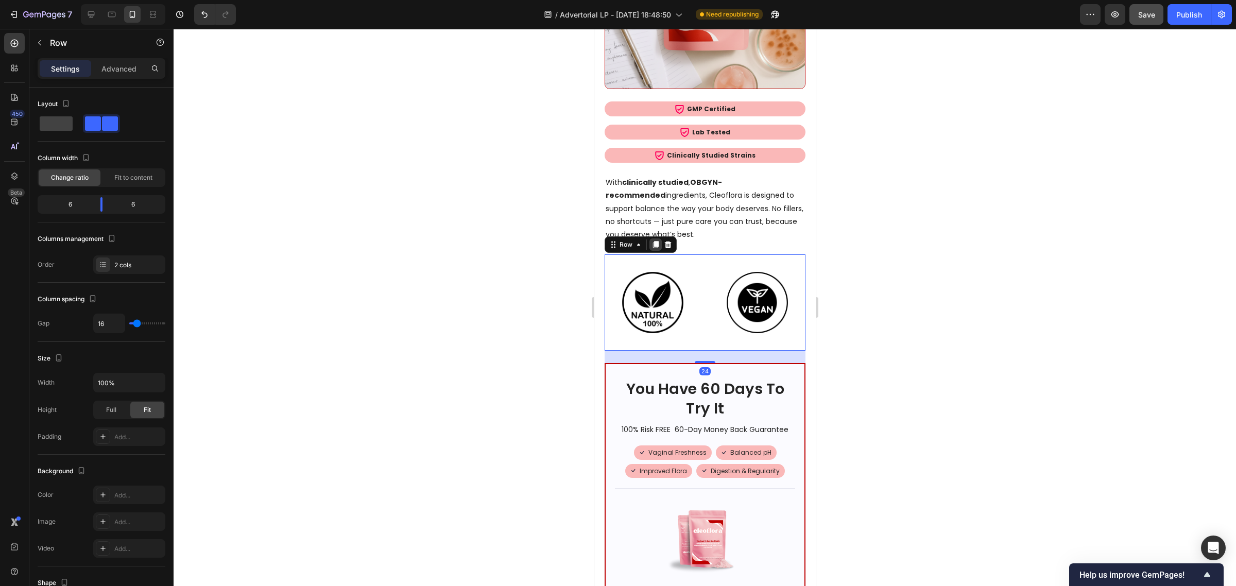
click at [652, 242] on icon at bounding box center [655, 245] width 6 height 7
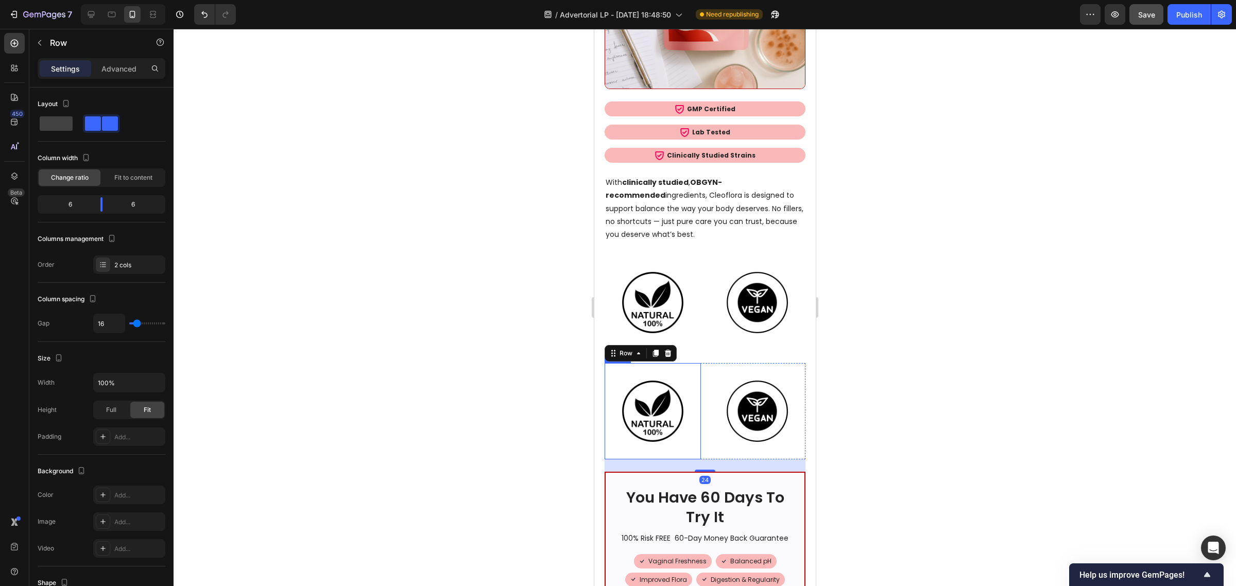
click at [652, 363] on img at bounding box center [652, 411] width 96 height 96
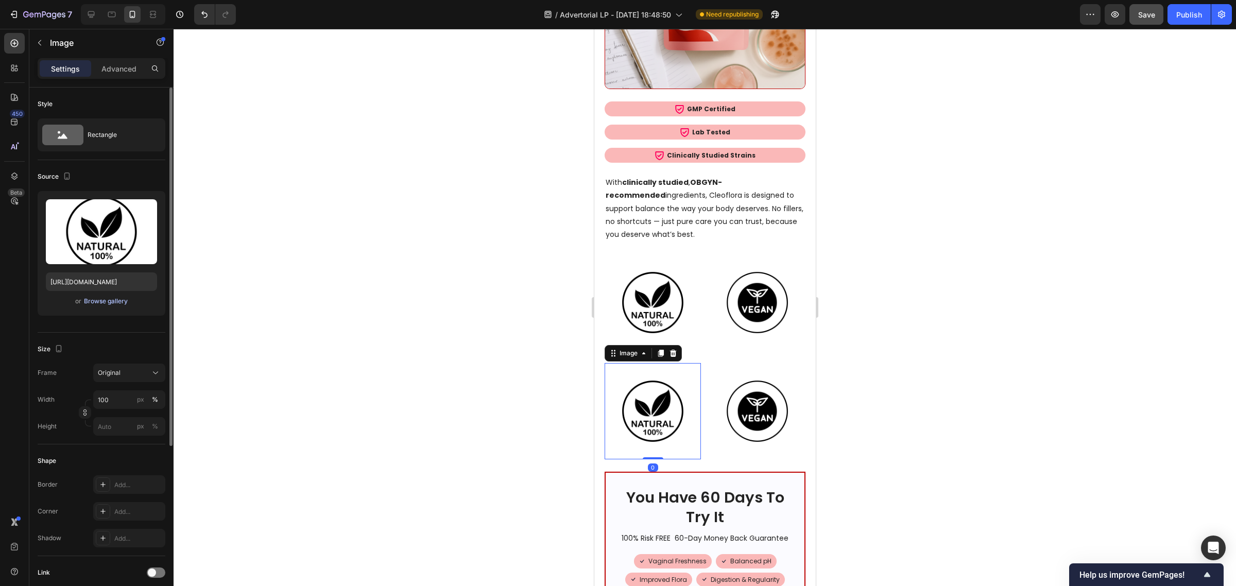
click at [106, 303] on div "Browse gallery" at bounding box center [106, 301] width 44 height 9
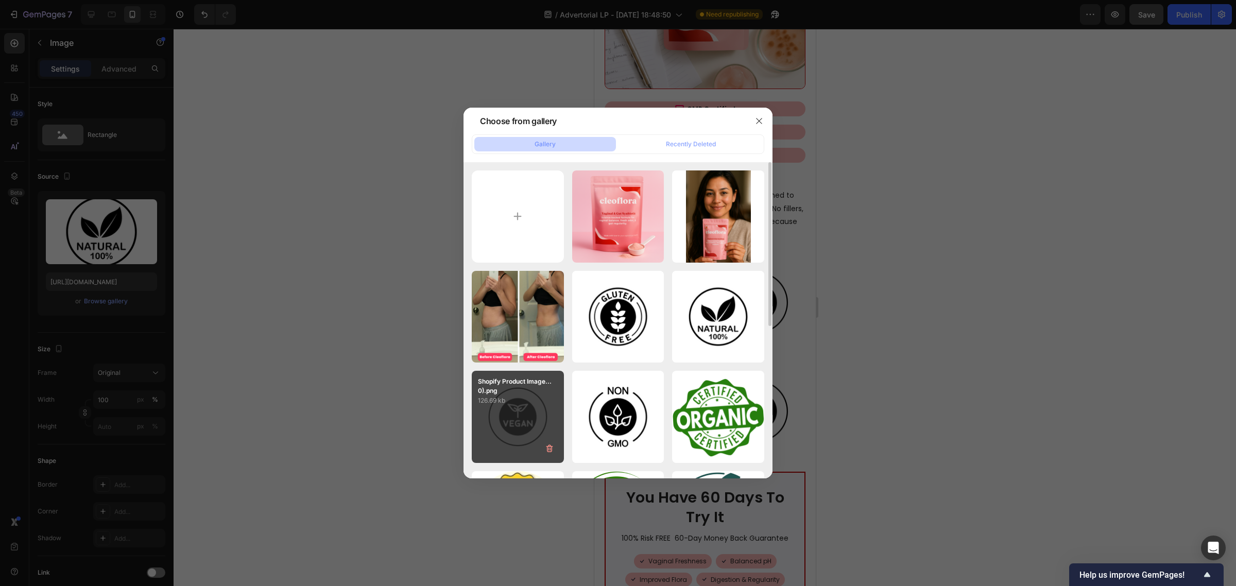
click at [518, 421] on div "Shopify Product Image...0).png 126.69 kb" at bounding box center [518, 417] width 92 height 92
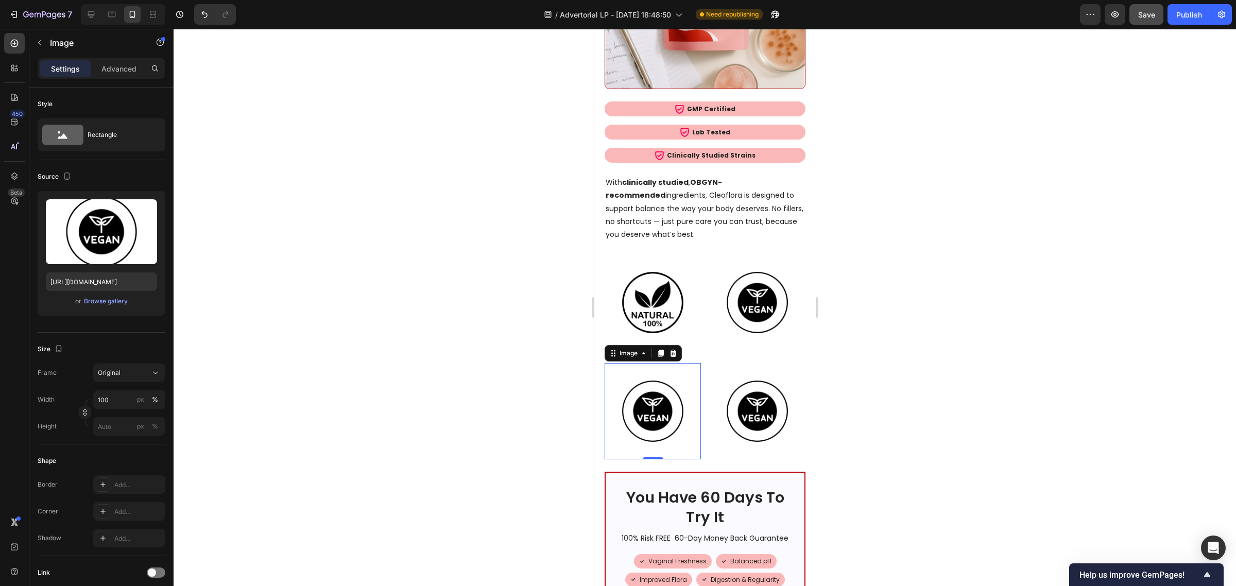
click at [654, 363] on img at bounding box center [652, 411] width 96 height 96
click at [122, 302] on div "Browse gallery" at bounding box center [106, 301] width 44 height 9
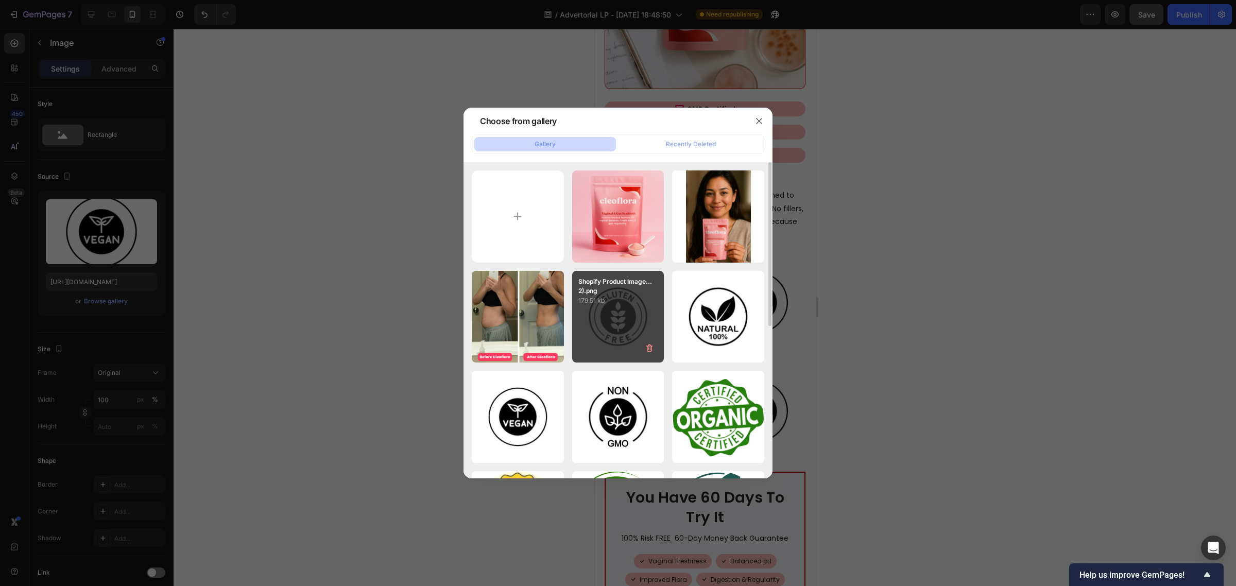
click at [609, 304] on p "179.51 kb" at bounding box center [618, 301] width 80 height 10
type input "https://cdn.shopify.com/s/files/1/0619/4610/1869/files/gempages_557185986245690…"
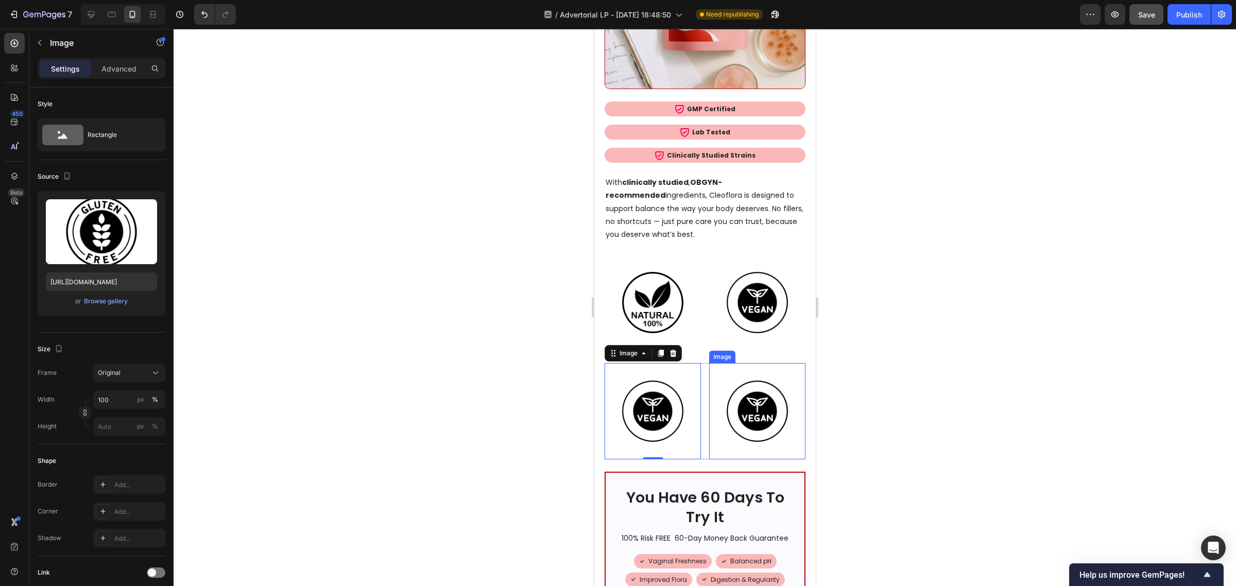
click at [731, 363] on img at bounding box center [757, 411] width 96 height 96
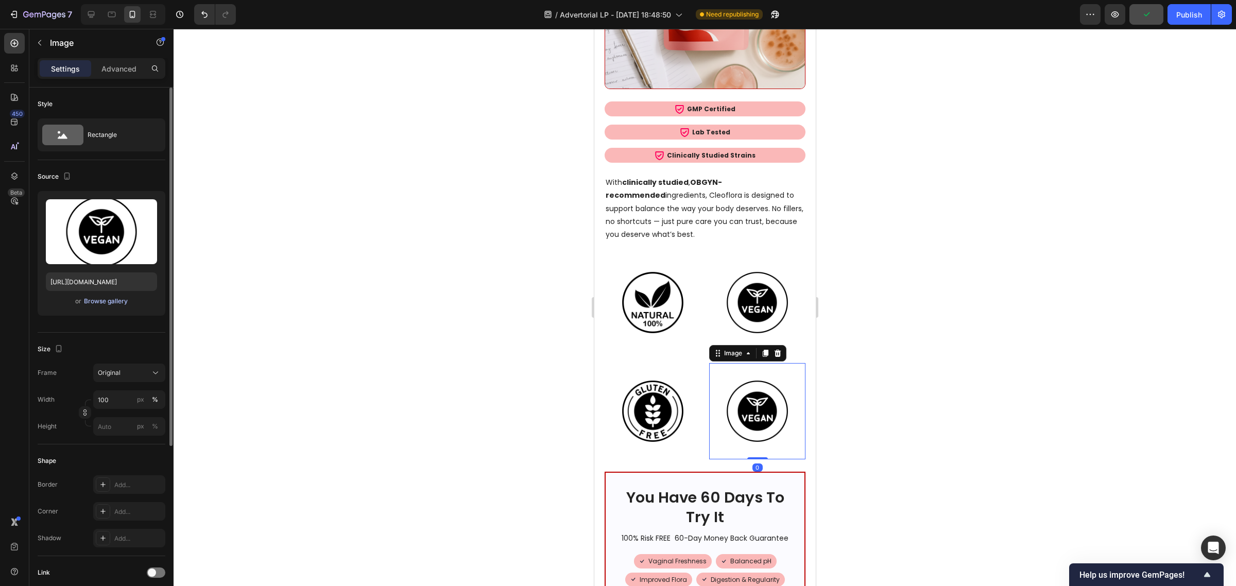
click at [99, 304] on div "Browse gallery" at bounding box center [106, 301] width 44 height 9
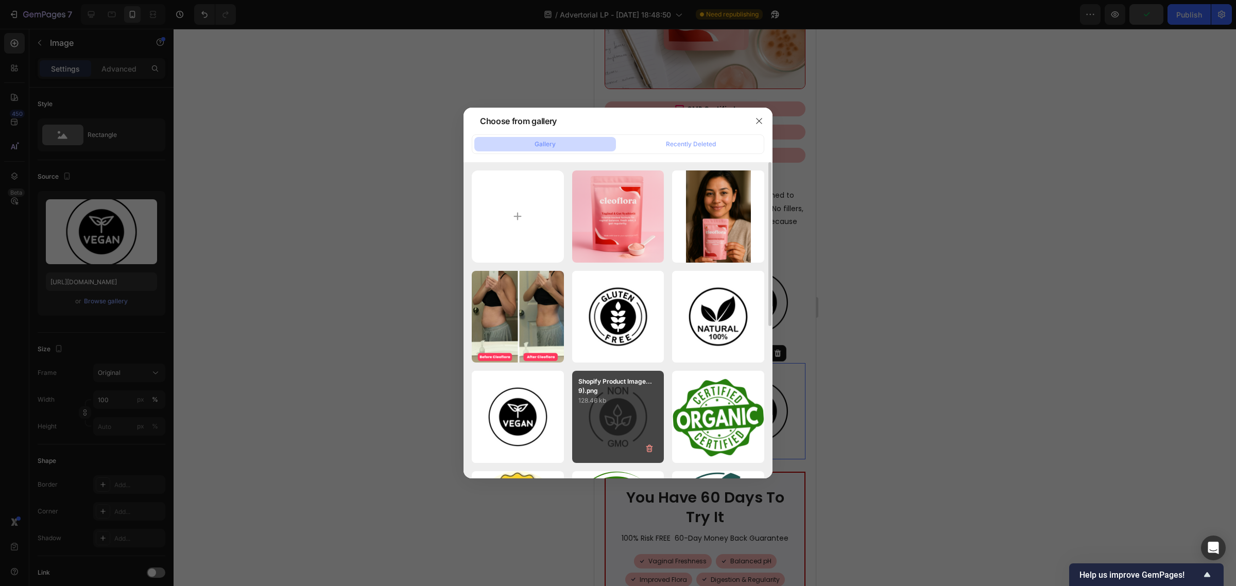
click at [624, 410] on div "Shopify Product Image...9).png 128.46 kb" at bounding box center [618, 417] width 92 height 92
type input "https://cdn.shopify.com/s/files/1/0619/4610/1869/files/gempages_557185986245690…"
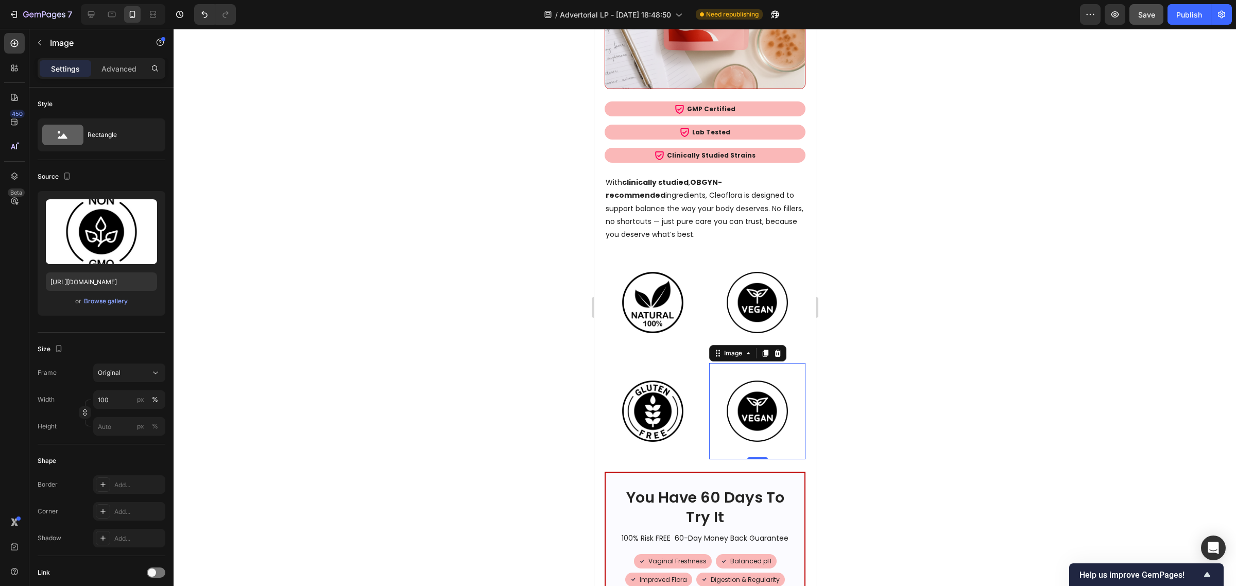
click at [929, 335] on div at bounding box center [705, 307] width 1062 height 557
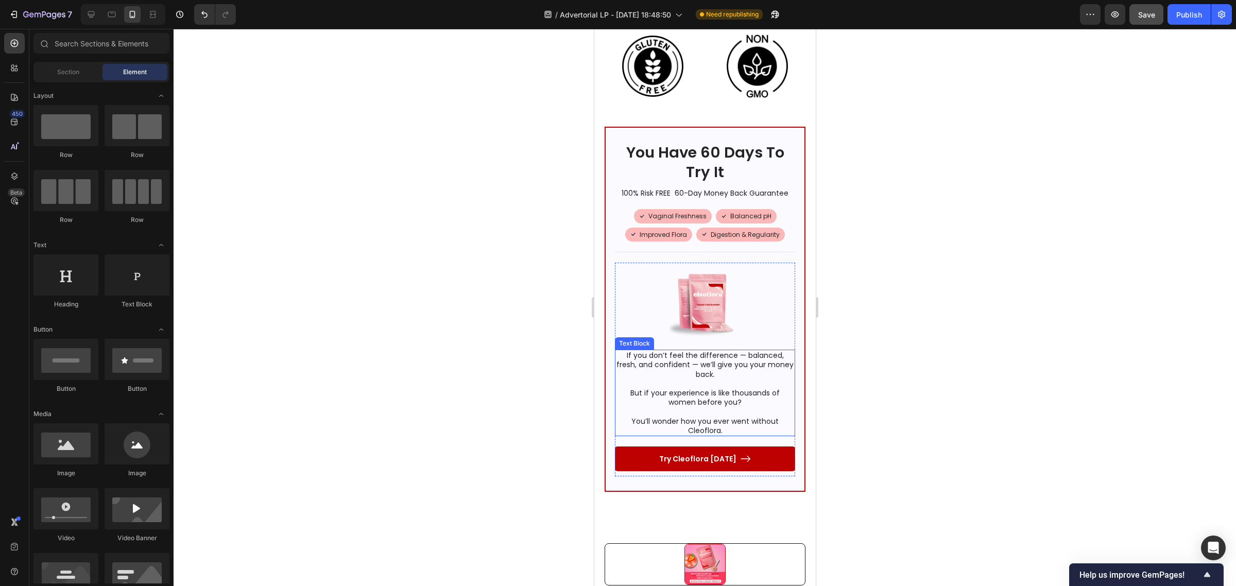
scroll to position [6501, 0]
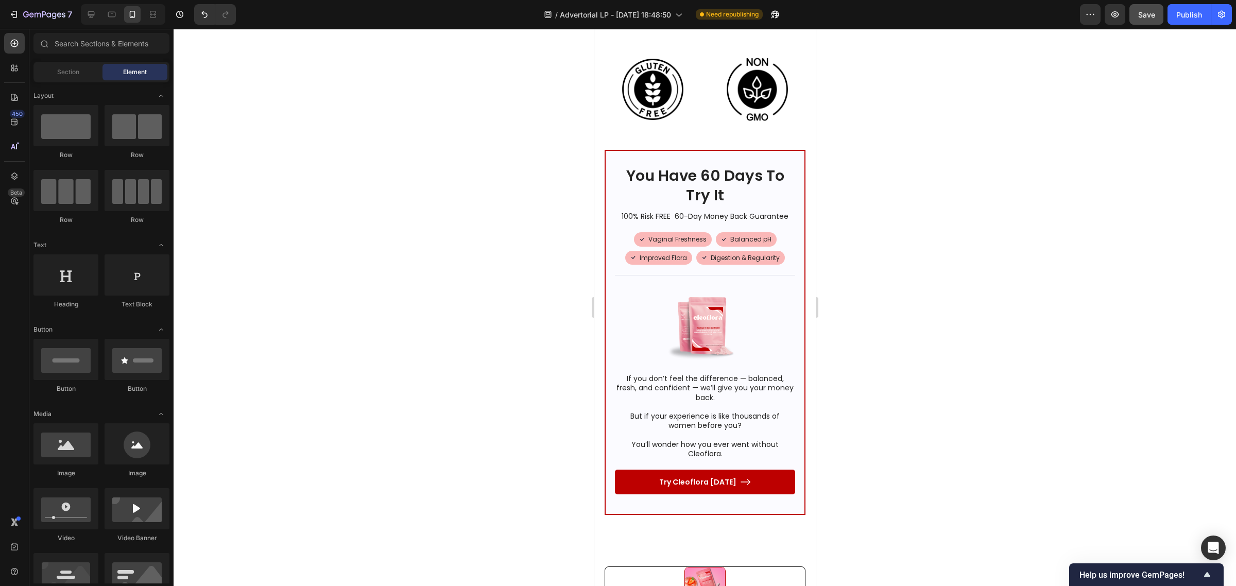
click at [963, 218] on div at bounding box center [705, 307] width 1062 height 557
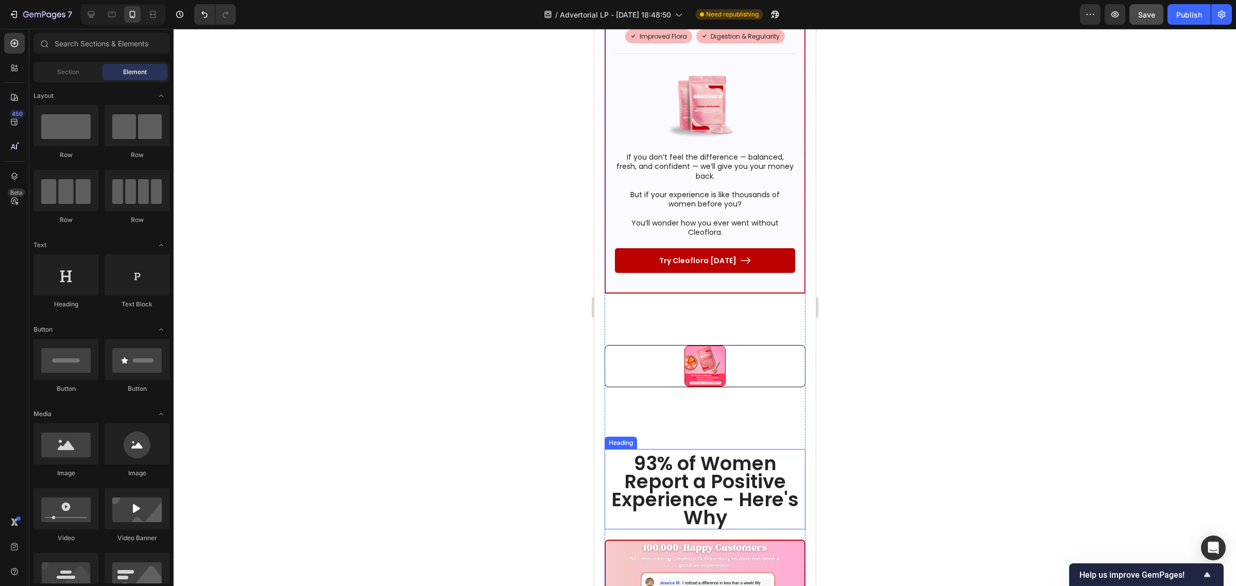
scroll to position [6759, 0]
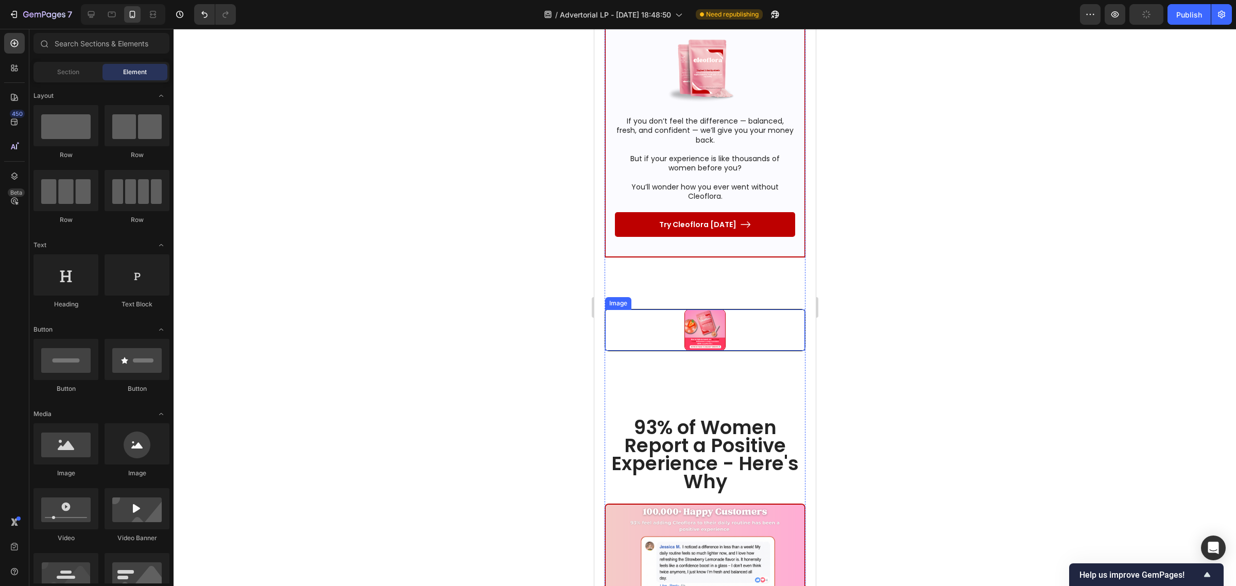
click at [623, 309] on div at bounding box center [705, 329] width 200 height 41
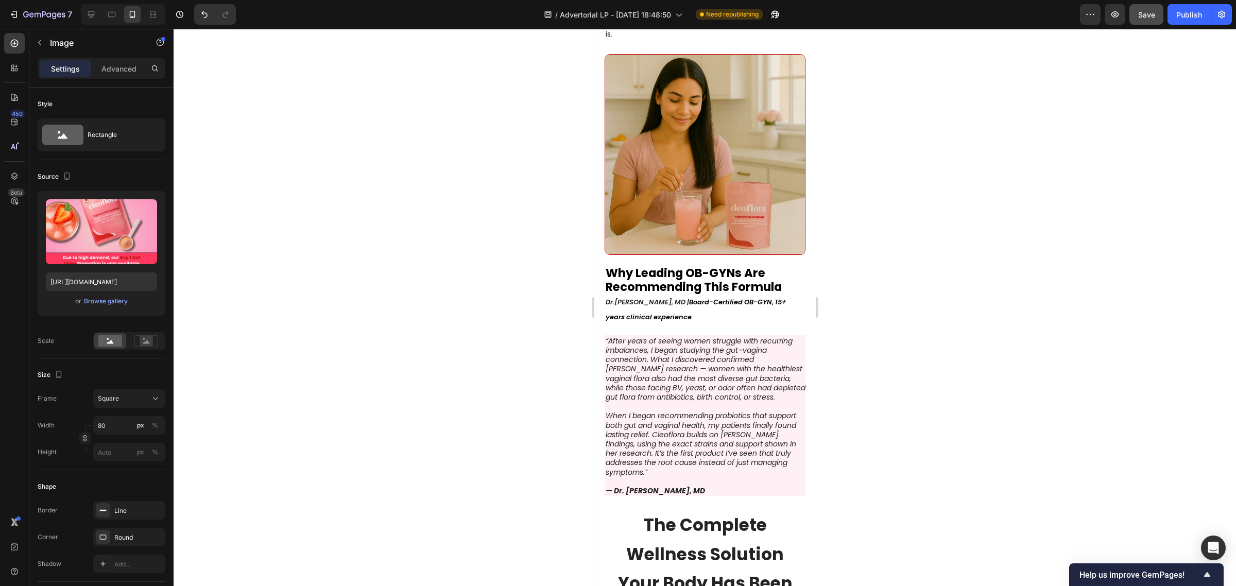
scroll to position [3605, 0]
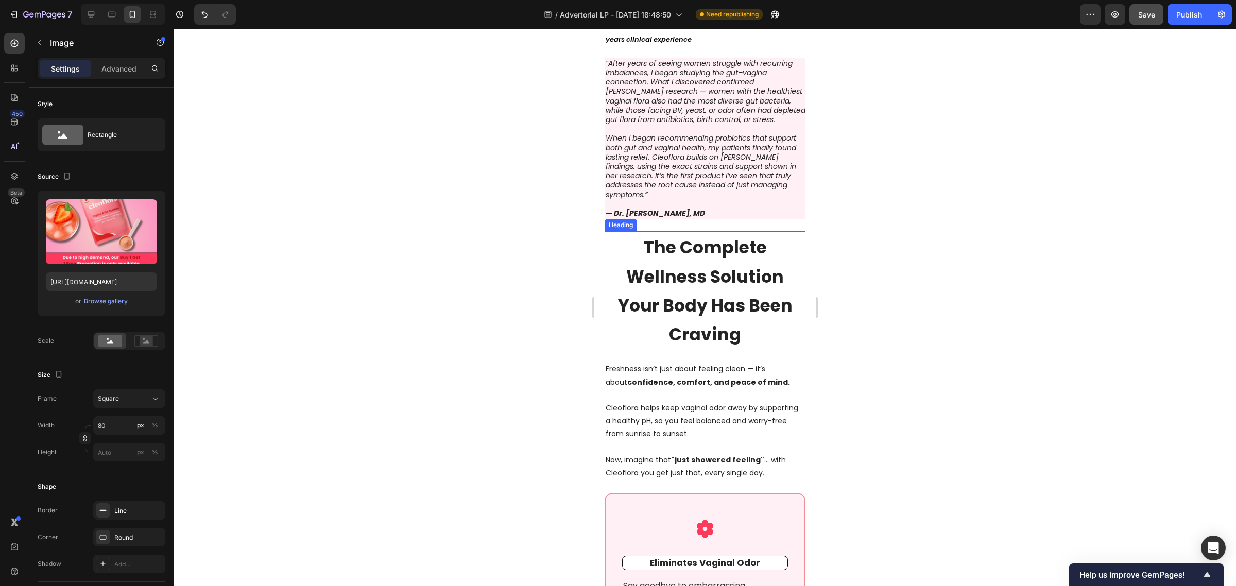
click at [675, 274] on strong "The Complete Wellness Solution Your Body Has Been Craving" at bounding box center [704, 290] width 175 height 111
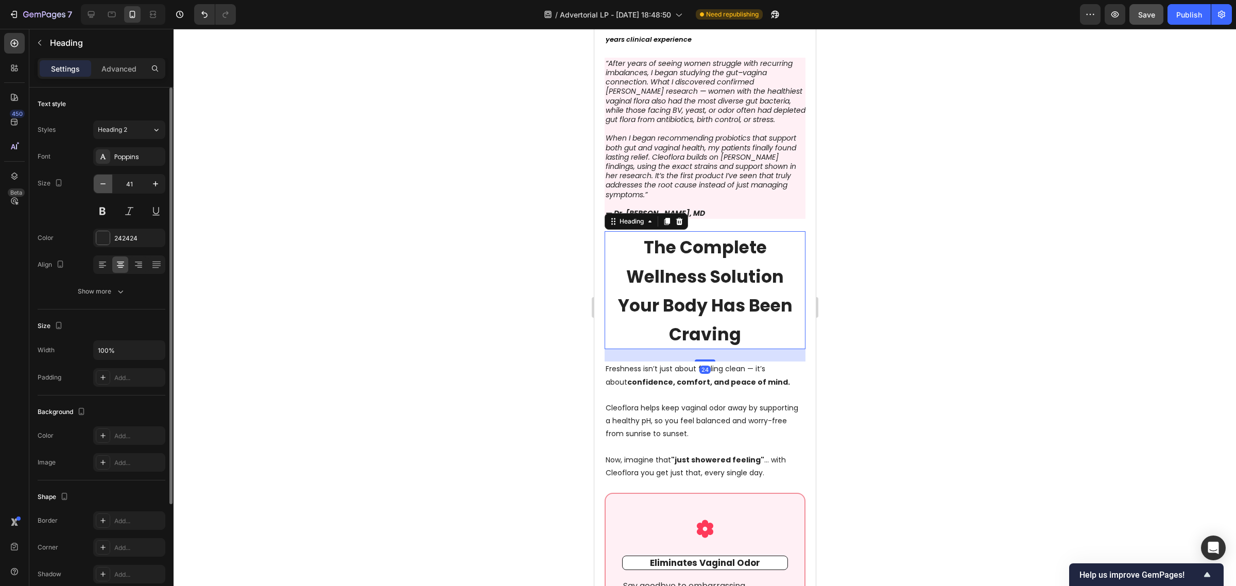
click at [106, 183] on icon "button" at bounding box center [103, 184] width 10 height 10
click at [104, 183] on icon "button" at bounding box center [103, 184] width 10 height 10
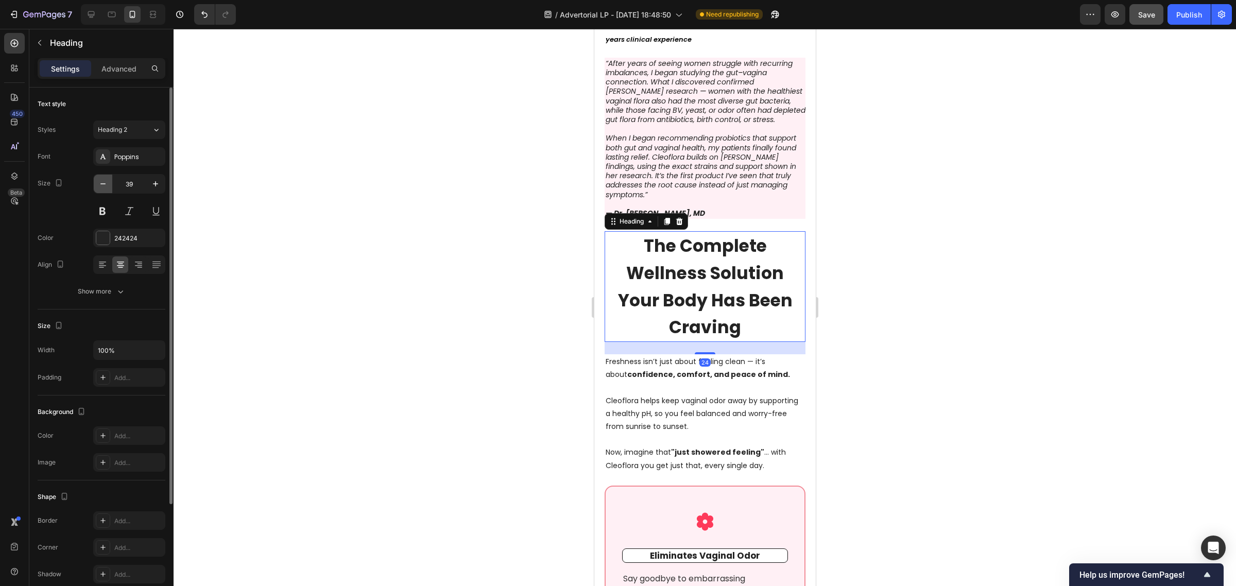
click at [104, 183] on icon "button" at bounding box center [103, 184] width 10 height 10
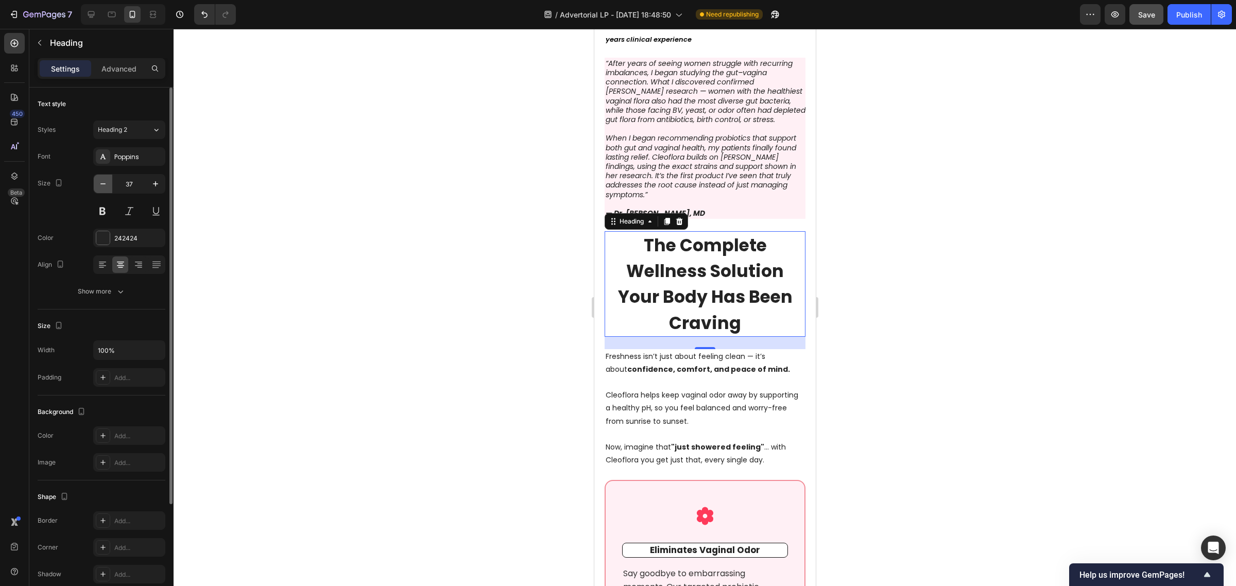
click at [104, 183] on icon "button" at bounding box center [103, 184] width 10 height 10
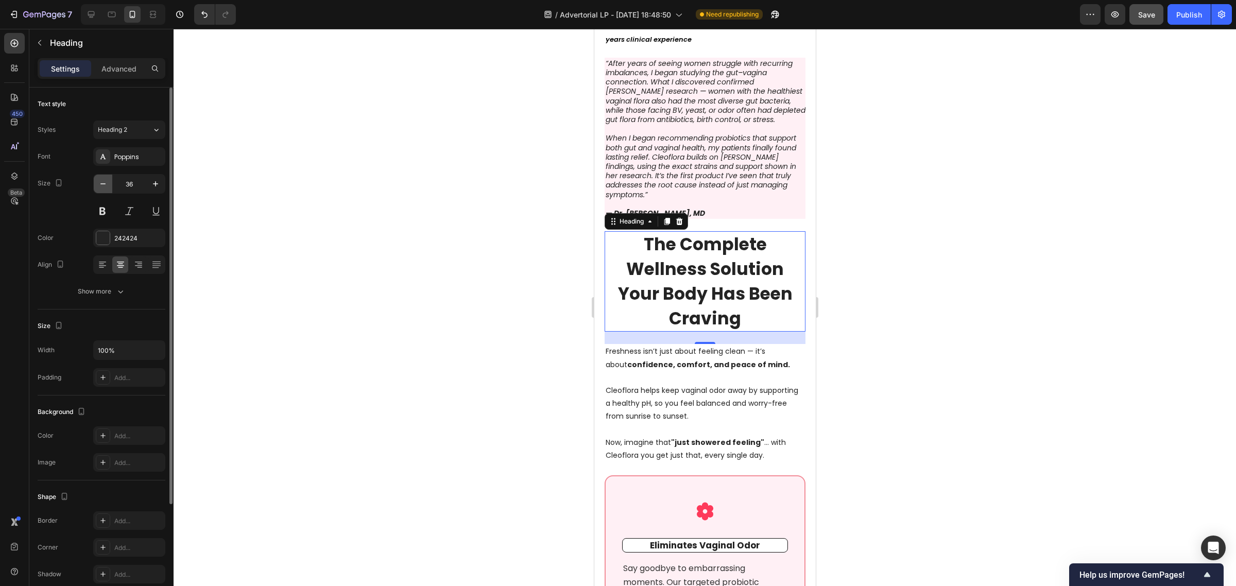
click at [104, 183] on icon "button" at bounding box center [103, 184] width 10 height 10
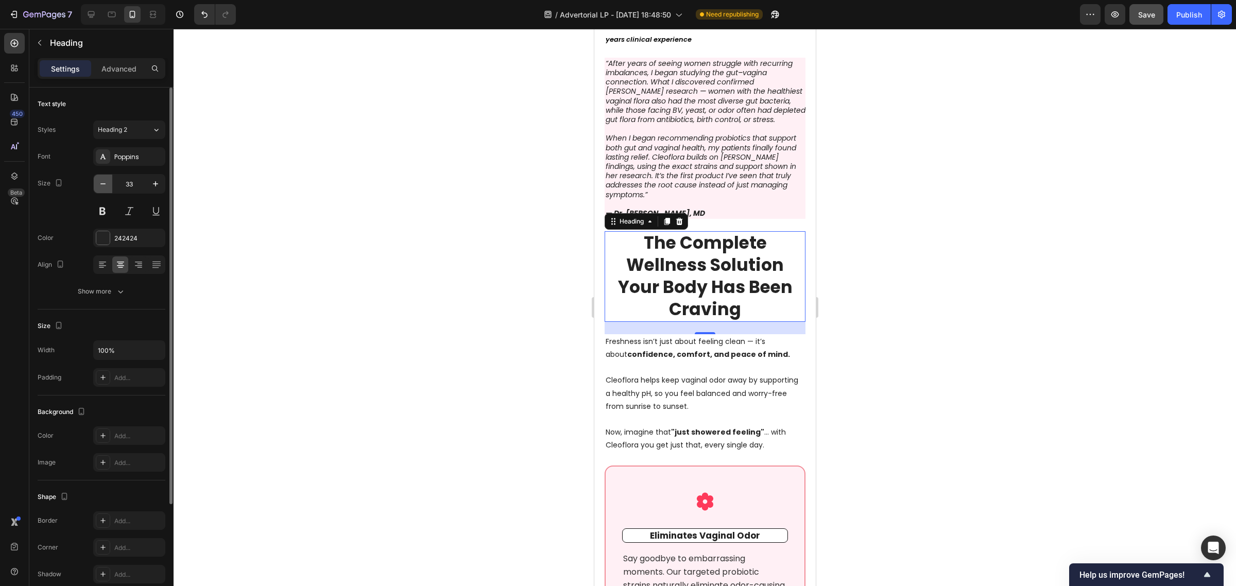
click at [104, 183] on icon "button" at bounding box center [103, 184] width 10 height 10
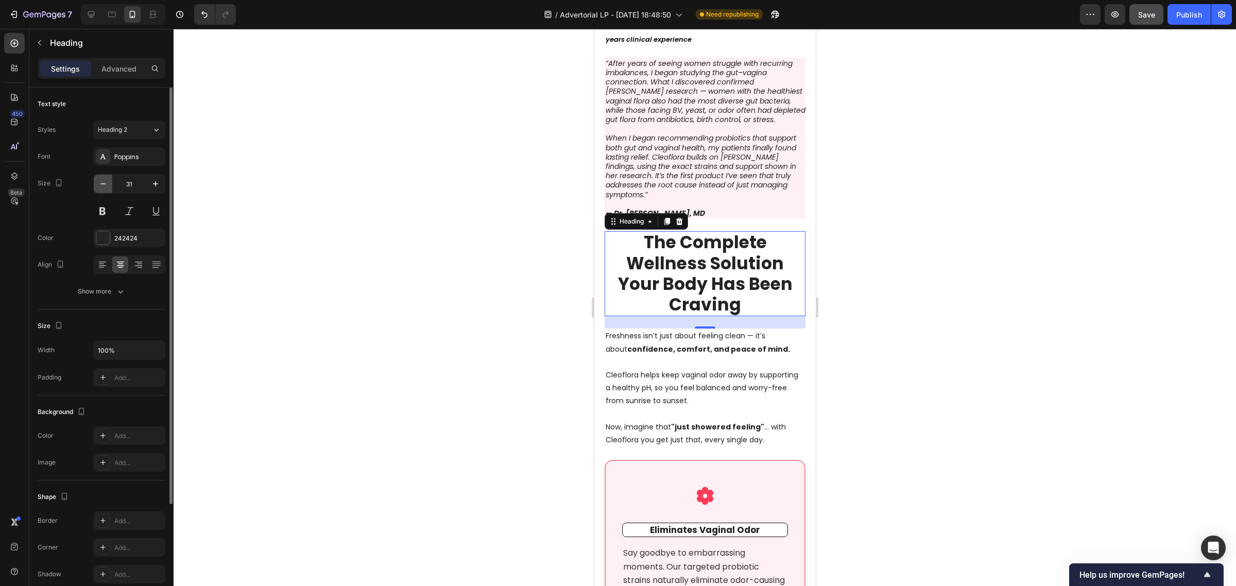
click at [104, 183] on icon "button" at bounding box center [103, 184] width 10 height 10
type input "30"
click at [501, 275] on div at bounding box center [705, 307] width 1062 height 557
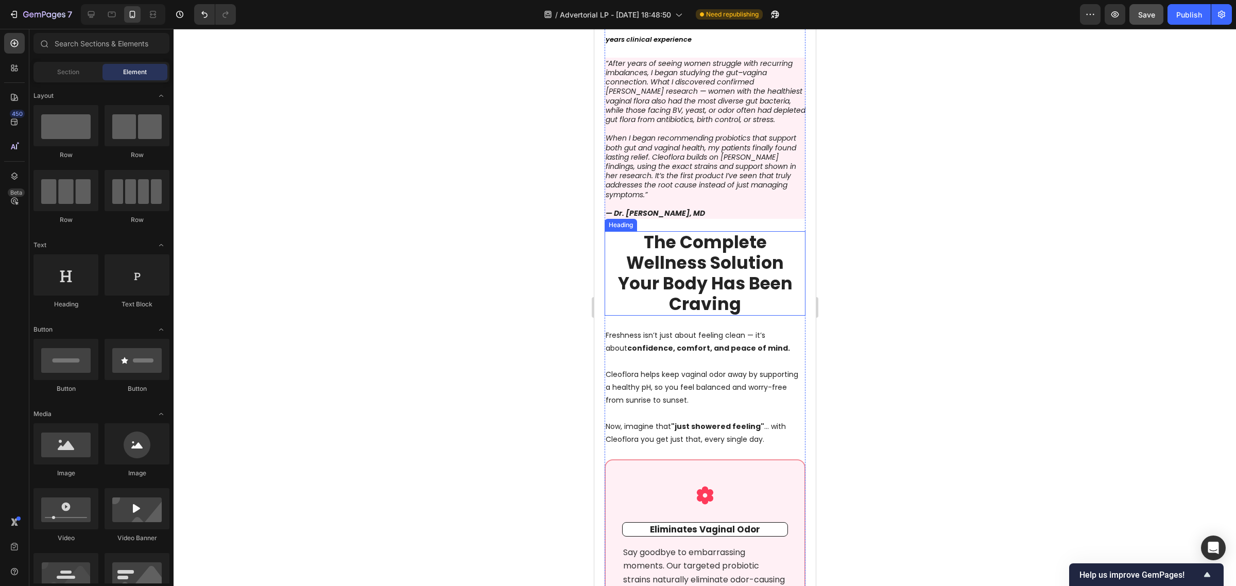
click at [714, 230] on strong "The Complete Wellness Solution Your Body Has Been Craving" at bounding box center [704, 273] width 175 height 86
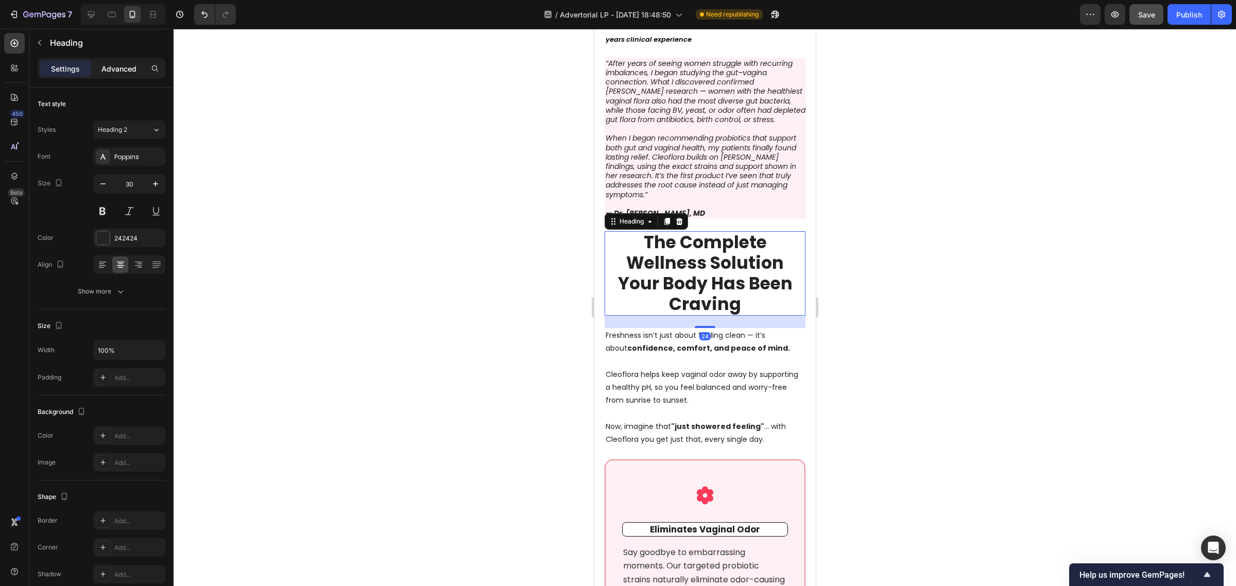
click at [132, 70] on p "Advanced" at bounding box center [118, 68] width 35 height 11
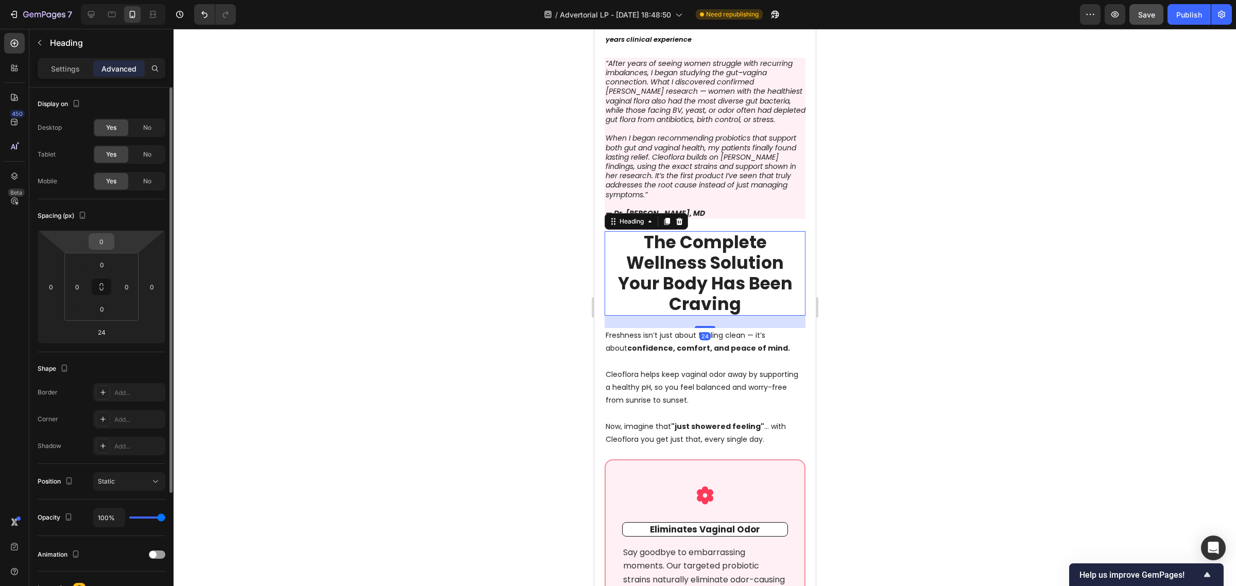
click at [109, 238] on input "0" at bounding box center [101, 241] width 21 height 15
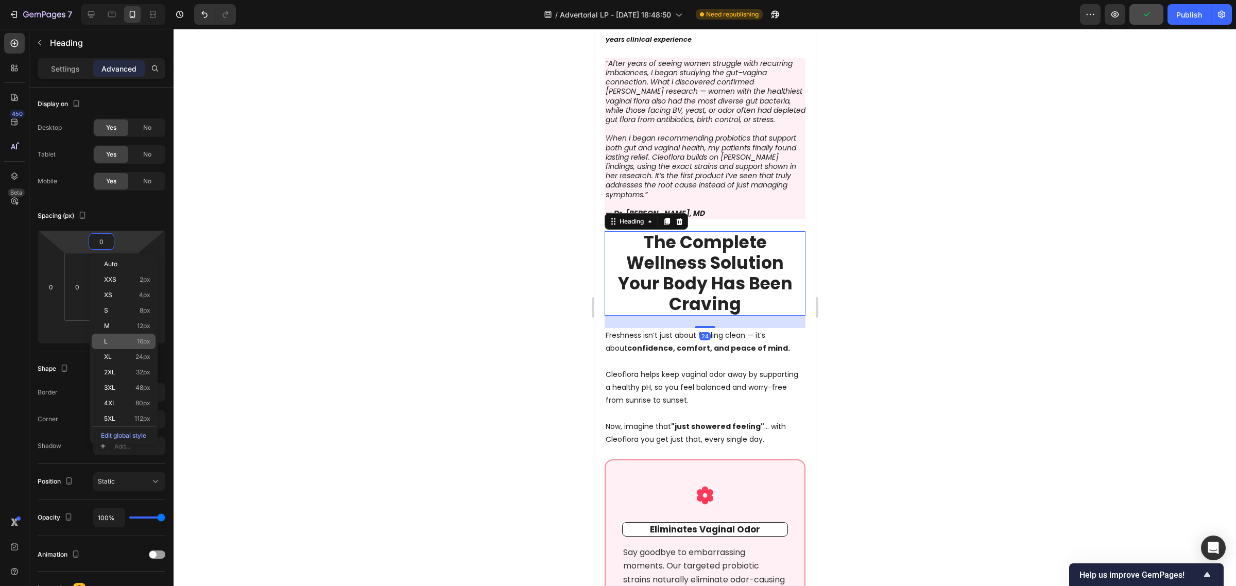
click at [125, 335] on div "L 16px" at bounding box center [124, 341] width 64 height 15
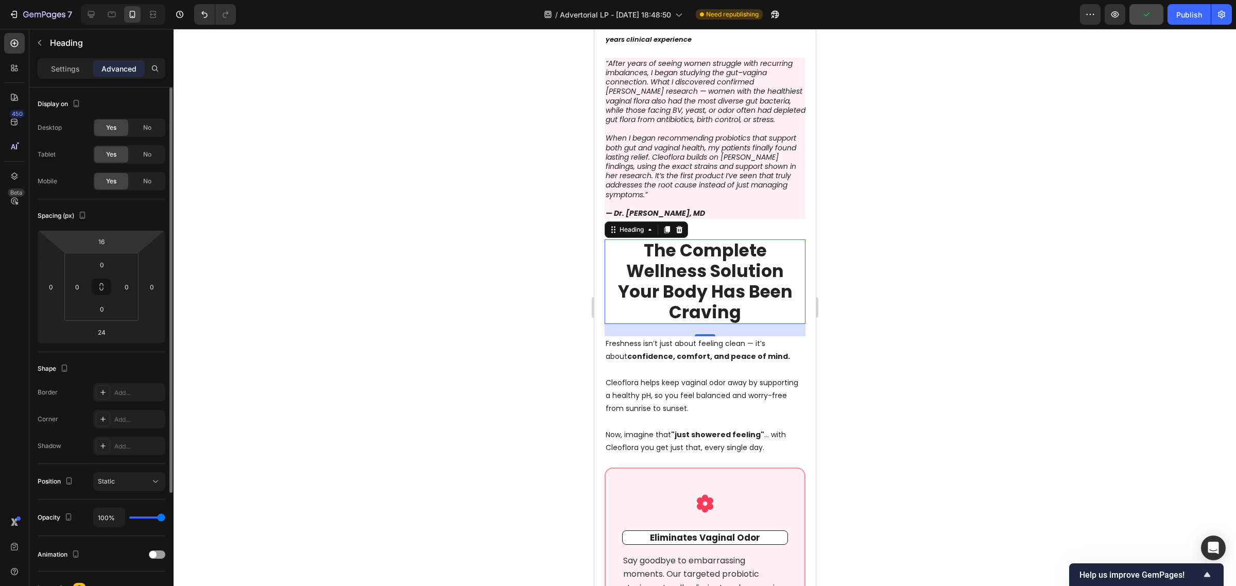
click at [116, 253] on icon at bounding box center [102, 287] width 74 height 68
click at [116, 227] on div "Spacing (px) 16 0 24 0 0 0 0 0" at bounding box center [102, 275] width 128 height 153
click at [112, 238] on div "16" at bounding box center [102, 241] width 26 height 16
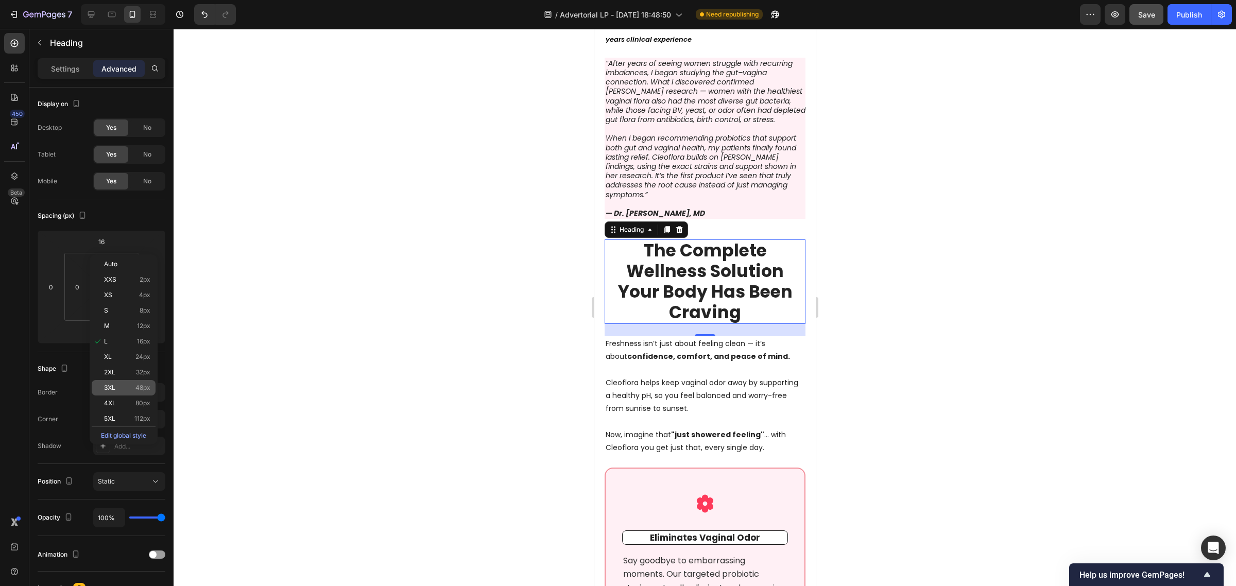
click at [117, 386] on p "3XL 48px" at bounding box center [127, 387] width 46 height 7
type input "48"
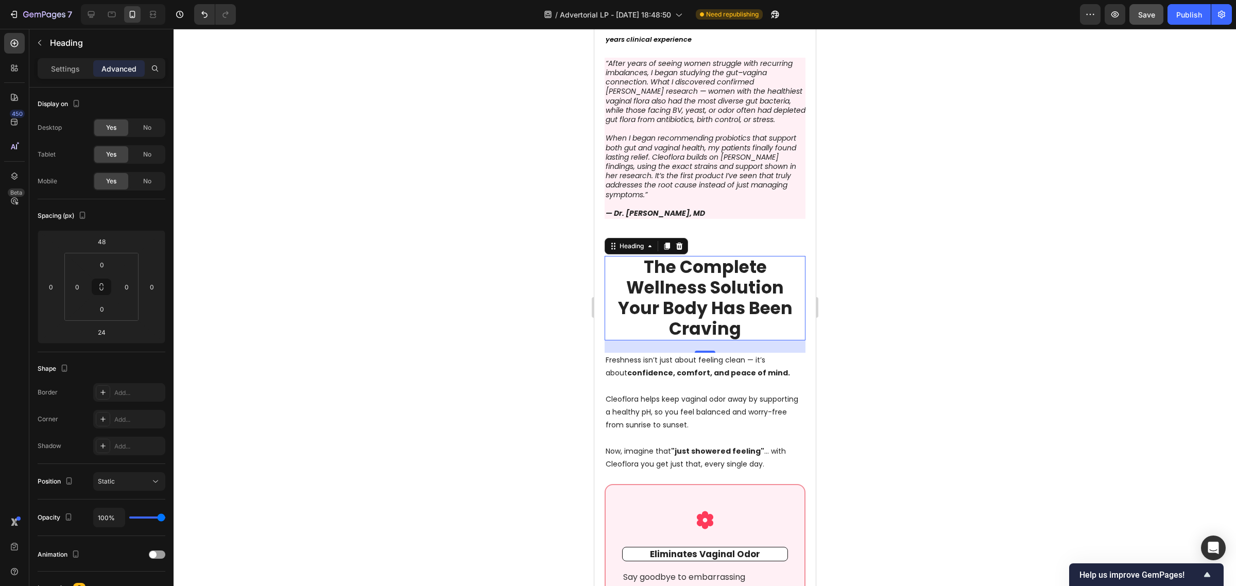
click at [387, 271] on div at bounding box center [705, 307] width 1062 height 557
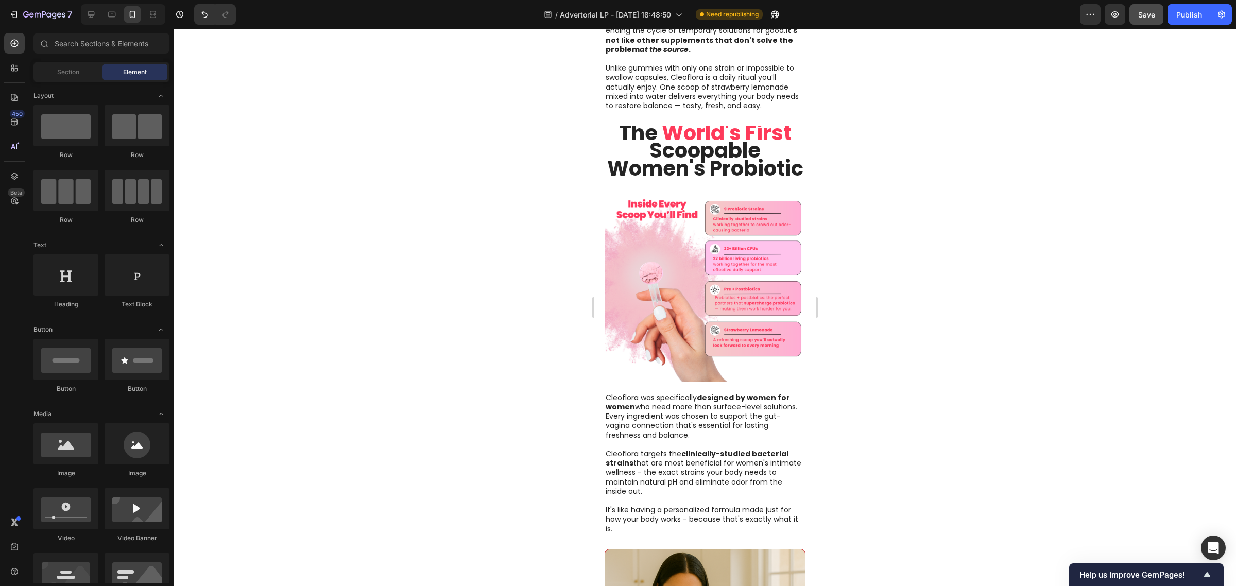
scroll to position [2575, 0]
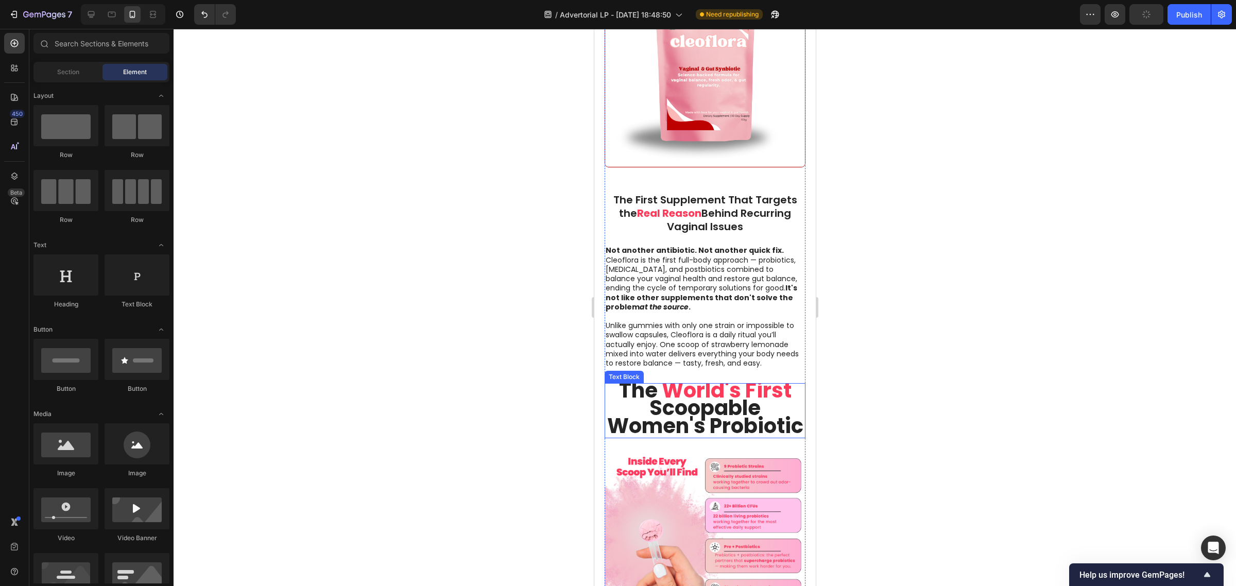
click at [704, 395] on strong "Scoopable Women's Probiotic" at bounding box center [705, 416] width 196 height 46
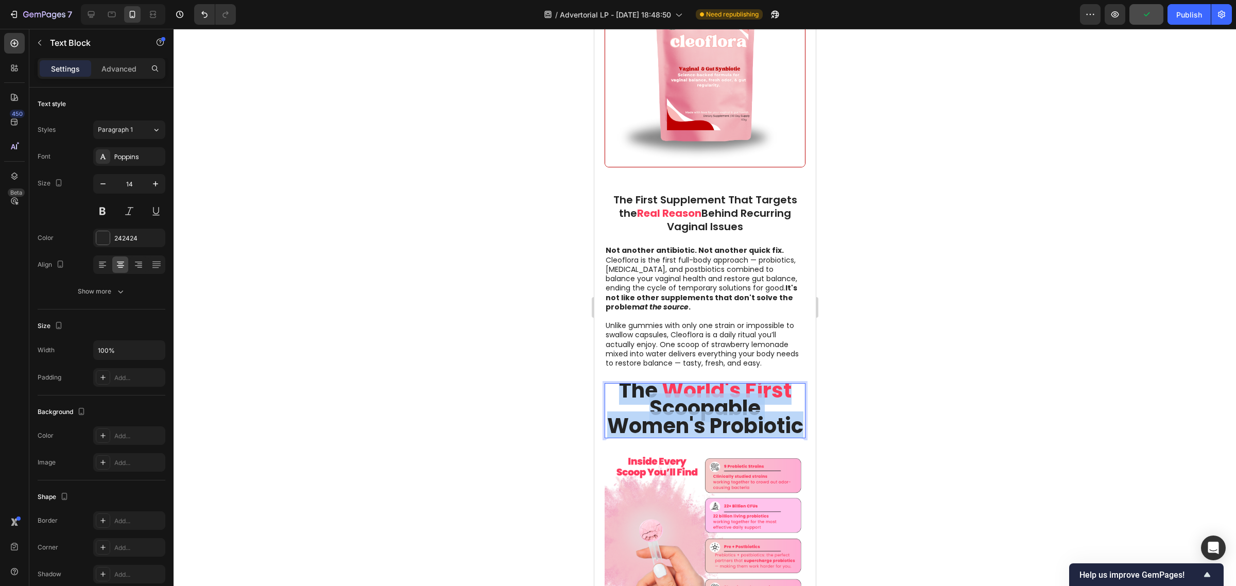
click at [704, 395] on strong "Scoopable Women's Probiotic" at bounding box center [705, 416] width 196 height 46
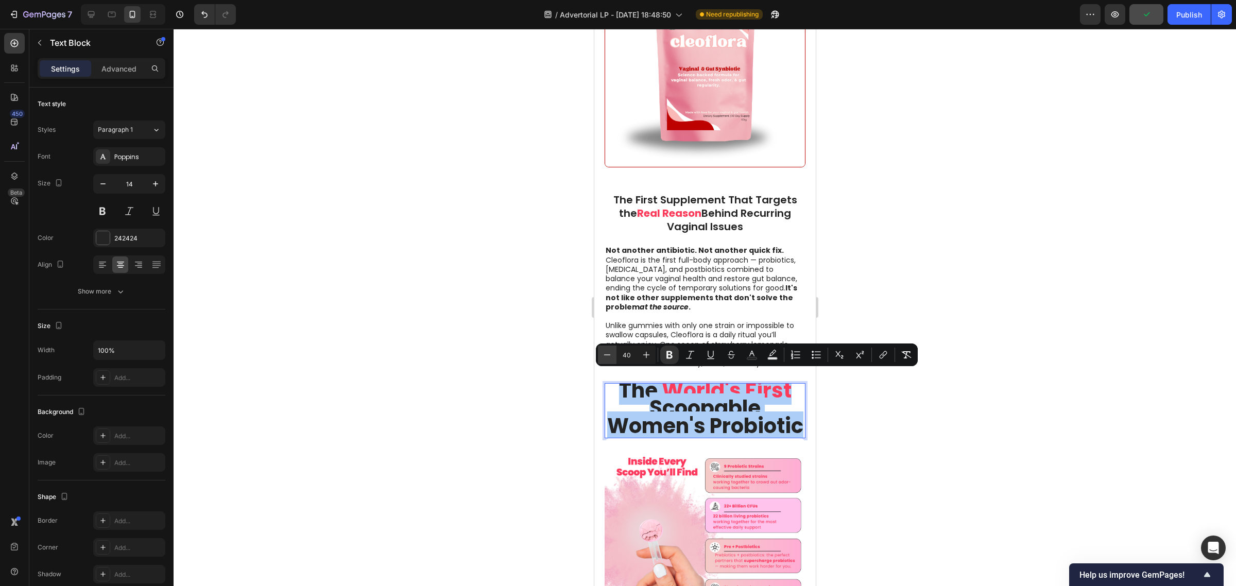
click at [601, 350] on button "Minus" at bounding box center [607, 355] width 19 height 19
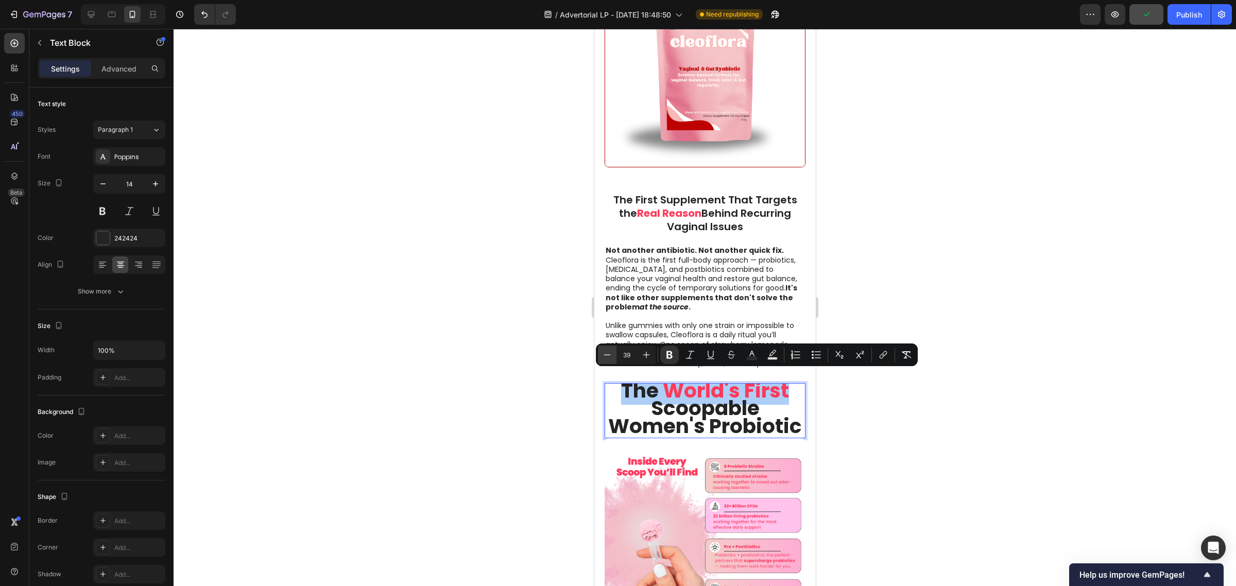
click at [601, 350] on button "Minus" at bounding box center [607, 355] width 19 height 19
type input "38"
click at [475, 366] on div at bounding box center [705, 307] width 1062 height 557
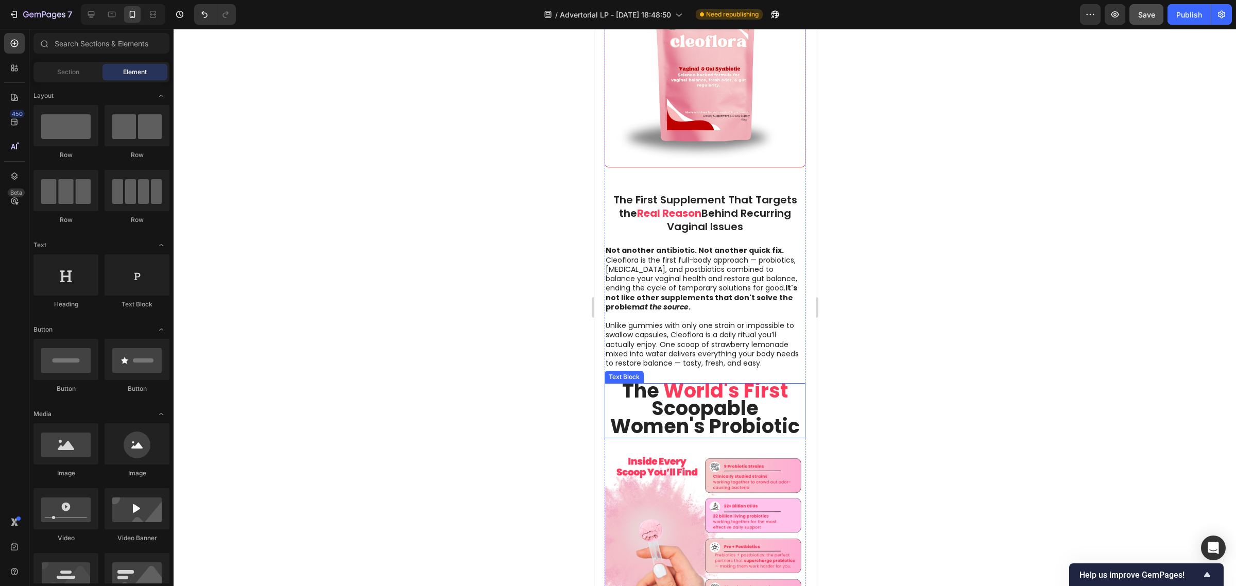
click at [736, 394] on strong "Scoopable Women's Probiotic" at bounding box center [704, 416] width 189 height 45
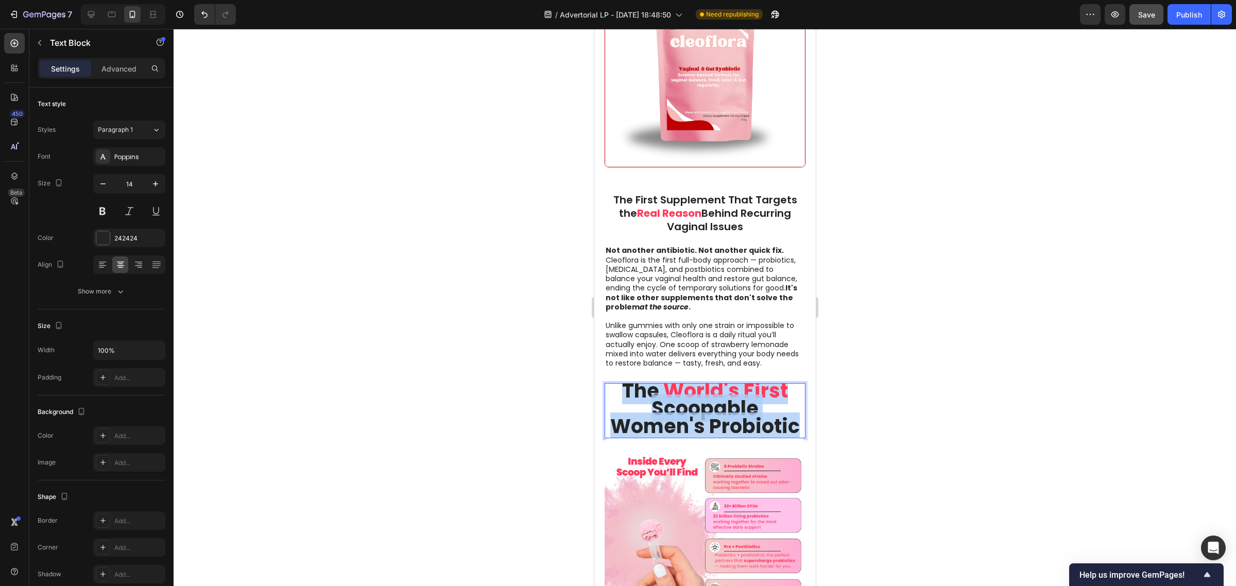
click at [736, 394] on strong "Scoopable Women's Probiotic" at bounding box center [704, 416] width 189 height 45
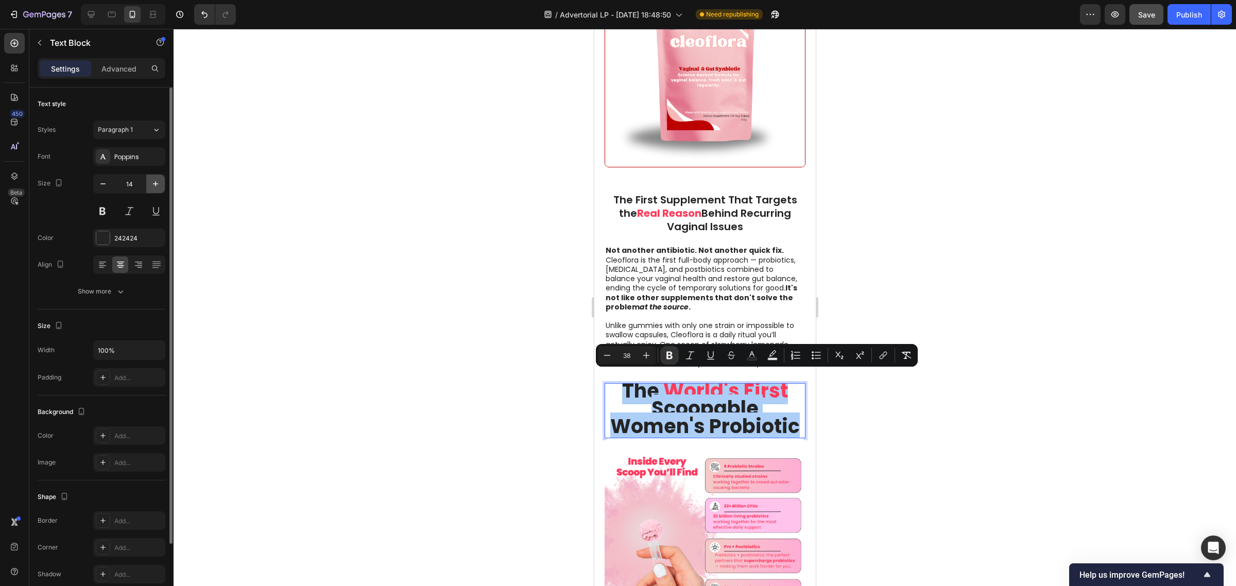
click at [160, 188] on icon "button" at bounding box center [155, 184] width 10 height 10
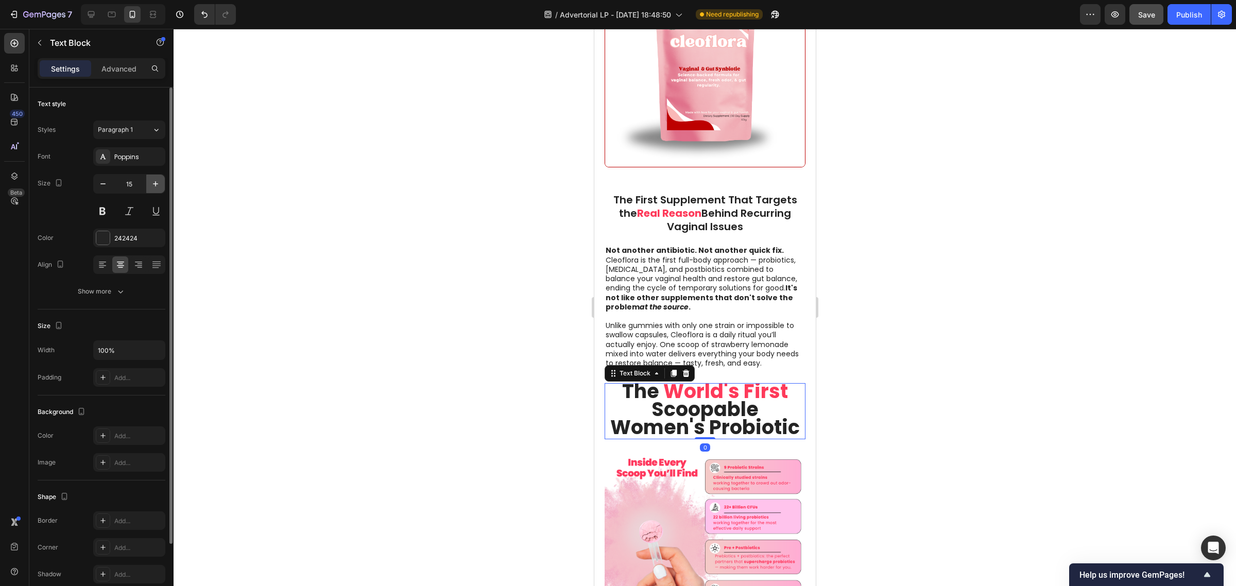
click at [160, 188] on icon "button" at bounding box center [155, 184] width 10 height 10
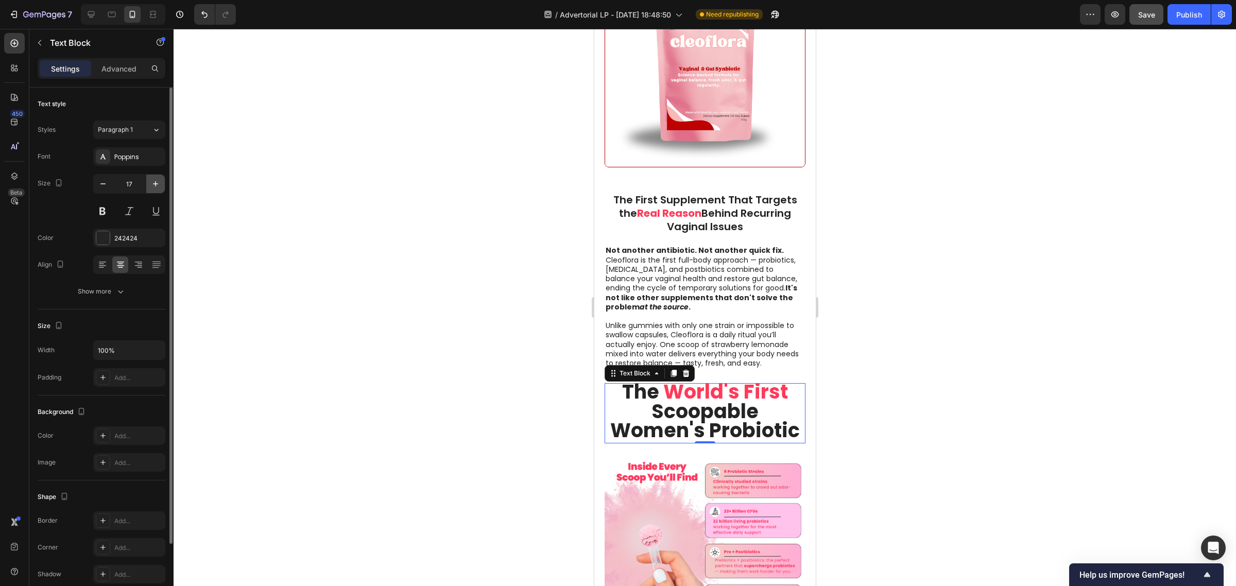
click at [160, 188] on icon "button" at bounding box center [155, 184] width 10 height 10
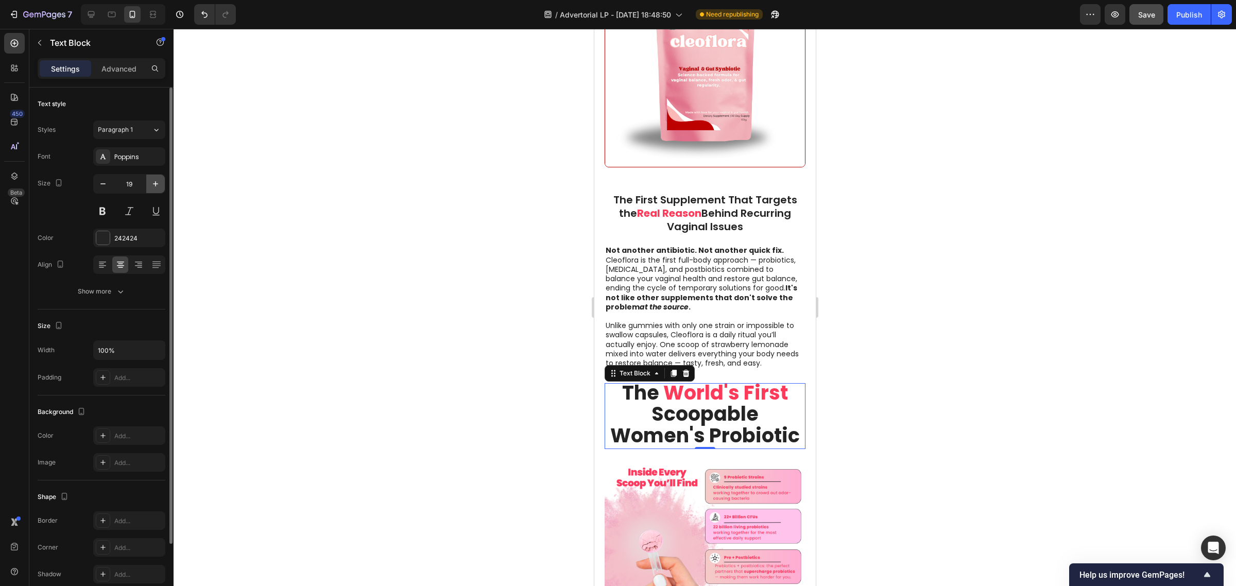
click at [160, 188] on icon "button" at bounding box center [155, 184] width 10 height 10
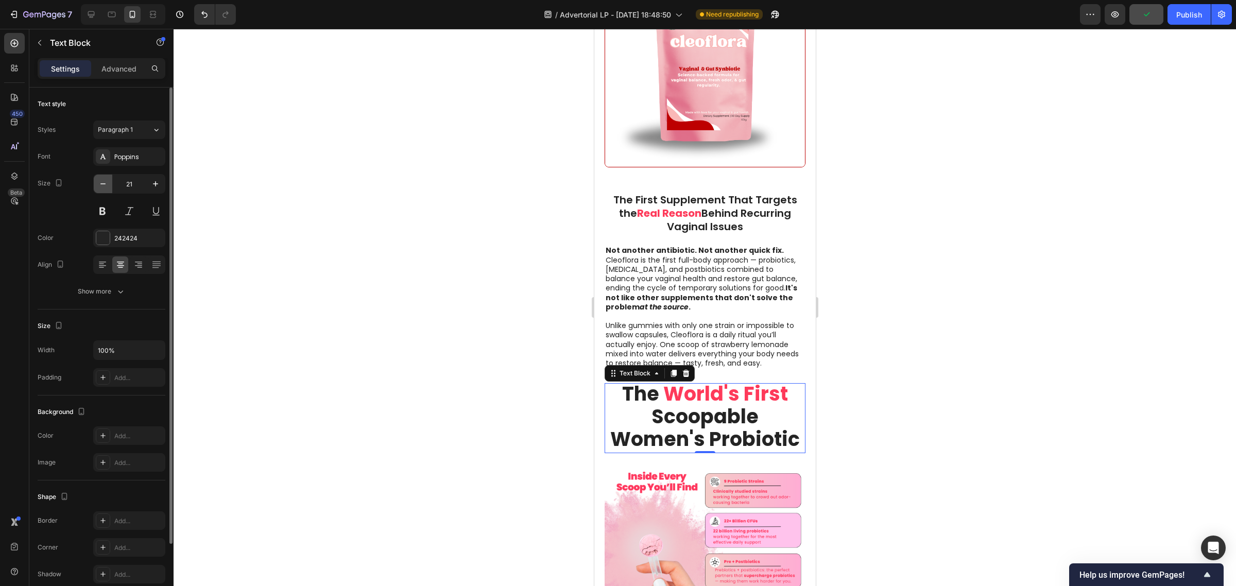
click at [109, 189] on button "button" at bounding box center [103, 184] width 19 height 19
type input "20"
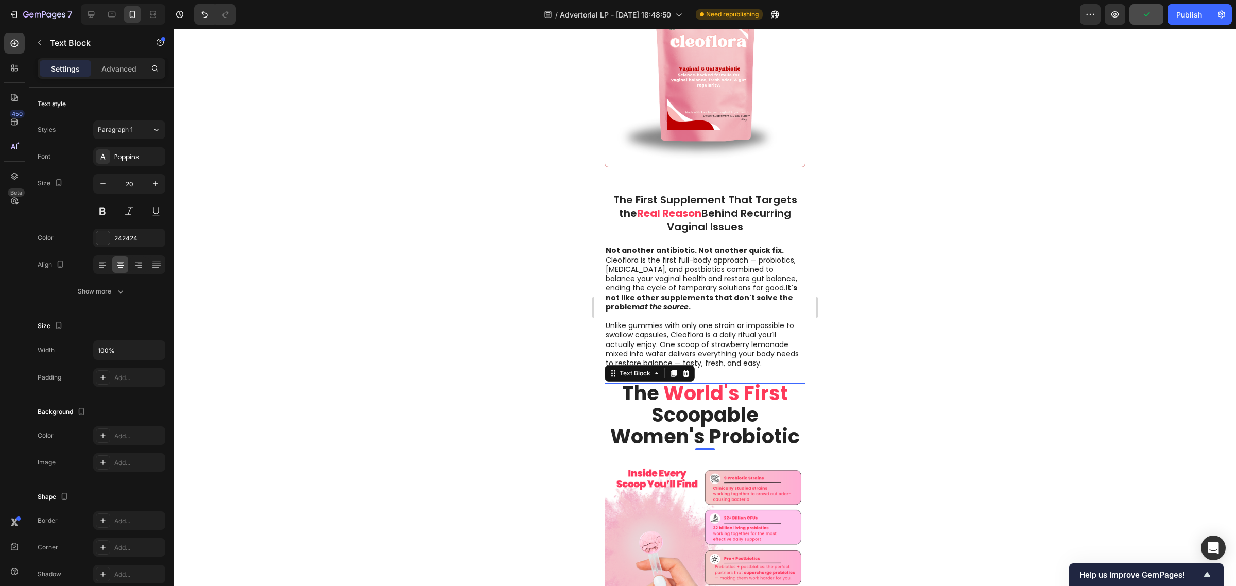
click at [394, 232] on div at bounding box center [705, 307] width 1062 height 557
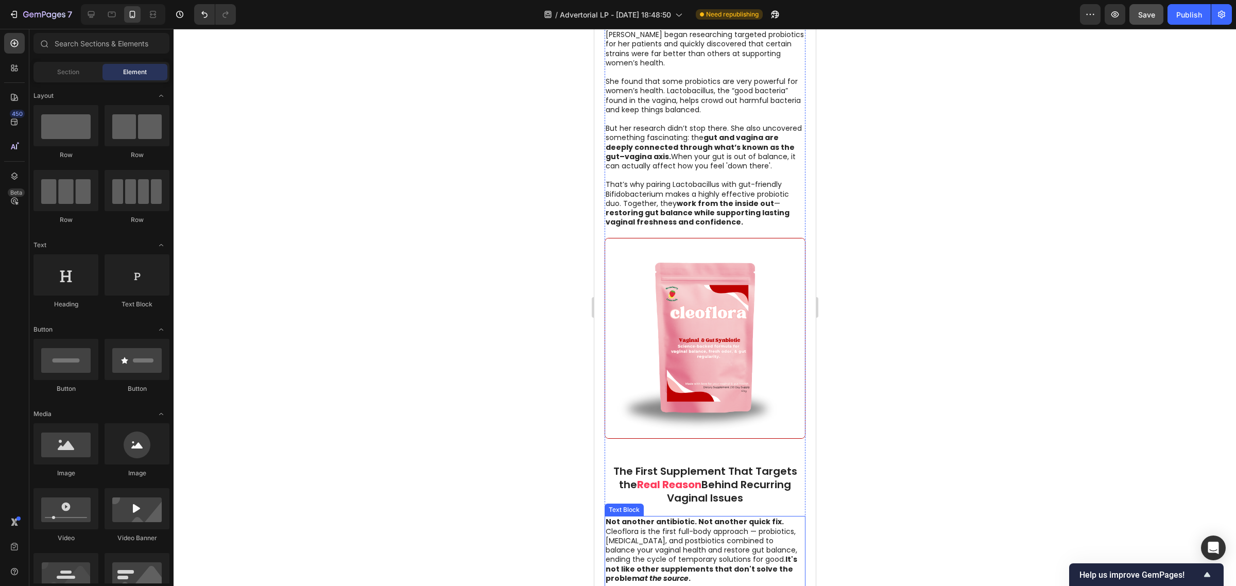
scroll to position [2382, 0]
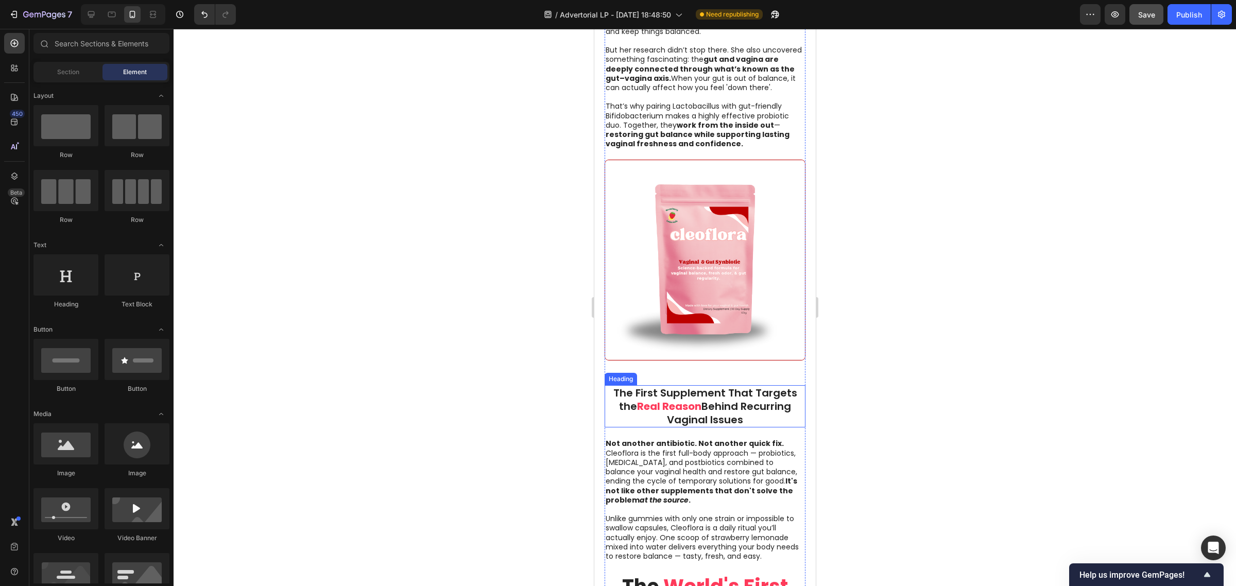
click at [717, 401] on h2 "The First Supplement That Targets the Real Reason Behind Recurring Vaginal Issu…" at bounding box center [704, 406] width 201 height 42
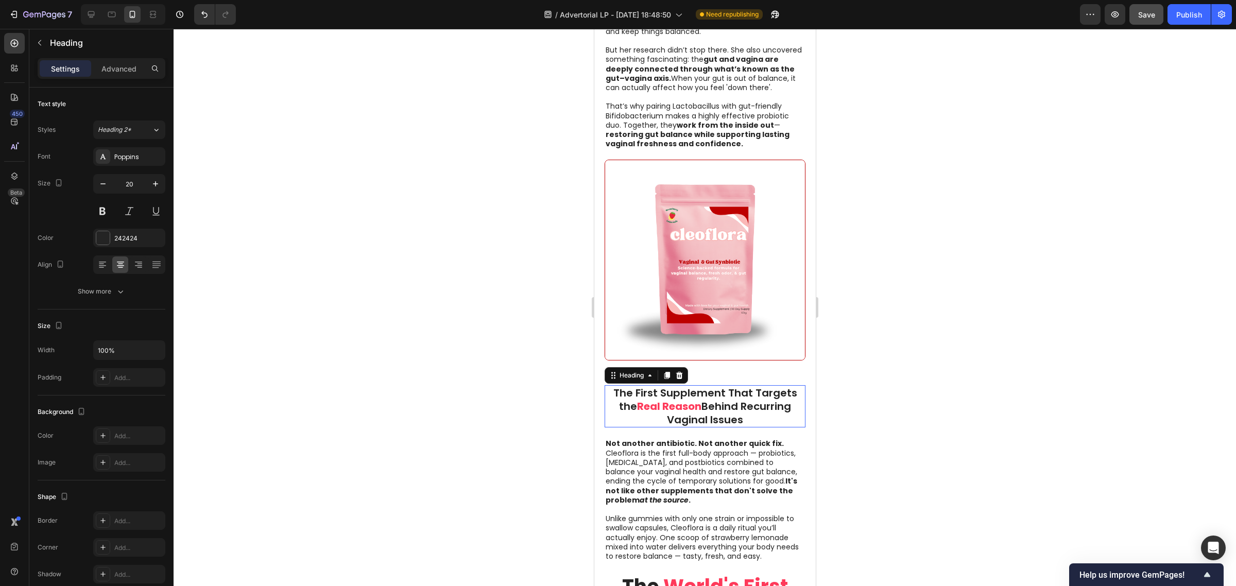
click at [717, 401] on h2 "The First Supplement That Targets the Real Reason Behind Recurring Vaginal Issu…" at bounding box center [704, 406] width 201 height 42
click at [717, 401] on p "The First Supplement That Targets the Real Reason Behind Recurring Vaginal Issu…" at bounding box center [704, 406] width 199 height 40
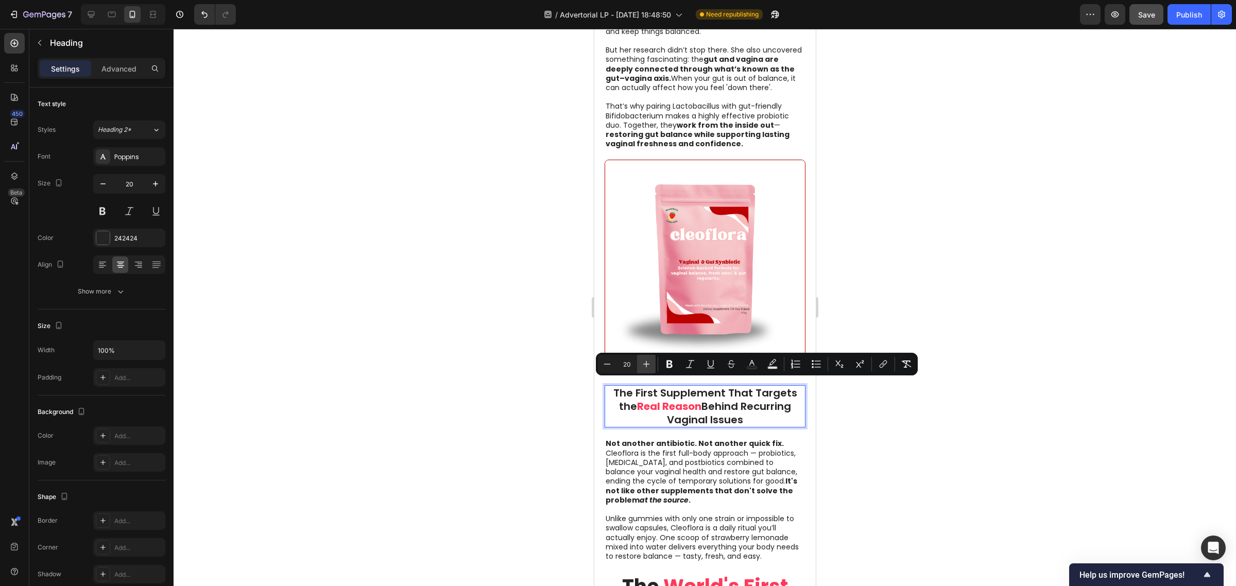
click at [643, 358] on button "Plus" at bounding box center [646, 364] width 19 height 19
type input "22"
click at [664, 363] on icon "Editor contextual toolbar" at bounding box center [669, 364] width 10 height 10
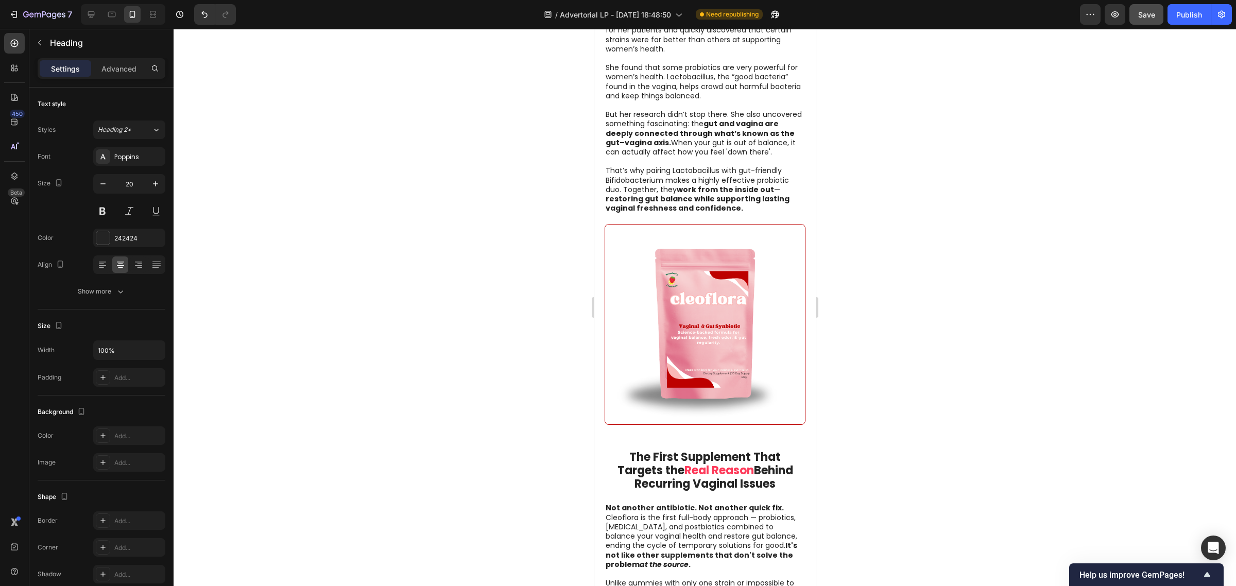
scroll to position [2446, 0]
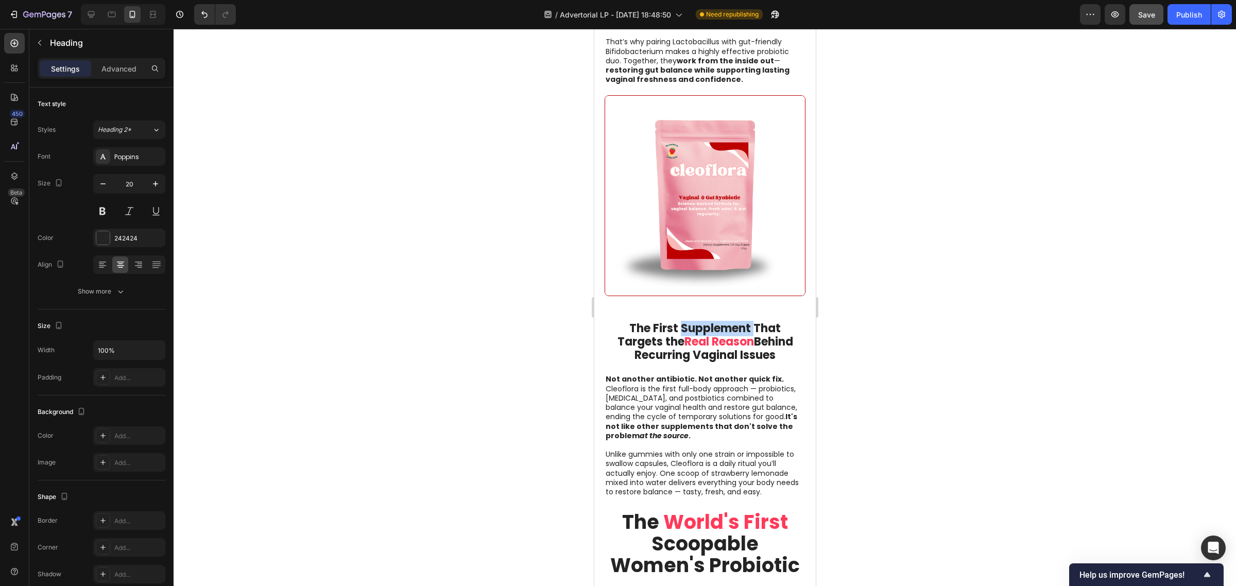
click at [675, 330] on strong "The First Supplement That Targets the" at bounding box center [699, 334] width 164 height 29
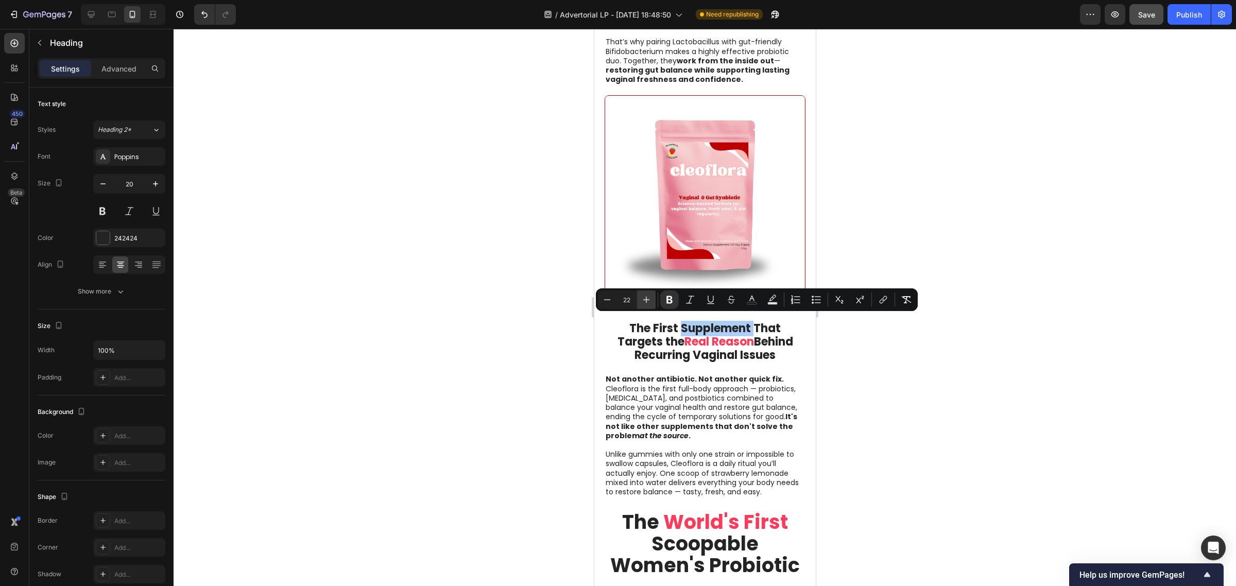
click at [647, 296] on icon "Editor contextual toolbar" at bounding box center [646, 300] width 10 height 10
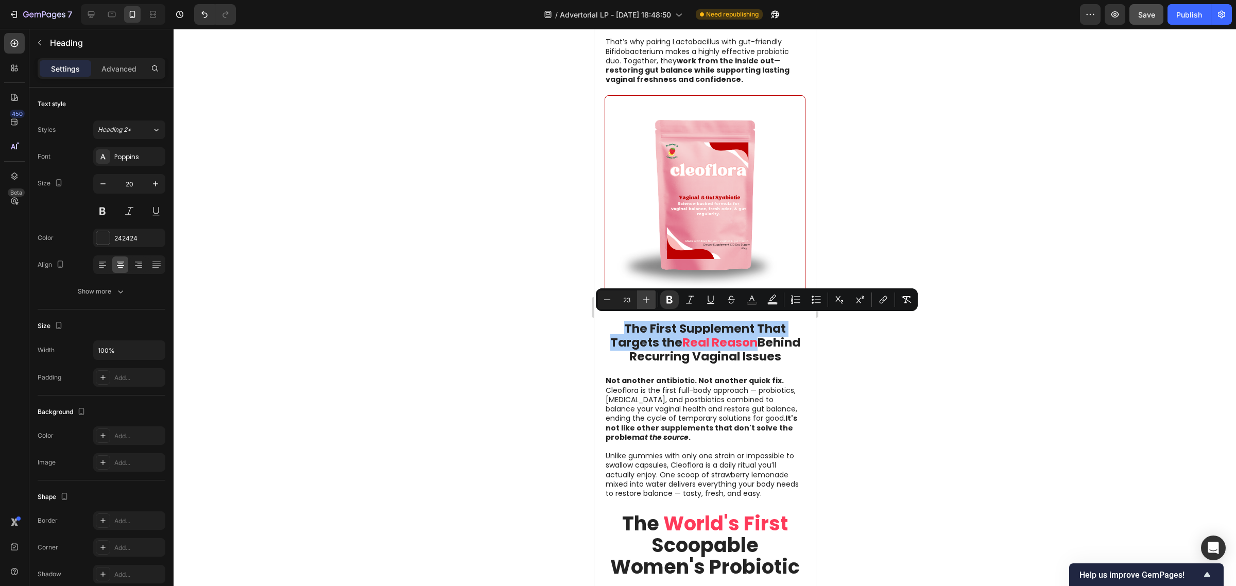
click at [647, 296] on icon "Editor contextual toolbar" at bounding box center [646, 300] width 10 height 10
click at [600, 303] on button "Minus" at bounding box center [607, 299] width 19 height 19
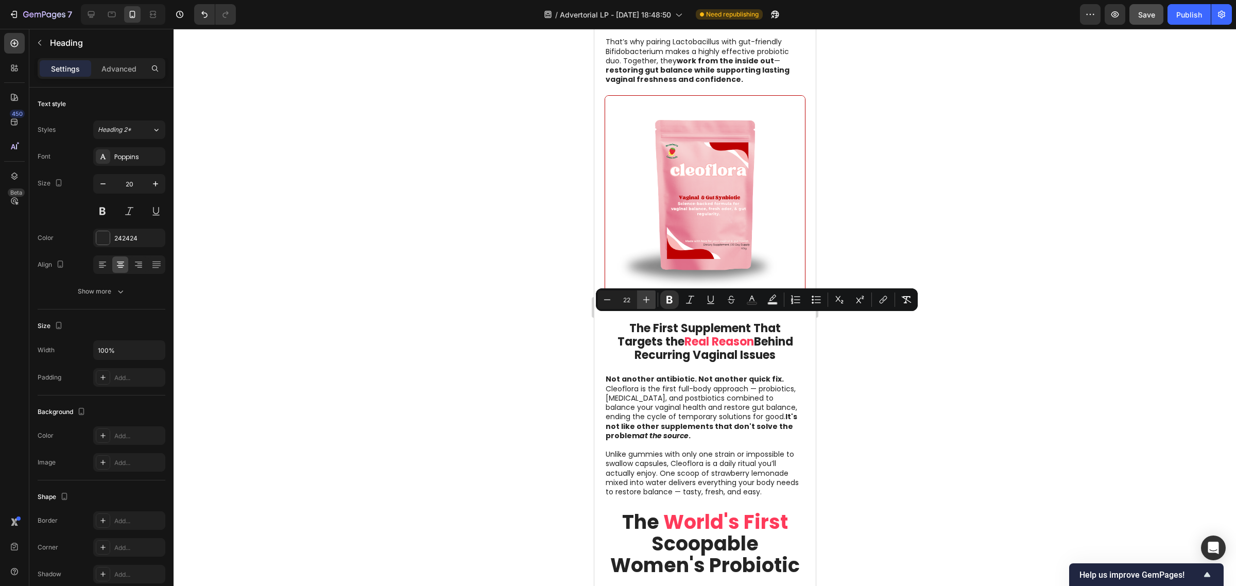
click at [645, 301] on icon "Editor contextual toolbar" at bounding box center [646, 300] width 10 height 10
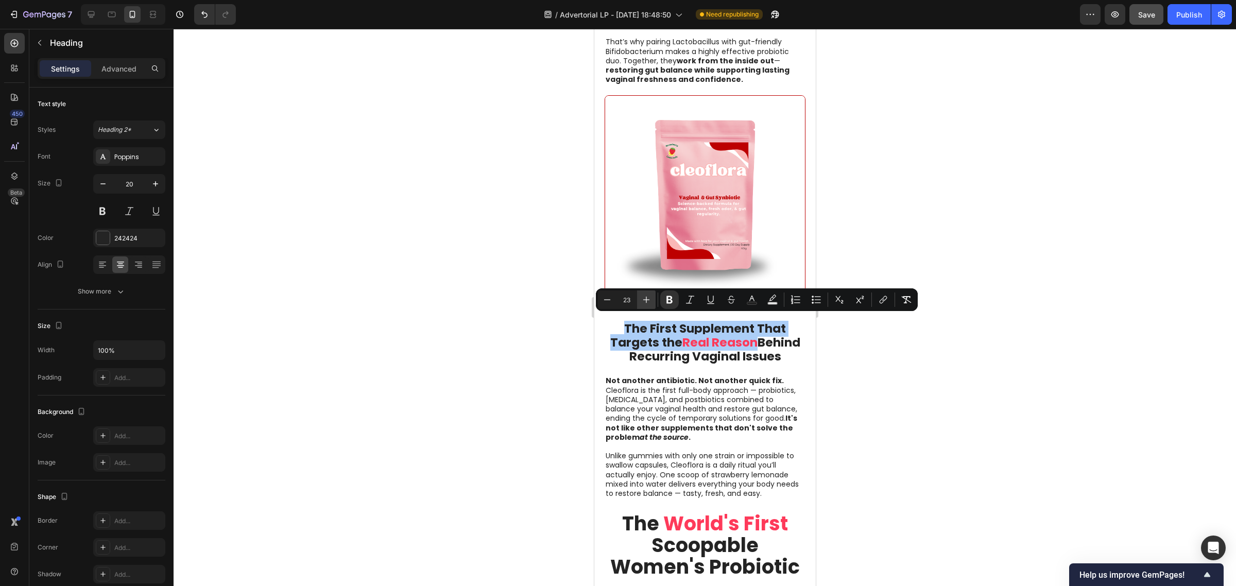
click at [645, 301] on icon "Editor contextual toolbar" at bounding box center [646, 300] width 10 height 10
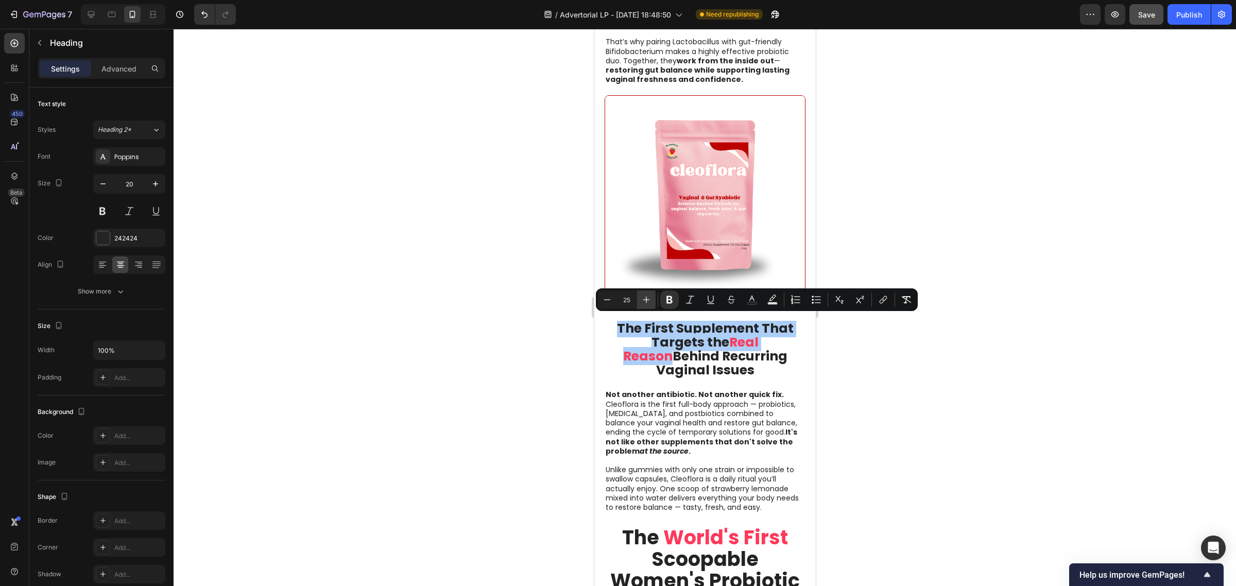
click at [645, 301] on icon "Editor contextual toolbar" at bounding box center [646, 300] width 10 height 10
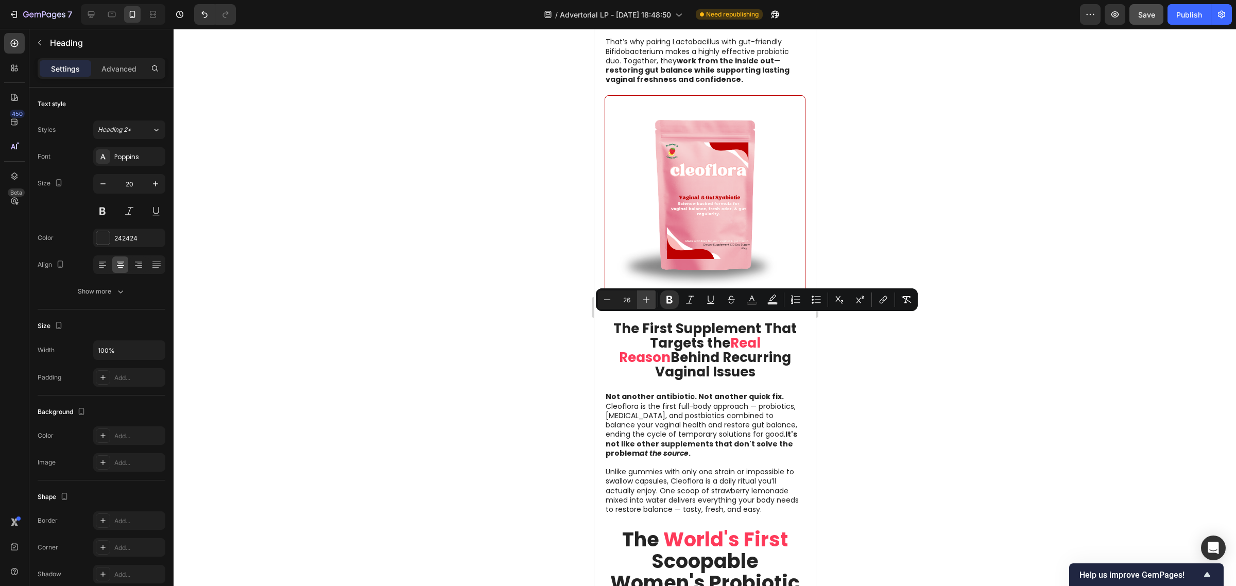
click at [645, 301] on icon "Editor contextual toolbar" at bounding box center [646, 300] width 10 height 10
type input "28"
click at [551, 350] on div at bounding box center [705, 307] width 1062 height 557
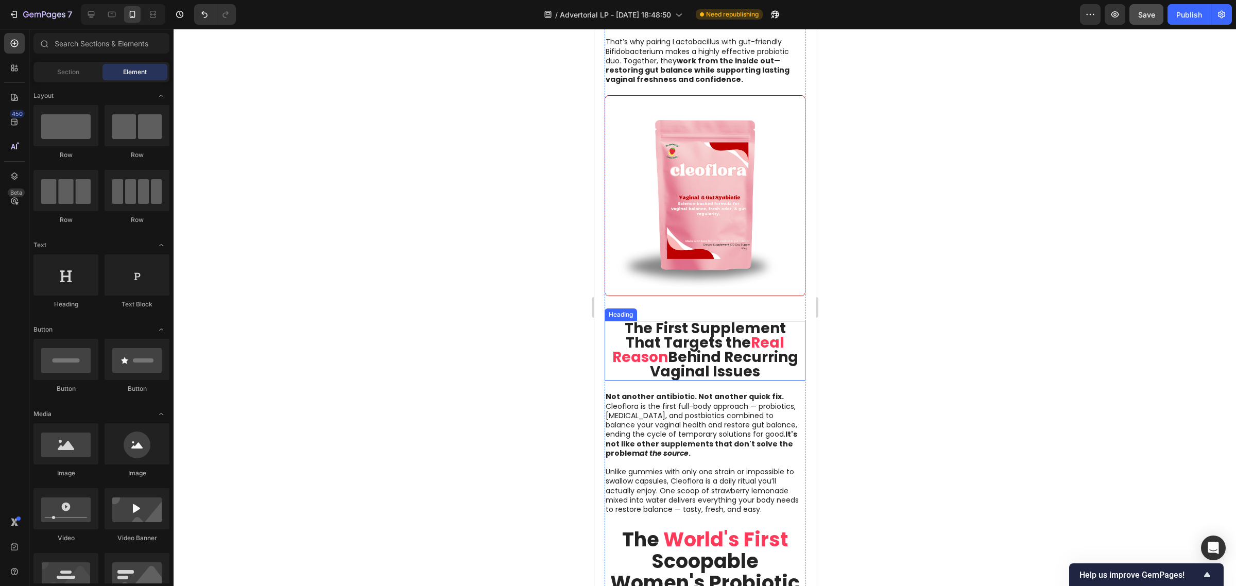
click at [679, 320] on strong "The First Supplement That Targets the" at bounding box center [704, 335] width 161 height 35
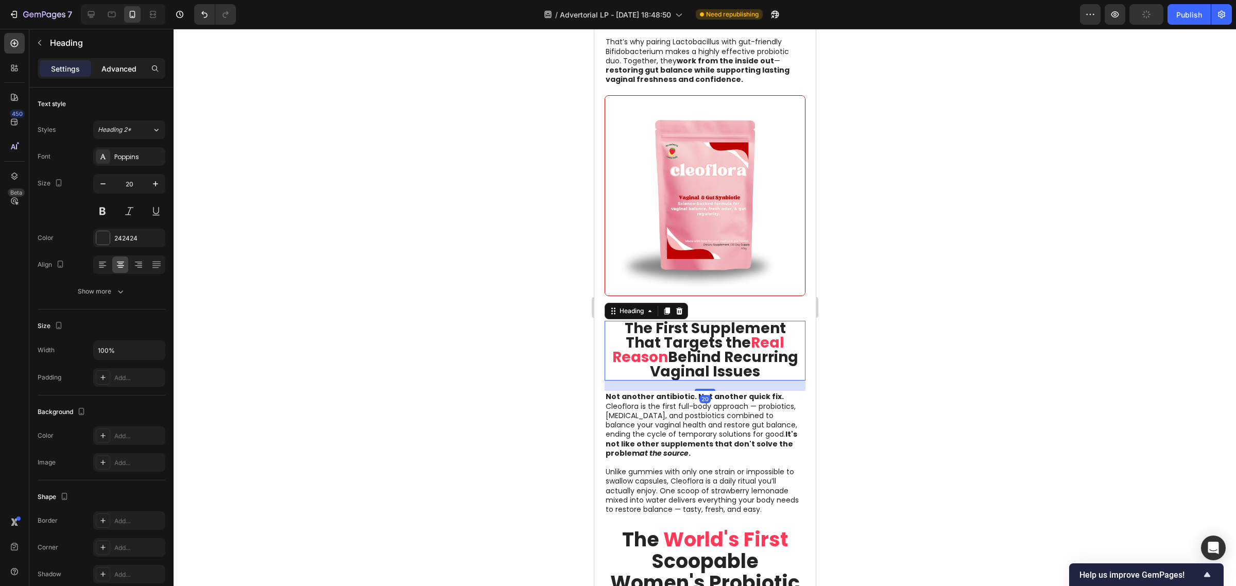
click at [127, 73] on p "Advanced" at bounding box center [118, 68] width 35 height 11
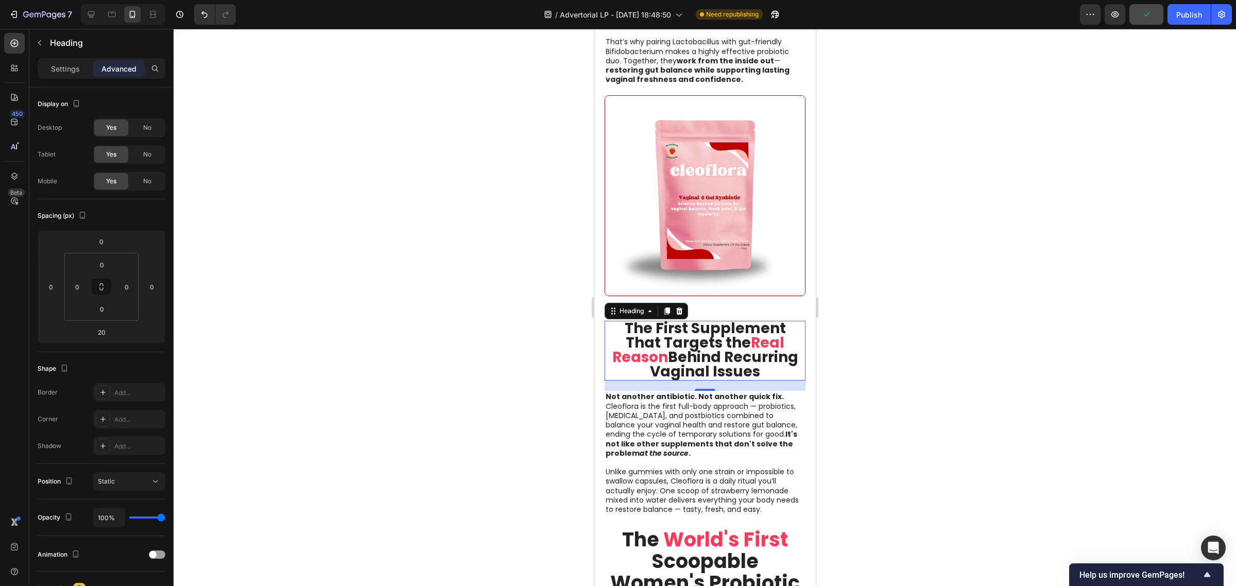
click at [380, 330] on div at bounding box center [705, 307] width 1062 height 557
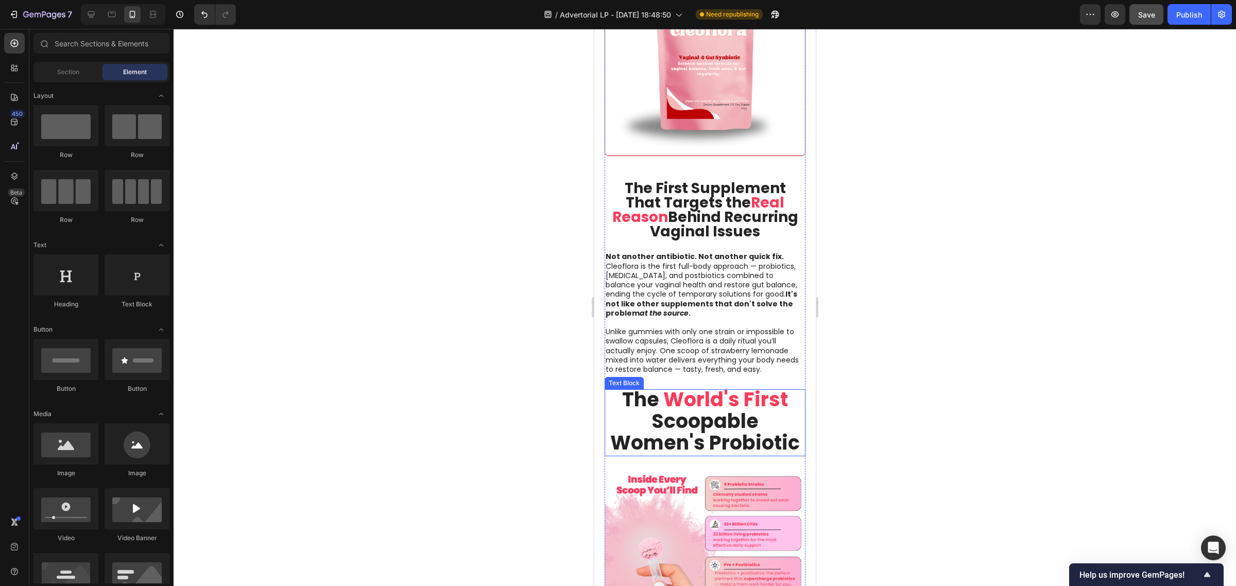
scroll to position [2317, 0]
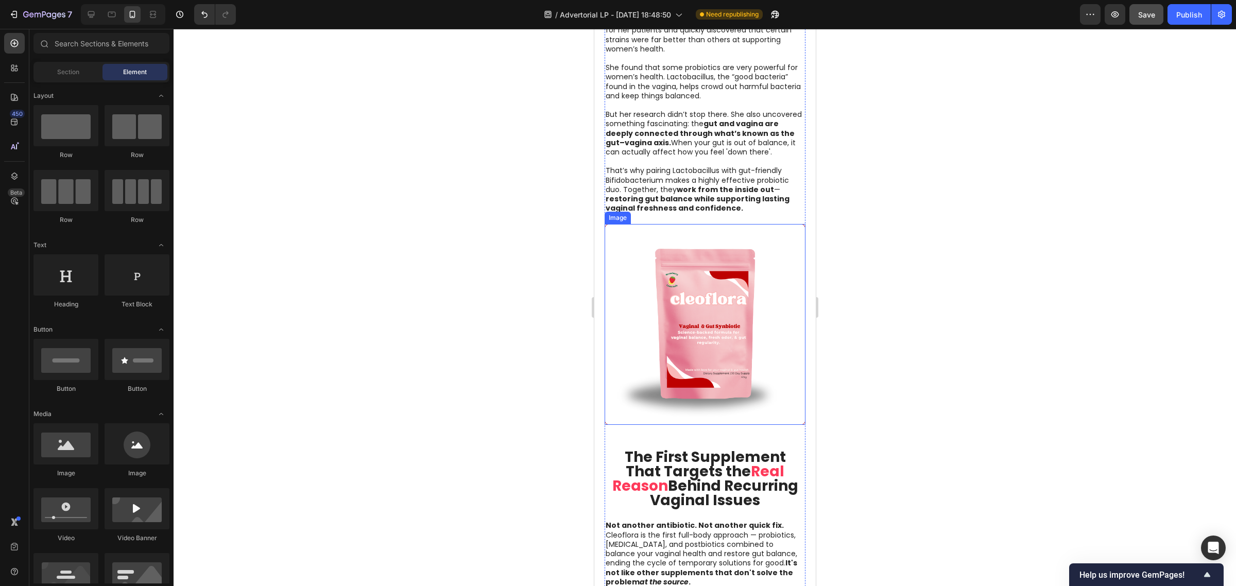
click at [623, 415] on img at bounding box center [704, 324] width 201 height 201
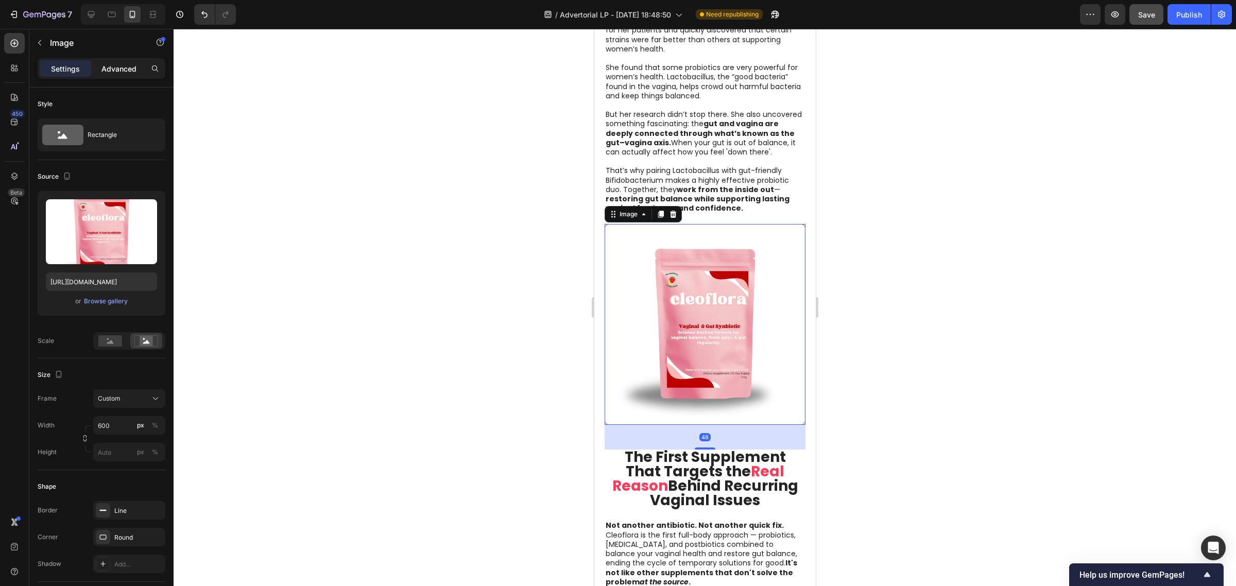
click at [130, 64] on p "Advanced" at bounding box center [118, 68] width 35 height 11
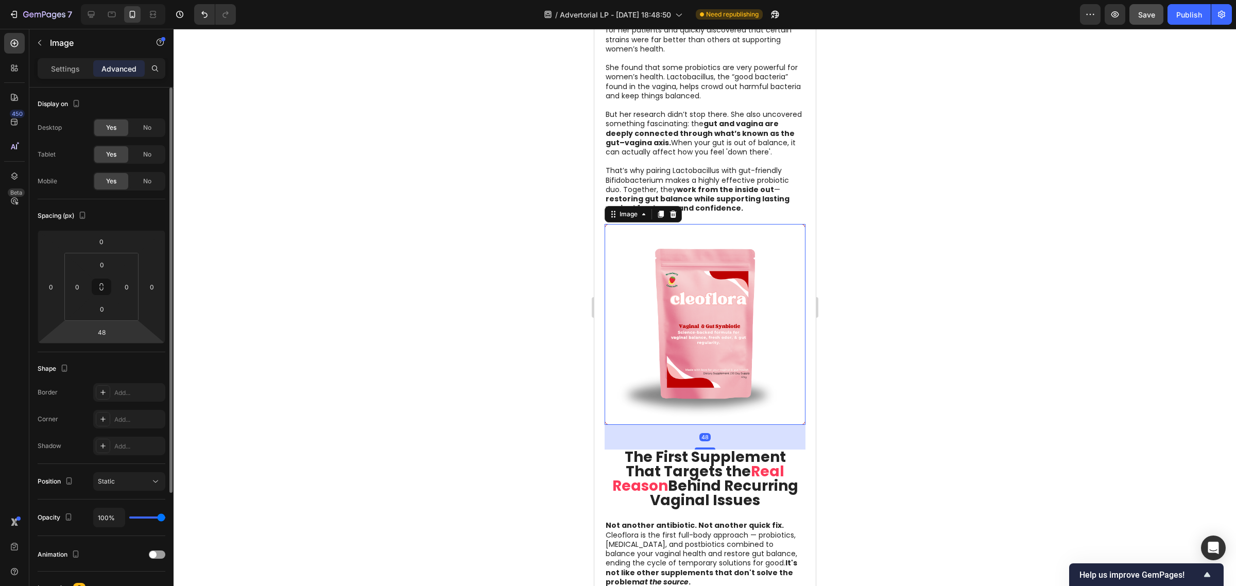
click at [116, 0] on html "7 Version history / Advertorial LP - [DATE] 18:48:50 Need republishing Preview …" at bounding box center [618, 0] width 1236 height 0
click at [107, 331] on input "48" at bounding box center [101, 331] width 21 height 15
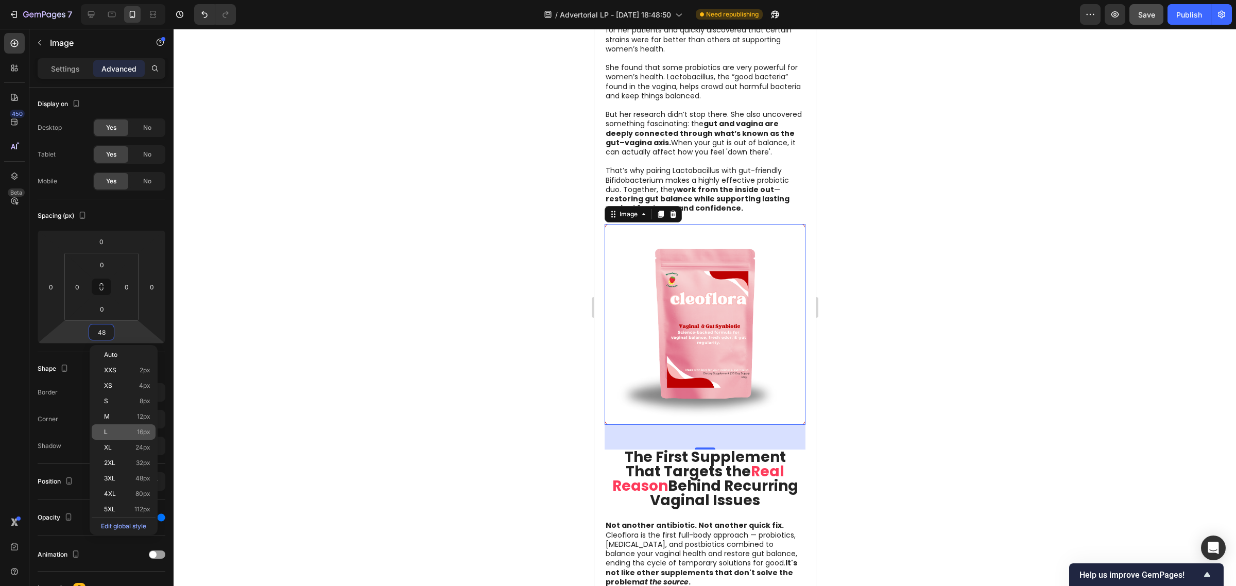
click at [117, 426] on div "L 16px" at bounding box center [124, 431] width 64 height 15
type input "16"
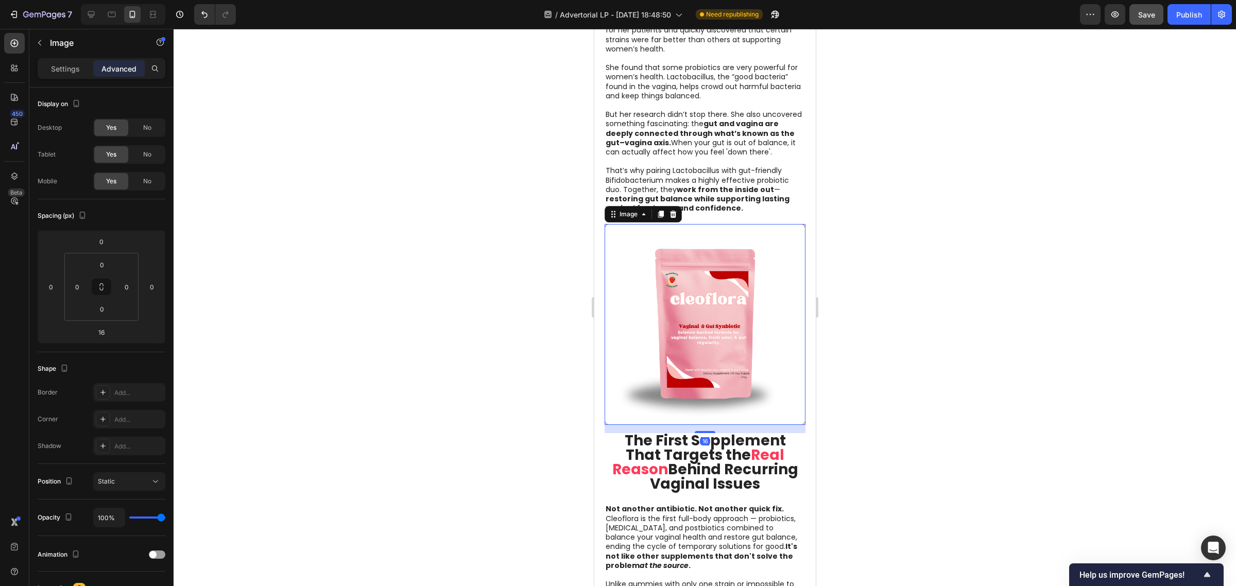
click at [313, 392] on div at bounding box center [705, 307] width 1062 height 557
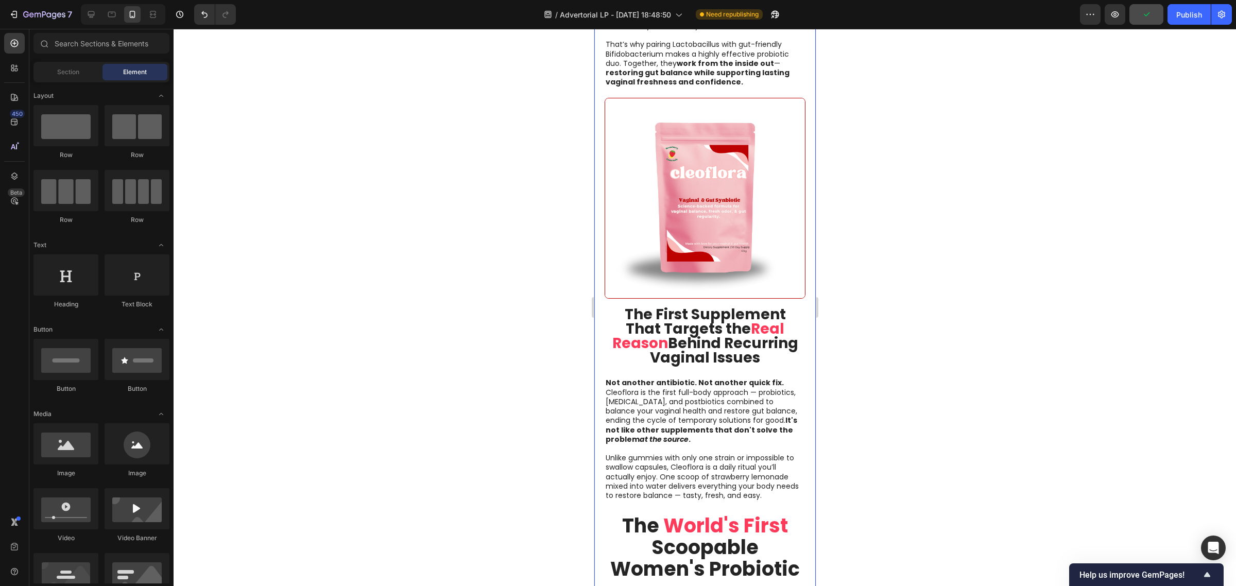
scroll to position [2446, 0]
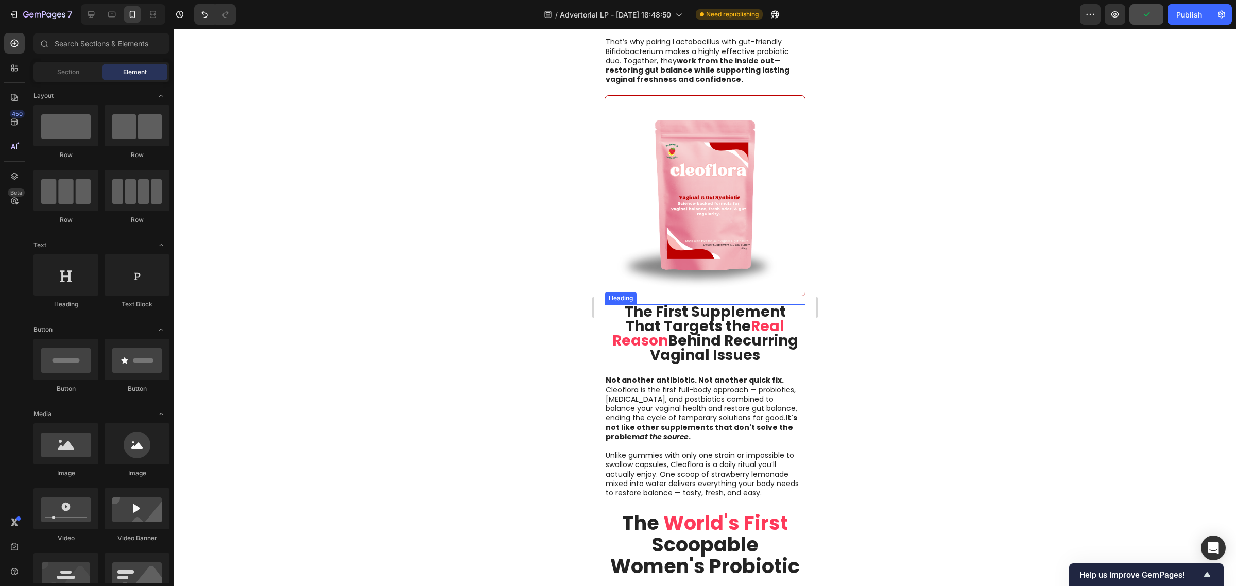
click at [709, 323] on strong "The First Supplement That Targets the" at bounding box center [704, 319] width 161 height 35
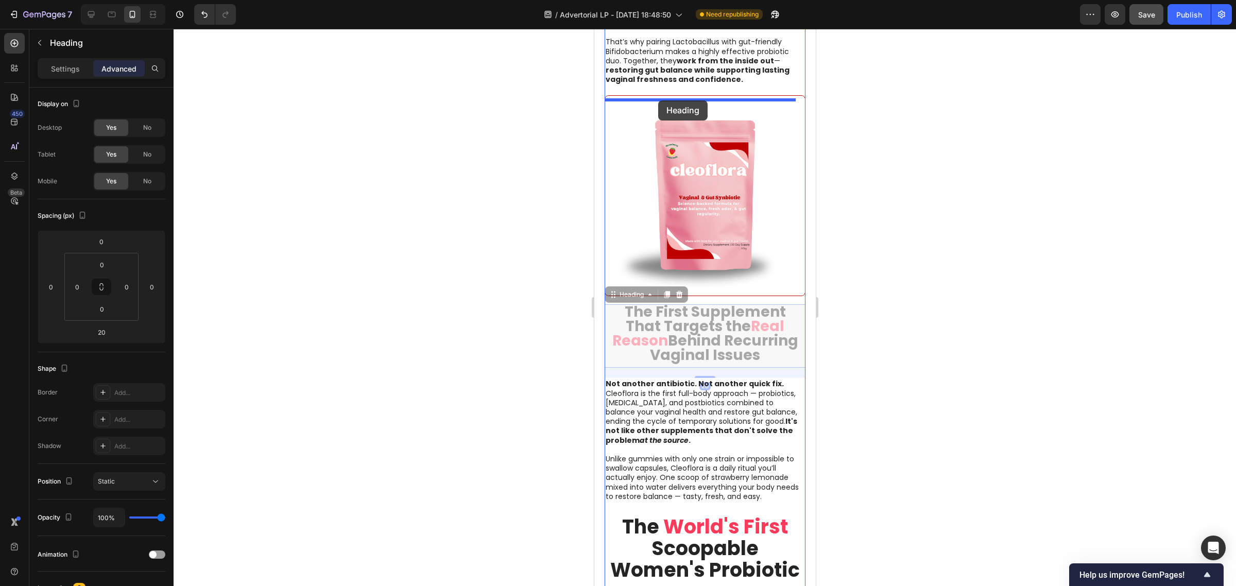
drag, startPoint x: 607, startPoint y: 289, endPoint x: 658, endPoint y: 100, distance: 195.2
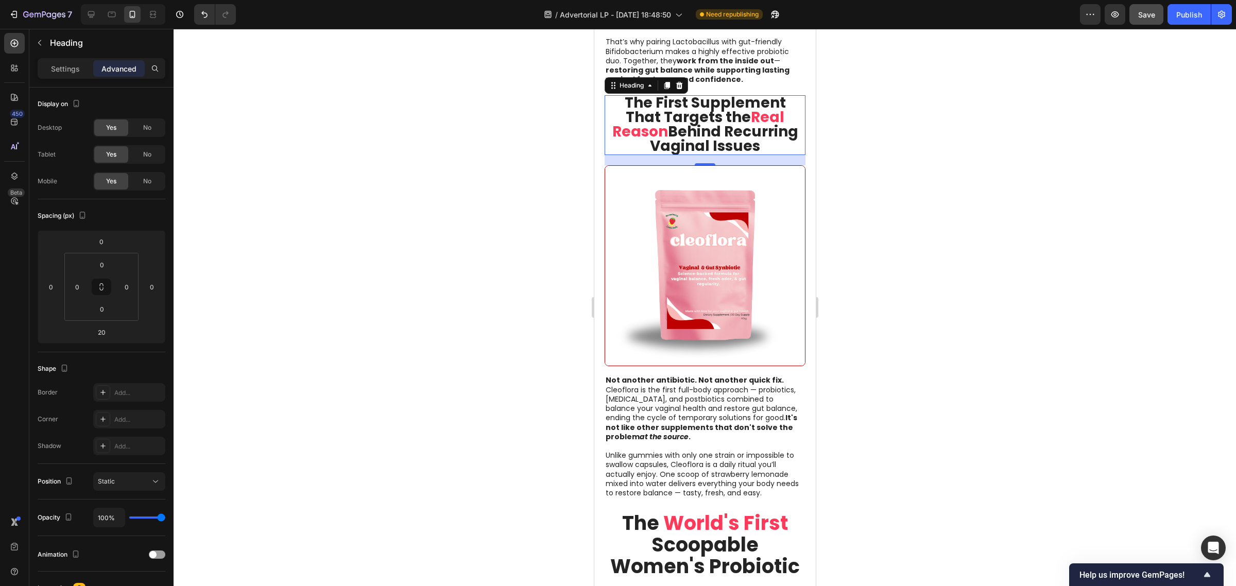
click at [931, 228] on div at bounding box center [705, 307] width 1062 height 557
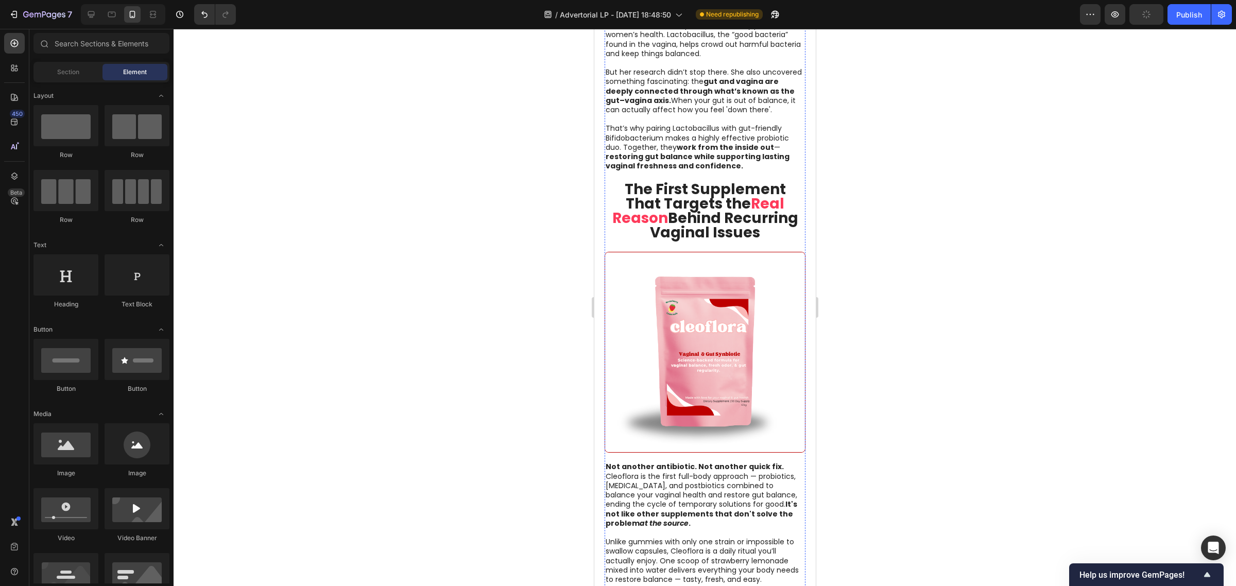
scroll to position [2060, 0]
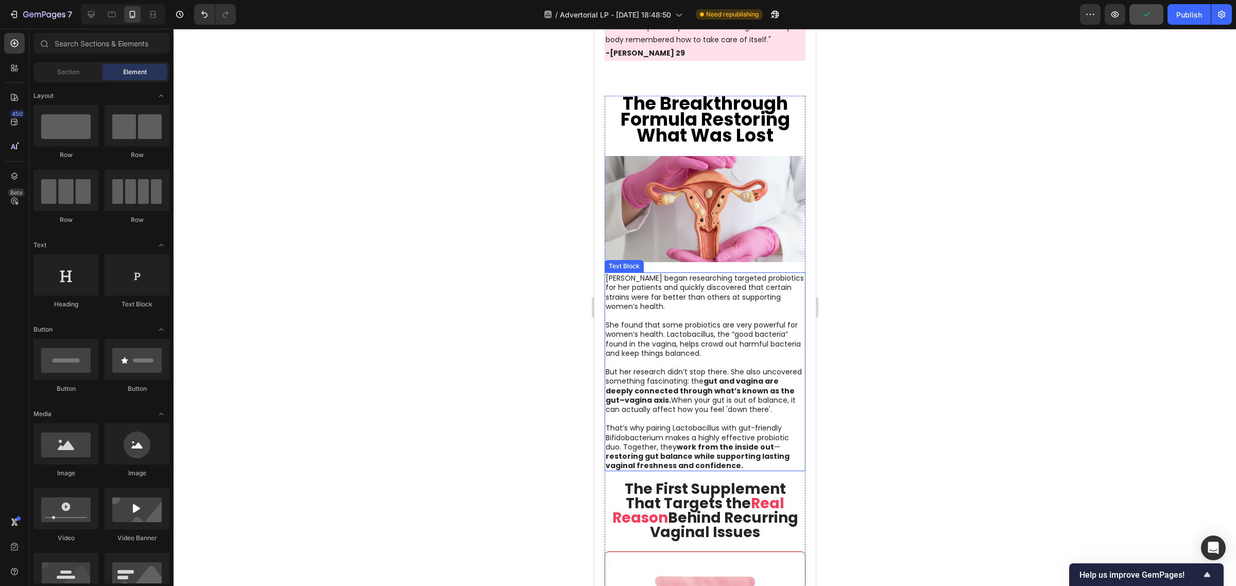
click at [680, 423] on p at bounding box center [704, 418] width 199 height 9
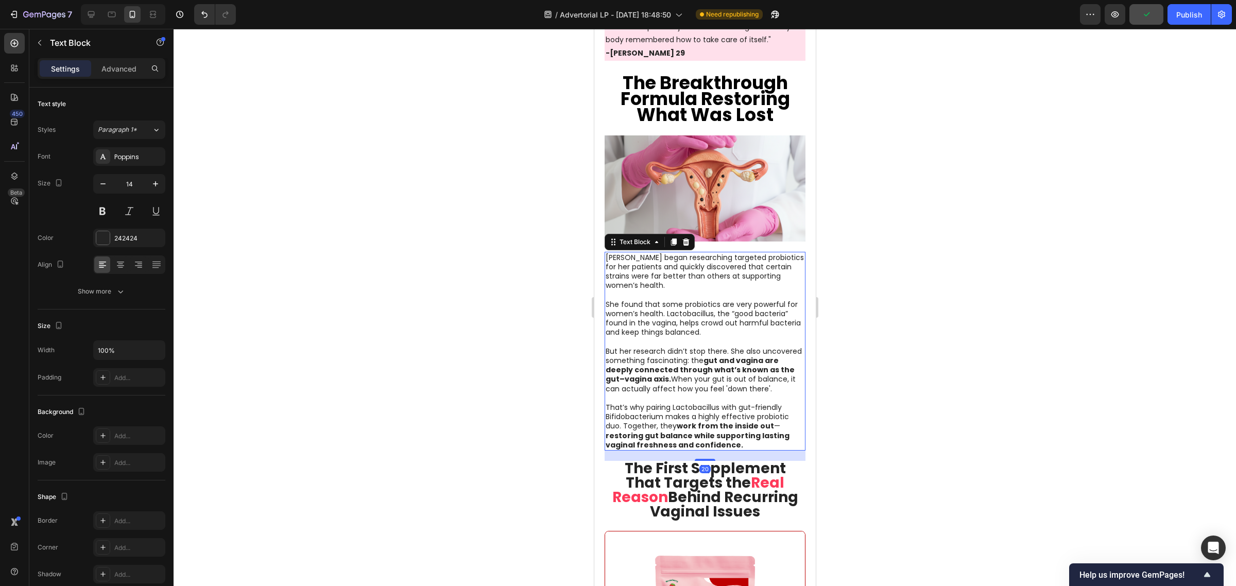
click at [716, 450] on strong "restoring gut balance while supporting lasting vaginal freshness and confidence." at bounding box center [697, 440] width 184 height 20
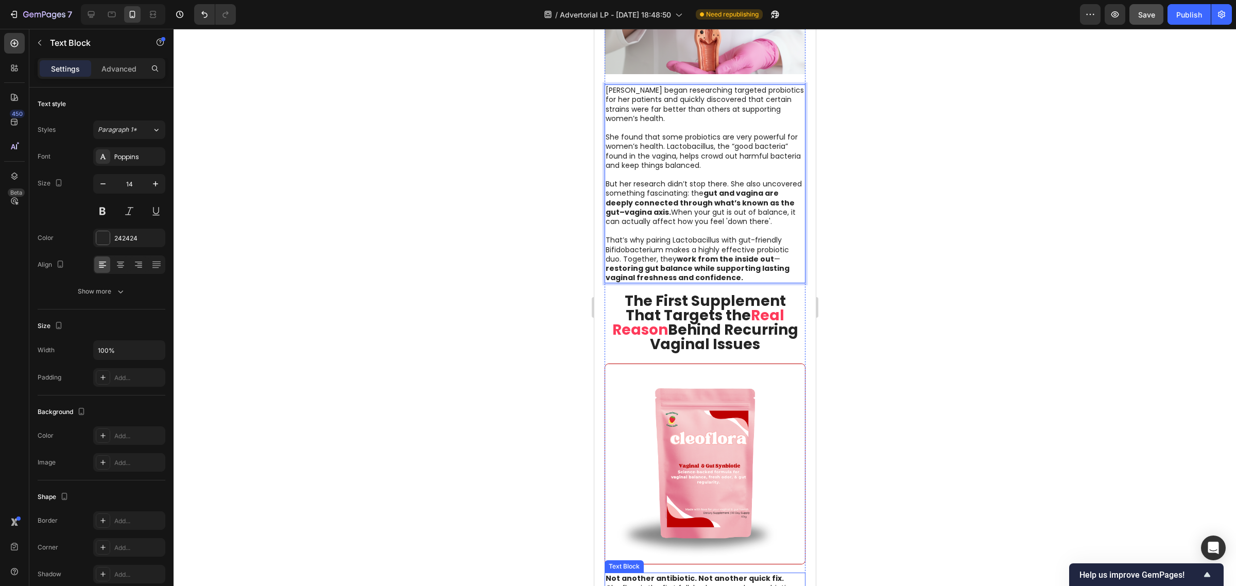
scroll to position [2253, 0]
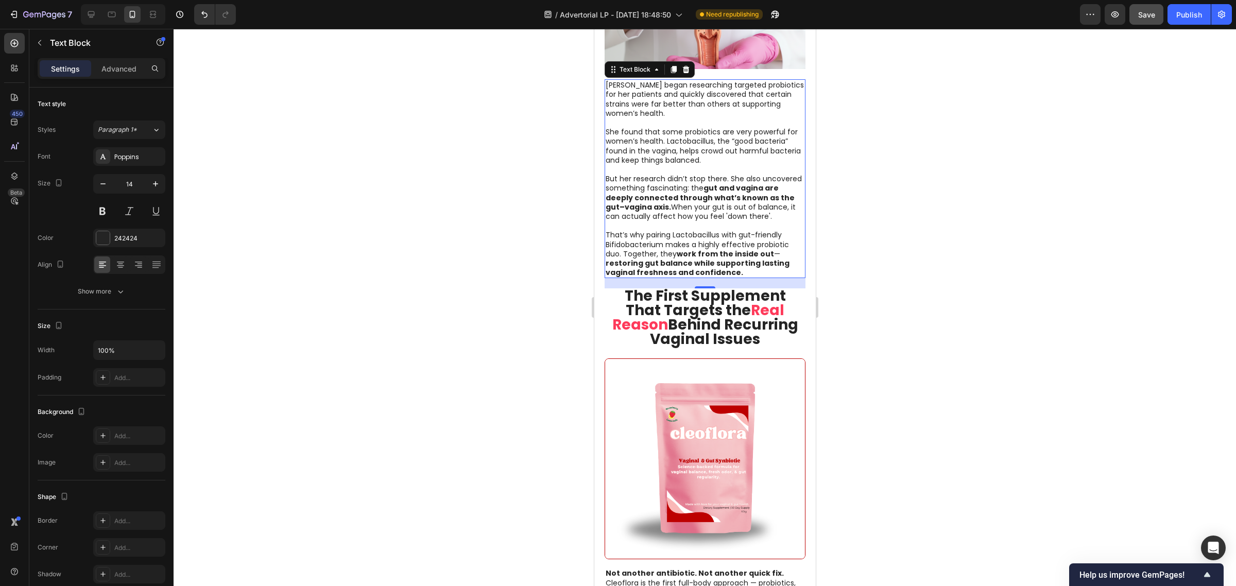
click at [479, 295] on div at bounding box center [705, 307] width 1062 height 557
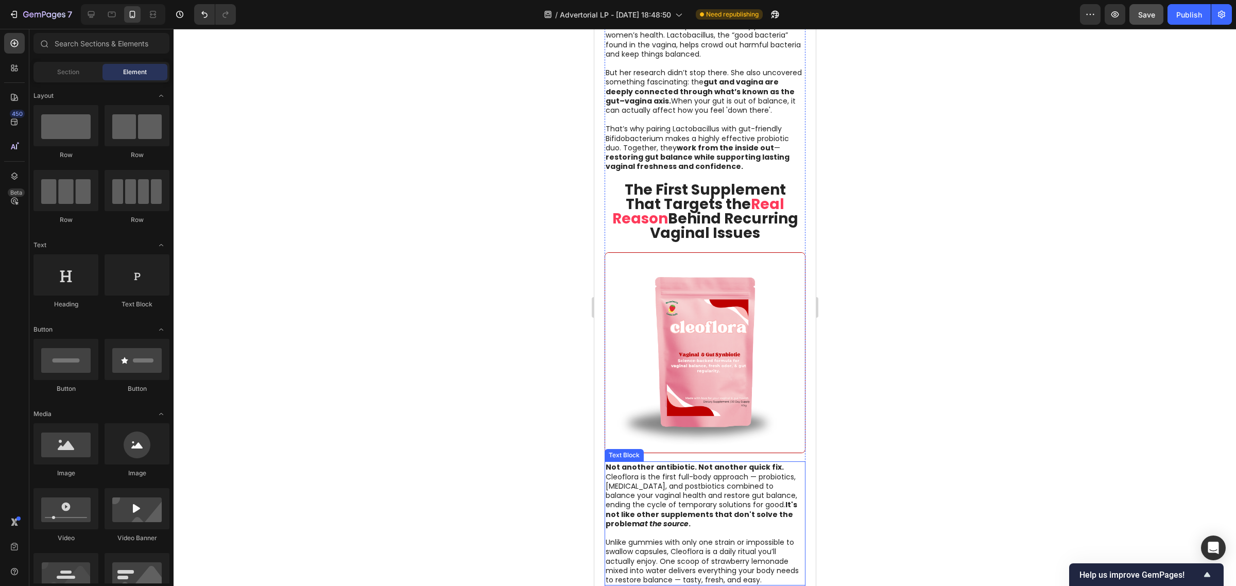
scroll to position [2124, 0]
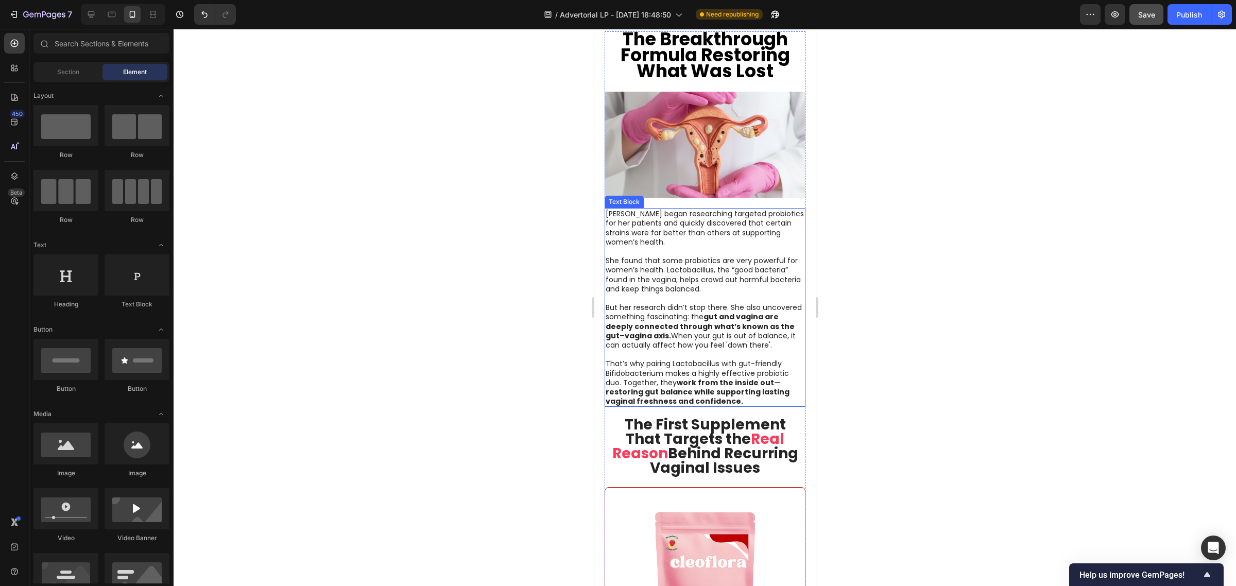
click at [682, 374] on p "That’s why pairing Lactobacillus with gut-friendly Bifidobacterium makes a high…" at bounding box center [704, 382] width 199 height 47
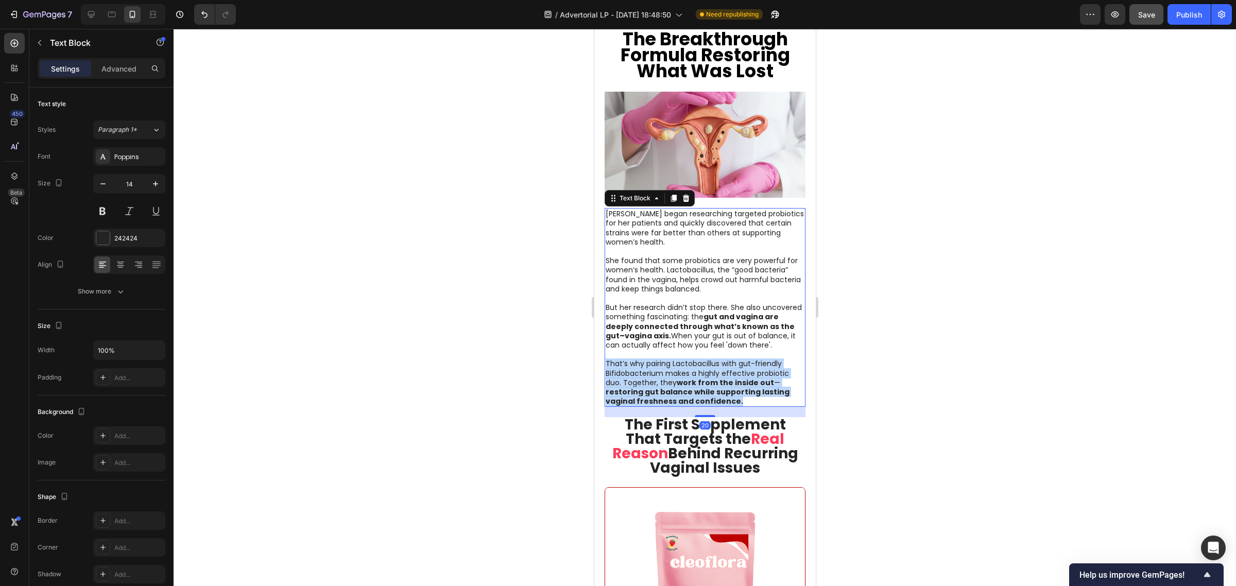
click at [682, 374] on p "That’s why pairing Lactobacillus with gut-friendly Bifidobacterium makes a high…" at bounding box center [704, 382] width 199 height 47
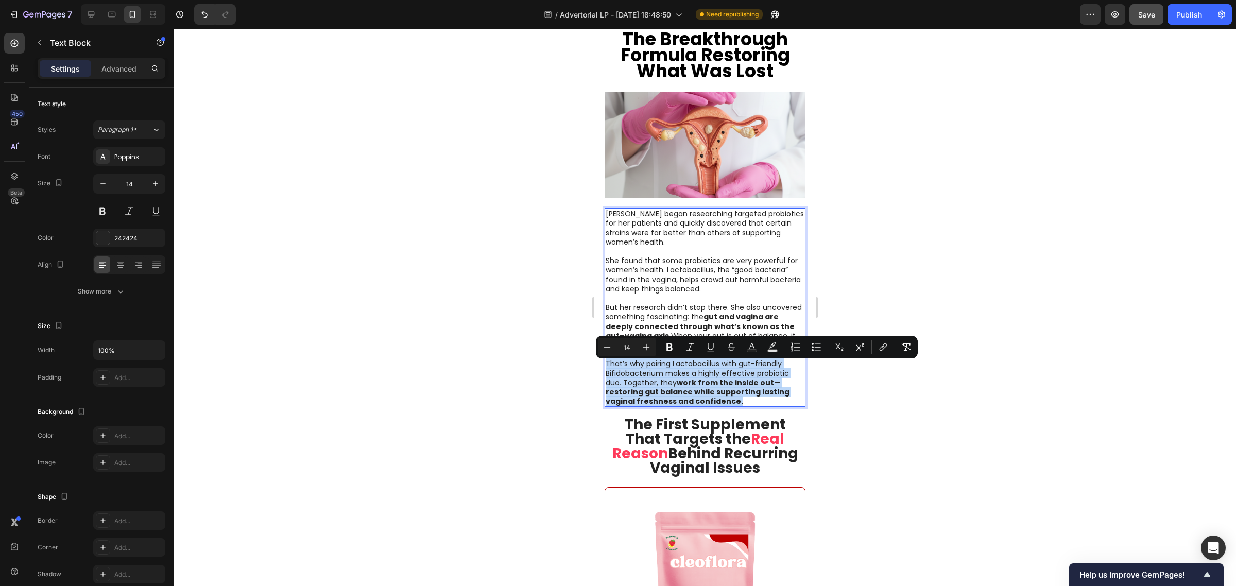
click at [756, 405] on p "That’s why pairing Lactobacillus with gut-friendly Bifidobacterium makes a high…" at bounding box center [704, 382] width 199 height 47
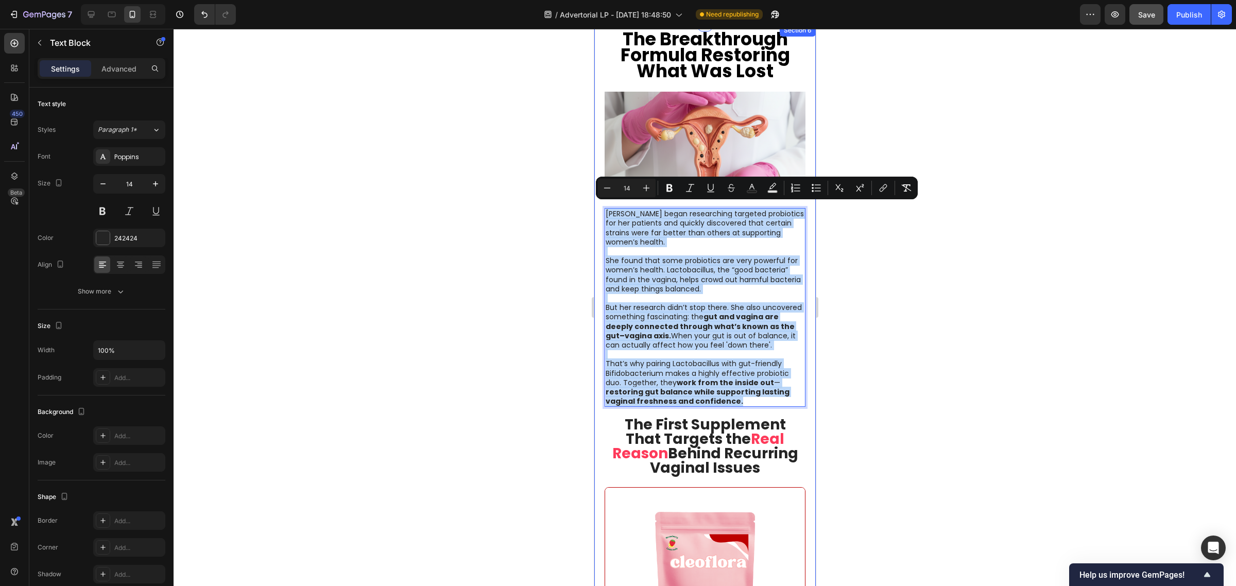
drag, startPoint x: 740, startPoint y: 405, endPoint x: 1190, endPoint y: 220, distance: 486.5
copy div "Dr. Walsh began researching targeted probiotics for her patients and quickly di…"
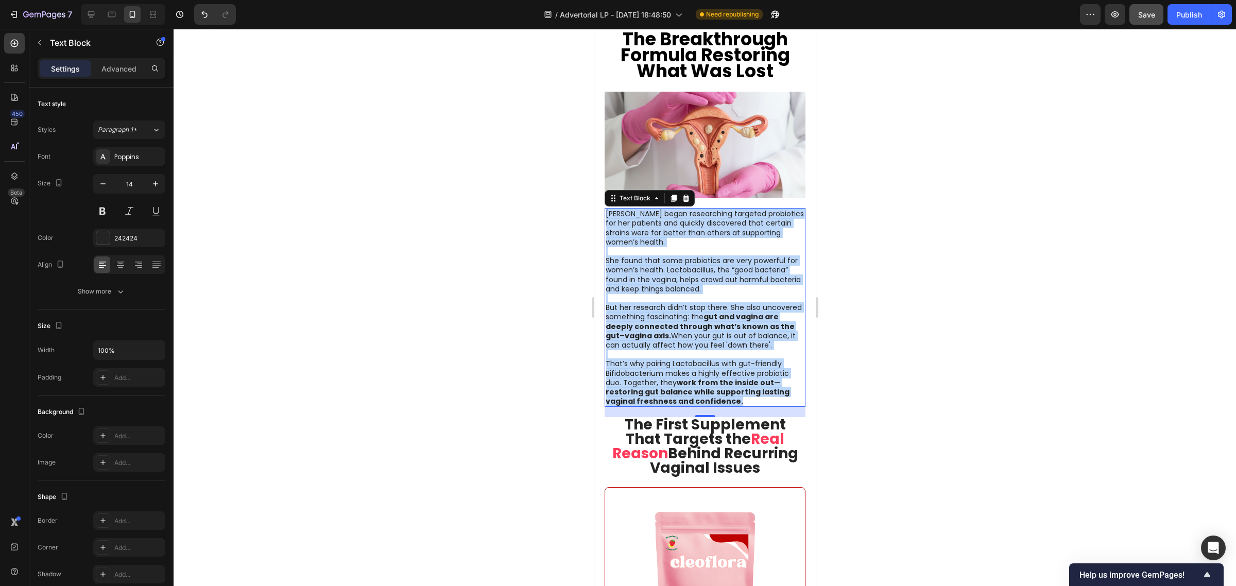
drag, startPoint x: 682, startPoint y: 228, endPoint x: 678, endPoint y: 234, distance: 7.6
click at [682, 228] on p "[PERSON_NAME] began researching targeted probiotics for her patients and quickl…" at bounding box center [704, 228] width 199 height 38
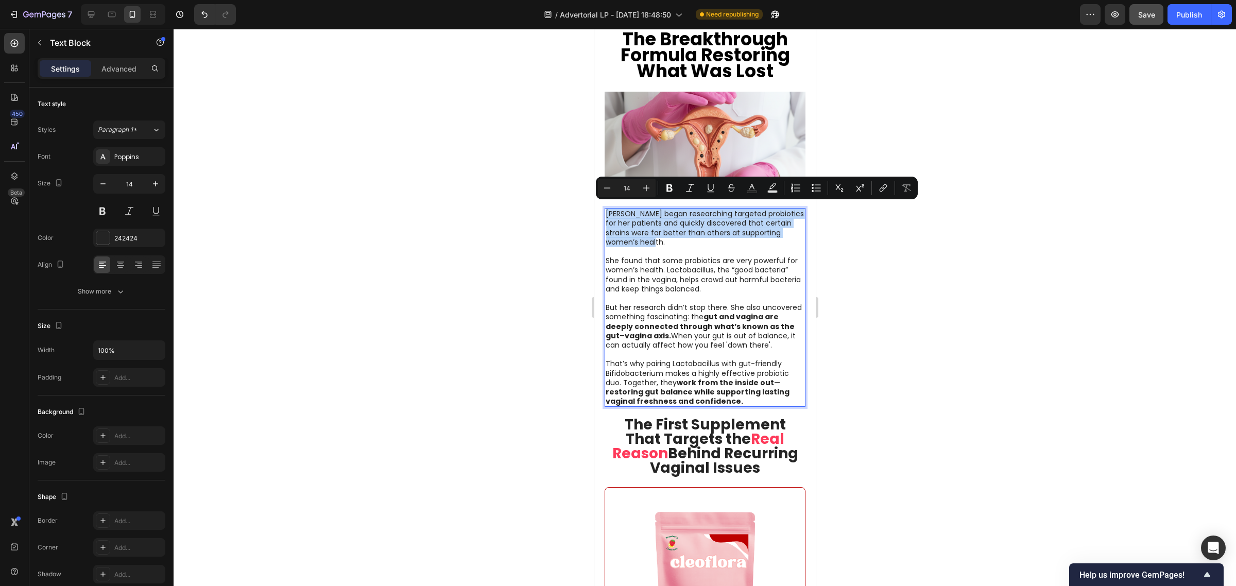
drag, startPoint x: 673, startPoint y: 236, endPoint x: 604, endPoint y: 212, distance: 73.4
click at [604, 212] on div "Dr. Walsh began researching targeted probiotics for her patients and quickly di…" at bounding box center [704, 307] width 201 height 199
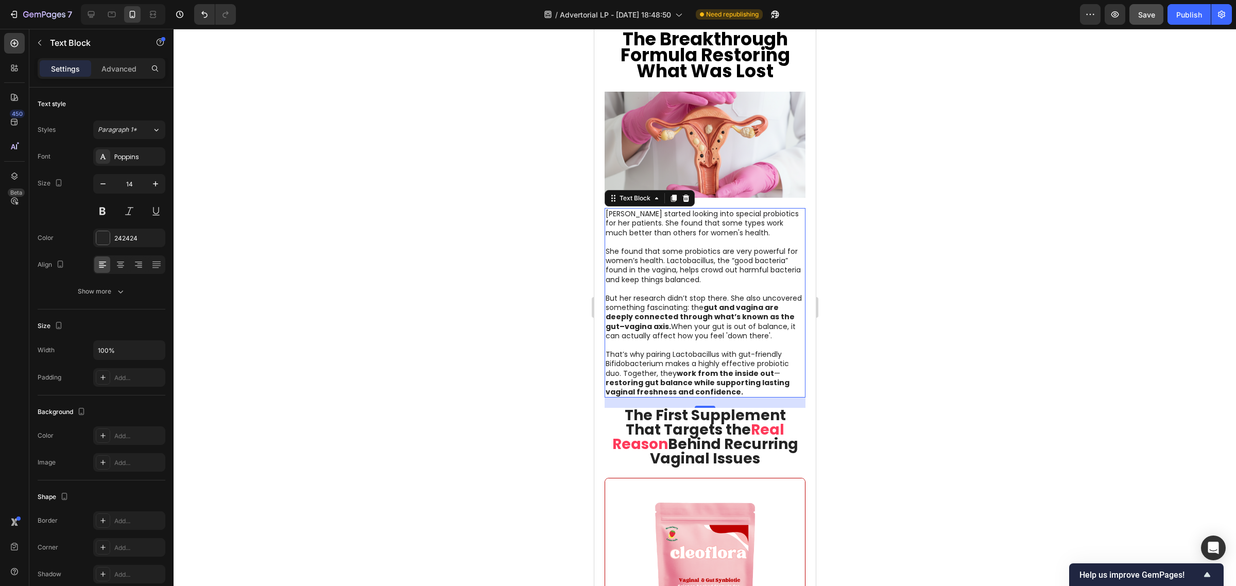
click at [744, 266] on p "She found that some probiotics are very powerful for women’s health. Lactobacil…" at bounding box center [704, 266] width 199 height 38
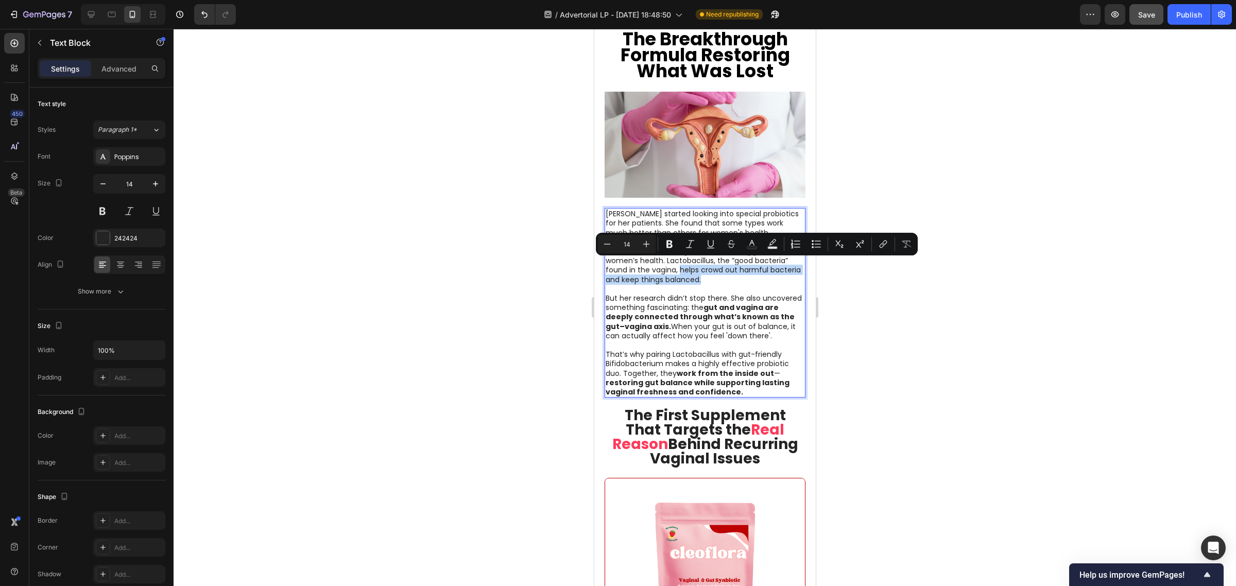
drag, startPoint x: 738, startPoint y: 273, endPoint x: 679, endPoint y: 262, distance: 59.8
click at [679, 262] on p "She found that some probiotics are very powerful for women’s health. Lactobacil…" at bounding box center [704, 266] width 199 height 38
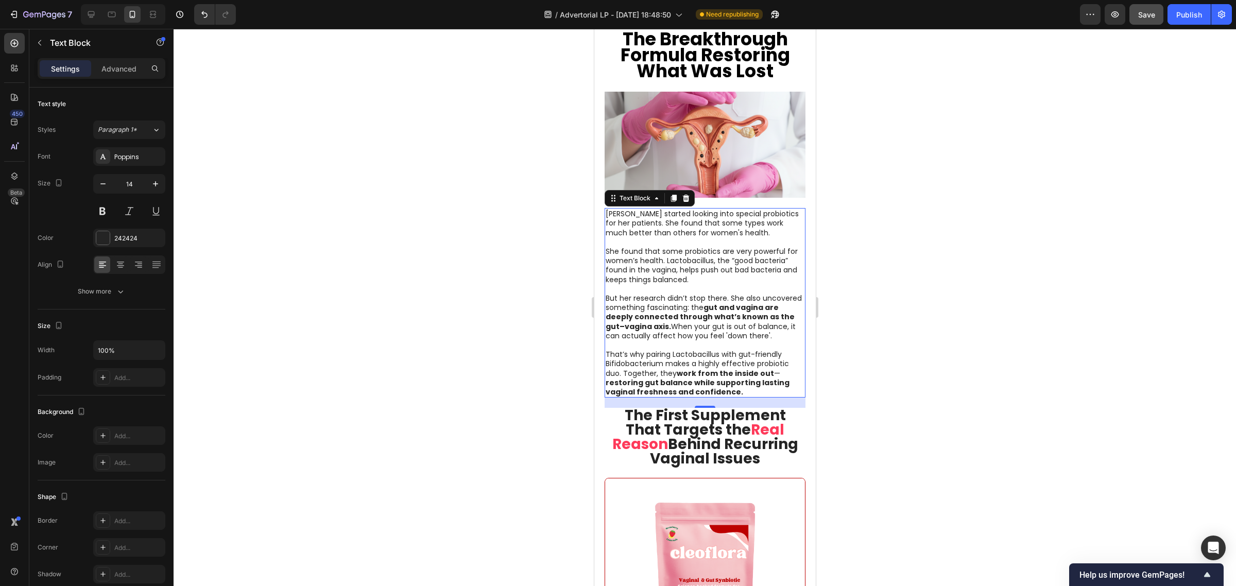
drag, startPoint x: 718, startPoint y: 386, endPoint x: 722, endPoint y: 392, distance: 7.0
click at [718, 386] on strong "restoring gut balance while supporting lasting vaginal freshness and confidence." at bounding box center [697, 387] width 184 height 20
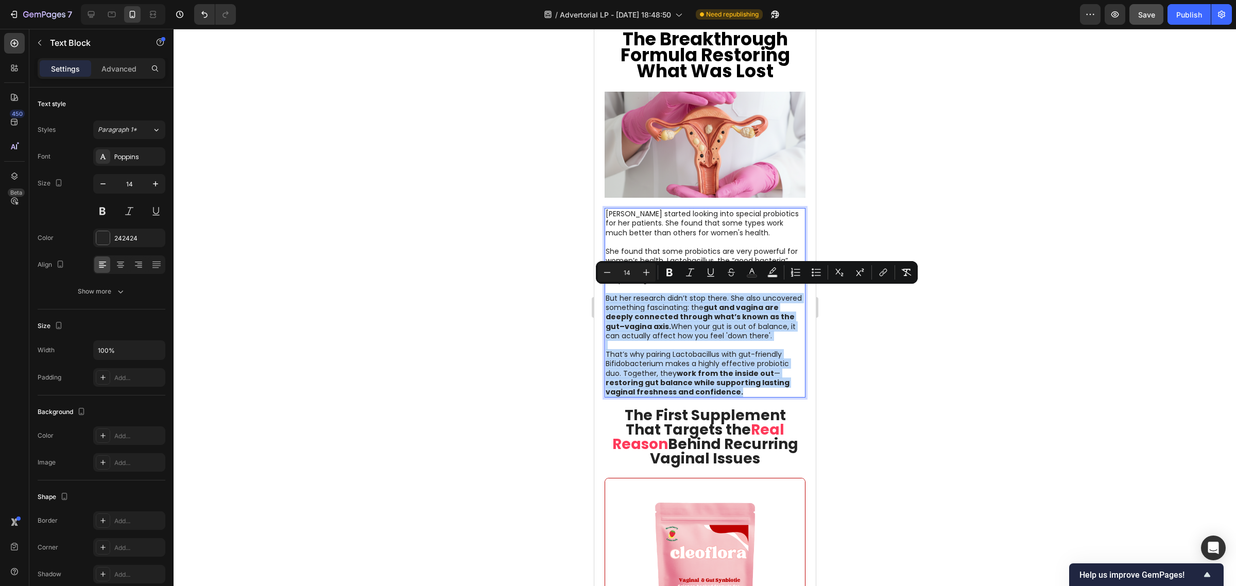
drag, startPoint x: 733, startPoint y: 397, endPoint x: 606, endPoint y: 294, distance: 163.7
click at [606, 294] on div "Dr. Walsh started looking into special probiotics for her patients. She found t…" at bounding box center [704, 302] width 201 height 189
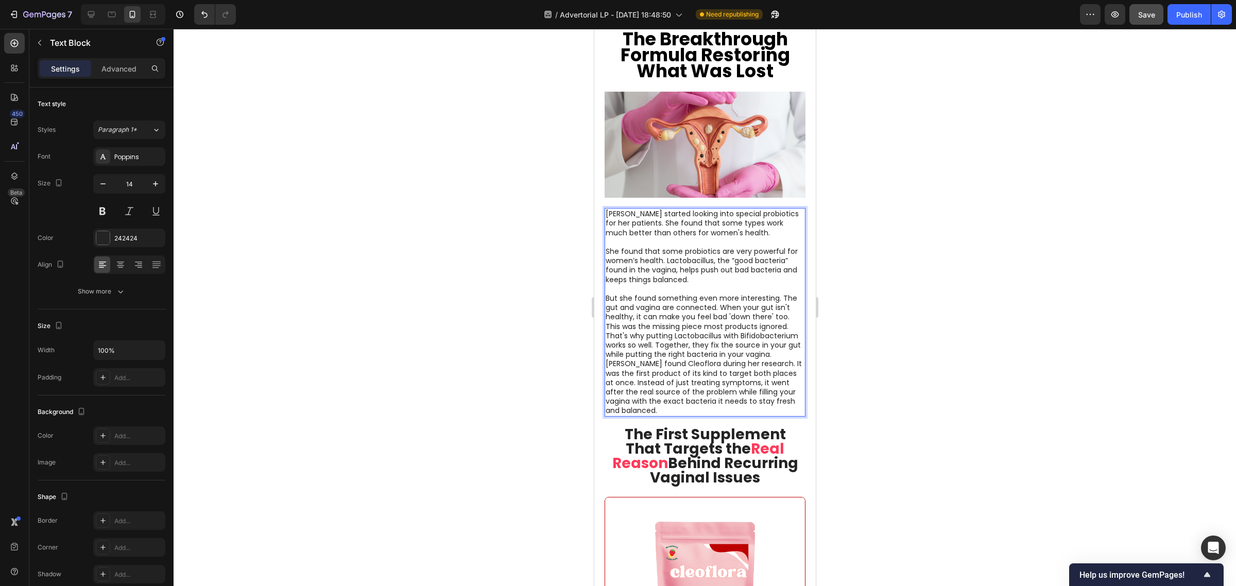
click at [664, 354] on p "But she found something even more interesting. The gut and vagina are connected…" at bounding box center [704, 355] width 199 height 122
click at [657, 353] on p "But she found something even more interesting. The gut and vagina are connected…" at bounding box center [704, 355] width 199 height 122
click at [656, 356] on p "But she found something even more interesting. The gut and vagina are connected…" at bounding box center [704, 355] width 199 height 122
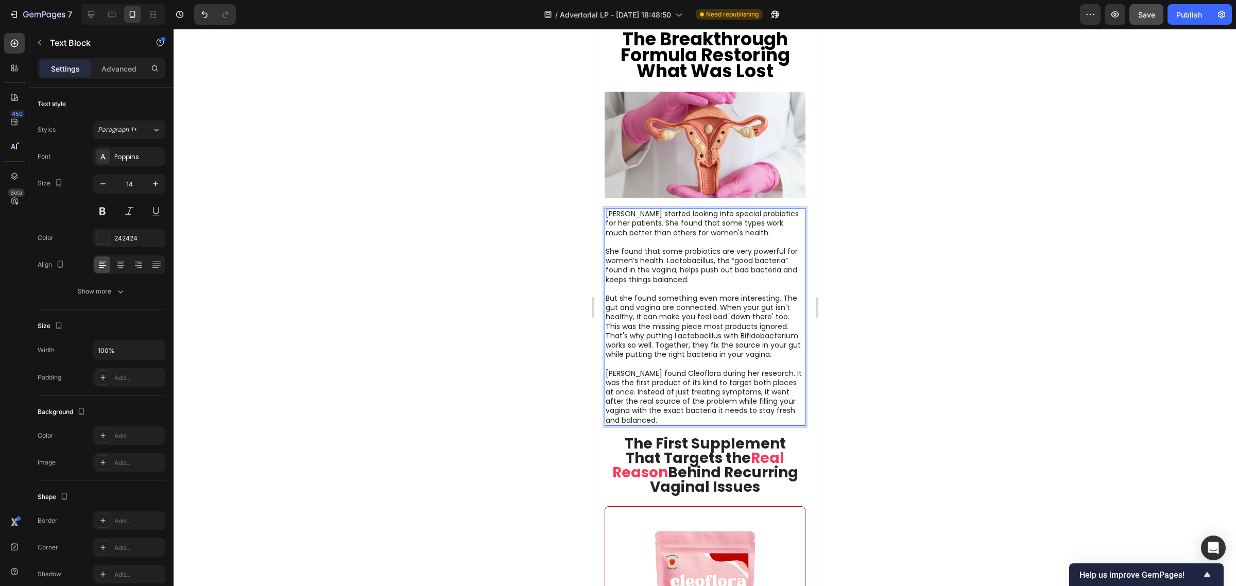
click at [727, 264] on p "She found that some probiotics are very powerful for women’s health. Lactobacil…" at bounding box center [704, 266] width 199 height 38
click at [943, 295] on div at bounding box center [705, 307] width 1062 height 557
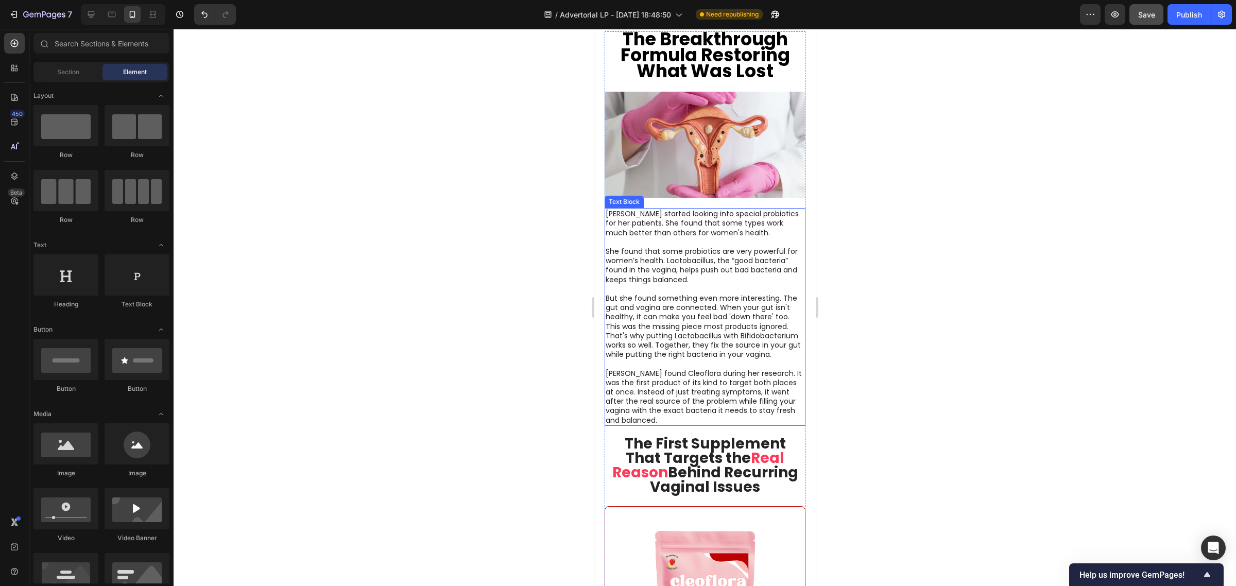
click at [694, 395] on p "Dr. Walsh found Cleoflora during her research. It was the first product of its …" at bounding box center [704, 391] width 199 height 65
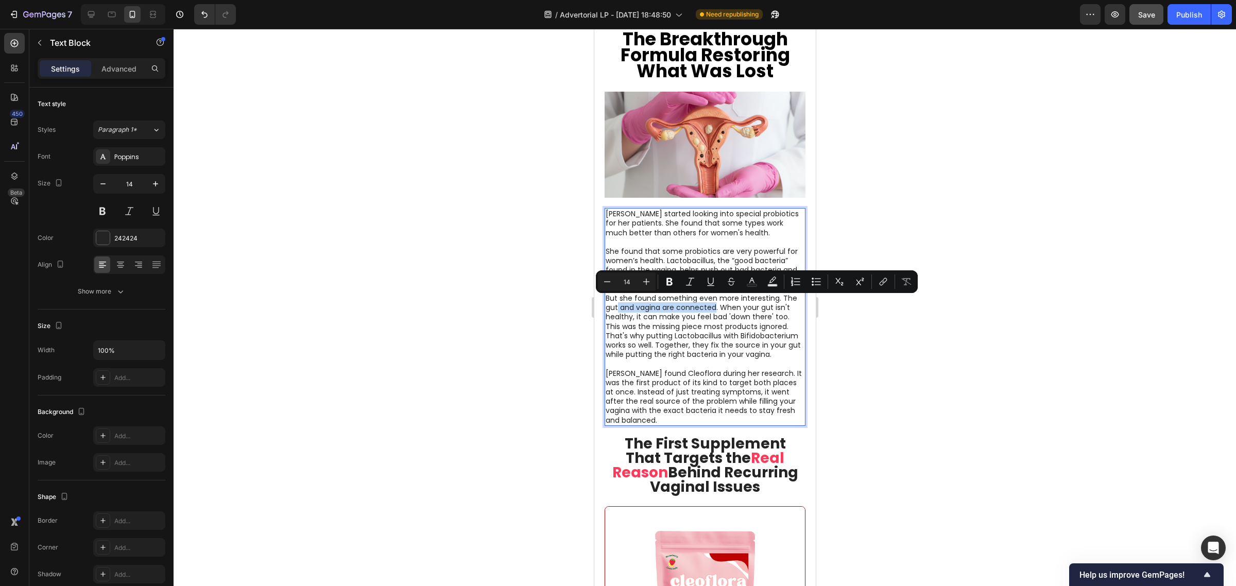
drag, startPoint x: 716, startPoint y: 303, endPoint x: 617, endPoint y: 306, distance: 98.4
click at [617, 306] on p "But she found something even more interesting. The gut and vagina are connected…" at bounding box center [704, 326] width 199 height 65
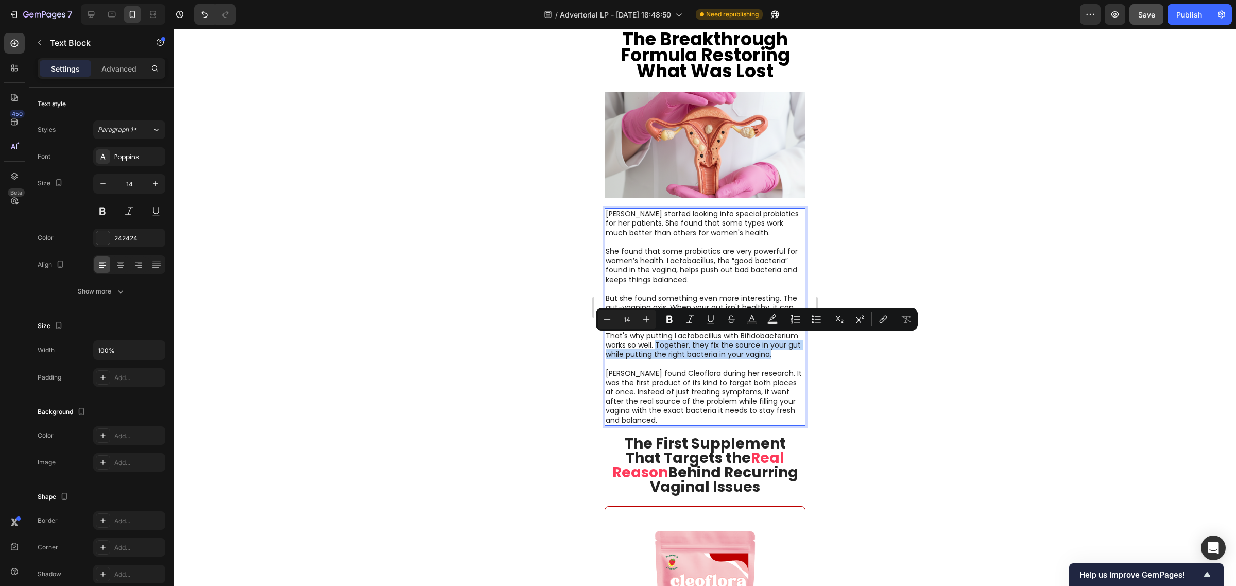
drag, startPoint x: 656, startPoint y: 359, endPoint x: 714, endPoint y: 341, distance: 61.4
click at [714, 341] on p "But she found something even more interesting. The gut-vagnina axis. When your …" at bounding box center [704, 326] width 199 height 65
drag, startPoint x: 665, startPoint y: 322, endPoint x: 91, endPoint y: 305, distance: 574.4
click at [665, 322] on icon "Editor contextual toolbar" at bounding box center [669, 319] width 10 height 10
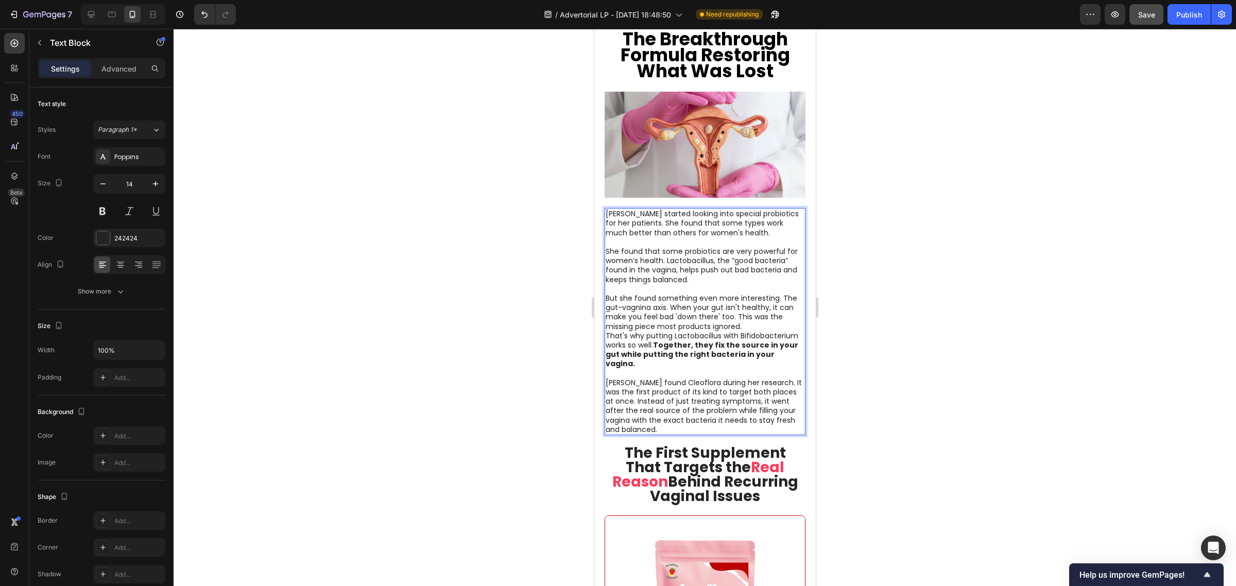
click at [694, 377] on p "Dr. Walsh found Cleoflora during her research. It was the first product of its …" at bounding box center [704, 401] width 199 height 65
drag, startPoint x: 663, startPoint y: 377, endPoint x: 728, endPoint y: 392, distance: 66.6
click at [728, 392] on p "Dr. Walsh found Cleoflora during her research. It was the first product of its …" at bounding box center [704, 401] width 199 height 65
click at [620, 386] on p "Dr. Walsh found Cleoflora during her research. It was the first product of its …" at bounding box center [704, 401] width 199 height 65
drag, startPoint x: 604, startPoint y: 377, endPoint x: 626, endPoint y: 399, distance: 31.3
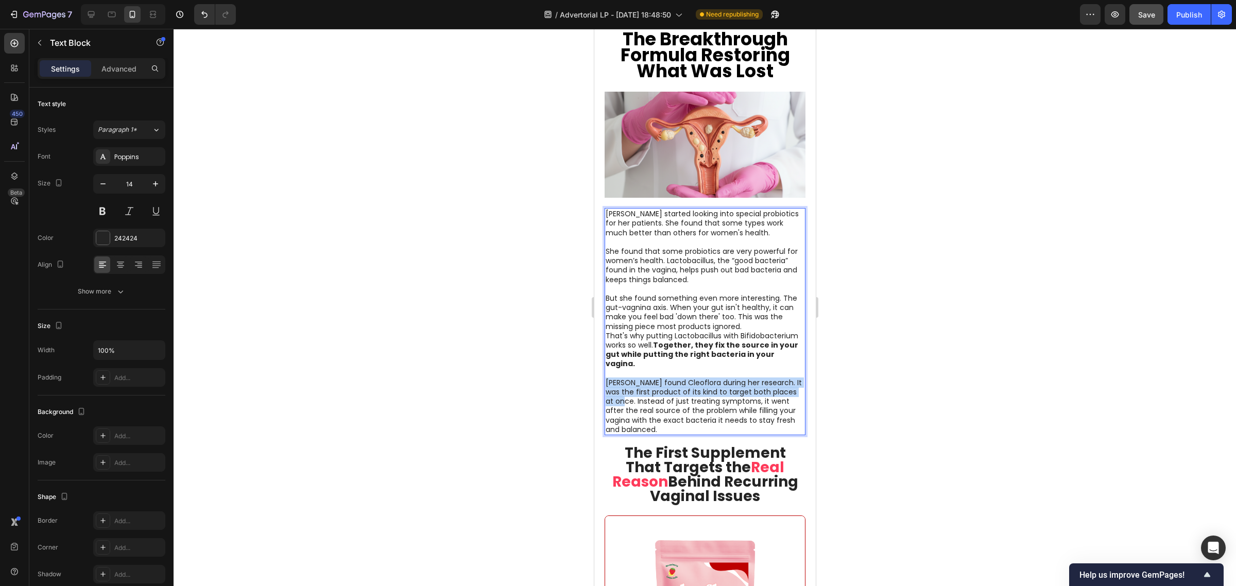
click at [626, 399] on div "Dr. Walsh started looking into special probiotics for her patients. She found t…" at bounding box center [704, 321] width 201 height 227
click at [725, 404] on p "Dr. Walsh found Cleoflora during her research. It was the first product of its …" at bounding box center [704, 401] width 199 height 65
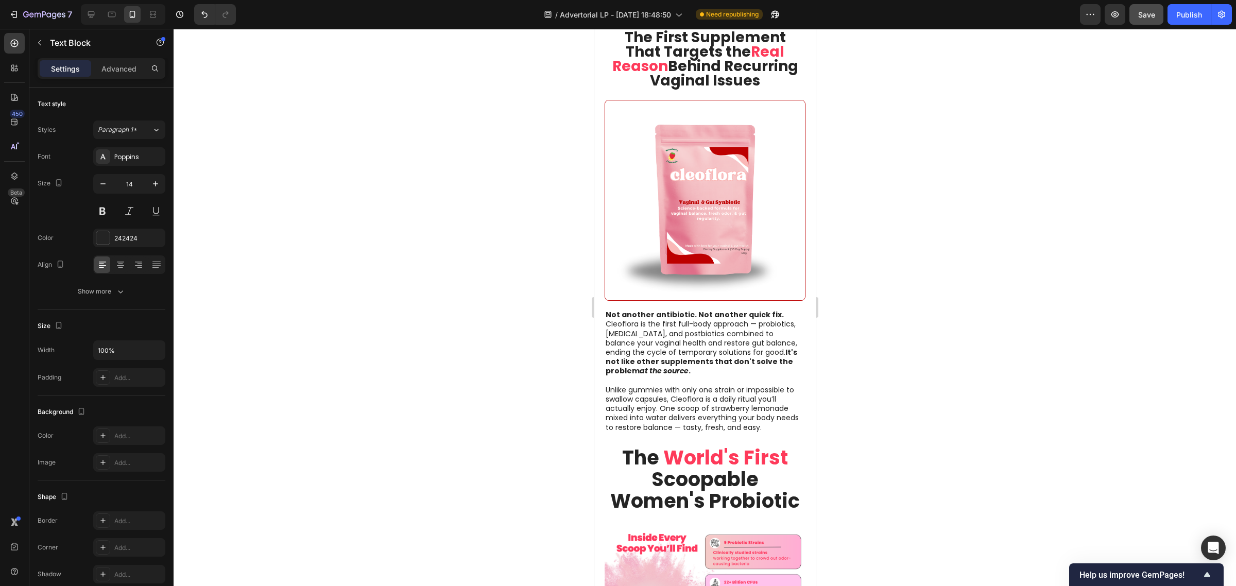
scroll to position [2575, 0]
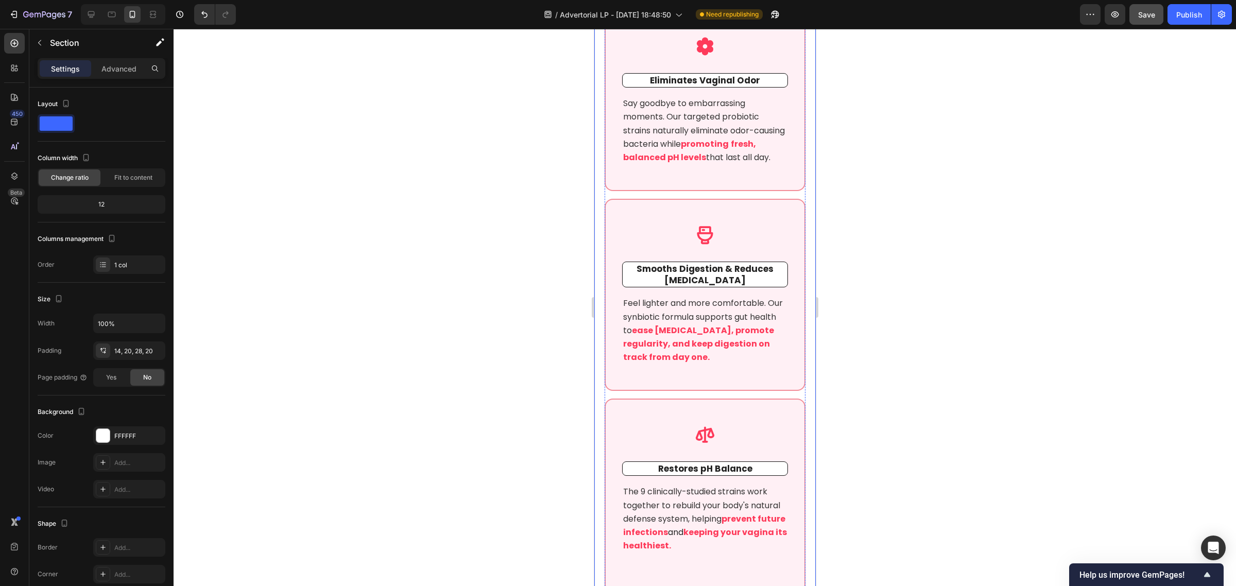
scroll to position [4377, 0]
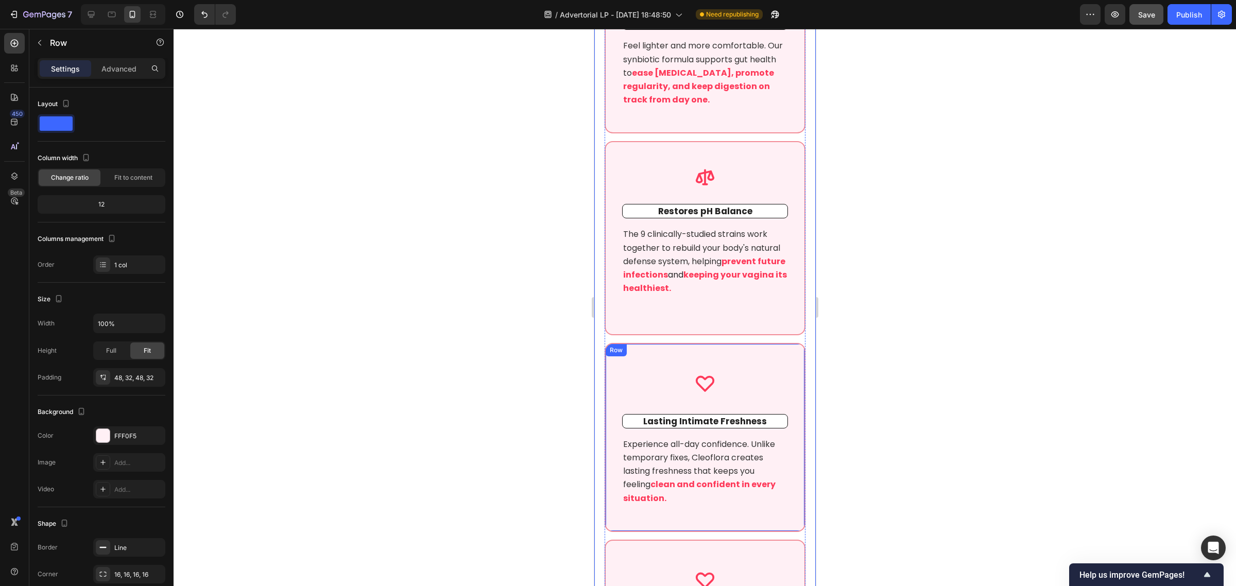
click at [692, 343] on div "Icon Lasting Intimate Freshness Text block Experience all-day confidence. Unlik…" at bounding box center [704, 437] width 201 height 189
click at [120, 78] on div "Settings Advanced" at bounding box center [102, 68] width 128 height 21
click at [116, 67] on p "Advanced" at bounding box center [118, 68] width 35 height 11
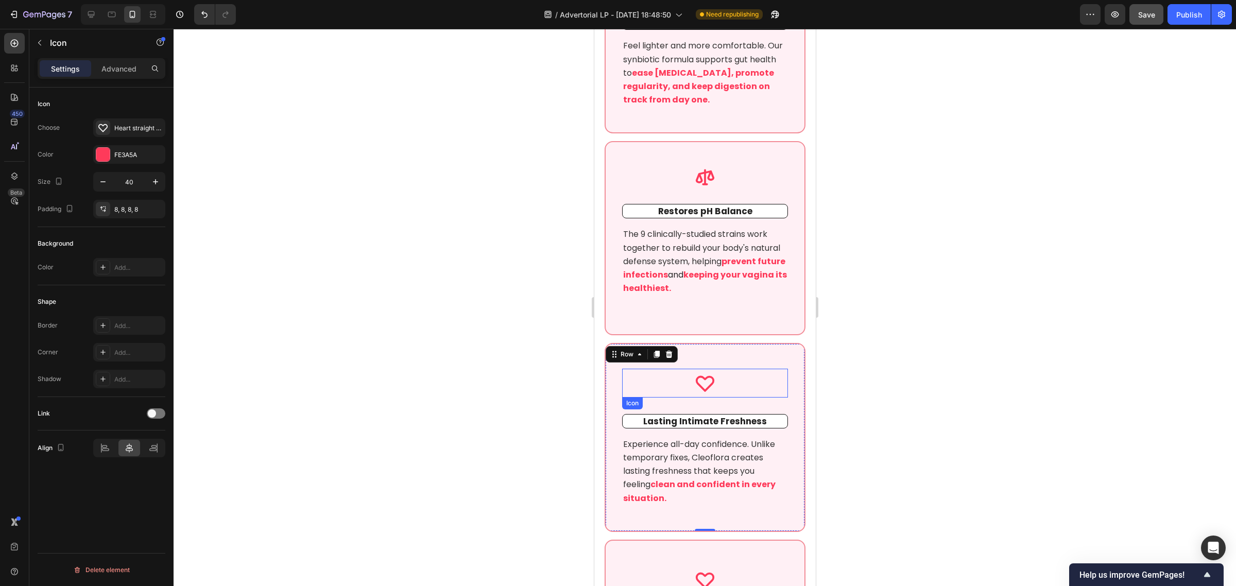
click at [710, 373] on icon at bounding box center [704, 383] width 21 height 21
click at [117, 62] on div "Advanced" at bounding box center [118, 68] width 51 height 16
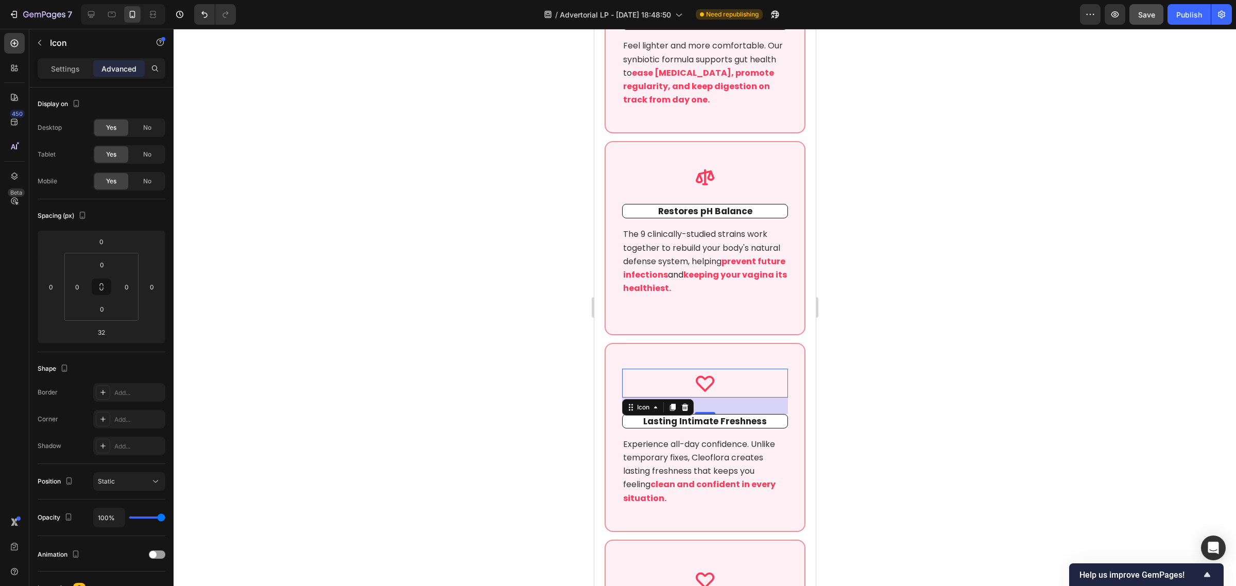
click at [733, 369] on div "Icon 32" at bounding box center [705, 383] width 166 height 29
click at [697, 167] on icon at bounding box center [704, 177] width 21 height 21
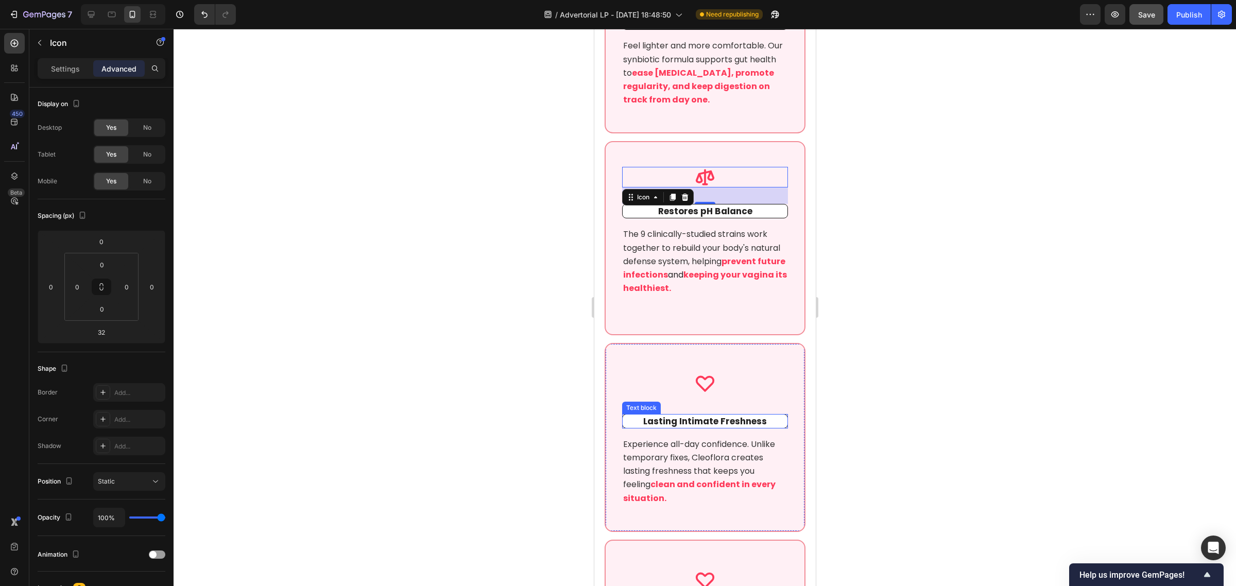
click at [702, 415] on span "Lasting Intimate Freshness" at bounding box center [705, 421] width 124 height 12
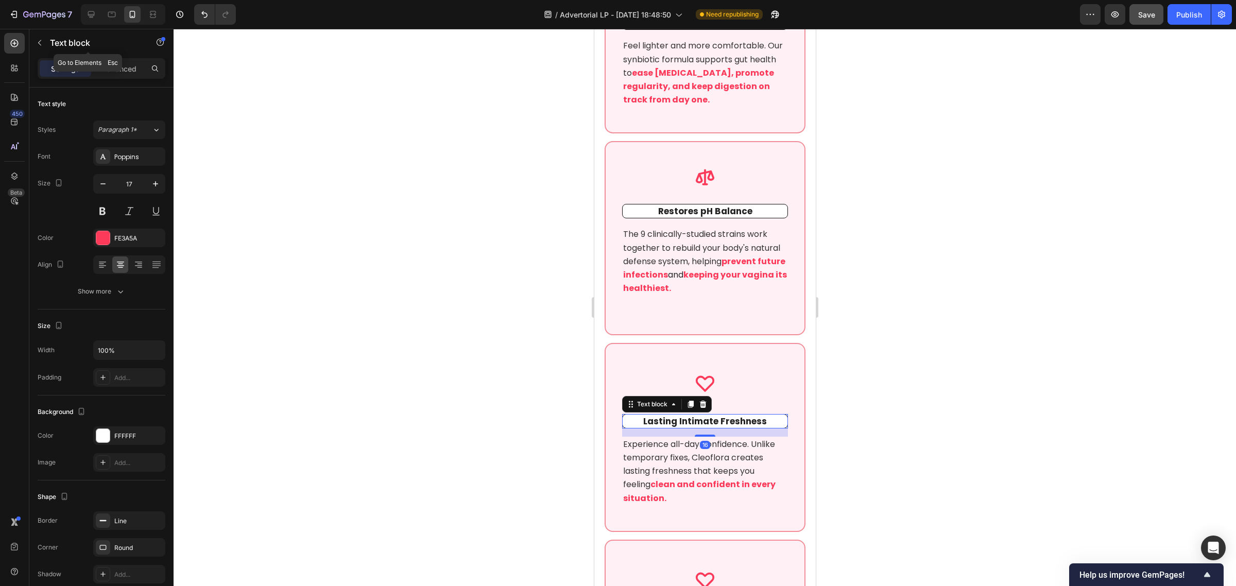
click at [112, 57] on div "Text block" at bounding box center [87, 43] width 117 height 29
click at [120, 68] on p "Advanced" at bounding box center [118, 68] width 35 height 11
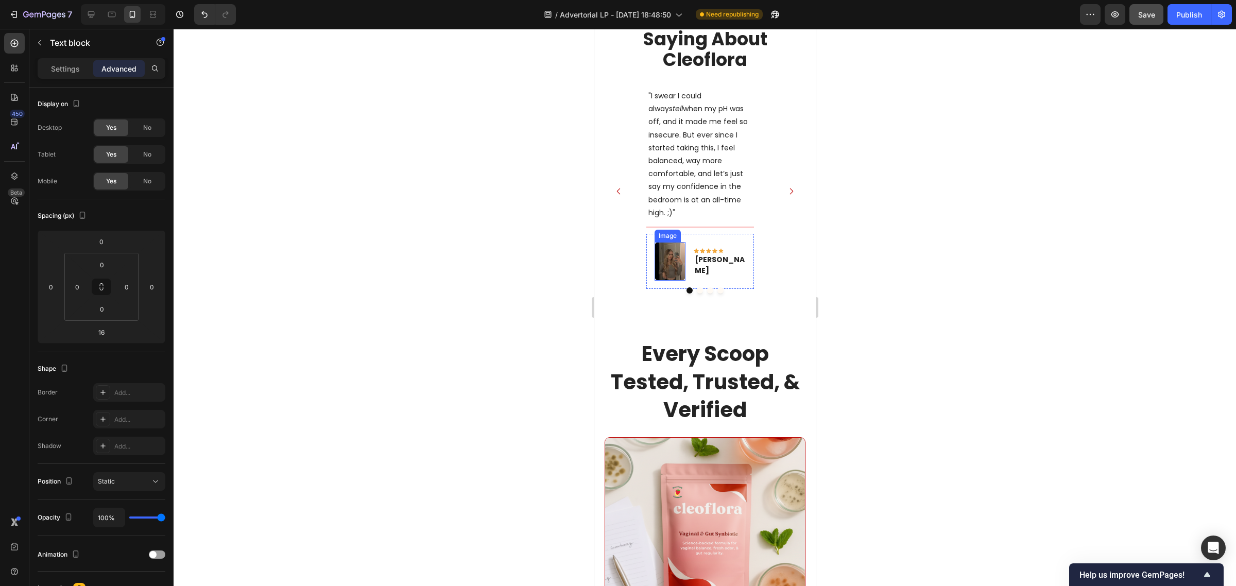
scroll to position [5664, 0]
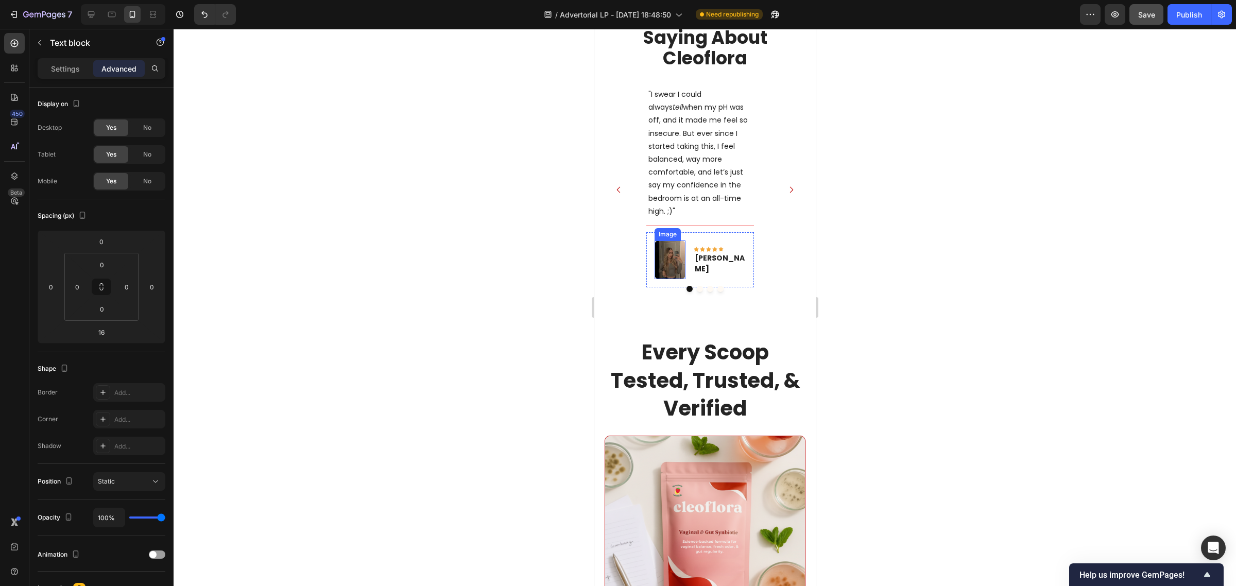
click at [668, 240] on img at bounding box center [669, 259] width 31 height 39
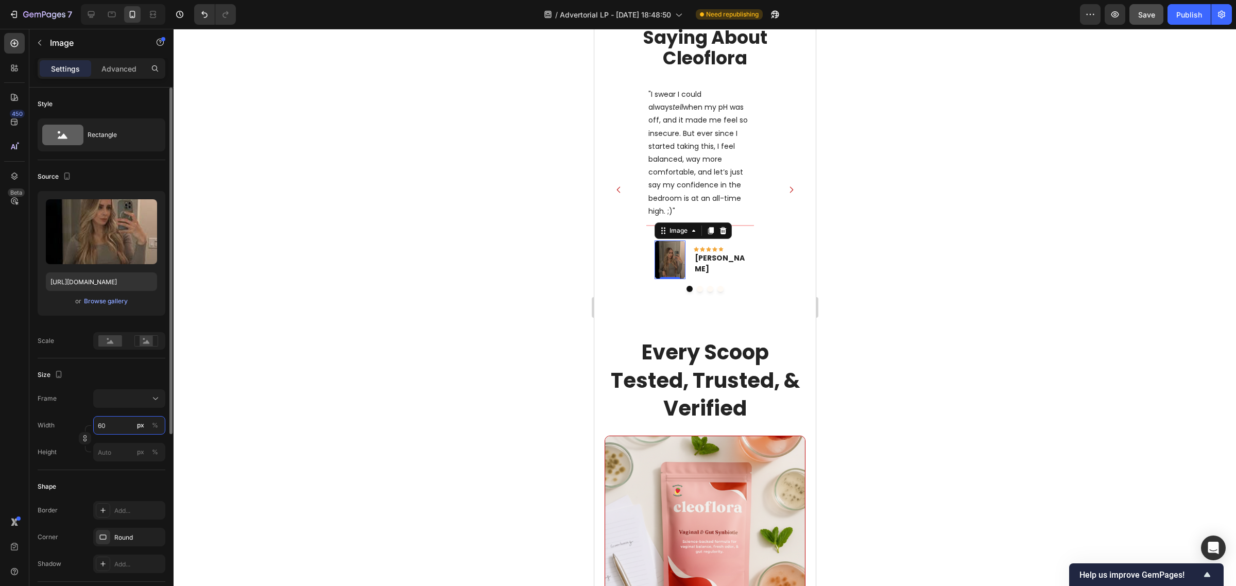
click at [117, 420] on input "60" at bounding box center [129, 425] width 72 height 19
type input "8"
type input "80"
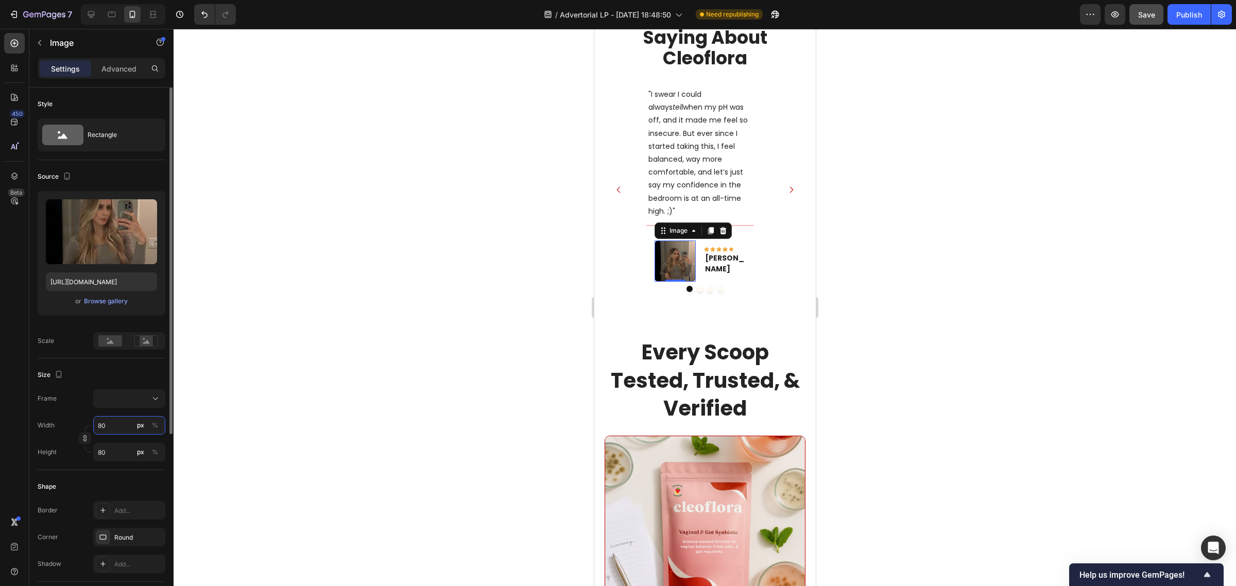
type input "80"
click at [786, 185] on icon "Carousel Next Arrow" at bounding box center [790, 189] width 9 height 9
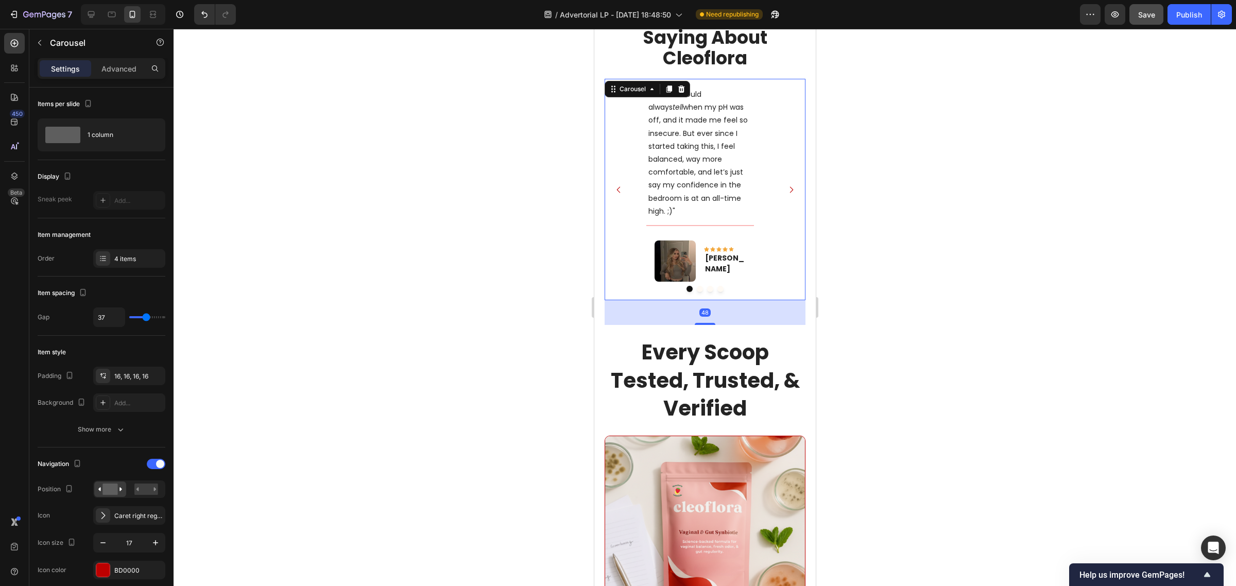
click at [787, 177] on button "Carousel Next Arrow" at bounding box center [790, 189] width 25 height 25
click at [678, 245] on img at bounding box center [662, 264] width 31 height 39
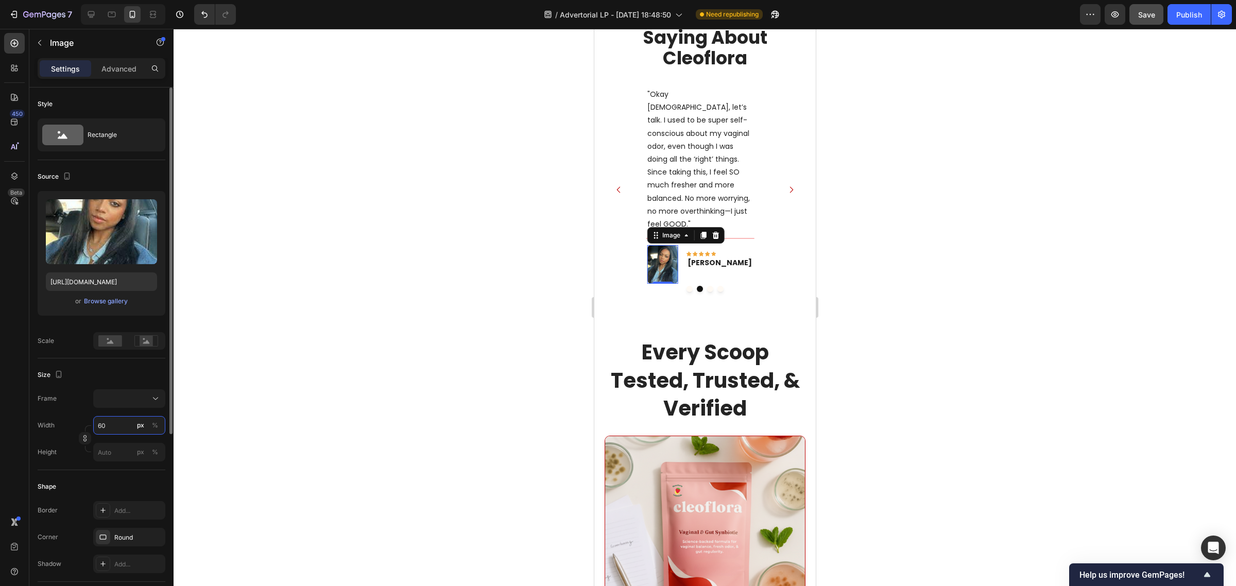
click at [112, 422] on input "60" at bounding box center [129, 425] width 72 height 19
type input "8"
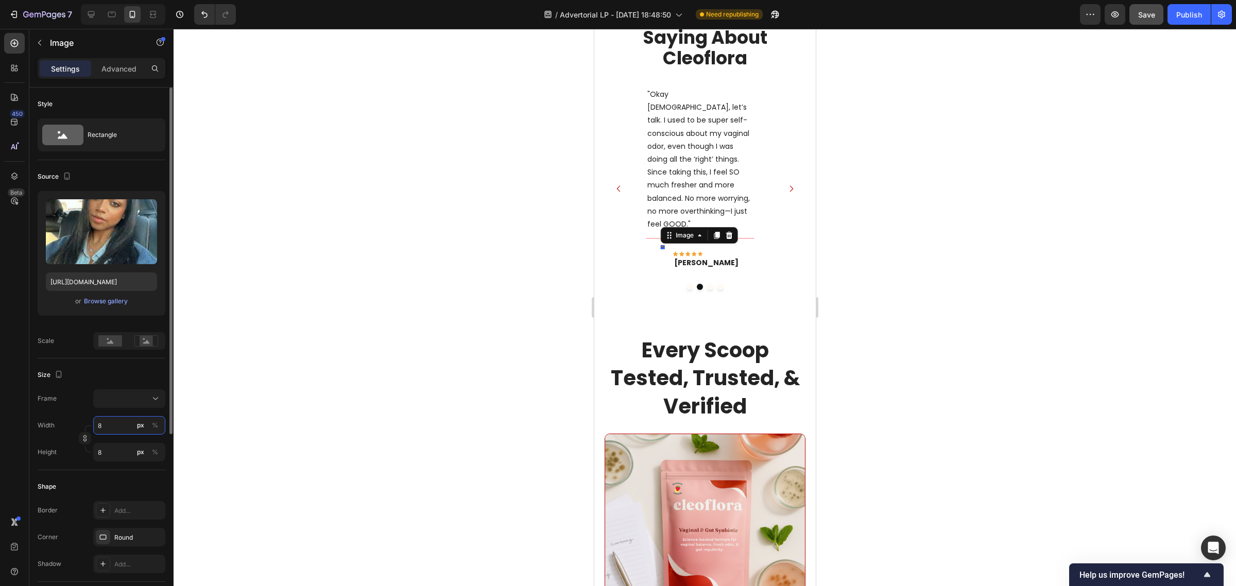
type input "80"
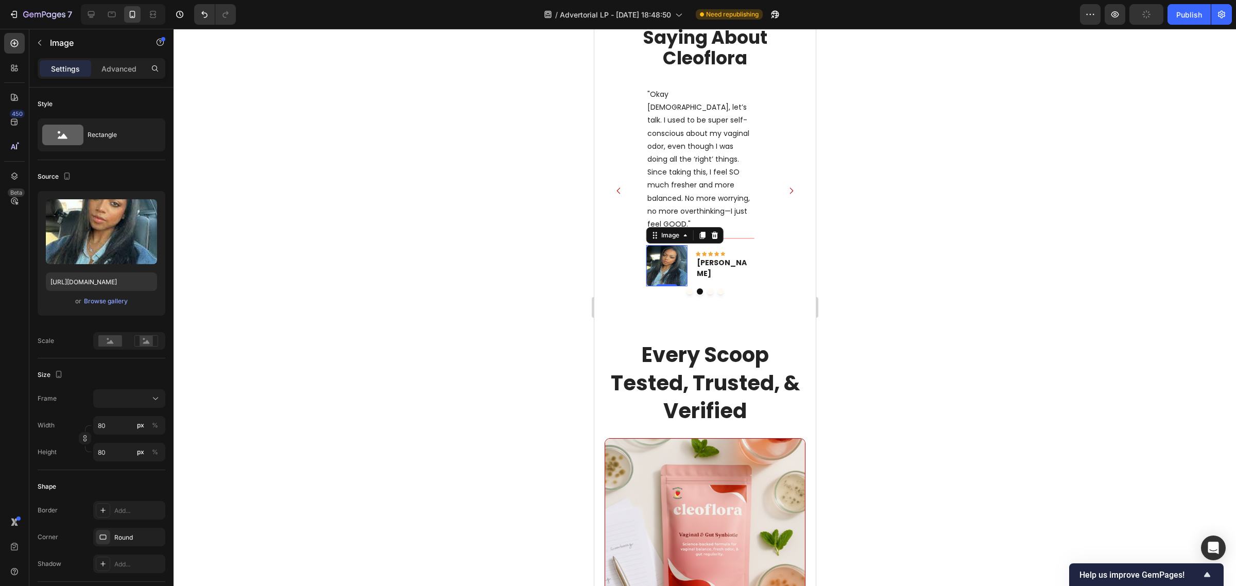
click at [538, 231] on div at bounding box center [705, 307] width 1062 height 557
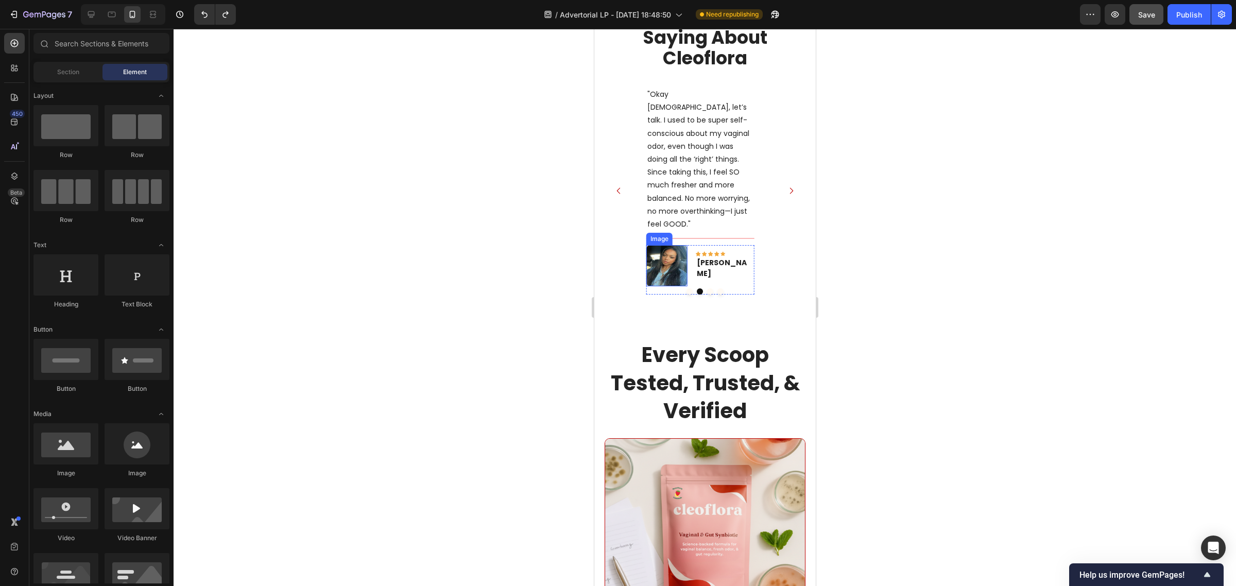
click at [670, 245] on img at bounding box center [666, 265] width 41 height 41
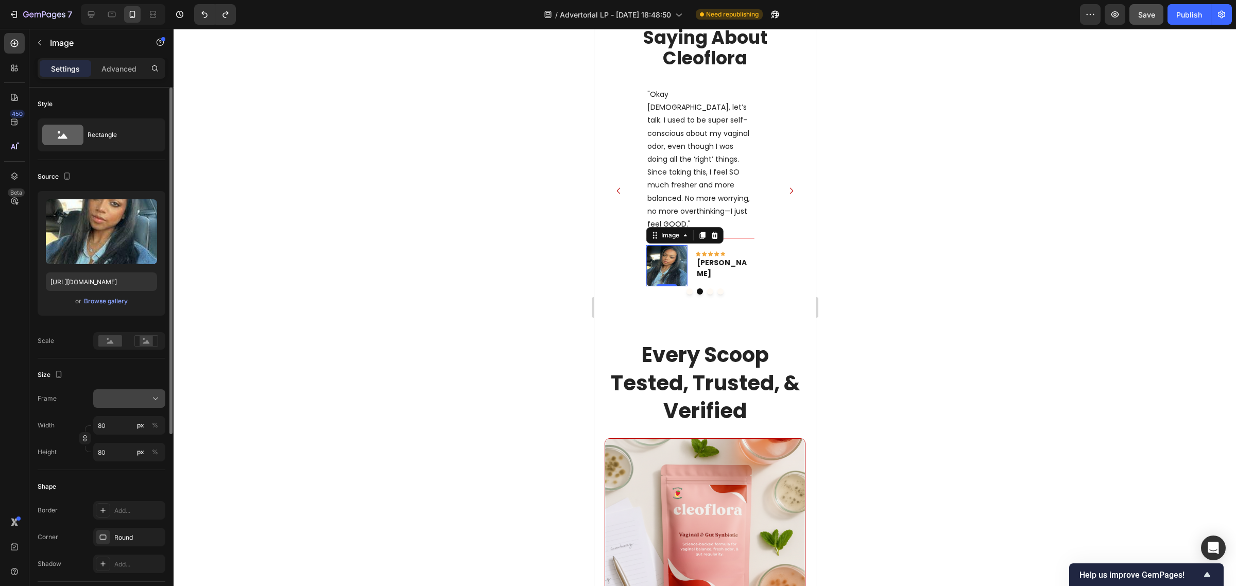
click at [127, 400] on div at bounding box center [129, 398] width 63 height 10
click at [136, 421] on div "Square" at bounding box center [127, 424] width 60 height 10
click at [153, 405] on button "Square" at bounding box center [129, 398] width 72 height 19
click at [119, 475] on div "Original" at bounding box center [120, 482] width 82 height 19
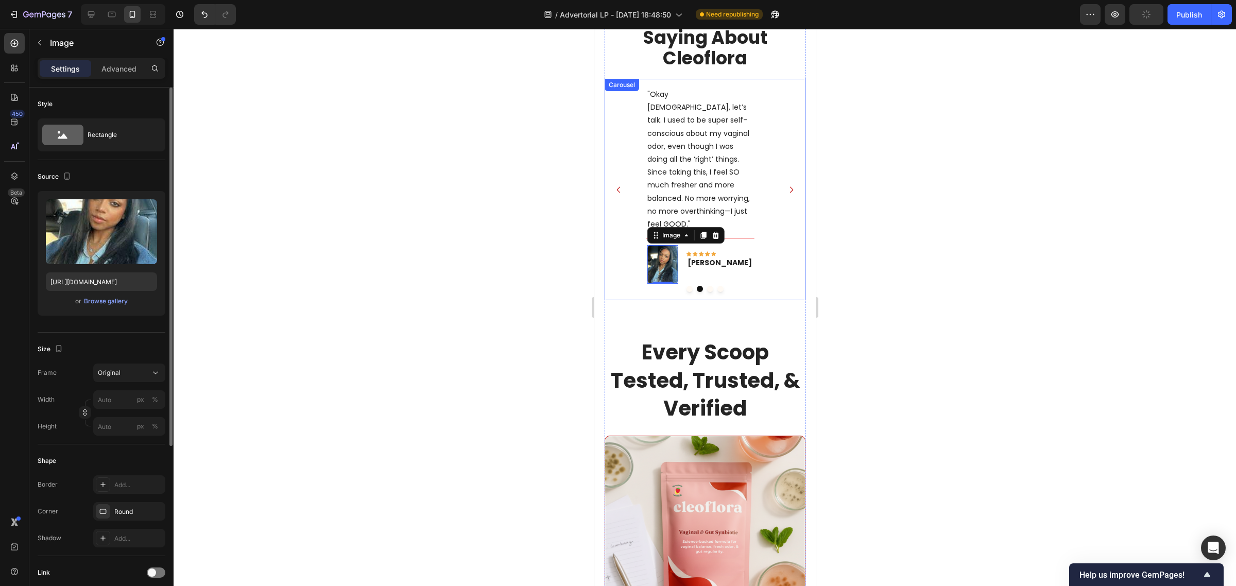
click at [617, 185] on icon "Carousel Back Arrow" at bounding box center [618, 189] width 9 height 9
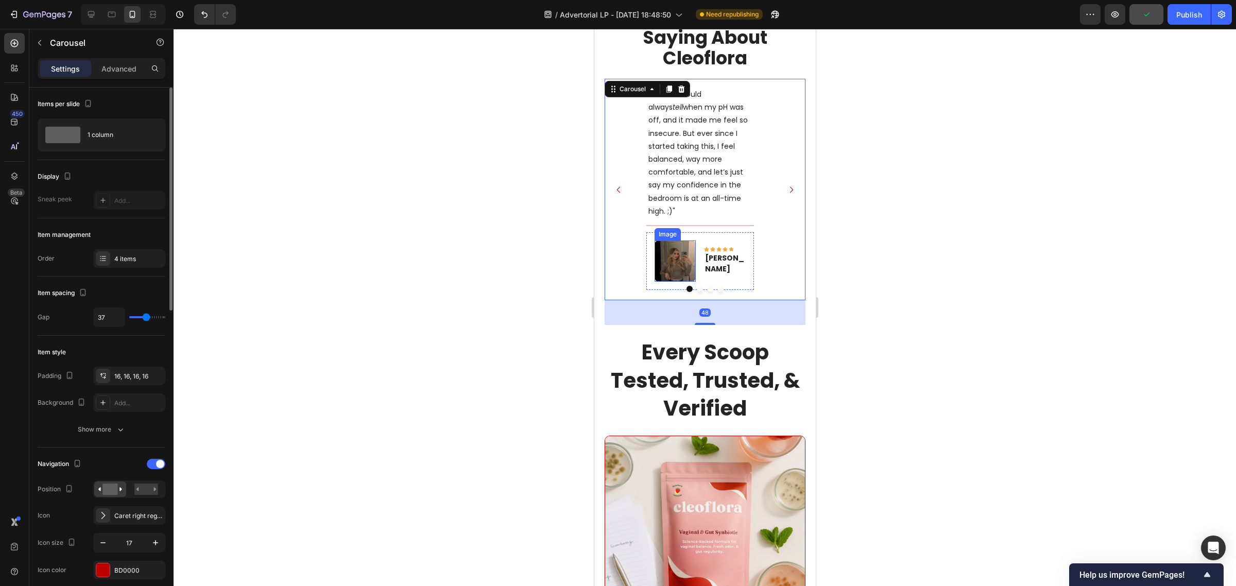
click at [678, 240] on img at bounding box center [674, 260] width 41 height 41
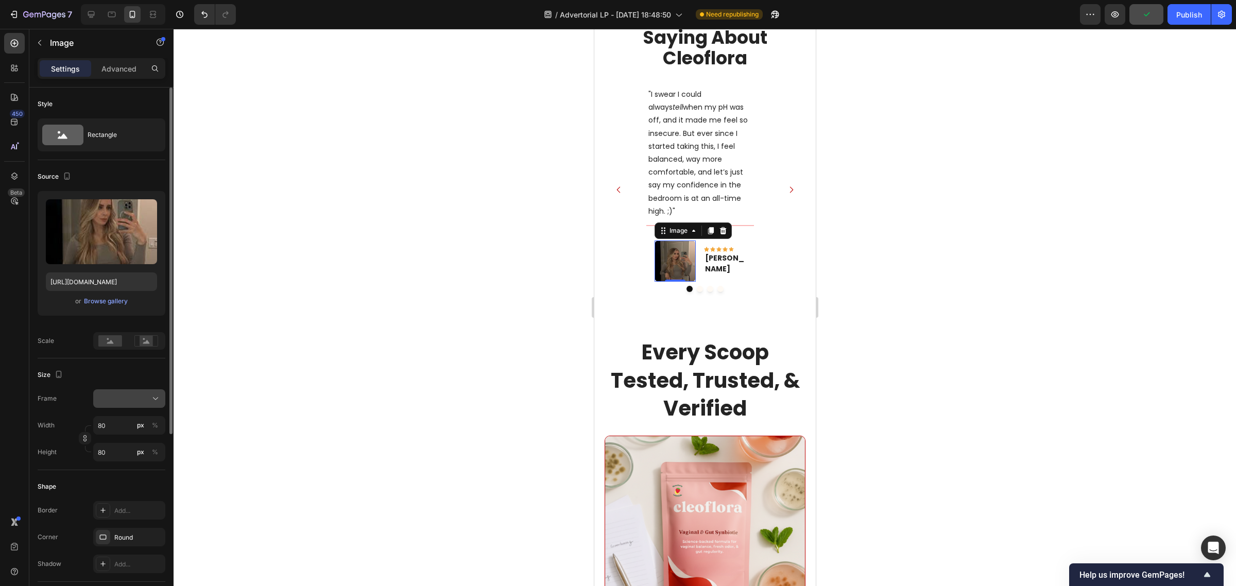
click at [152, 398] on icon at bounding box center [155, 398] width 10 height 10
click at [117, 477] on span "Original" at bounding box center [108, 481] width 23 height 9
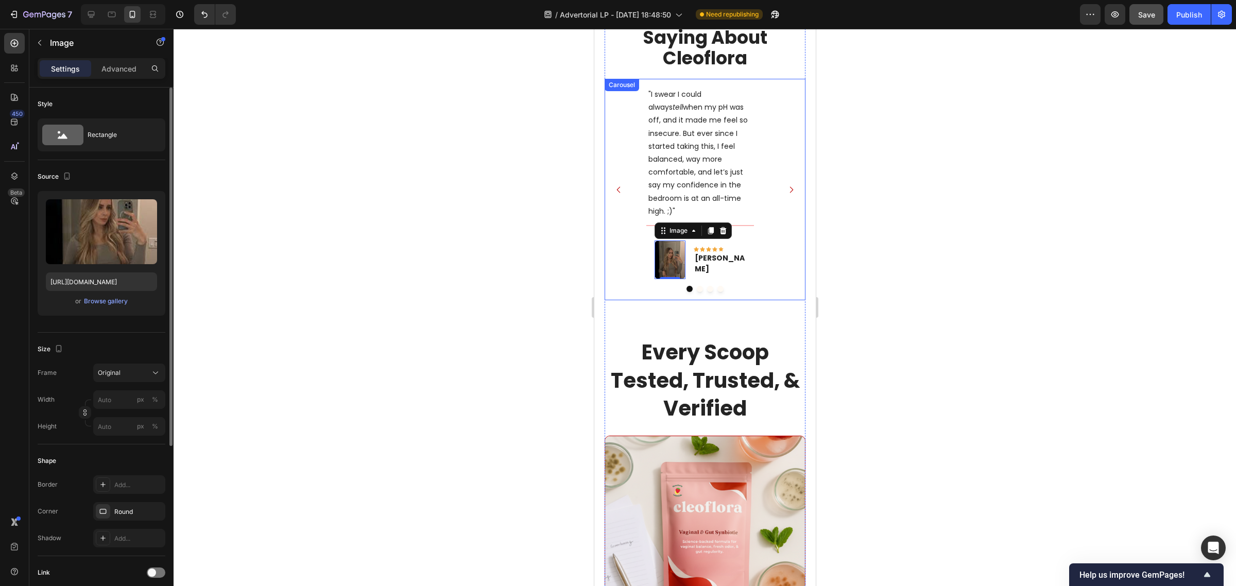
click at [779, 177] on button "Carousel Next Arrow" at bounding box center [790, 189] width 25 height 25
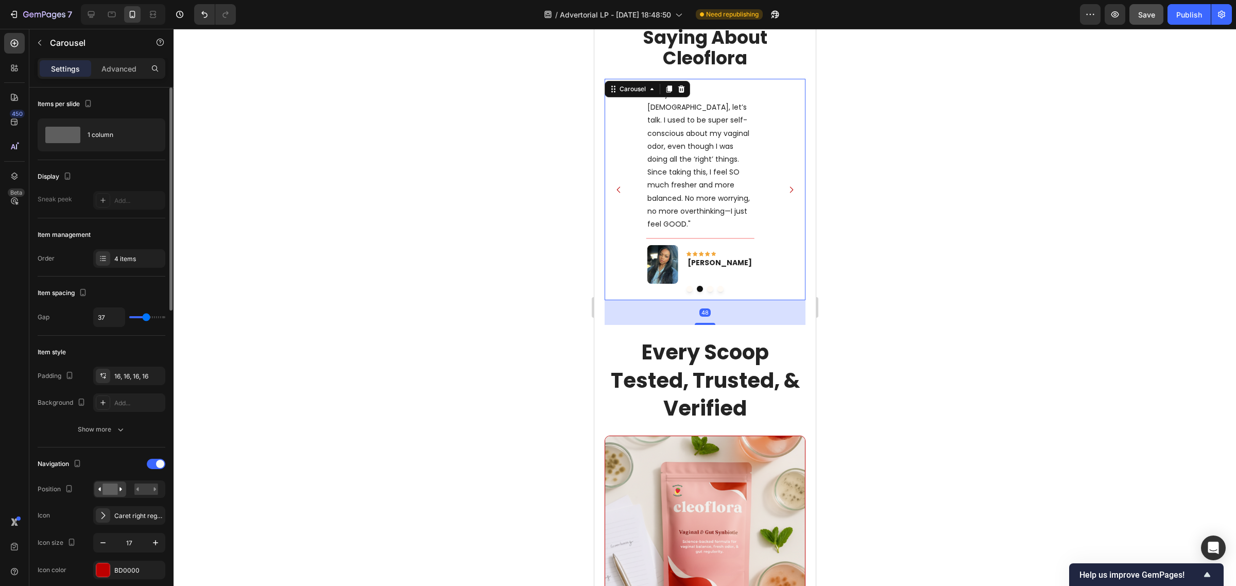
click at [779, 177] on button "Carousel Next Arrow" at bounding box center [790, 189] width 25 height 25
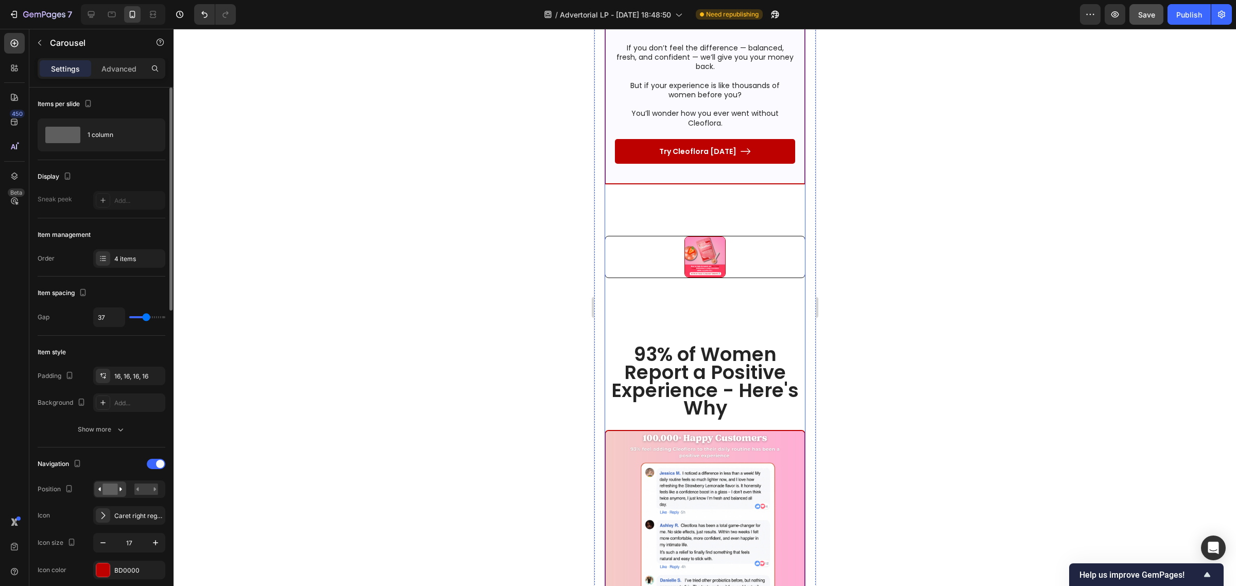
scroll to position [6887, 0]
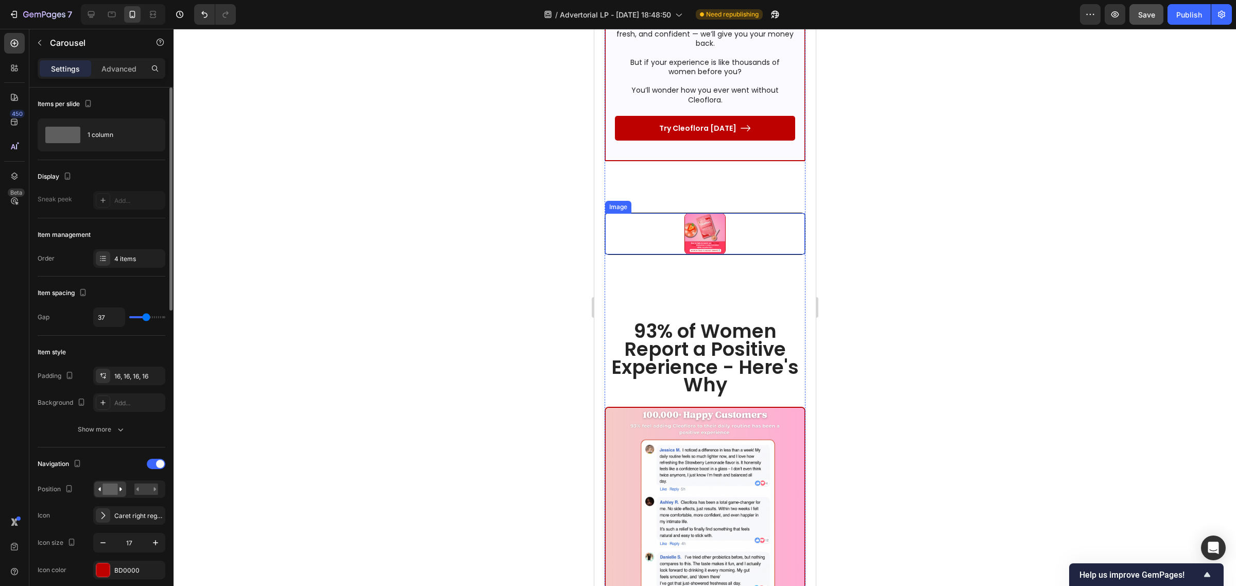
click at [684, 213] on img at bounding box center [704, 233] width 41 height 41
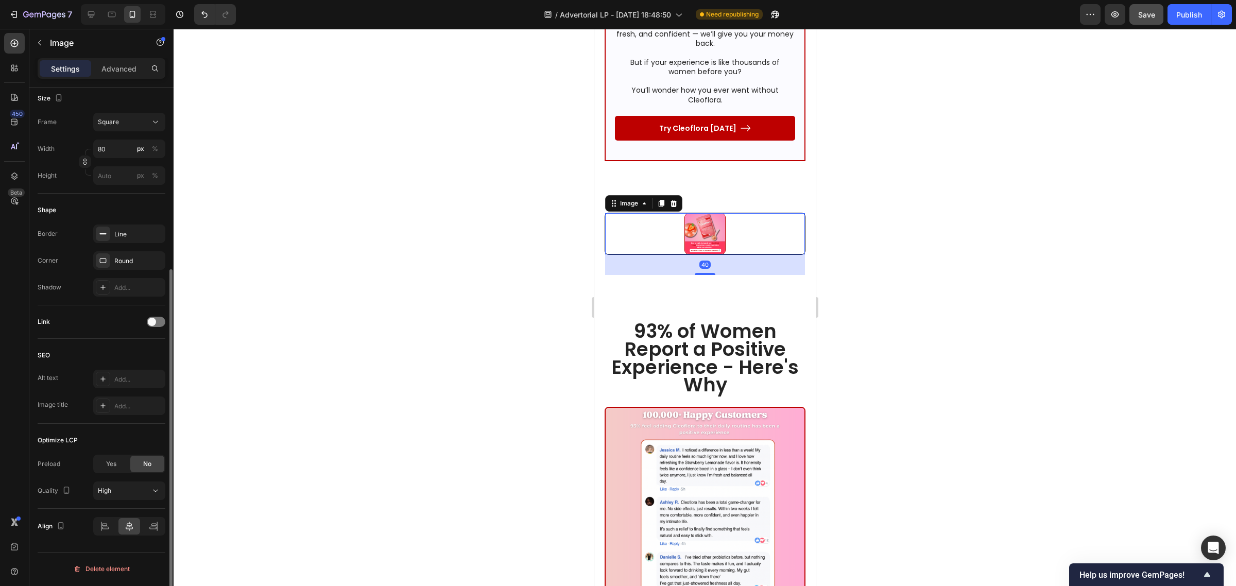
scroll to position [148, 0]
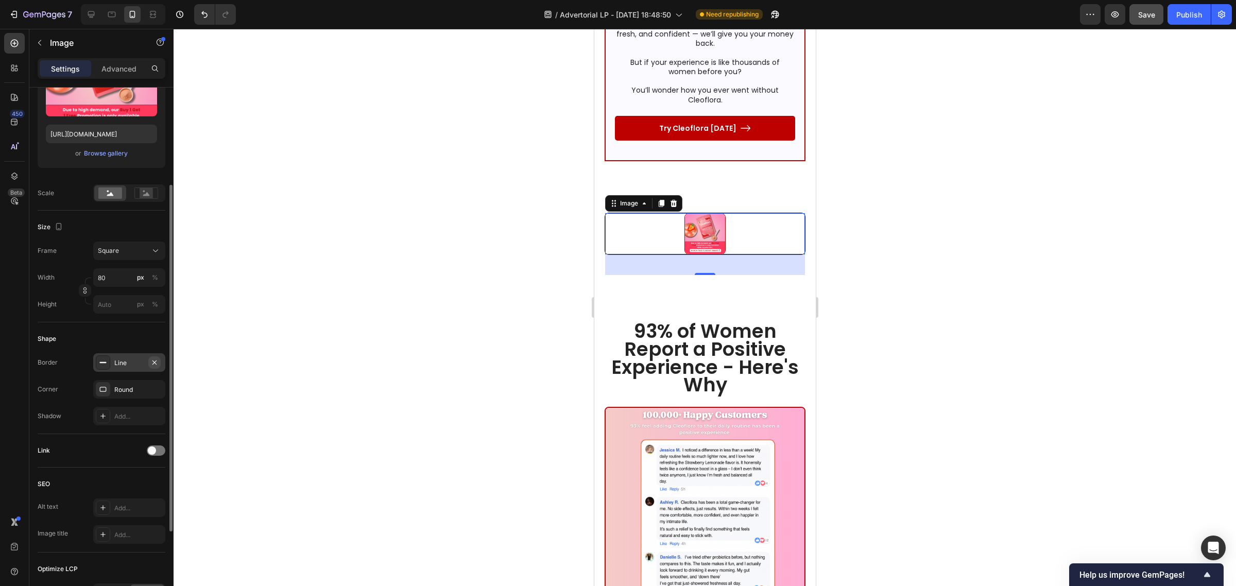
click at [156, 359] on icon "button" at bounding box center [154, 362] width 8 height 8
click at [150, 249] on icon at bounding box center [155, 251] width 10 height 10
click at [125, 331] on div "Original" at bounding box center [127, 334] width 60 height 9
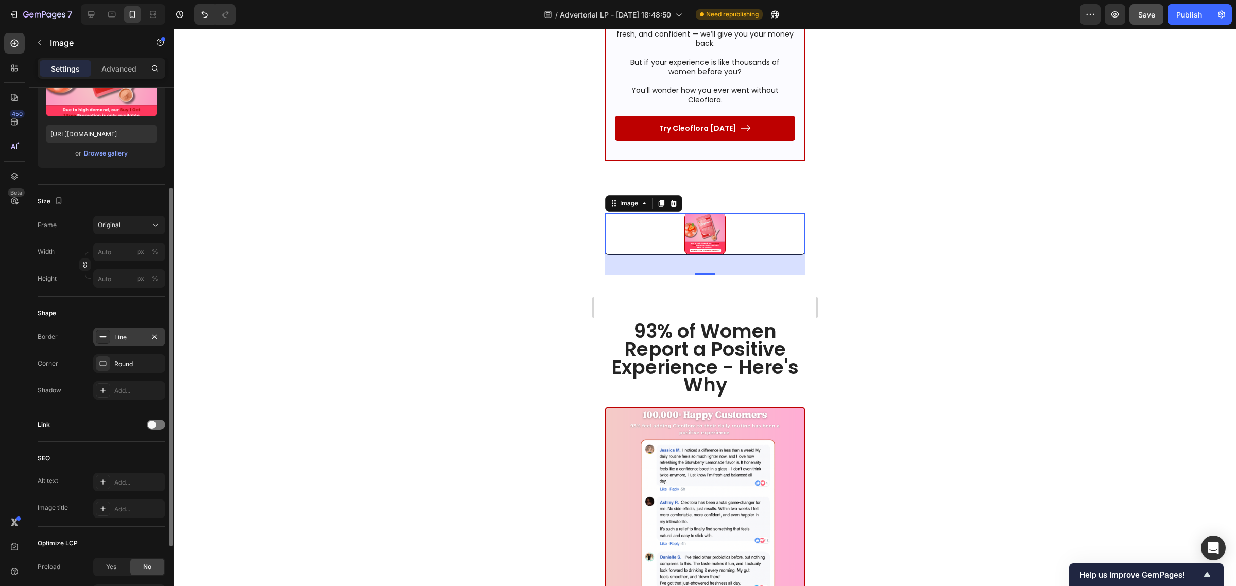
click at [356, 171] on div at bounding box center [705, 307] width 1062 height 557
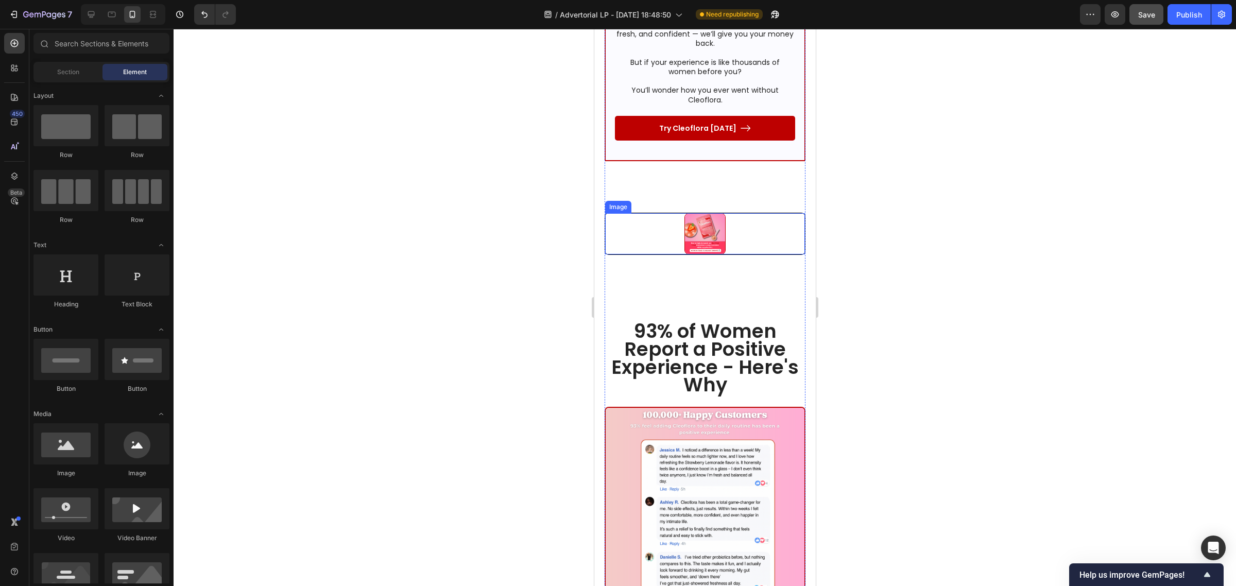
click at [610, 213] on div at bounding box center [705, 233] width 200 height 41
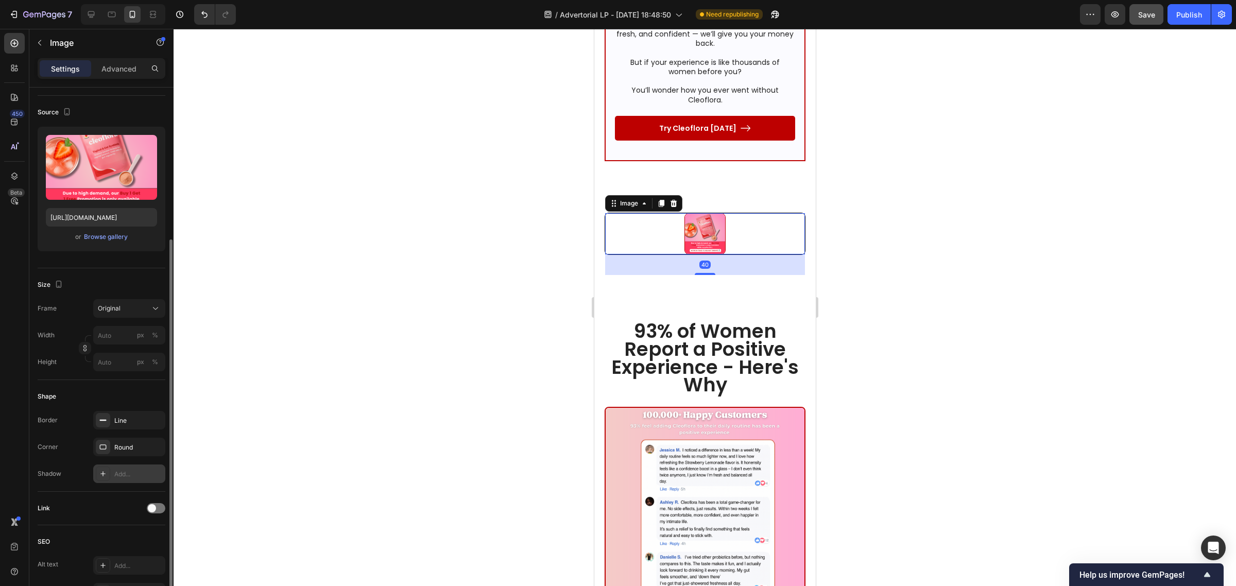
scroll to position [129, 0]
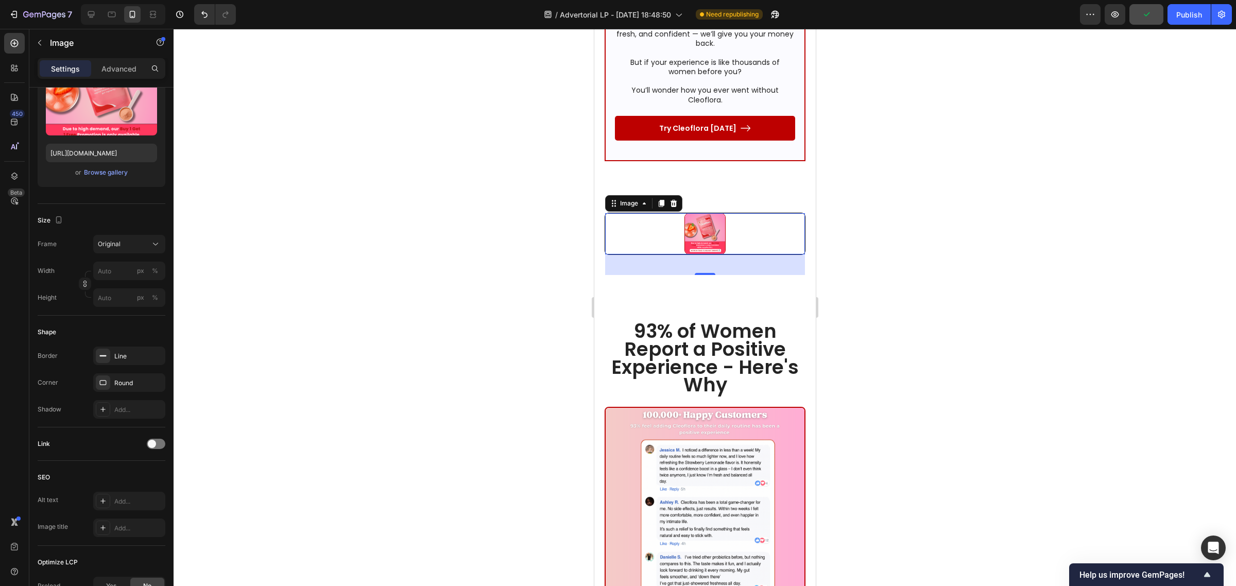
click at [516, 152] on div at bounding box center [705, 307] width 1062 height 557
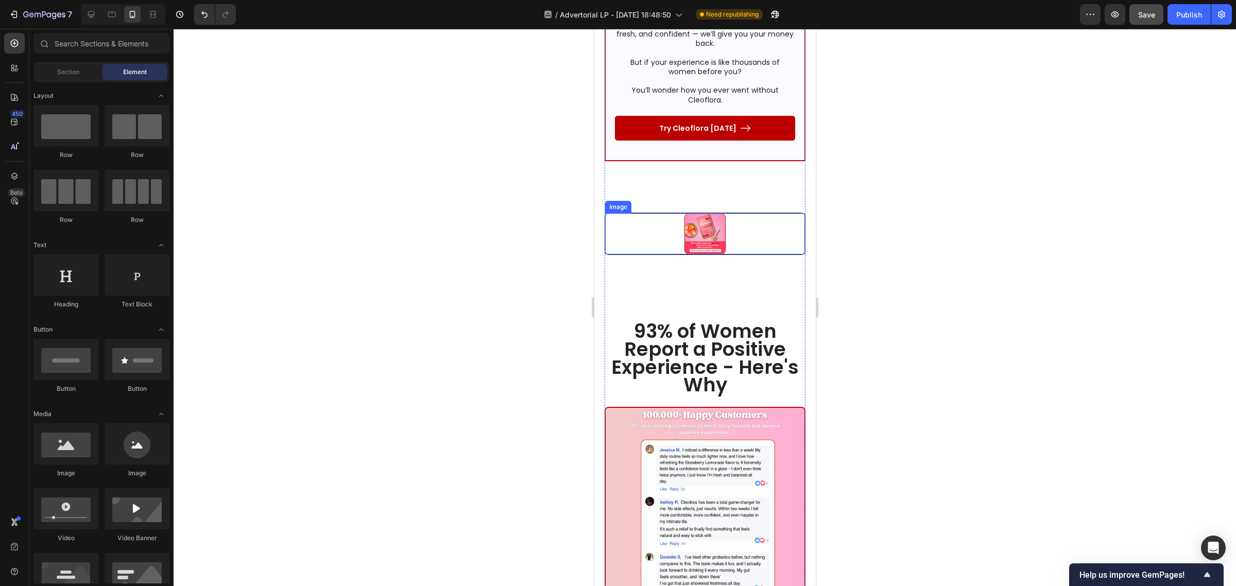
click at [704, 213] on img at bounding box center [704, 233] width 41 height 41
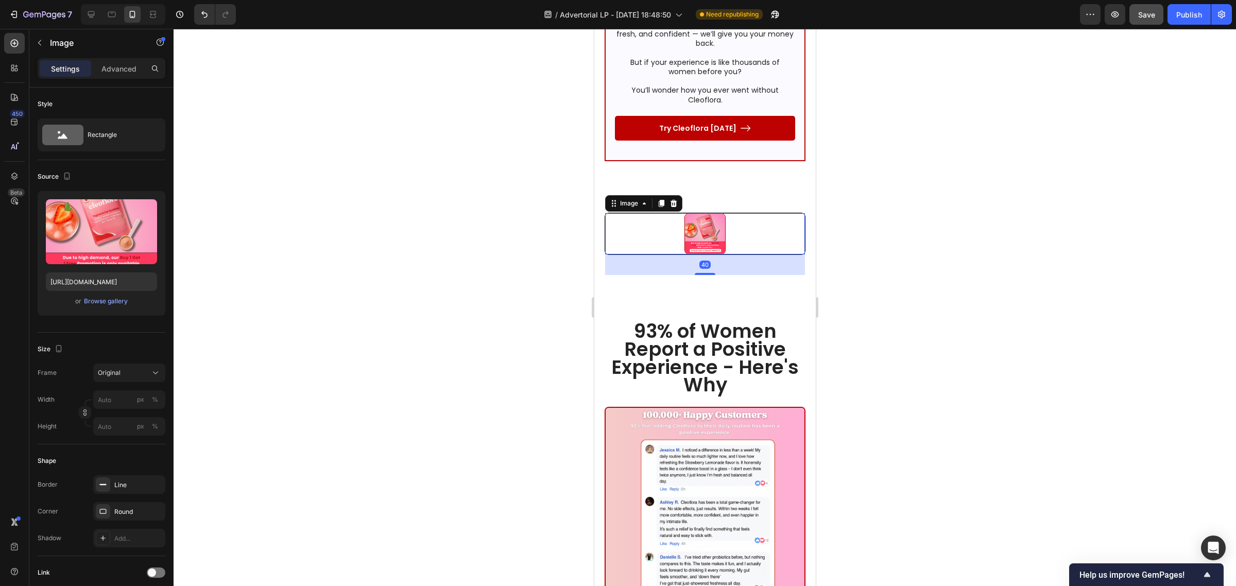
click at [662, 200] on icon at bounding box center [661, 203] width 6 height 7
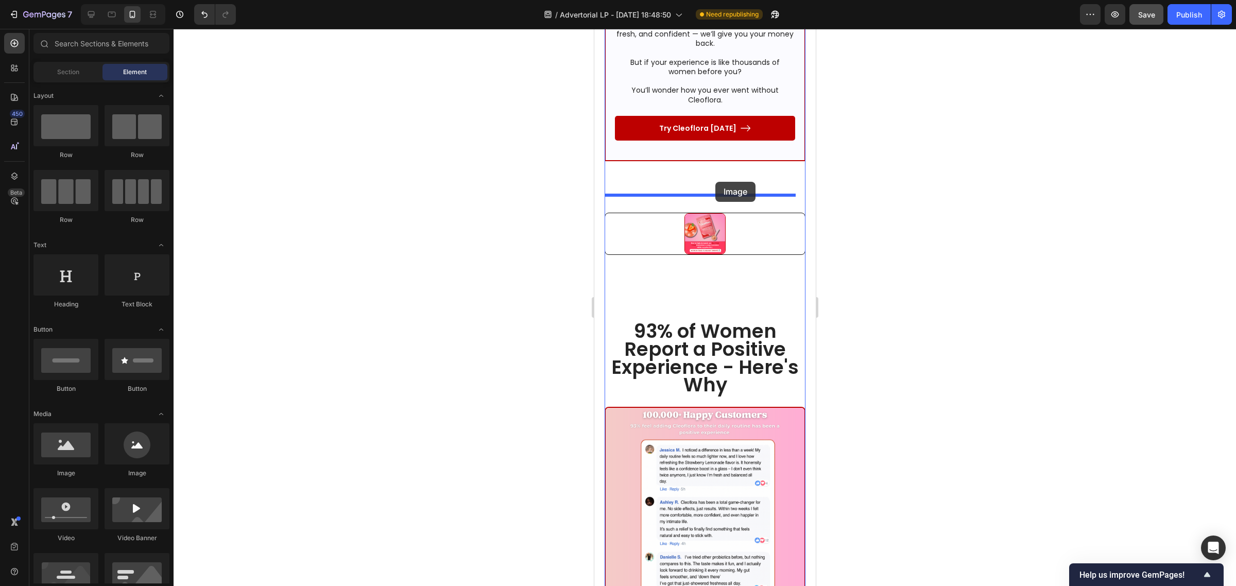
drag, startPoint x: 666, startPoint y: 464, endPoint x: 715, endPoint y: 182, distance: 286.9
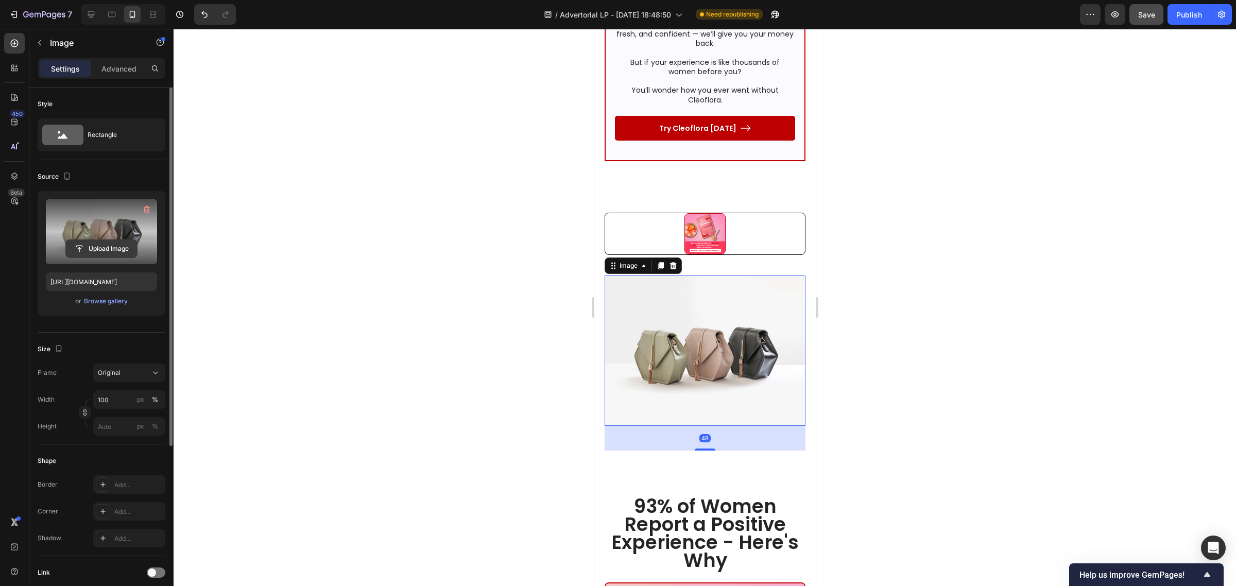
click at [101, 249] on input "file" at bounding box center [101, 249] width 71 height 18
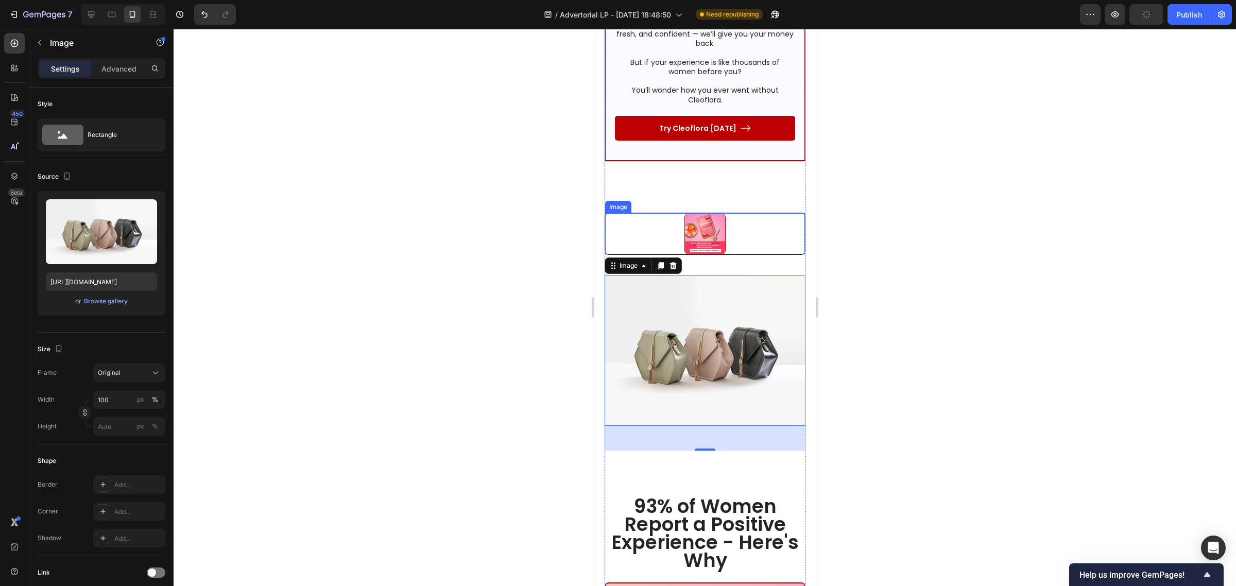
click at [692, 213] on img at bounding box center [704, 233] width 41 height 41
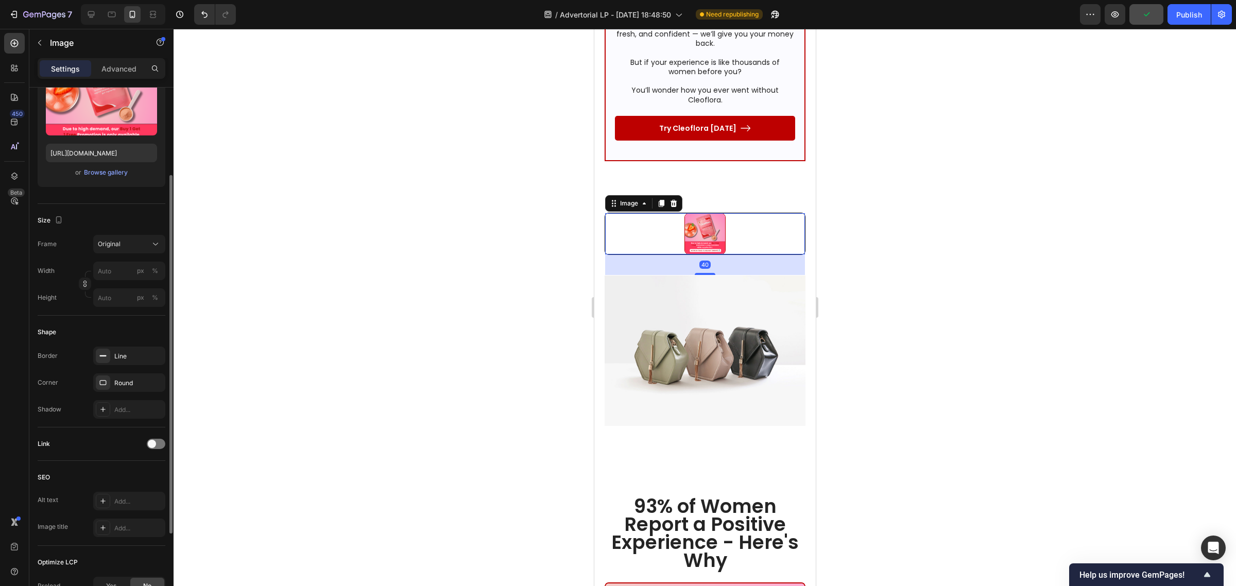
click at [658, 213] on div at bounding box center [705, 233] width 200 height 41
click at [117, 249] on span "Original" at bounding box center [109, 243] width 23 height 9
click at [124, 269] on div "Square" at bounding box center [127, 269] width 60 height 10
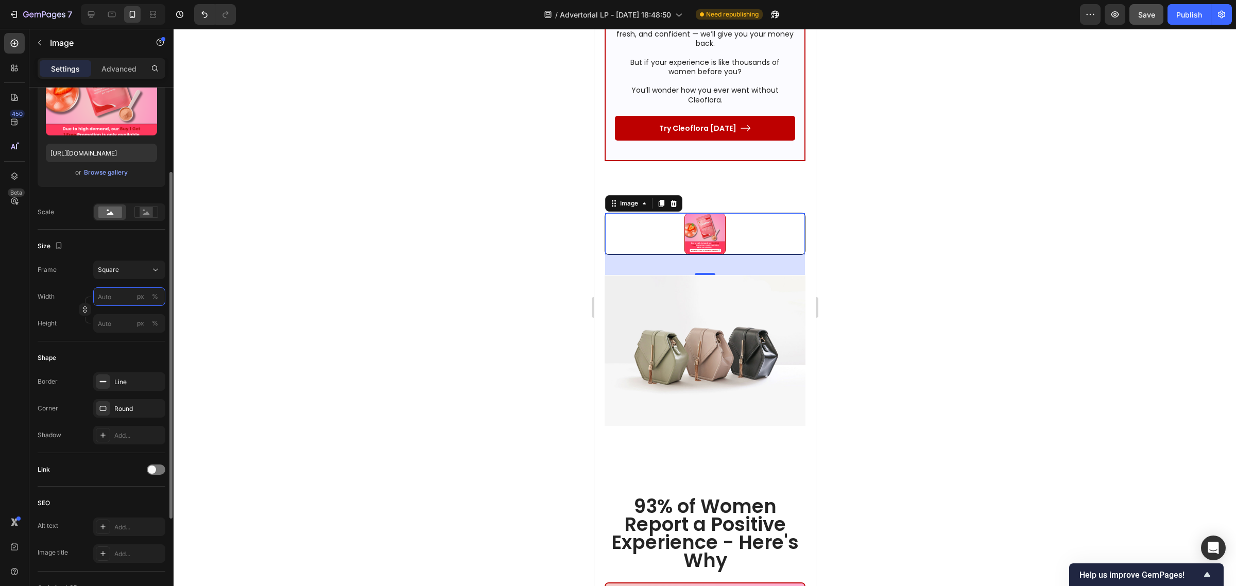
click at [127, 300] on input "px %" at bounding box center [129, 296] width 72 height 19
type input "8"
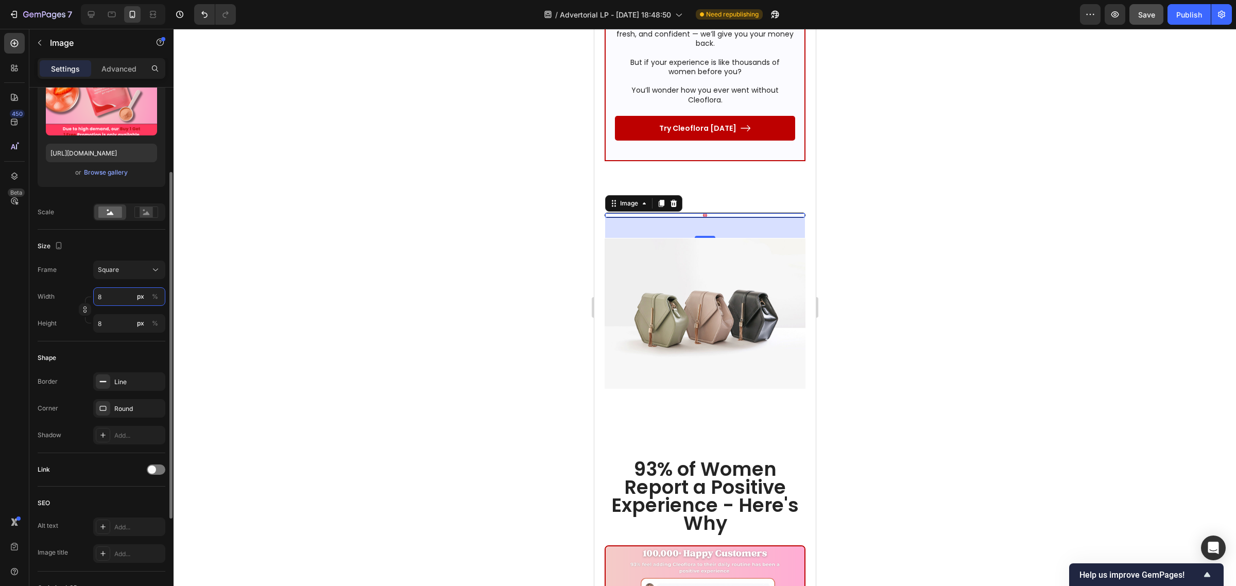
type input "80"
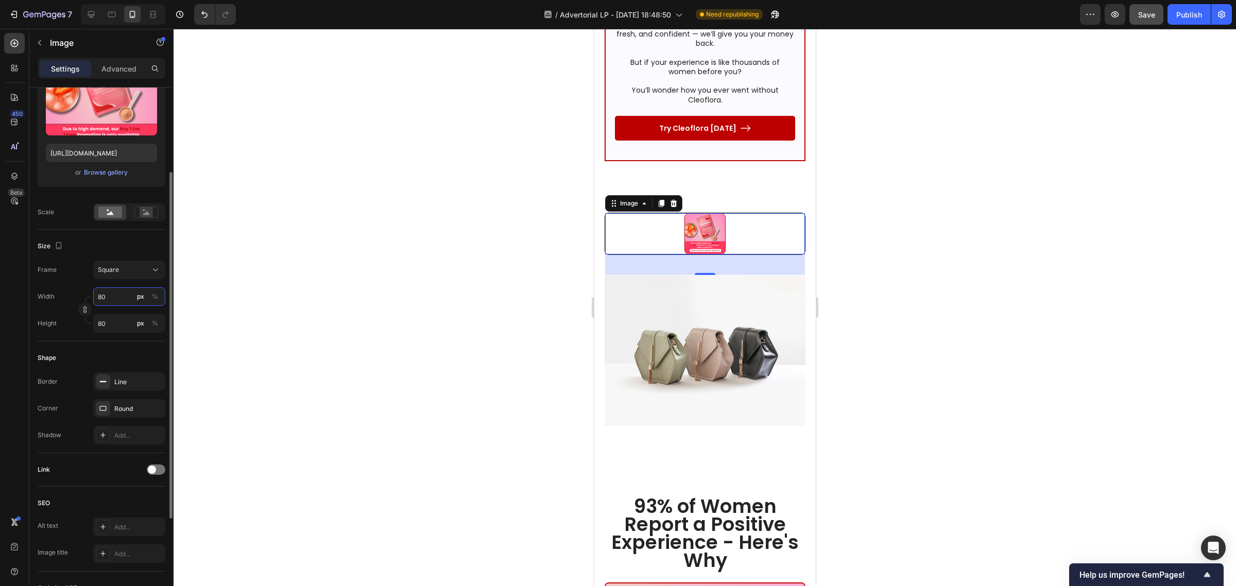
type input "800"
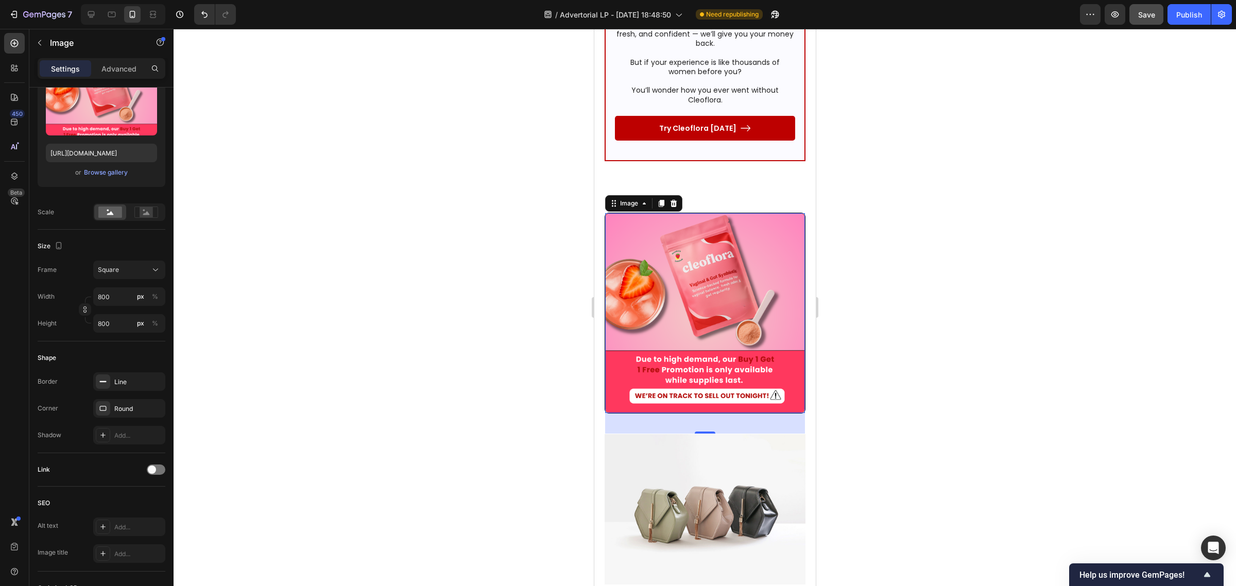
click at [451, 307] on div at bounding box center [705, 307] width 1062 height 557
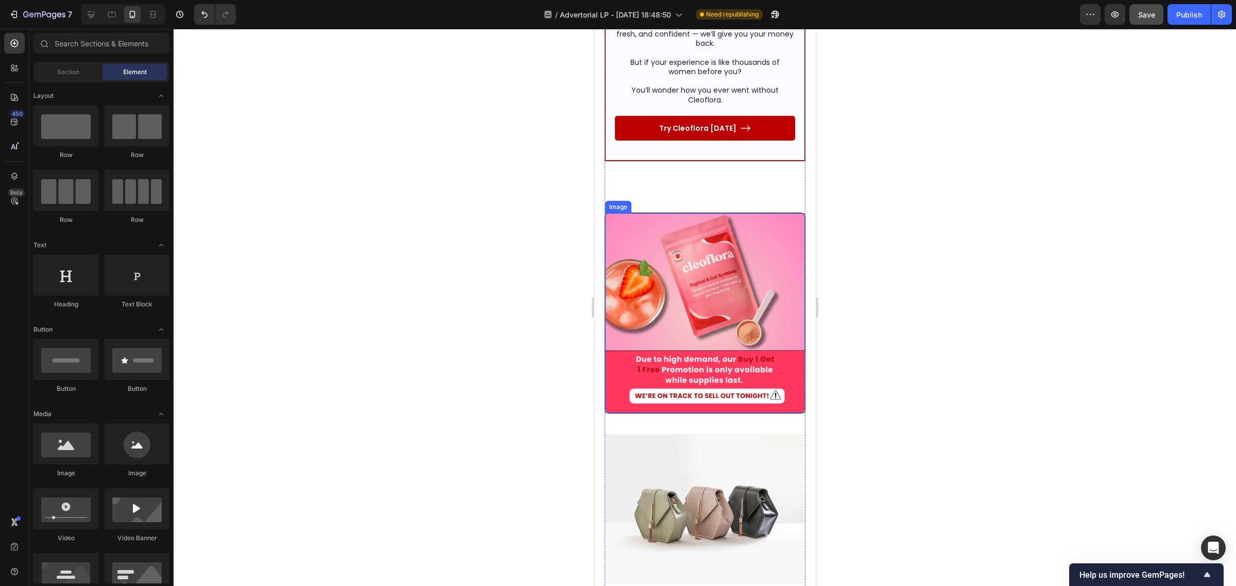
click at [629, 298] on img at bounding box center [705, 313] width 200 height 200
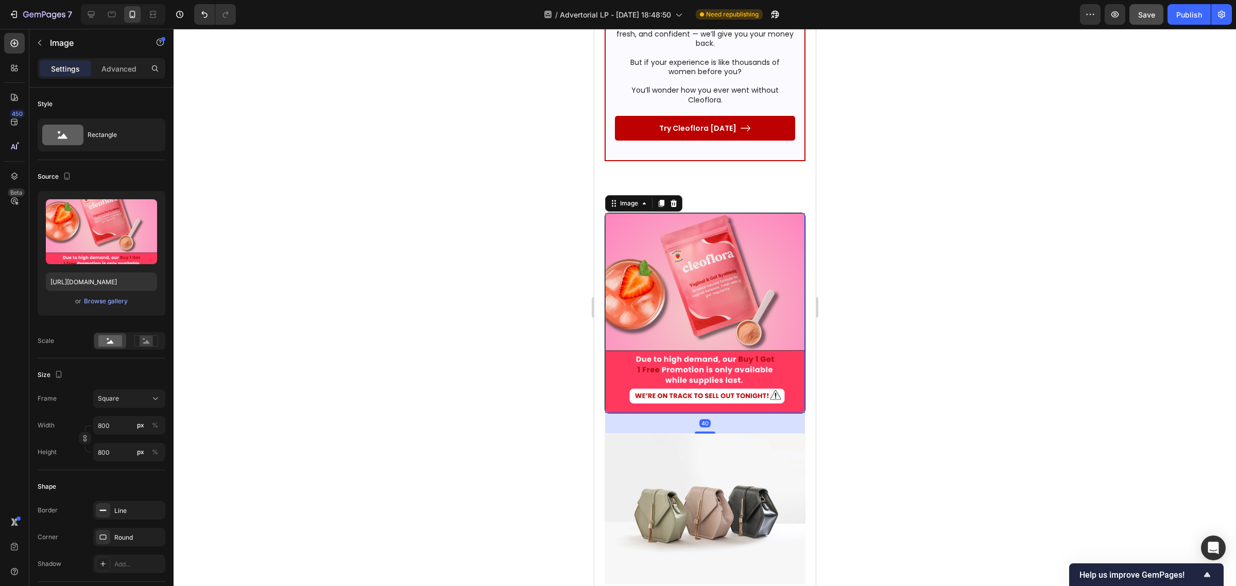
click at [629, 298] on img at bounding box center [705, 313] width 200 height 200
click at [422, 282] on div at bounding box center [705, 307] width 1062 height 557
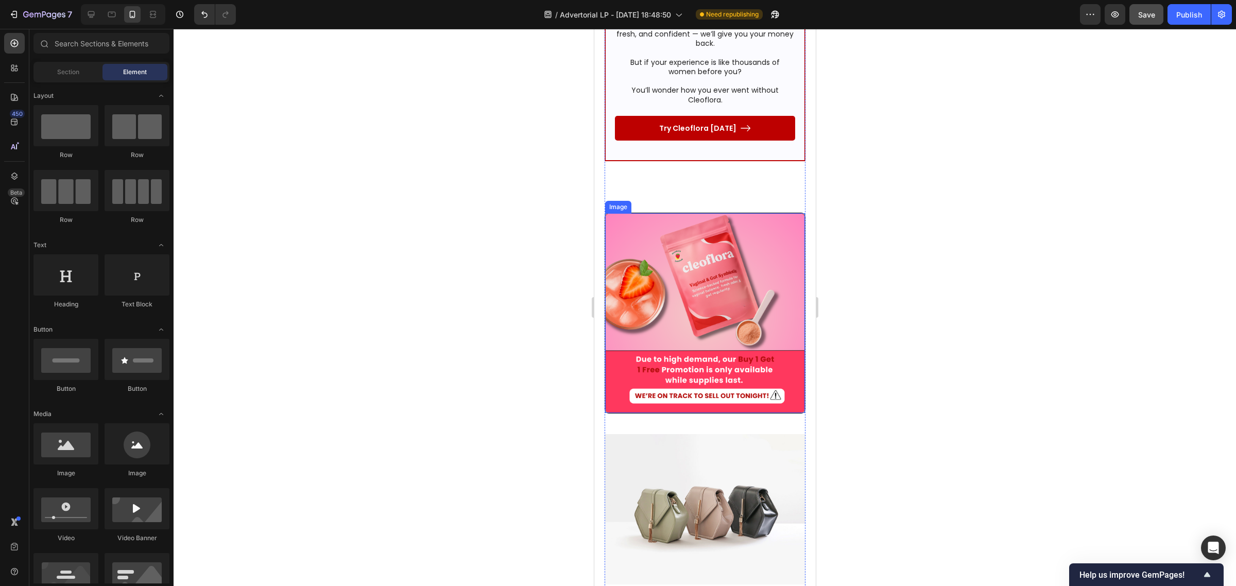
click at [664, 238] on img at bounding box center [705, 313] width 200 height 200
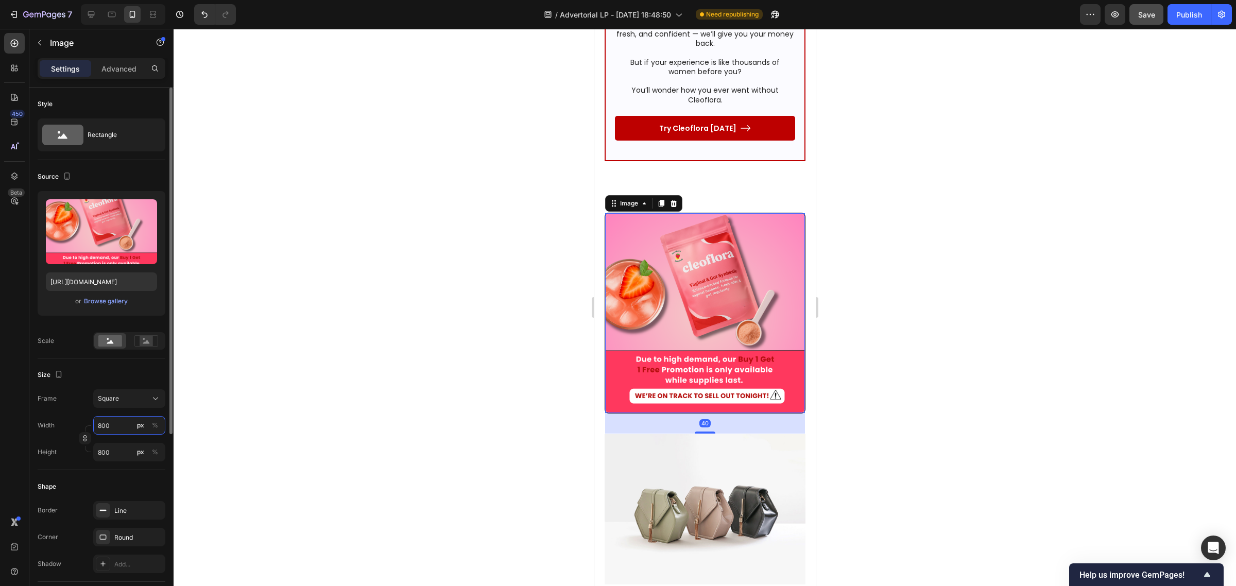
click at [121, 421] on input "800" at bounding box center [129, 425] width 72 height 19
type input "9"
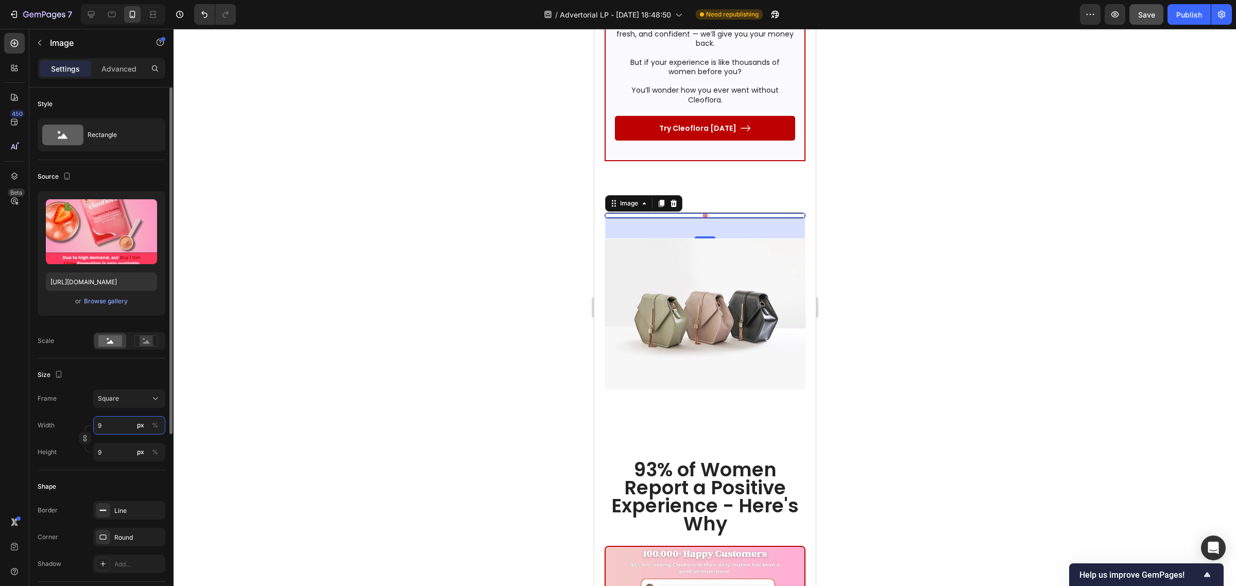
type input "90"
type input "900"
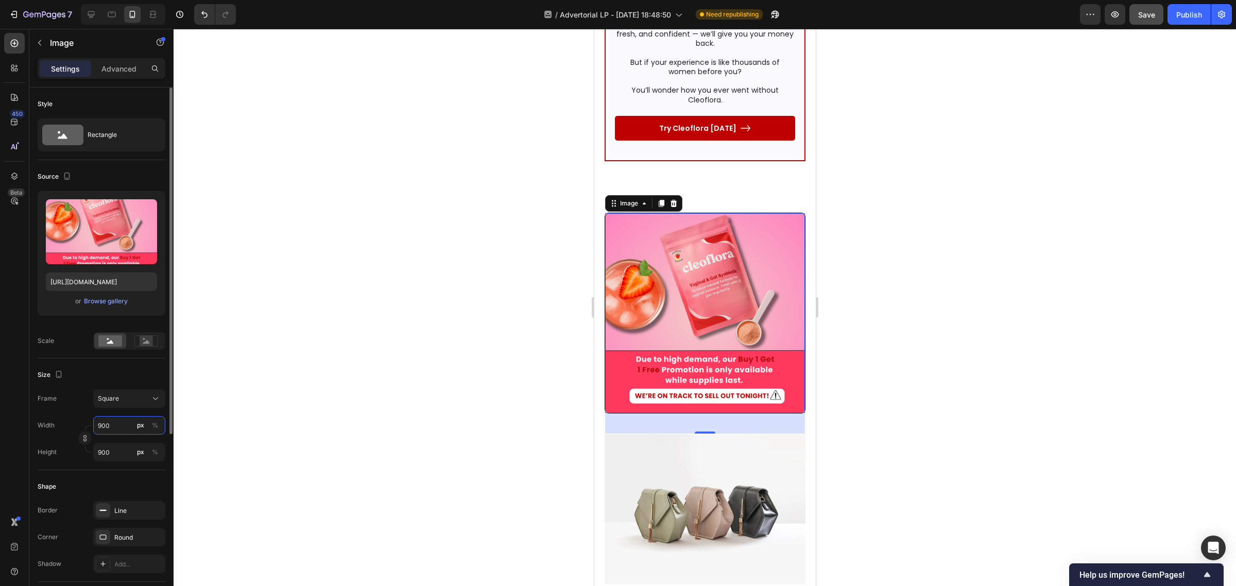
click at [121, 421] on input "900" at bounding box center [129, 425] width 72 height 19
type input "1"
type input "11"
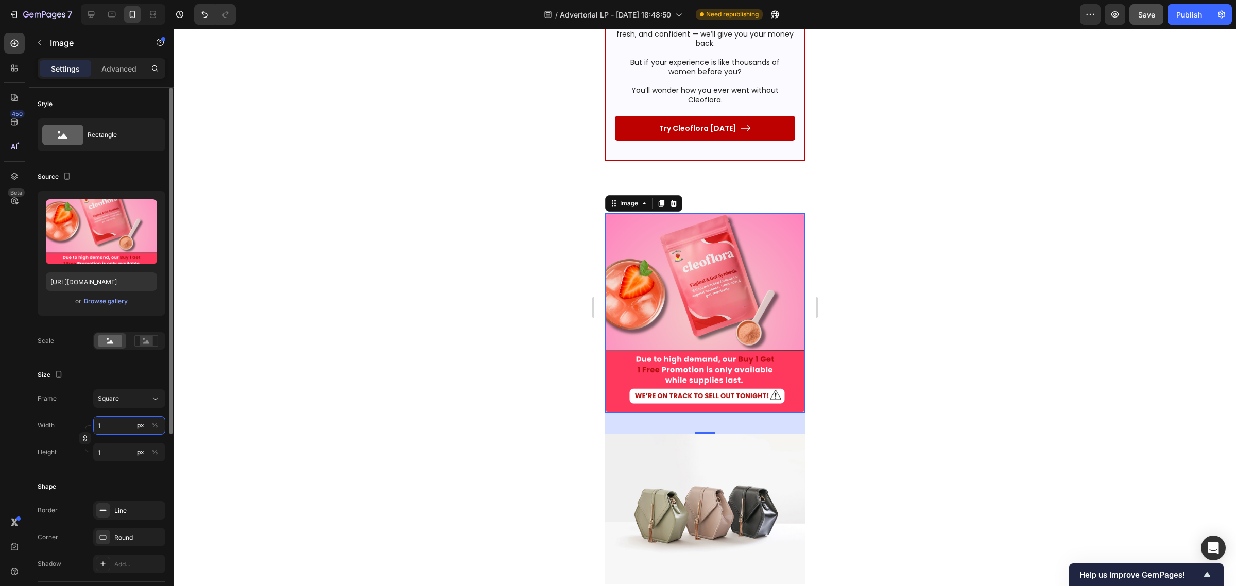
type input "11"
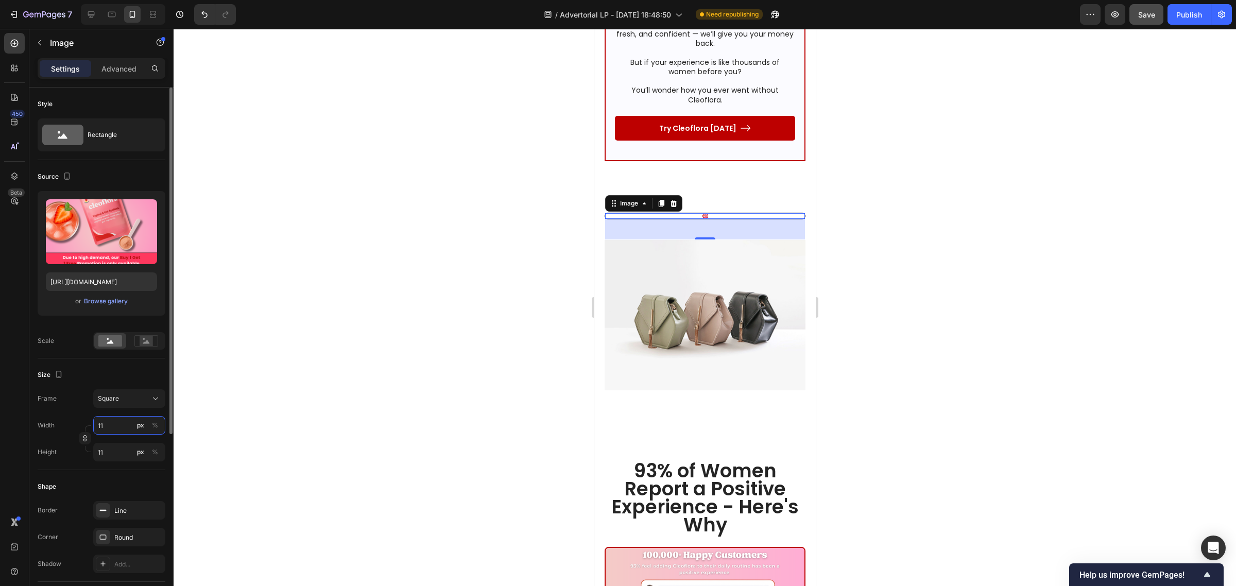
type input "110"
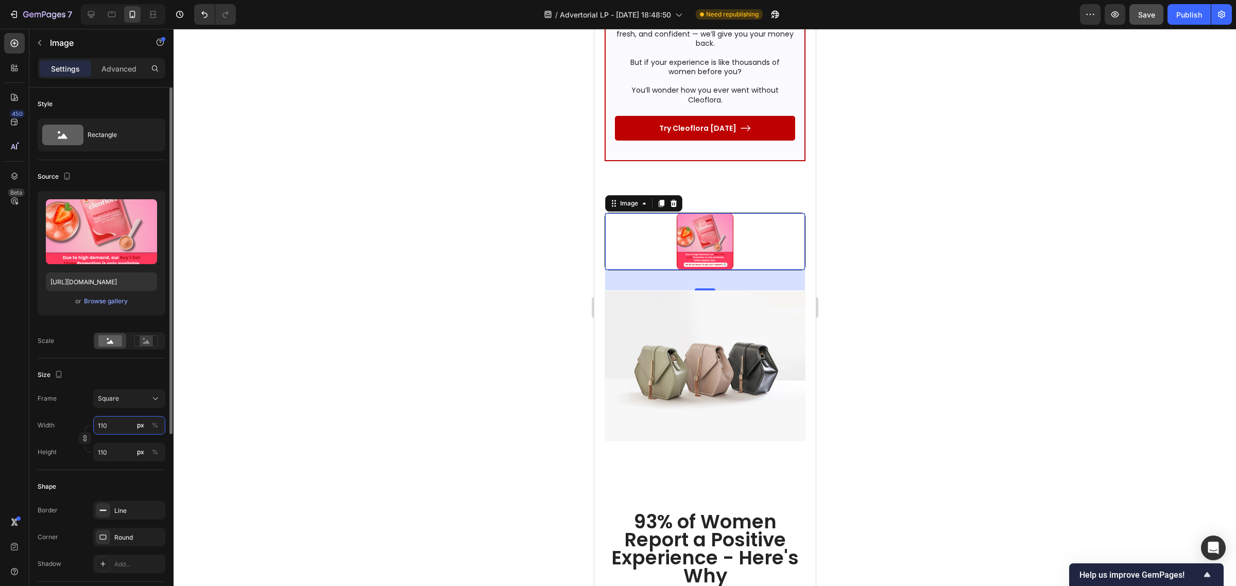
type input "1100"
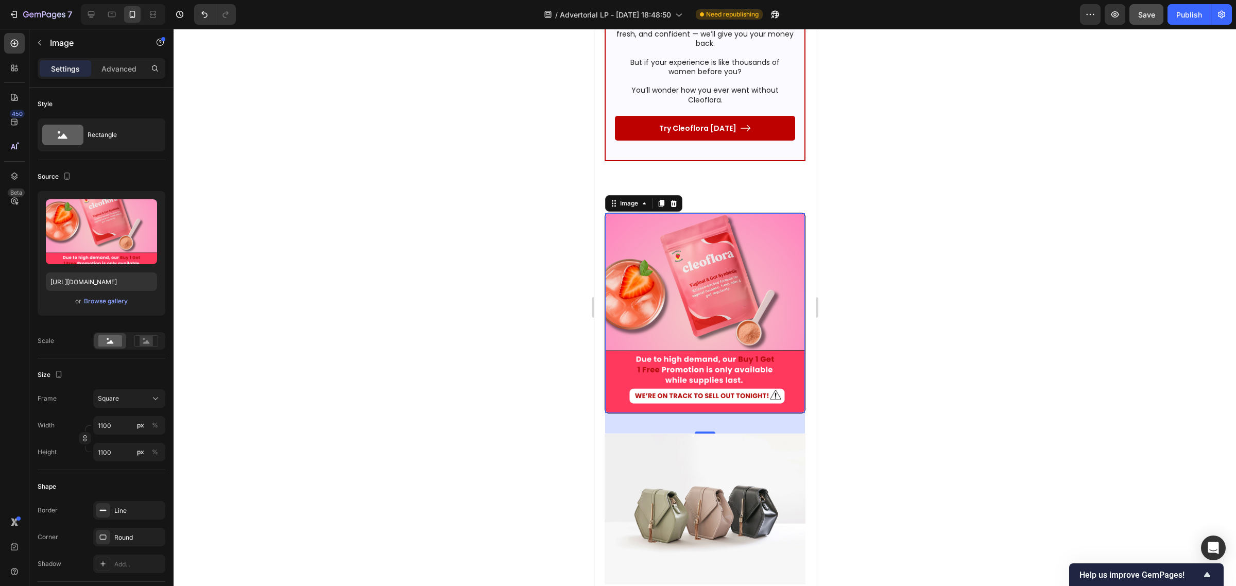
click at [250, 455] on div at bounding box center [705, 307] width 1062 height 557
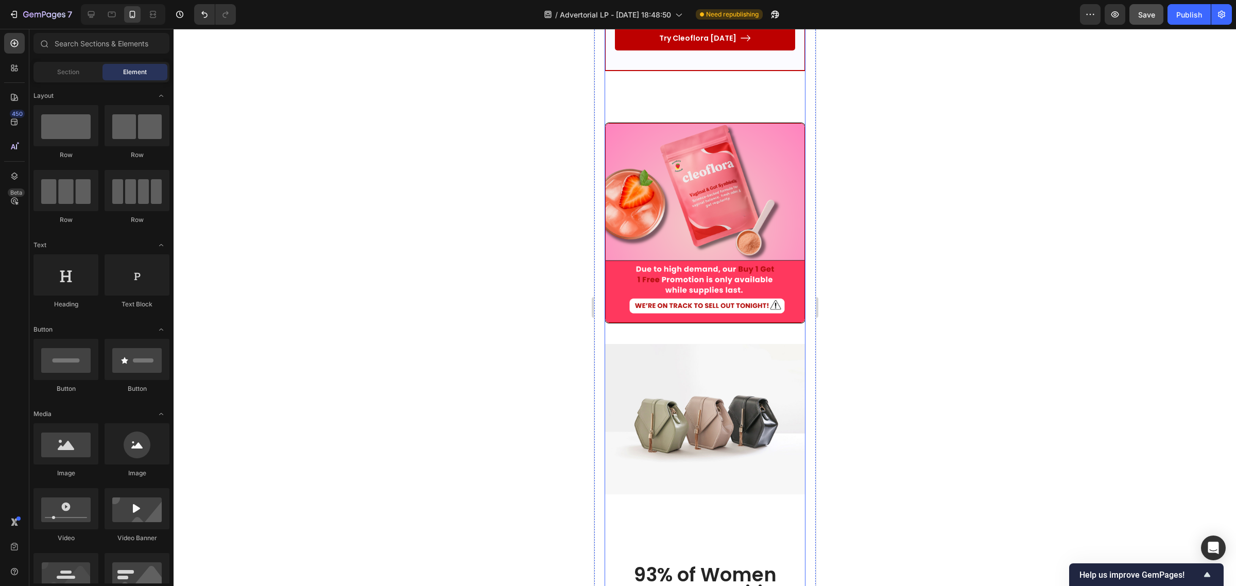
scroll to position [7080, 0]
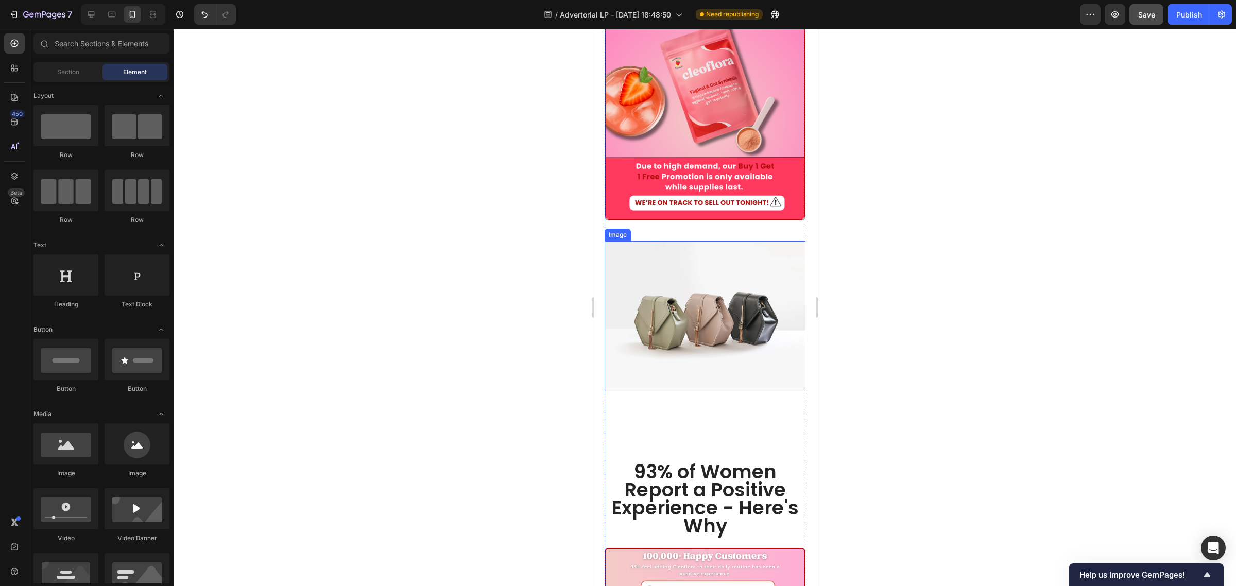
click at [672, 241] on img at bounding box center [704, 316] width 201 height 151
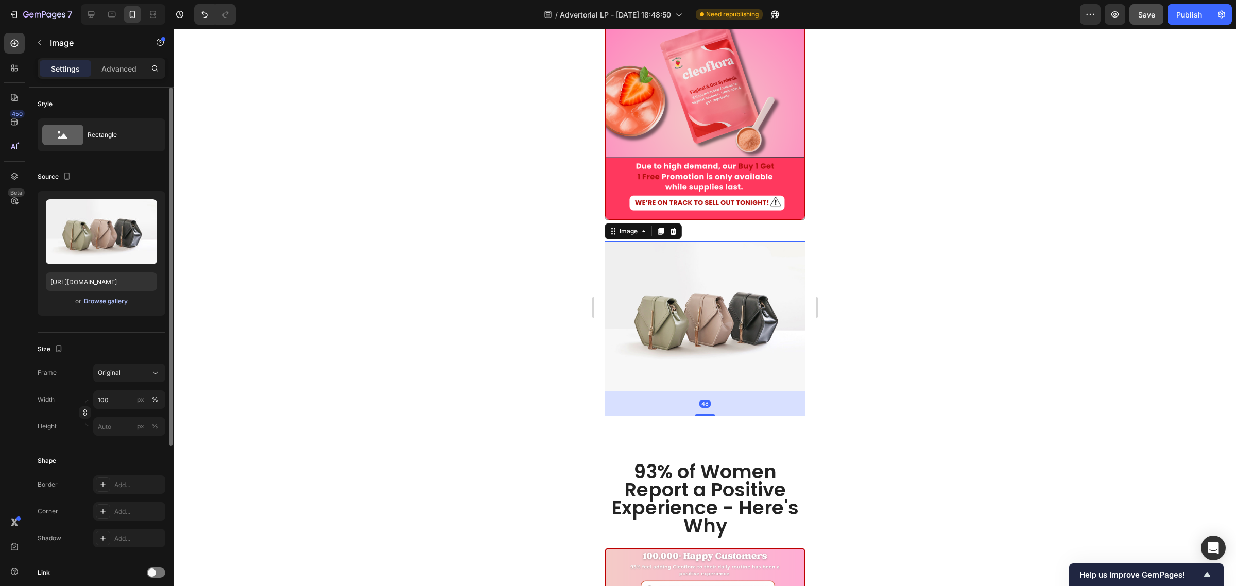
click at [114, 304] on div "Browse gallery" at bounding box center [106, 301] width 44 height 9
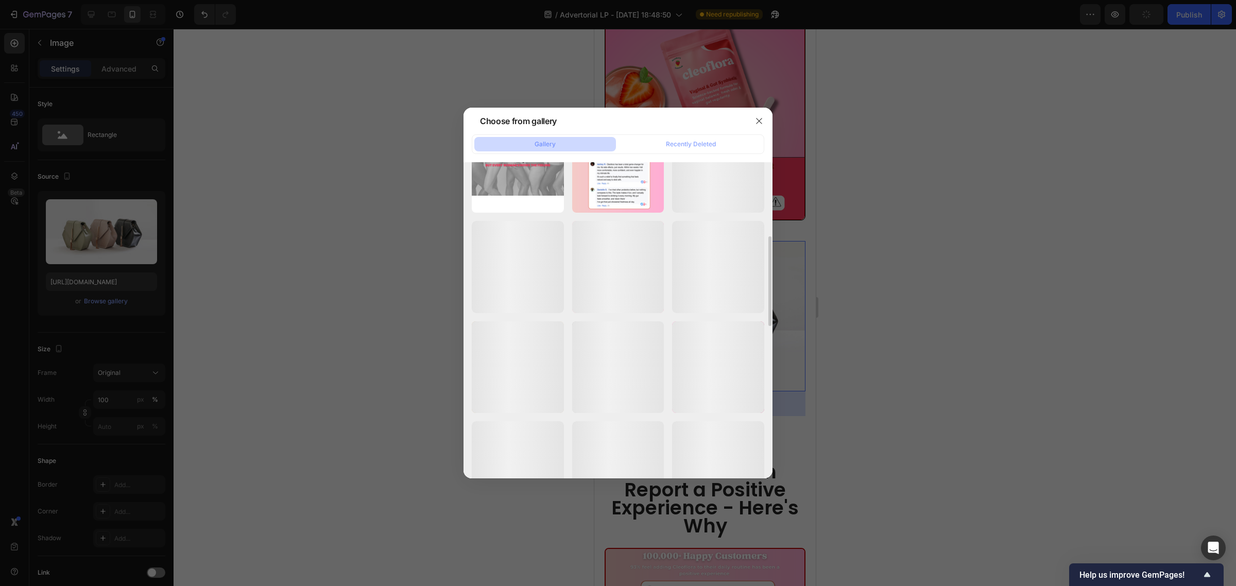
scroll to position [358, 0]
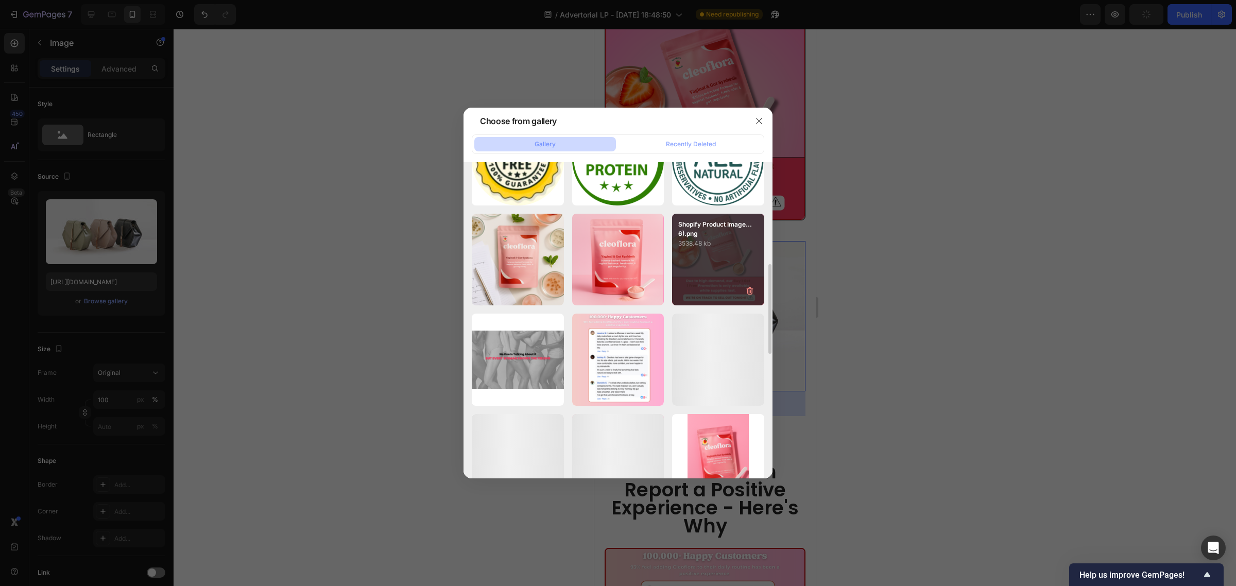
click at [698, 257] on div "Shopify Product Image...6).png 3538.48 kb" at bounding box center [718, 260] width 92 height 92
type input "https://cdn.shopify.com/s/files/1/0619/4610/1869/files/gempages_557185986245690…"
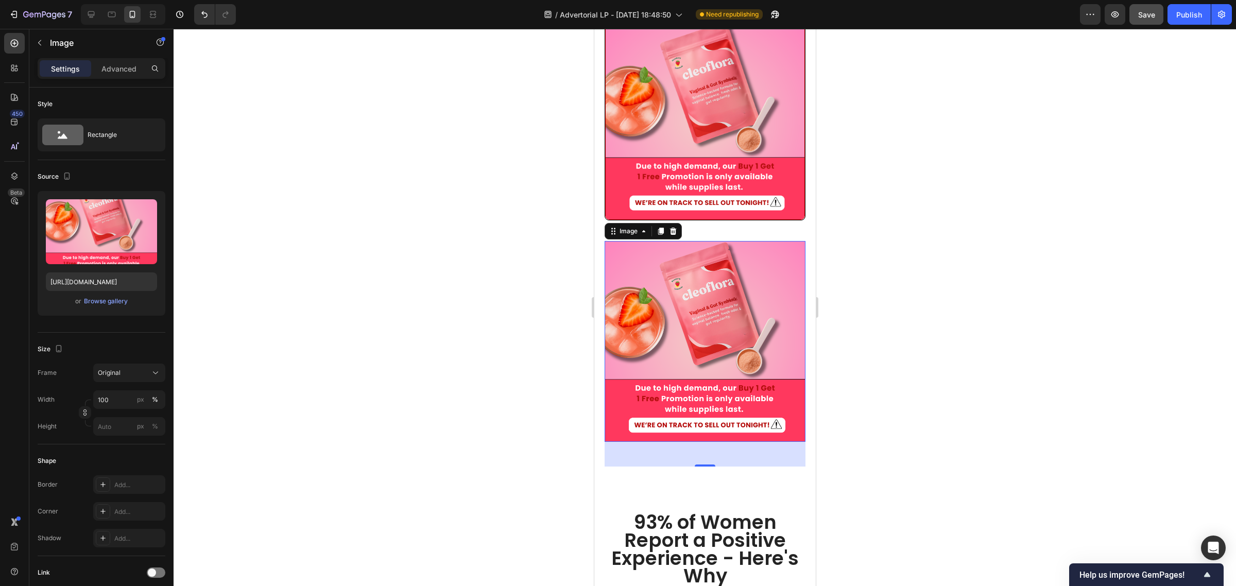
click at [917, 271] on div at bounding box center [705, 307] width 1062 height 557
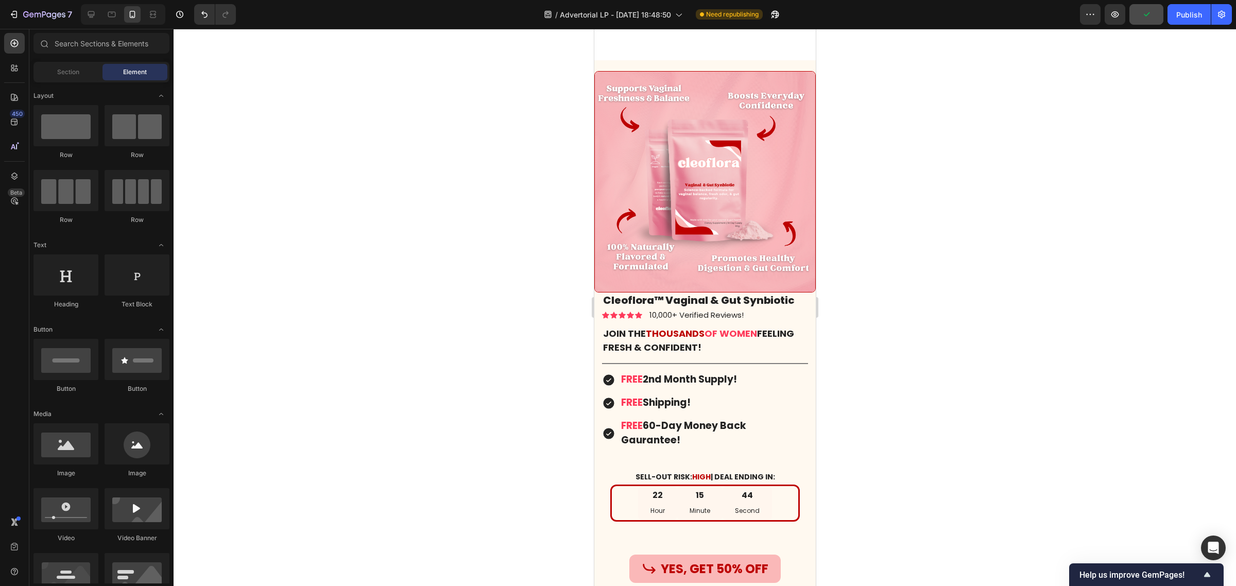
scroll to position [7917, 0]
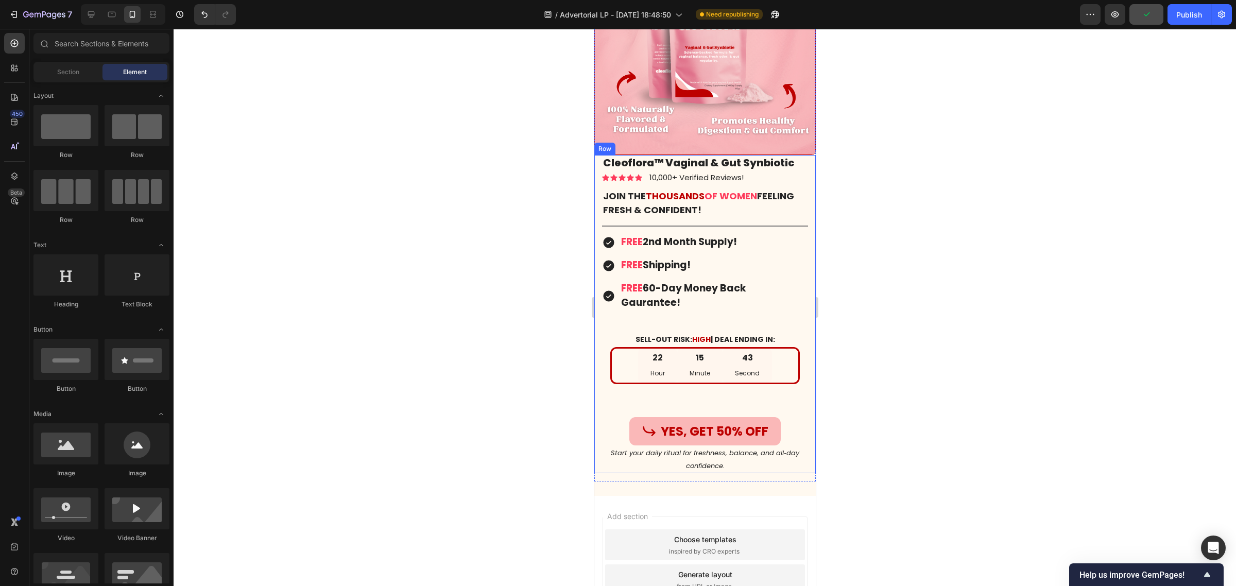
click at [599, 390] on div "Cleoflora™ Vaginal & Gut Synbiotic Product Title Icon Icon Icon Icon Icon Icon …" at bounding box center [704, 314] width 221 height 319
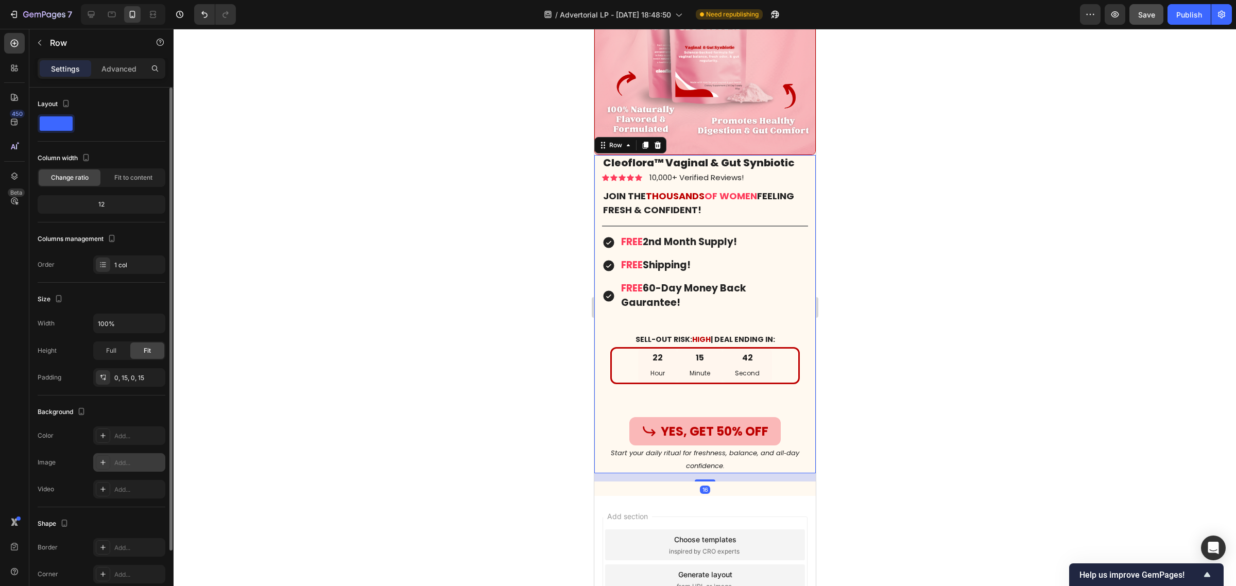
scroll to position [76, 0]
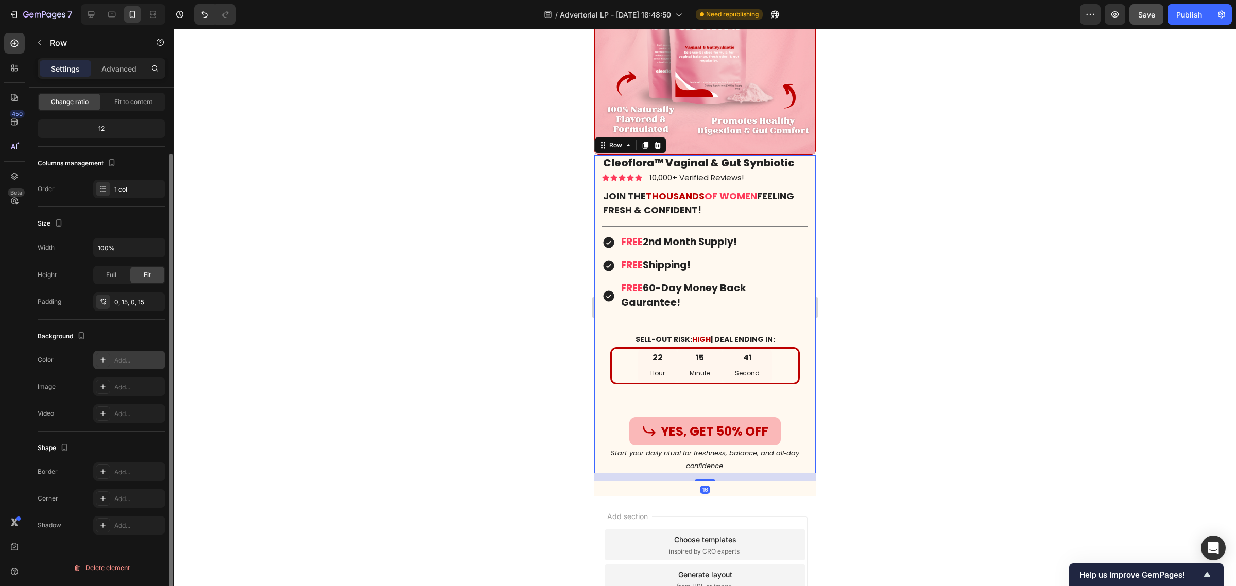
click at [122, 363] on div "Add..." at bounding box center [138, 360] width 48 height 9
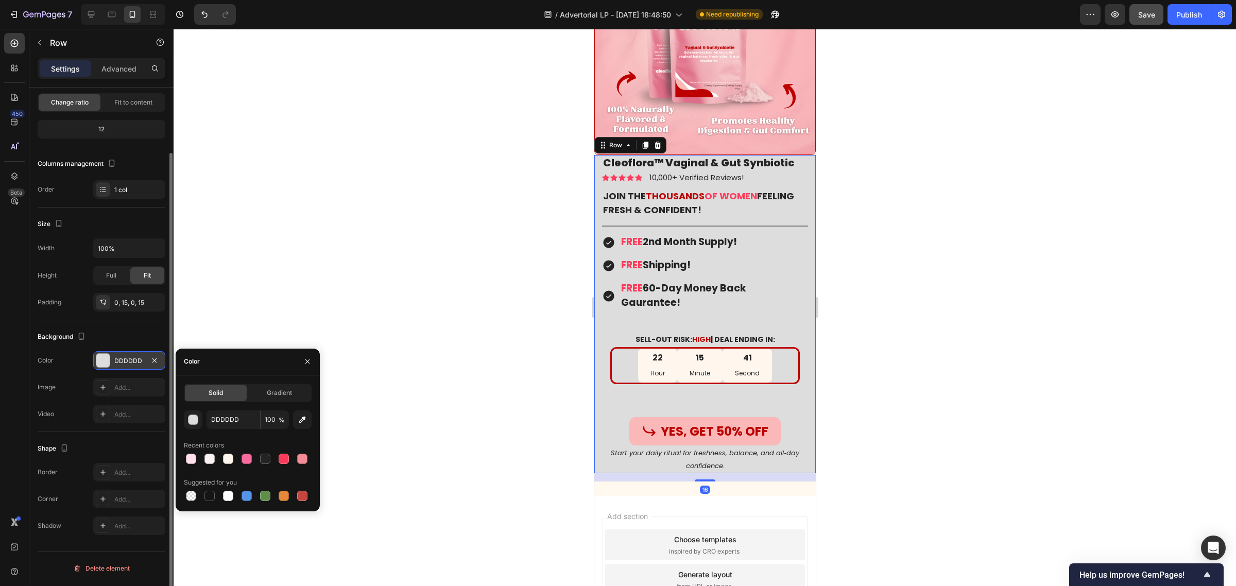
scroll to position [75, 0]
click at [225, 492] on div at bounding box center [228, 496] width 10 height 10
type input "FFFFFF"
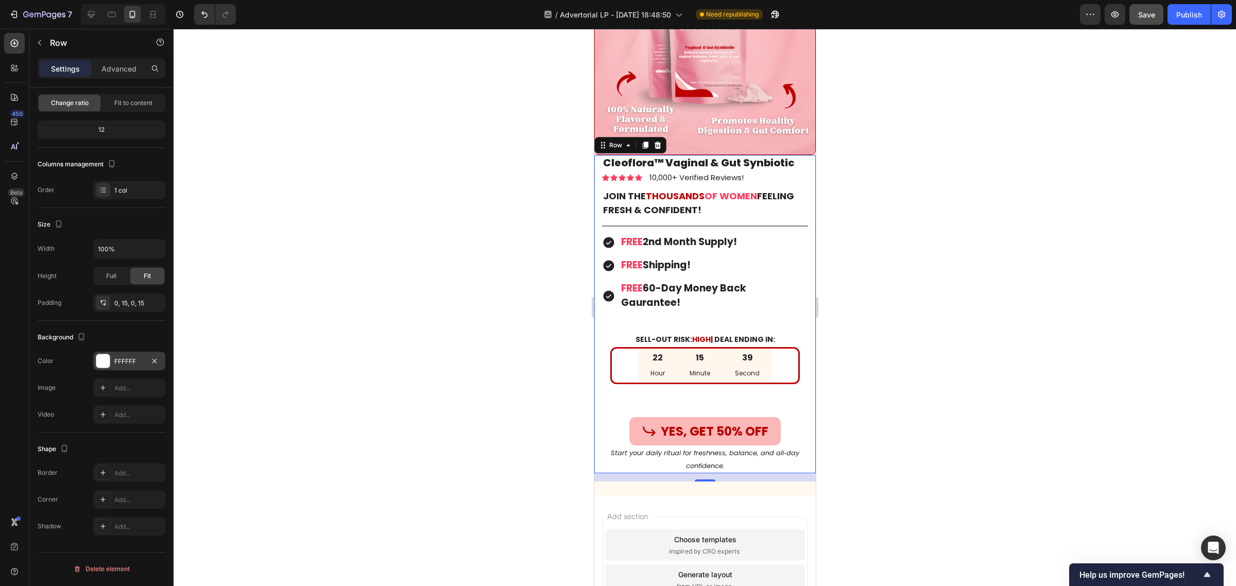
click at [502, 312] on div at bounding box center [705, 307] width 1062 height 557
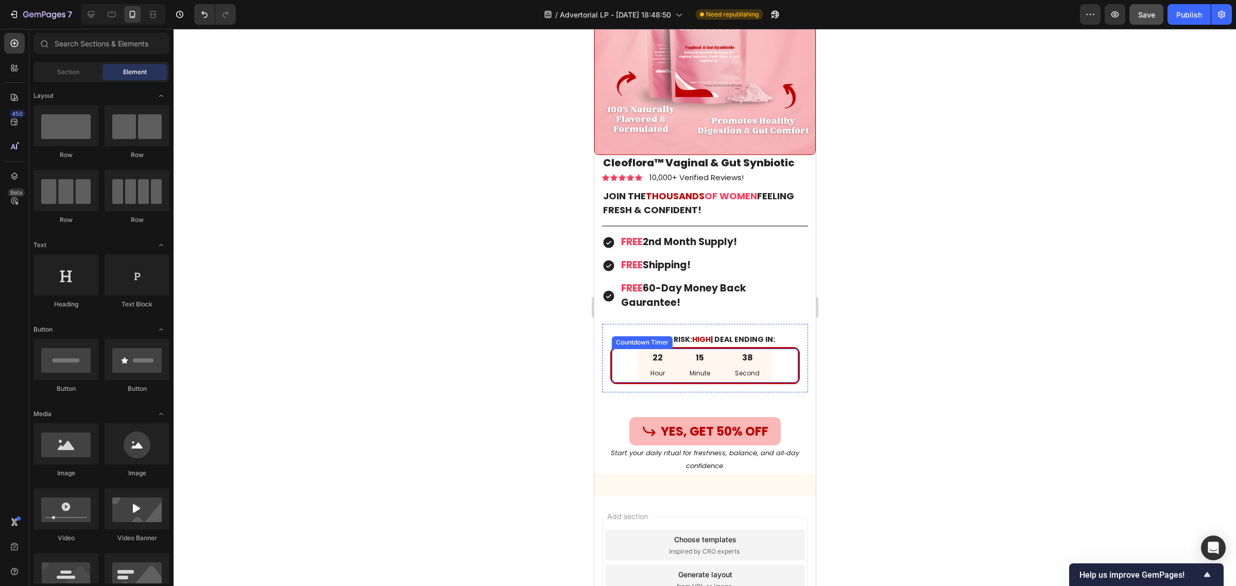
click at [666, 349] on div "22 Hour" at bounding box center [656, 366] width 39 height 34
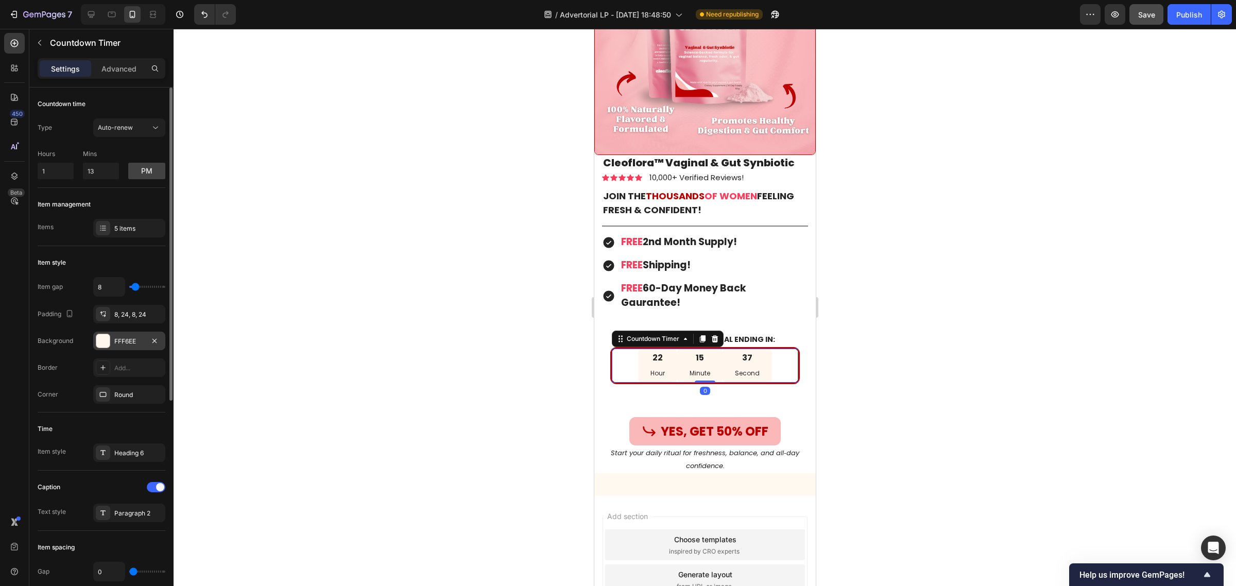
click at [125, 344] on div "FFF6EE" at bounding box center [129, 341] width 30 height 9
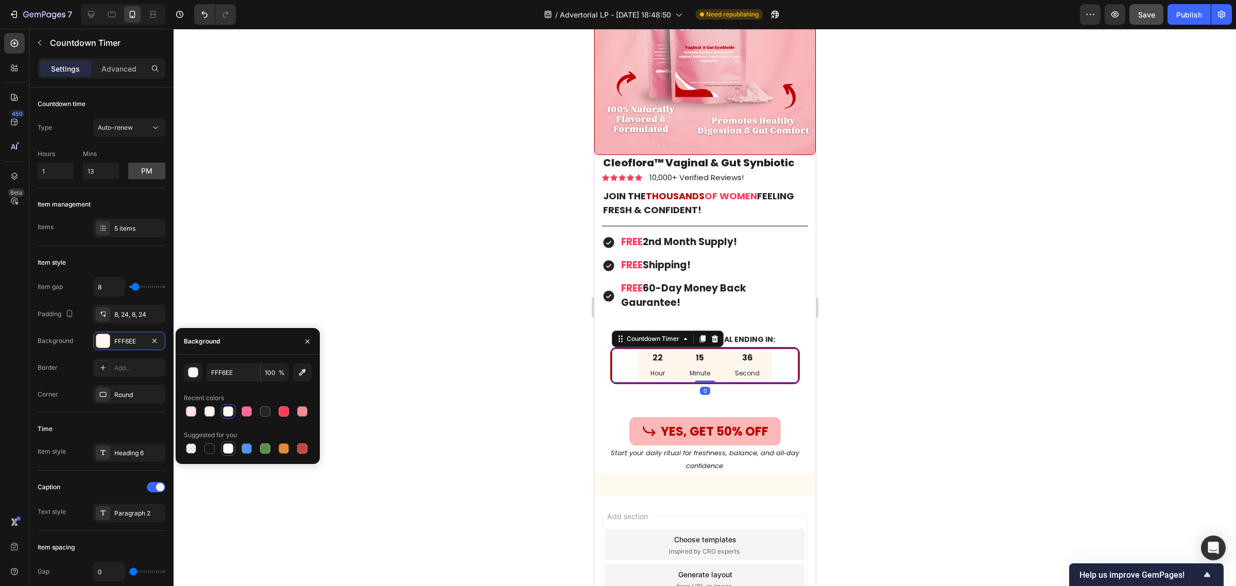
click at [227, 447] on div at bounding box center [228, 448] width 10 height 10
click at [302, 411] on div at bounding box center [302, 411] width 10 height 10
type input "F28C97"
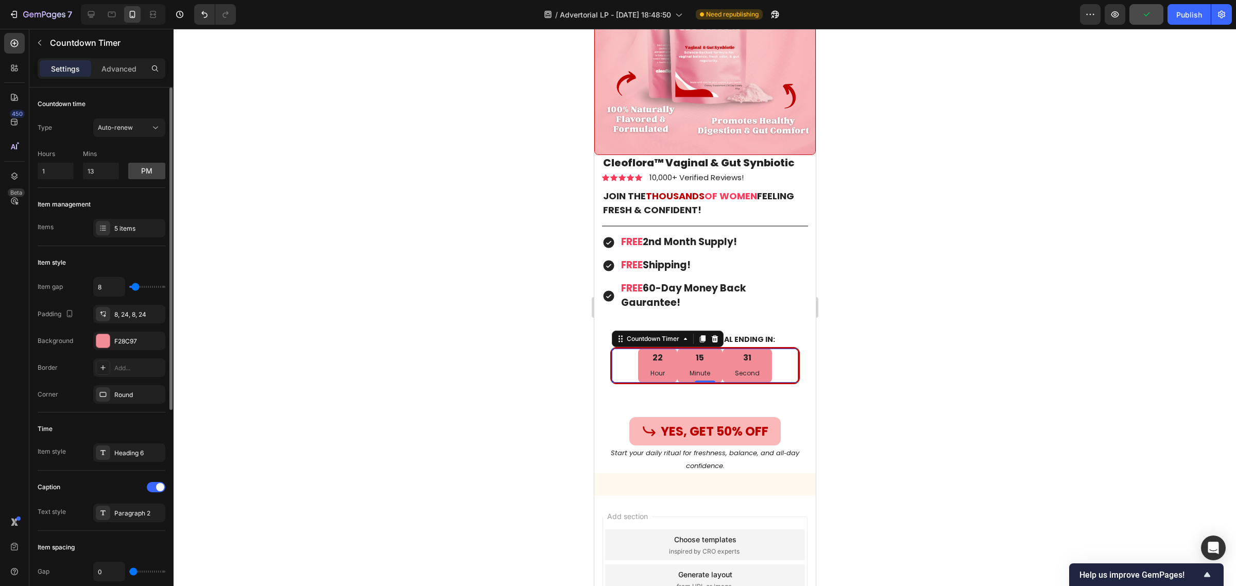
type input "16"
type input "22"
type input "25"
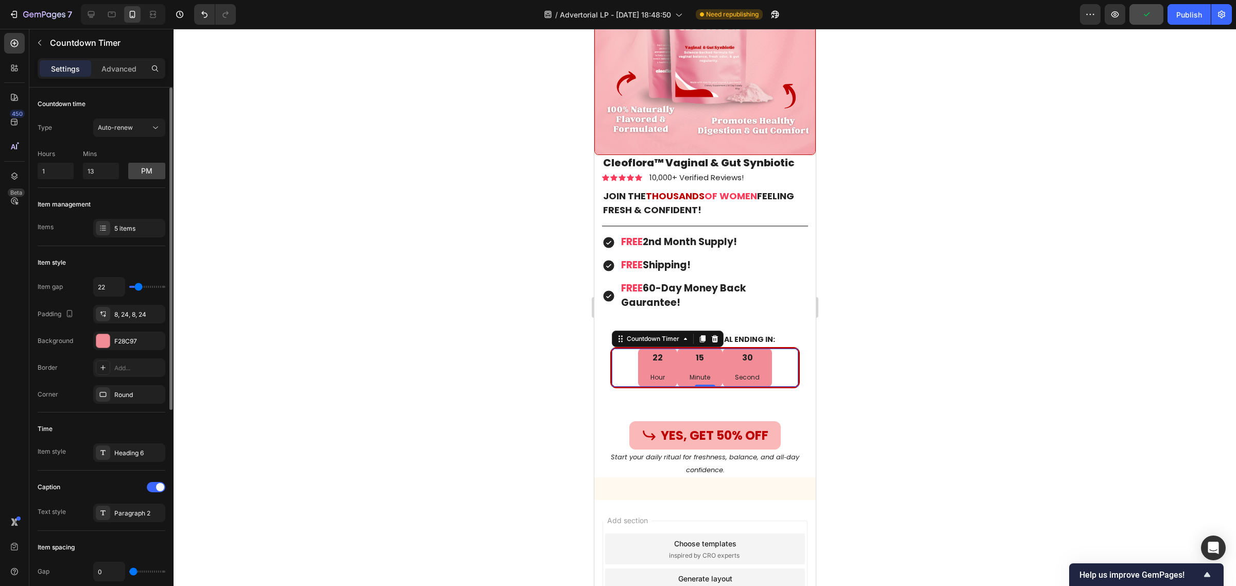
type input "25"
type input "27"
type input "30"
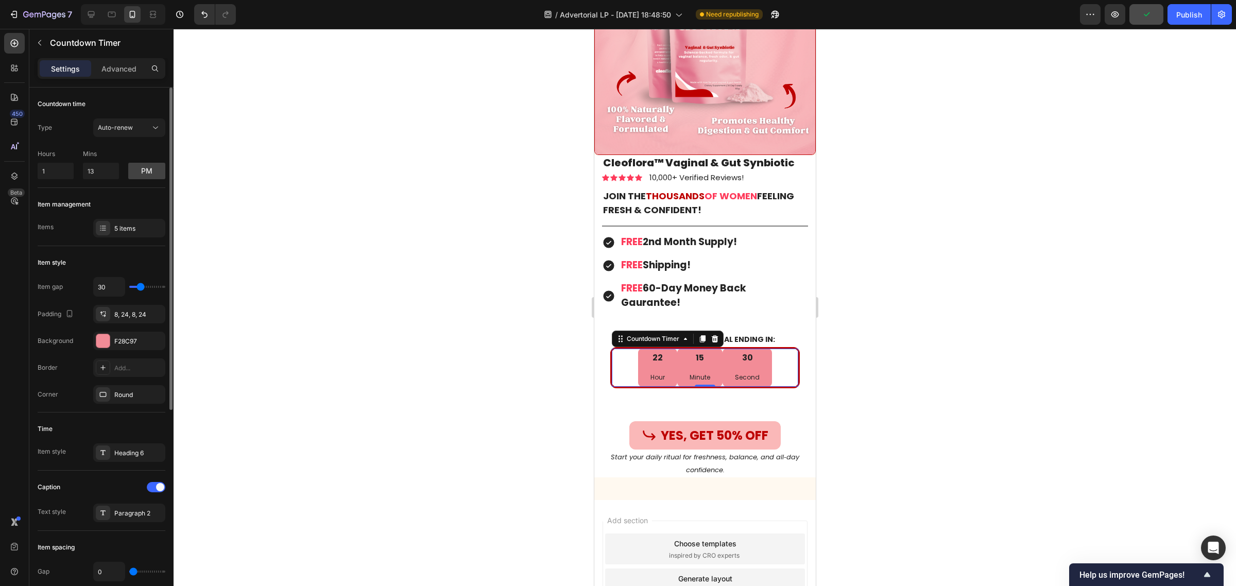
type input "33"
type input "36"
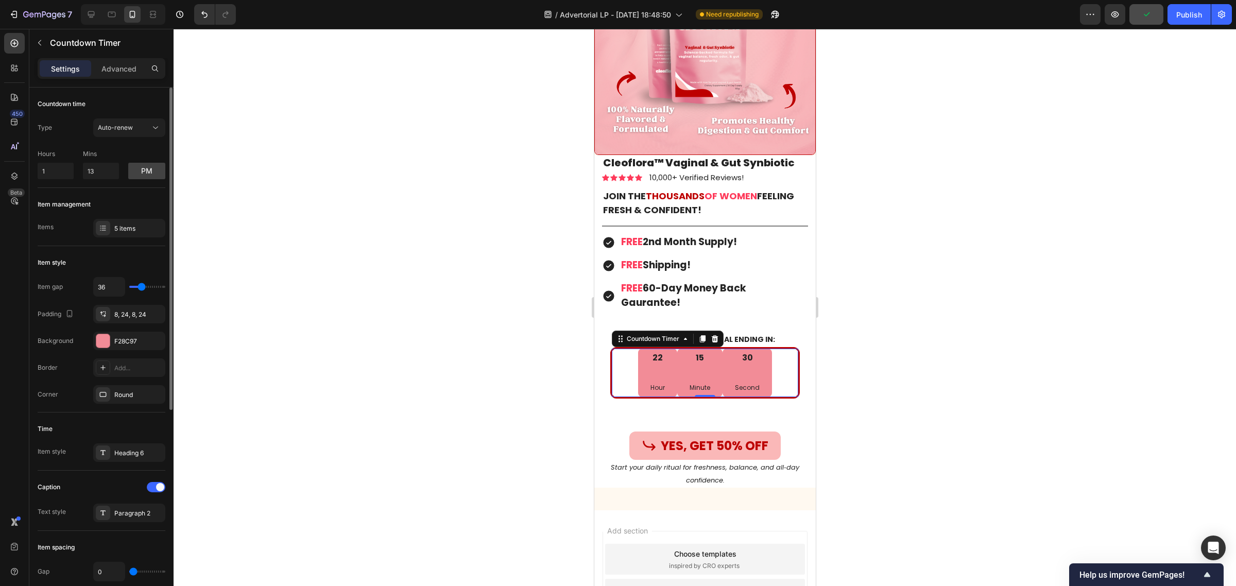
type input "38"
type input "44"
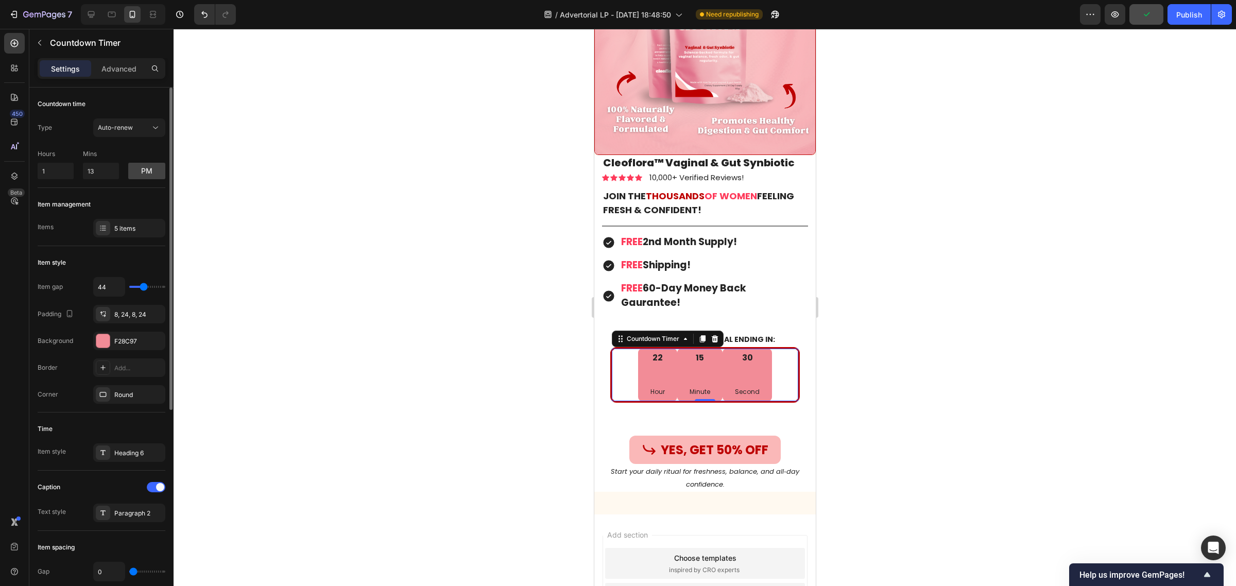
type input "41"
type input "38"
type input "36"
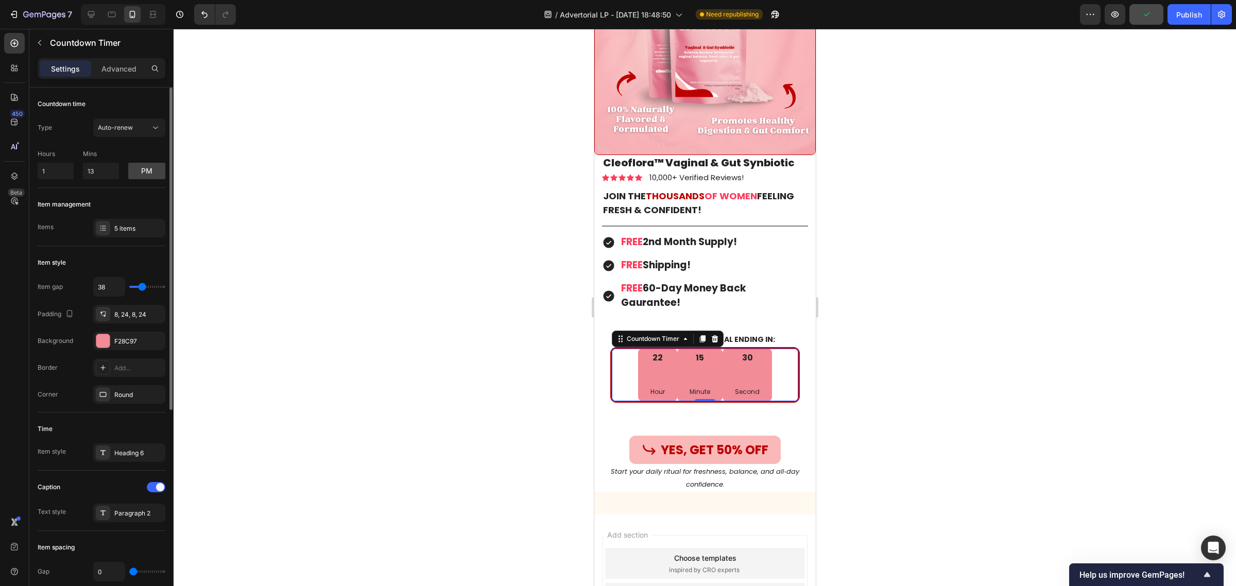
type input "36"
type input "33"
type input "30"
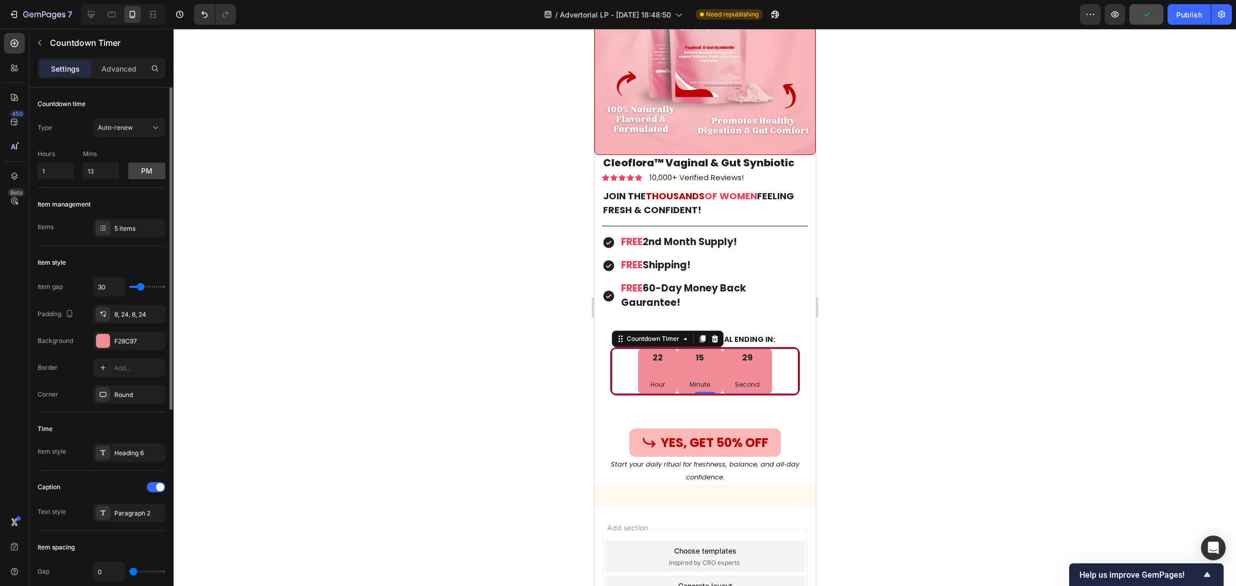
type input "27"
type input "25"
type input "19"
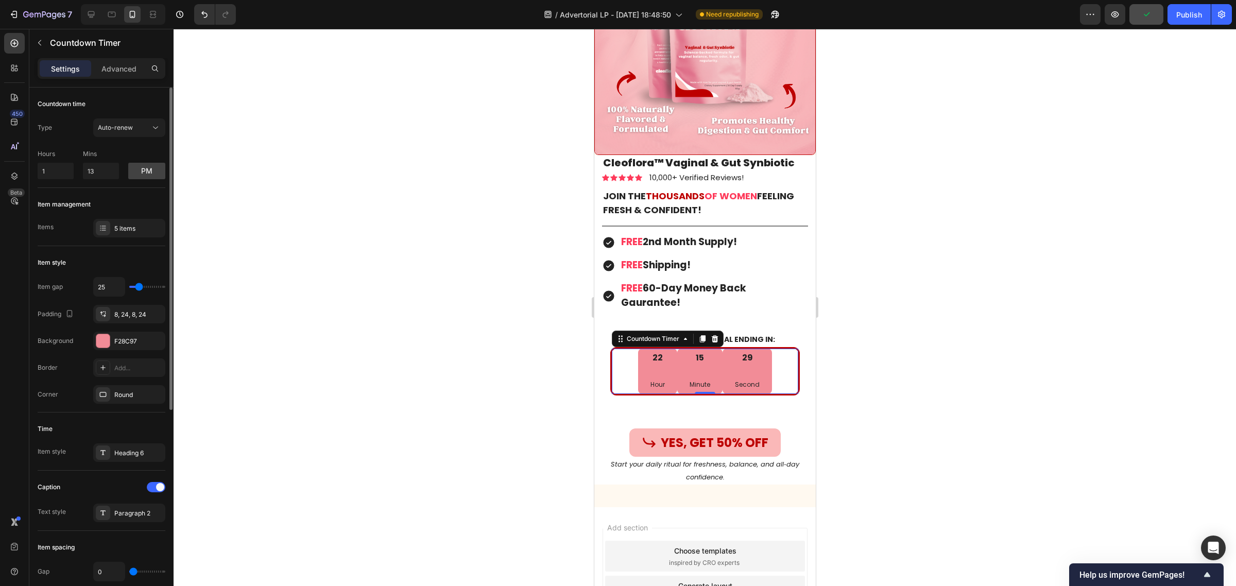
type input "19"
type input "16"
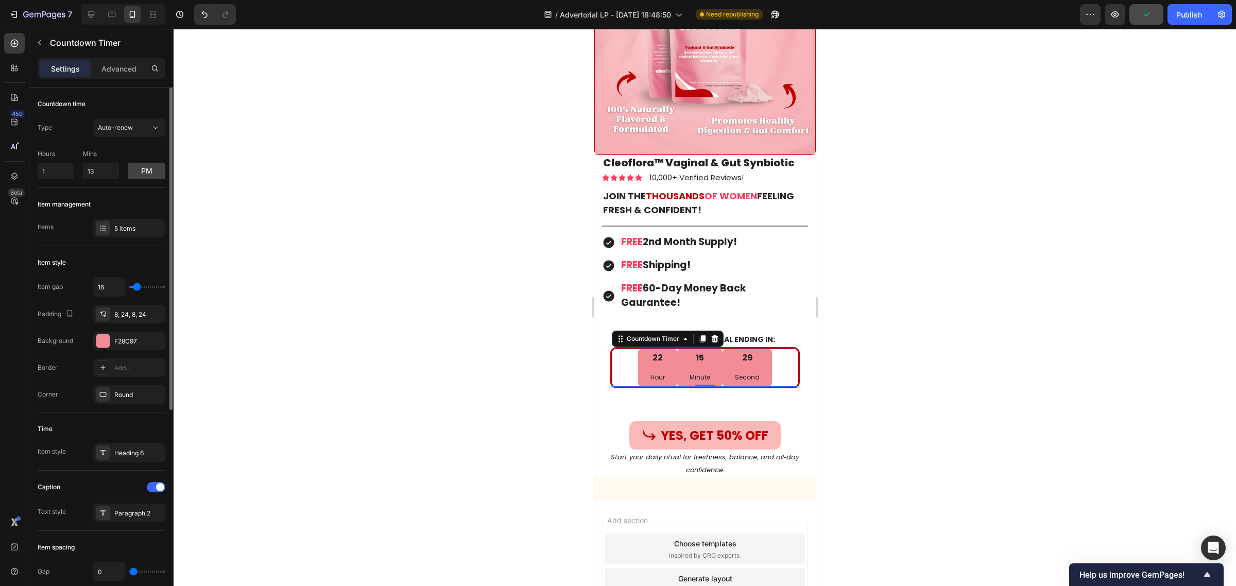
type input "13"
type input "11"
type input "8"
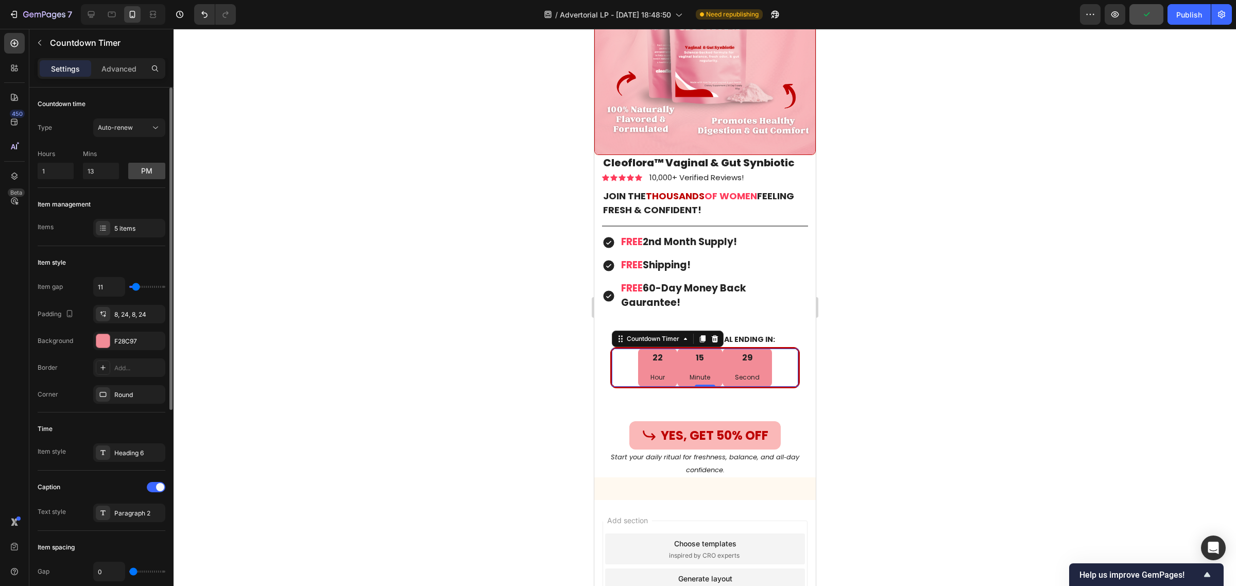
type input "8"
type input "5"
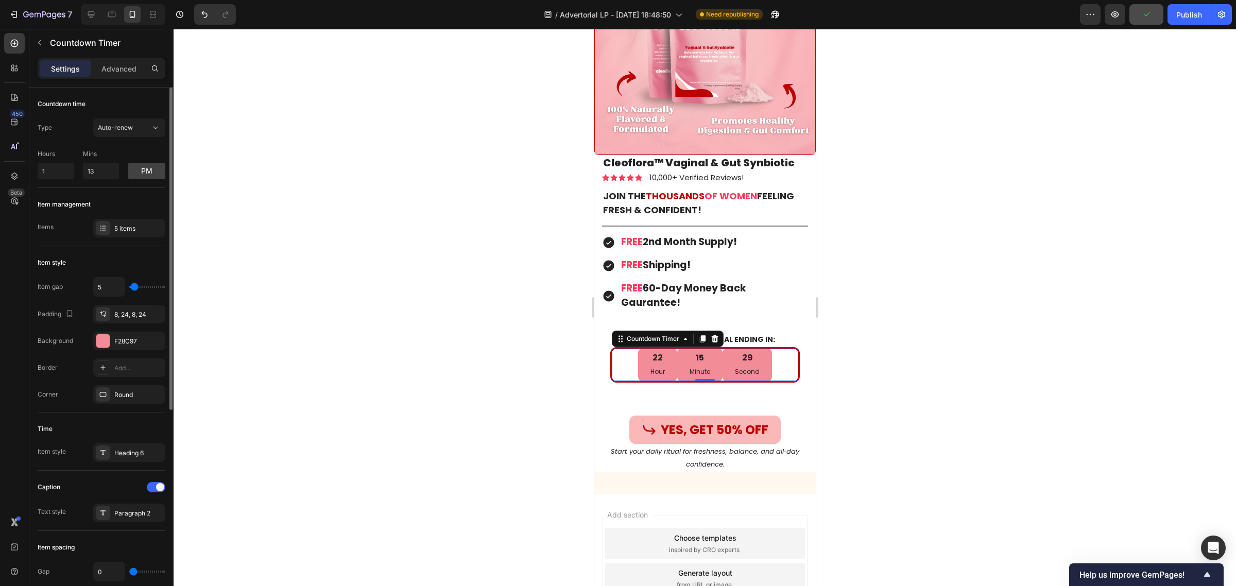
type input "2"
type input "0"
drag, startPoint x: 136, startPoint y: 287, endPoint x: 122, endPoint y: 287, distance: 14.9
type input "0"
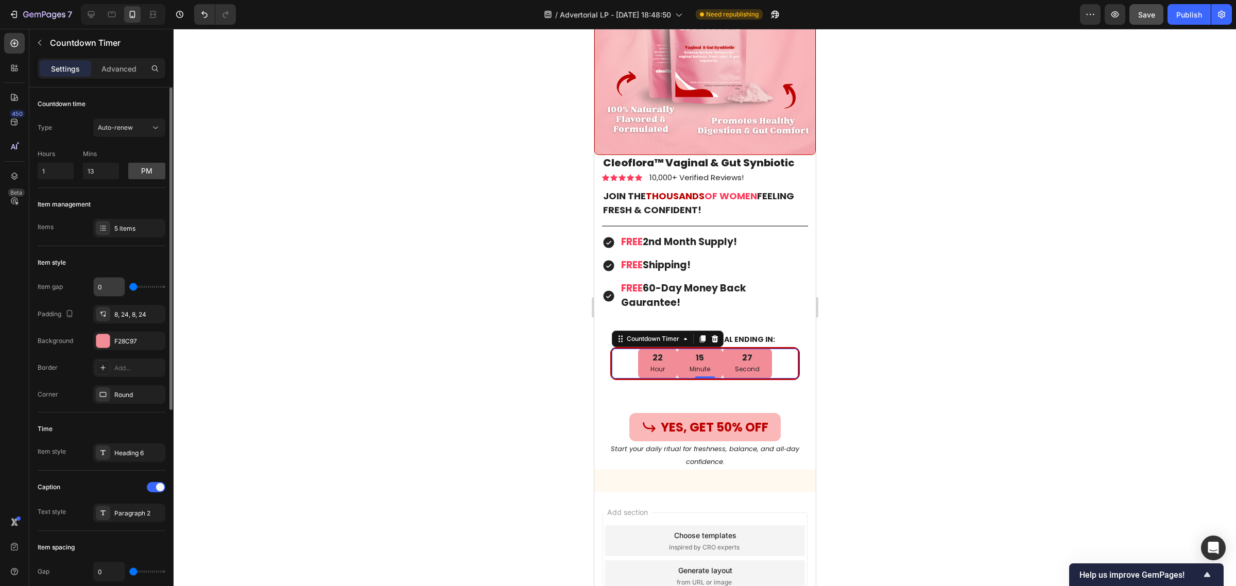
click at [129, 287] on input "range" at bounding box center [147, 287] width 36 height 2
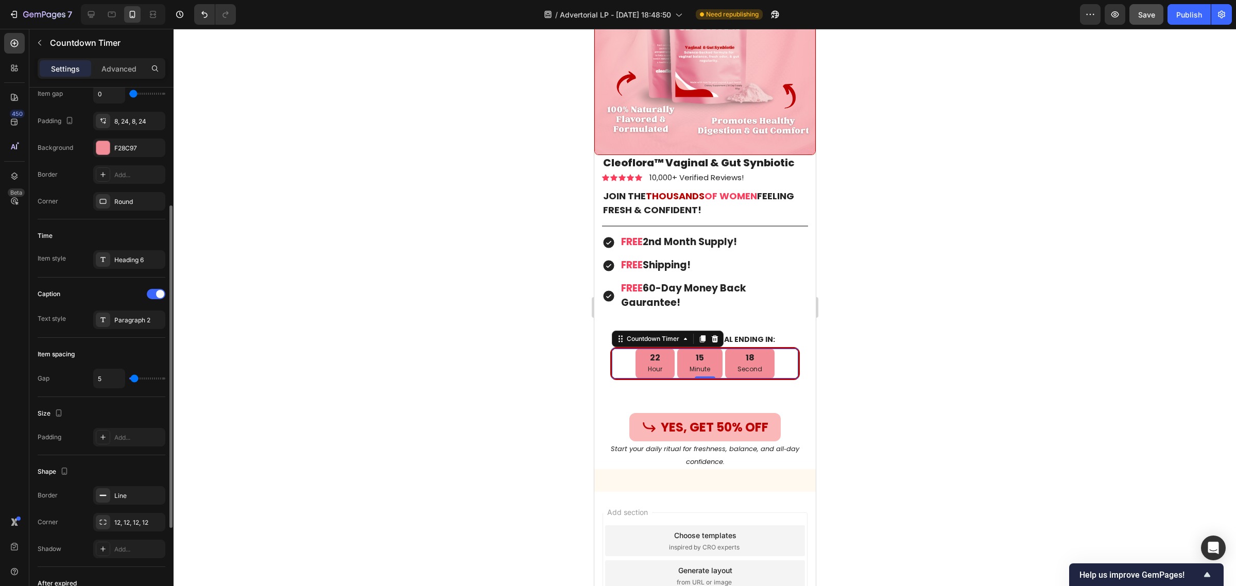
click at [134, 380] on input "range" at bounding box center [147, 378] width 36 height 2
click at [119, 436] on div "Add..." at bounding box center [138, 437] width 48 height 9
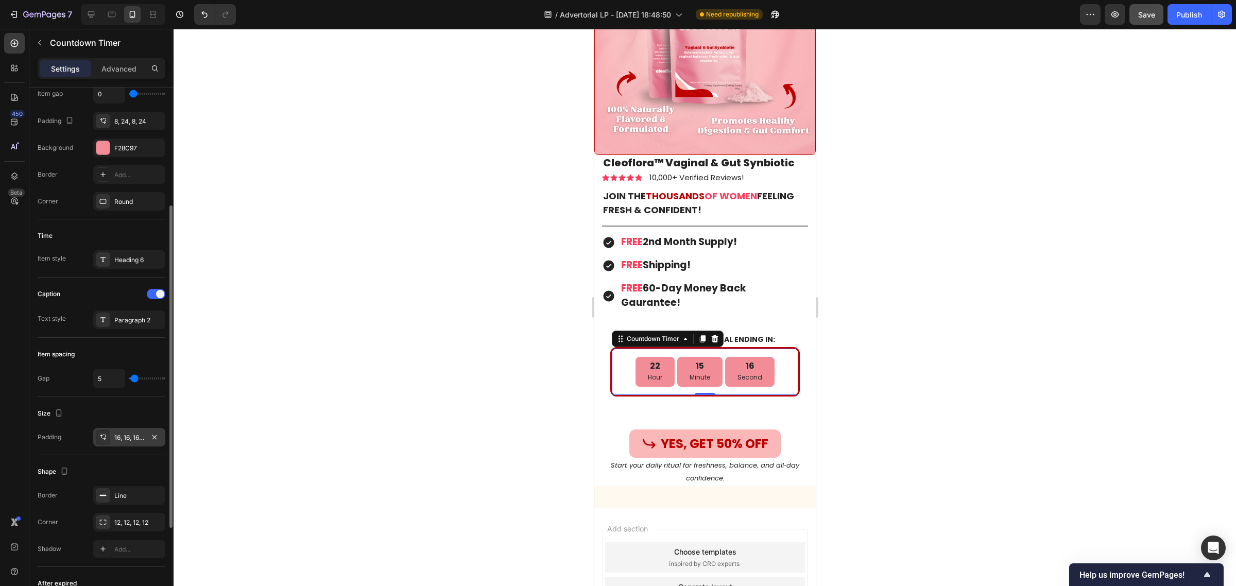
click at [338, 410] on div at bounding box center [705, 307] width 1062 height 557
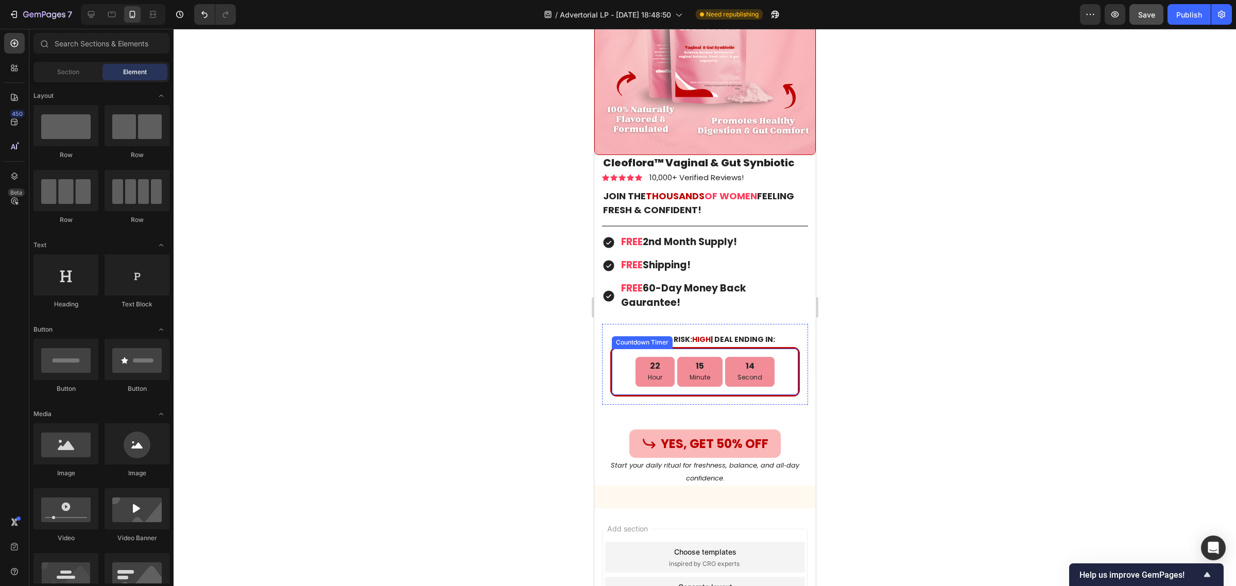
click at [656, 361] on div "22" at bounding box center [654, 366] width 14 height 11
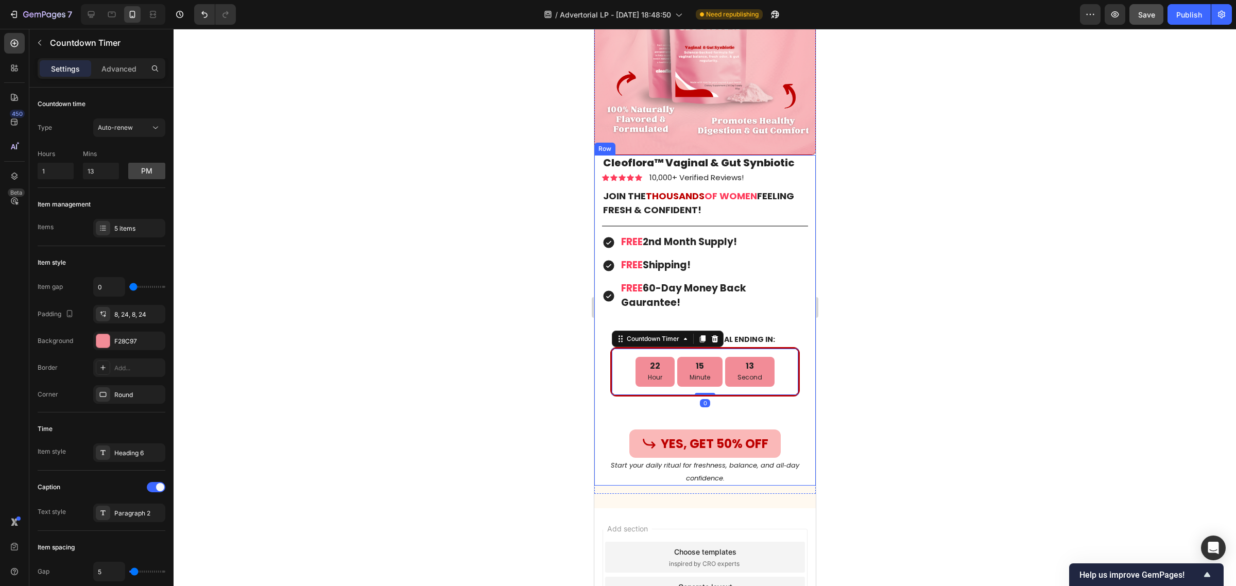
click at [505, 391] on div at bounding box center [705, 307] width 1062 height 557
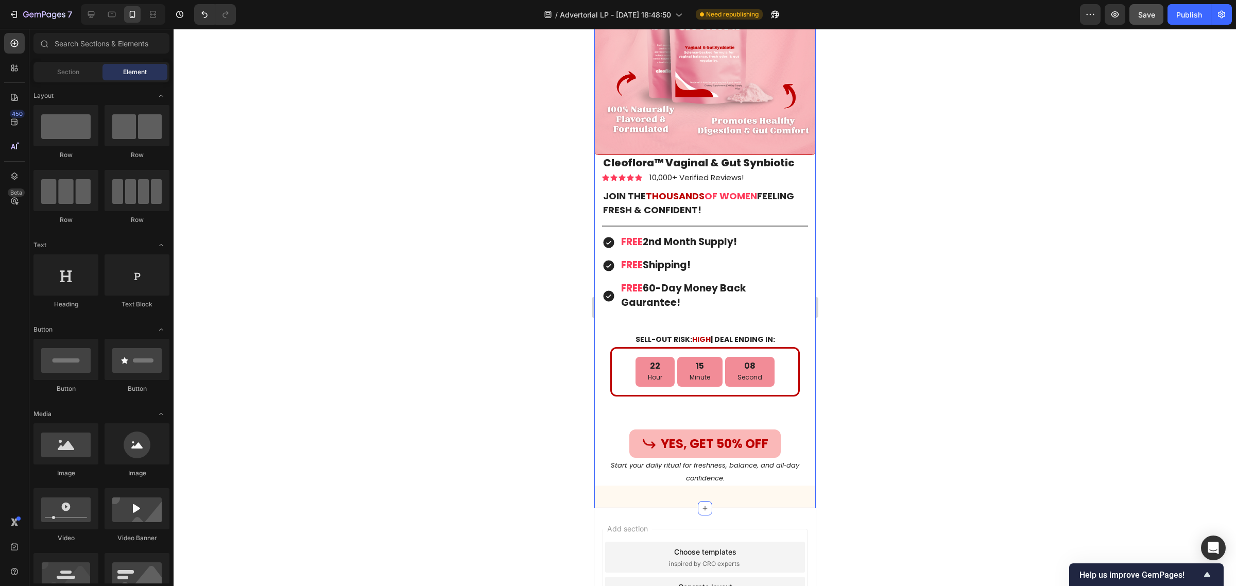
click at [654, 485] on div "Image Cleoflora™ Vaginal & Gut Synbiotic Product Title Icon Icon Icon Icon Icon…" at bounding box center [704, 218] width 221 height 568
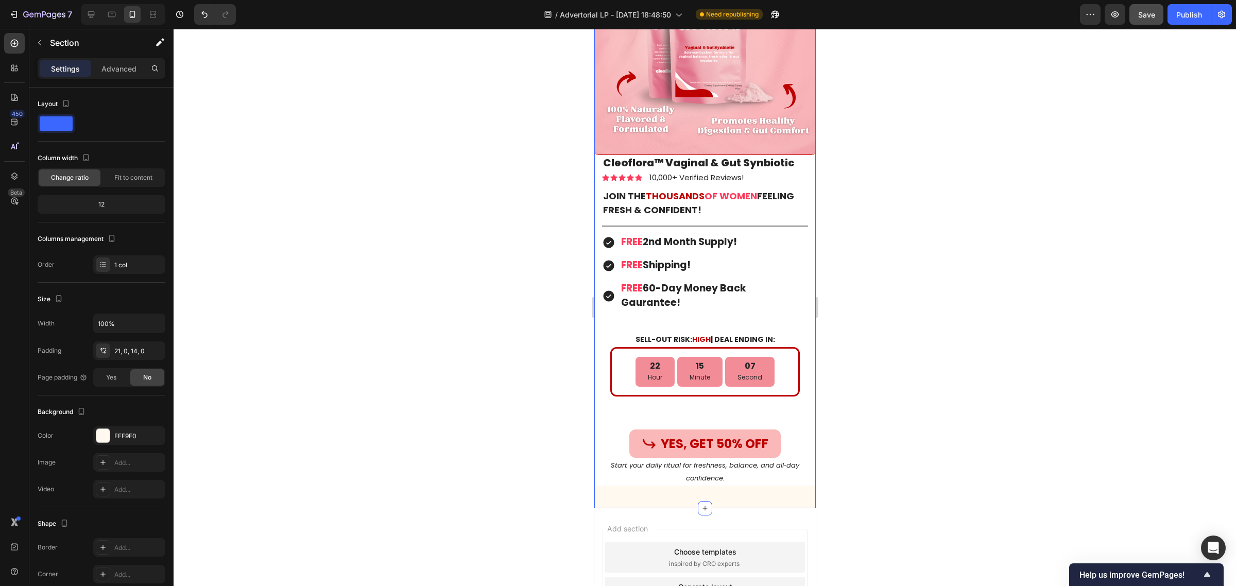
click at [625, 492] on div "Image Cleoflora™ Vaginal & Gut Synbiotic Product Title Icon Icon Icon Icon Icon…" at bounding box center [704, 216] width 221 height 586
click at [127, 436] on div "FFF9F0" at bounding box center [129, 436] width 30 height 9
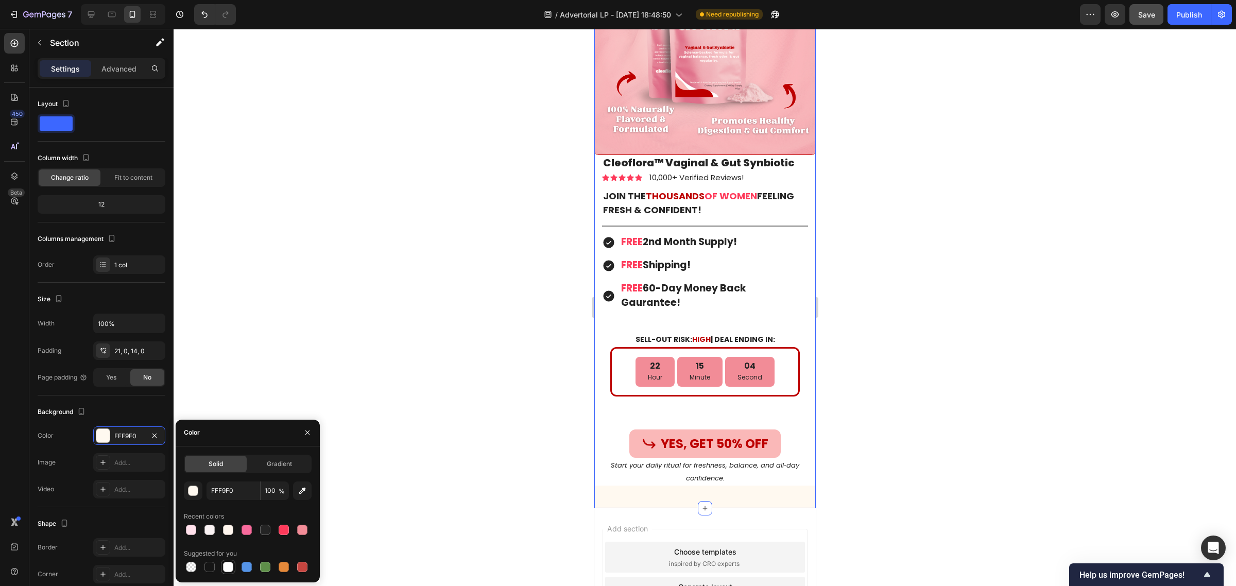
click at [231, 567] on div at bounding box center [228, 567] width 10 height 10
click at [601, 339] on div "SELL-OUT RISK: HIGH | DEAL ENDING IN: Text Block 22 Hour 14 Minute 55 Second Co…" at bounding box center [704, 364] width 206 height 81
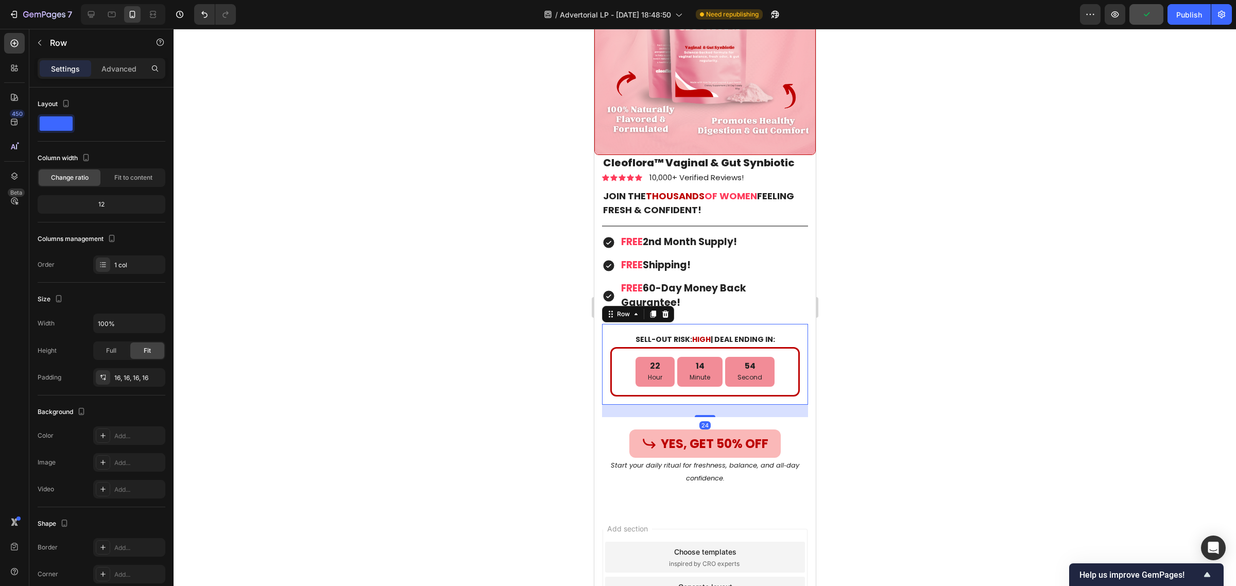
click at [537, 306] on div at bounding box center [705, 307] width 1062 height 557
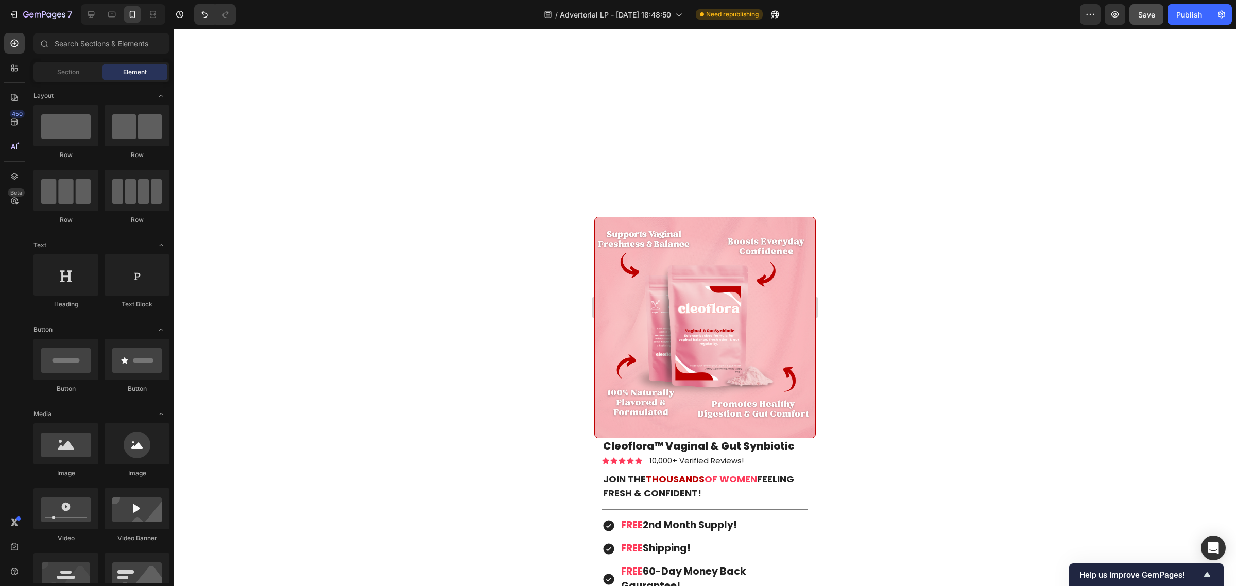
scroll to position [7840, 0]
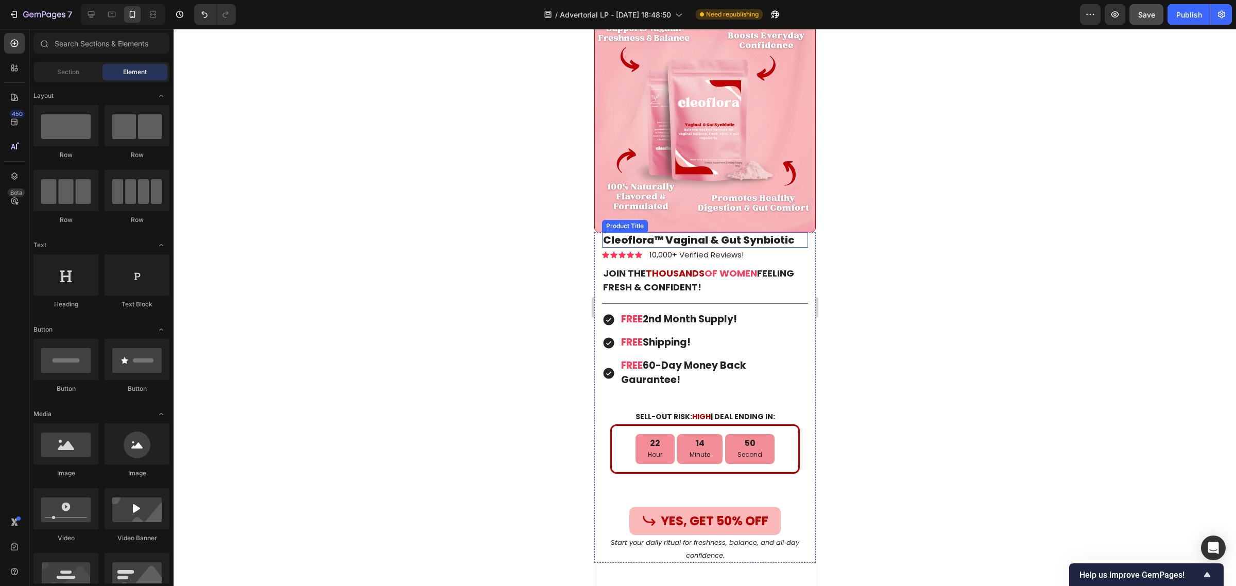
click at [715, 232] on h1 "Cleoflora™ Vaginal & Gut Synbiotic" at bounding box center [704, 239] width 206 height 15
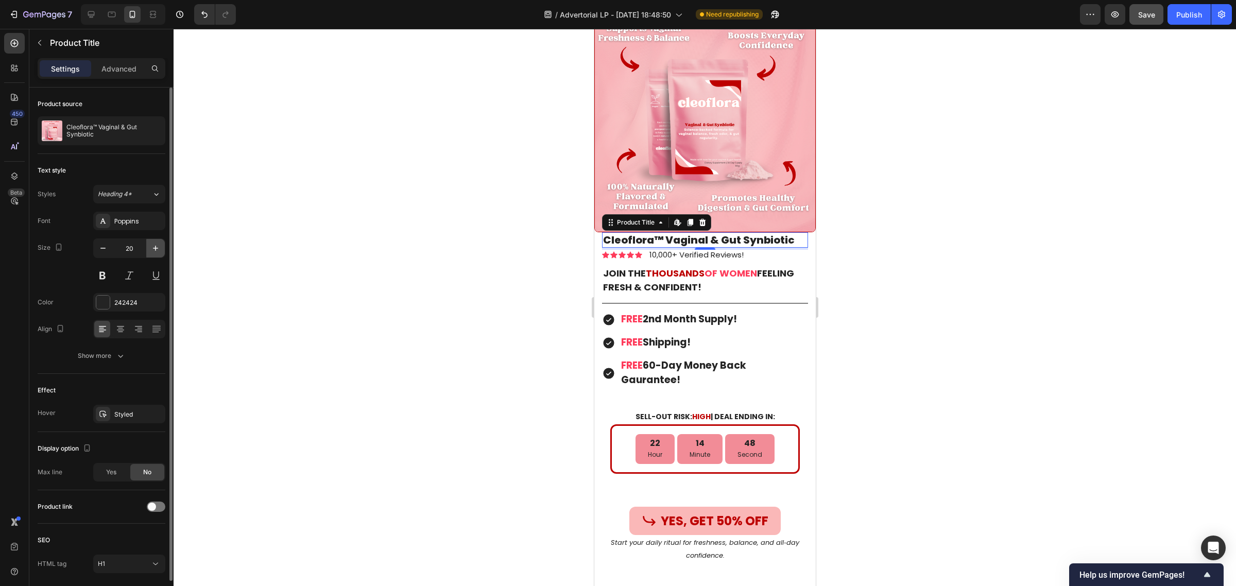
click at [152, 244] on icon "button" at bounding box center [155, 248] width 10 height 10
click at [152, 245] on icon "button" at bounding box center [155, 248] width 10 height 10
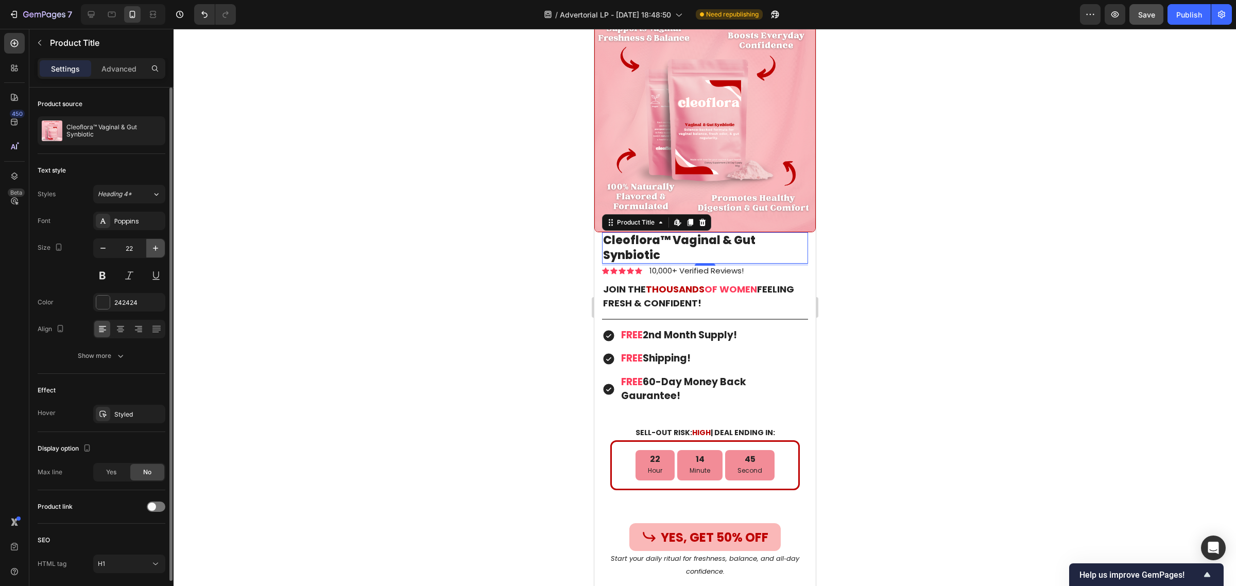
click at [152, 245] on icon "button" at bounding box center [155, 248] width 10 height 10
click at [120, 329] on icon at bounding box center [120, 328] width 5 height 1
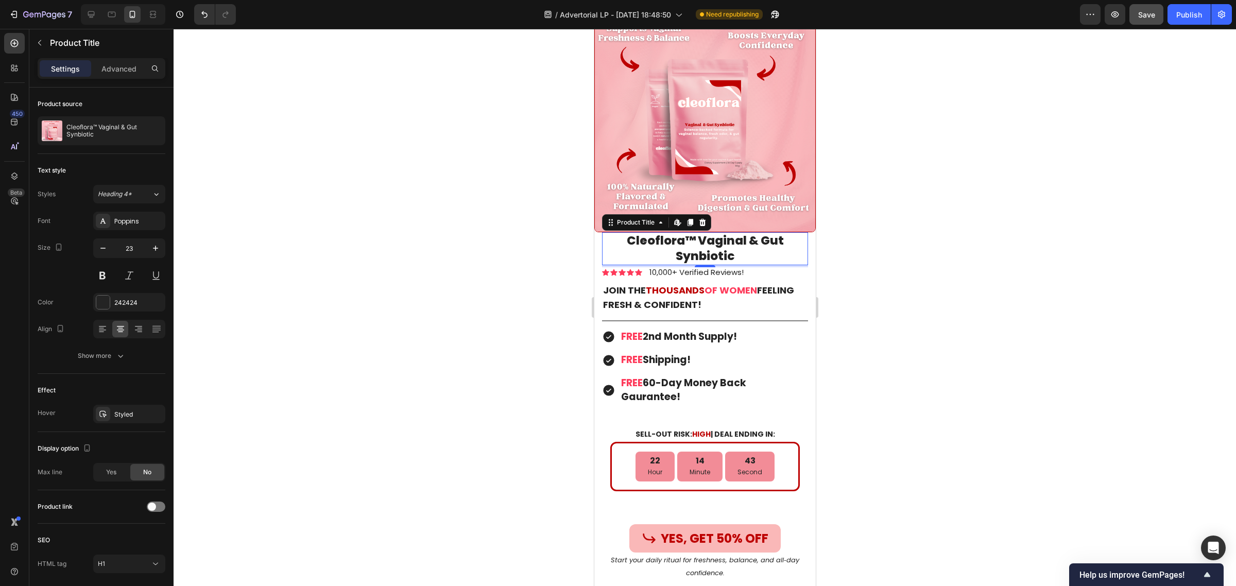
click at [481, 321] on div at bounding box center [705, 307] width 1062 height 557
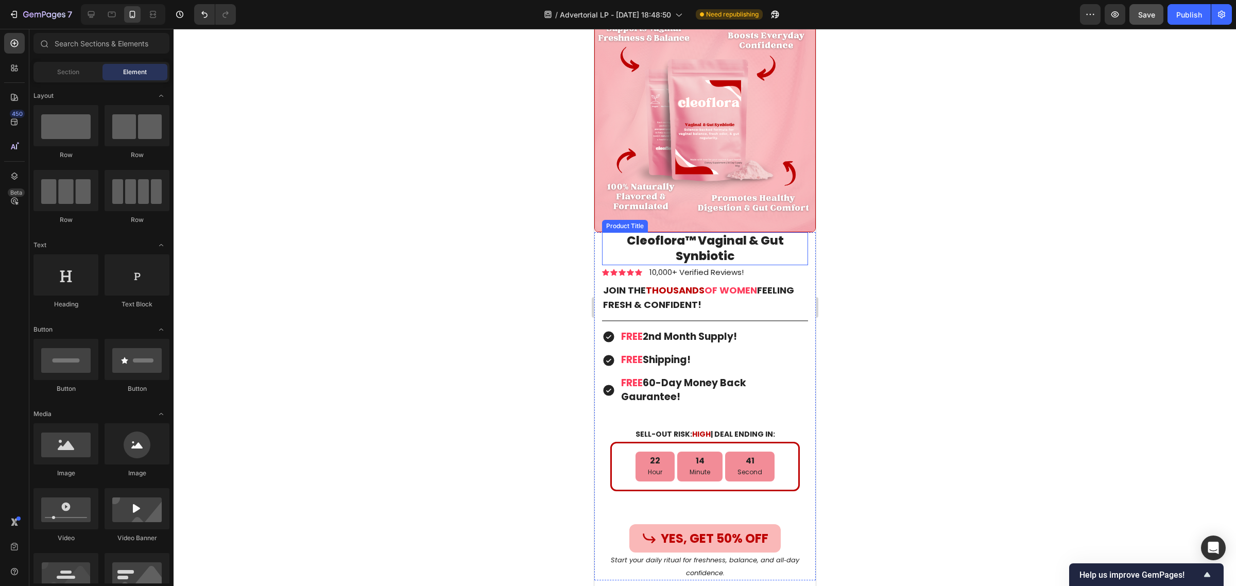
click at [683, 232] on h1 "Cleoflora™ Vaginal & Gut Synbiotic" at bounding box center [704, 248] width 206 height 33
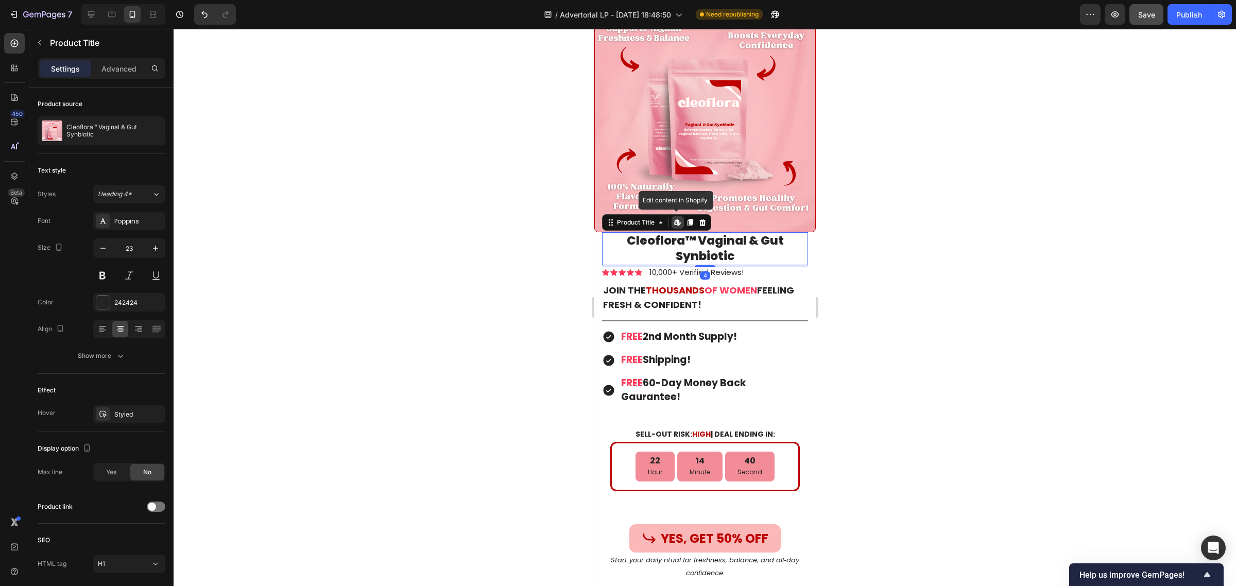
click at [683, 232] on h1 "Cleoflora™ Vaginal & Gut Synbiotic" at bounding box center [704, 248] width 206 height 33
click at [112, 309] on div "242424" at bounding box center [129, 302] width 72 height 19
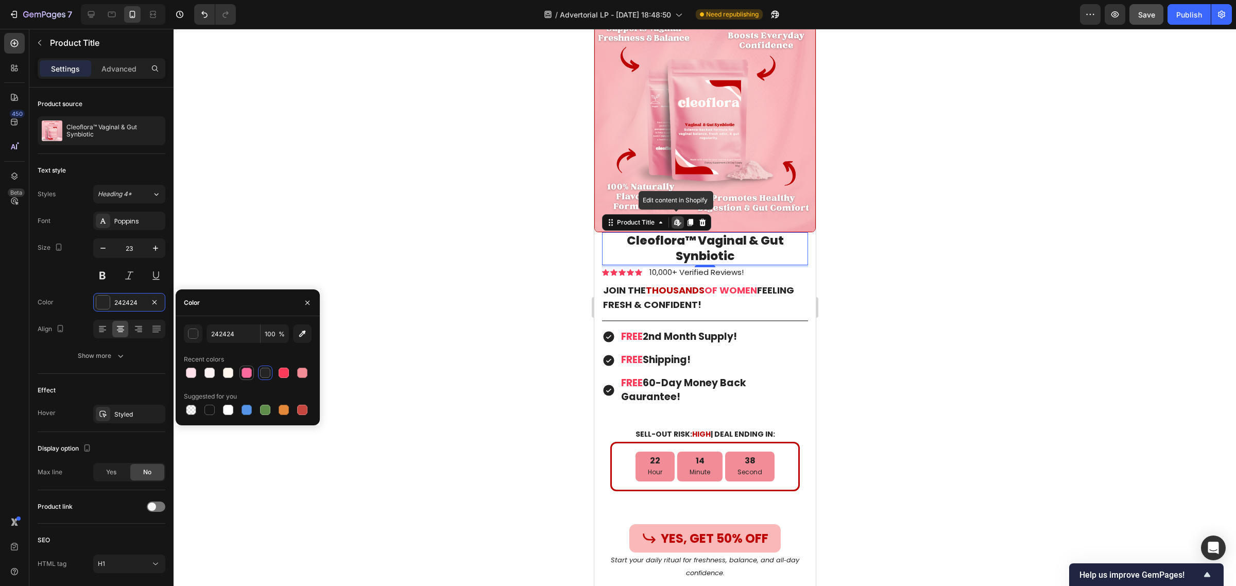
click at [245, 370] on div at bounding box center [247, 373] width 10 height 10
click at [281, 372] on div at bounding box center [284, 373] width 10 height 10
click at [262, 372] on div at bounding box center [265, 373] width 10 height 10
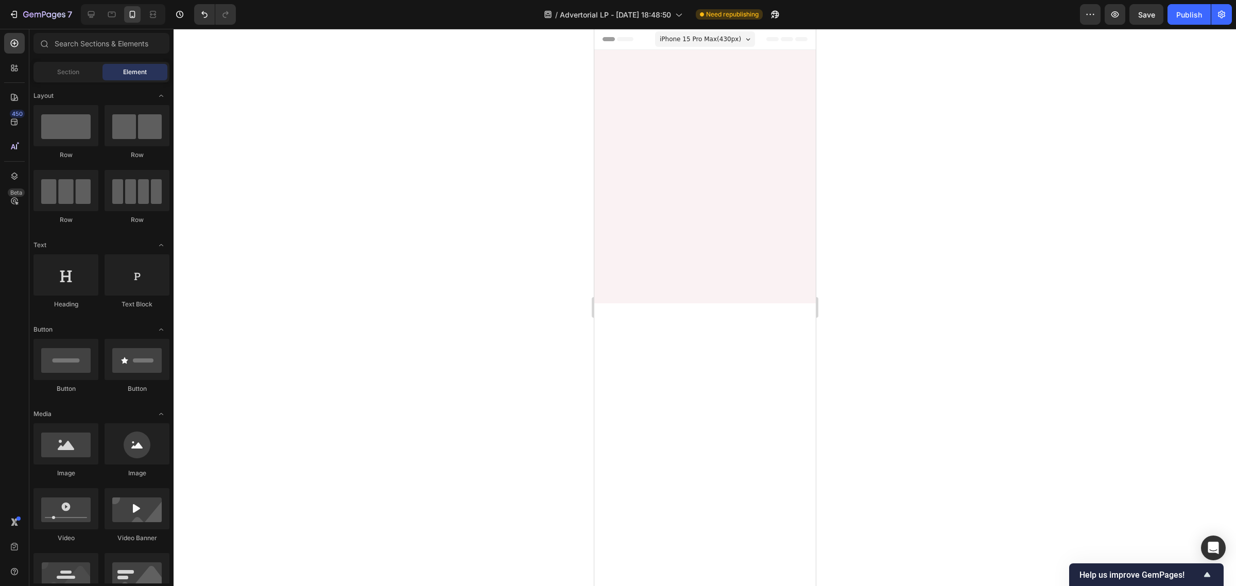
scroll to position [7840, 0]
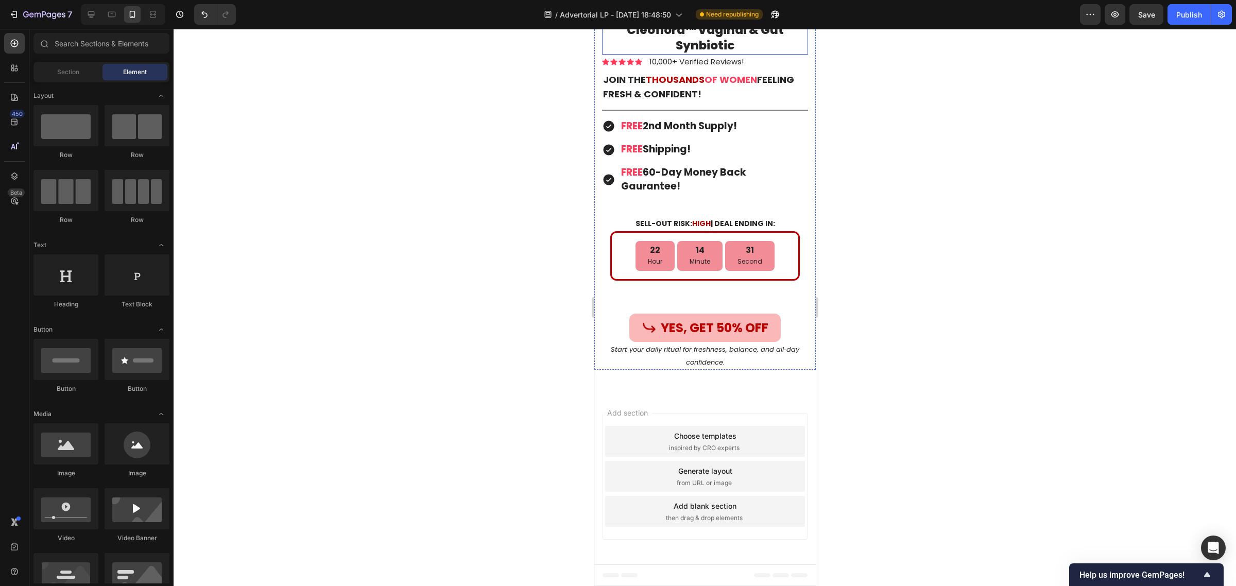
click at [726, 55] on h1 "Cleoflora™ Vaginal & Gut Synbiotic" at bounding box center [704, 38] width 206 height 33
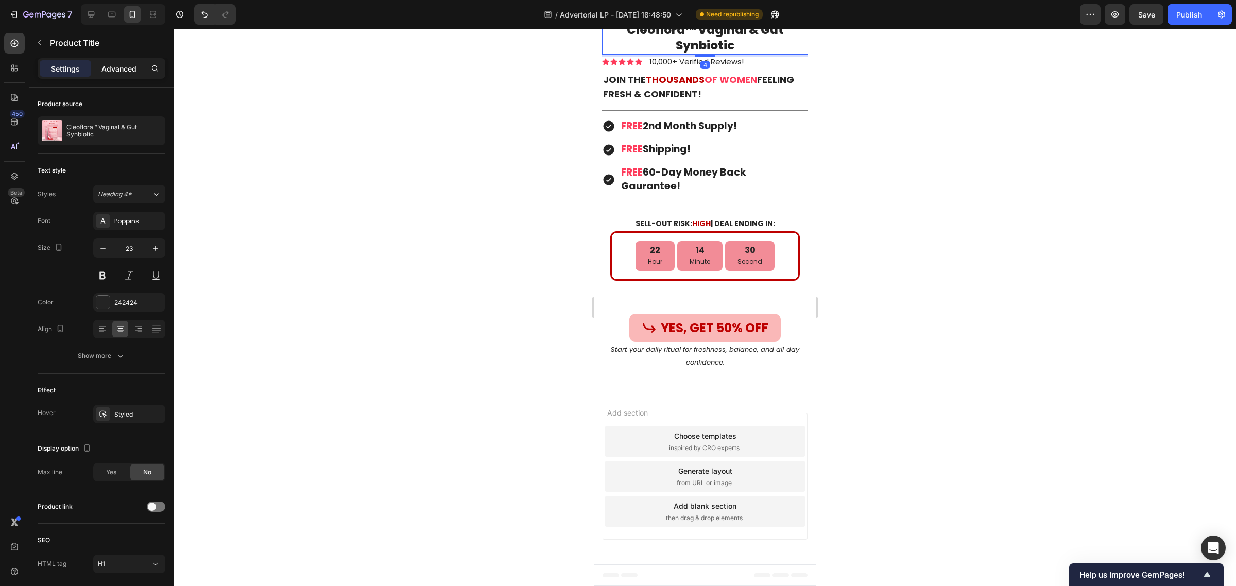
click at [120, 65] on p "Advanced" at bounding box center [118, 68] width 35 height 11
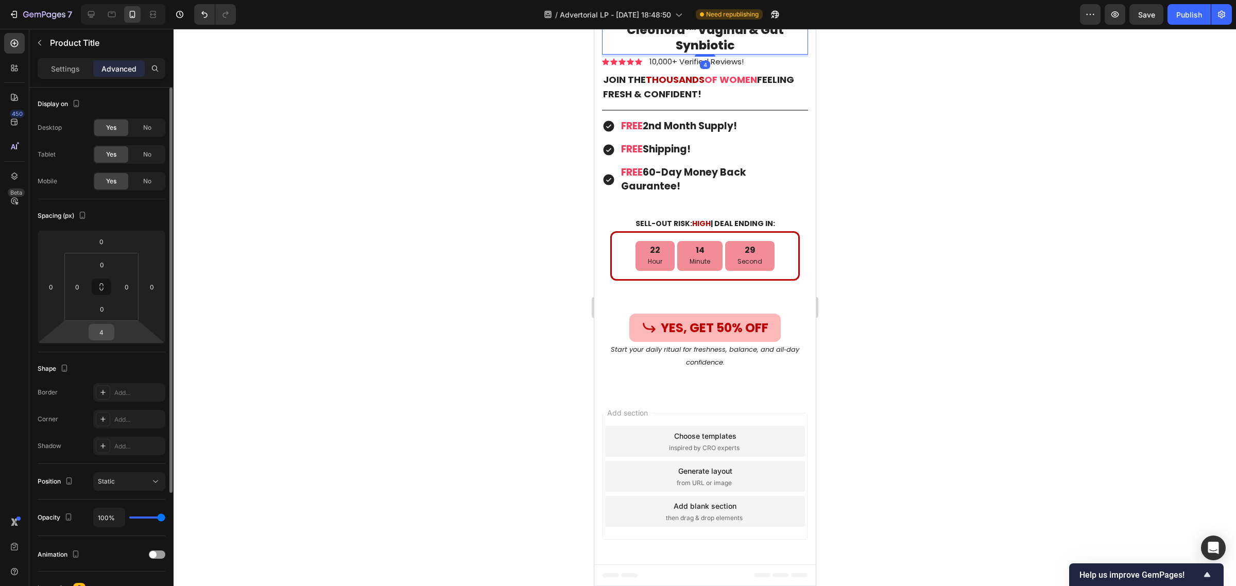
click at [109, 333] on input "4" at bounding box center [101, 331] width 21 height 15
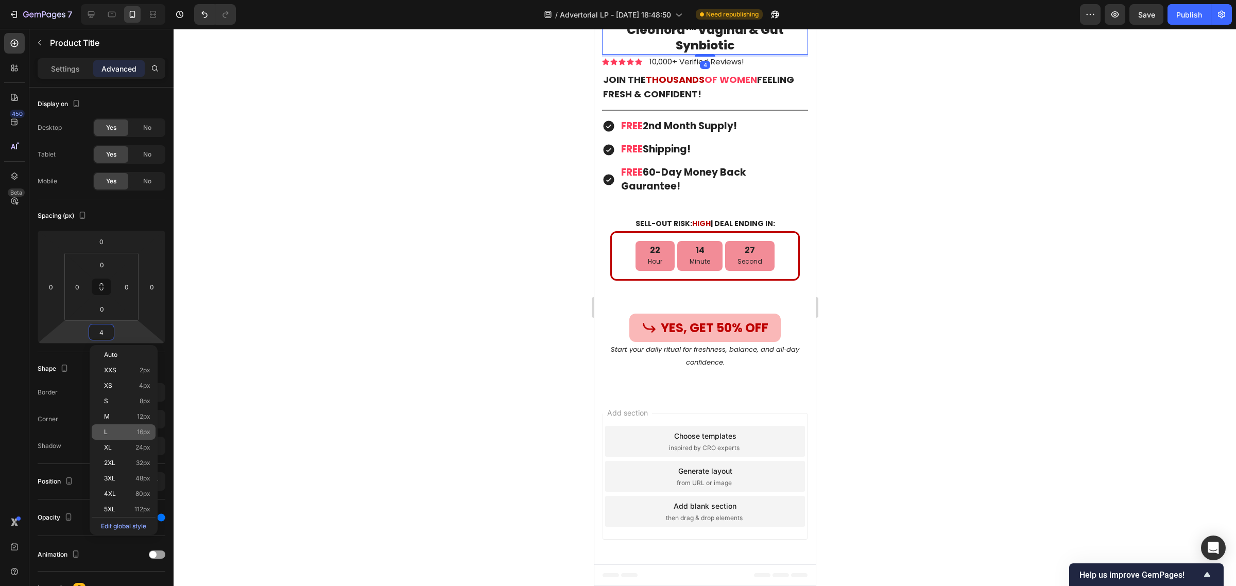
click at [130, 426] on div "L 16px" at bounding box center [124, 431] width 64 height 15
type input "16"
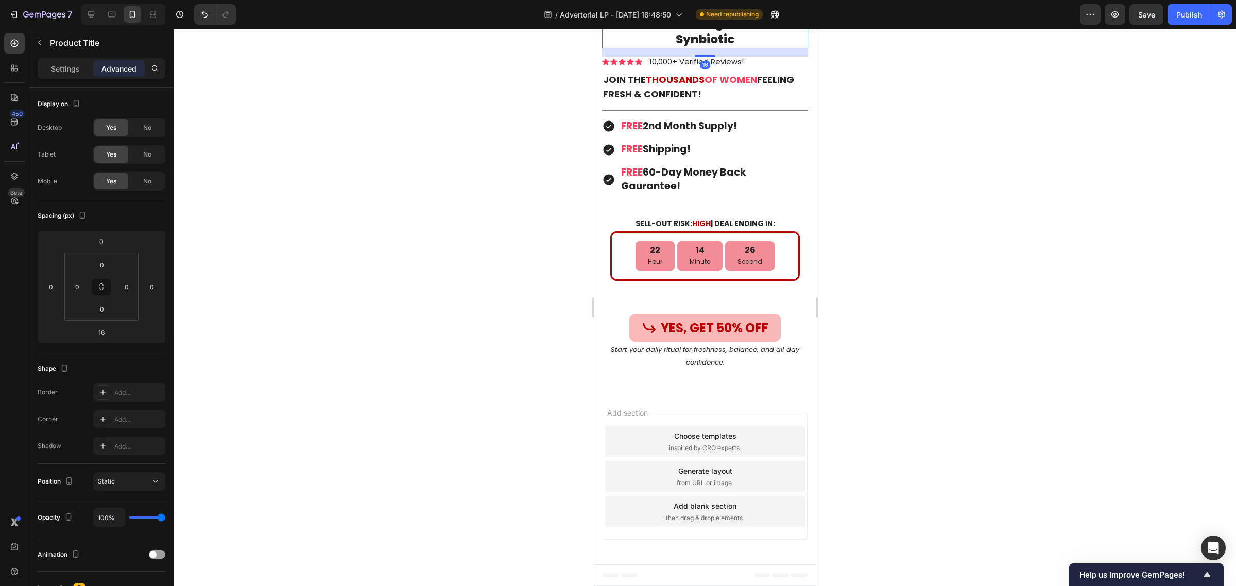
click at [462, 246] on div at bounding box center [705, 307] width 1062 height 557
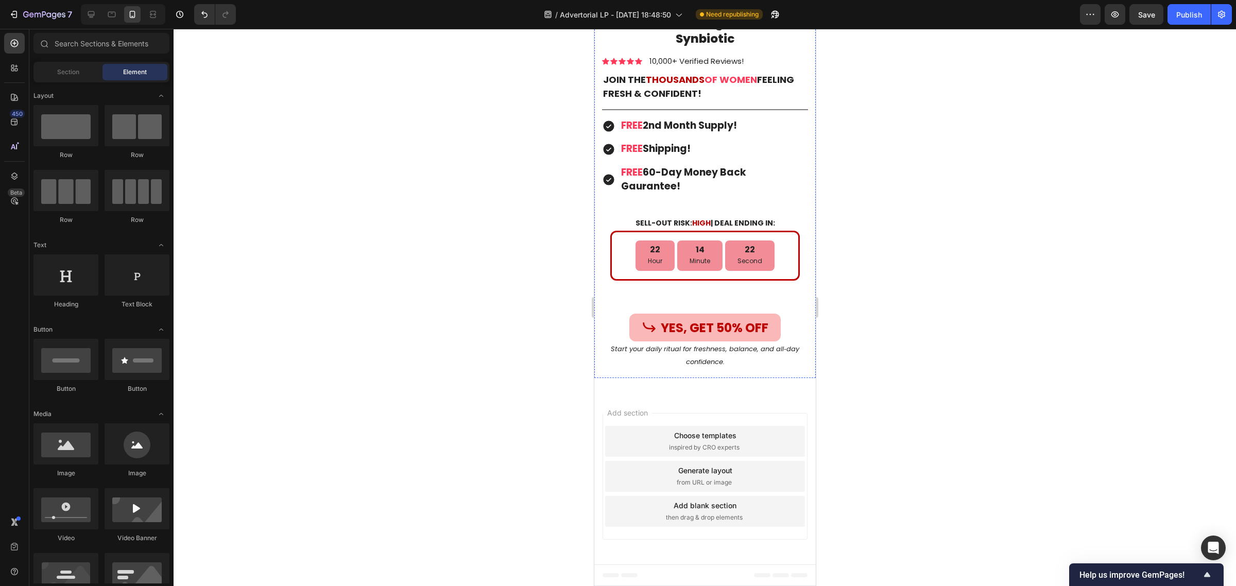
scroll to position [7712, 0]
click at [704, 48] on h1 "Cleoflora™ Vaginal & Gut Synbiotic" at bounding box center [704, 31] width 206 height 33
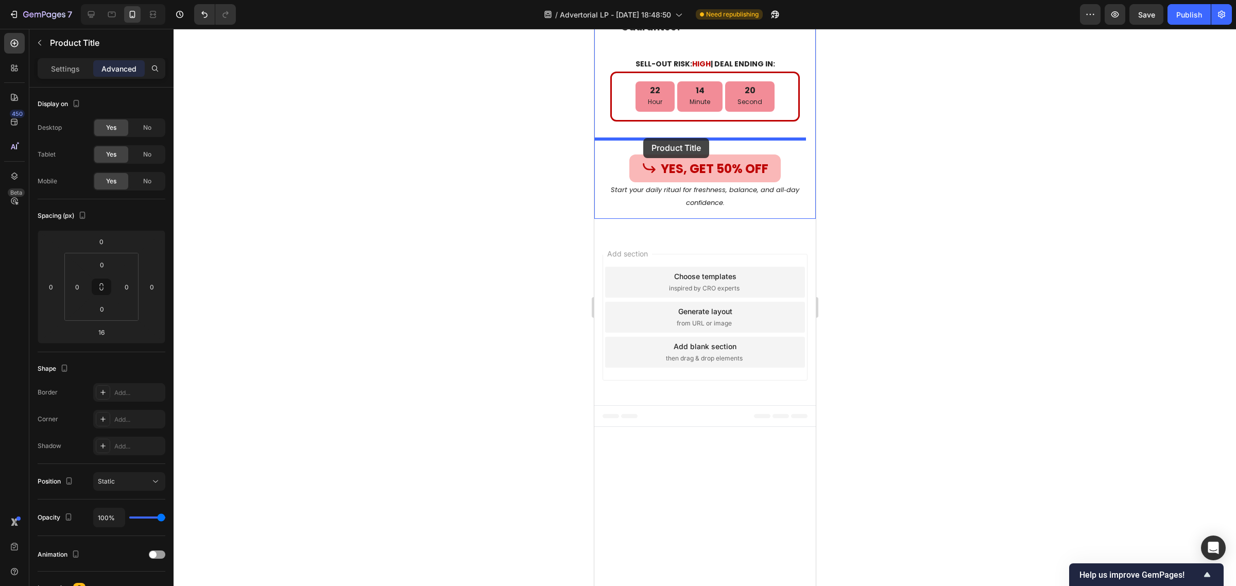
drag, startPoint x: 609, startPoint y: 345, endPoint x: 643, endPoint y: 138, distance: 209.9
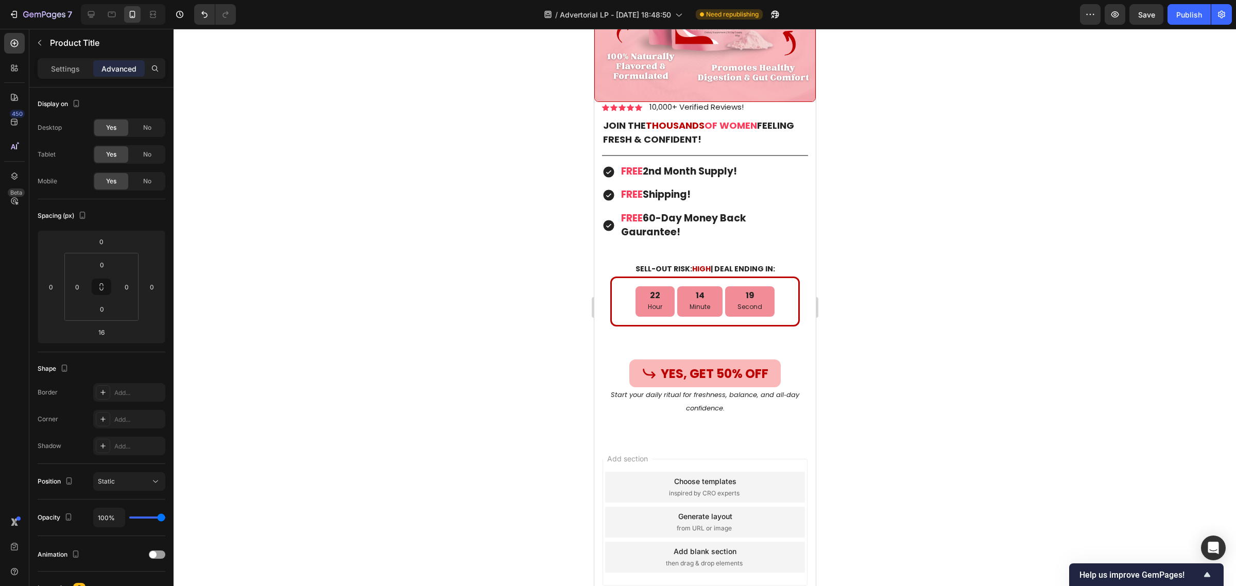
click at [982, 304] on div at bounding box center [705, 307] width 1062 height 557
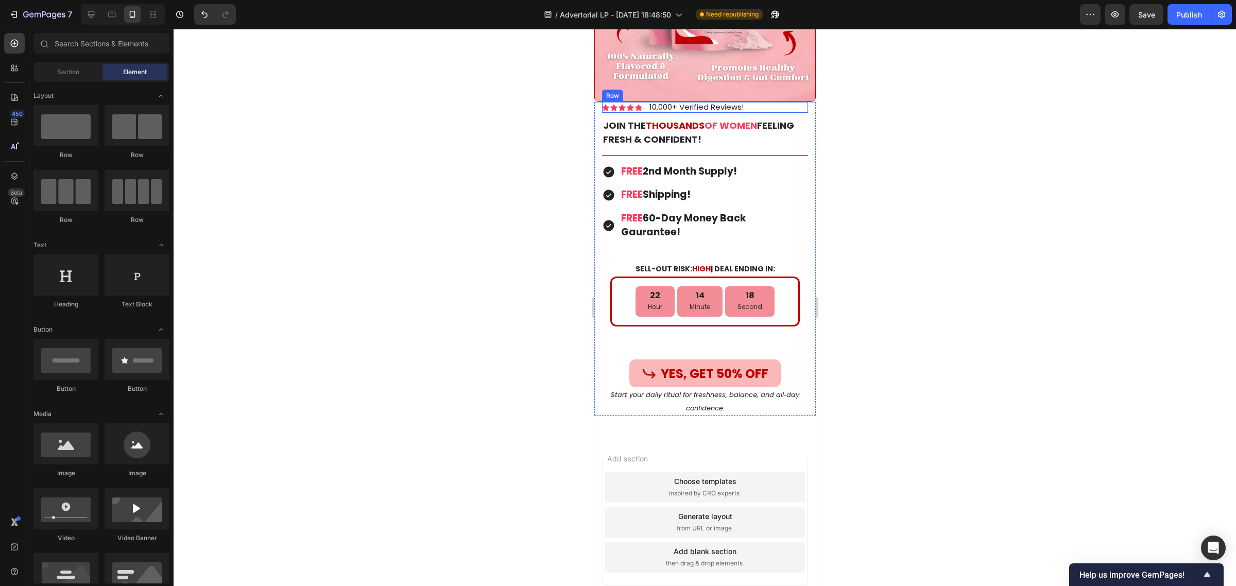
click at [761, 113] on div "Icon Icon Icon Icon Icon Icon List 10,000+ Verified Reviews! Text Block Row" at bounding box center [704, 107] width 206 height 11
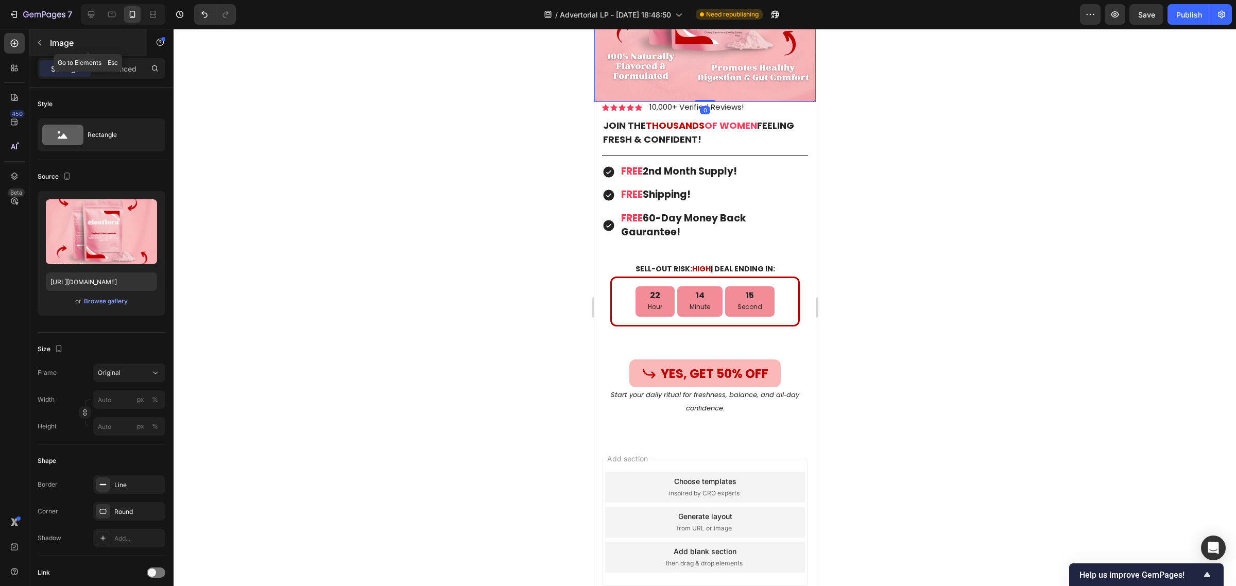
click at [127, 55] on div "Image" at bounding box center [87, 42] width 117 height 27
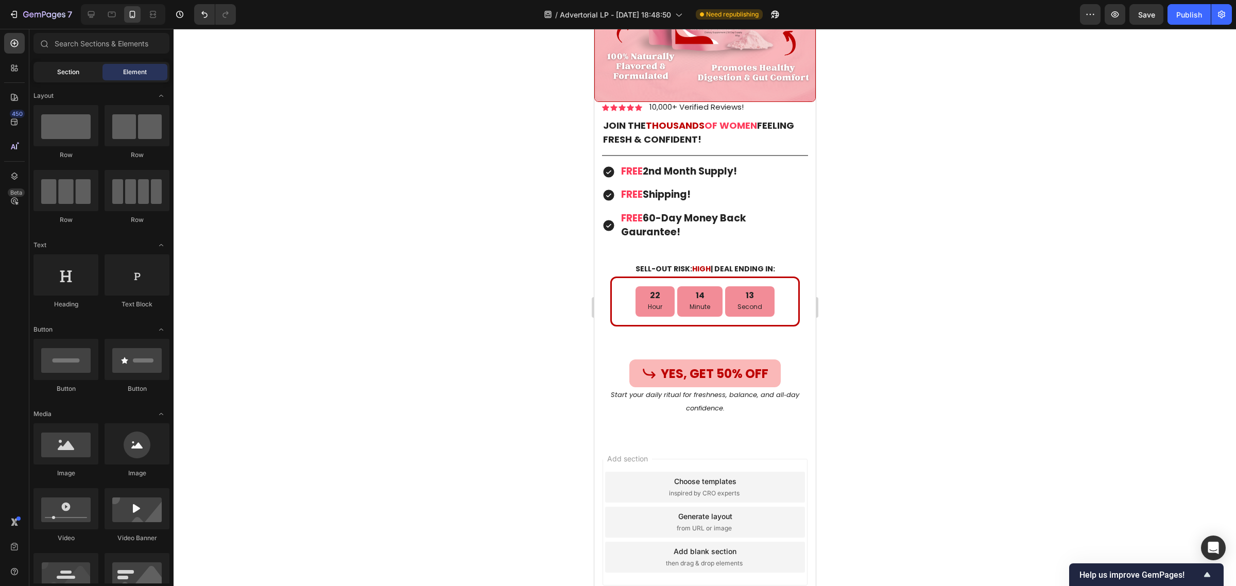
click at [89, 74] on div "Section" at bounding box center [68, 72] width 65 height 16
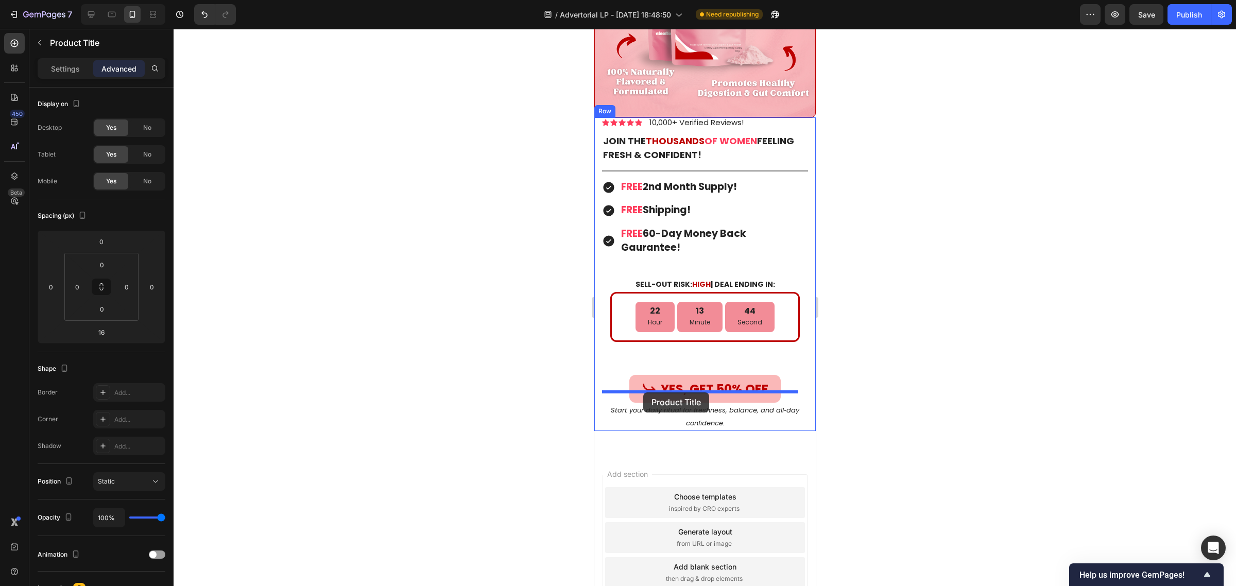
drag, startPoint x: 602, startPoint y: 132, endPoint x: 643, endPoint y: 392, distance: 263.8
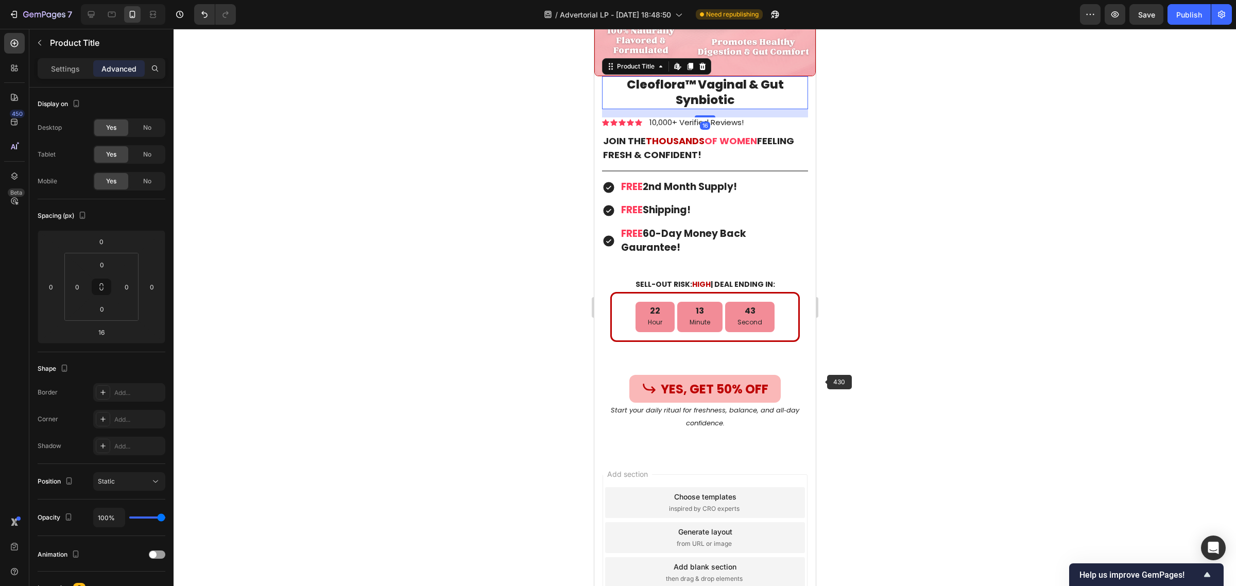
click at [905, 382] on div at bounding box center [705, 307] width 1062 height 557
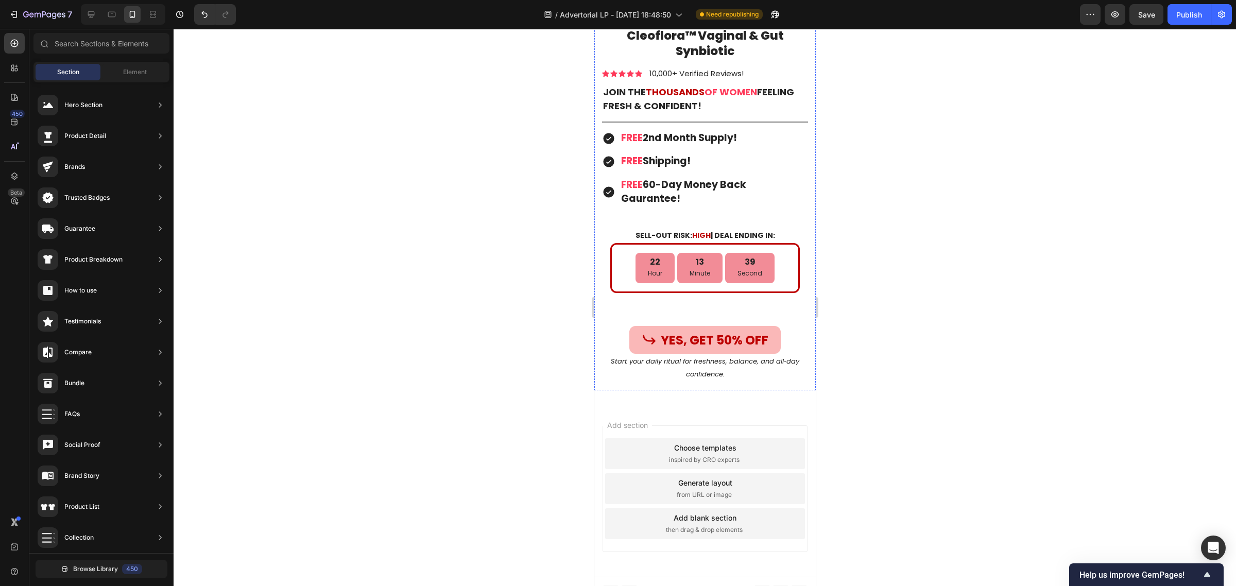
scroll to position [7905, 0]
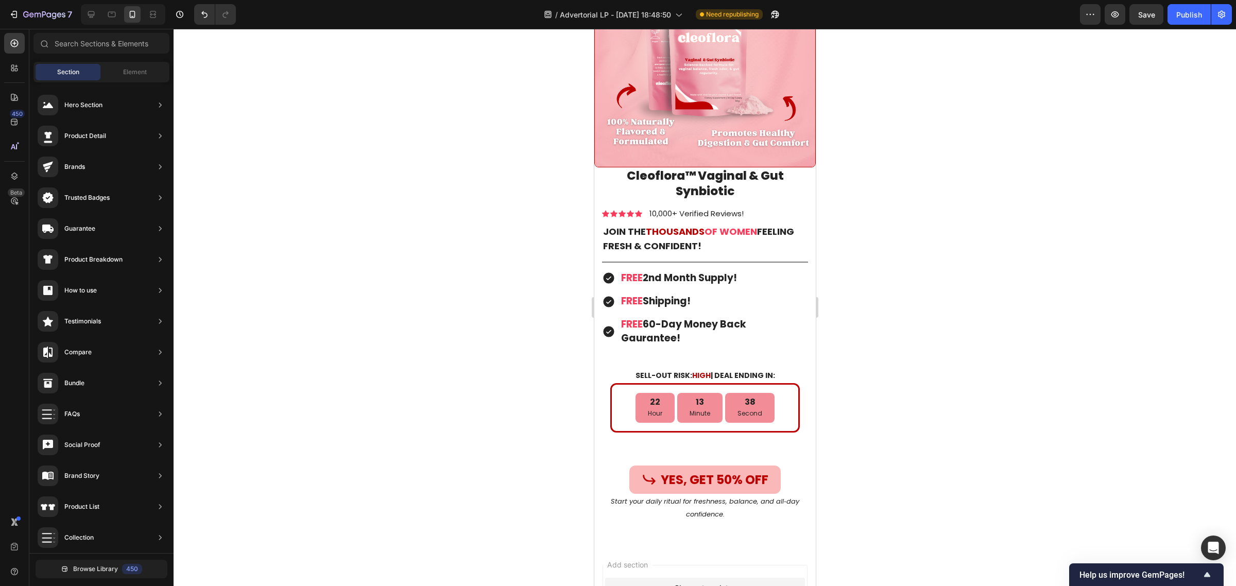
click at [947, 389] on div at bounding box center [705, 307] width 1062 height 557
click at [647, 397] on div "22" at bounding box center [654, 402] width 14 height 11
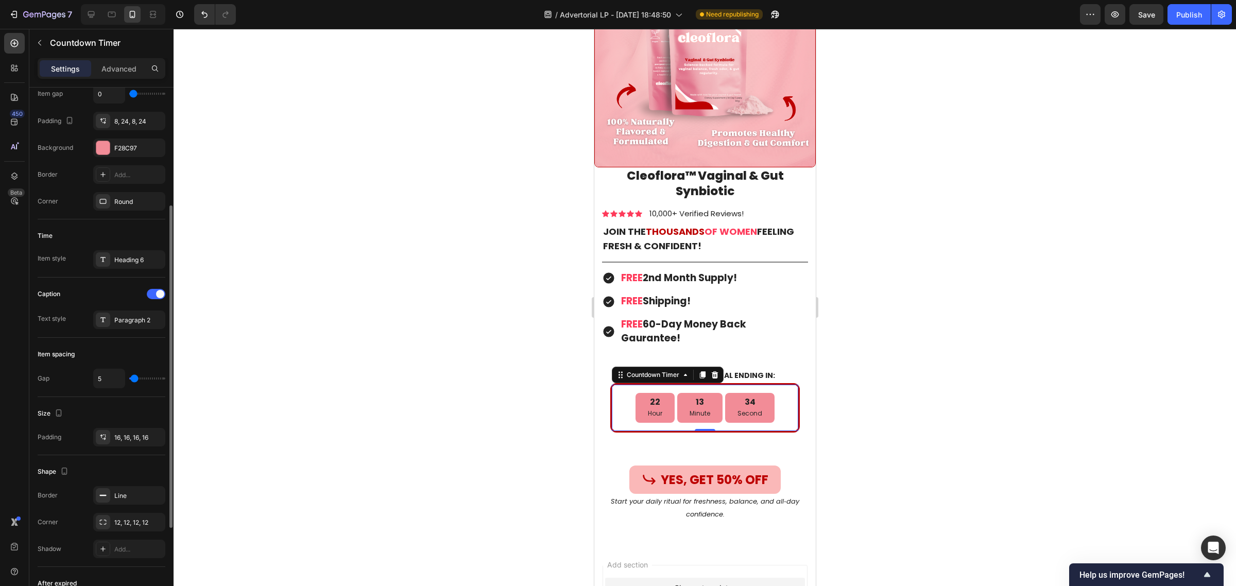
scroll to position [129, 0]
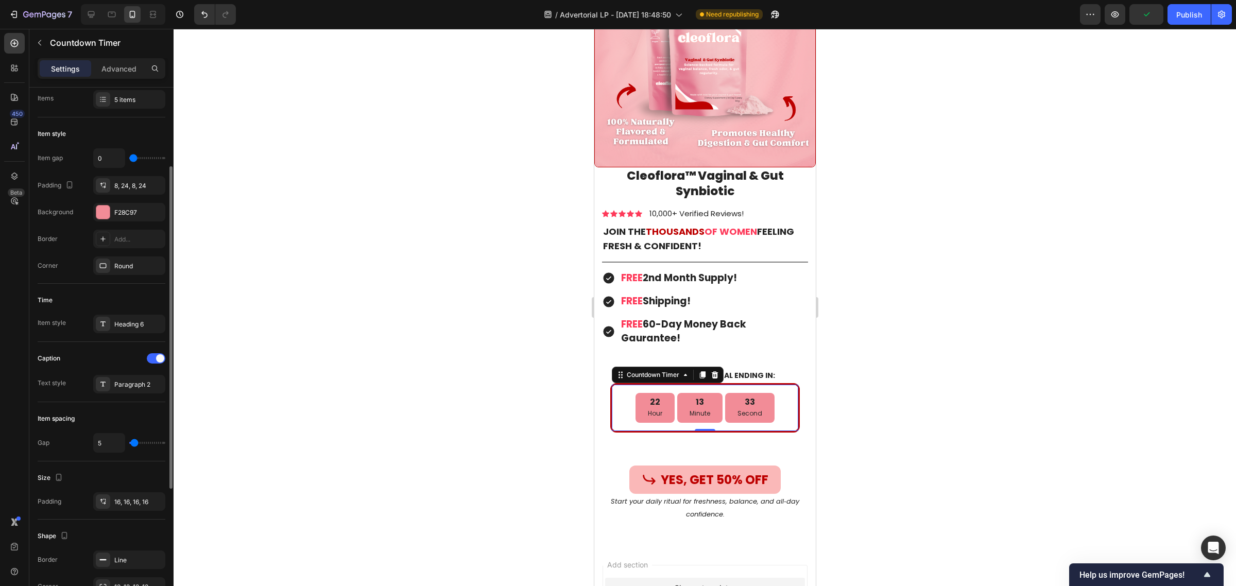
click at [647, 397] on div "22" at bounding box center [654, 402] width 14 height 11
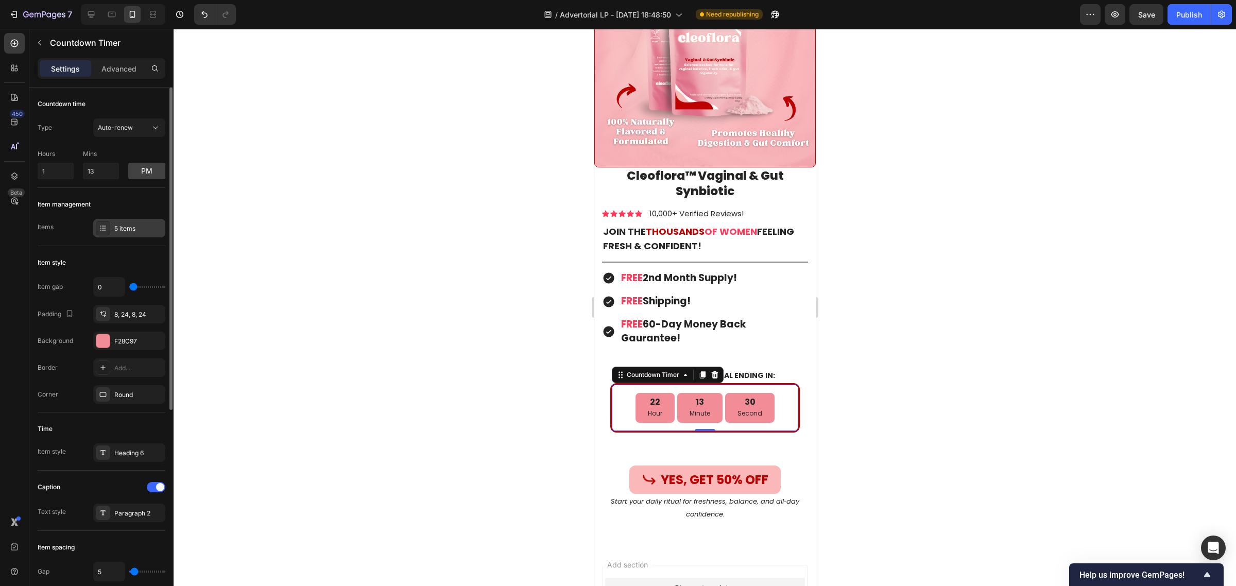
click at [127, 235] on div "5 items" at bounding box center [129, 228] width 72 height 19
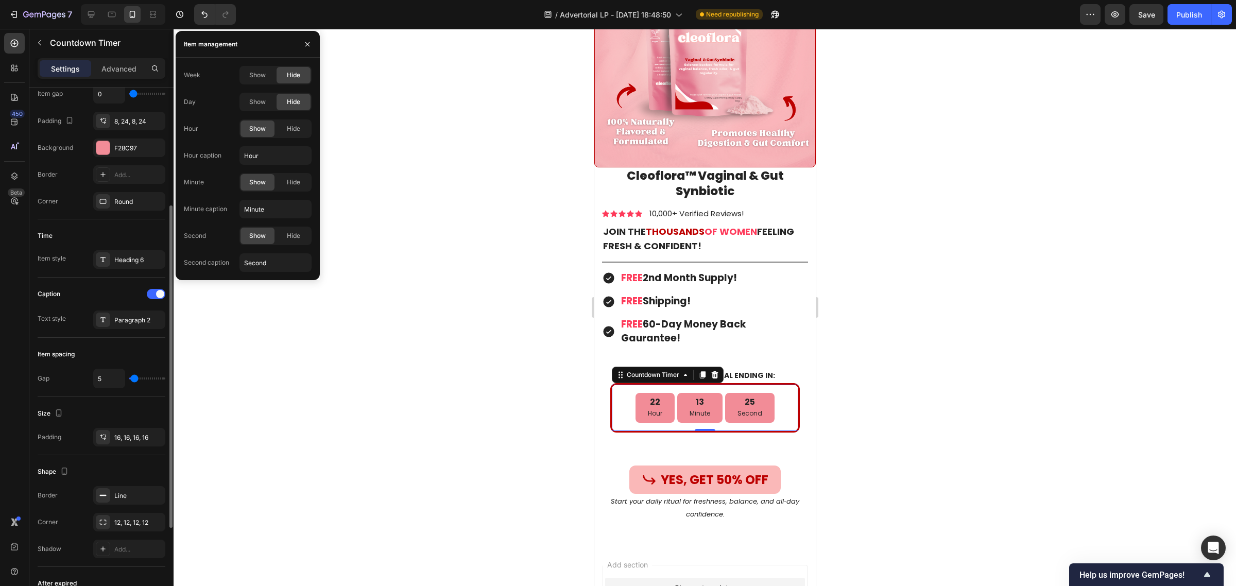
scroll to position [336, 0]
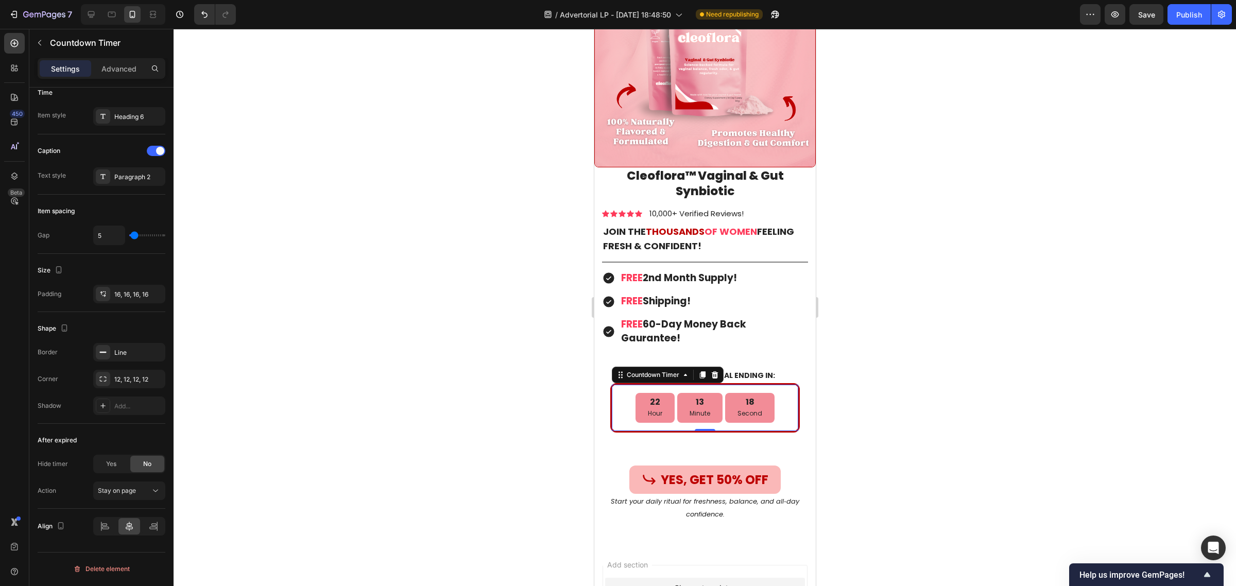
click at [576, 363] on div at bounding box center [705, 307] width 1062 height 557
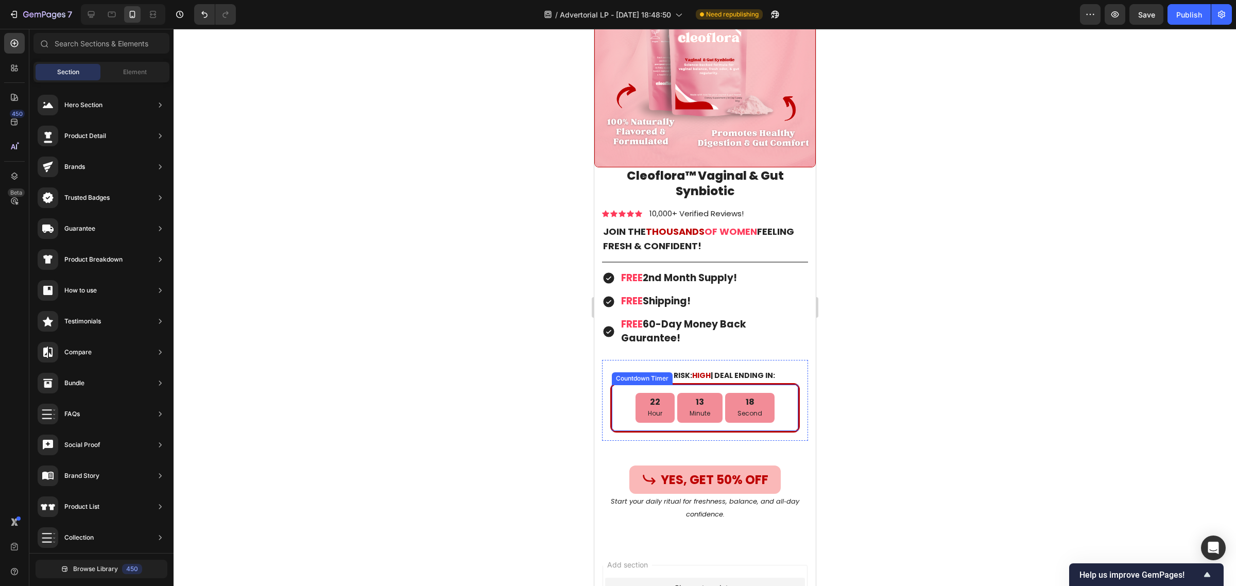
click at [657, 397] on div "22" at bounding box center [654, 402] width 14 height 11
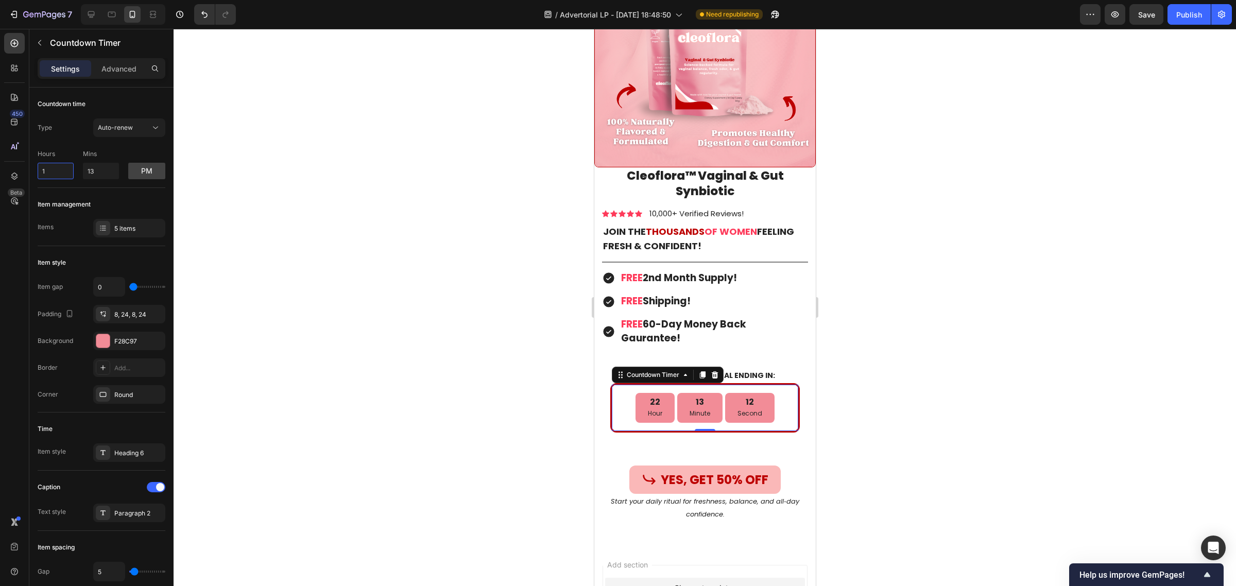
drag, startPoint x: 65, startPoint y: 173, endPoint x: 25, endPoint y: 173, distance: 40.7
click at [25, 173] on div "450 Beta Sections(18) Elements(83) Section Element Hero Section Product Detail …" at bounding box center [87, 307] width 174 height 557
click at [235, 215] on div at bounding box center [705, 307] width 1062 height 557
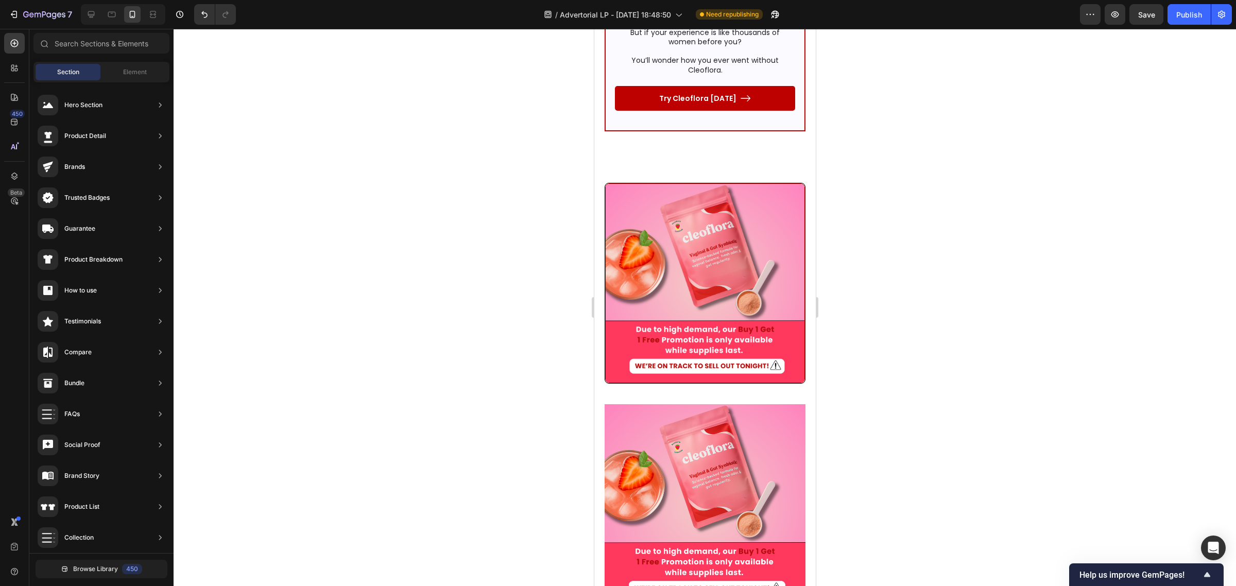
scroll to position [6939, 0]
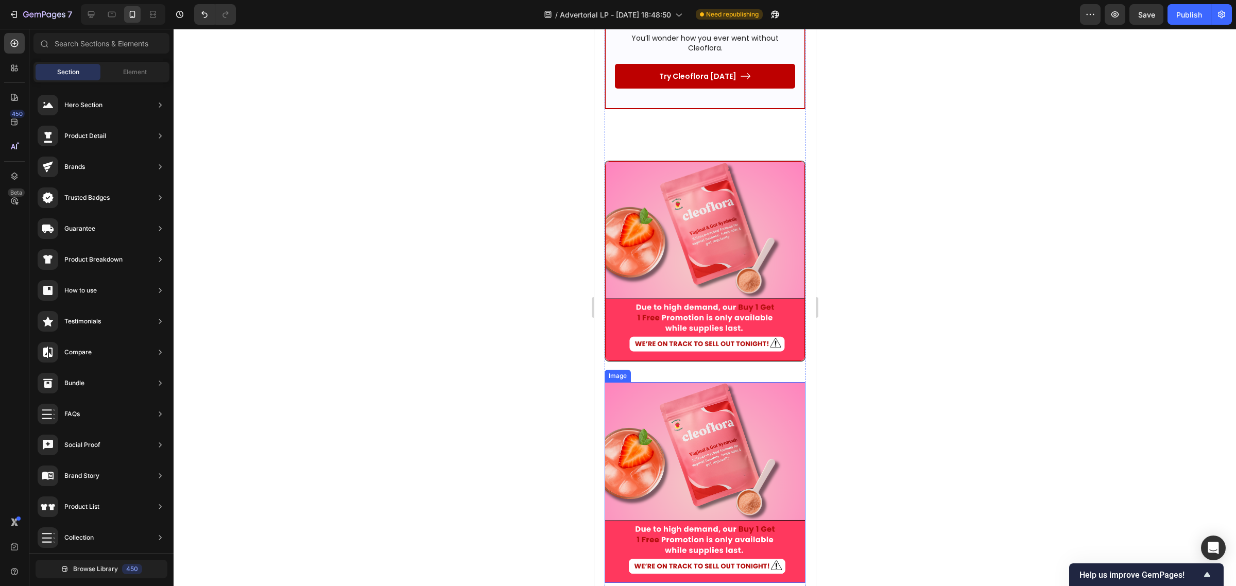
click at [686, 382] on img at bounding box center [704, 482] width 201 height 201
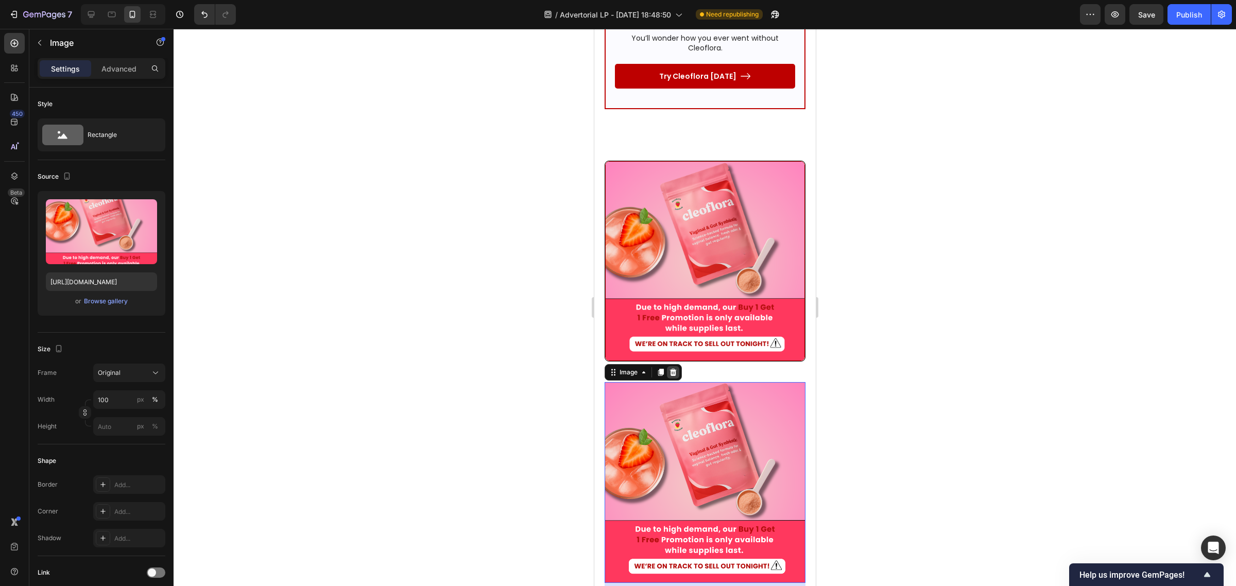
click at [671, 369] on icon at bounding box center [672, 372] width 7 height 7
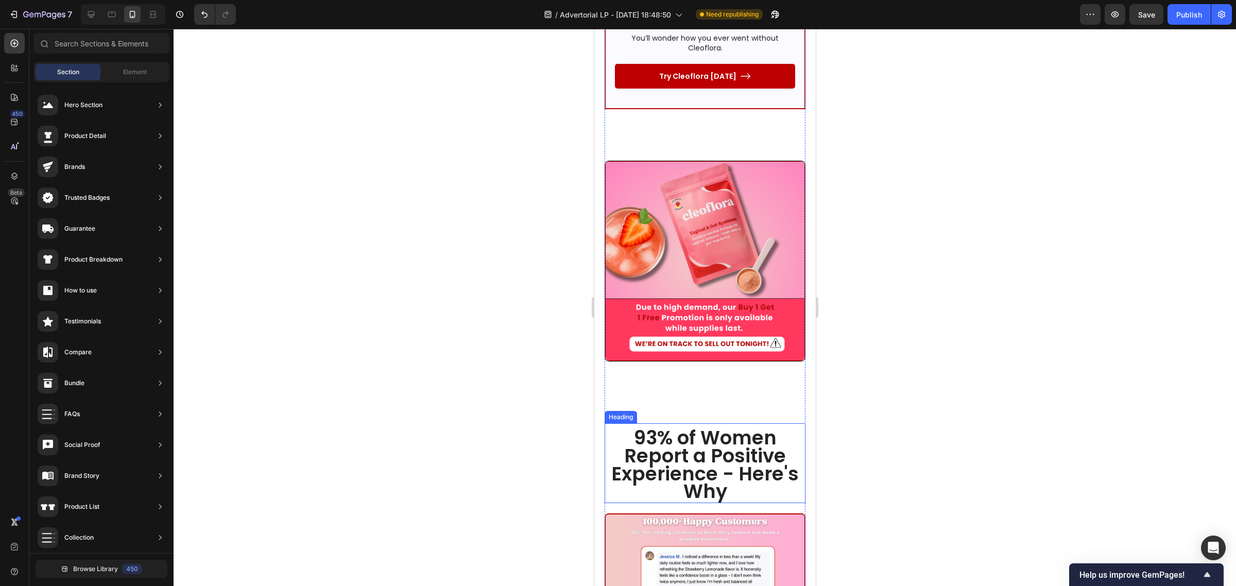
click at [612, 423] on div "93% of Women Report a Positive Experience - Here's Why Heading" at bounding box center [704, 463] width 201 height 80
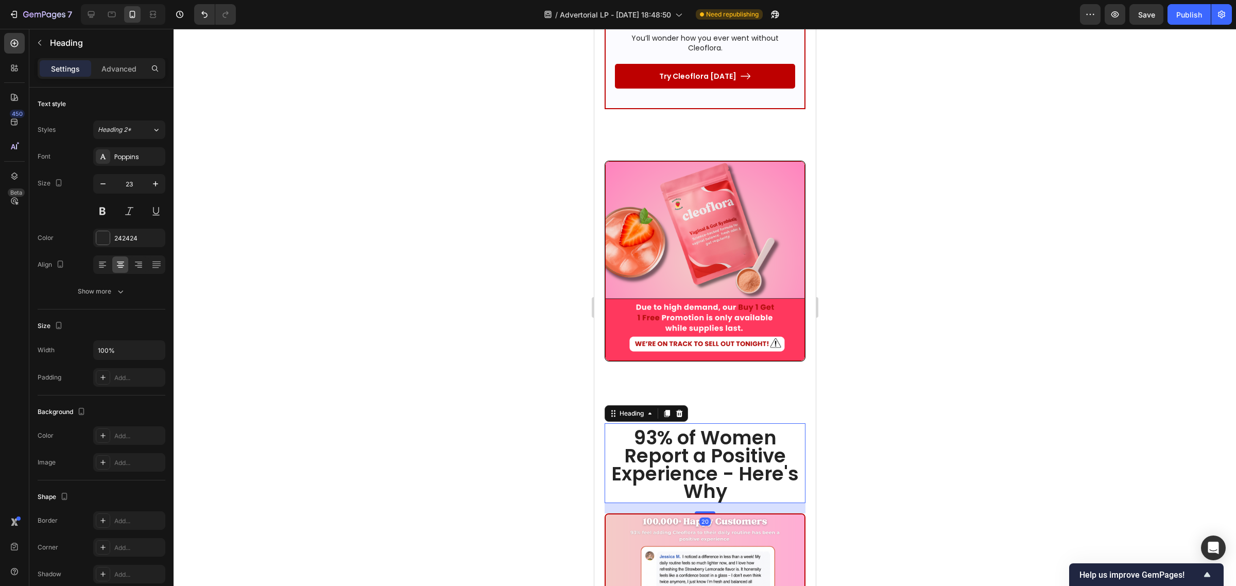
click at [1057, 286] on div at bounding box center [705, 307] width 1062 height 557
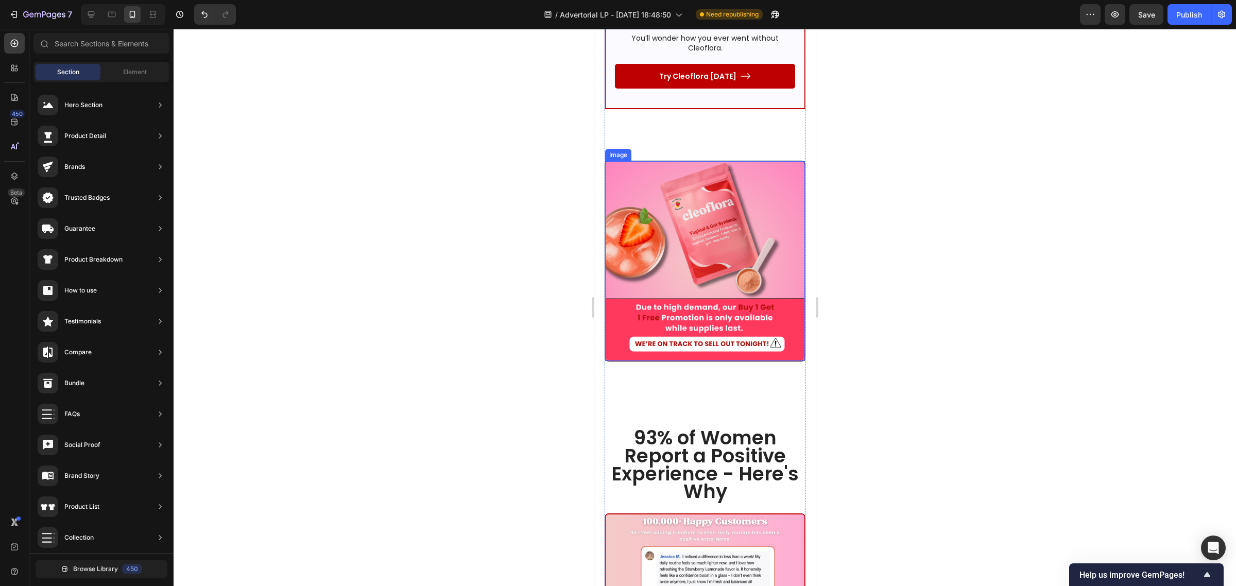
scroll to position [6682, 0]
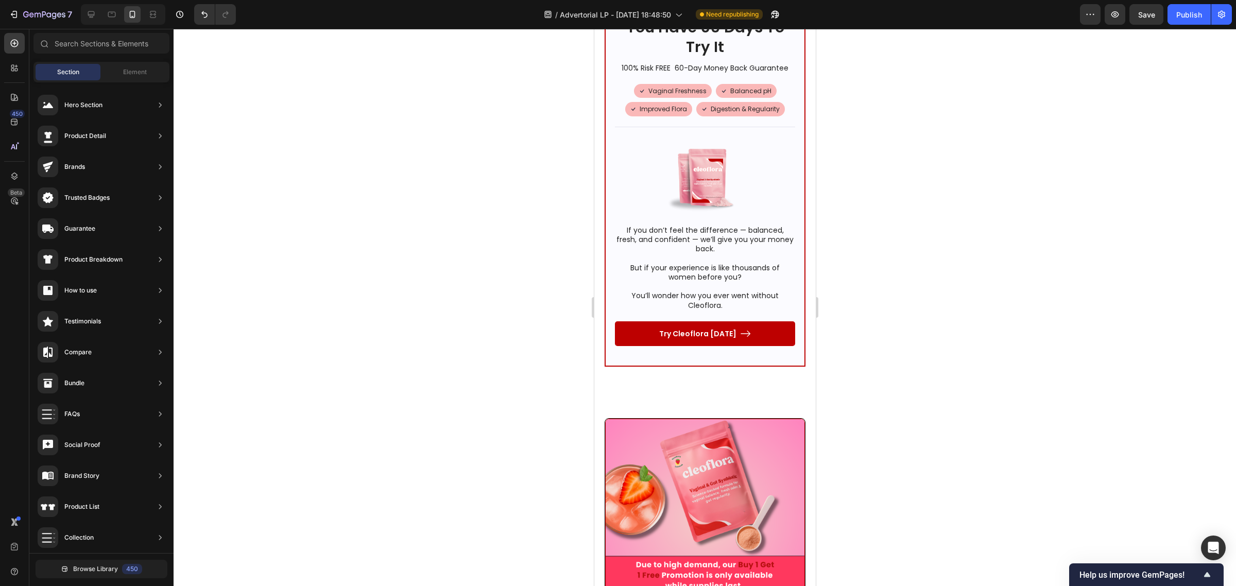
drag, startPoint x: 1146, startPoint y: 10, endPoint x: 1111, endPoint y: 49, distance: 52.5
click at [1146, 10] on span "Save" at bounding box center [1146, 14] width 17 height 9
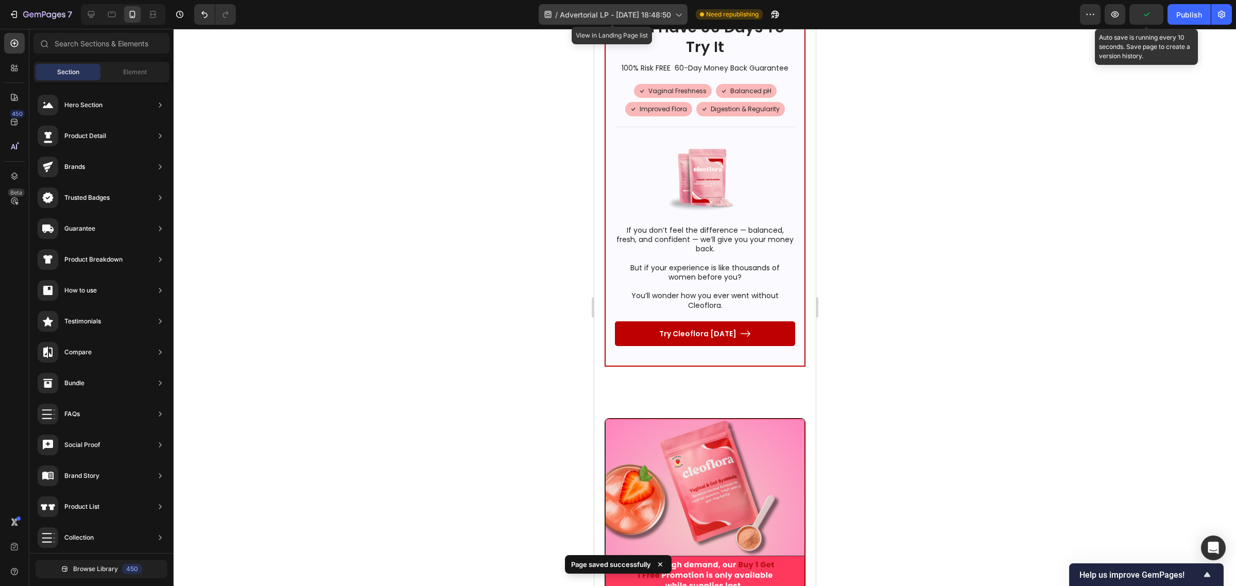
click at [596, 22] on div "/ Advertorial LP - Sep 6, 18:48:50" at bounding box center [613, 14] width 149 height 21
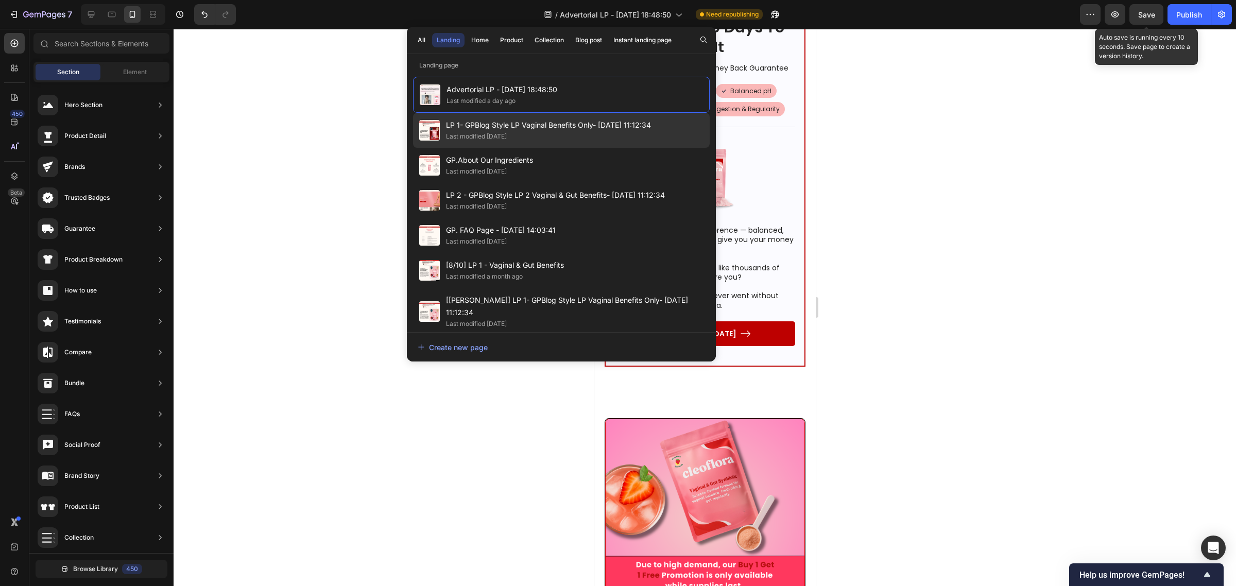
click at [508, 130] on span "LP 1- GPBlog Style LP Vaginal Benefits Only- [DATE] 11:12:34" at bounding box center [548, 125] width 205 height 12
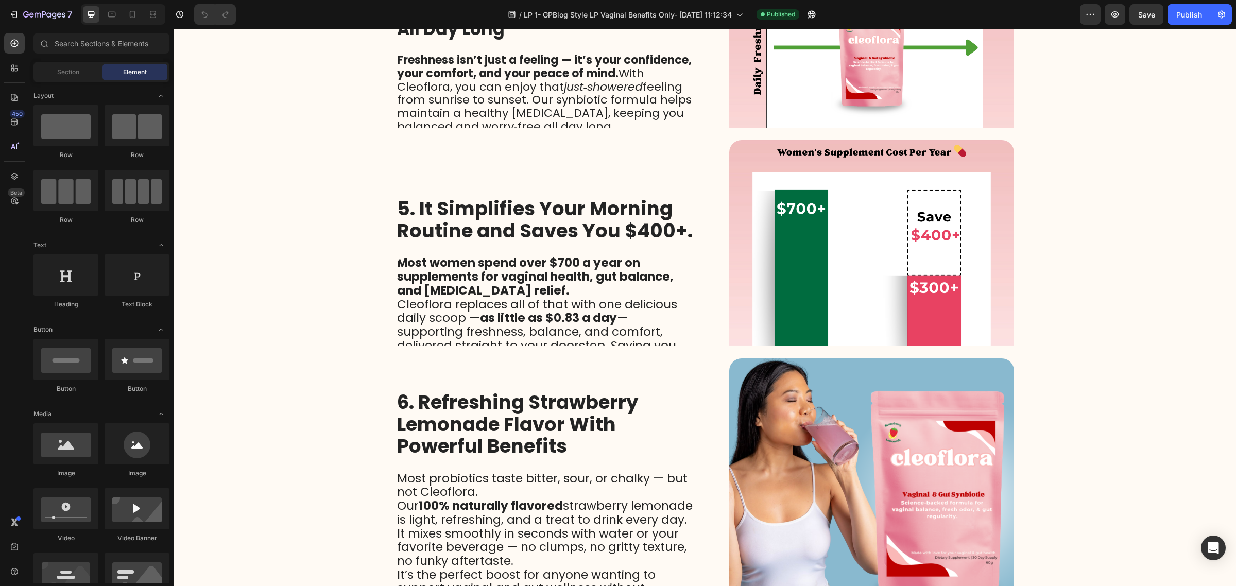
scroll to position [1109, 0]
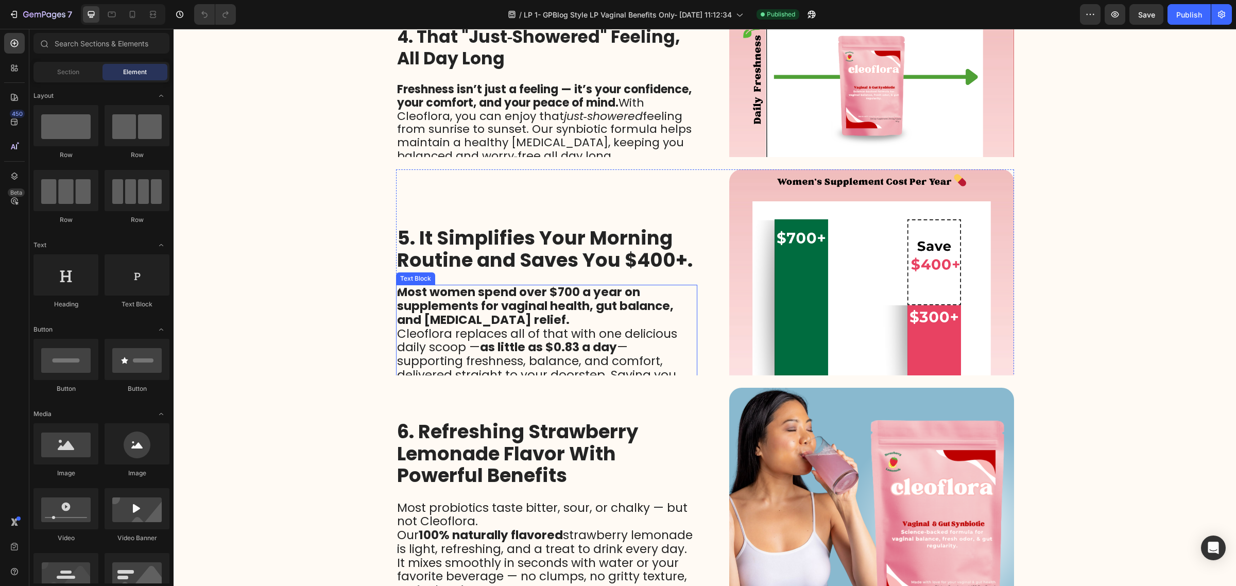
click at [519, 347] on strong "as little as $0.83 a day" at bounding box center [548, 347] width 137 height 16
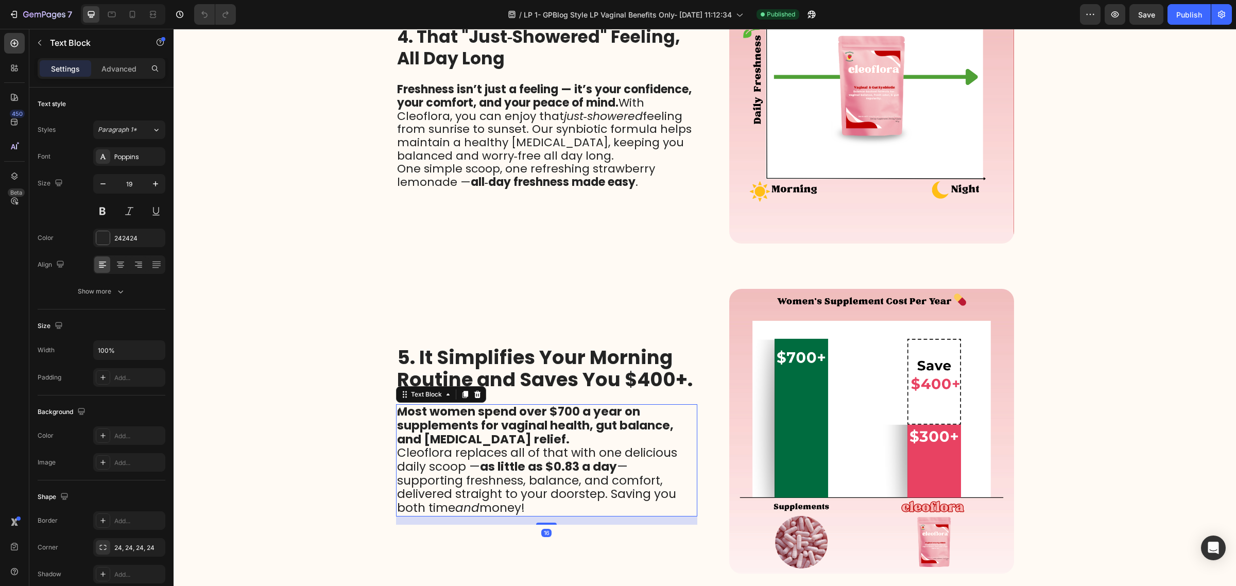
click at [510, 459] on strong "as little as $0.83 a day" at bounding box center [548, 466] width 137 height 16
click at [506, 493] on span "Cleoflora replaces all of that with one delicious daily scoop — as little as $0…" at bounding box center [537, 480] width 280 height 72
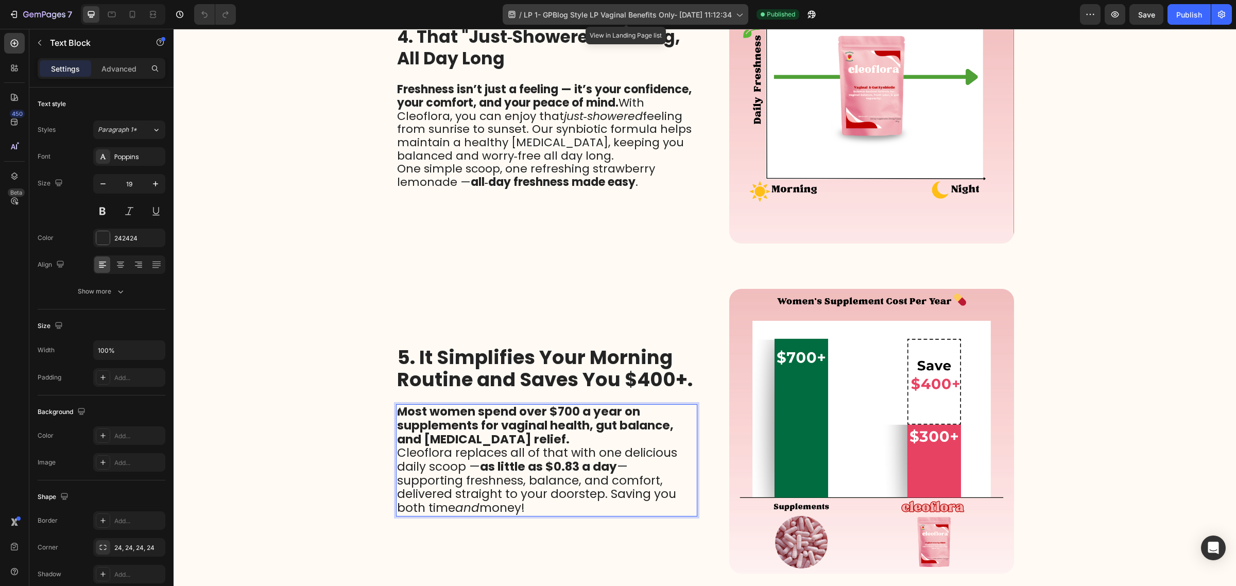
click at [701, 18] on span "LP 1- GPBlog Style LP Vaginal Benefits Only- [DATE] 11:12:34" at bounding box center [628, 14] width 208 height 11
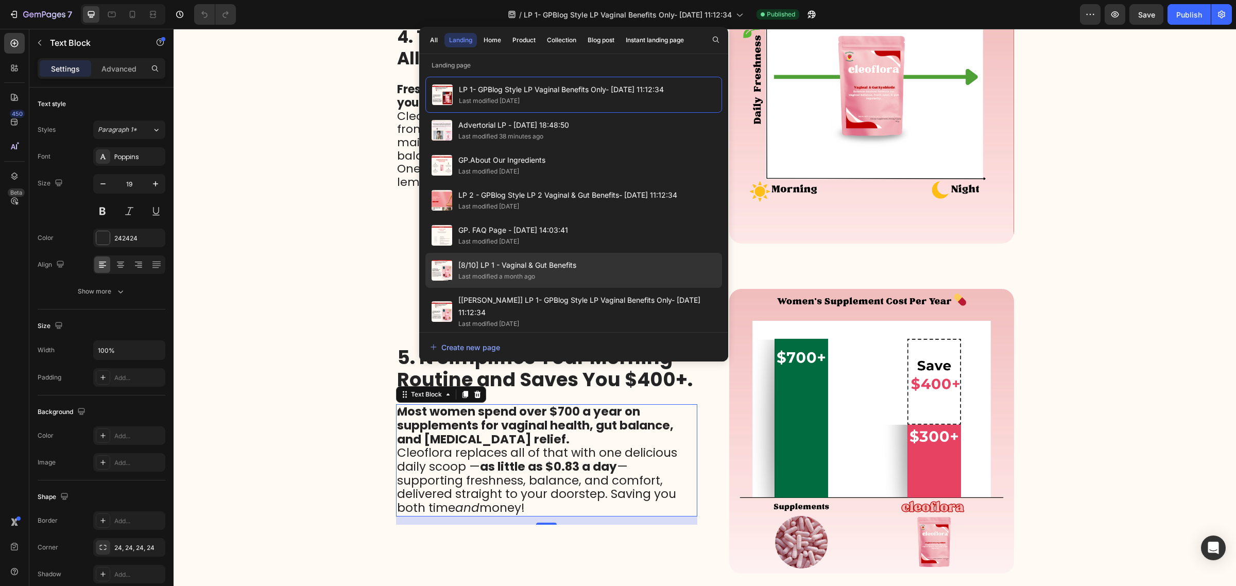
click at [491, 280] on div "Last modified a month ago" at bounding box center [496, 276] width 77 height 10
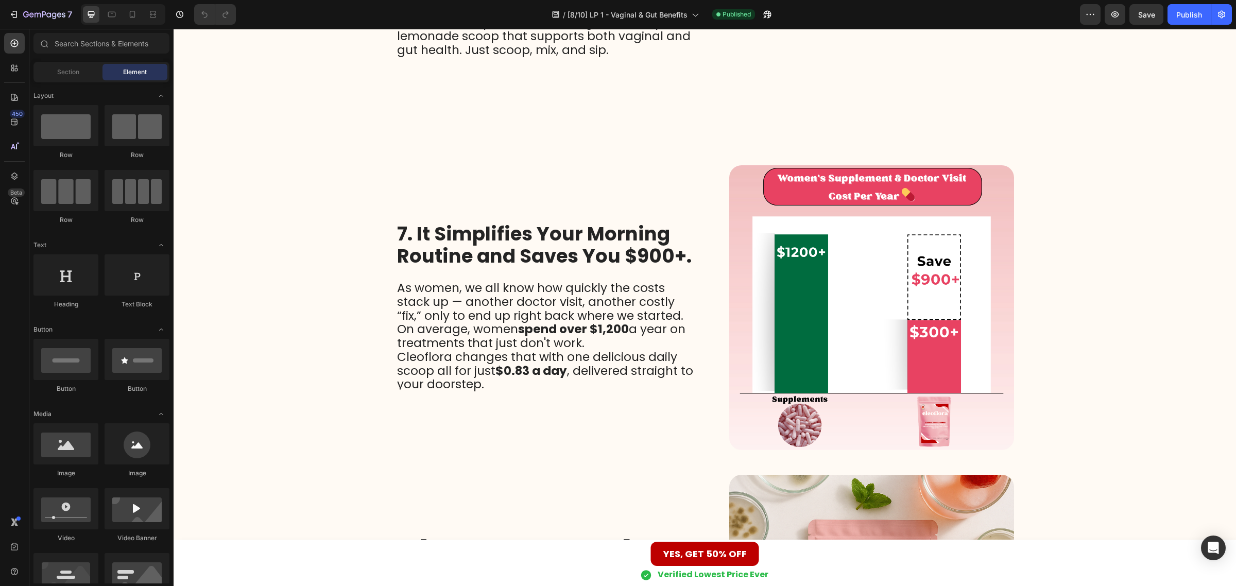
scroll to position [1609, 0]
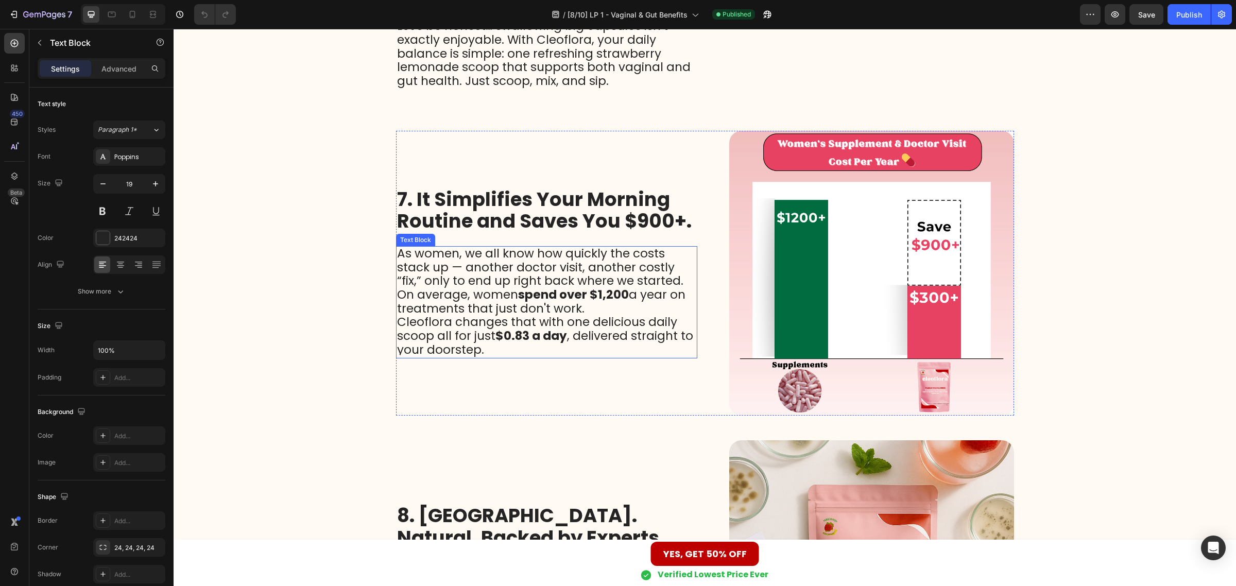
click at [505, 317] on span "As women, we all know how quickly the costs stack up — another doctor visit, an…" at bounding box center [541, 281] width 288 height 72
click at [499, 357] on span "Cleoflora changes that with one delicious daily scoop all for just $0.83 a day …" at bounding box center [545, 336] width 296 height 44
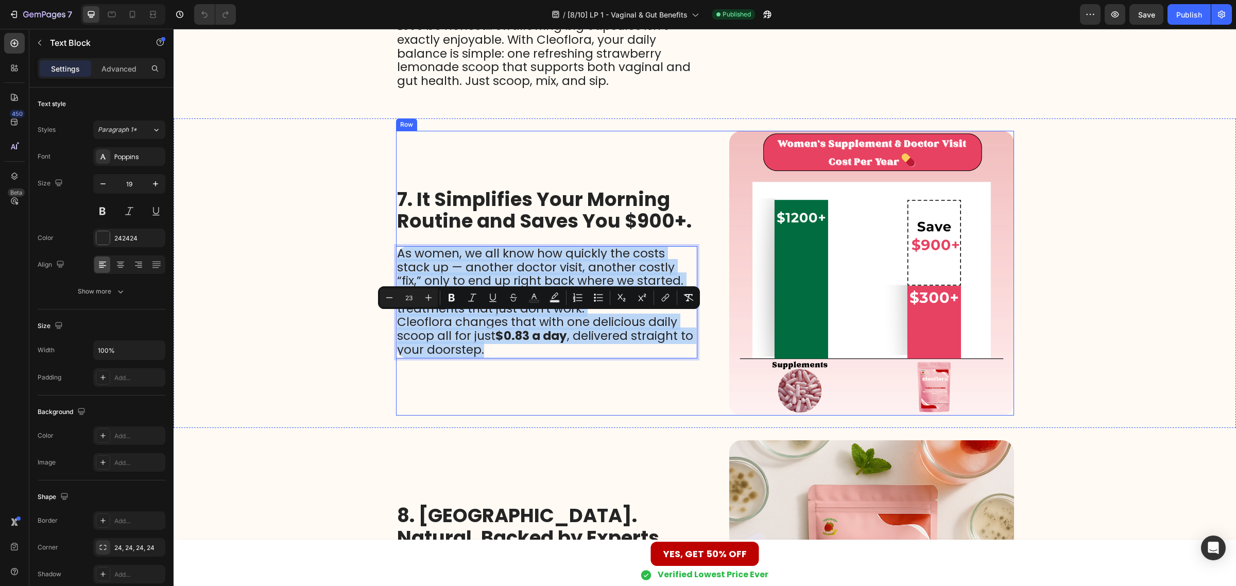
drag, startPoint x: 481, startPoint y: 413, endPoint x: 391, endPoint y: 309, distance: 137.6
click at [396, 309] on div "7. It Simplifies Your Morning Routine and Saves You $900+. Heading As women, we…" at bounding box center [546, 273] width 301 height 285
copy div "As women, we all know how quickly the costs stack up — another doctor visit, an…"
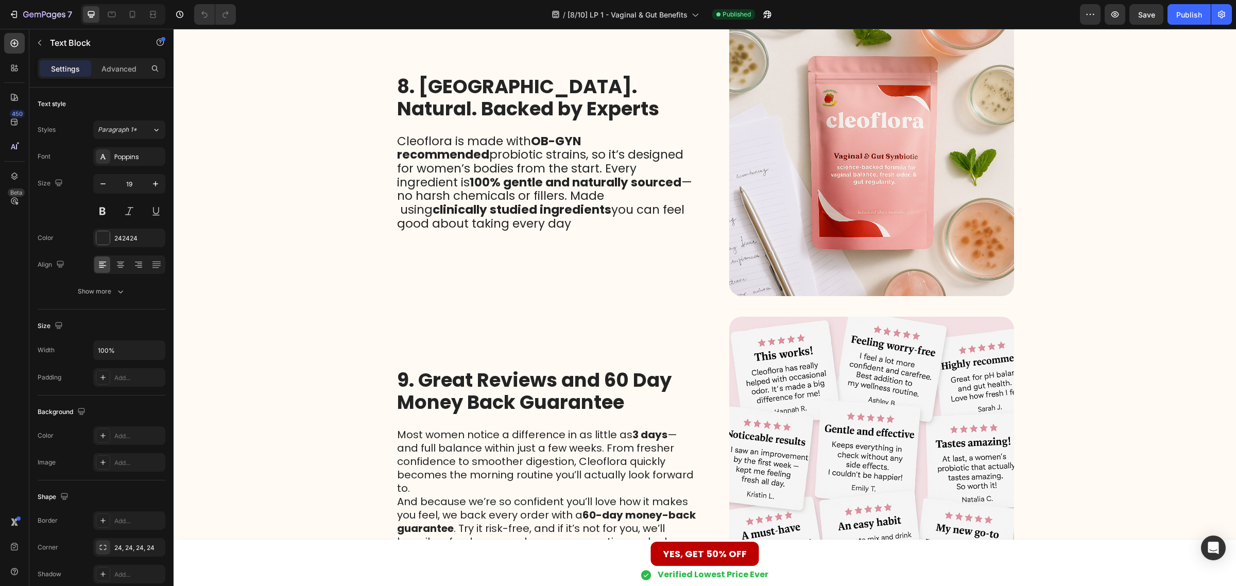
scroll to position [1674, 0]
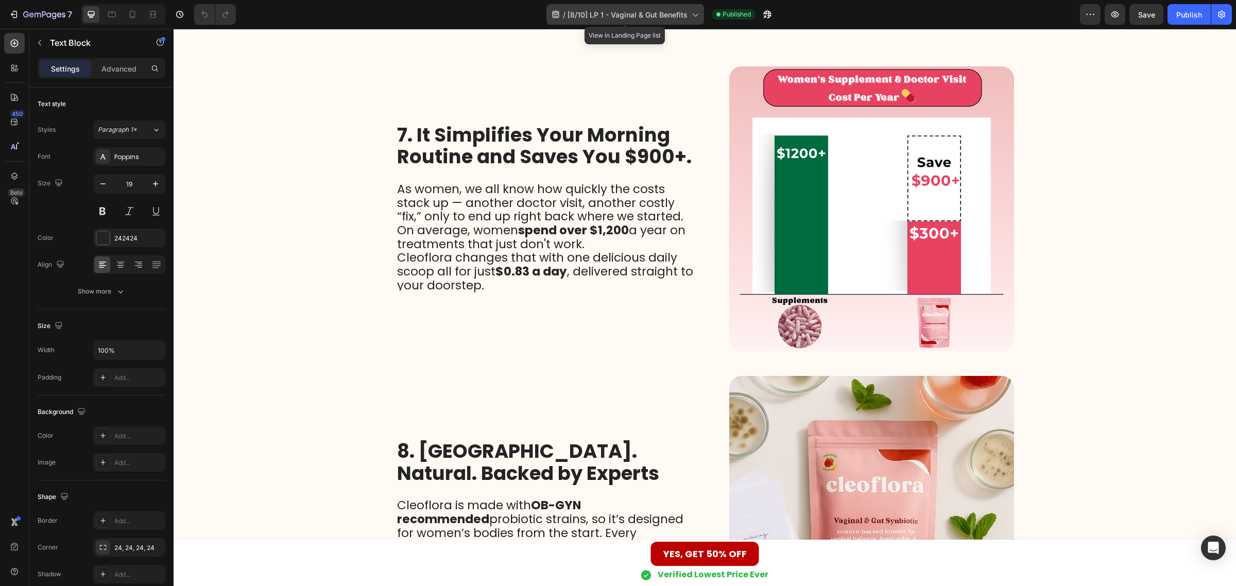
click at [600, 6] on div "/ [8/10] LP 1 - Vaginal & Gut Benefits" at bounding box center [625, 14] width 158 height 21
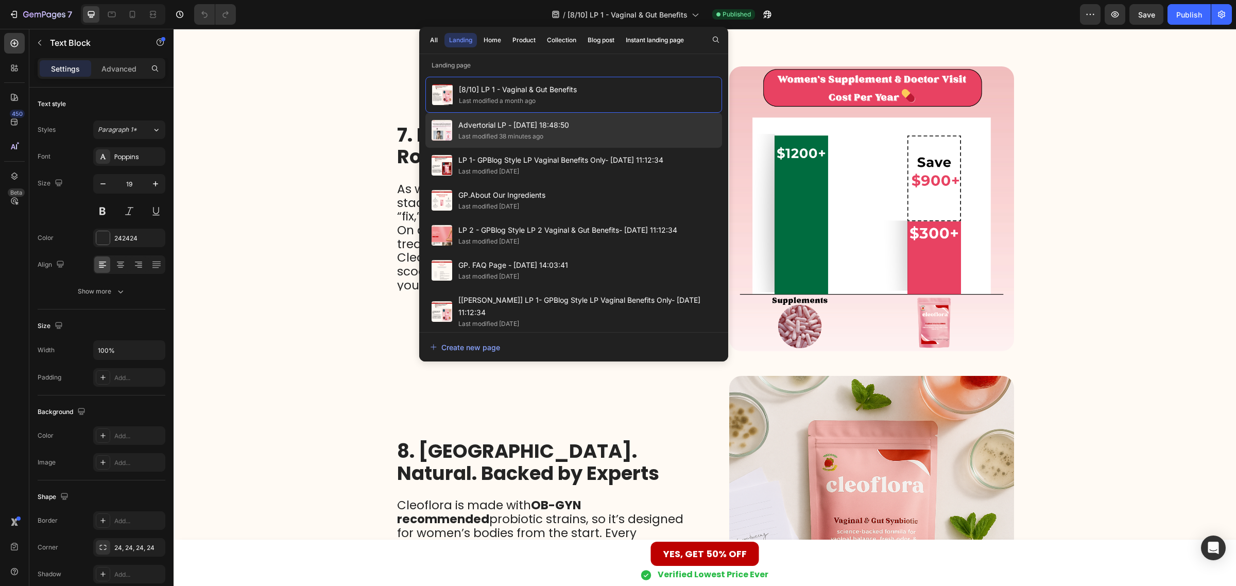
click at [501, 119] on span "Advertorial LP - [DATE] 18:48:50" at bounding box center [513, 125] width 111 height 12
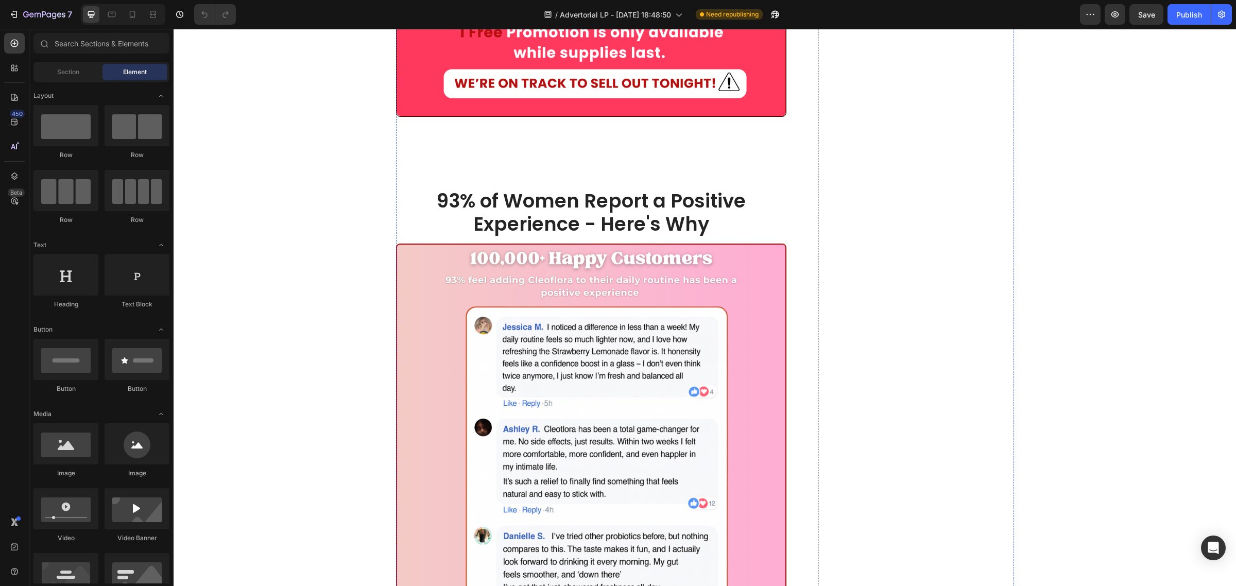
scroll to position [6680, 0]
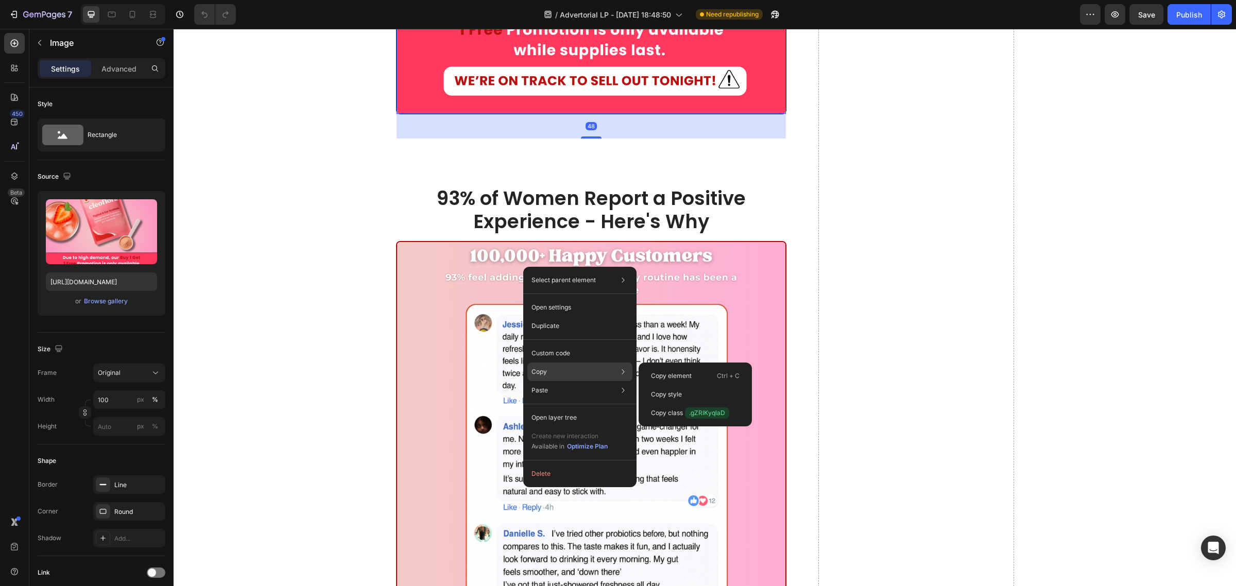
click at [559, 366] on div "Copy Copy element Ctrl + C Copy style Copy class .gZRIKyqlaD" at bounding box center [579, 372] width 105 height 19
drag, startPoint x: 672, startPoint y: 374, endPoint x: 500, endPoint y: 346, distance: 174.4
click at [672, 374] on p "Copy element" at bounding box center [671, 375] width 41 height 9
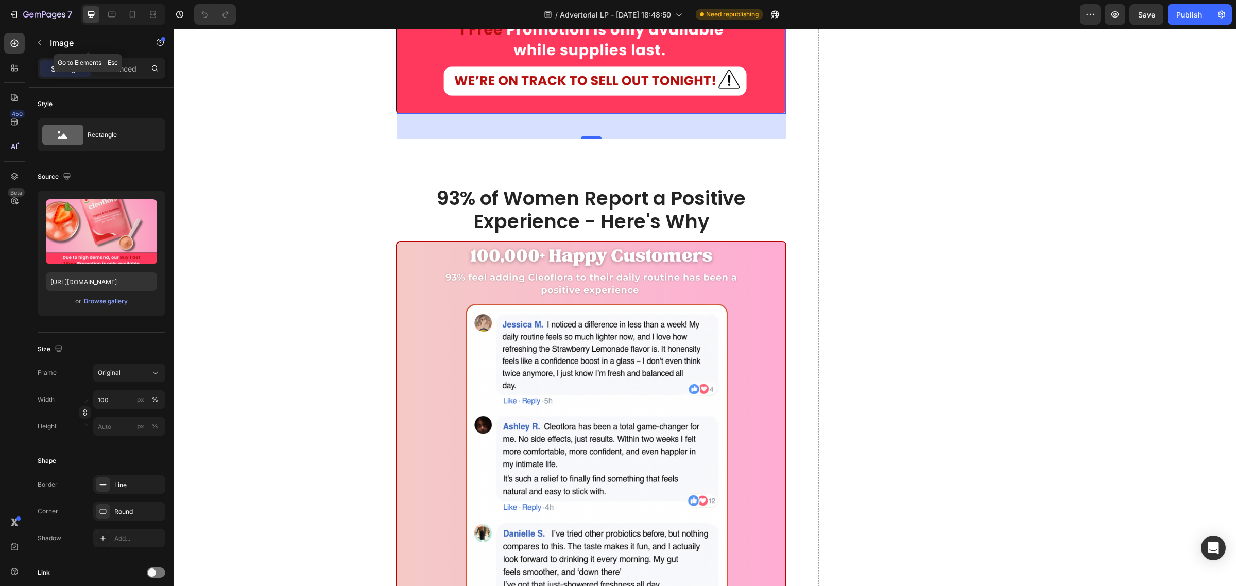
click at [37, 37] on button "button" at bounding box center [39, 43] width 16 height 16
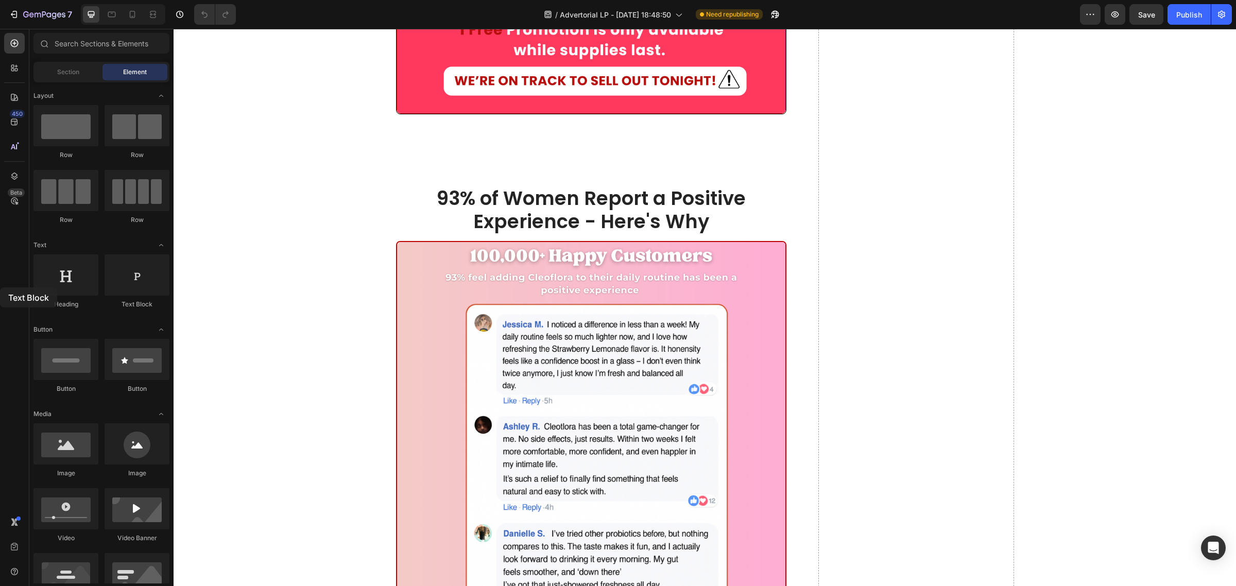
drag, startPoint x: 430, startPoint y: 505, endPoint x: -555, endPoint y: 287, distance: 1008.3
click at [0, 0] on html "7 Version history / Advertorial LP - Sep 6, 18:48:50 Need republishing Preview …" at bounding box center [618, 0] width 1236 height 0
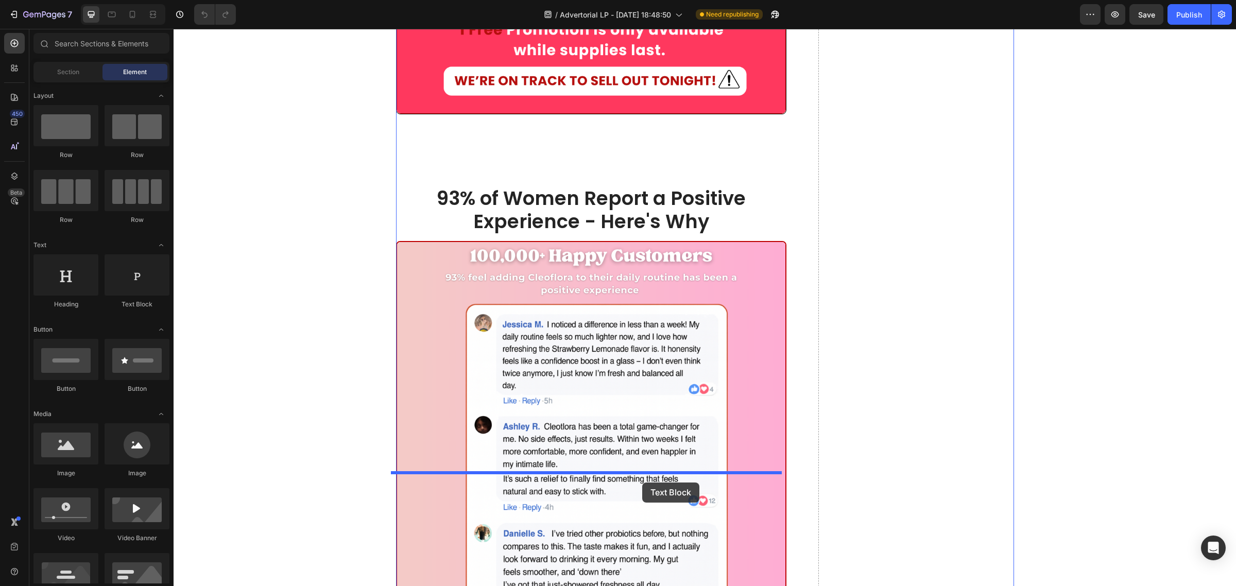
drag, startPoint x: 547, startPoint y: 429, endPoint x: 642, endPoint y: 482, distance: 108.8
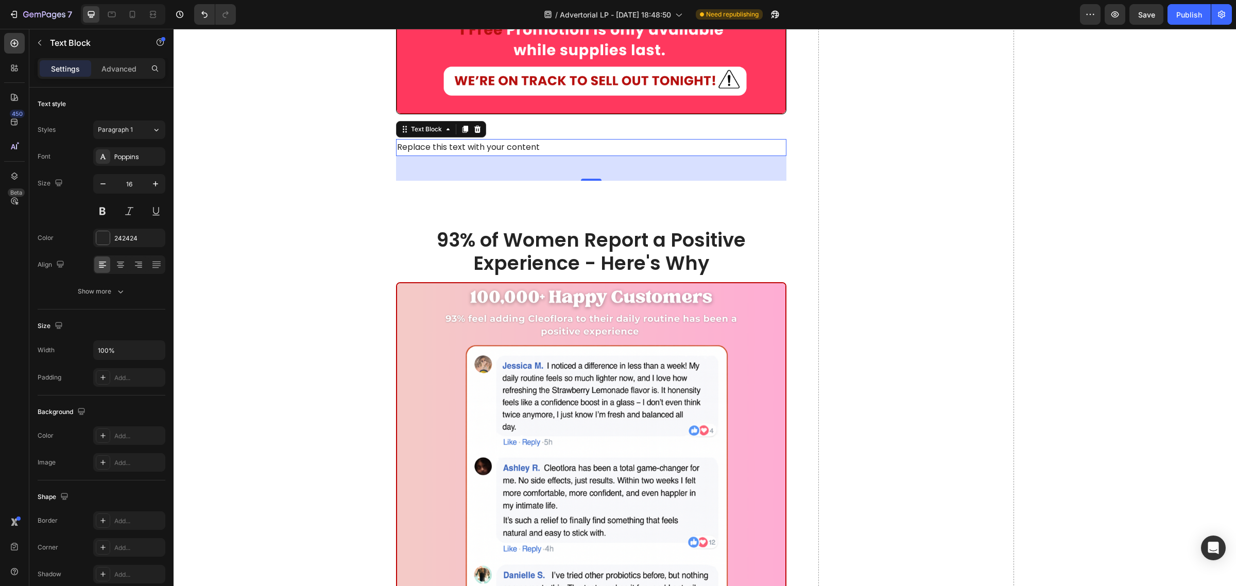
click at [438, 156] on div "Replace this text with your content" at bounding box center [591, 147] width 391 height 17
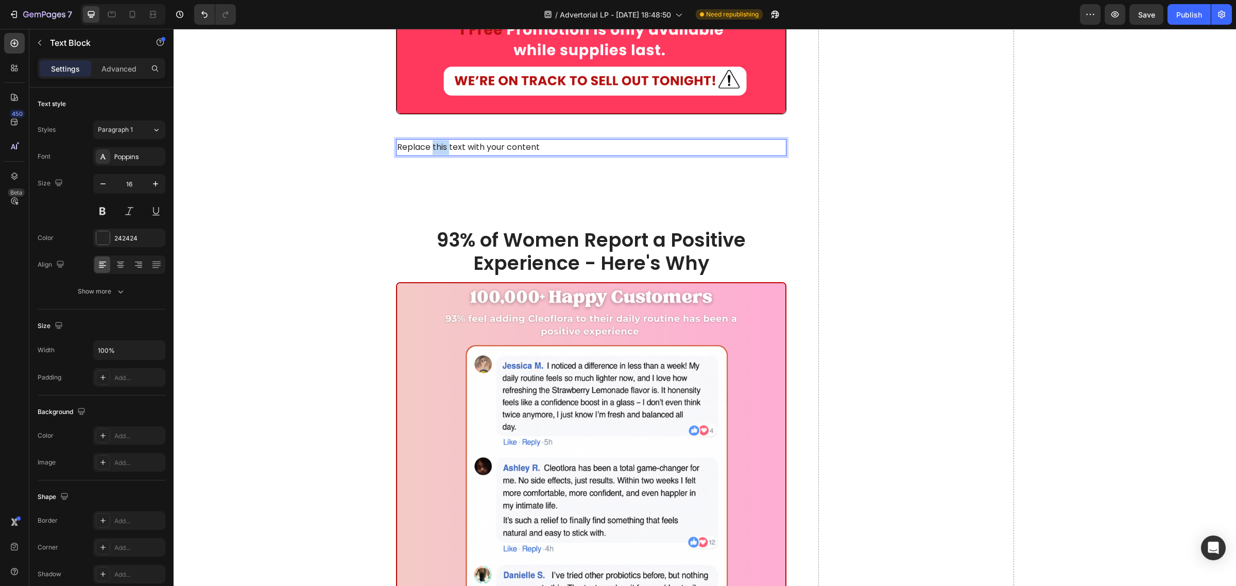
click at [438, 155] on p "Replace this text with your content" at bounding box center [591, 147] width 389 height 15
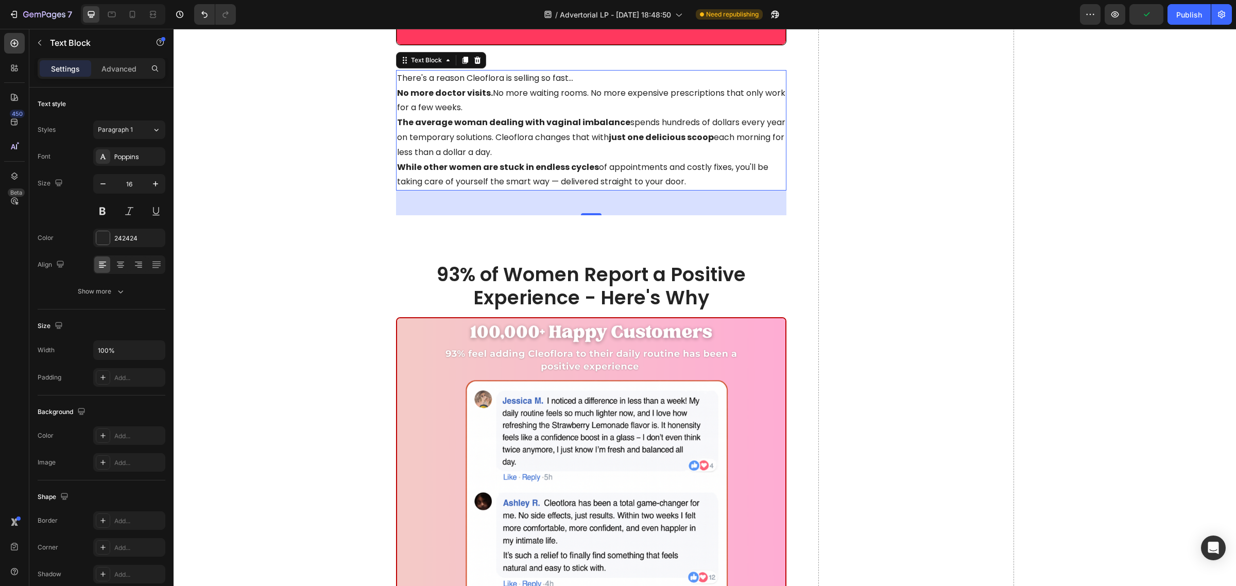
scroll to position [6759, 0]
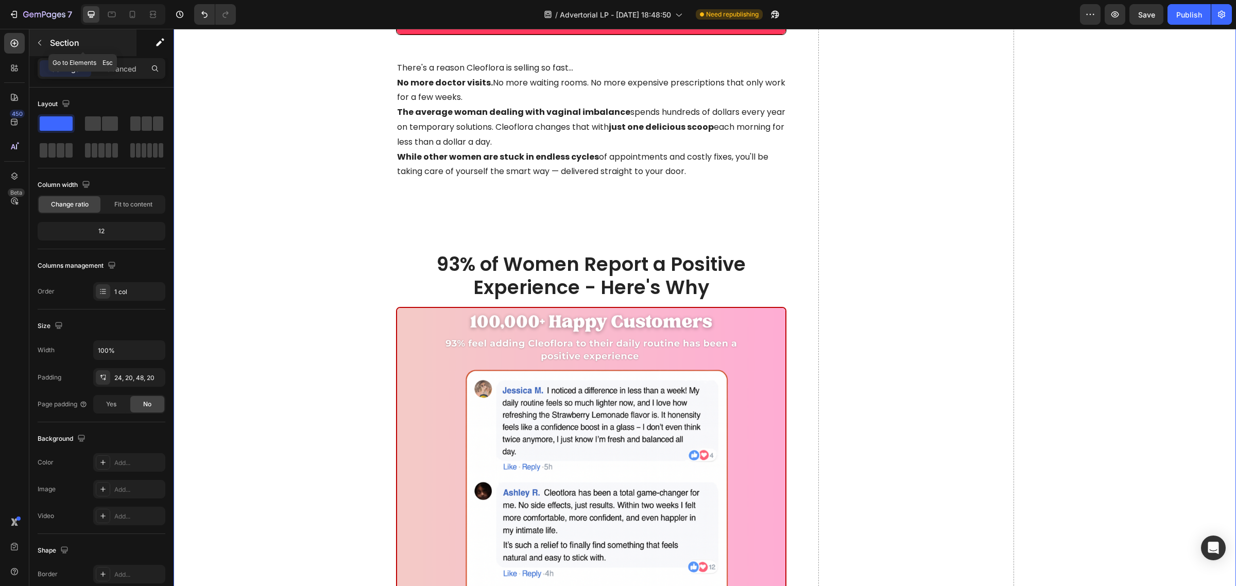
click at [36, 36] on button "button" at bounding box center [39, 43] width 16 height 16
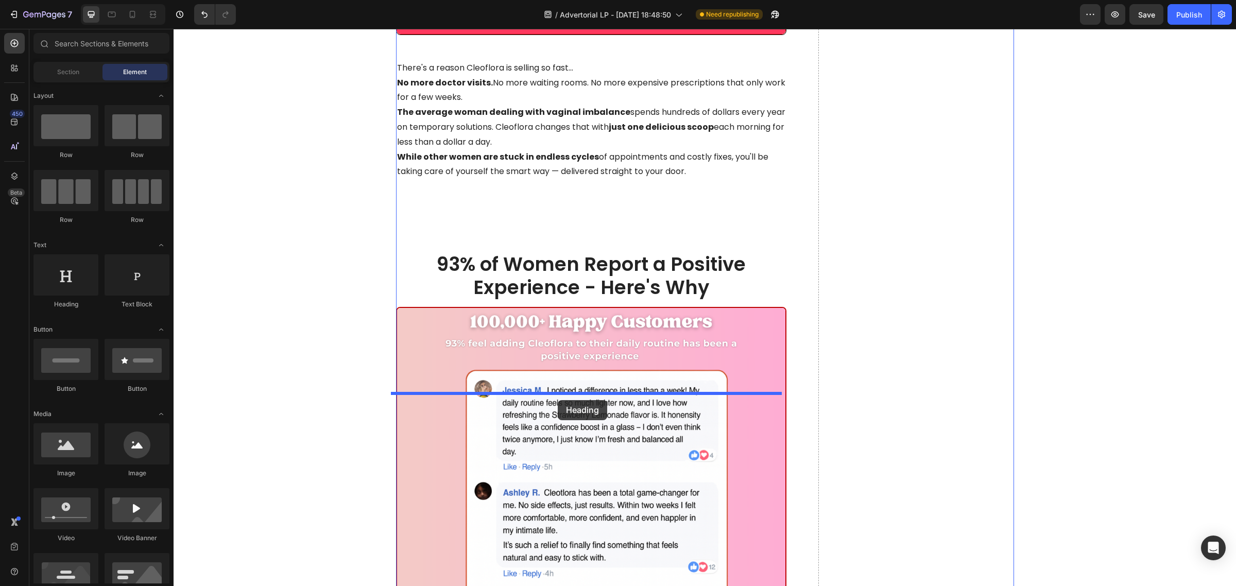
drag, startPoint x: 574, startPoint y: 419, endPoint x: 555, endPoint y: 397, distance: 29.5
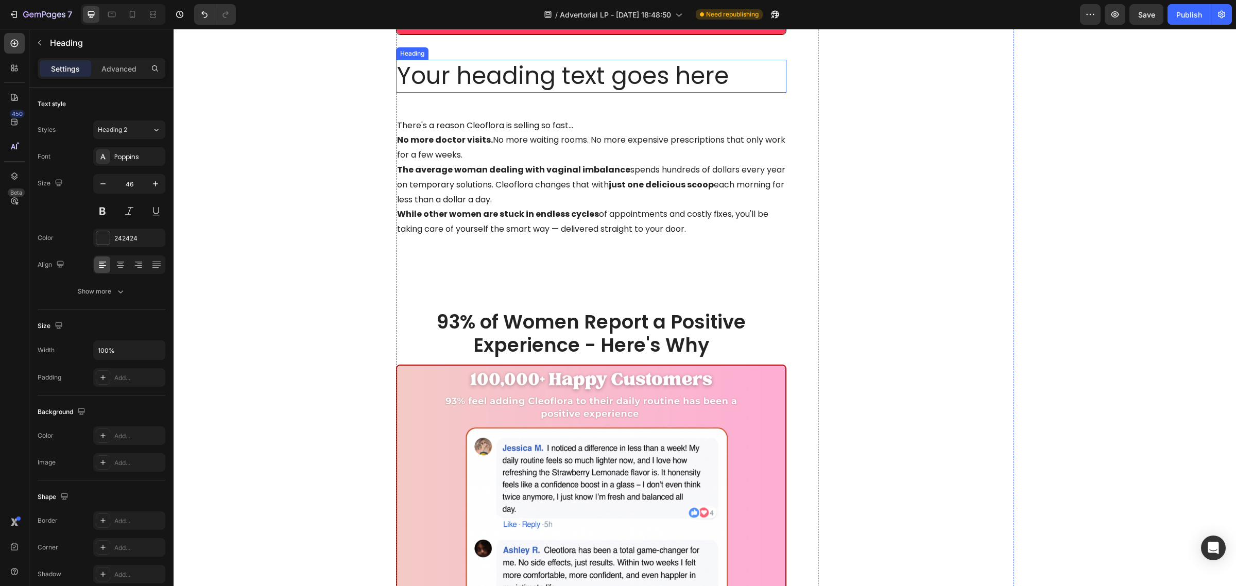
click at [515, 93] on h2 "Your heading text goes here" at bounding box center [591, 76] width 391 height 33
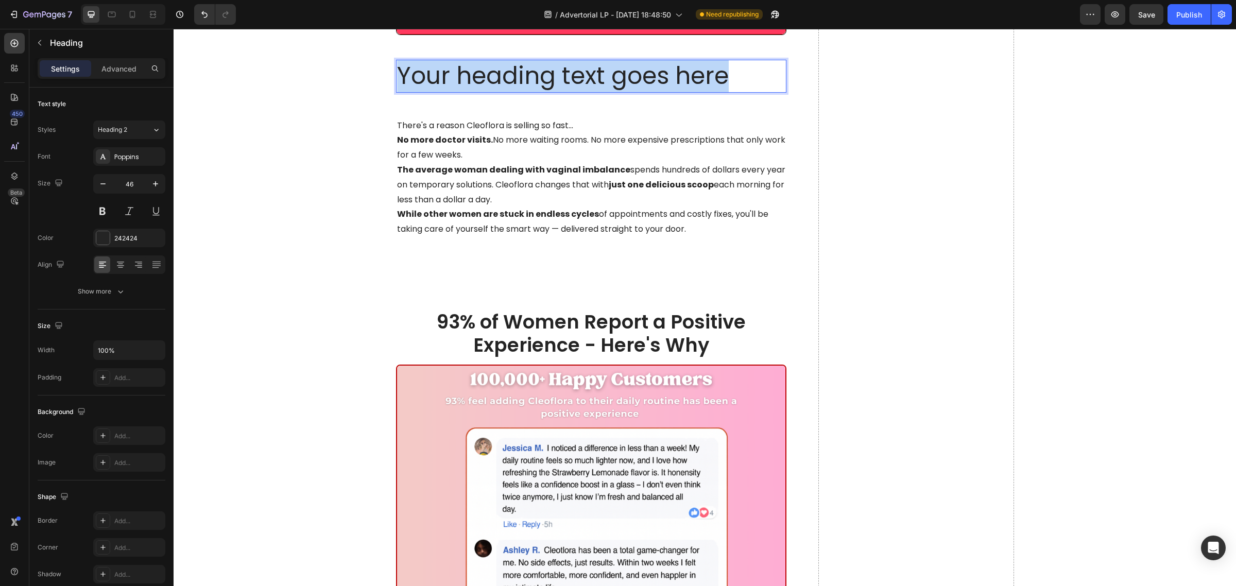
click at [515, 92] on p "Your heading text goes here" at bounding box center [591, 76] width 389 height 31
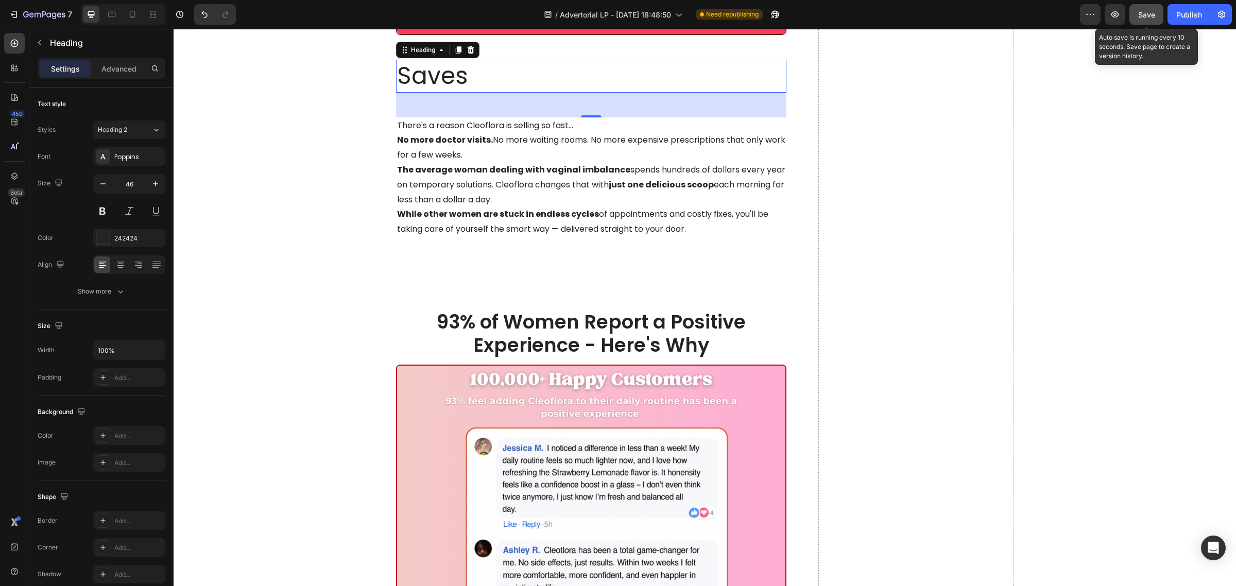
click at [1156, 11] on button "Save" at bounding box center [1146, 14] width 34 height 21
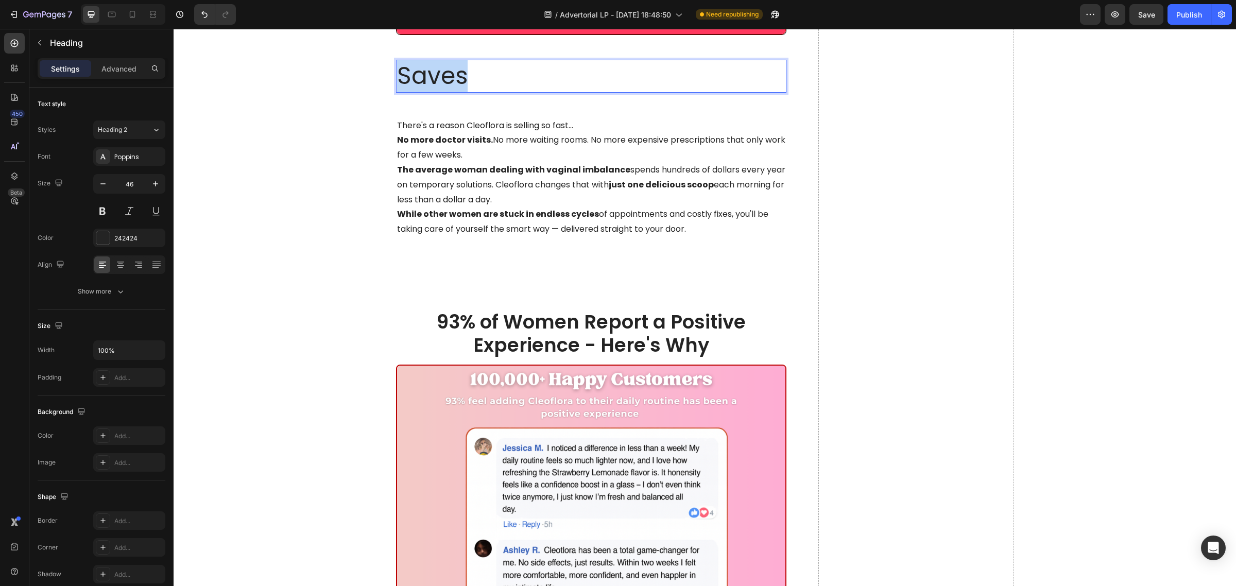
click at [455, 92] on p "Saves" at bounding box center [591, 76] width 389 height 31
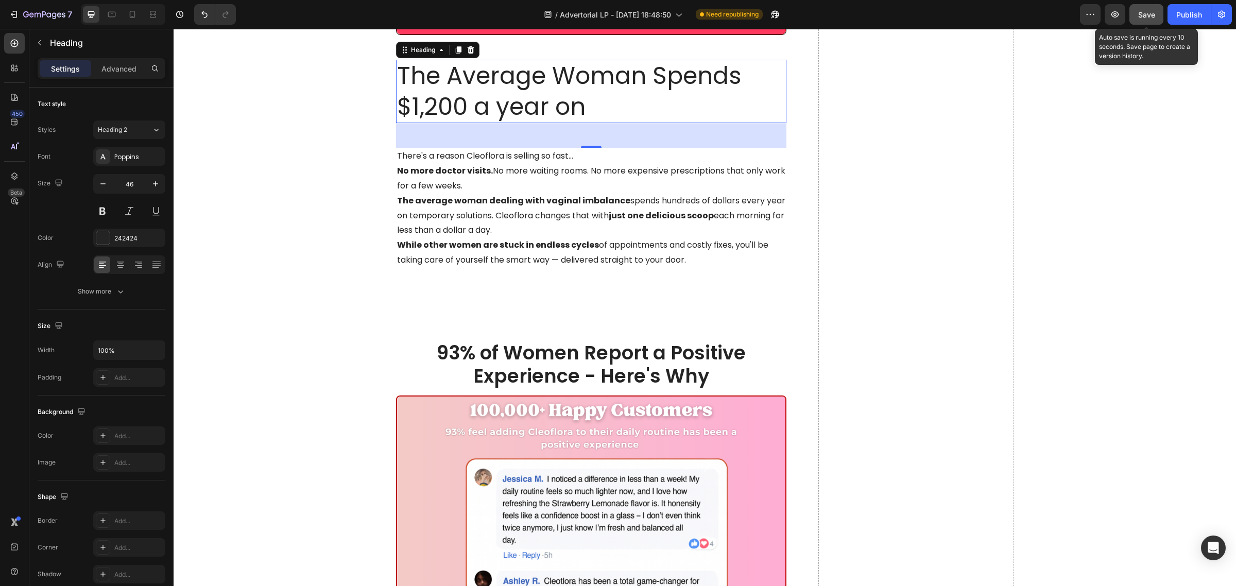
drag, startPoint x: 1138, startPoint y: 13, endPoint x: 945, endPoint y: 1, distance: 193.5
click at [1138, 13] on span "Save" at bounding box center [1146, 14] width 17 height 9
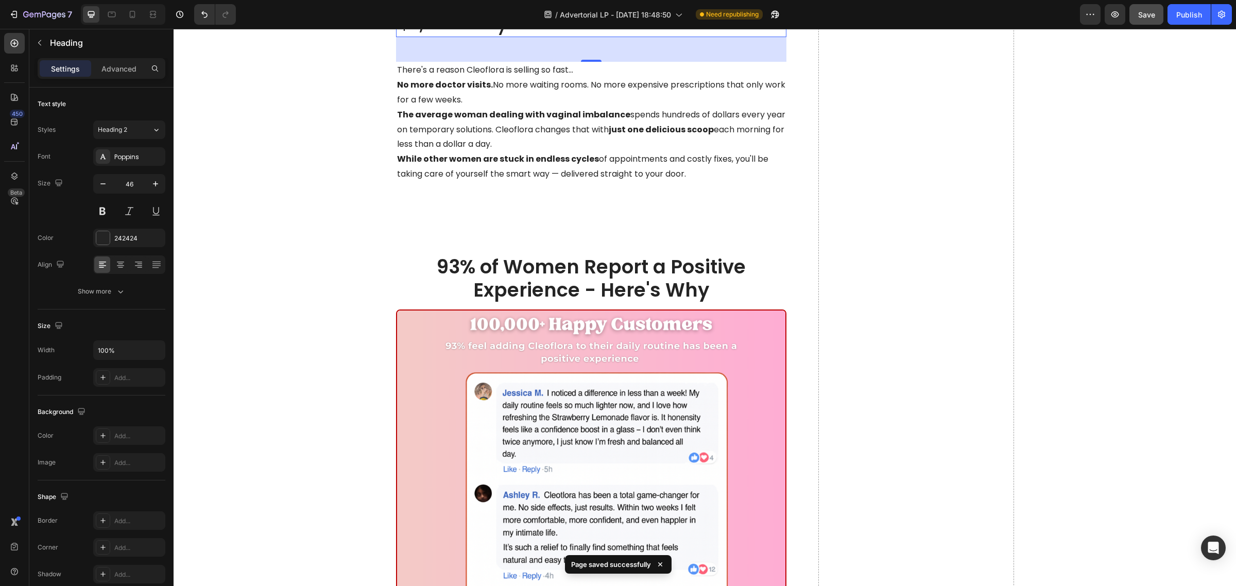
scroll to position [6952, 0]
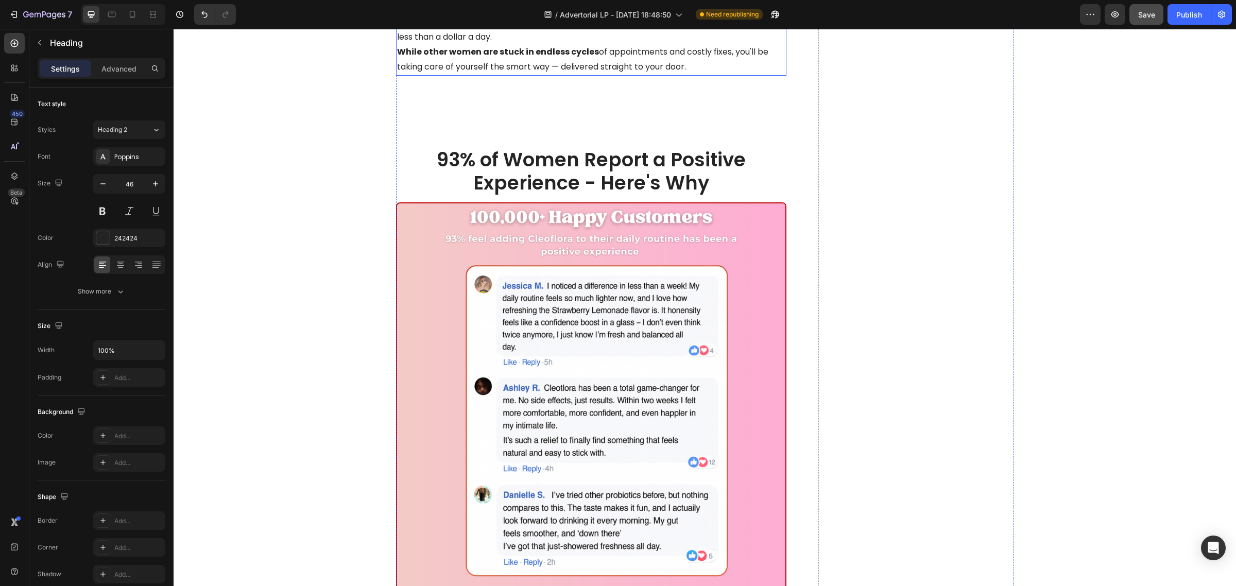
click at [469, 45] on p "The average woman dealing with vaginal imbalance spends hundreds of dollars eve…" at bounding box center [591, 23] width 389 height 44
click at [433, 45] on p "The average woman dealing with vaginal imbalance spends hundreds of dollars eve…" at bounding box center [591, 23] width 389 height 44
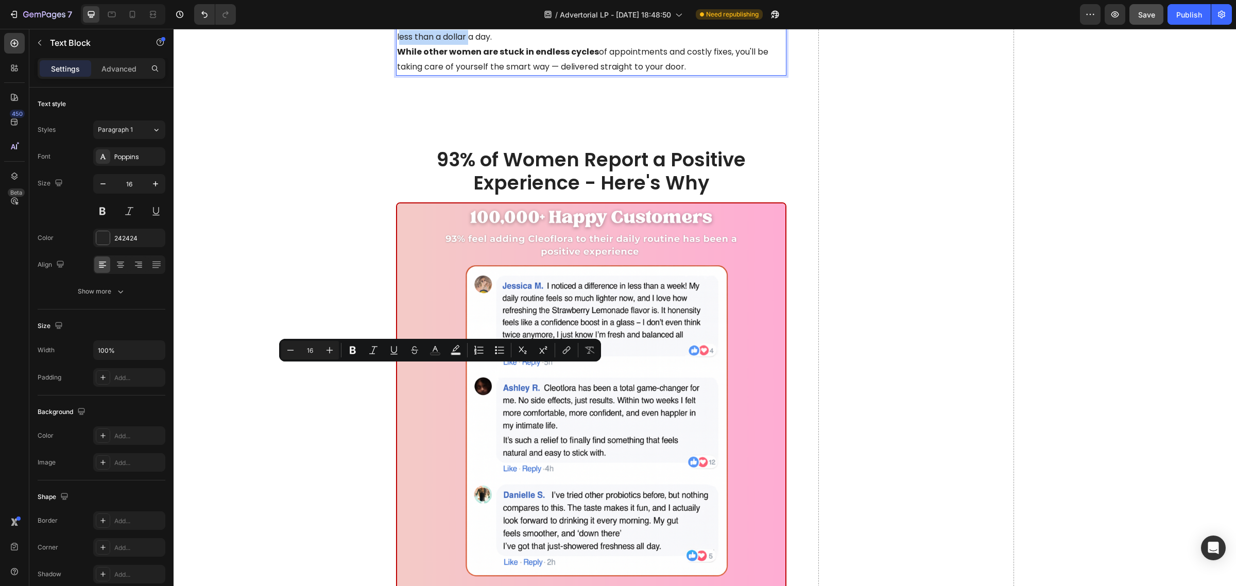
drag, startPoint x: 405, startPoint y: 372, endPoint x: 475, endPoint y: 376, distance: 70.7
click at [475, 45] on p "The average woman dealing with vaginal imbalance spends hundreds of dollars eve…" at bounding box center [591, 23] width 389 height 44
drag, startPoint x: 463, startPoint y: 374, endPoint x: 406, endPoint y: 371, distance: 57.8
click at [406, 45] on p "The average woman dealing with vaginal imbalance spends hundreds of dollars eve…" at bounding box center [591, 23] width 389 height 44
click at [348, 342] on button "Bold" at bounding box center [342, 350] width 19 height 19
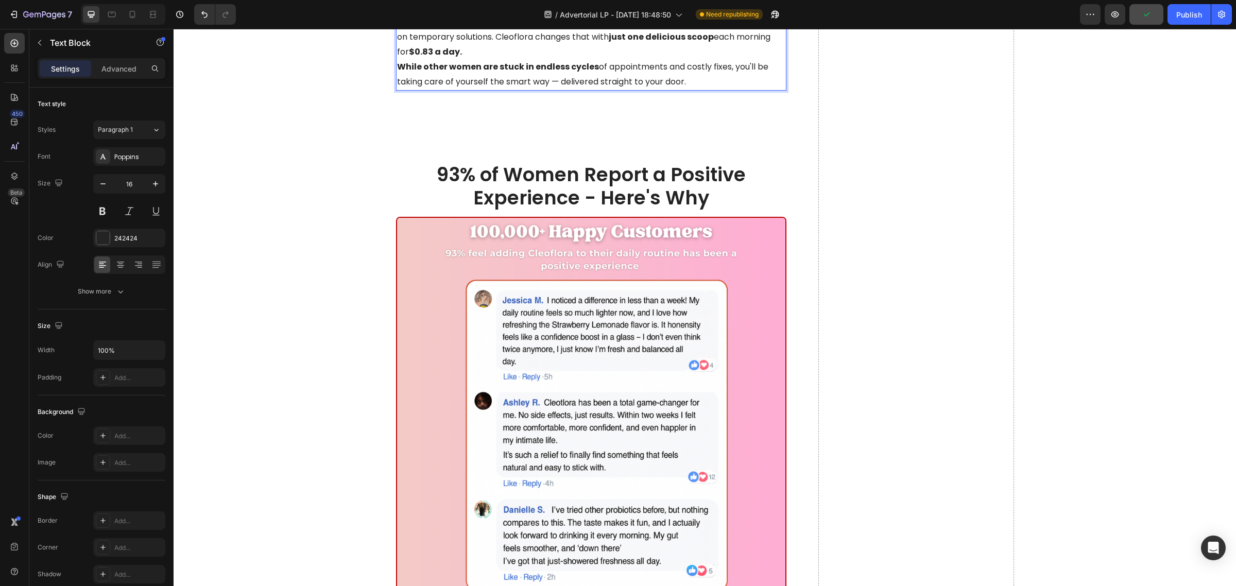
click at [467, 60] on p "The average woman dealing with vaginal imbalance spends hundreds of dollars eve…" at bounding box center [591, 37] width 389 height 44
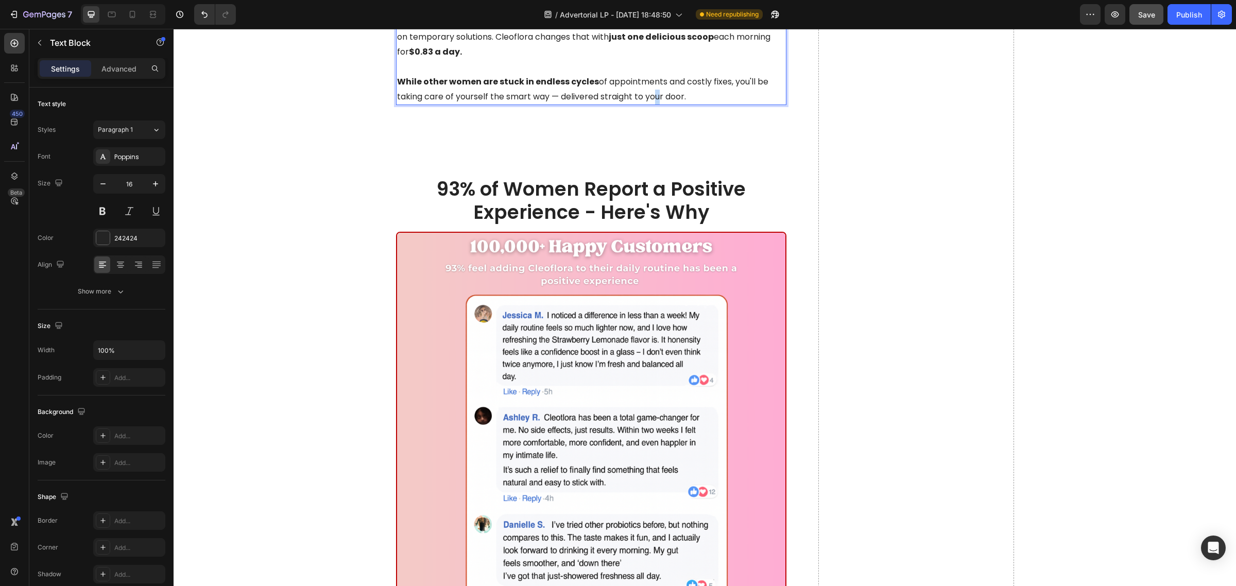
click at [648, 105] on p "While other women are stuck in endless cycles of appointments and costly fixes,…" at bounding box center [591, 90] width 389 height 30
click at [506, 60] on p "The average woman dealing with vaginal imbalance spends hundreds of dollars eve…" at bounding box center [591, 37] width 389 height 44
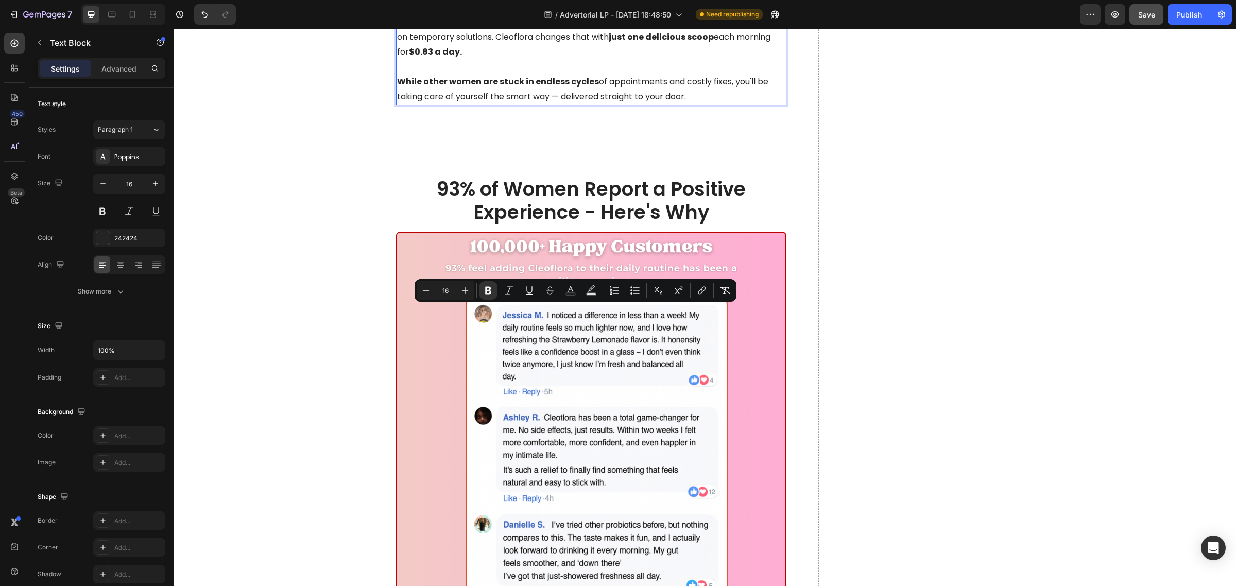
click at [675, 105] on p "While other women are stuck in endless cycles of appointments and costly fixes,…" at bounding box center [591, 90] width 389 height 30
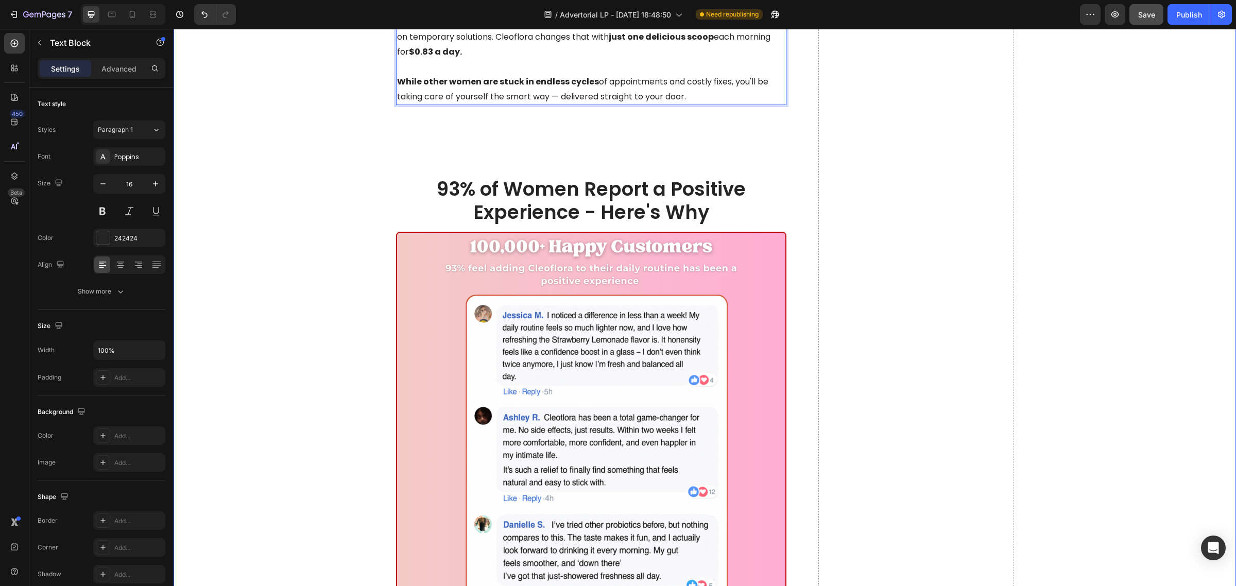
drag, startPoint x: 686, startPoint y: 431, endPoint x: 270, endPoint y: 287, distance: 440.3
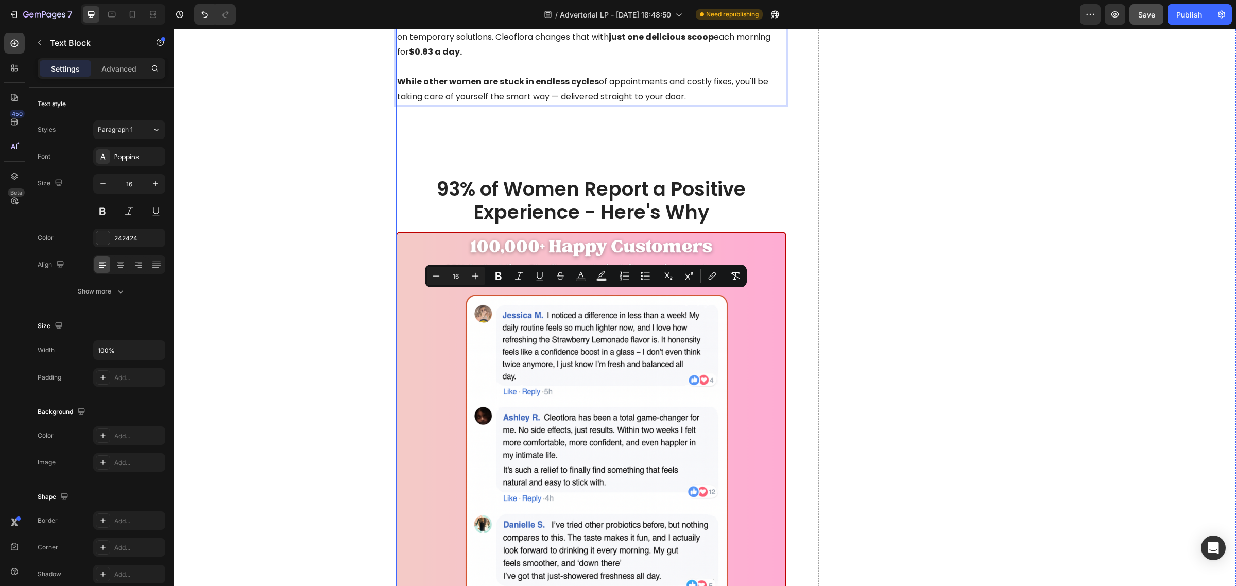
copy div "There's a reason Cleoflora is selling so fast... No more doctor visits. No more…"
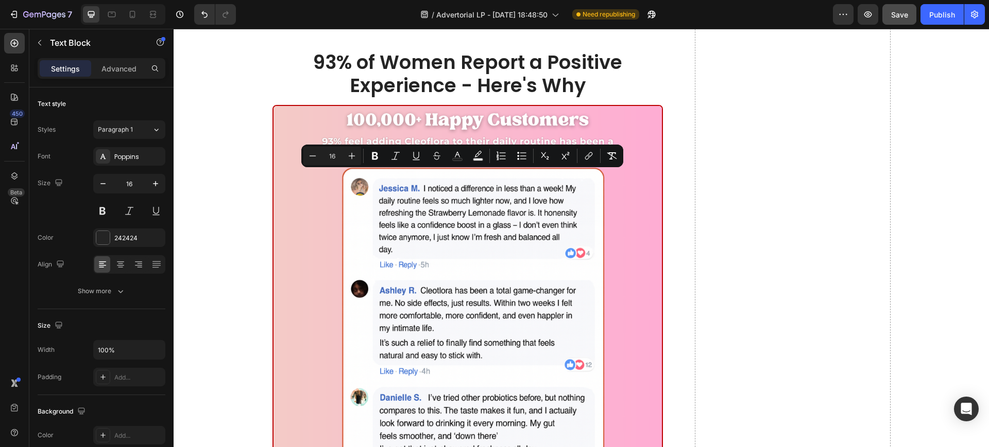
scroll to position [7081, 0]
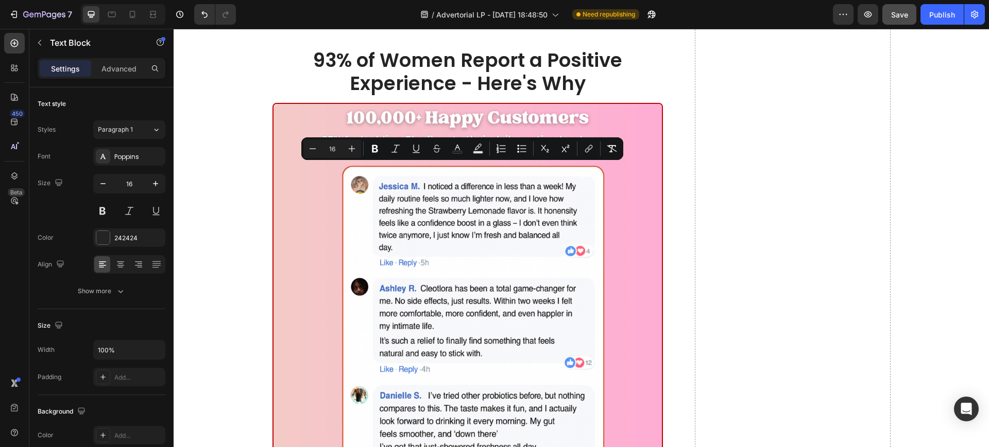
drag, startPoint x: 573, startPoint y: 304, endPoint x: 264, endPoint y: 157, distance: 342.0
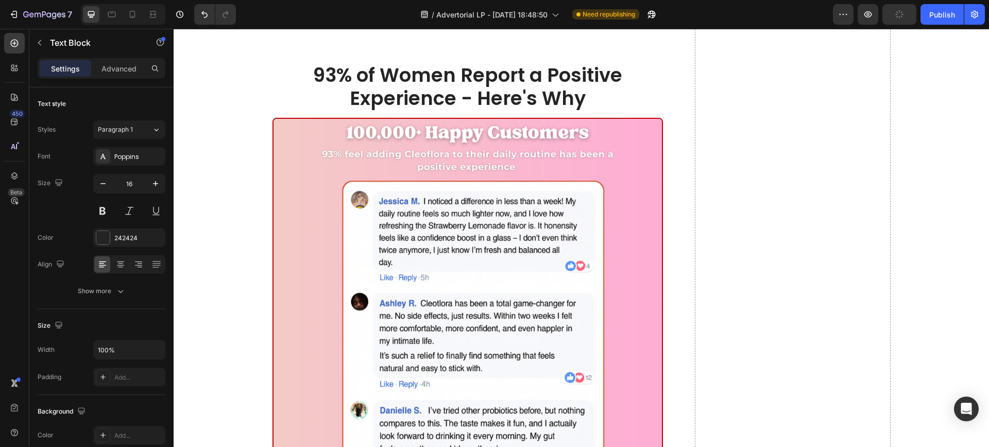
drag, startPoint x: 359, startPoint y: 303, endPoint x: 272, endPoint y: 302, distance: 87.6
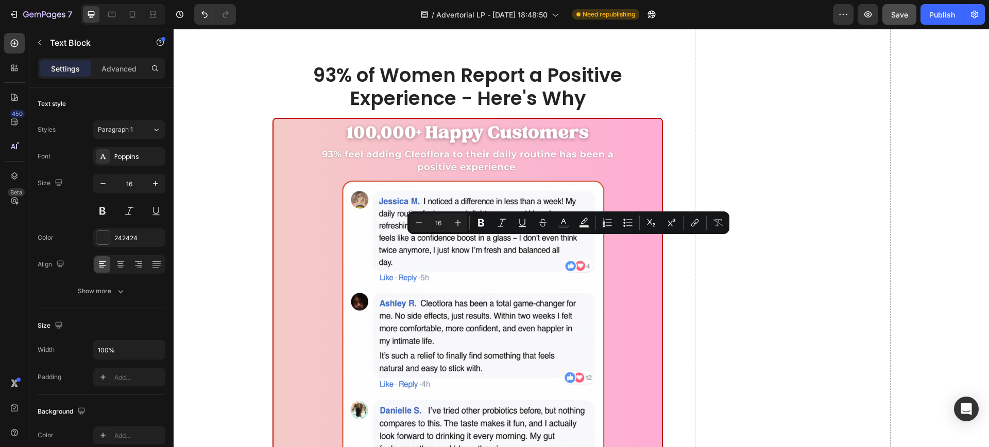
drag, startPoint x: 521, startPoint y: 242, endPoint x: 616, endPoint y: 246, distance: 95.8
click at [484, 218] on icon "Editor contextual toolbar" at bounding box center [481, 223] width 10 height 10
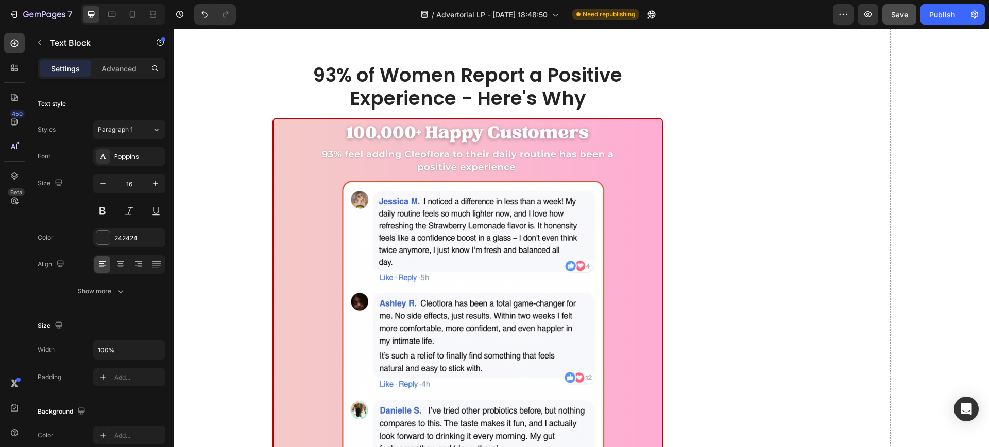
drag, startPoint x: 548, startPoint y: 260, endPoint x: 378, endPoint y: 270, distance: 170.2
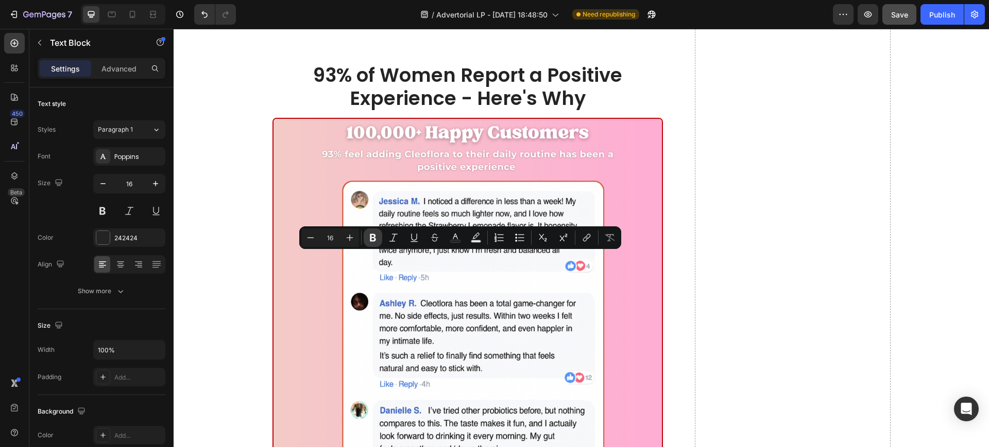
click at [373, 233] on icon "Editor contextual toolbar" at bounding box center [373, 238] width 10 height 10
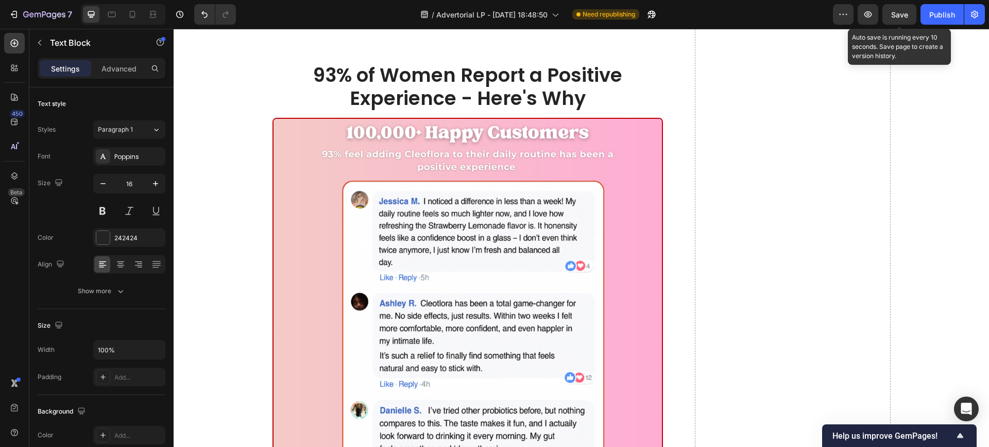
drag, startPoint x: 891, startPoint y: 14, endPoint x: 877, endPoint y: 23, distance: 16.4
click at [891, 14] on span "Save" at bounding box center [899, 14] width 17 height 9
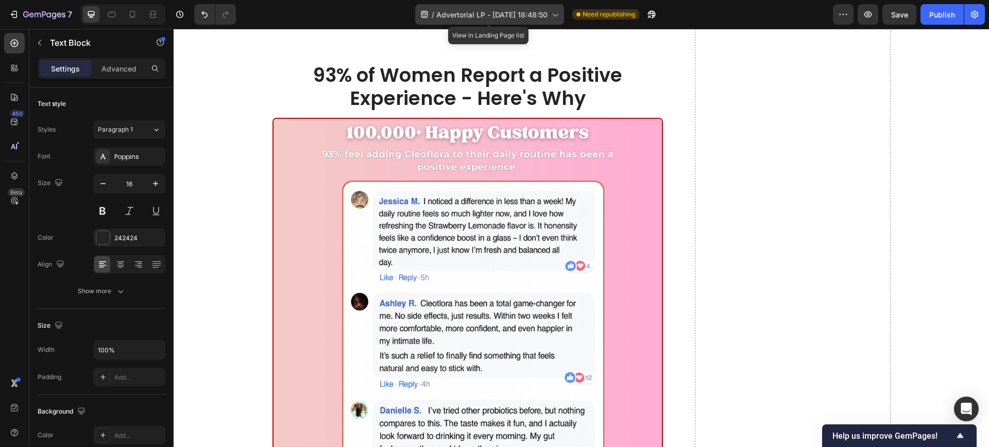
click at [527, 12] on span "Advertorial LP - [DATE] 18:48:50" at bounding box center [491, 14] width 111 height 11
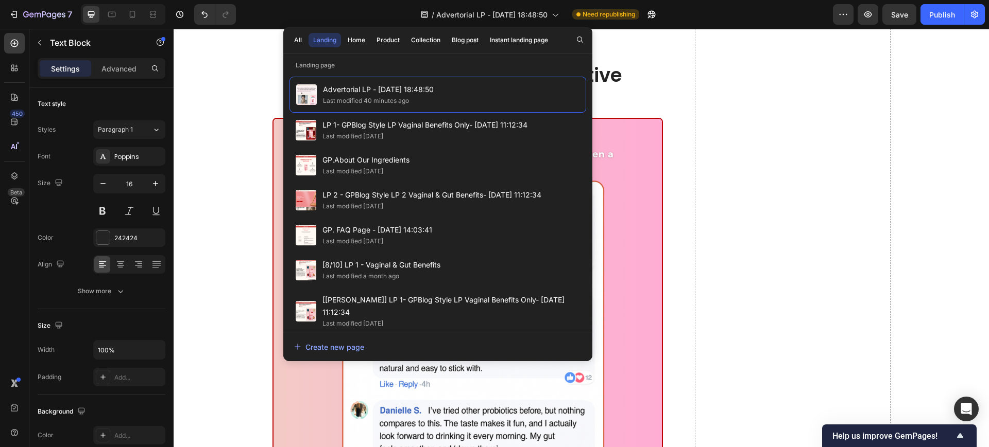
drag, startPoint x: 554, startPoint y: 294, endPoint x: 700, endPoint y: 202, distance: 173.0
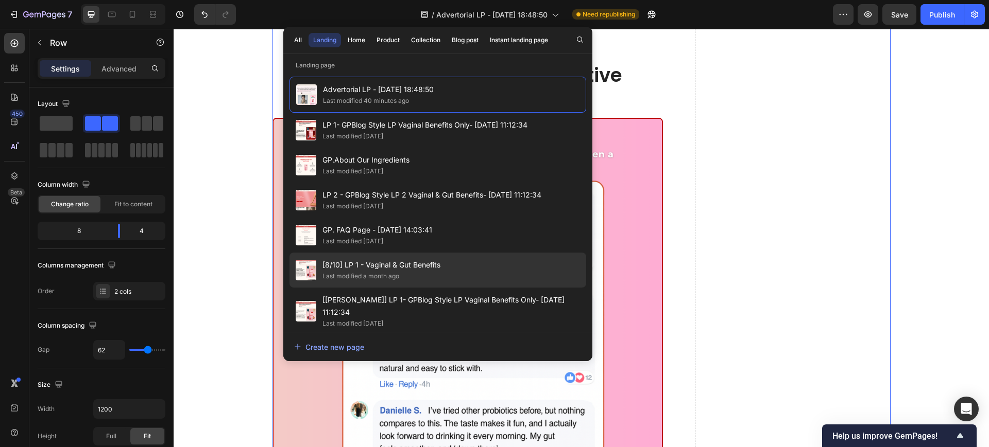
click at [383, 266] on span "[8/10] LP 1 - Vaginal & Gut Benefits" at bounding box center [381, 265] width 118 height 12
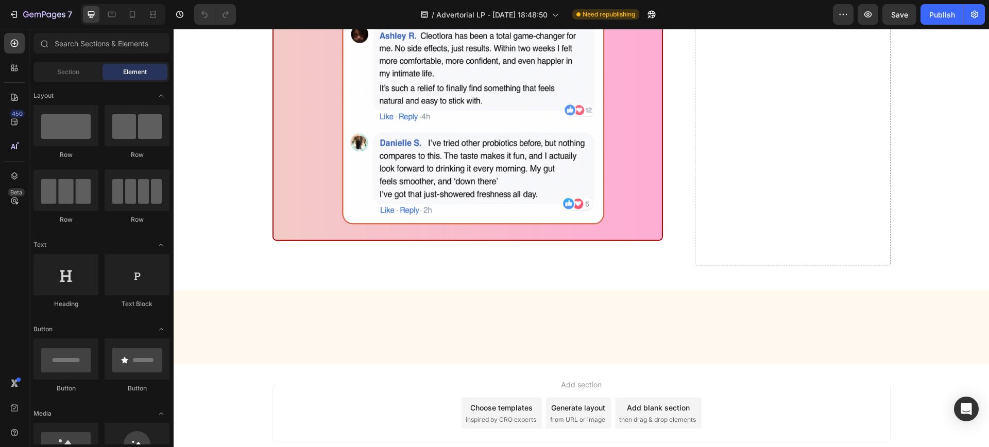
scroll to position [7016, 0]
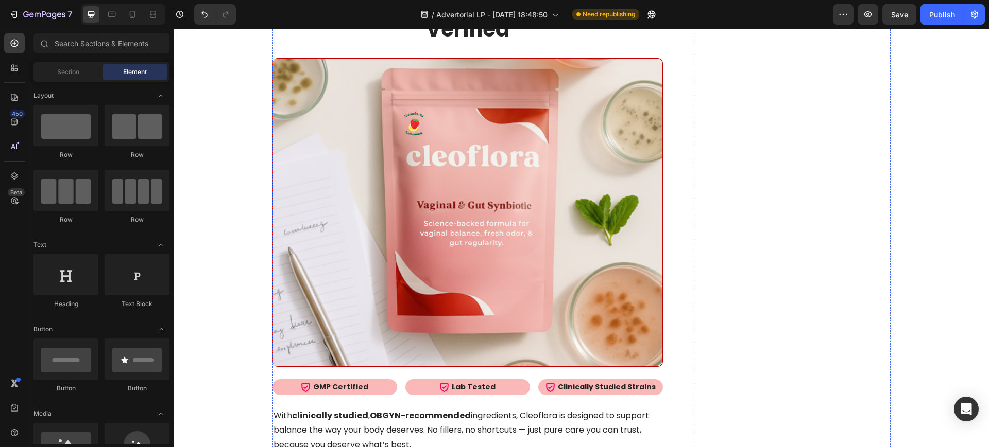
scroll to position [5664, 0]
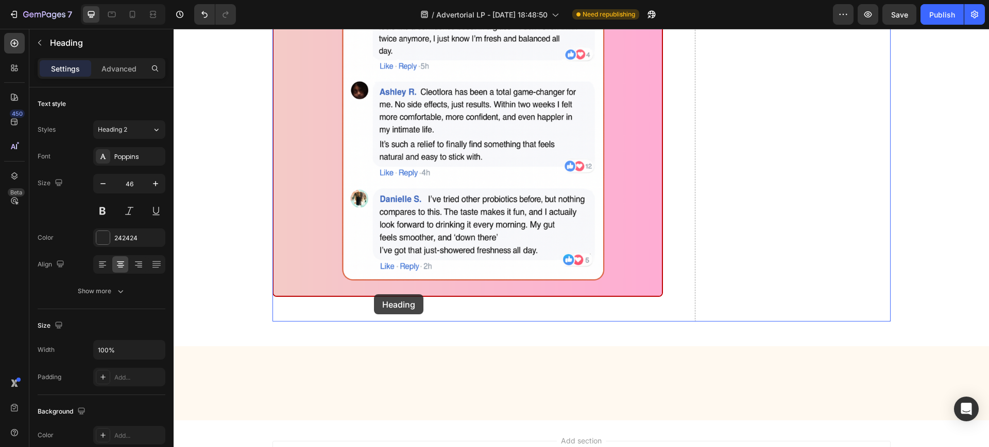
scroll to position [6952, 0]
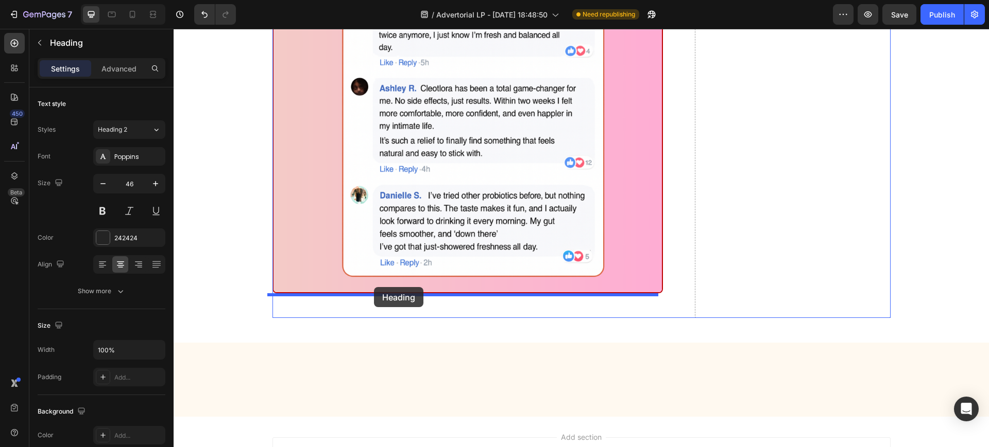
drag, startPoint x: 273, startPoint y: 294, endPoint x: 373, endPoint y: 287, distance: 100.1
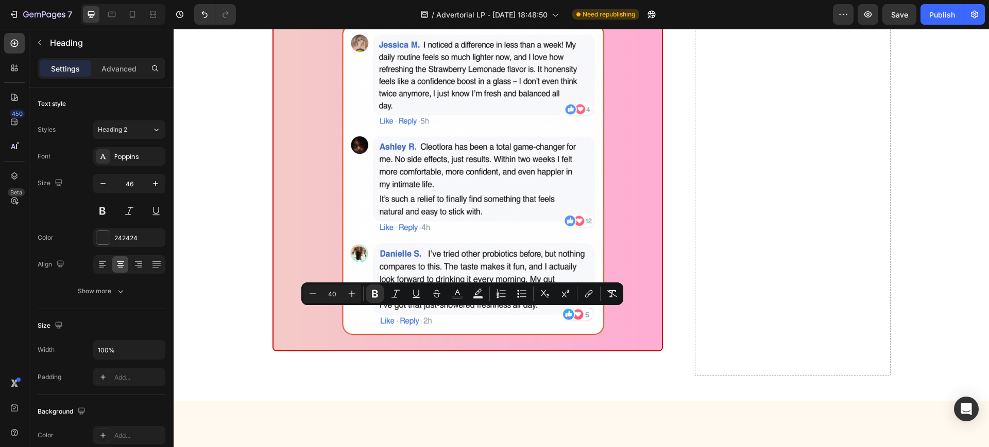
copy strong "Cleoflora Saves You $900+ a Year"
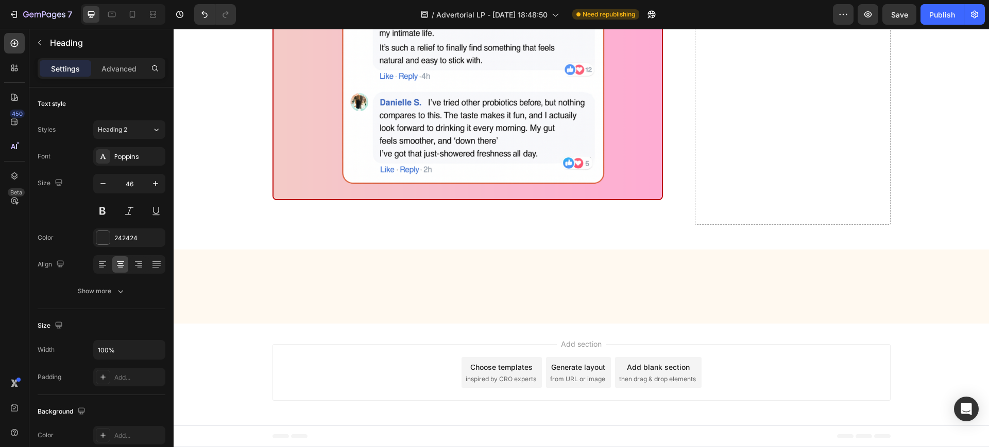
scroll to position [7055, 0]
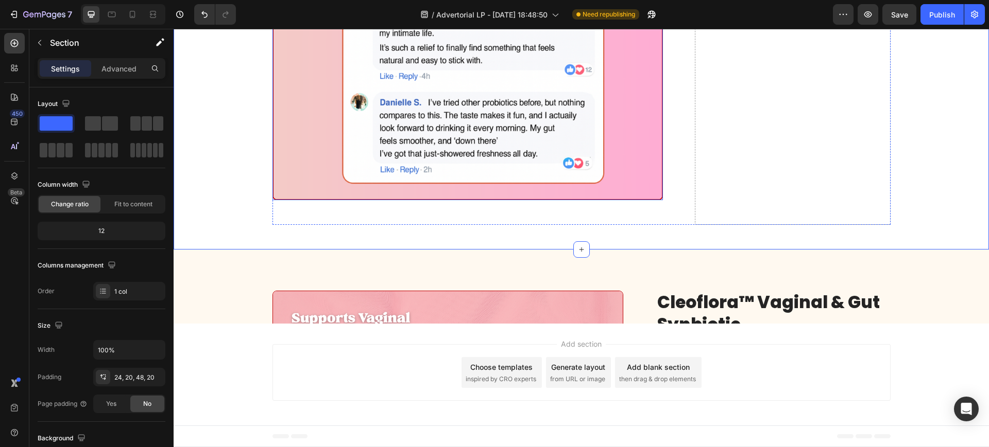
scroll to position [7697, 0]
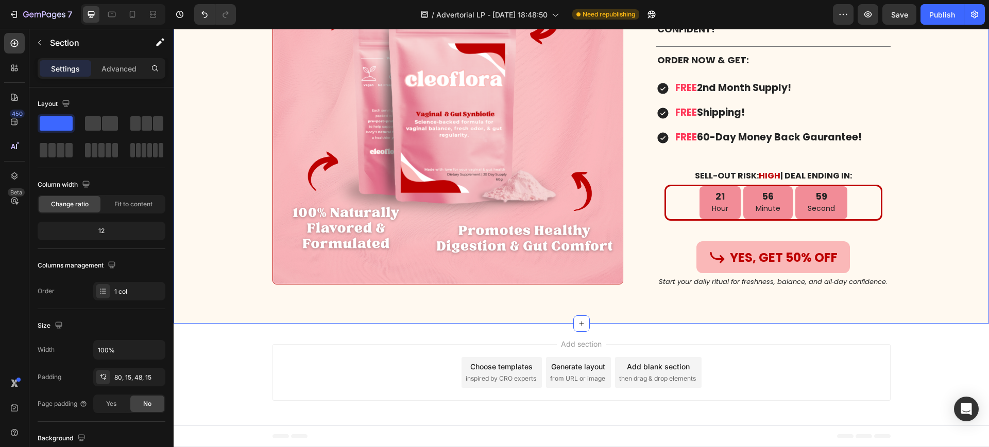
click at [227, 283] on div "Image Cleoflora™ Vaginal & Gut Synbiotic Product Title Icon Icon Icon Icon Icon…" at bounding box center [581, 108] width 815 height 432
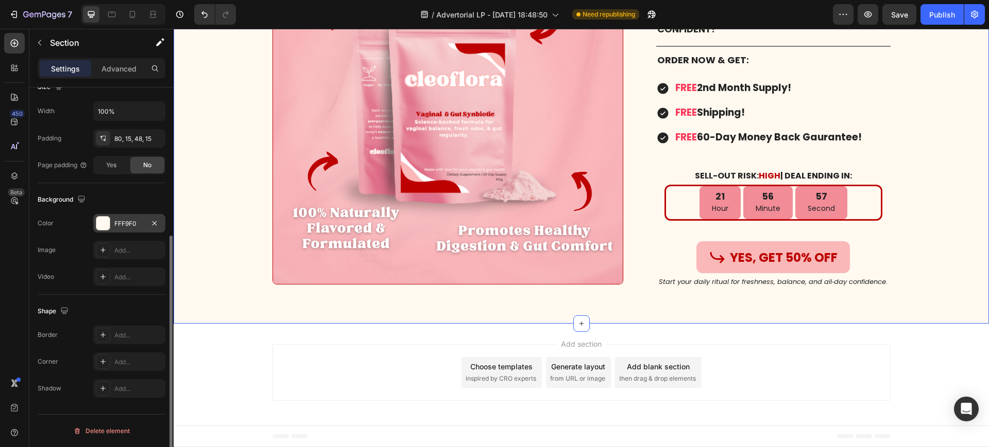
click at [123, 221] on div "FFF9F0" at bounding box center [129, 223] width 30 height 9
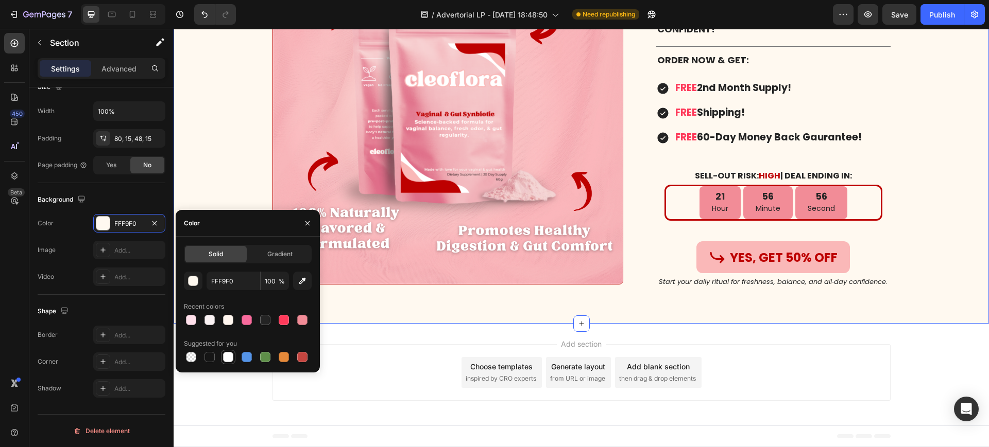
click at [227, 353] on div at bounding box center [228, 357] width 10 height 10
type input "FFFFFF"
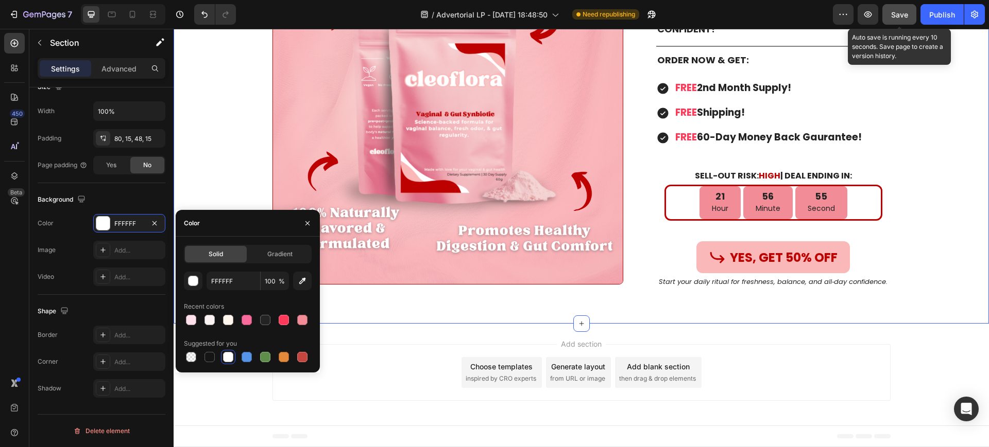
click at [908, 14] on span "Save" at bounding box center [899, 14] width 17 height 9
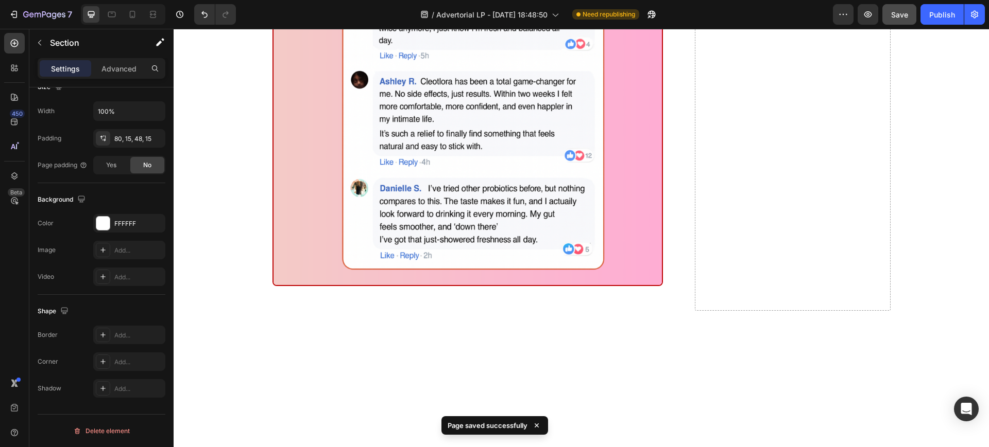
scroll to position [6989, 0]
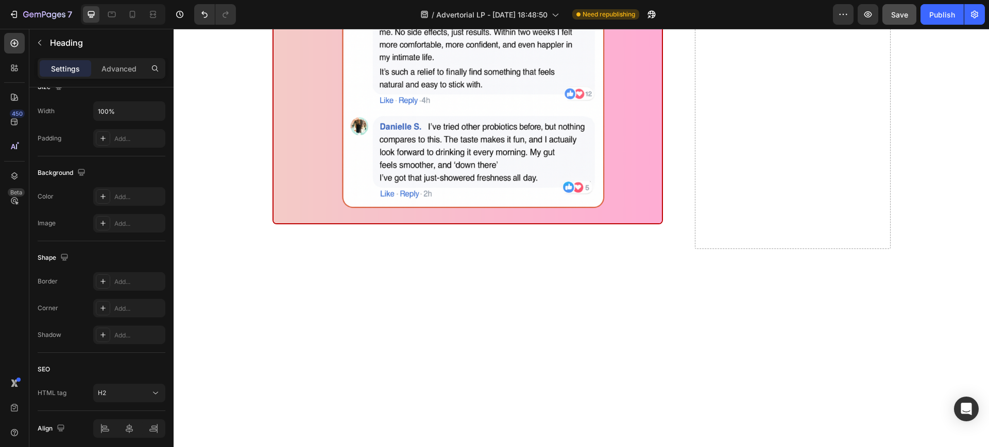
scroll to position [0, 0]
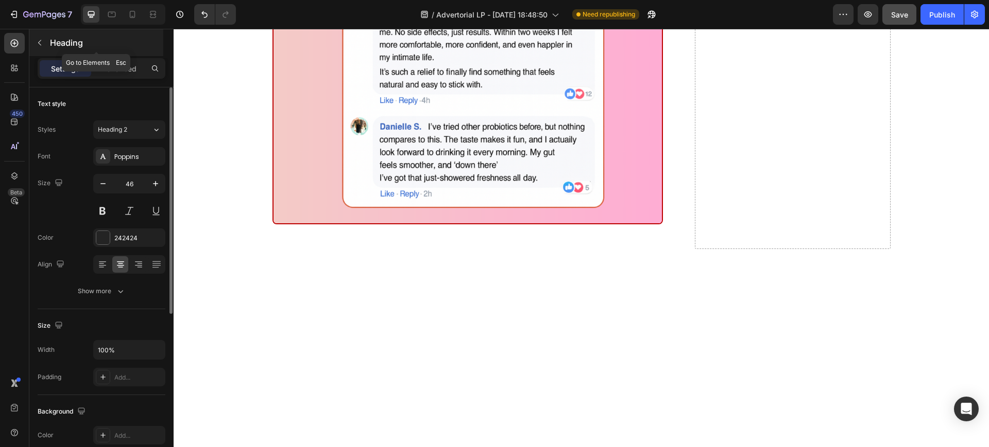
click at [106, 56] on div "Heading" at bounding box center [96, 42] width 134 height 27
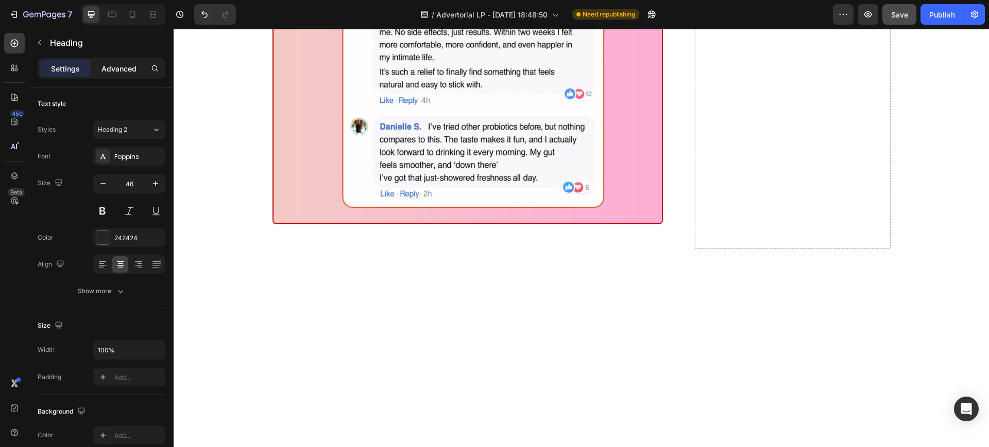
click at [123, 67] on p "Advanced" at bounding box center [118, 68] width 35 height 11
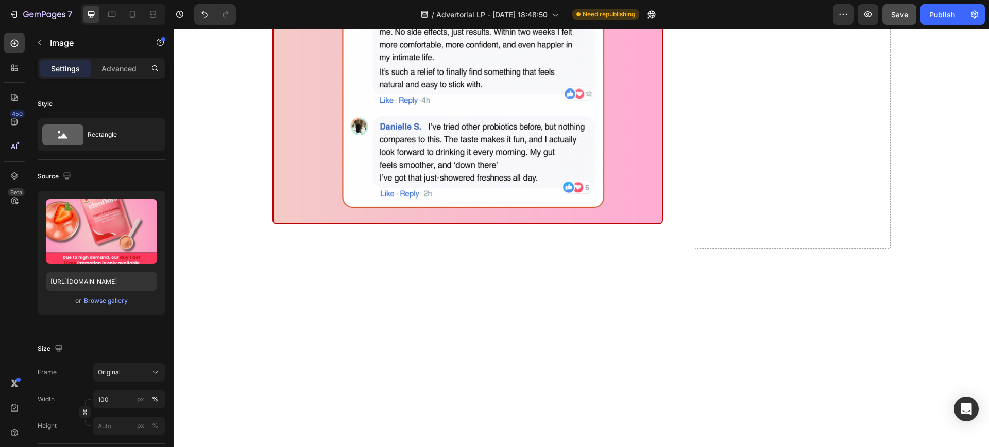
click at [124, 66] on p "Advanced" at bounding box center [118, 68] width 35 height 11
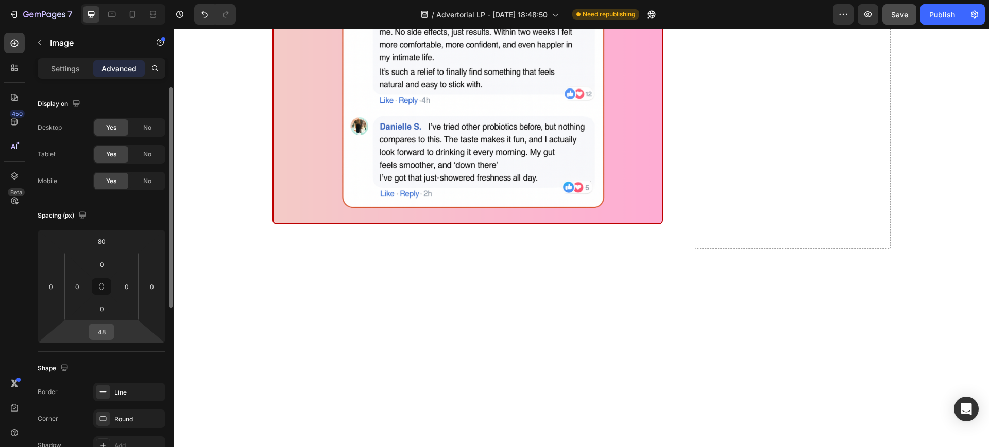
click at [98, 336] on input "48" at bounding box center [101, 331] width 21 height 15
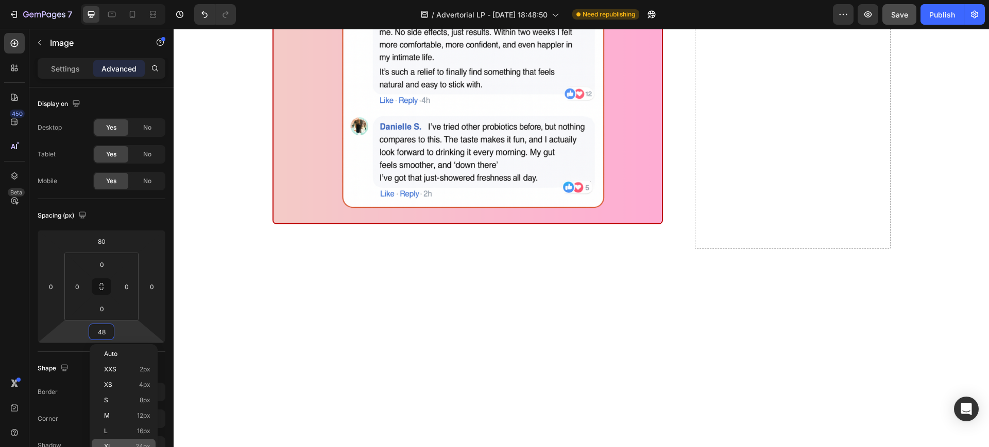
click at [139, 442] on div "XL 24px" at bounding box center [124, 446] width 64 height 15
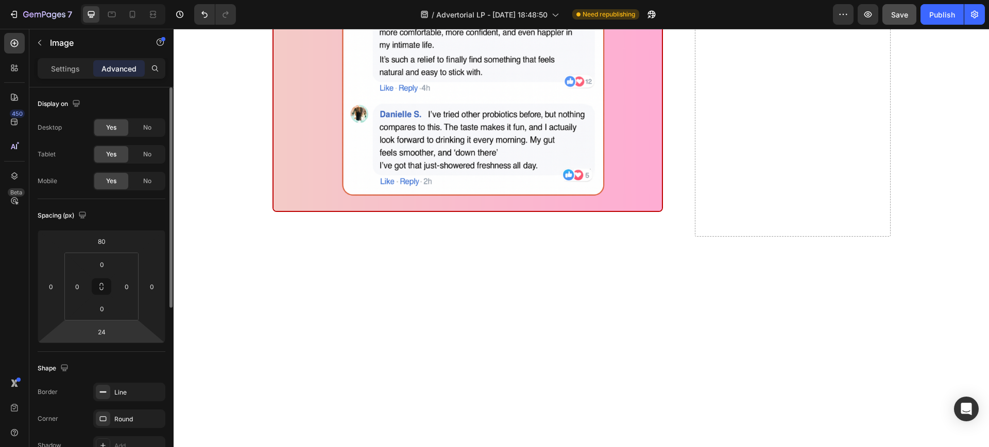
click at [120, 0] on html "7 Version history / Advertorial LP - [DATE] 18:48:50 Need republishing Preview …" at bounding box center [494, 0] width 989 height 0
click at [106, 327] on input "24" at bounding box center [101, 331] width 21 height 15
click at [122, 364] on div "XXS 2px" at bounding box center [124, 369] width 64 height 15
type input "2"
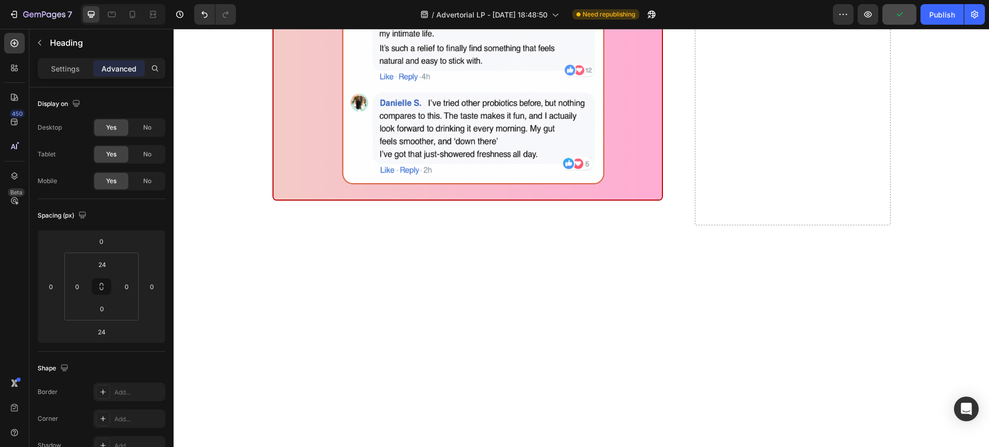
drag, startPoint x: 501, startPoint y: 173, endPoint x: 564, endPoint y: 178, distance: 63.5
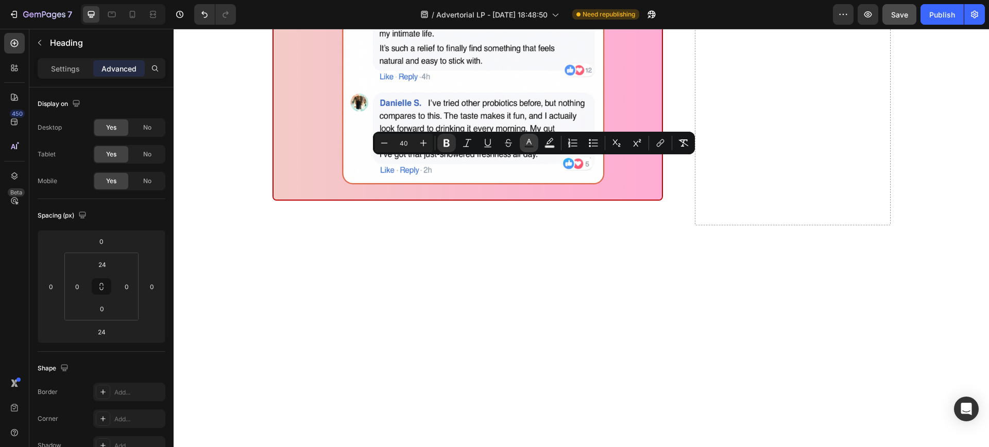
click at [532, 146] on rect "Editor contextual toolbar" at bounding box center [529, 147] width 10 height 3
type input "242424"
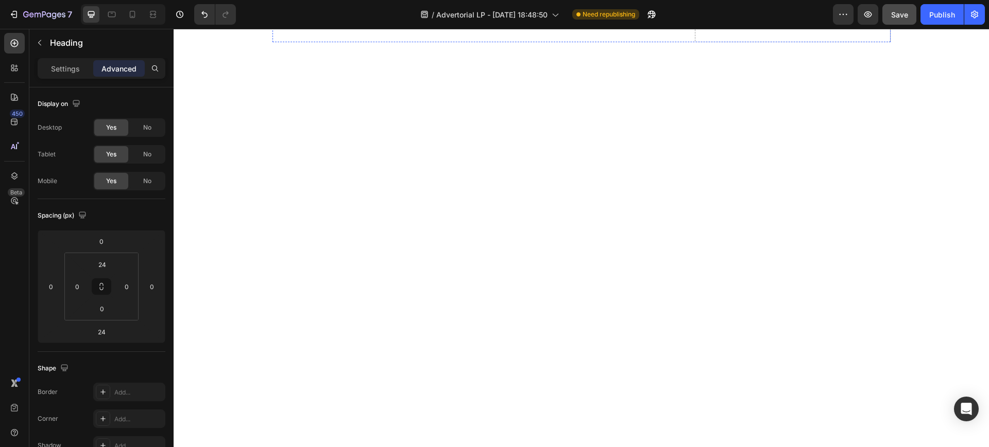
scroll to position [7117, 0]
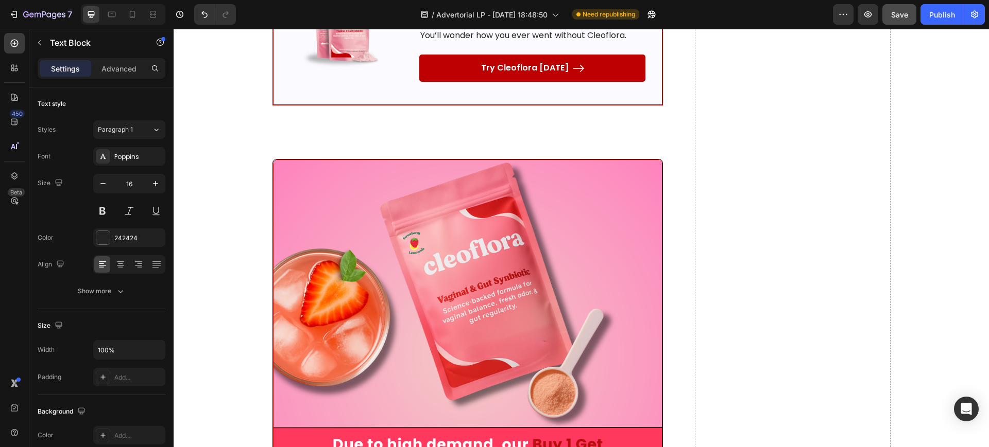
scroll to position [6216, 0]
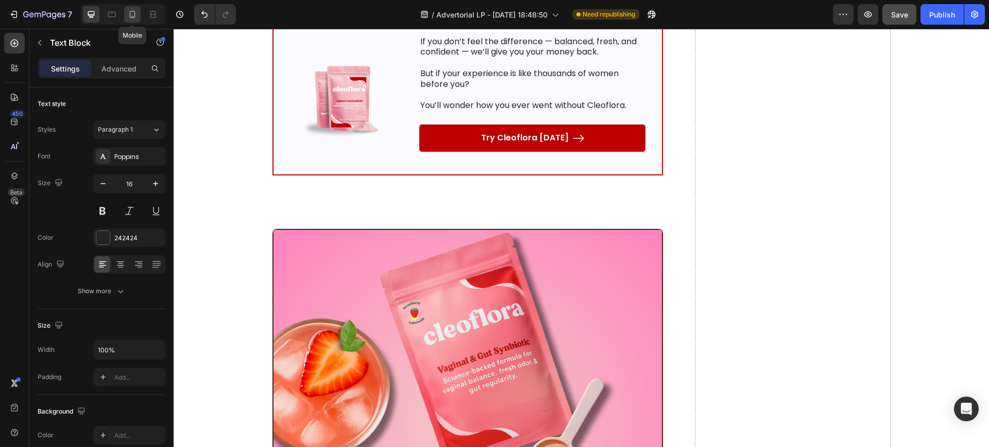
click at [132, 15] on icon at bounding box center [132, 14] width 10 height 10
type input "14"
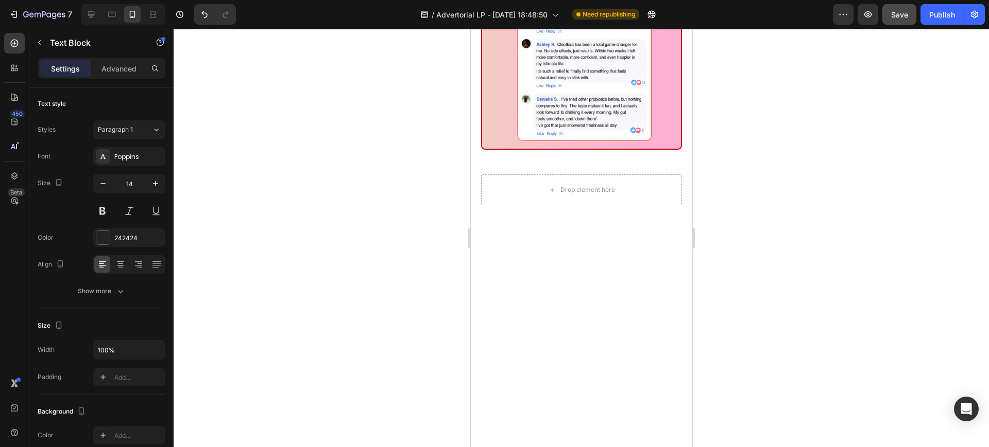
scroll to position [6839, 0]
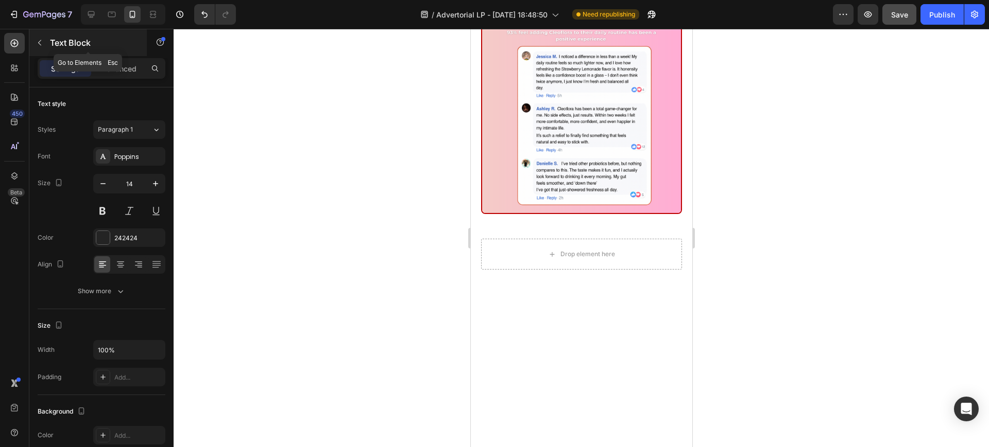
click at [42, 39] on icon "button" at bounding box center [40, 43] width 8 height 8
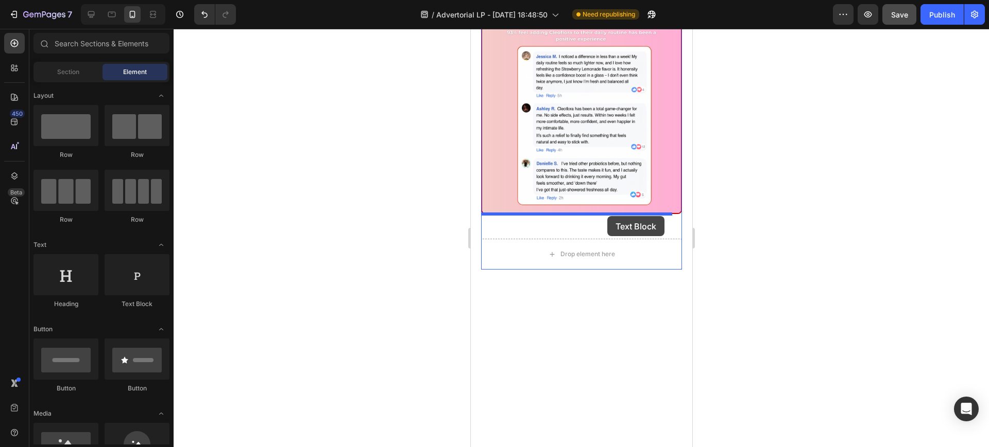
drag, startPoint x: 615, startPoint y: 317, endPoint x: 607, endPoint y: 216, distance: 101.3
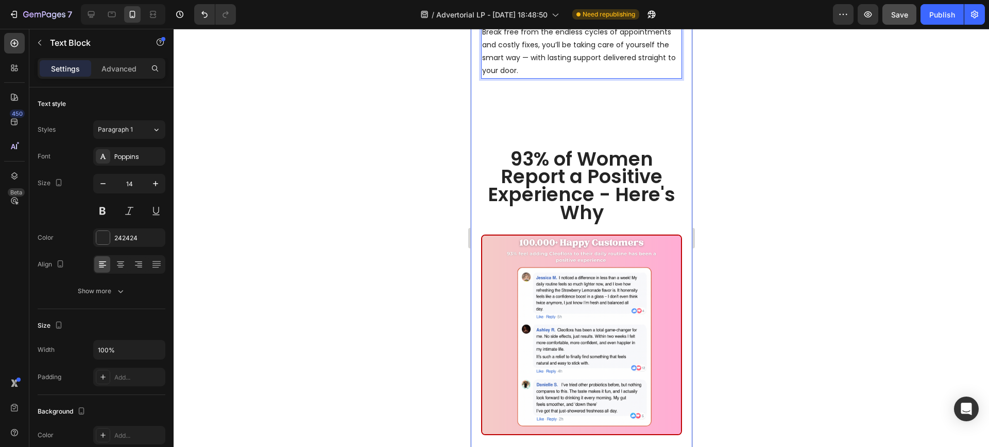
click at [408, 253] on div at bounding box center [581, 238] width 815 height 419
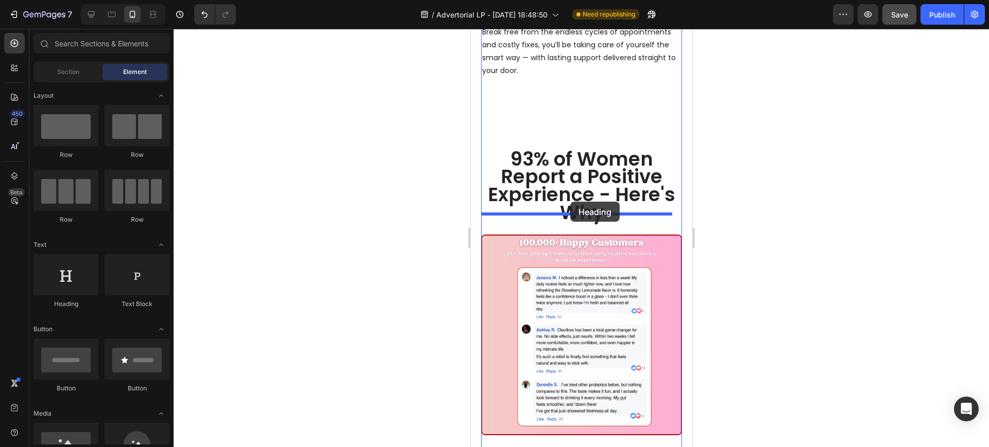
drag, startPoint x: 544, startPoint y: 308, endPoint x: 570, endPoint y: 202, distance: 109.0
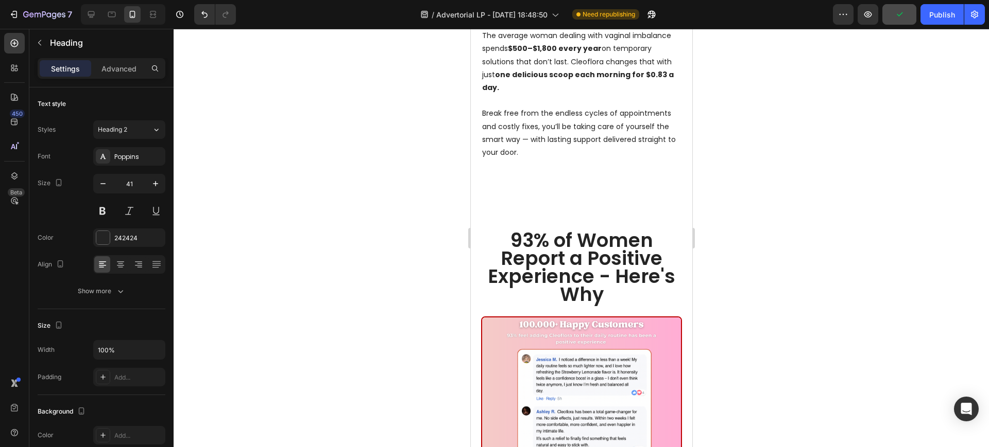
click at [795, 281] on div at bounding box center [581, 238] width 815 height 419
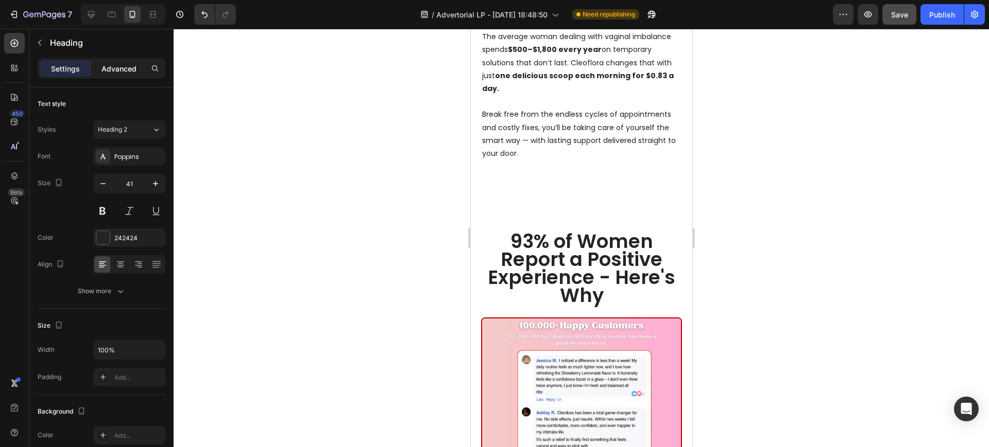
click at [128, 72] on p "Advanced" at bounding box center [118, 68] width 35 height 11
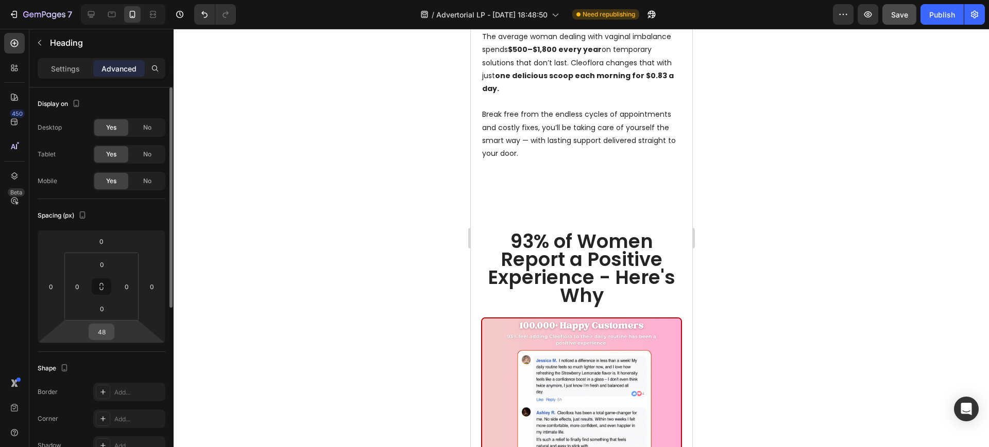
click at [101, 328] on input "48" at bounding box center [101, 331] width 21 height 15
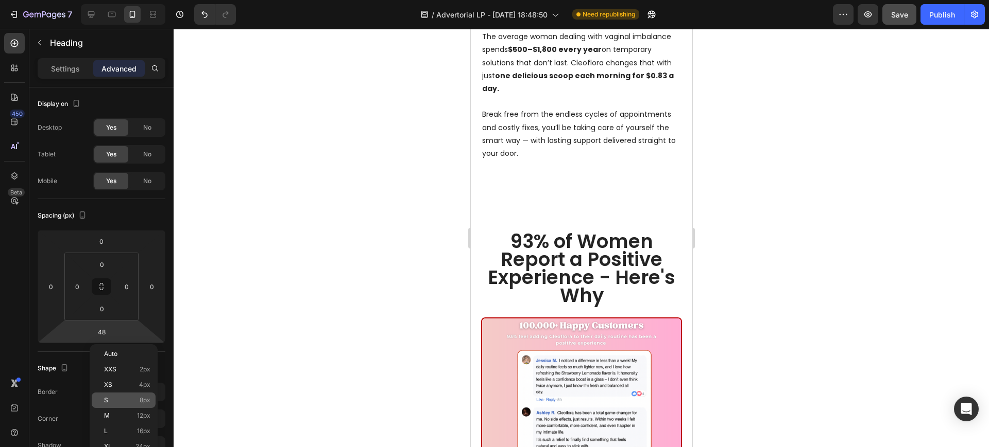
click at [130, 397] on p "S 8px" at bounding box center [127, 400] width 46 height 7
type input "8"
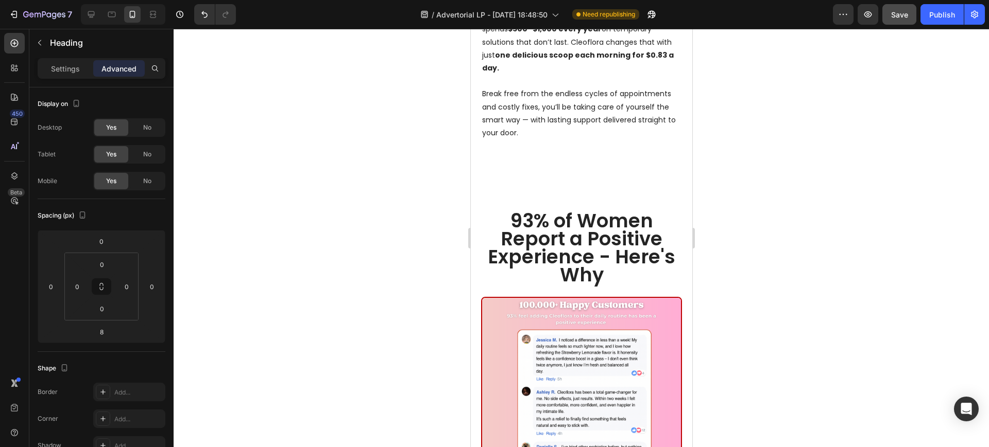
click at [419, 231] on div at bounding box center [581, 238] width 815 height 419
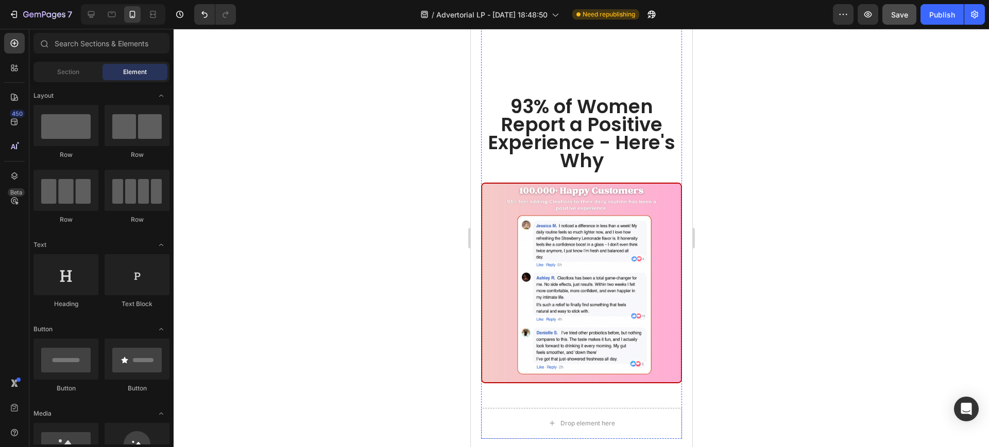
scroll to position [7096, 0]
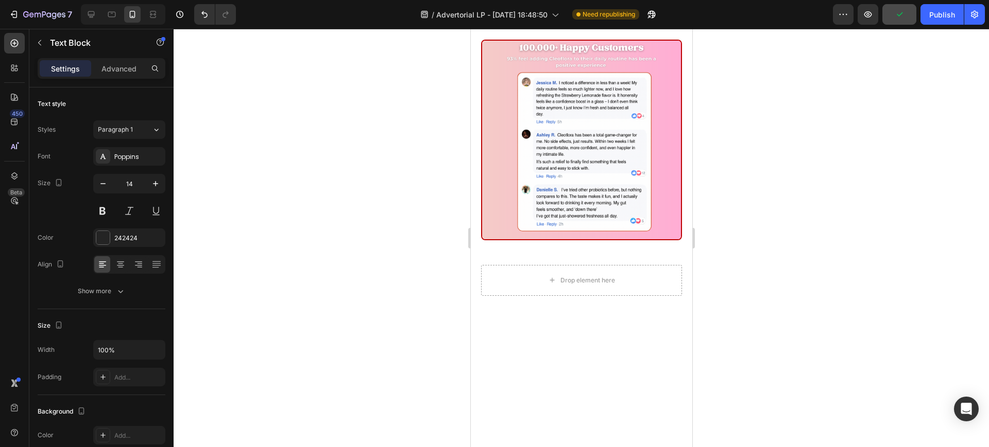
scroll to position [7088, 0]
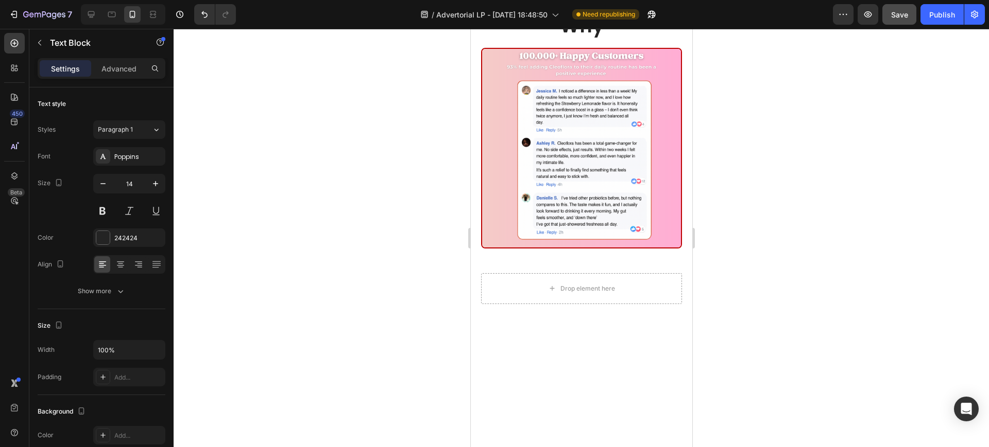
drag, startPoint x: 539, startPoint y: 203, endPoint x: 480, endPoint y: 188, distance: 60.9
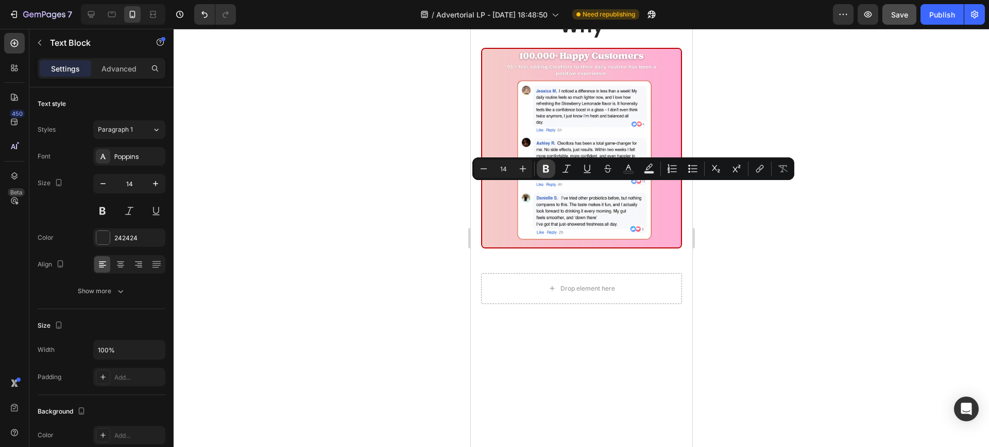
click at [549, 165] on icon "Editor contextual toolbar" at bounding box center [546, 169] width 10 height 10
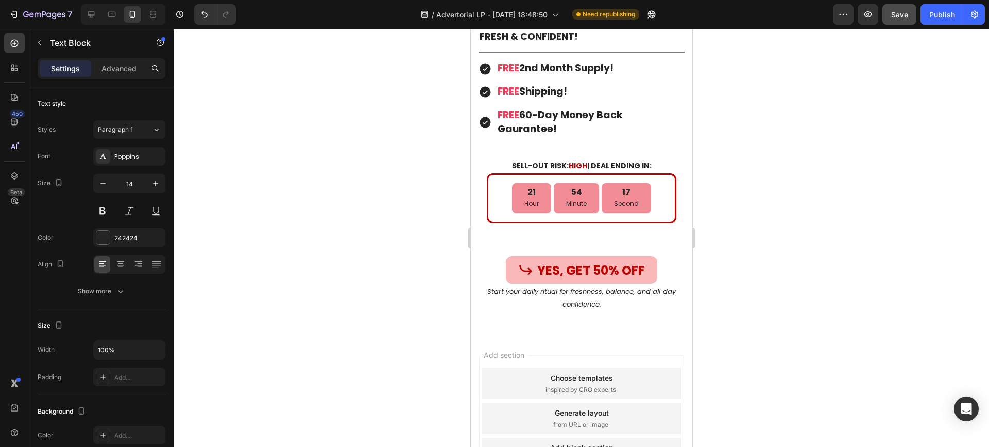
scroll to position [7861, 0]
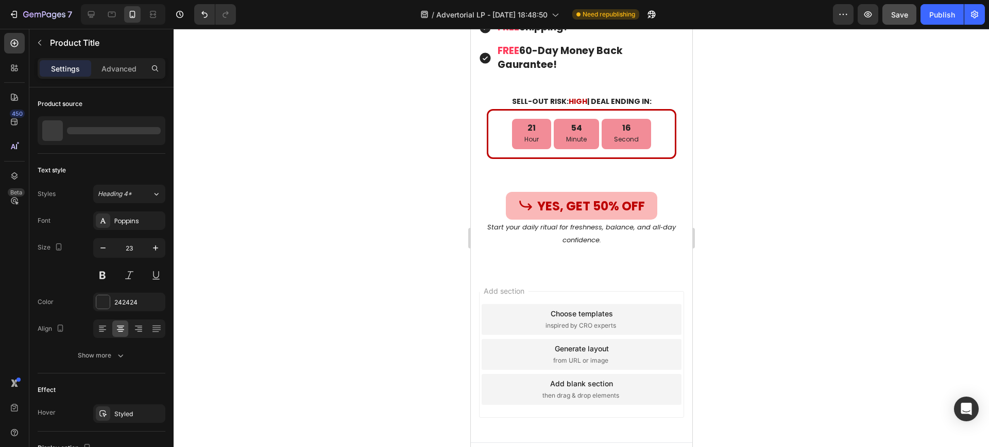
click at [131, 305] on div "242424" at bounding box center [129, 302] width 30 height 9
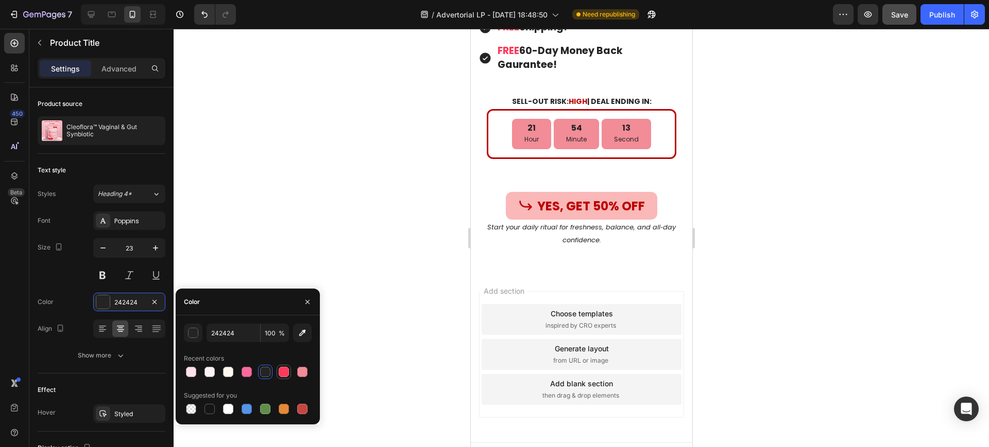
click at [279, 370] on div at bounding box center [284, 372] width 10 height 10
type input "FE3A5A"
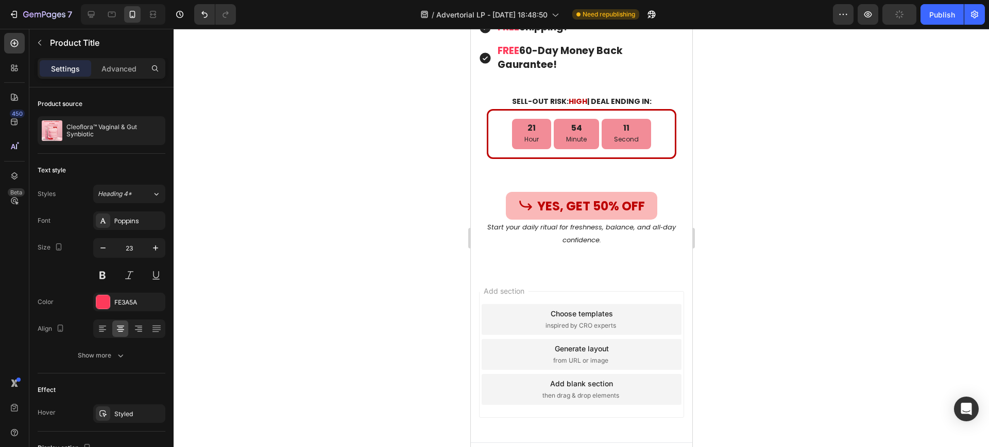
click at [287, 131] on div at bounding box center [581, 238] width 815 height 419
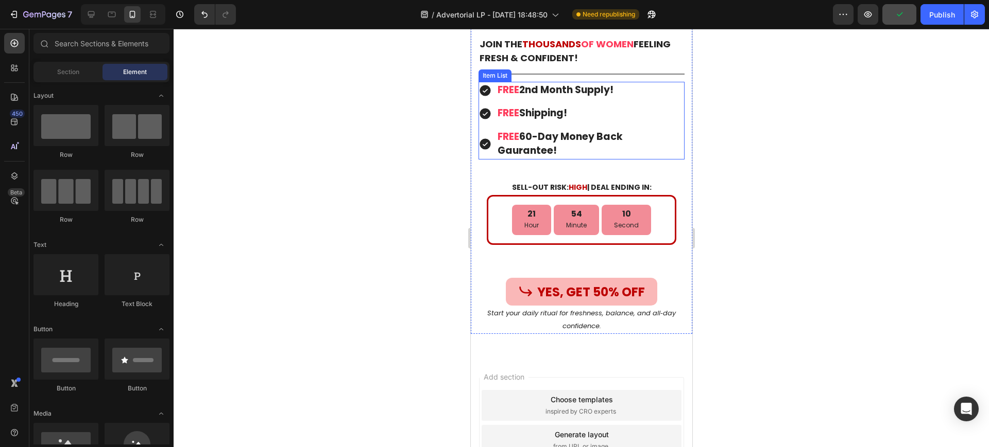
scroll to position [7719, 0]
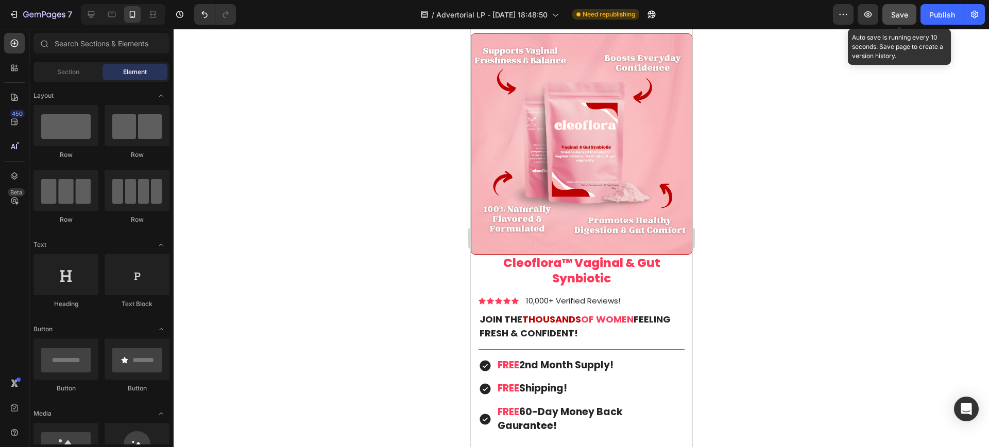
click at [910, 18] on button "Save" at bounding box center [899, 14] width 34 height 21
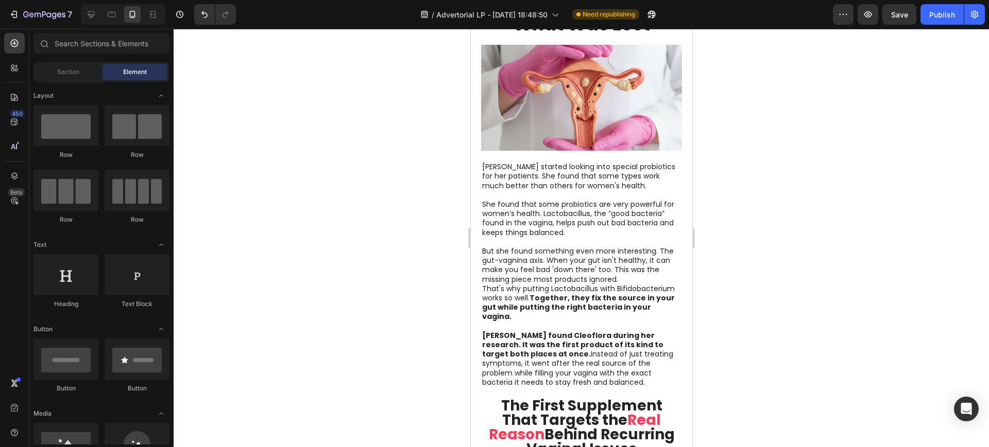
scroll to position [2171, 0]
click at [576, 260] on p "But she found something even more interesting. The gut-vagnina axis. When your …" at bounding box center [580, 283] width 199 height 75
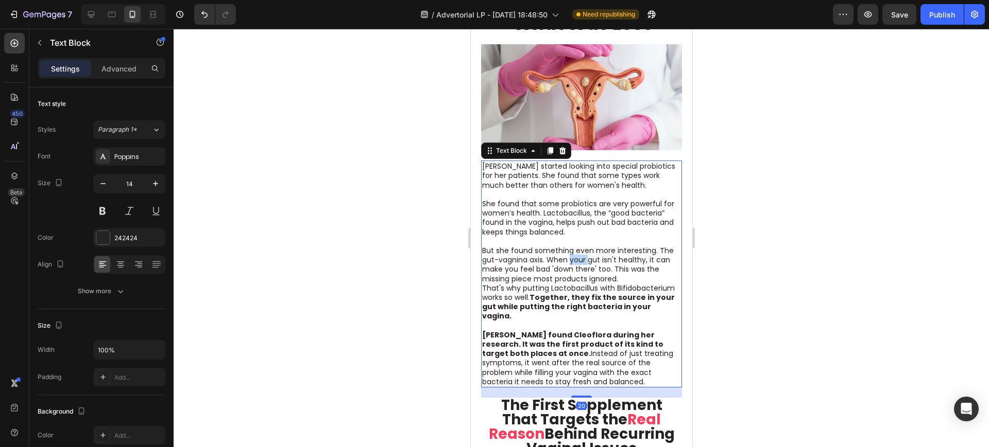
click at [576, 260] on p "But she found something even more interesting. The gut-vagnina axis. When your …" at bounding box center [580, 283] width 199 height 75
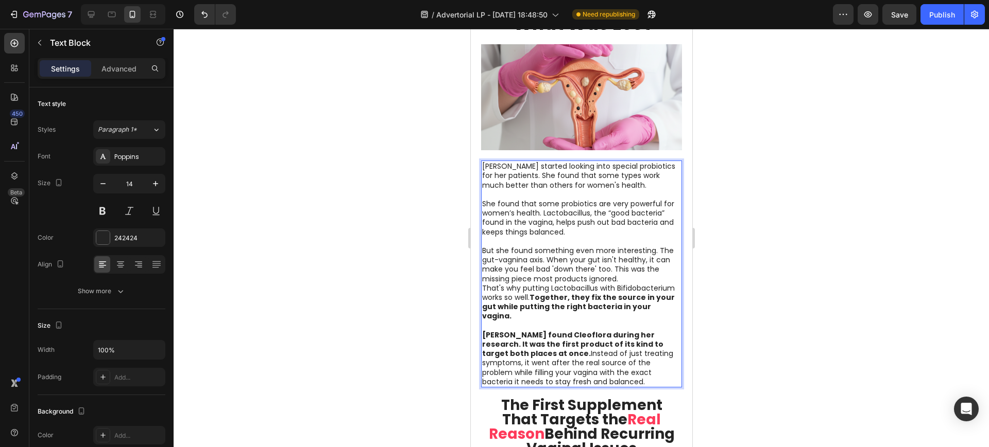
click at [610, 266] on p "But she found something even more interesting. The gut-vagnina axis. When your …" at bounding box center [580, 283] width 199 height 75
click at [567, 380] on p "Dr. Walsh found Cleoflora during her research. It was the first product of its …" at bounding box center [580, 353] width 199 height 65
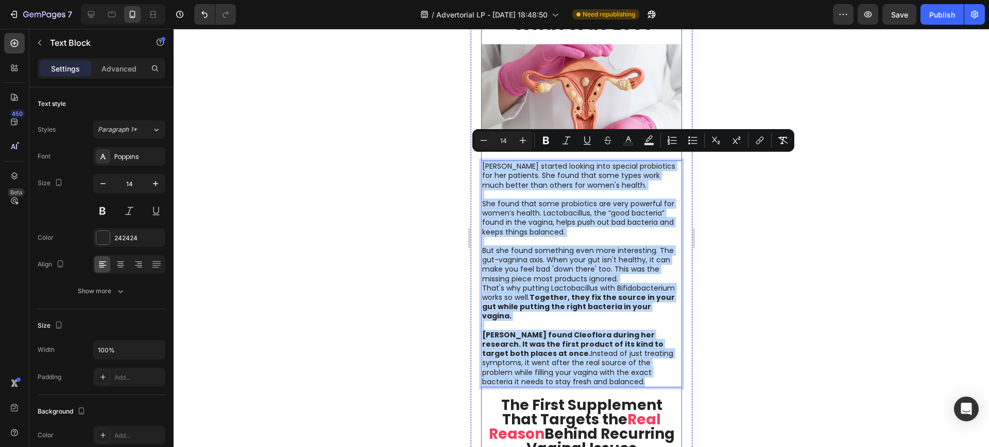
drag, startPoint x: 561, startPoint y: 375, endPoint x: 484, endPoint y: 153, distance: 235.2
copy div "Dr. Walsh started looking into special probiotics for her patients. She found t…"
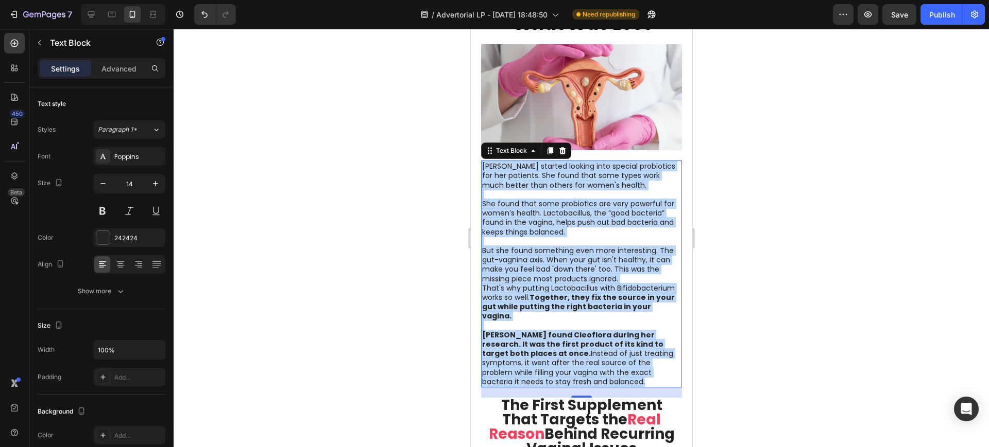
click at [572, 190] on p "Rich Text Editor. Editing area: main" at bounding box center [580, 194] width 199 height 9
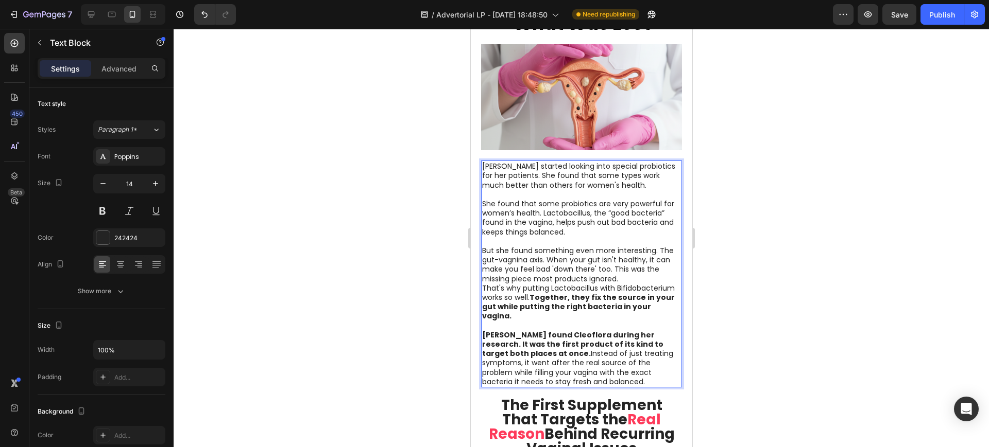
click at [575, 178] on p "[PERSON_NAME] started looking into special probiotics for her patients. She fou…" at bounding box center [580, 176] width 199 height 28
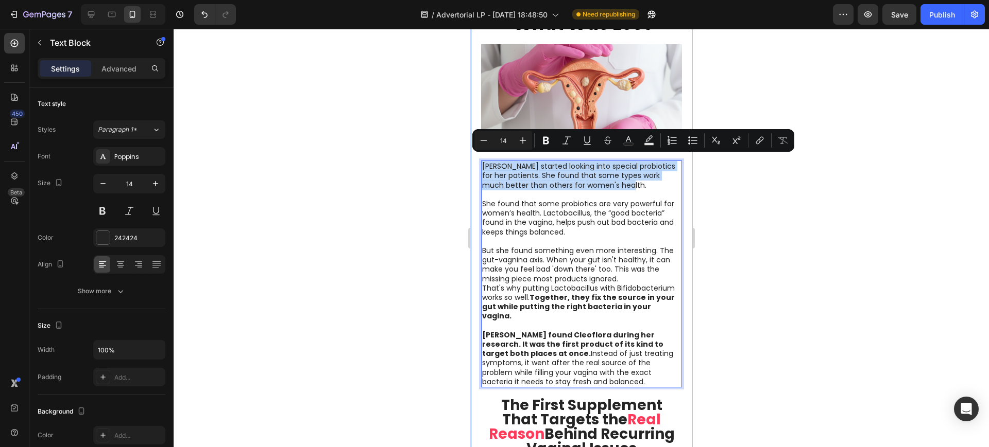
drag, startPoint x: 619, startPoint y: 182, endPoint x: 479, endPoint y: 161, distance: 141.1
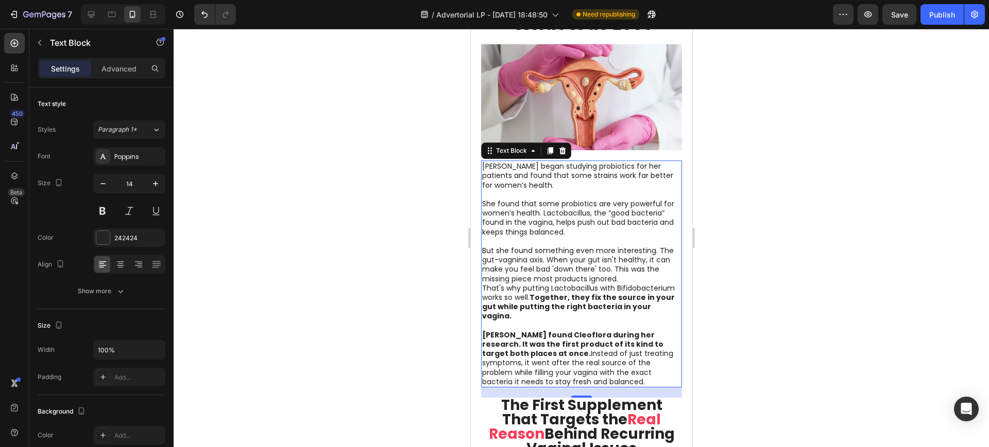
click at [553, 228] on p "She found that some probiotics are very powerful for women’s health. Lactobacil…" at bounding box center [580, 218] width 199 height 38
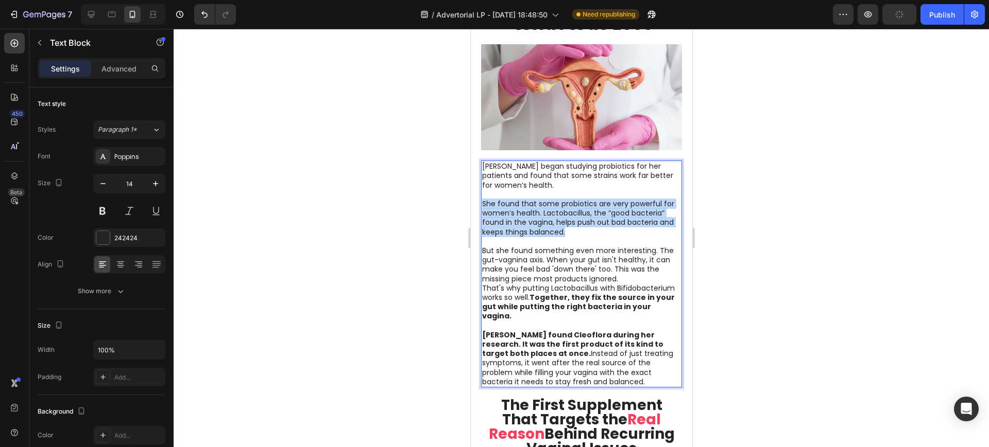
drag, startPoint x: 627, startPoint y: 228, endPoint x: 482, endPoint y: 198, distance: 147.7
click at [482, 199] on p "She found that some probiotics are very powerful for women’s health. Lactobacil…" at bounding box center [580, 218] width 199 height 38
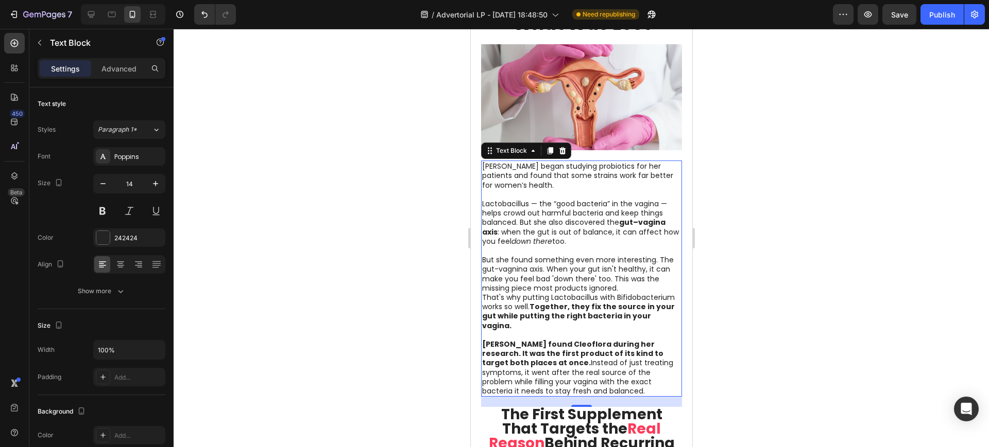
drag, startPoint x: 571, startPoint y: 304, endPoint x: 568, endPoint y: 312, distance: 8.6
click at [571, 304] on p "But she found something even more interesting. The gut-vagnina axis. When your …" at bounding box center [580, 292] width 199 height 75
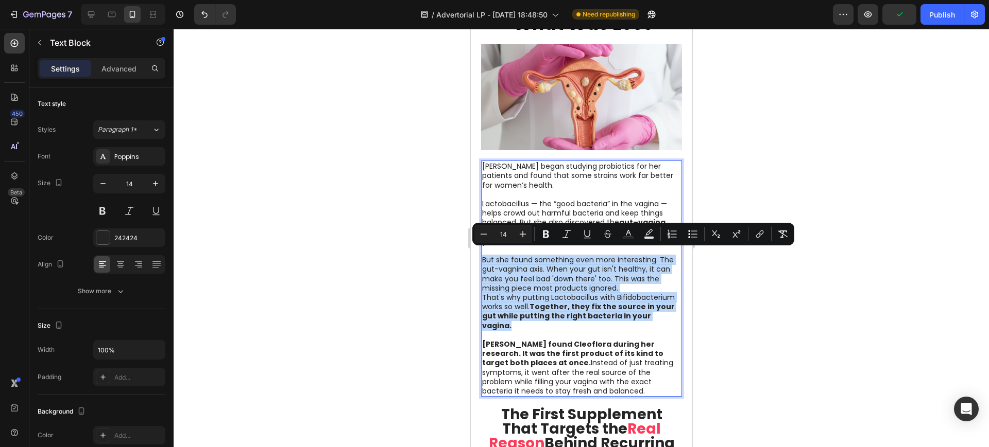
drag, startPoint x: 544, startPoint y: 319, endPoint x: 481, endPoint y: 257, distance: 88.1
click at [481, 257] on p "But she found something even more interesting. The gut-vagnina axis. When your …" at bounding box center [580, 292] width 199 height 75
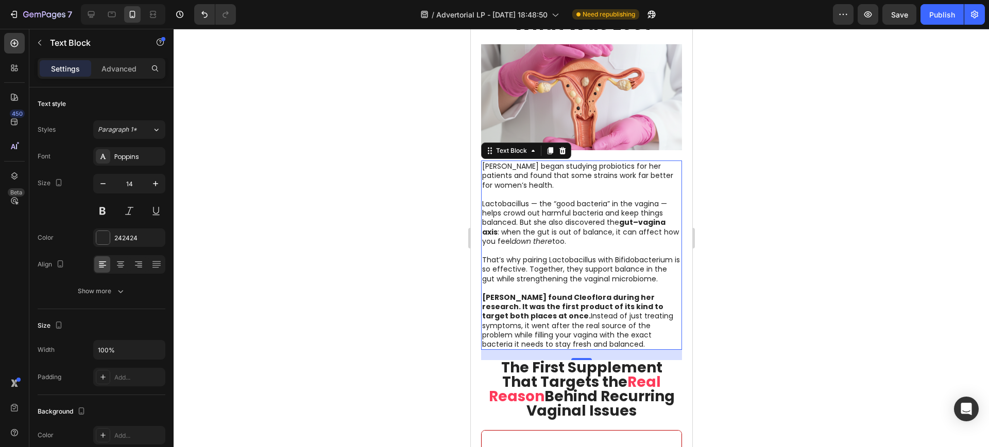
drag, startPoint x: 555, startPoint y: 340, endPoint x: 552, endPoint y: 347, distance: 6.9
click at [555, 340] on p "Dr. Walsh found Cleoflora during her research. It was the first product of its …" at bounding box center [580, 316] width 199 height 65
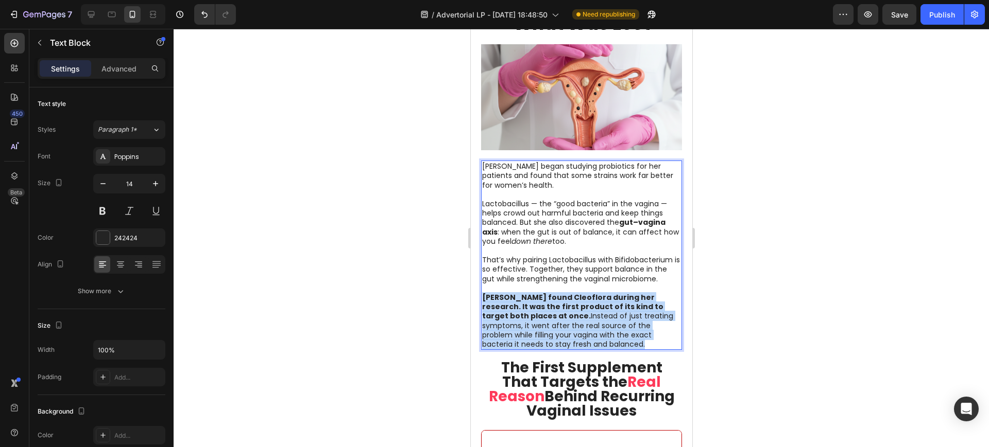
drag, startPoint x: 555, startPoint y: 349, endPoint x: 483, endPoint y: 305, distance: 84.3
click at [483, 305] on p "Dr. Walsh found Cleoflora during her research. It was the first product of its …" at bounding box center [580, 316] width 199 height 65
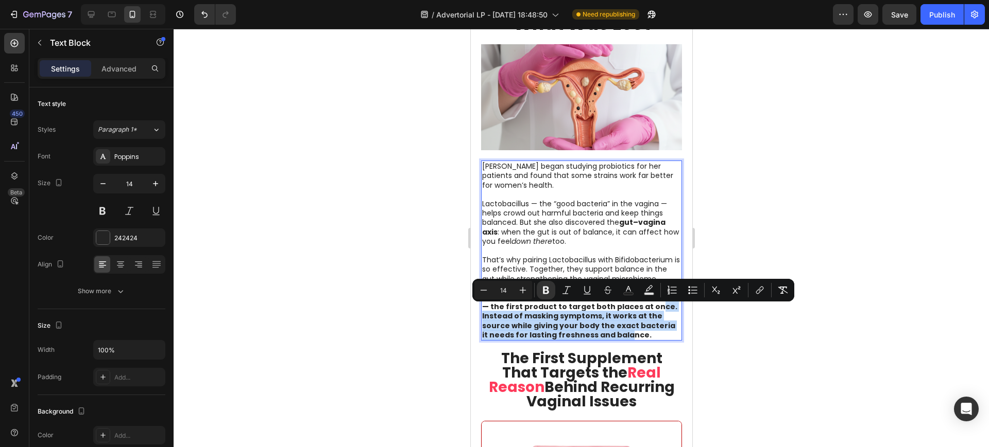
drag, startPoint x: 601, startPoint y: 340, endPoint x: 640, endPoint y: 313, distance: 47.3
click at [640, 313] on p "In her research, Dr. Walsh found Cleoflora — the first product to target both p…" at bounding box center [580, 312] width 199 height 56
click at [549, 292] on icon "Editor contextual toolbar" at bounding box center [546, 290] width 10 height 10
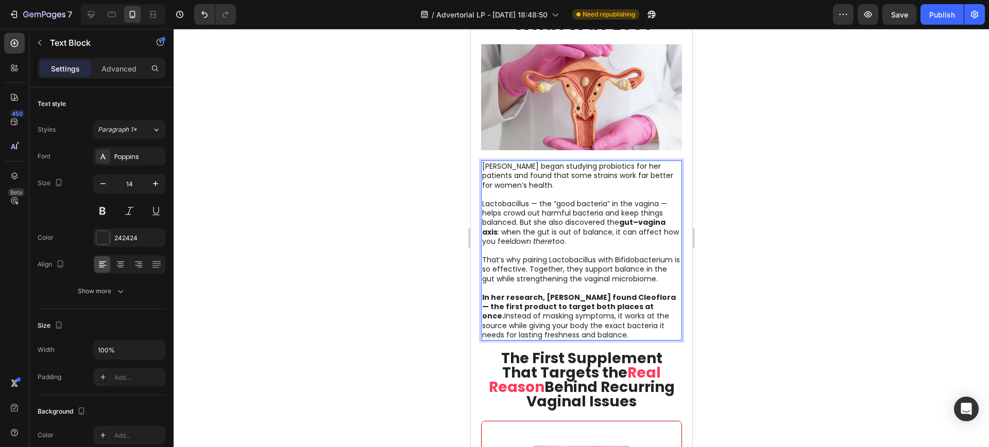
click at [557, 334] on p "In her research, Dr. Walsh found Cleoflora — the first product to target both p…" at bounding box center [580, 312] width 199 height 56
drag, startPoint x: 566, startPoint y: 319, endPoint x: 642, endPoint y: 322, distance: 76.3
click at [642, 322] on p "In her research, Dr. Walsh found Cleoflora — the first product to target both p…" at bounding box center [580, 312] width 199 height 56
click at [568, 321] on p "In her research, Dr. Walsh found Cleoflora — the first product to target both p…" at bounding box center [580, 312] width 199 height 56
drag, startPoint x: 565, startPoint y: 321, endPoint x: 640, endPoint y: 321, distance: 75.2
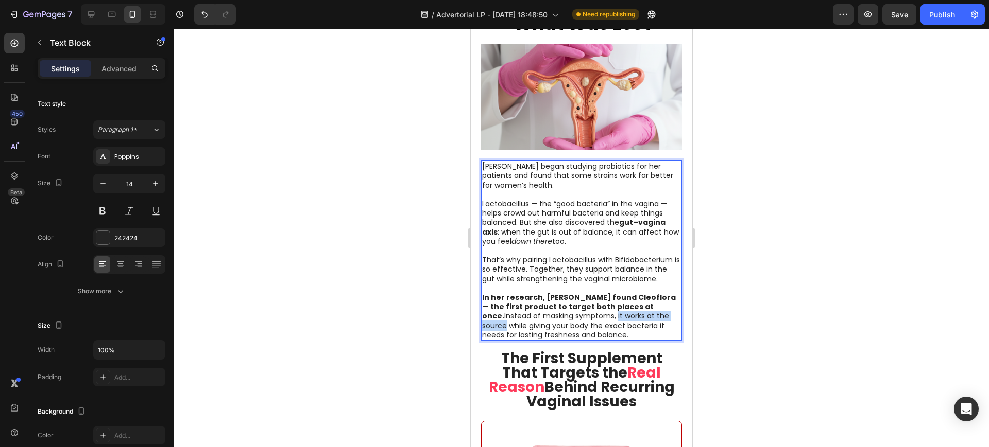
click at [640, 321] on p "In her research, Dr. Walsh found Cleoflora — the first product to target both p…" at bounding box center [580, 312] width 199 height 56
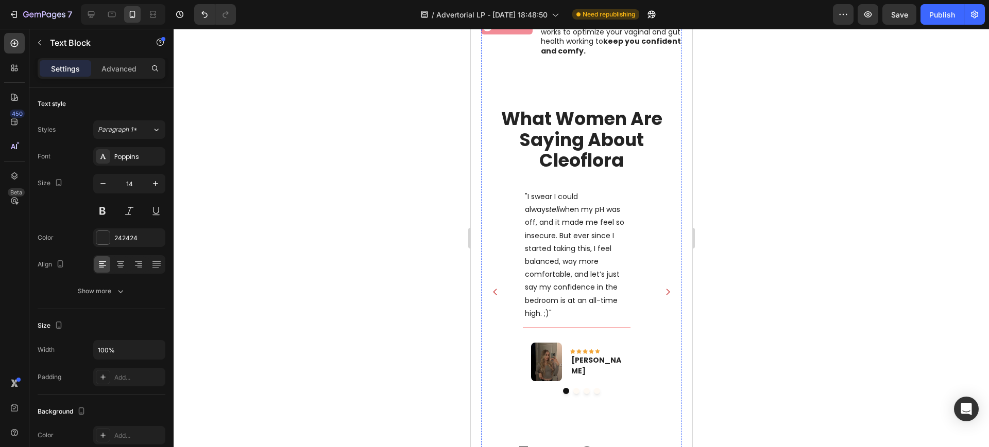
scroll to position [5519, 0]
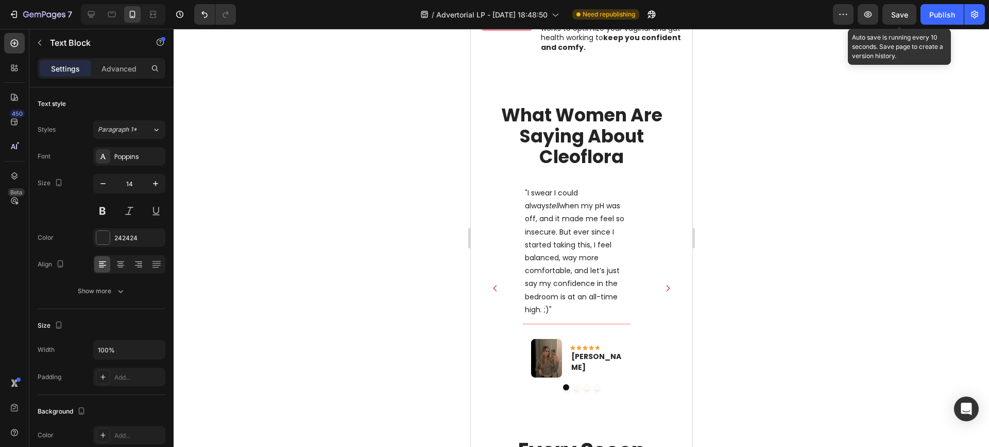
click at [902, 10] on span "Save" at bounding box center [899, 14] width 17 height 9
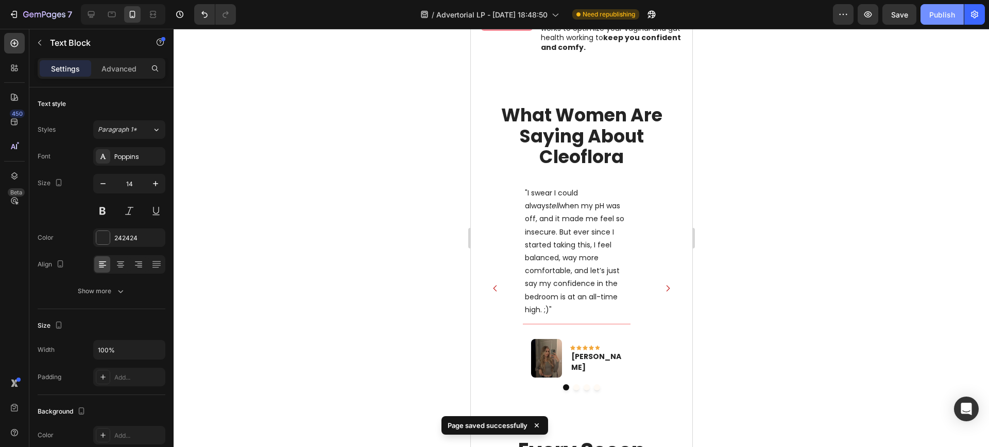
click at [934, 7] on button "Publish" at bounding box center [941, 14] width 43 height 21
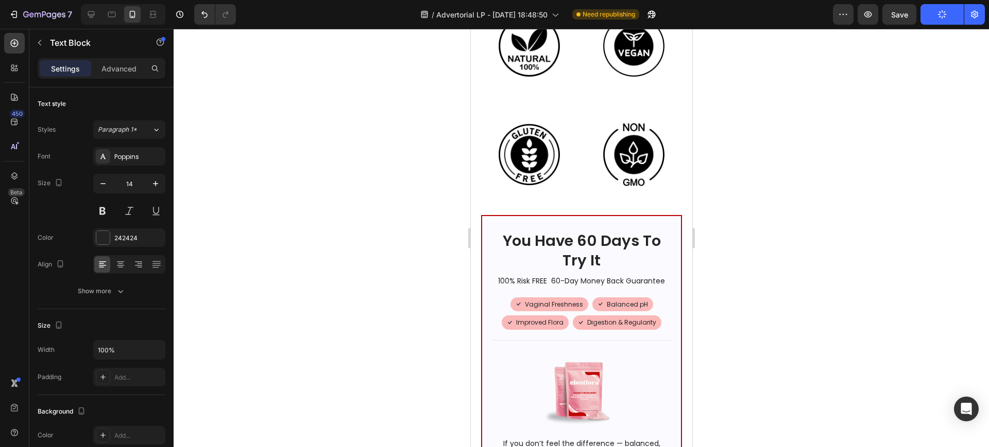
scroll to position [6548, 0]
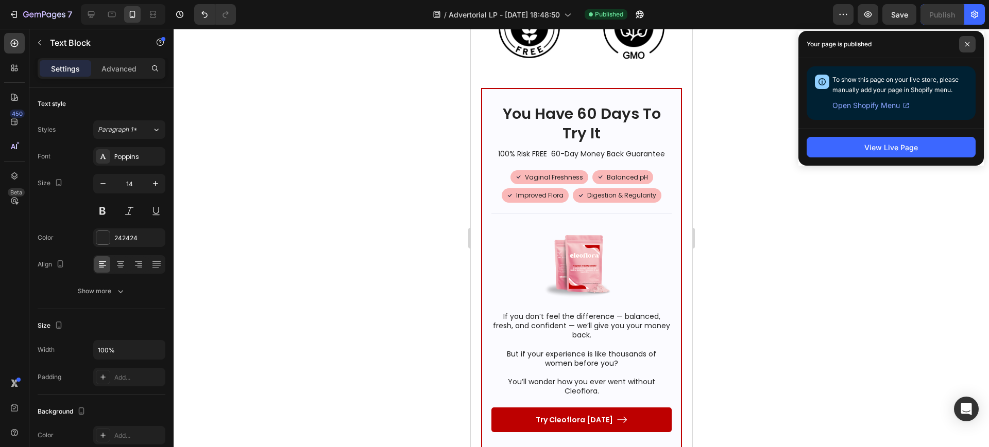
click at [967, 49] on span at bounding box center [967, 44] width 16 height 16
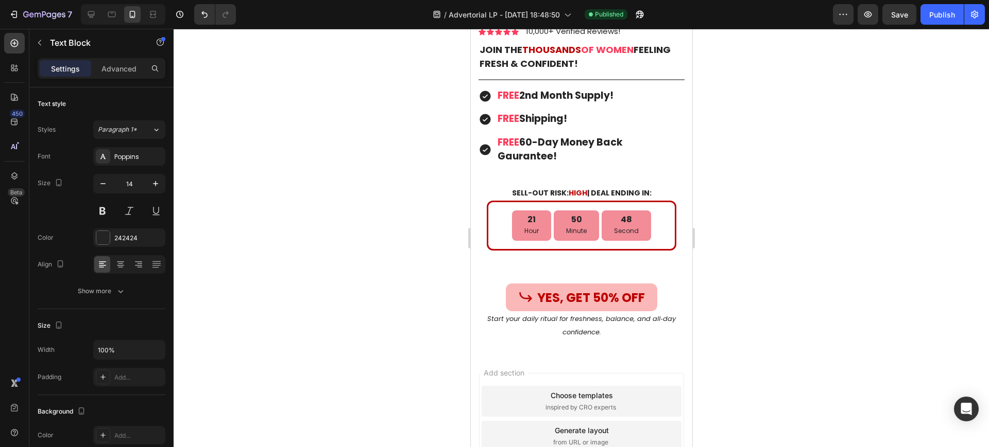
scroll to position [8158, 0]
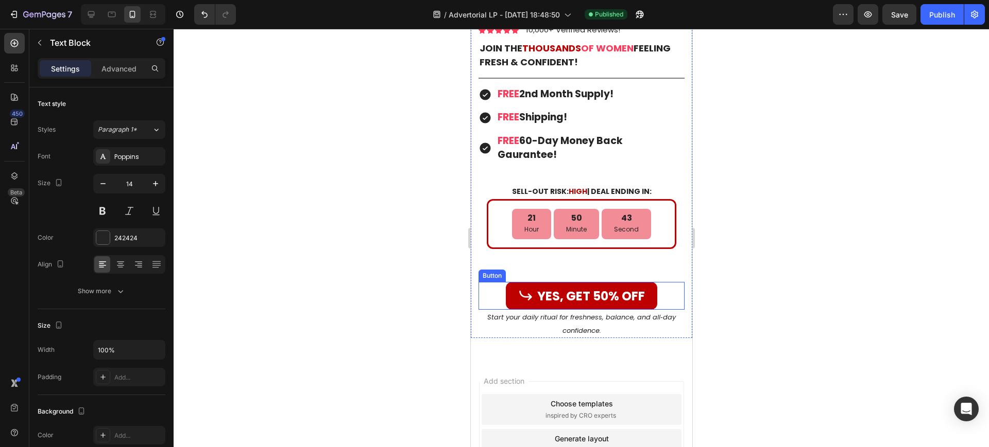
click at [505, 282] on link "YES, GET 50% OFF" at bounding box center [580, 296] width 151 height 28
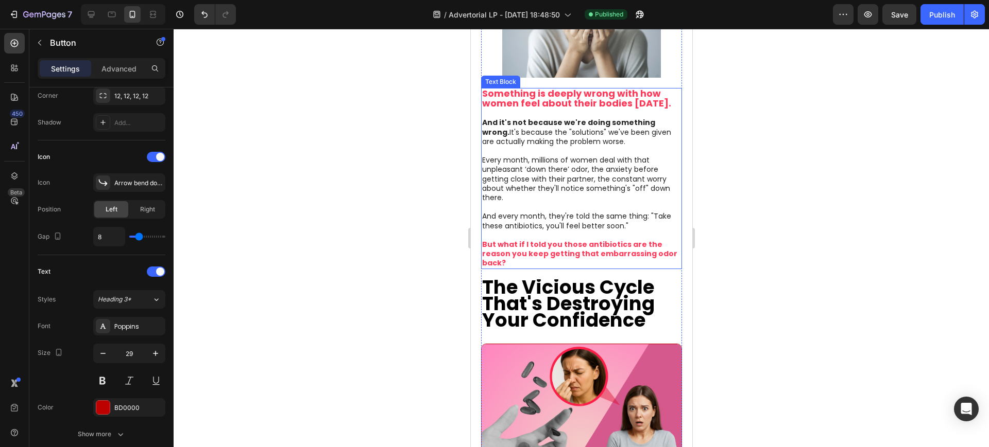
scroll to position [0, 0]
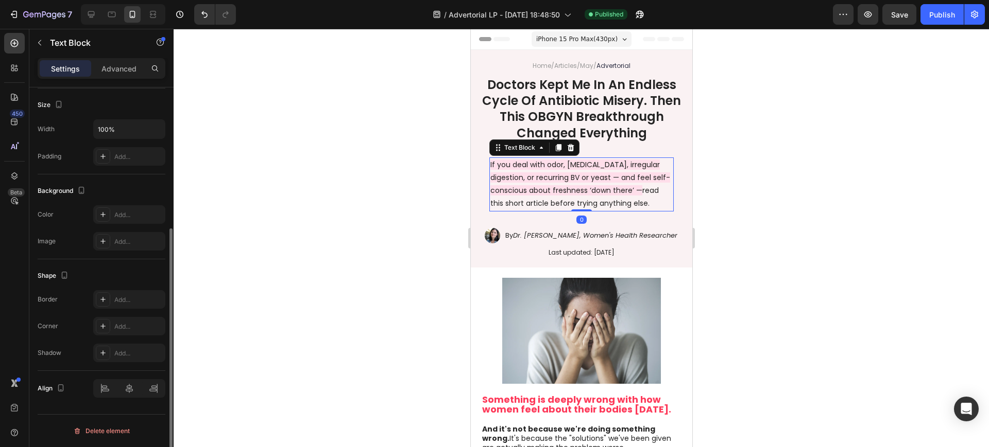
click at [541, 209] on span "read this short article before trying anything else." at bounding box center [574, 196] width 168 height 23
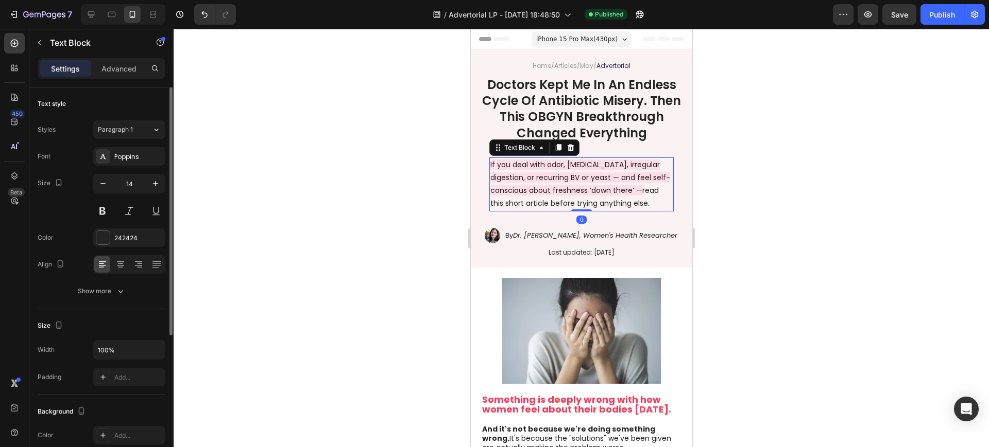
click at [505, 209] on span "read this short article before trying anything else." at bounding box center [574, 196] width 168 height 23
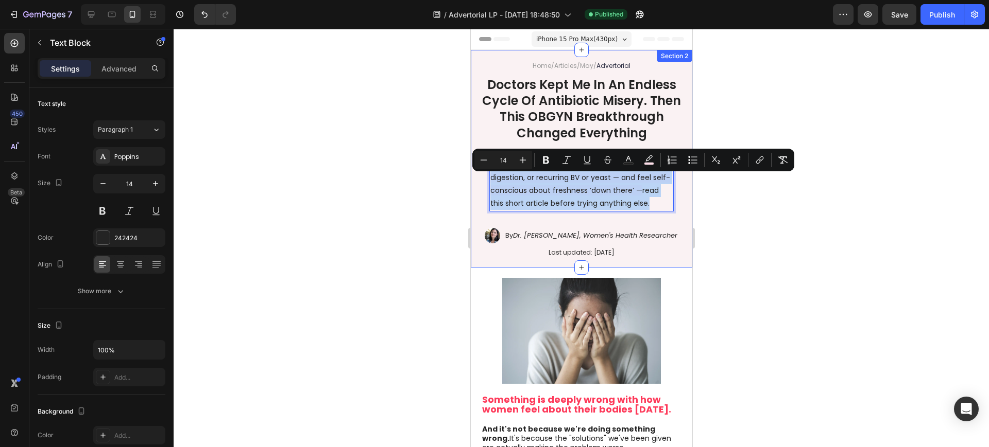
drag, startPoint x: 510, startPoint y: 233, endPoint x: 474, endPoint y: 181, distance: 62.9
click at [474, 181] on div "Home / Articles / May / Advertorial Text Block Doctors Kept Me In An Endless Cy…" at bounding box center [580, 159] width 221 height 218
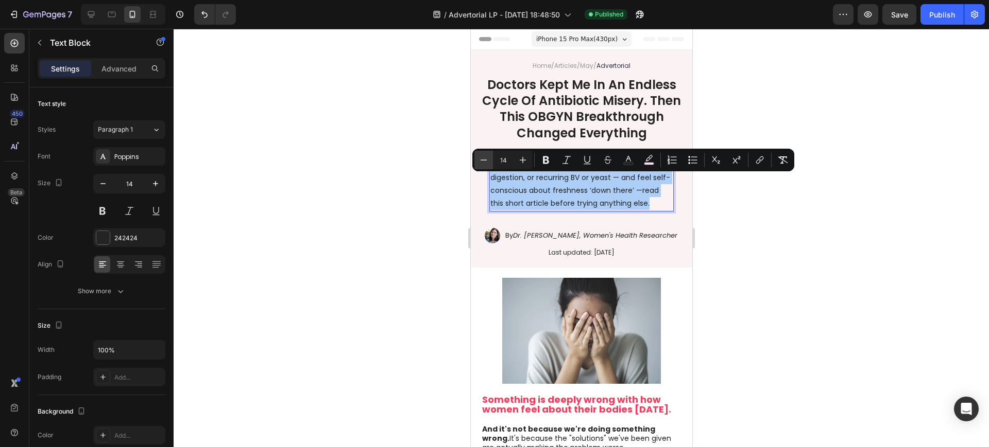
click at [475, 160] on button "Minus" at bounding box center [483, 160] width 19 height 19
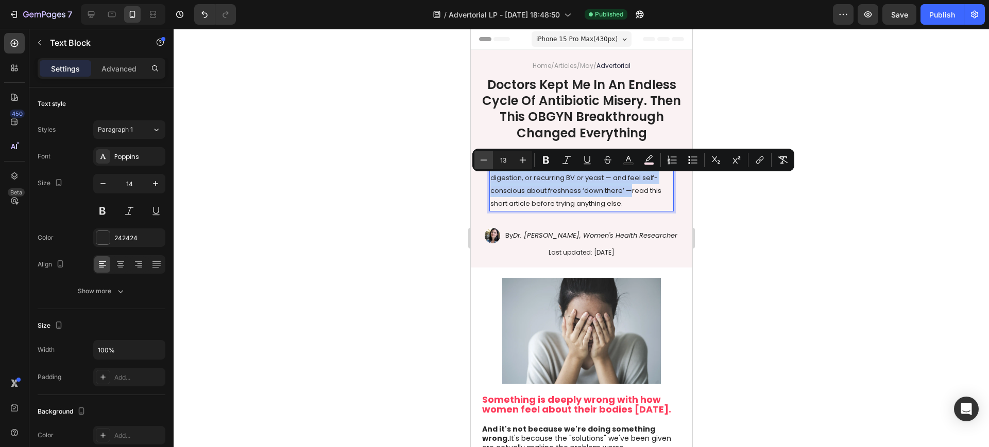
type input "12"
click at [577, 203] on span "read this short article before trying anything else." at bounding box center [572, 197] width 165 height 22
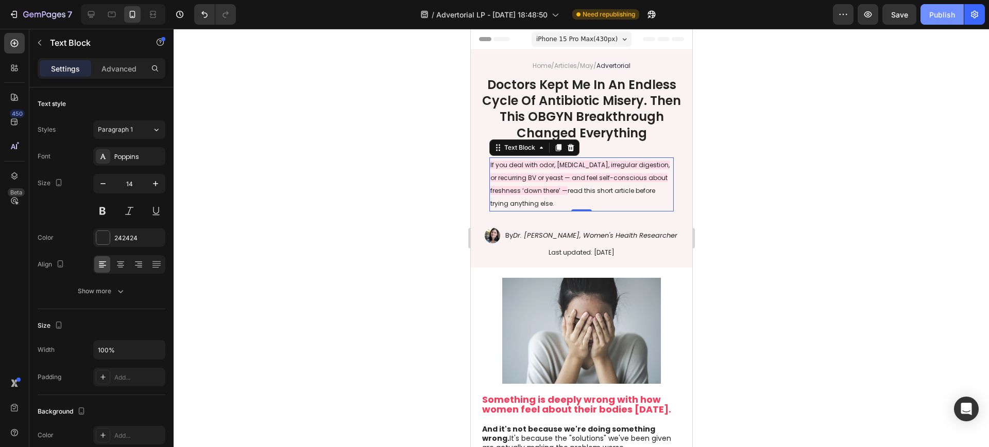
click at [943, 16] on div "Publish" at bounding box center [942, 14] width 26 height 11
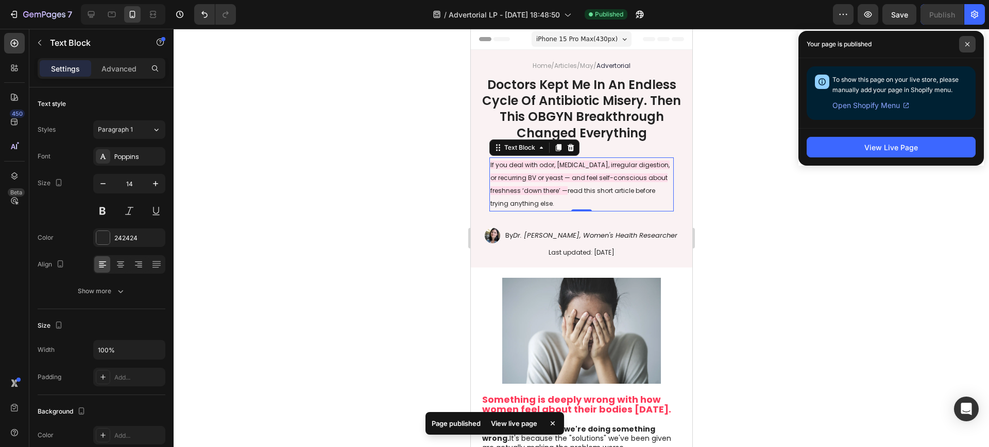
click at [962, 41] on span at bounding box center [967, 44] width 16 height 16
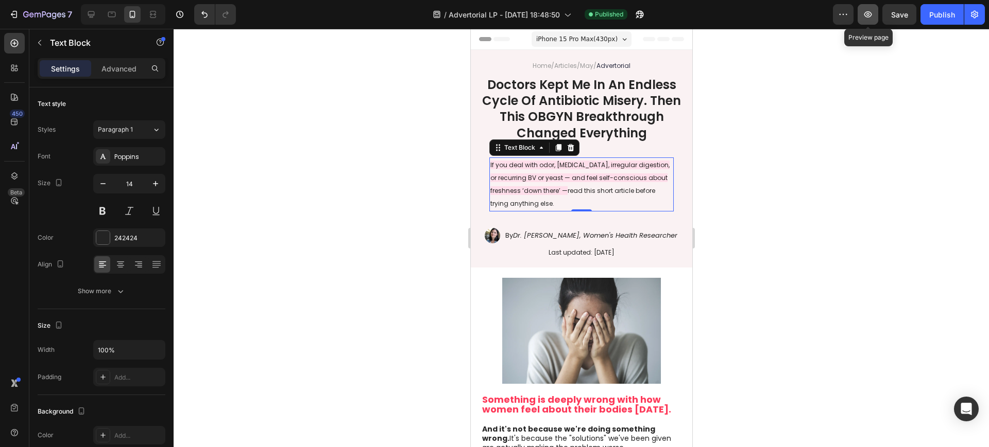
click at [871, 16] on icon "button" at bounding box center [868, 14] width 8 height 6
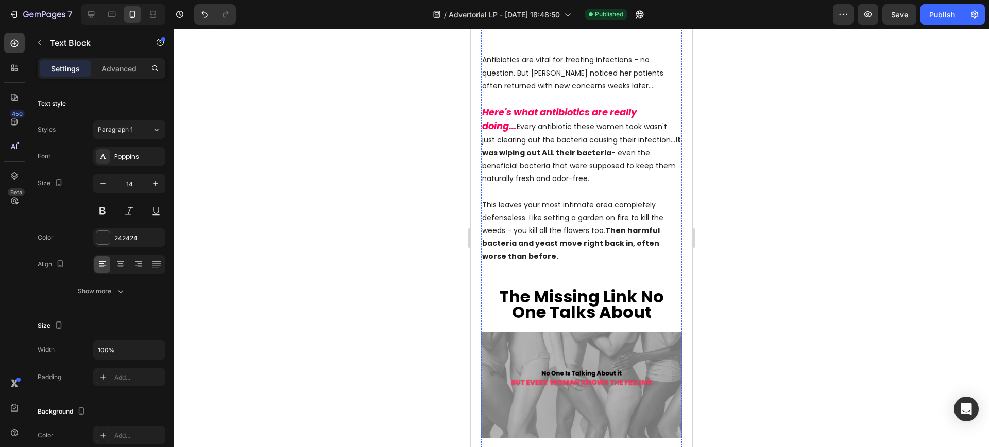
scroll to position [1030, 0]
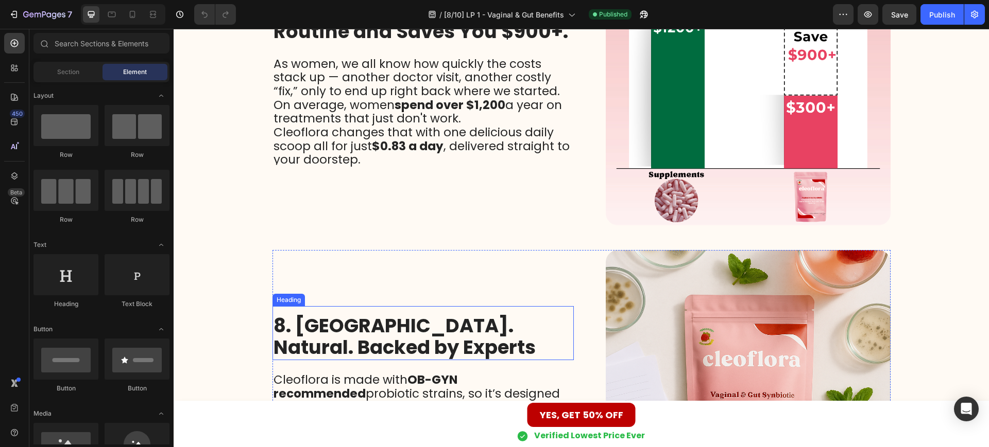
scroll to position [1849, 0]
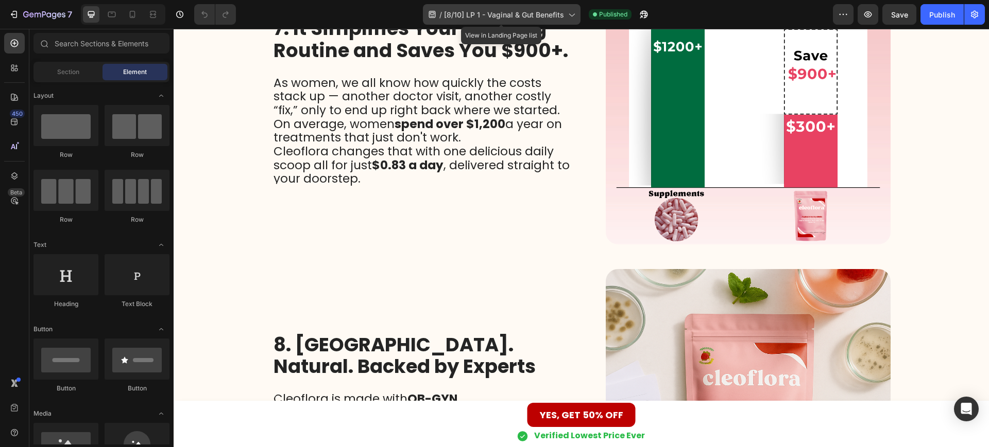
click at [533, 13] on span "[8/10] LP 1 - Vaginal & Gut Benefits" at bounding box center [504, 14] width 120 height 11
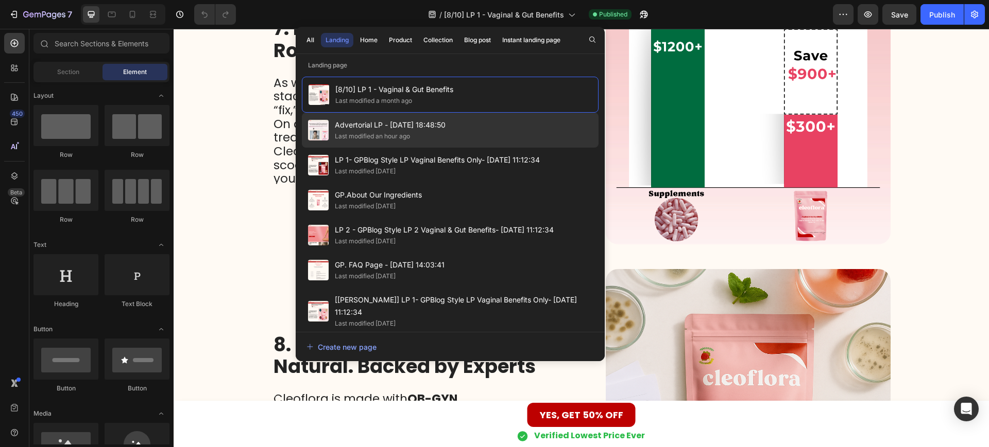
click at [368, 124] on span "Advertorial LP - [DATE] 18:48:50" at bounding box center [390, 125] width 111 height 12
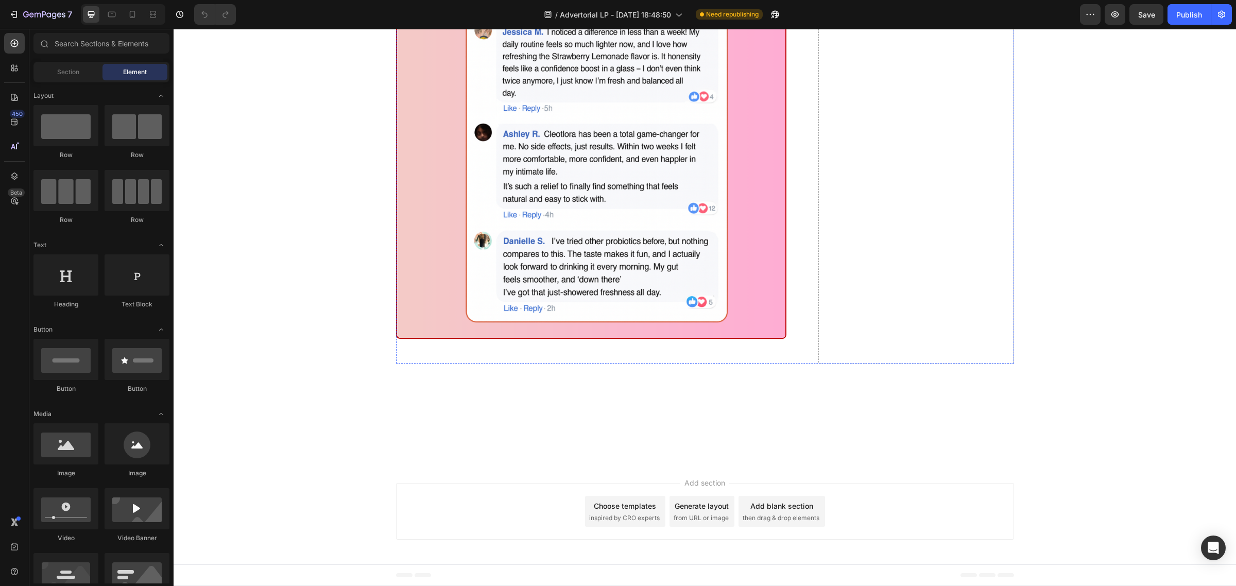
scroll to position [7016, 0]
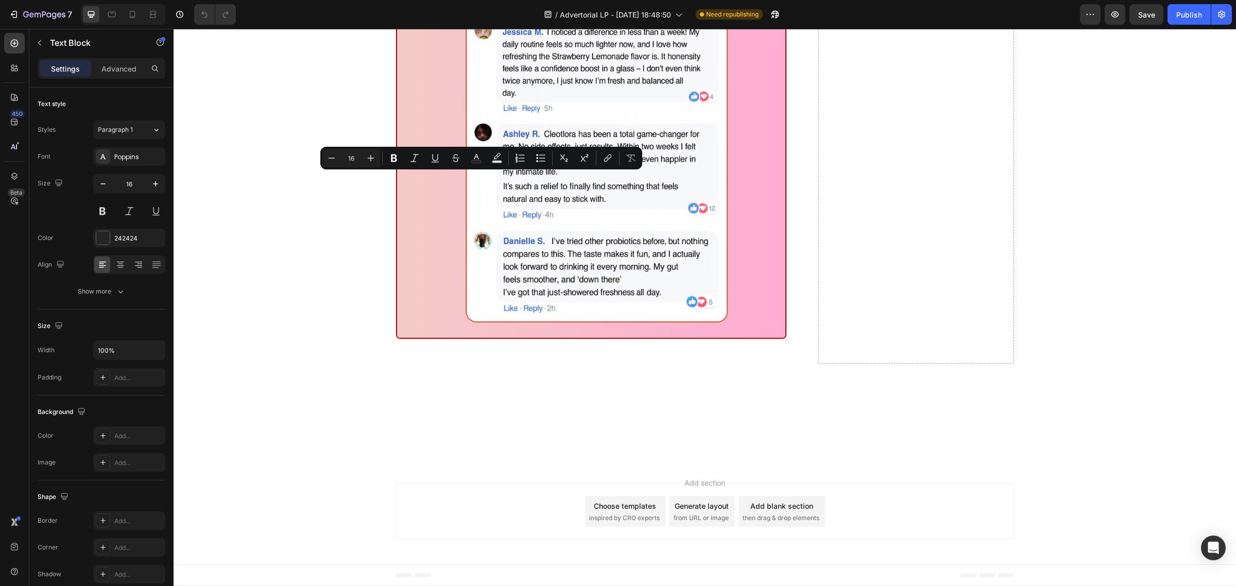
drag, startPoint x: 555, startPoint y: 299, endPoint x: 560, endPoint y: 299, distance: 5.7
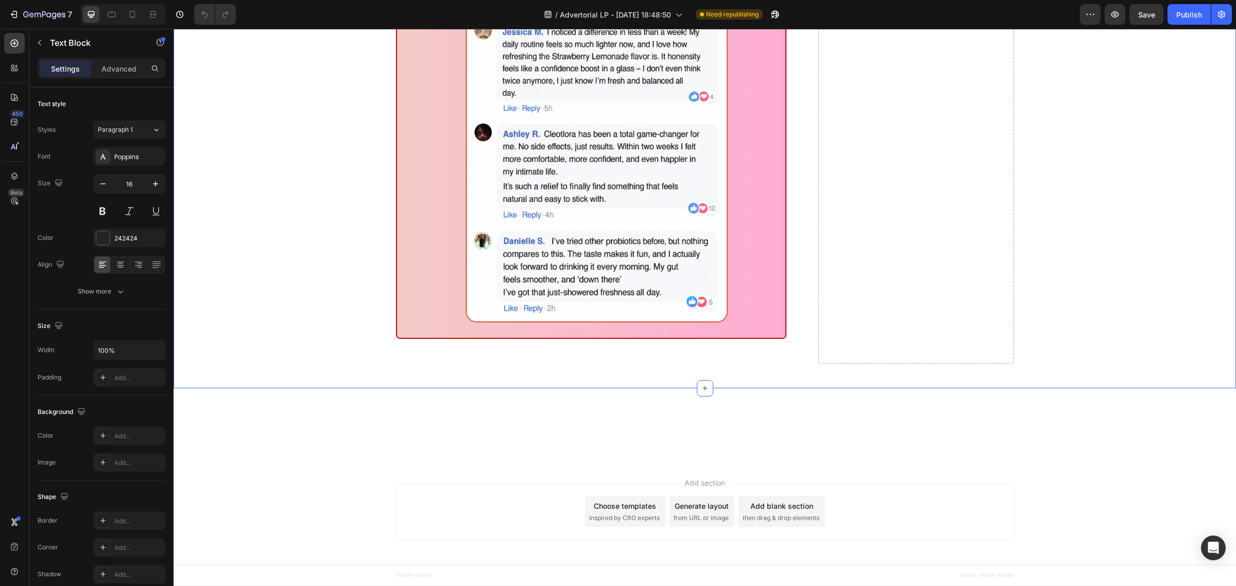
drag, startPoint x: 714, startPoint y: 330, endPoint x: 389, endPoint y: 176, distance: 358.9
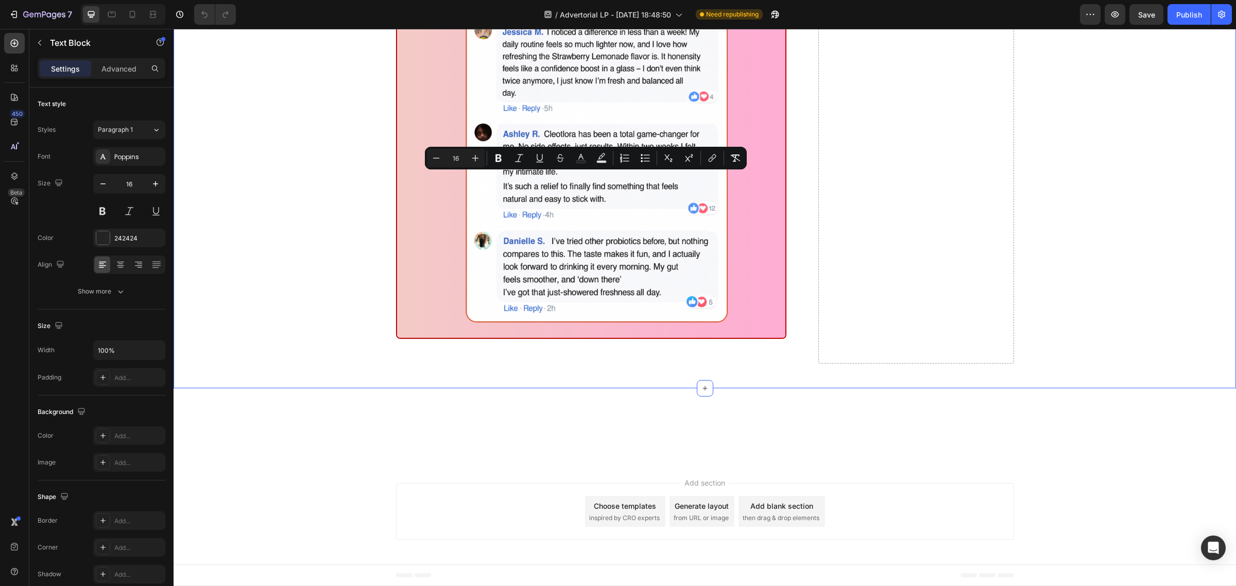
copy div "There’s a reason Cleoflora is selling so fast… No more doctor visits. No more w…"
